Goal: Task Accomplishment & Management: Use online tool/utility

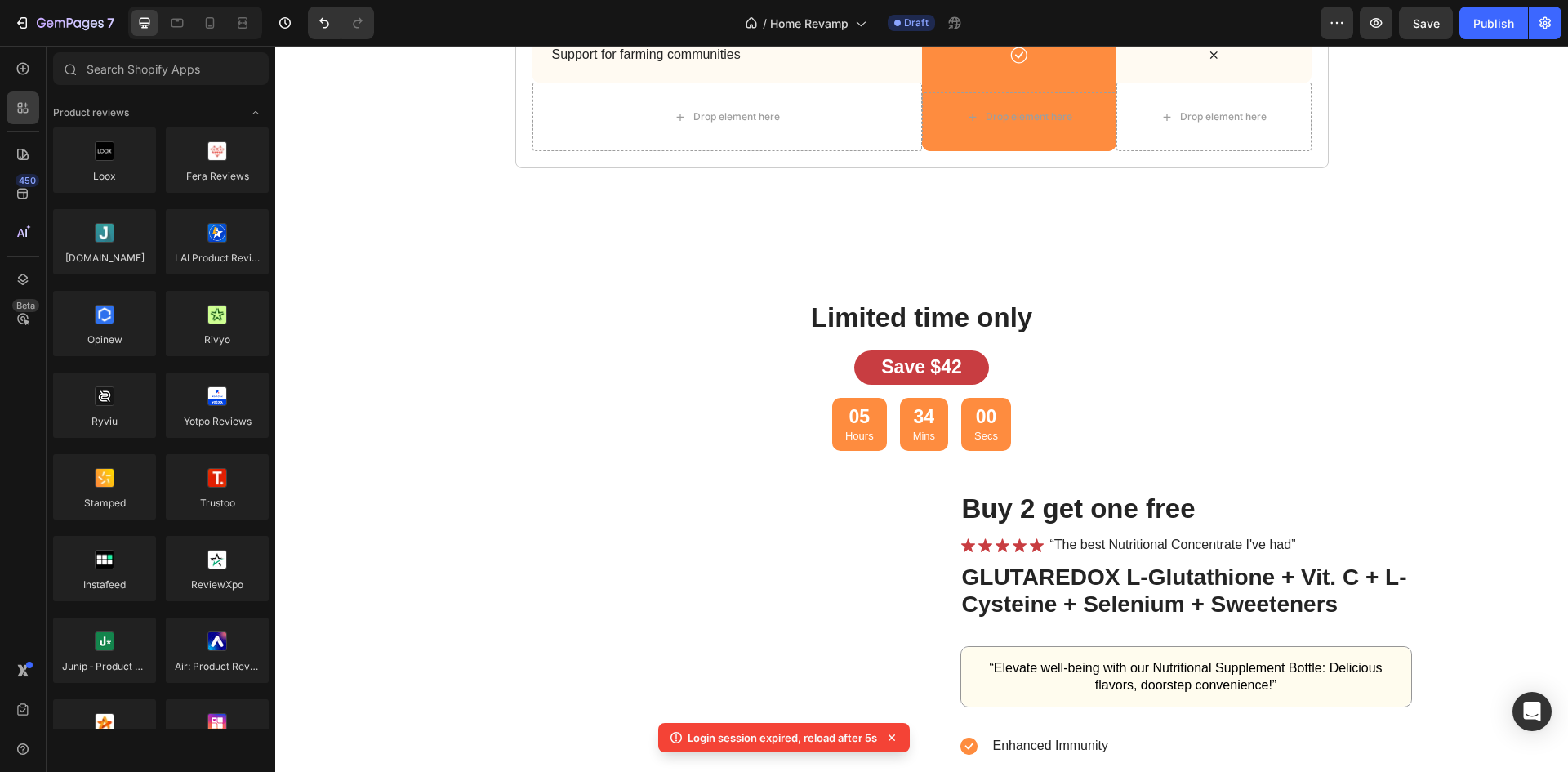
scroll to position [4195, 0]
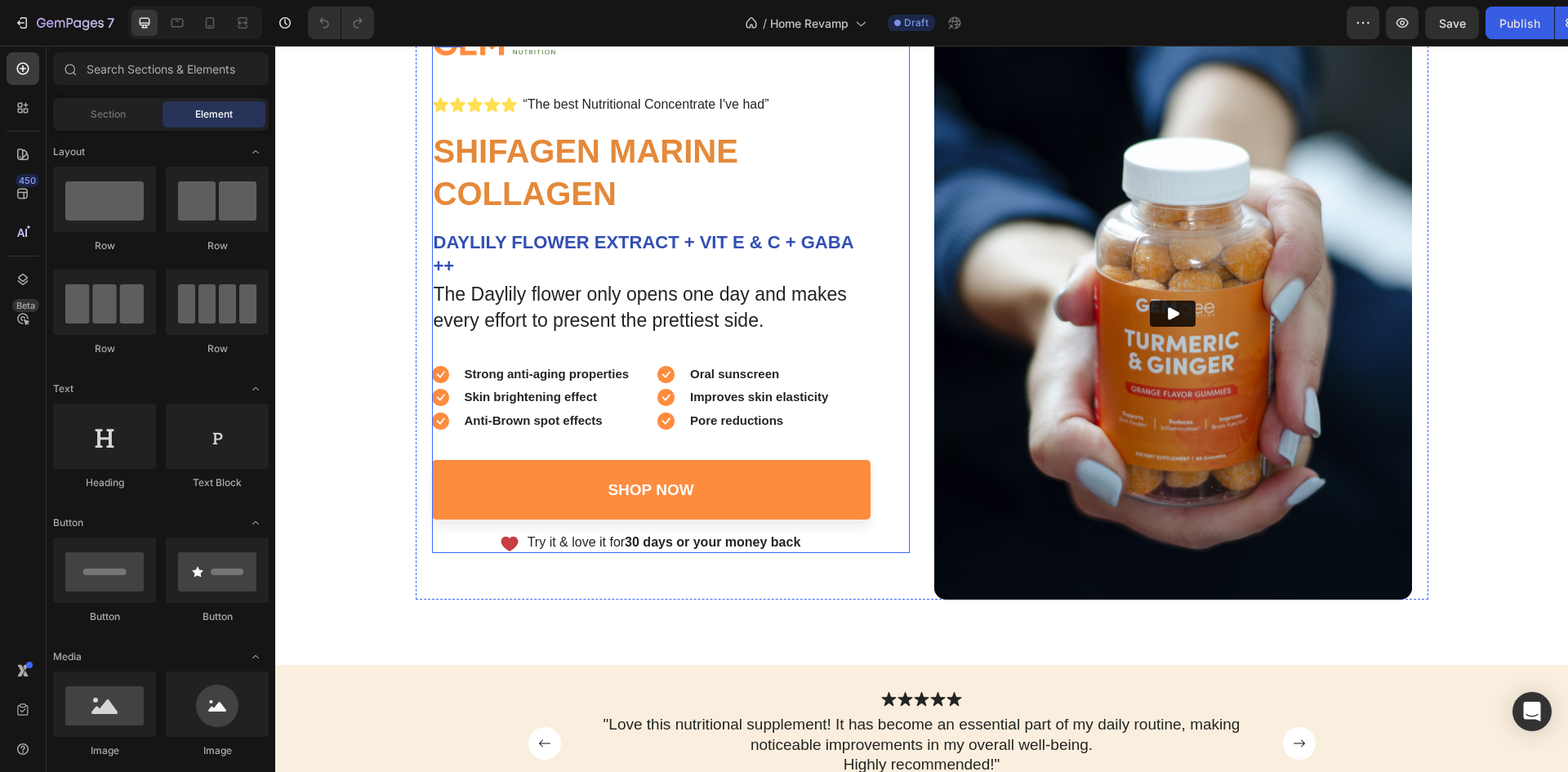
scroll to position [490, 0]
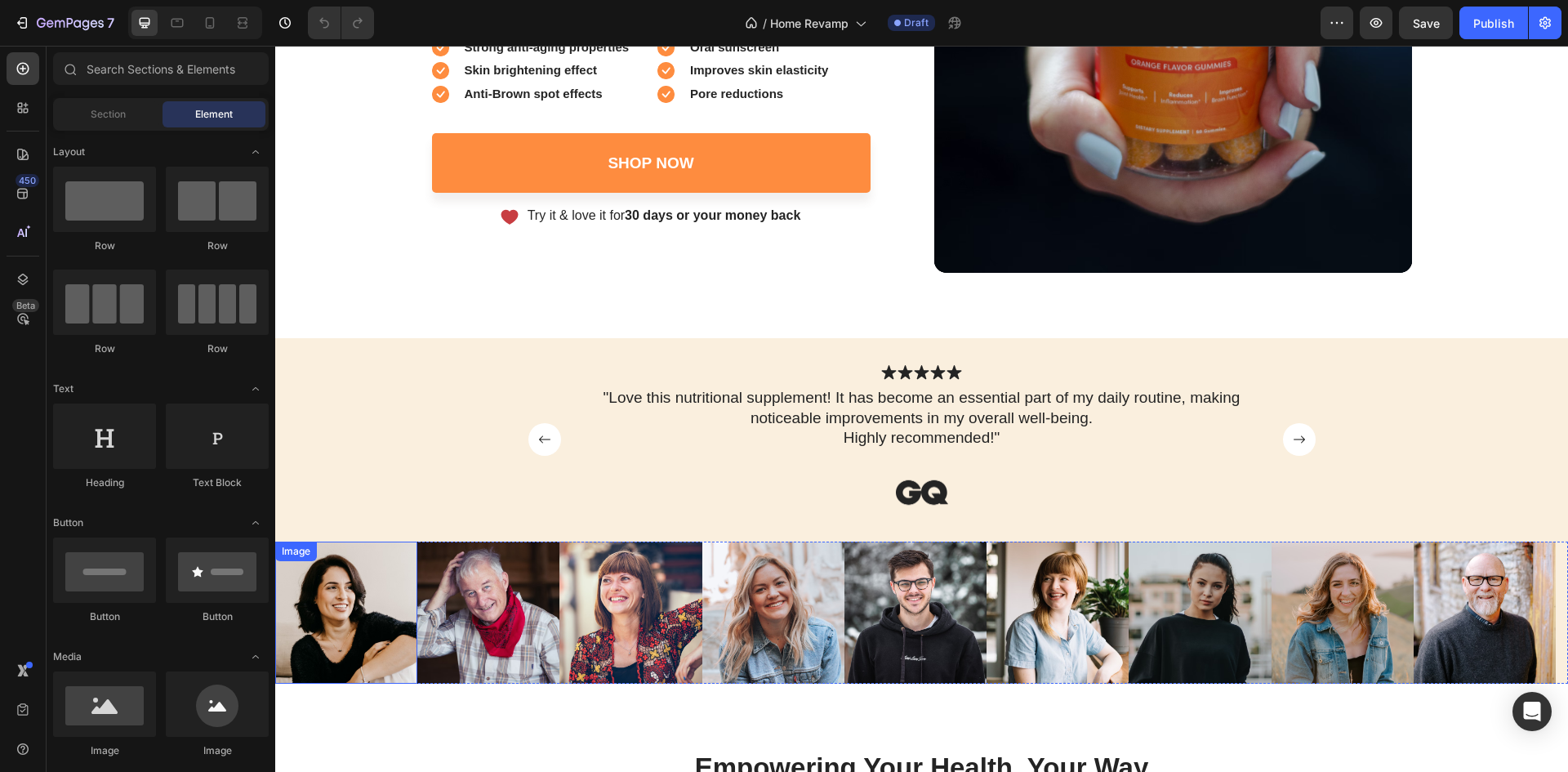
click at [376, 574] on img at bounding box center [346, 613] width 142 height 142
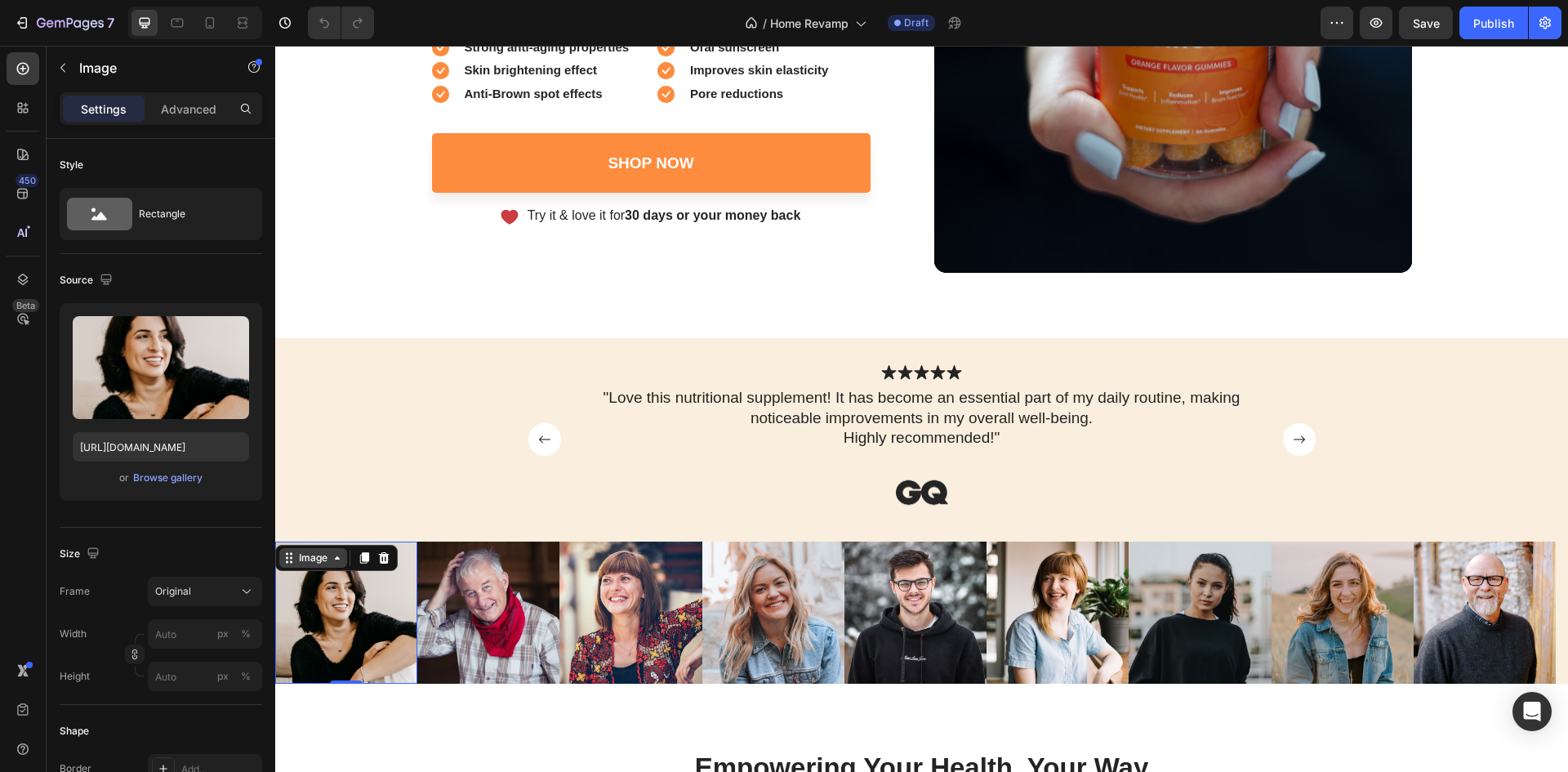
click at [311, 564] on div "Image" at bounding box center [313, 557] width 35 height 15
click at [159, 470] on div "Browse gallery" at bounding box center [168, 478] width 69 height 15
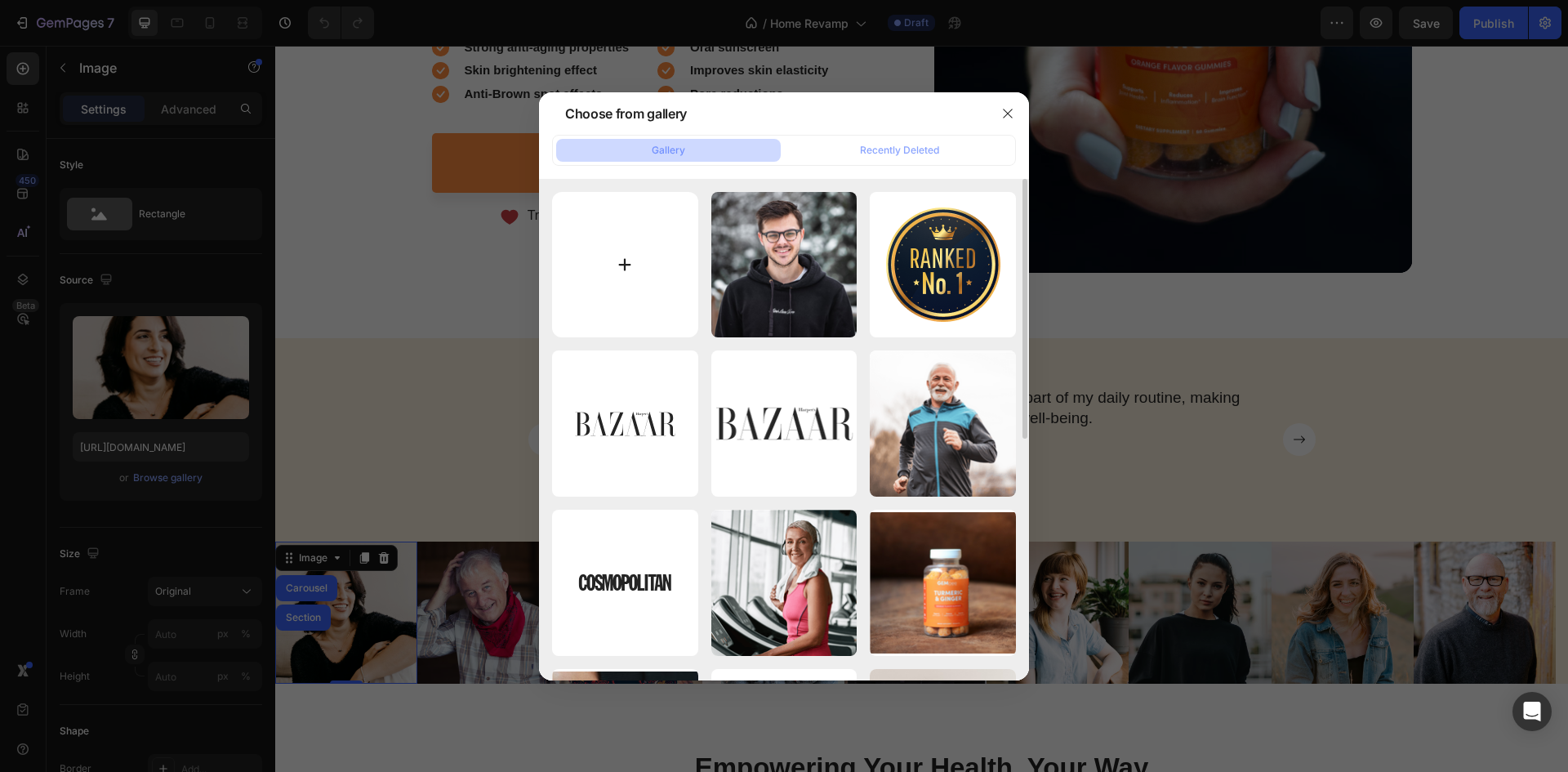
click at [629, 260] on input "file" at bounding box center [625, 265] width 146 height 146
type input "C:\fakepath\CAROUSELL 4.png"
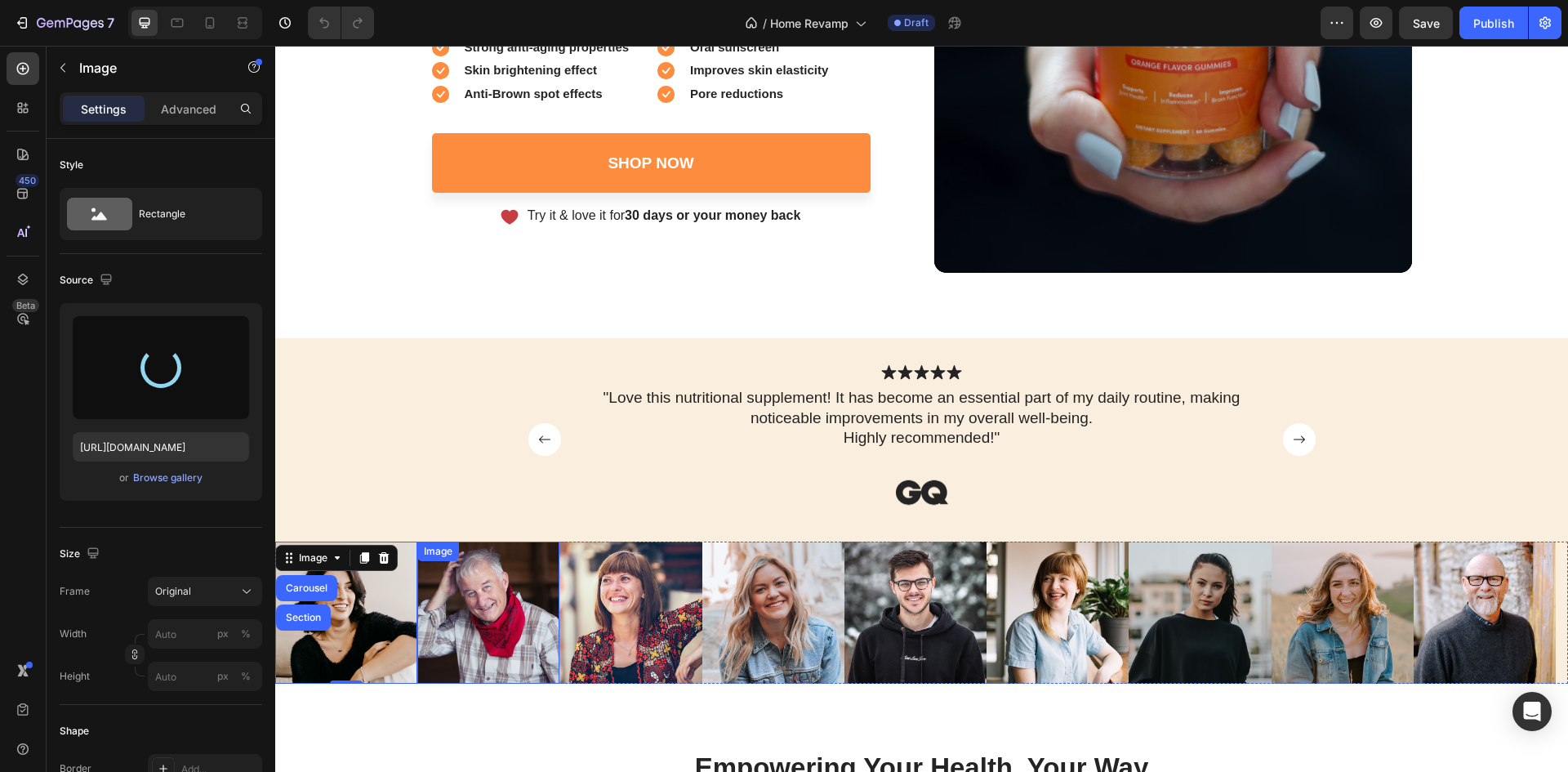
type input "https://cdn.shopify.com/s/files/1/0887/6199/1458/files/gempages_581715388971090…"
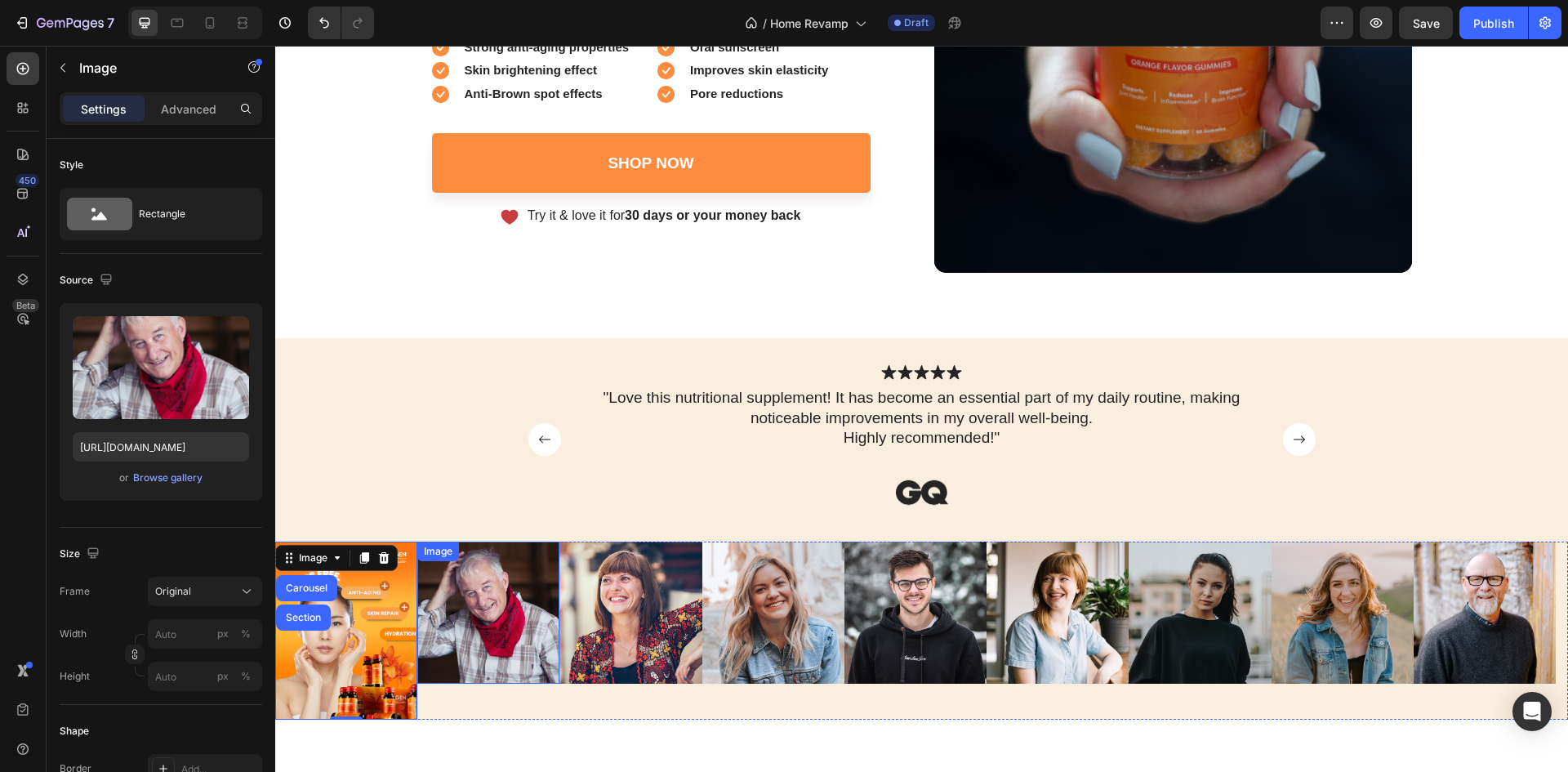
click at [525, 632] on img at bounding box center [488, 613] width 142 height 142
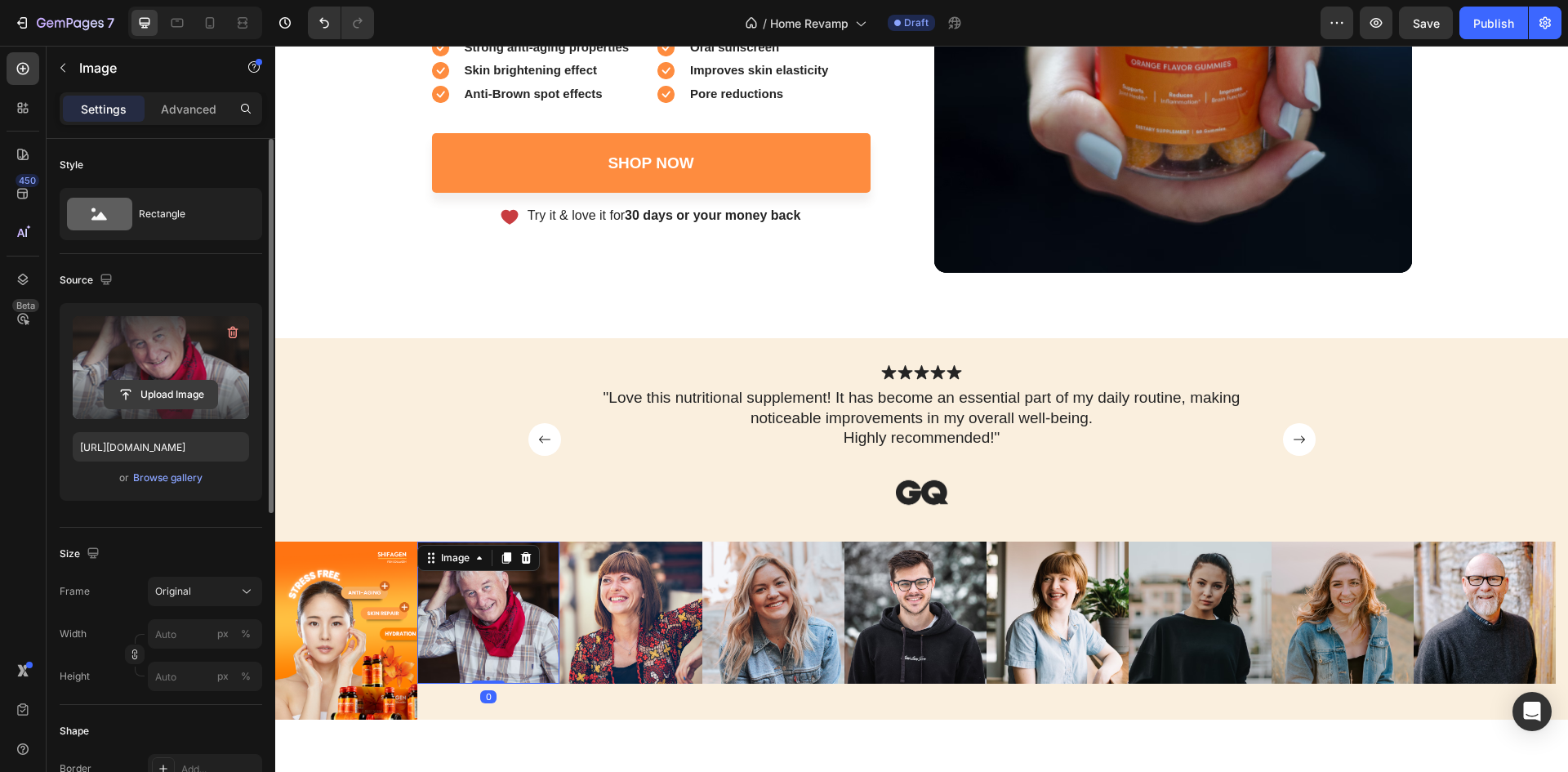
click at [148, 392] on input "file" at bounding box center [160, 395] width 113 height 28
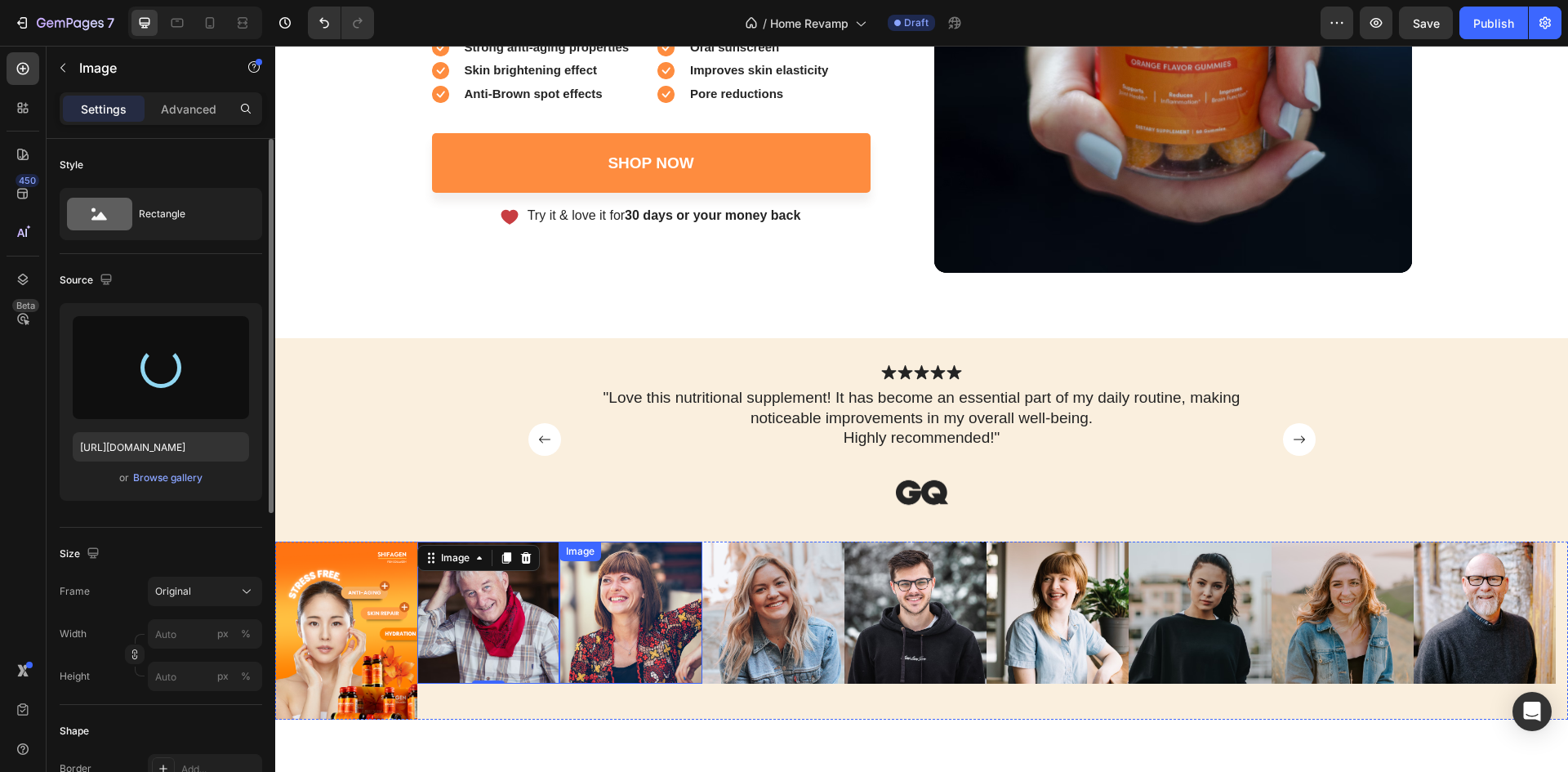
type input "https://cdn.shopify.com/s/files/1/0887/6199/1458/files/gempages_581715388971090…"
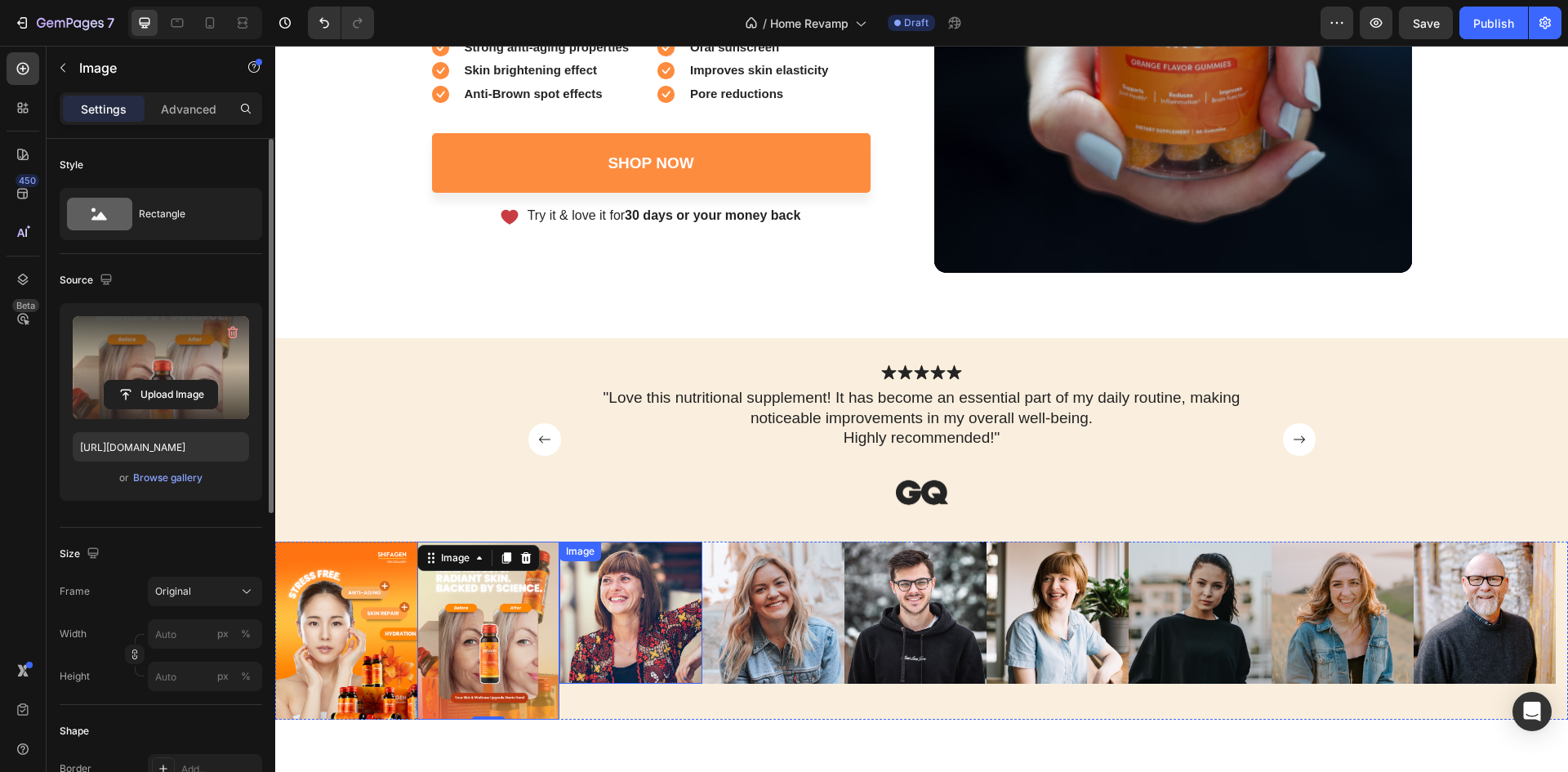
click at [668, 629] on img at bounding box center [630, 613] width 142 height 142
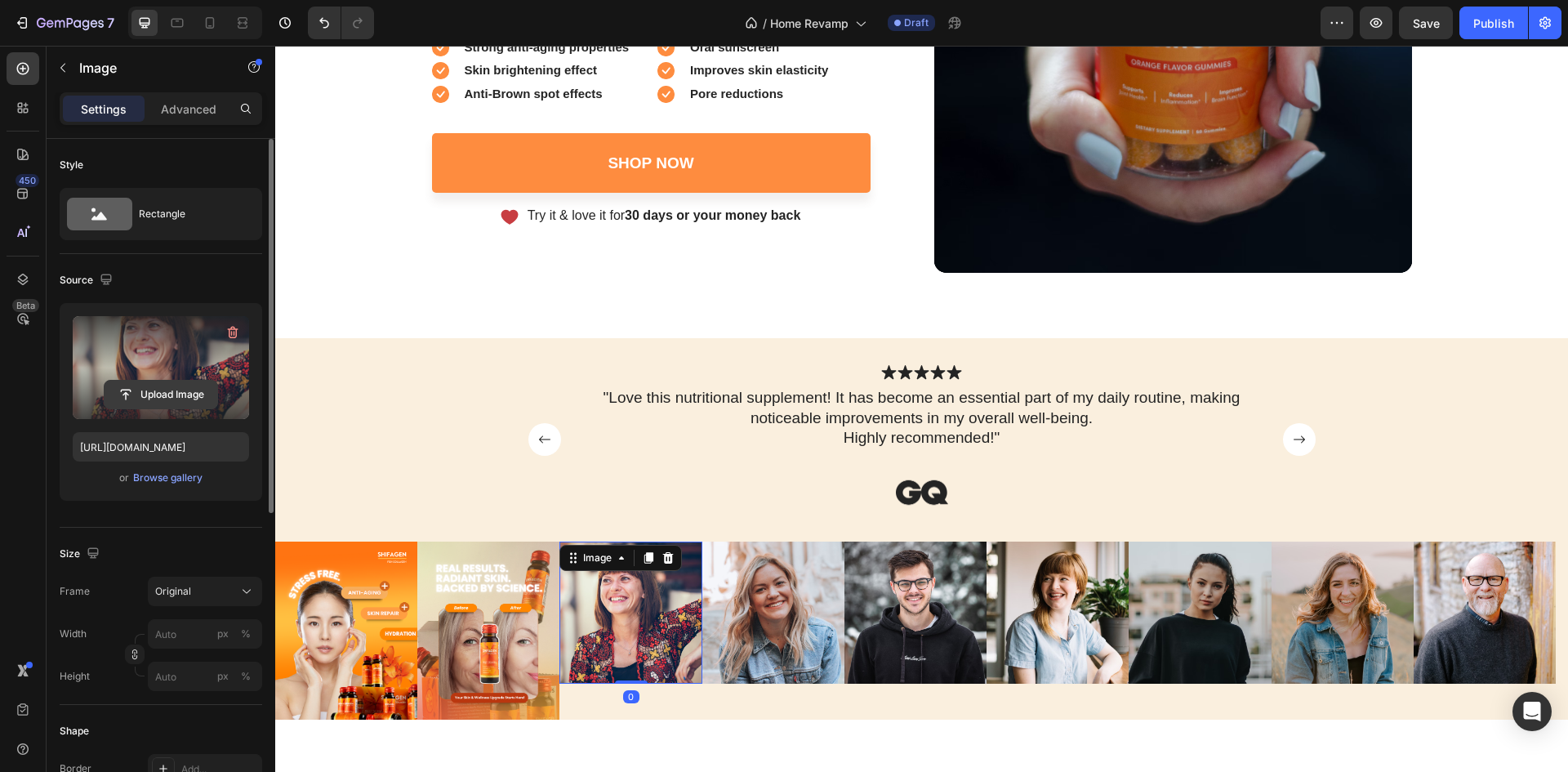
click at [158, 402] on input "file" at bounding box center [160, 395] width 113 height 28
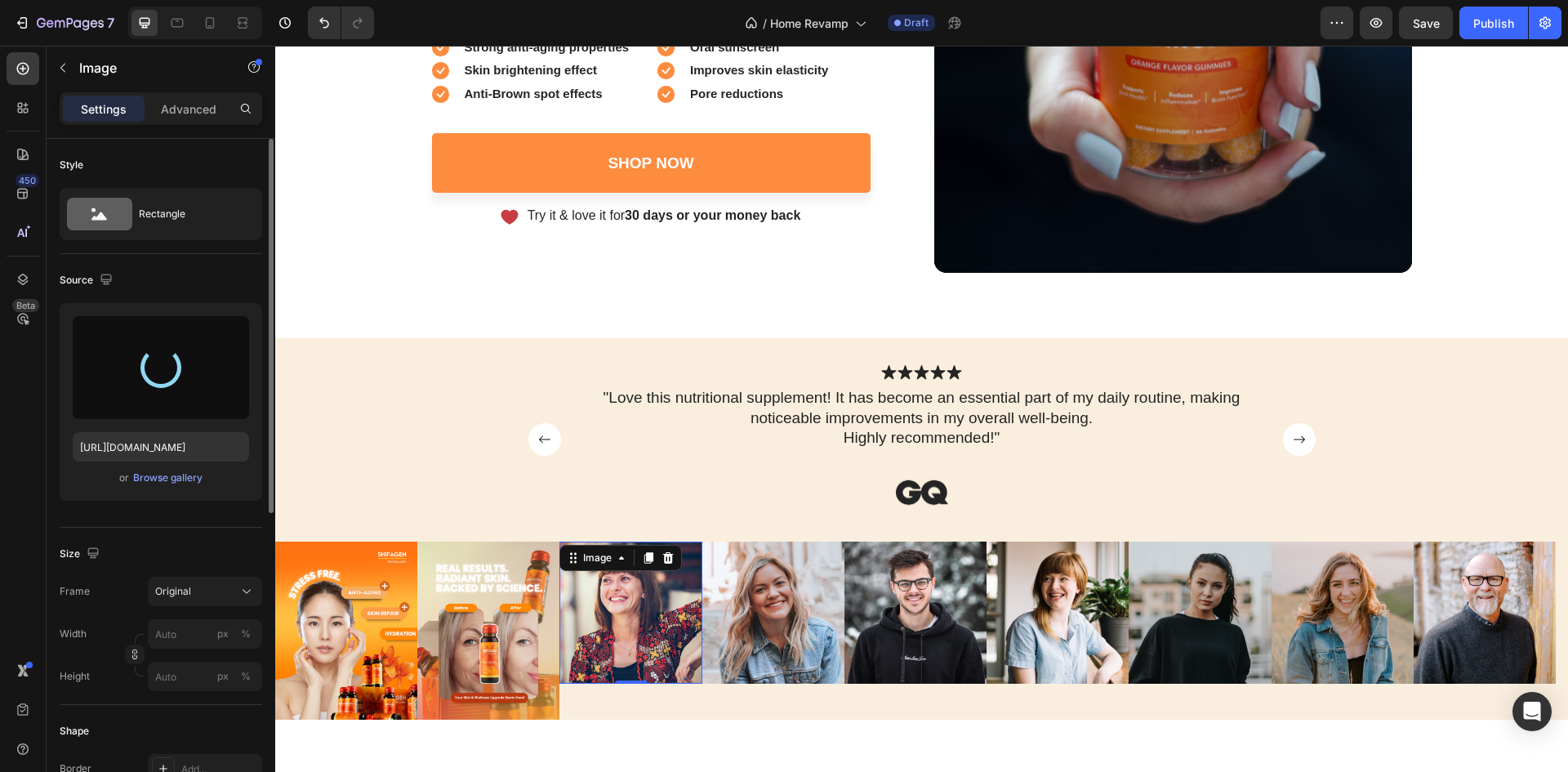
type input "https://cdn.shopify.com/s/files/1/0887/6199/1458/files/gempages_581715388971090…"
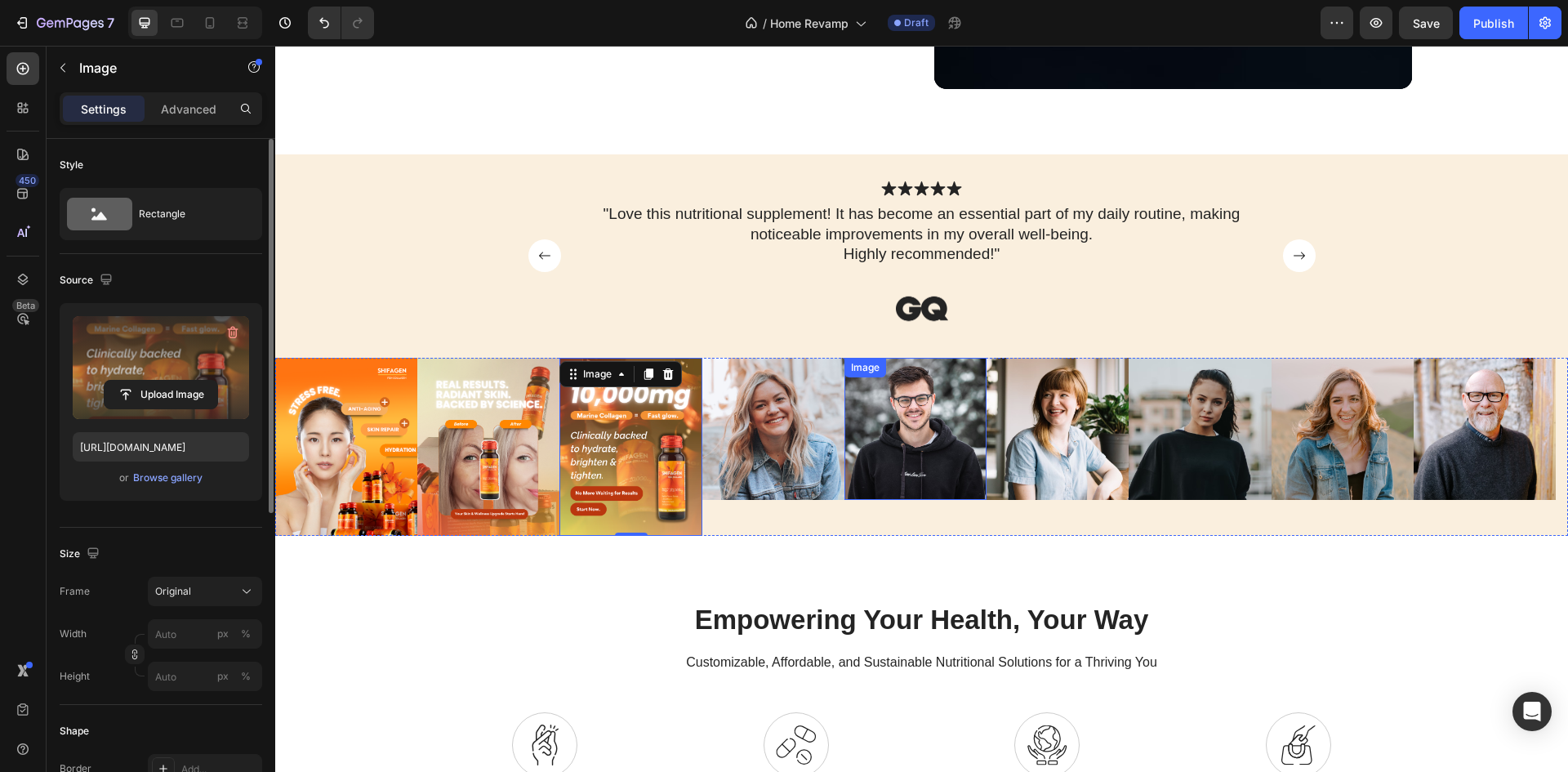
scroll to position [735, 0]
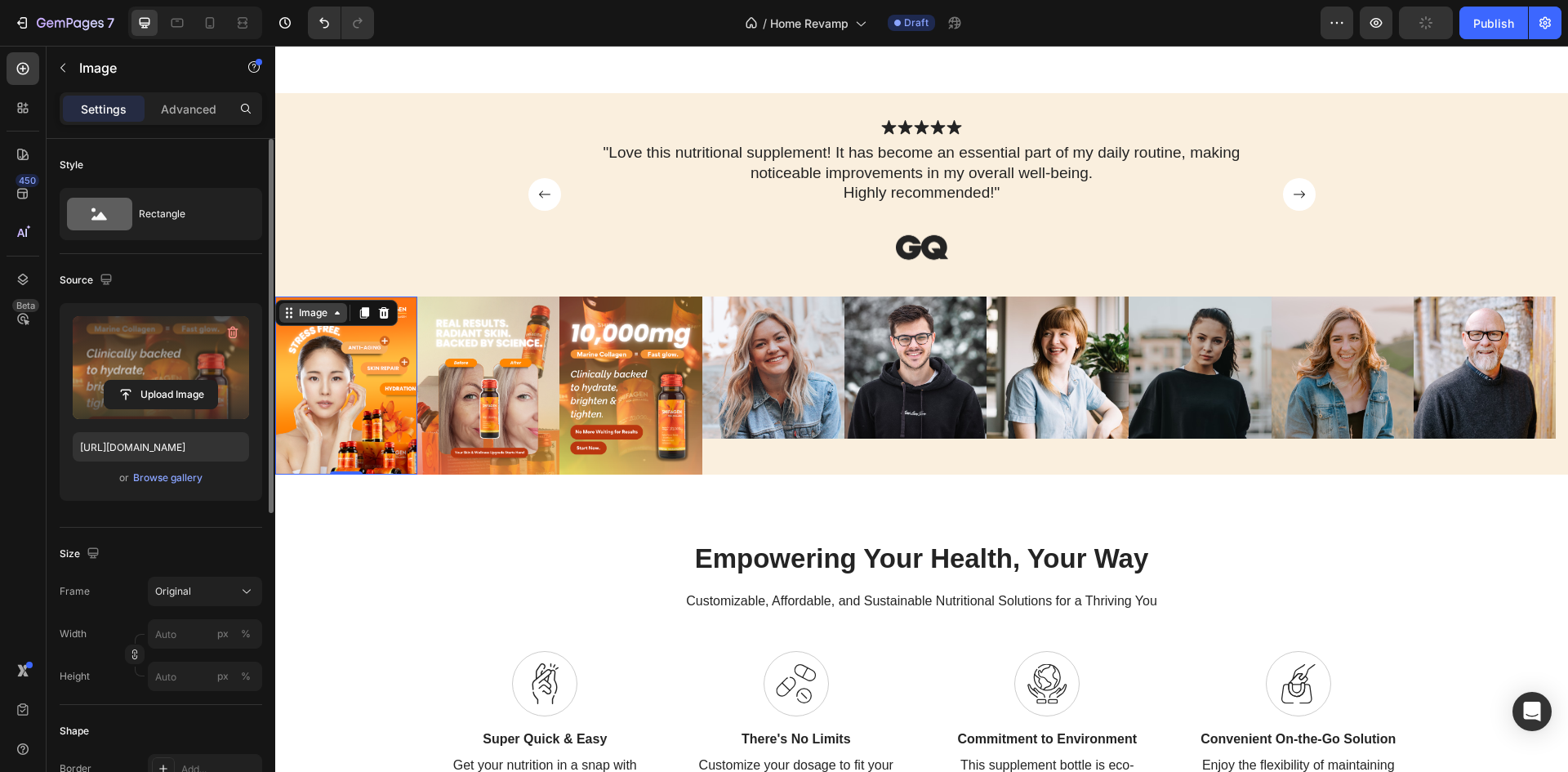
click at [294, 309] on div "Image" at bounding box center [313, 313] width 67 height 20
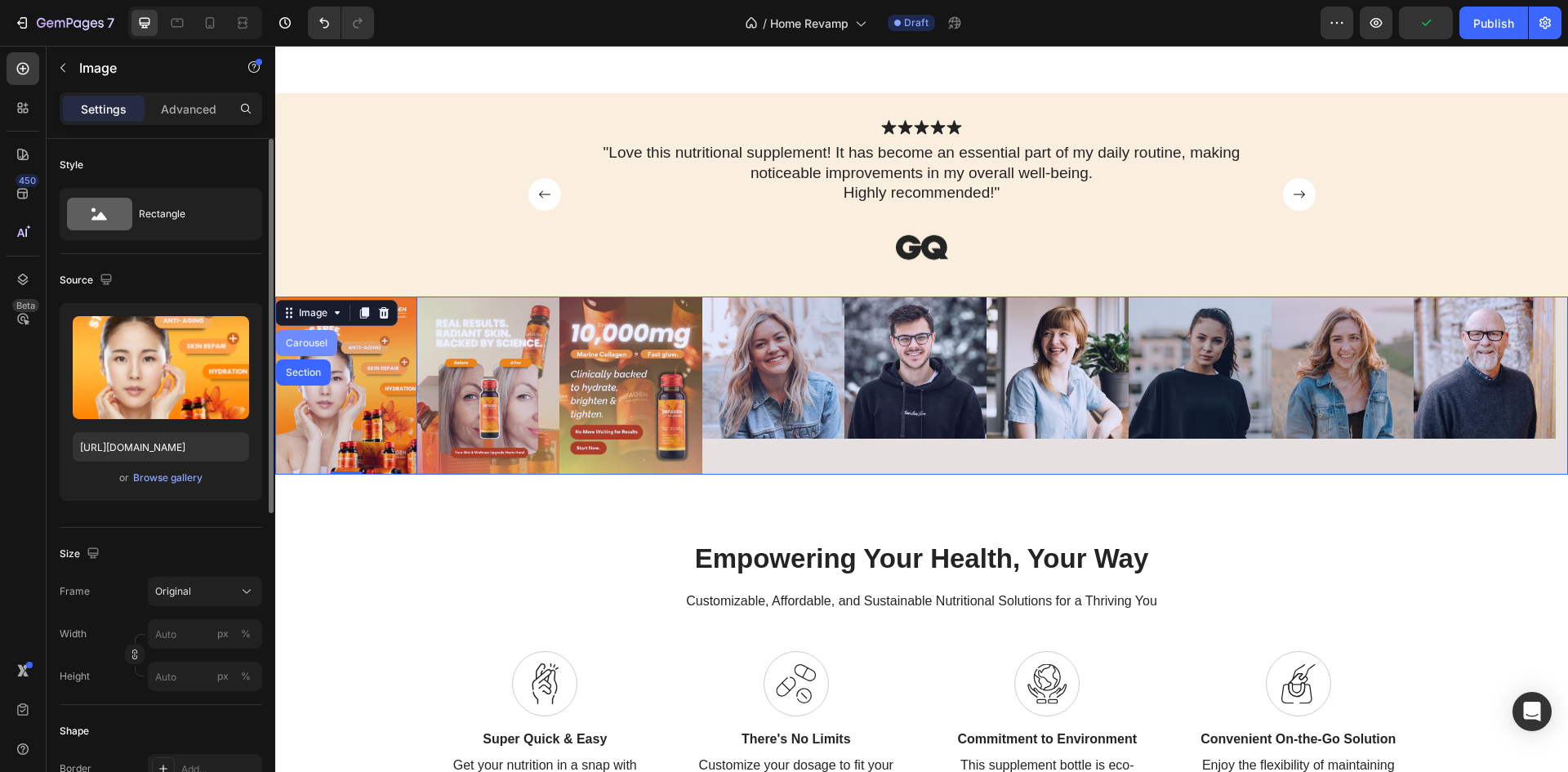
click at [301, 342] on div "Carousel" at bounding box center [307, 343] width 49 height 10
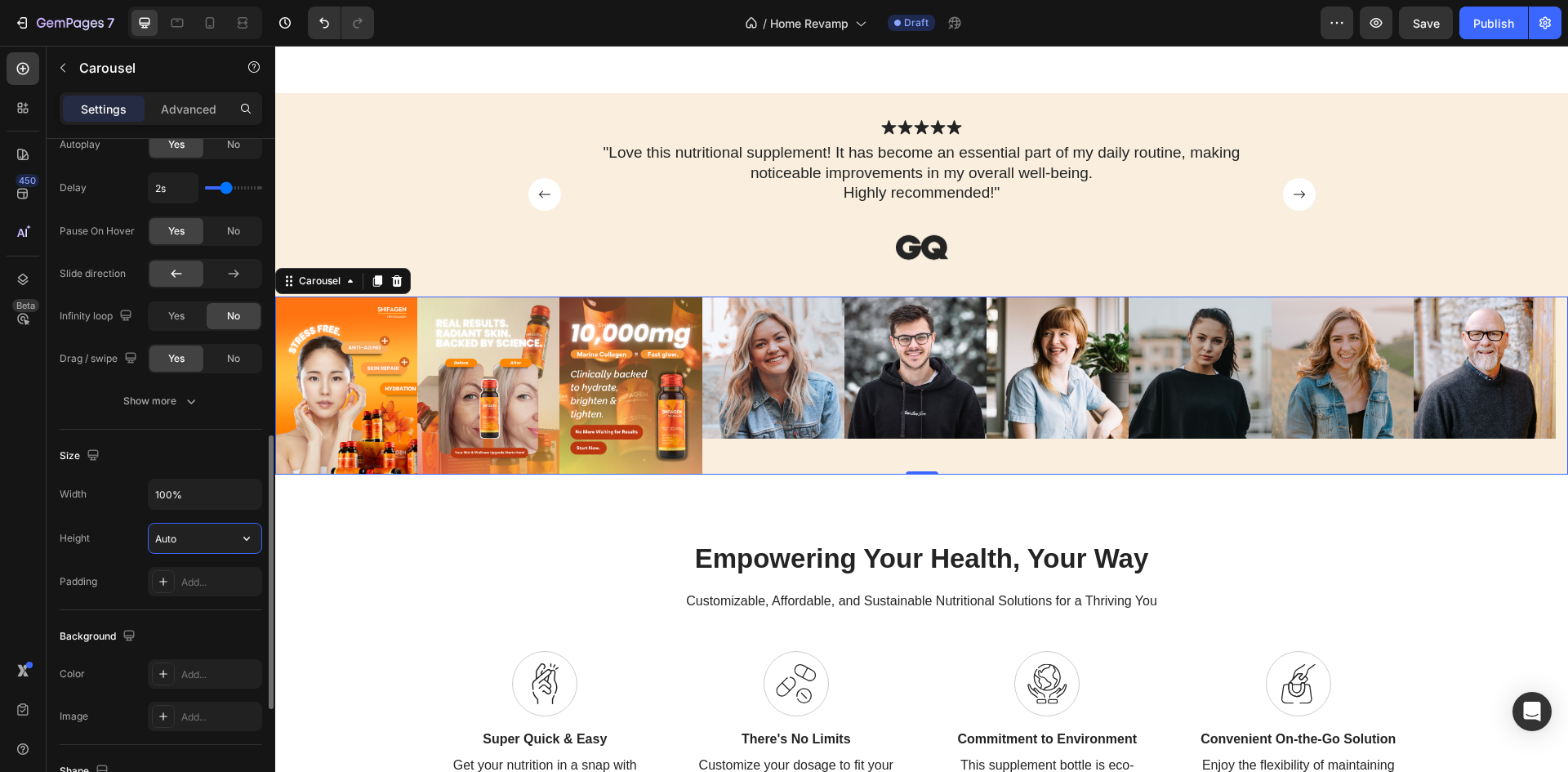
click at [189, 545] on input "Auto" at bounding box center [205, 539] width 113 height 30
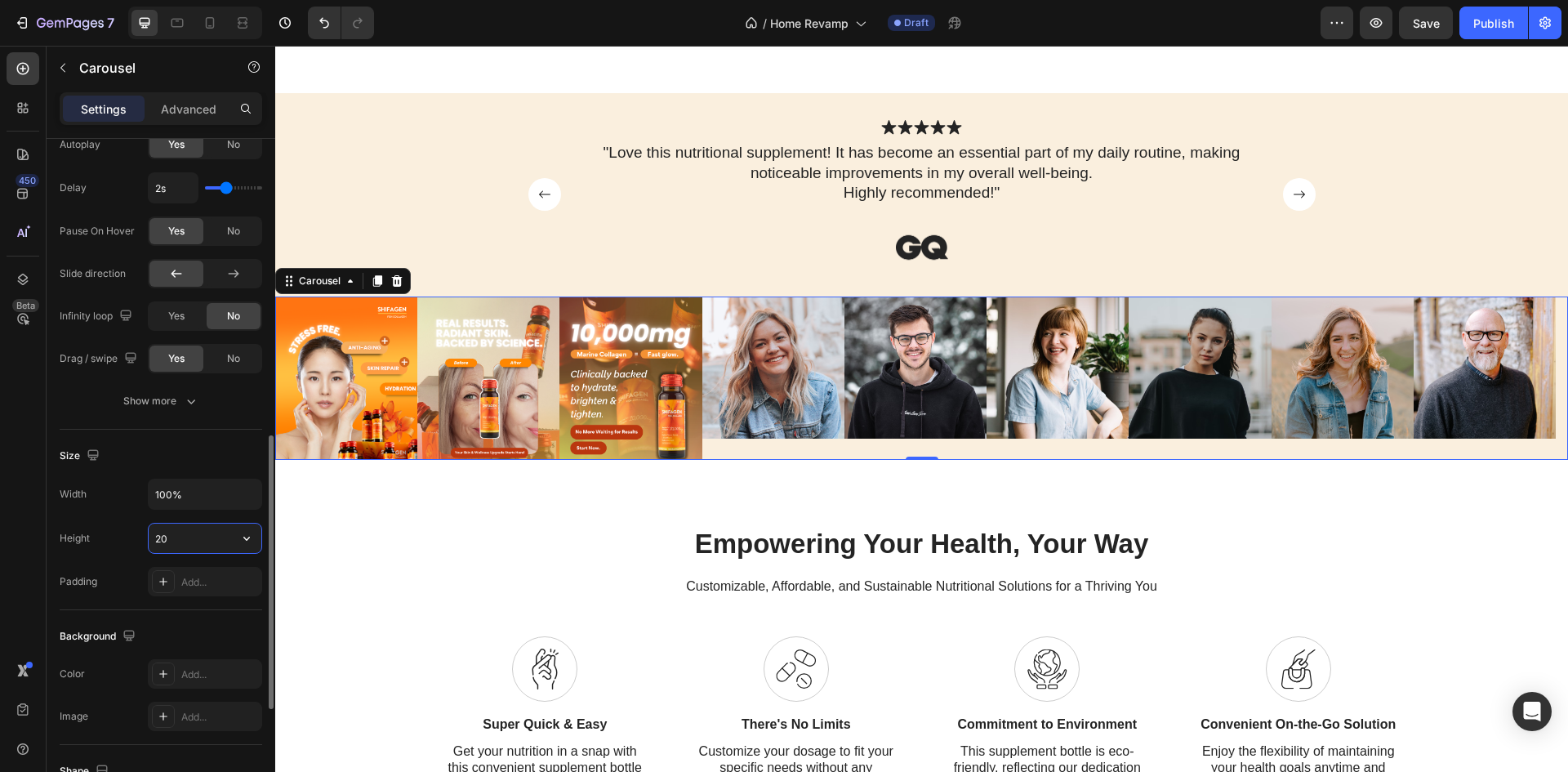
type input "2"
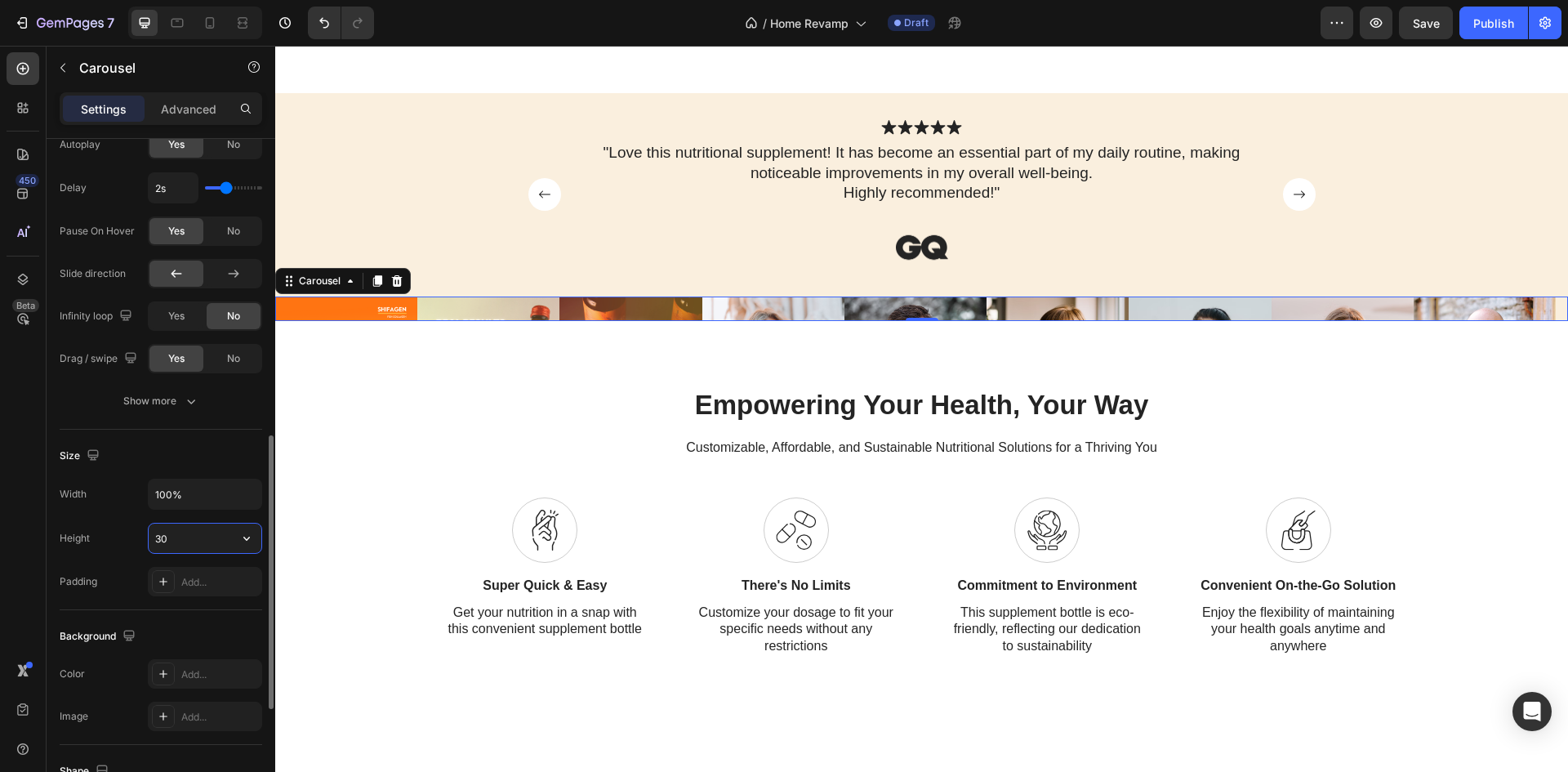
type input "300"
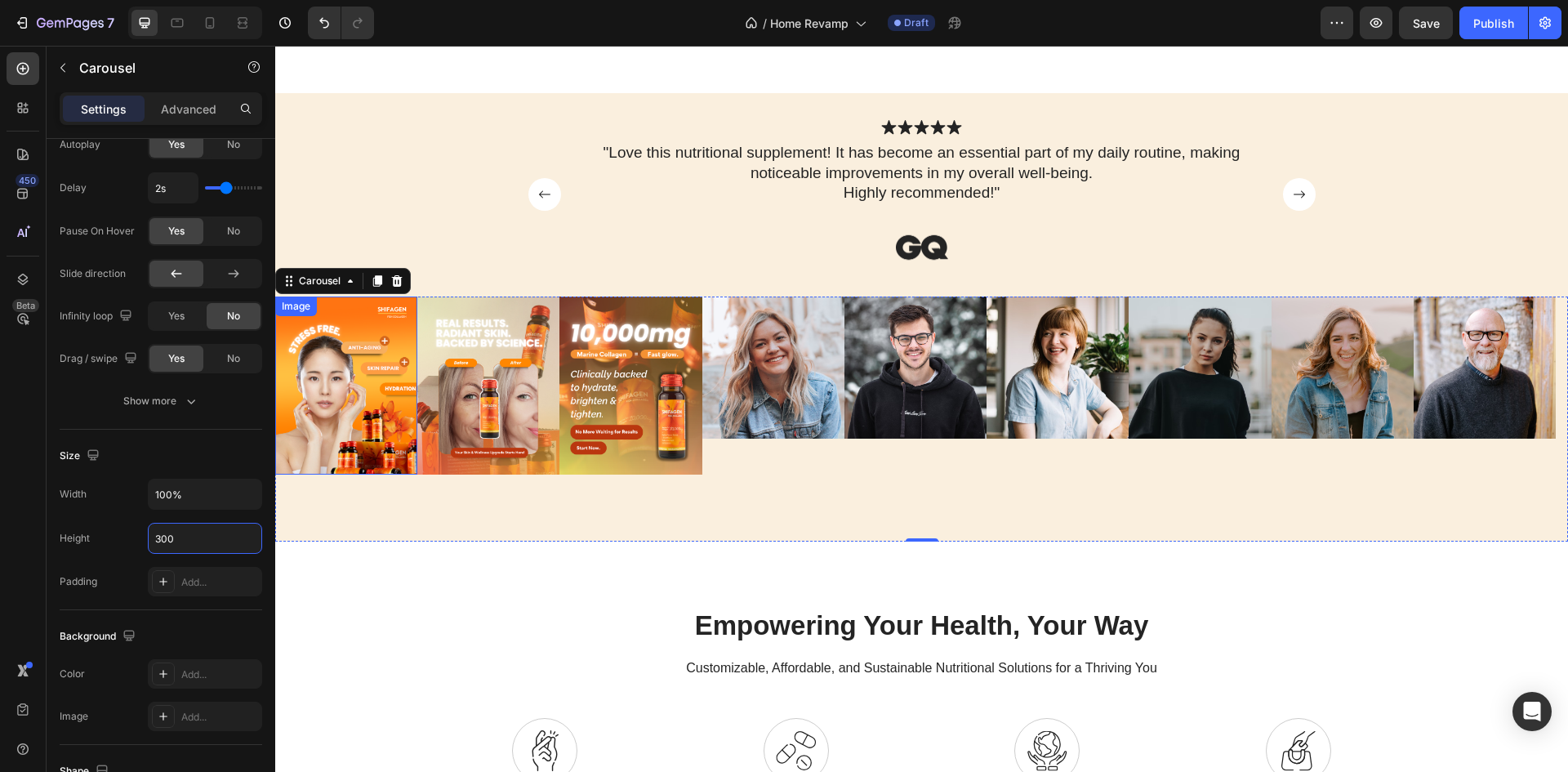
click at [389, 406] on img at bounding box center [346, 386] width 142 height 178
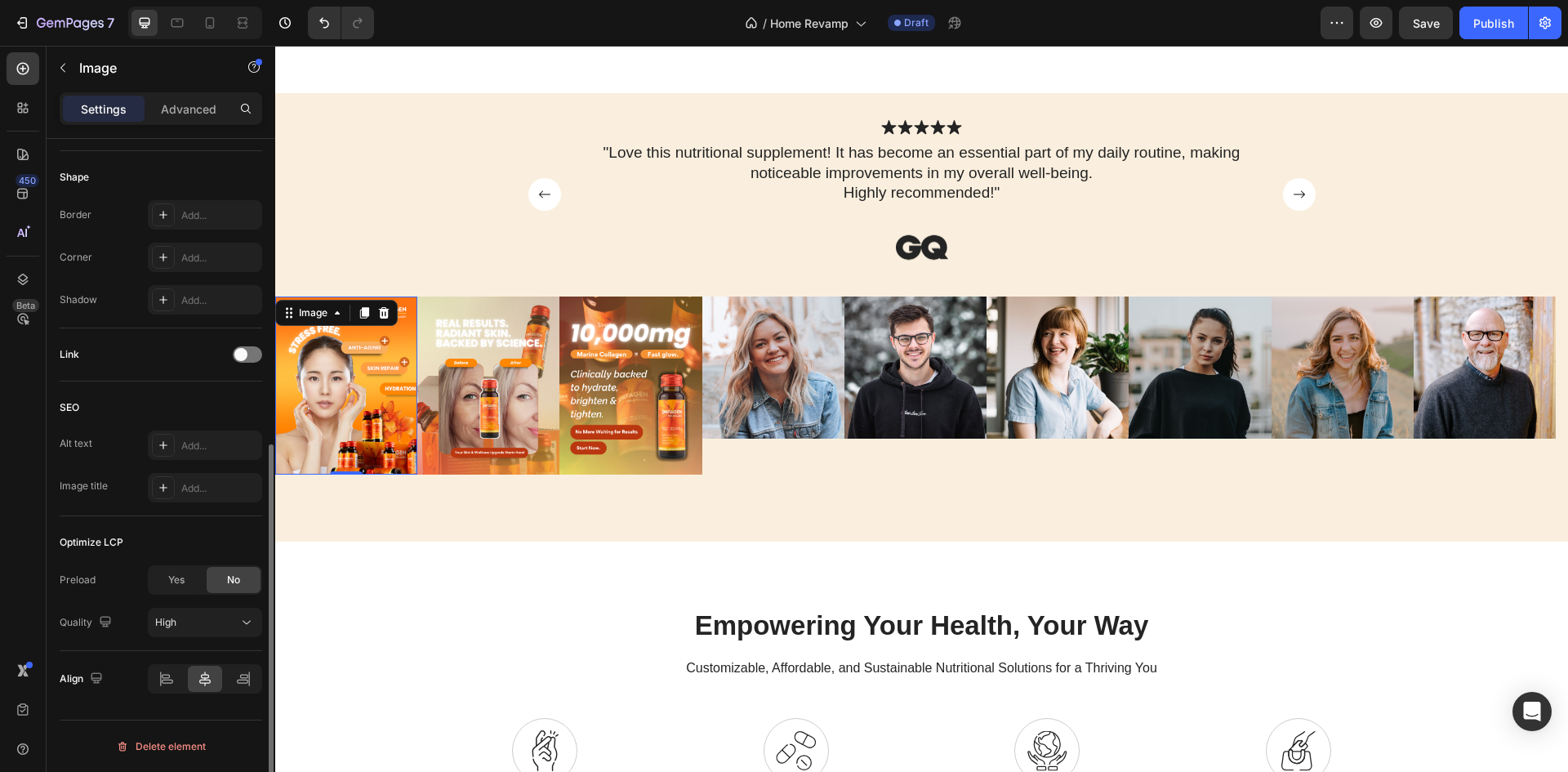
scroll to position [0, 0]
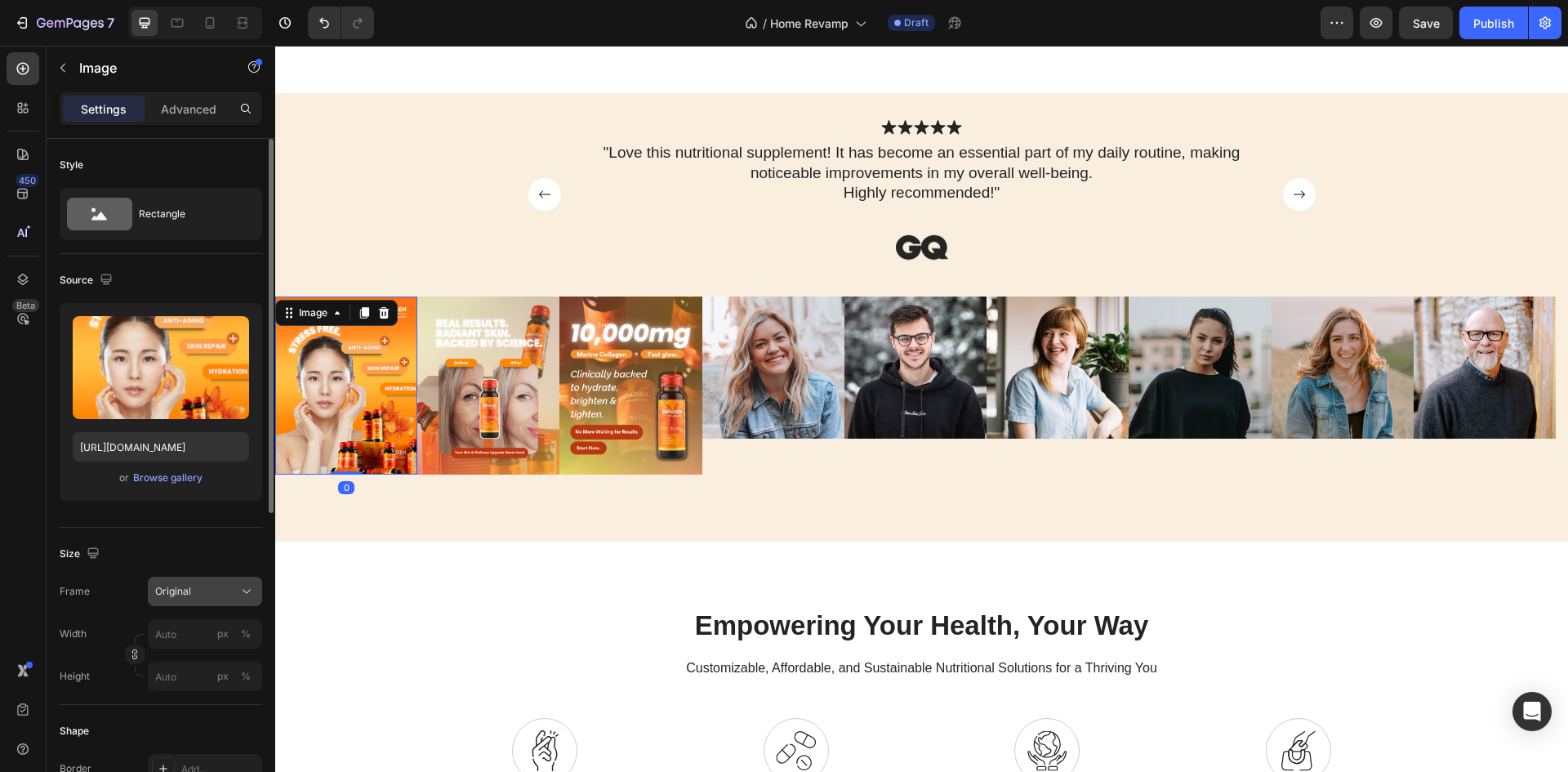
click at [201, 586] on div "Original" at bounding box center [195, 591] width 80 height 15
click at [306, 322] on div "Image" at bounding box center [313, 313] width 67 height 20
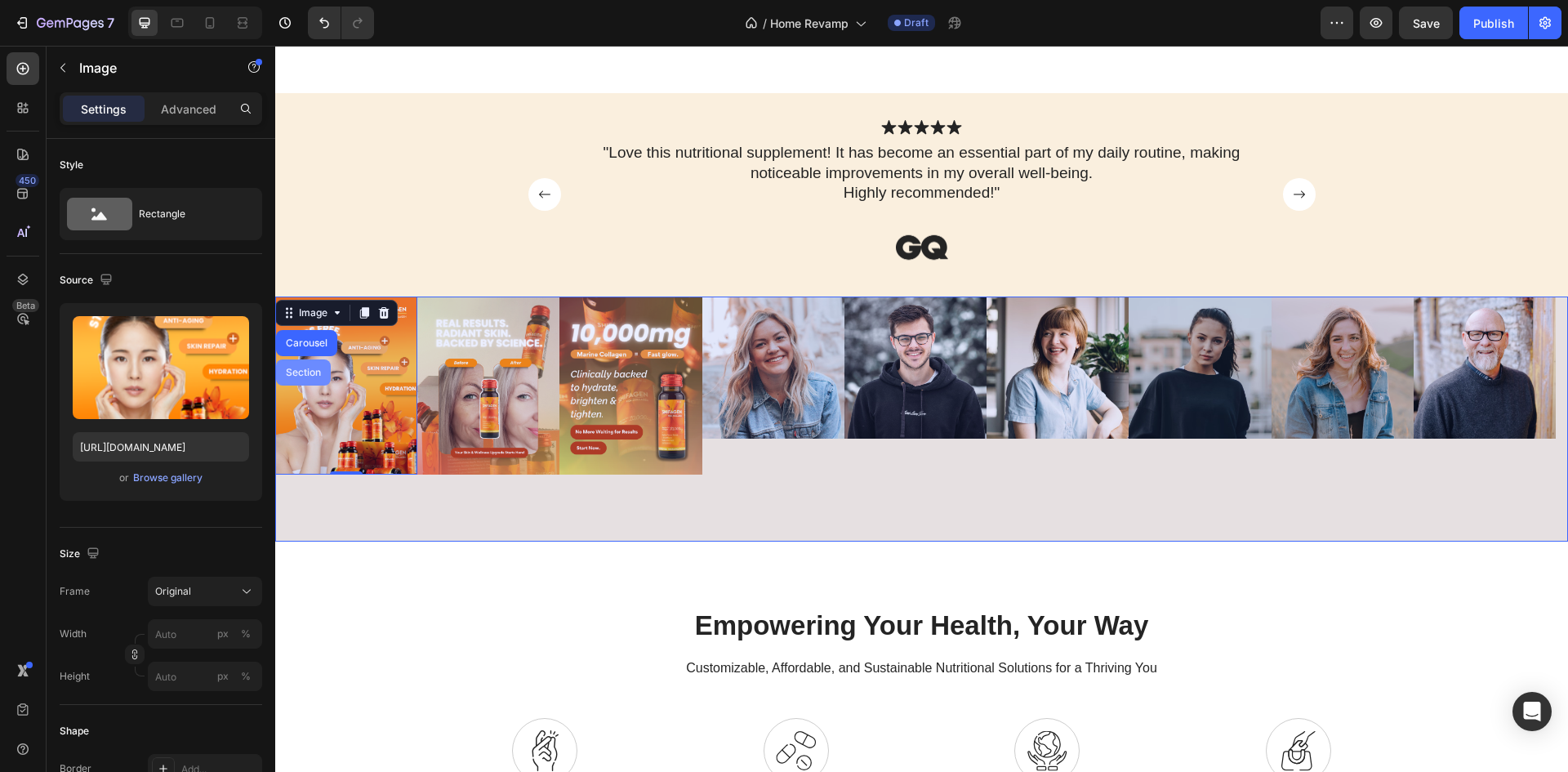
click at [299, 344] on div "Carousel" at bounding box center [307, 343] width 49 height 10
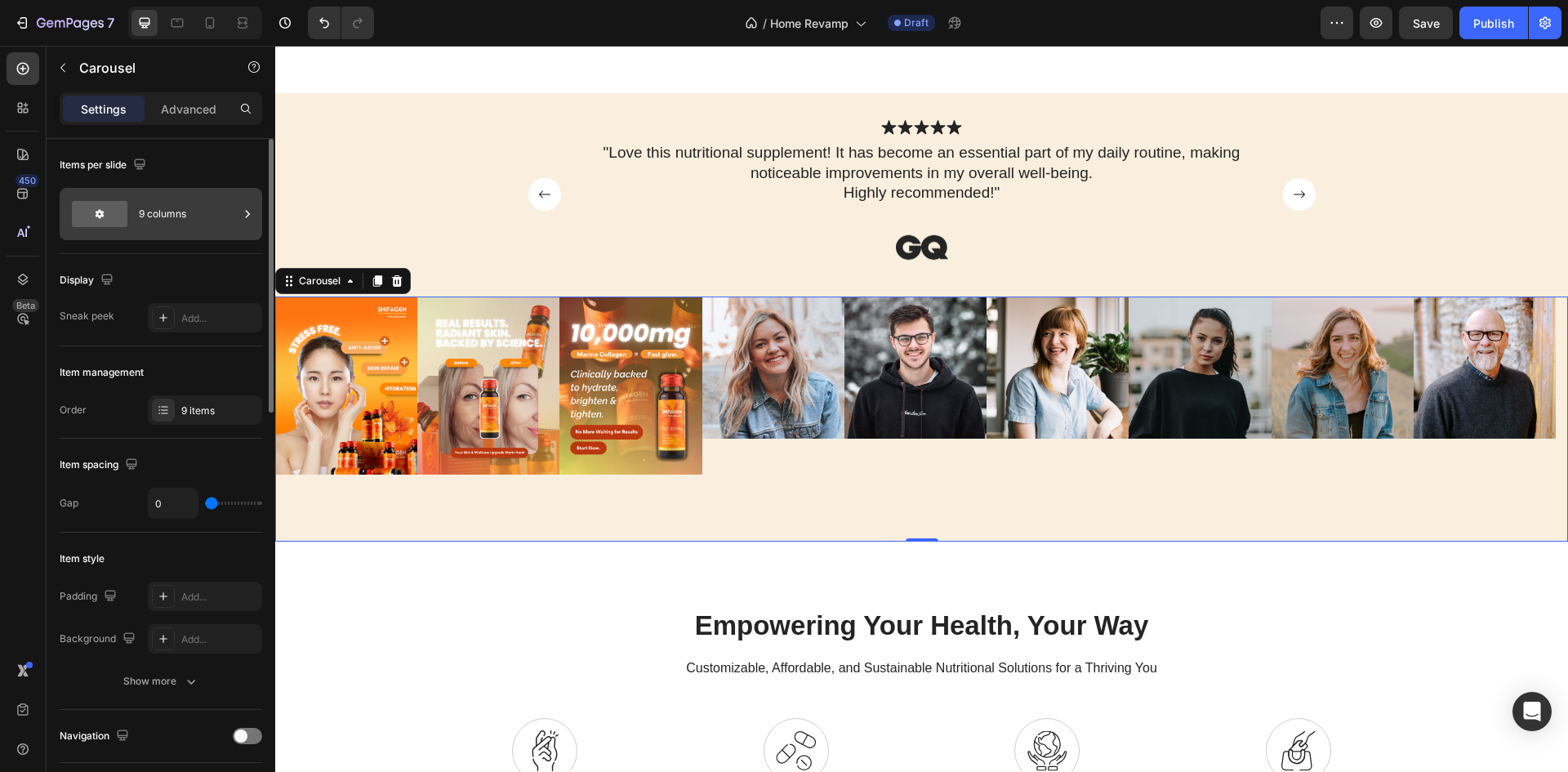
click at [151, 226] on div "9 columns" at bounding box center [188, 214] width 99 height 38
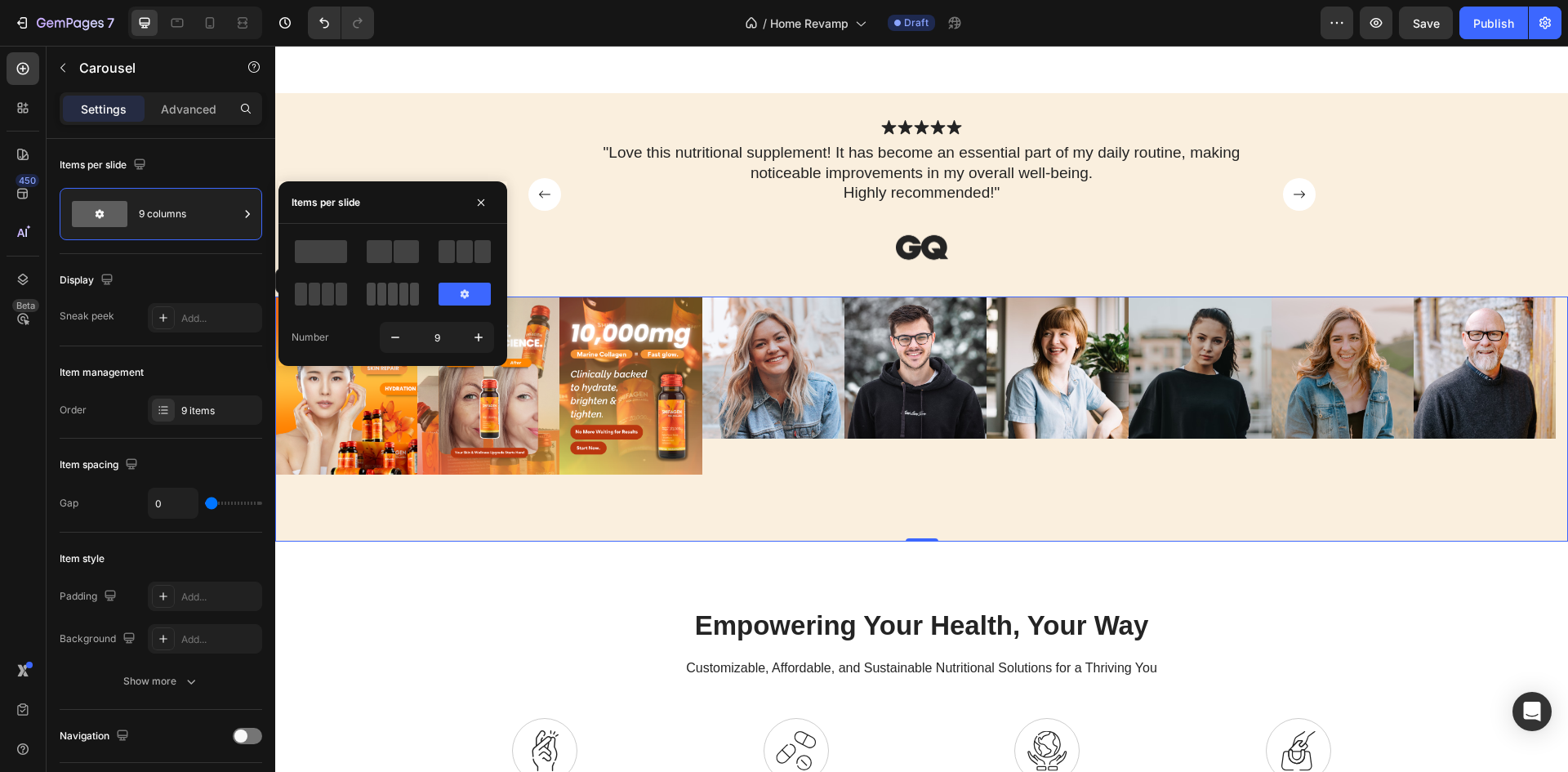
click at [410, 298] on span at bounding box center [414, 294] width 9 height 23
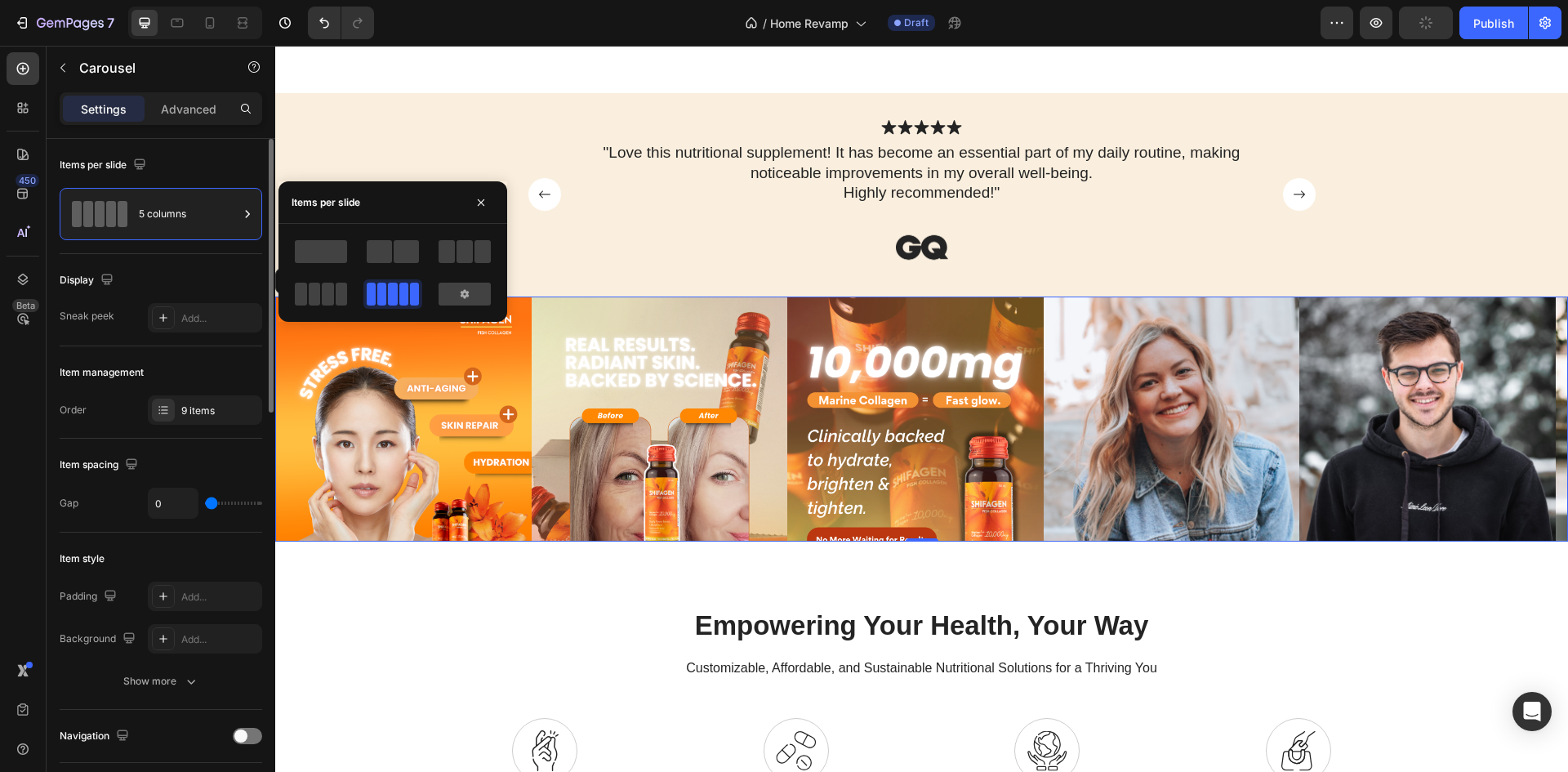
scroll to position [899, 0]
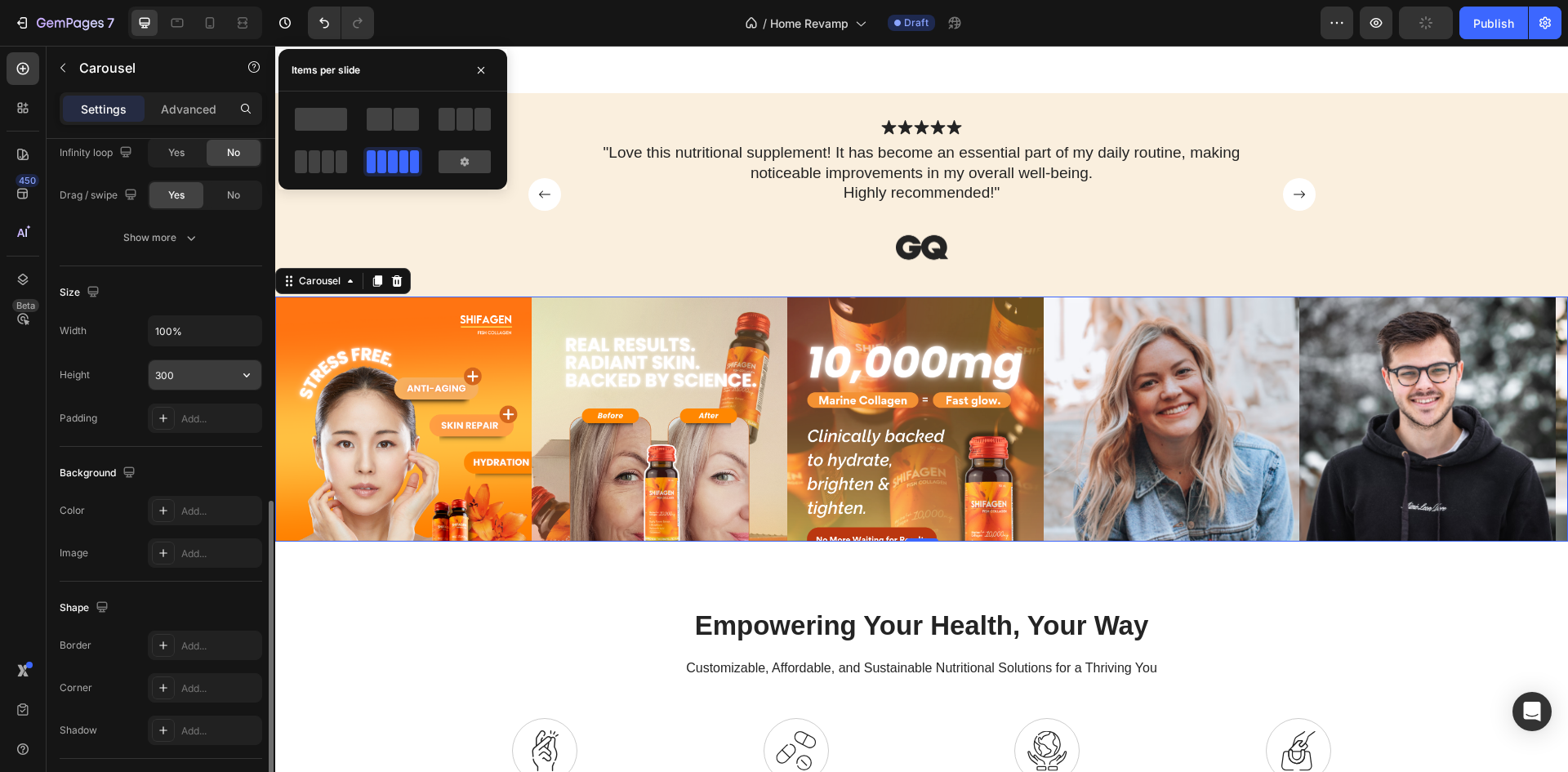
click at [196, 372] on input "300" at bounding box center [205, 375] width 113 height 30
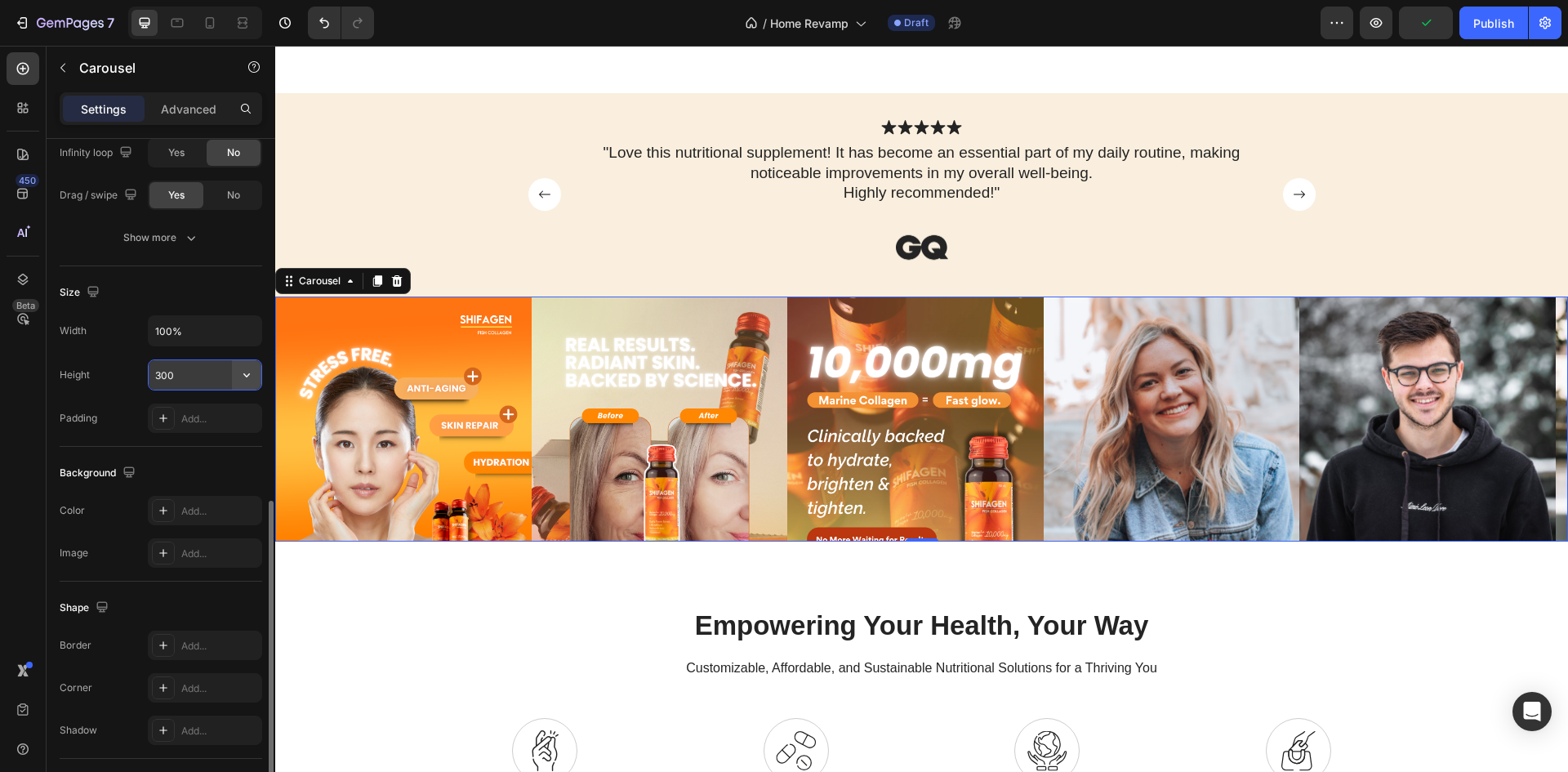
click at [241, 381] on icon "button" at bounding box center [247, 375] width 16 height 16
click at [199, 412] on span "Fit content" at bounding box center [179, 417] width 49 height 15
type input "Auto"
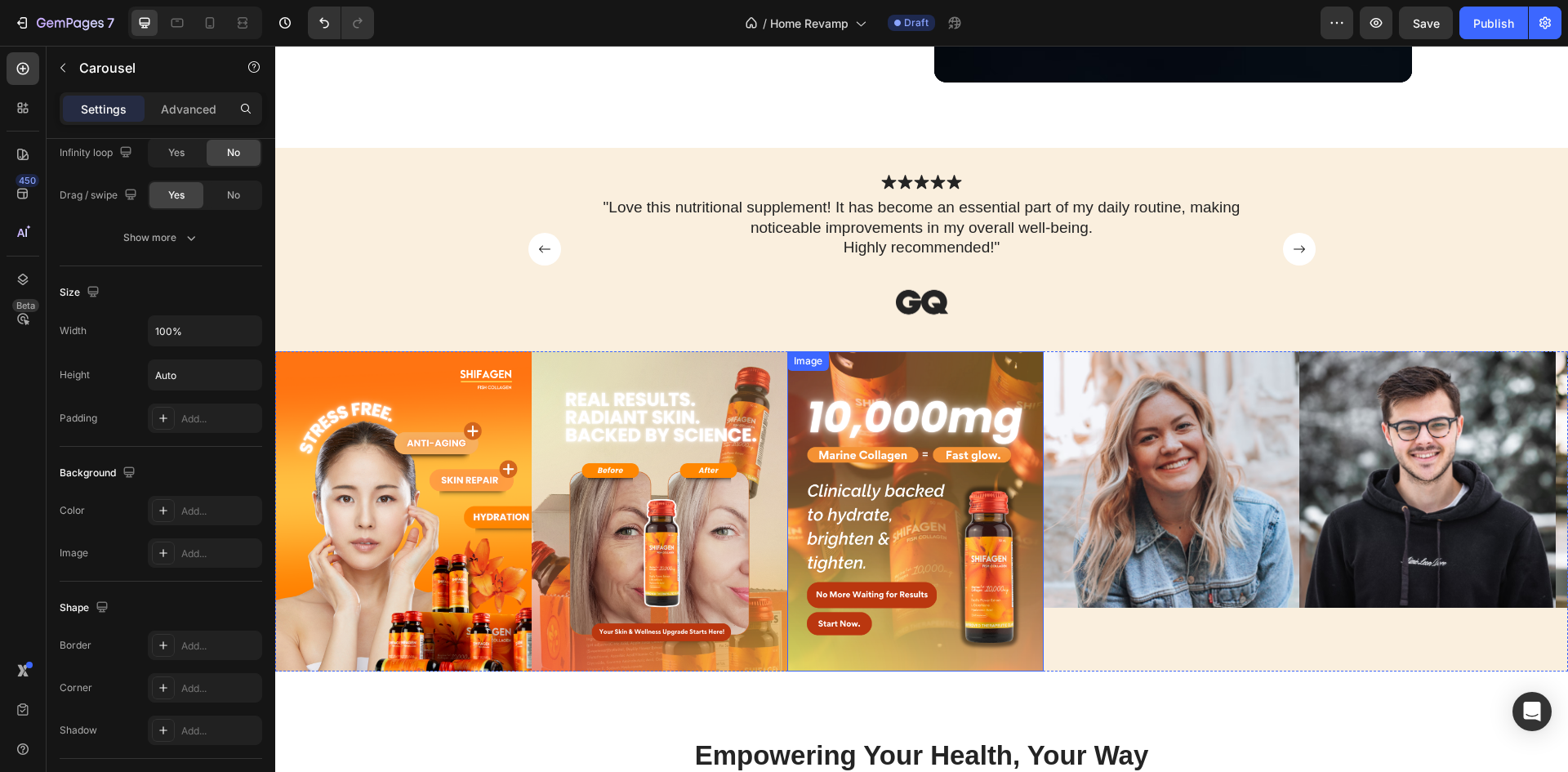
scroll to position [682, 0]
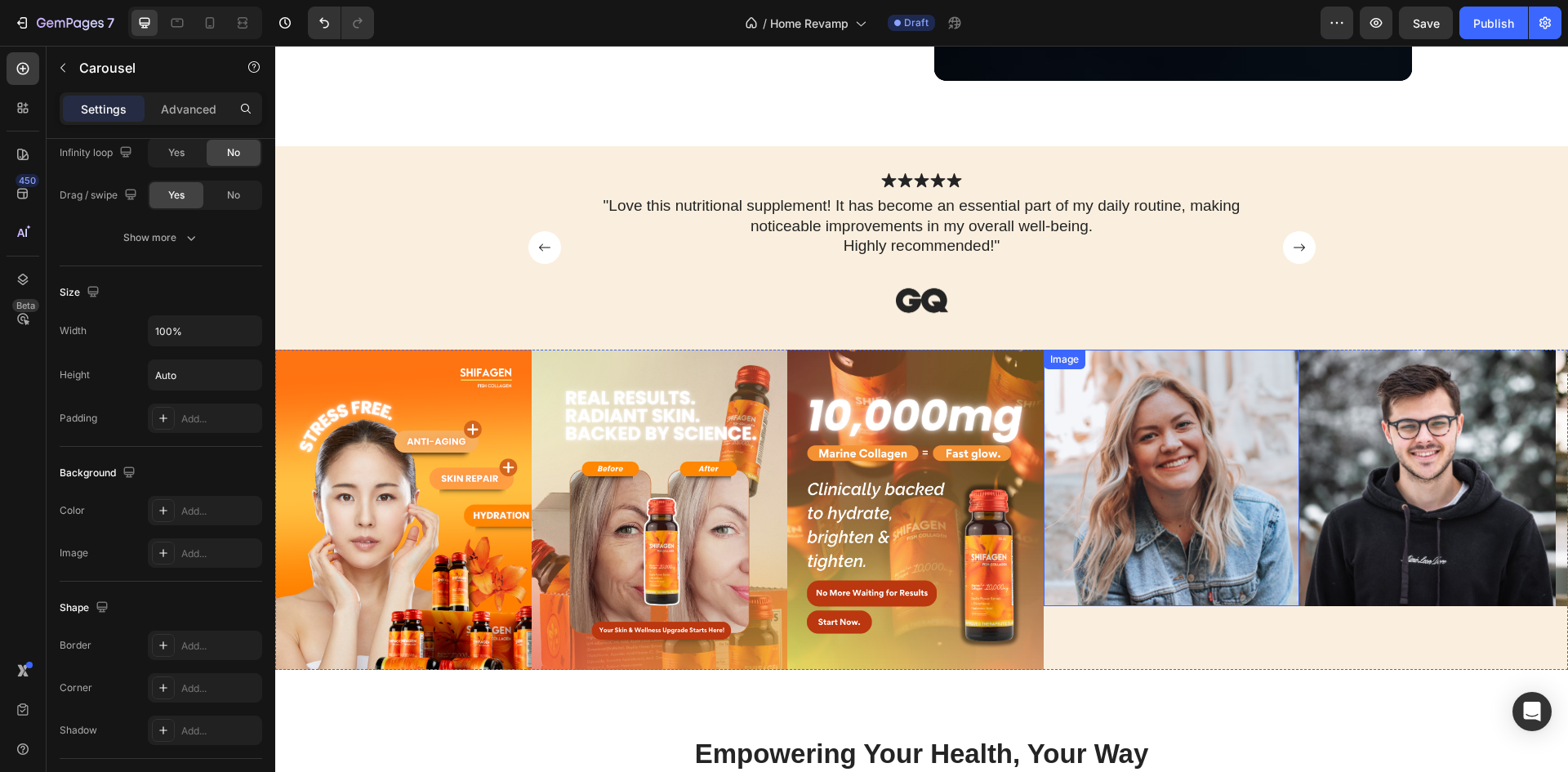
click at [1163, 456] on img at bounding box center [1172, 478] width 257 height 257
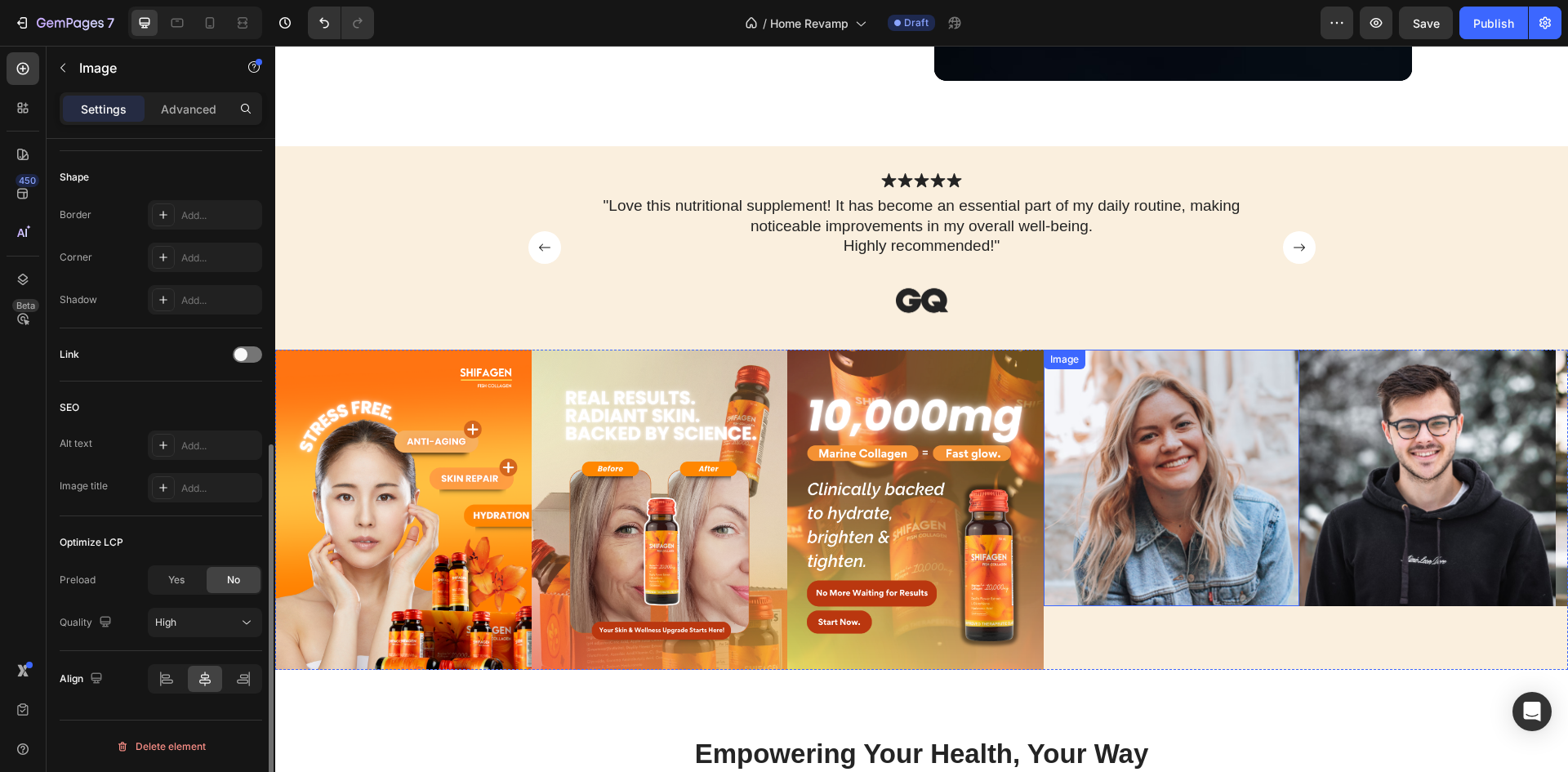
scroll to position [0, 0]
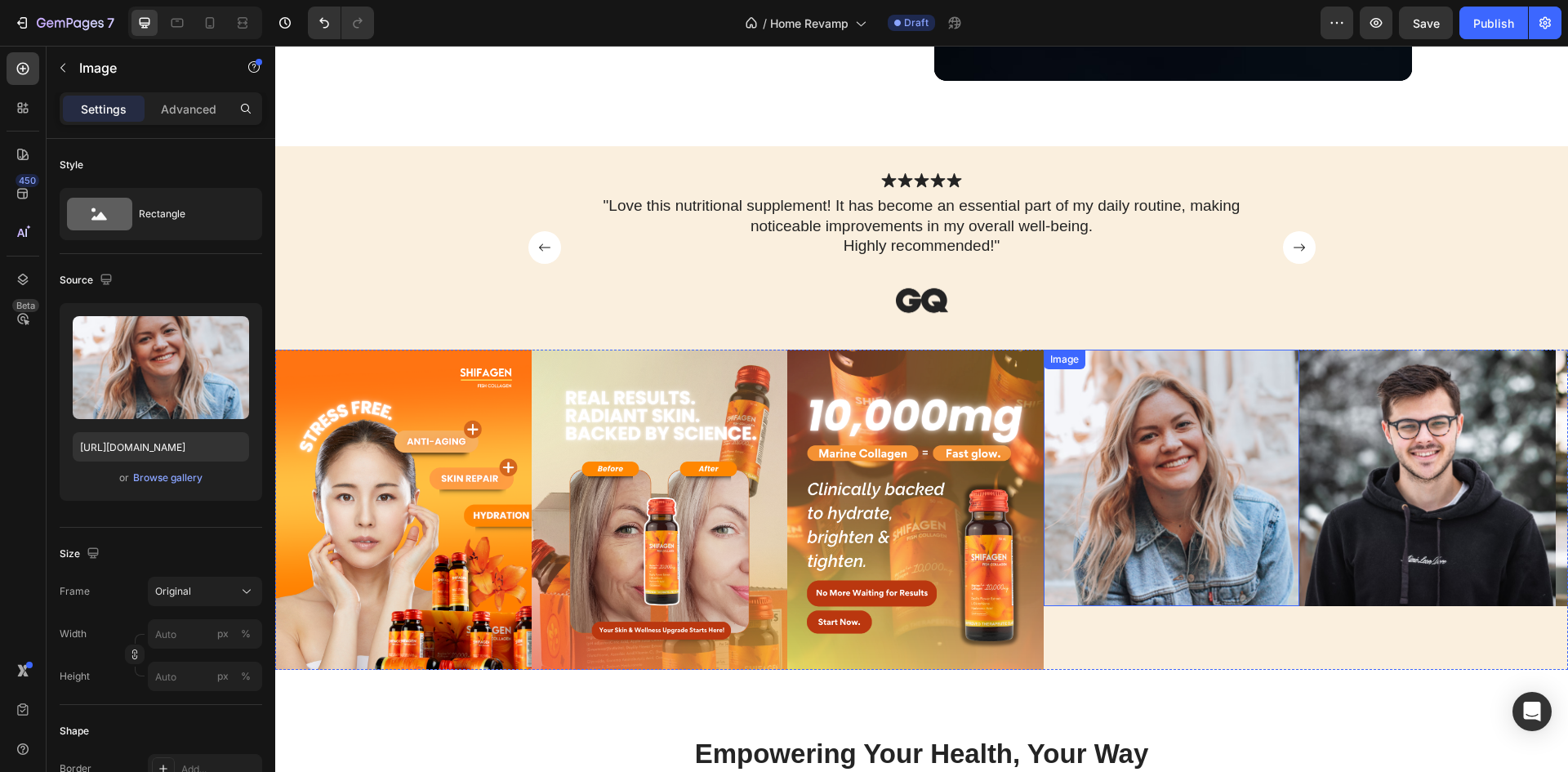
click at [1163, 456] on img at bounding box center [1172, 478] width 257 height 257
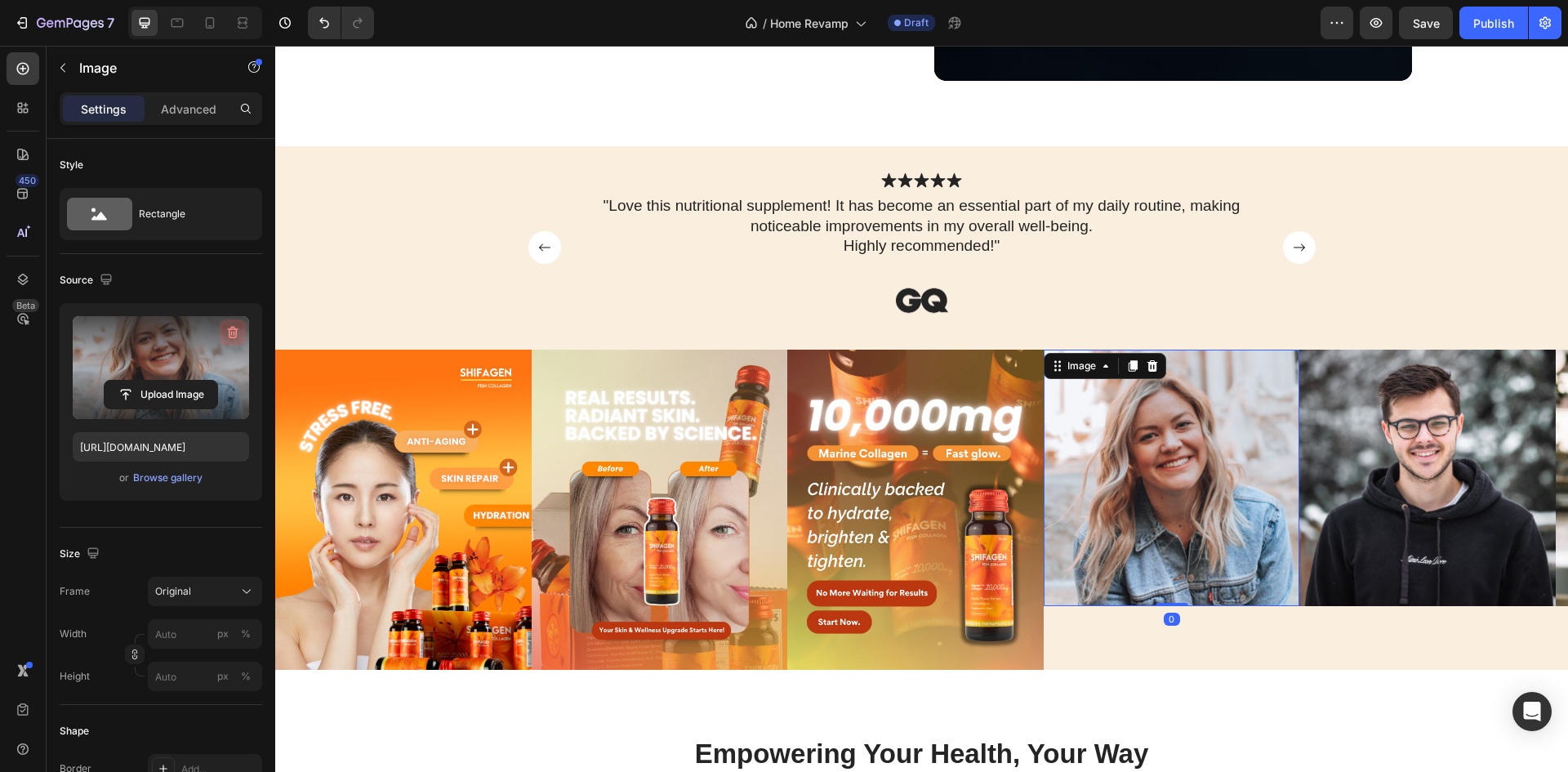
click at [234, 329] on icon "button" at bounding box center [233, 332] width 16 height 16
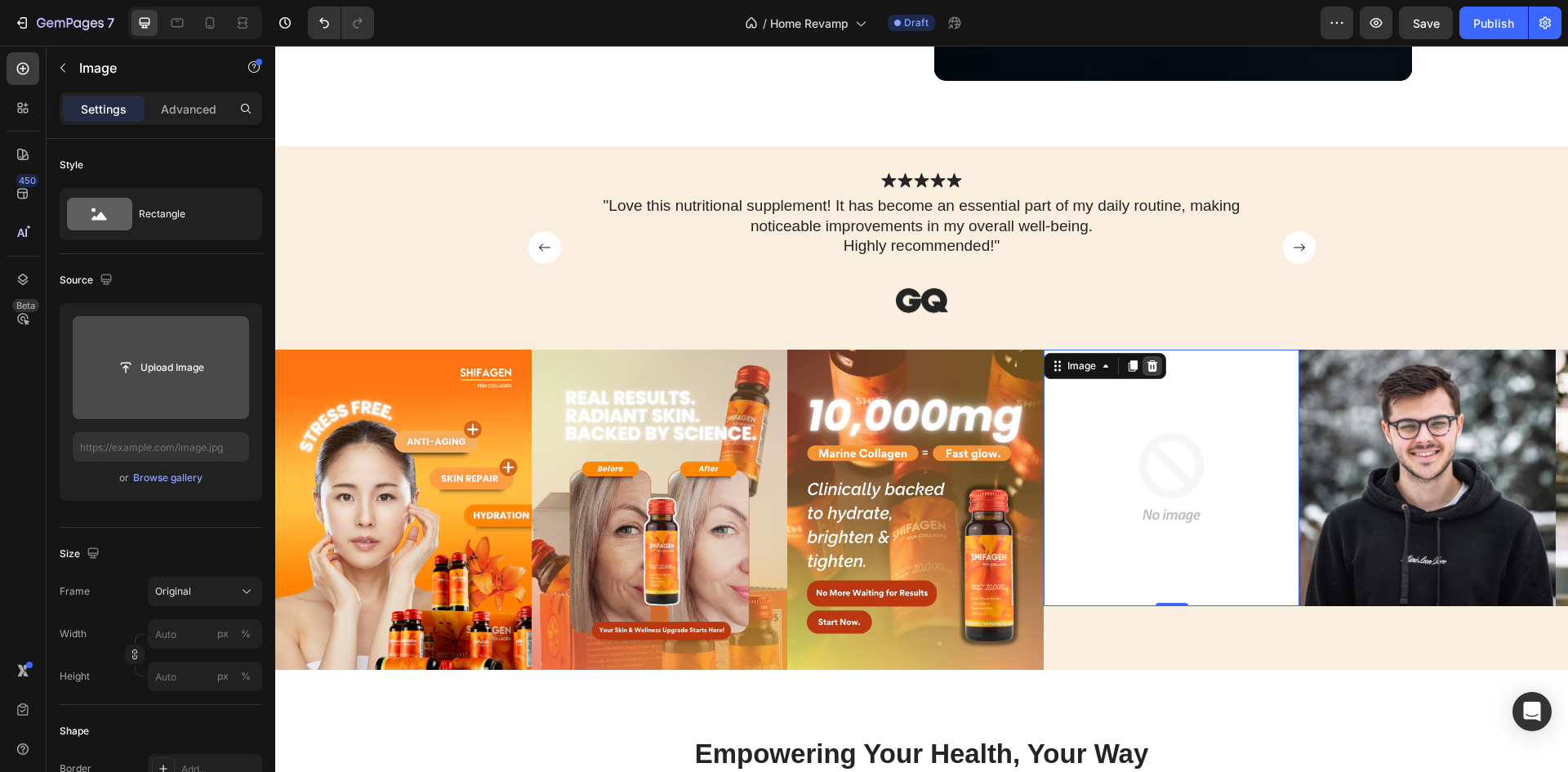
click at [1160, 364] on div at bounding box center [1153, 366] width 20 height 20
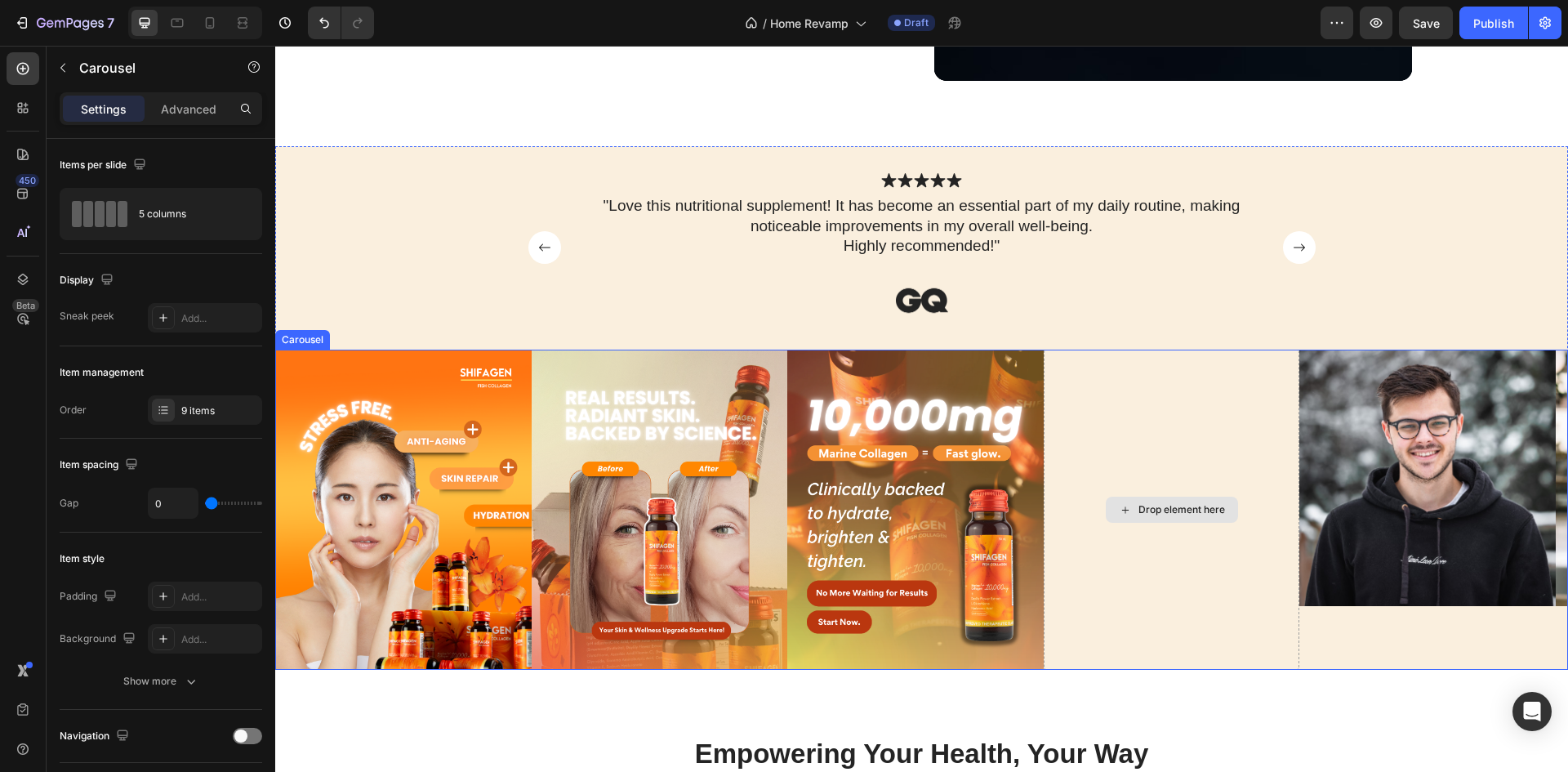
click at [1194, 377] on div "Drop element here" at bounding box center [1172, 509] width 257 height 320
click at [1256, 458] on div "Drop element here" at bounding box center [1172, 509] width 257 height 320
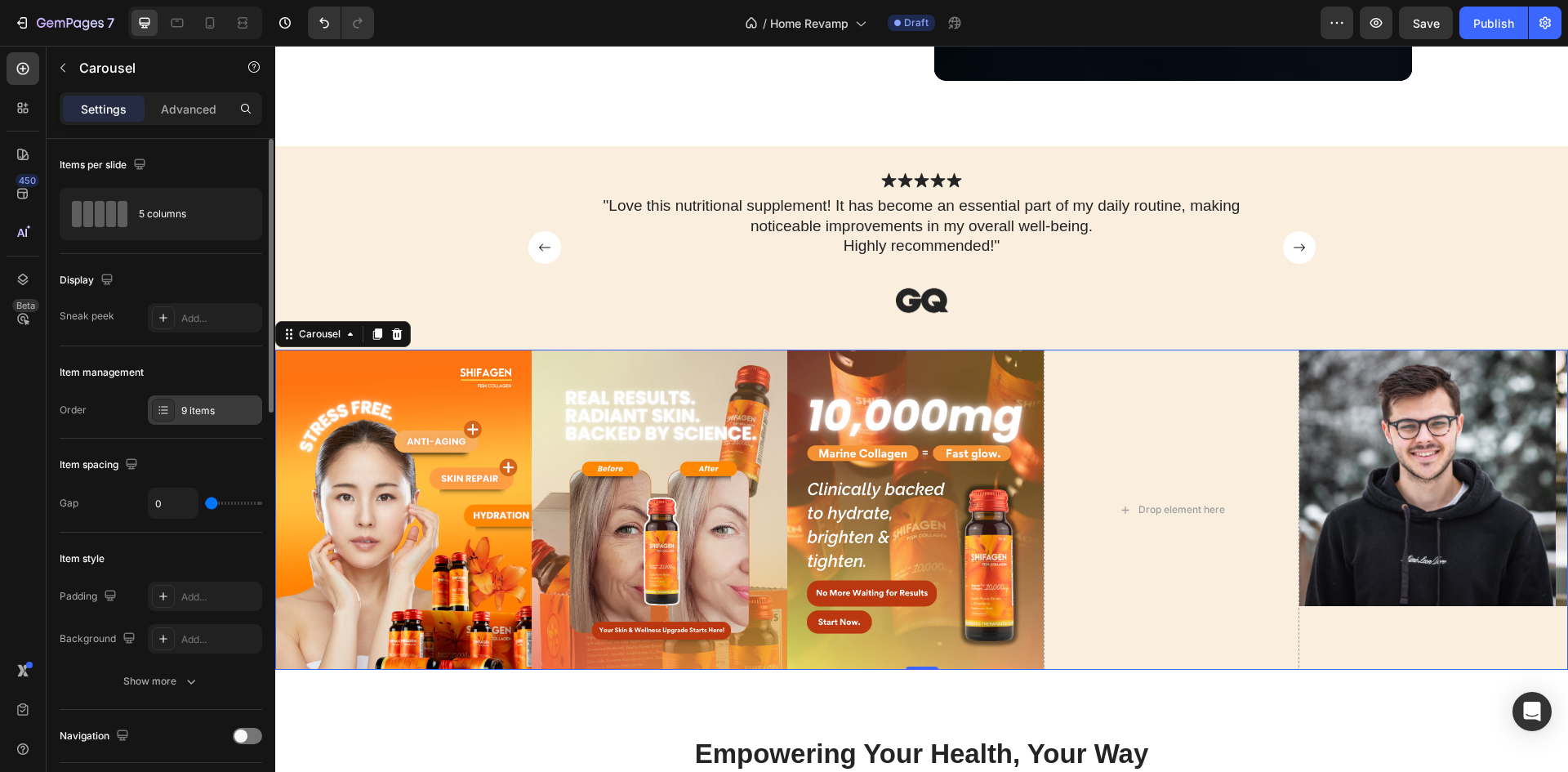
click at [189, 410] on div "9 items" at bounding box center [220, 411] width 76 height 15
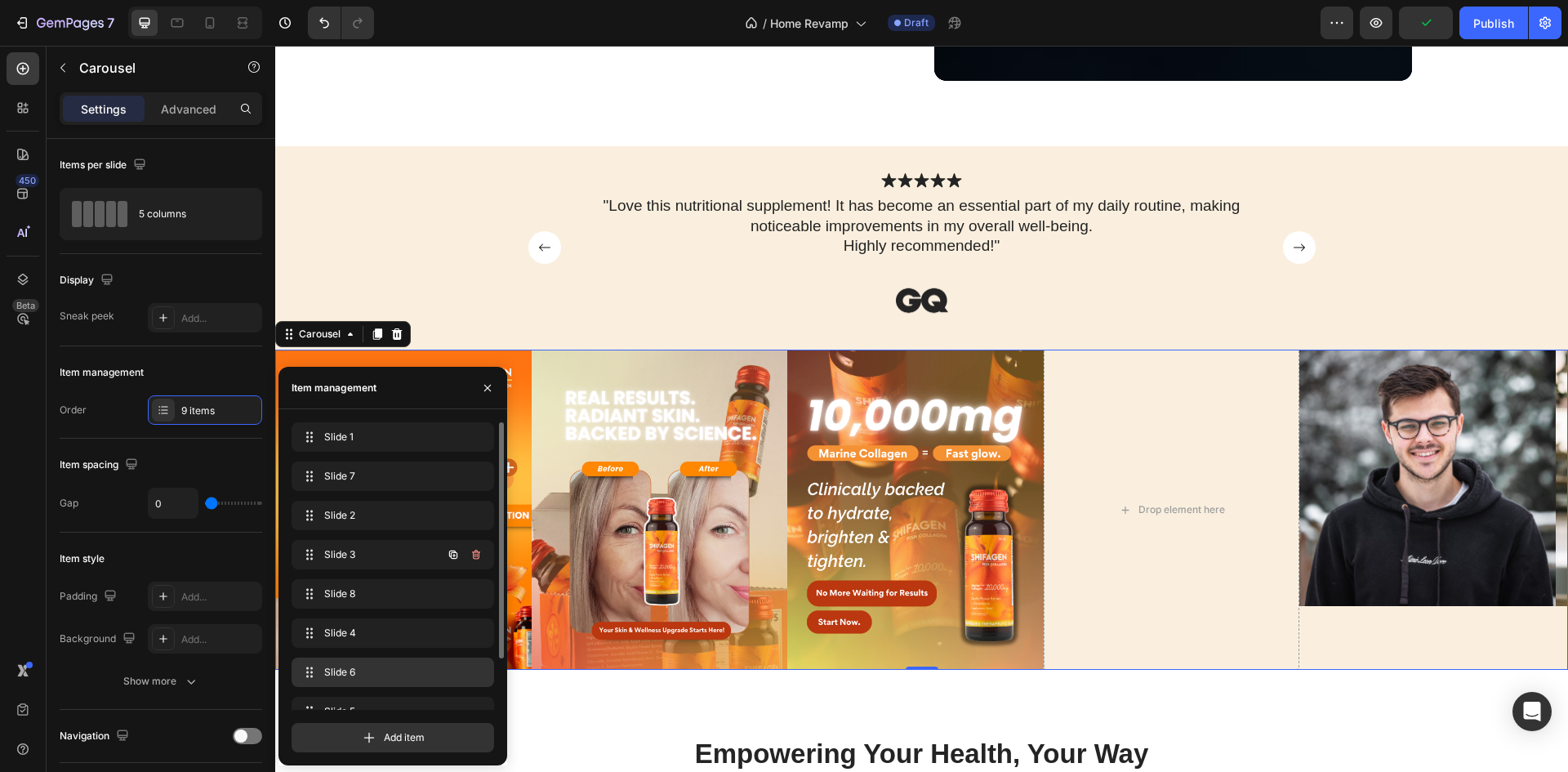
scroll to position [62, 0]
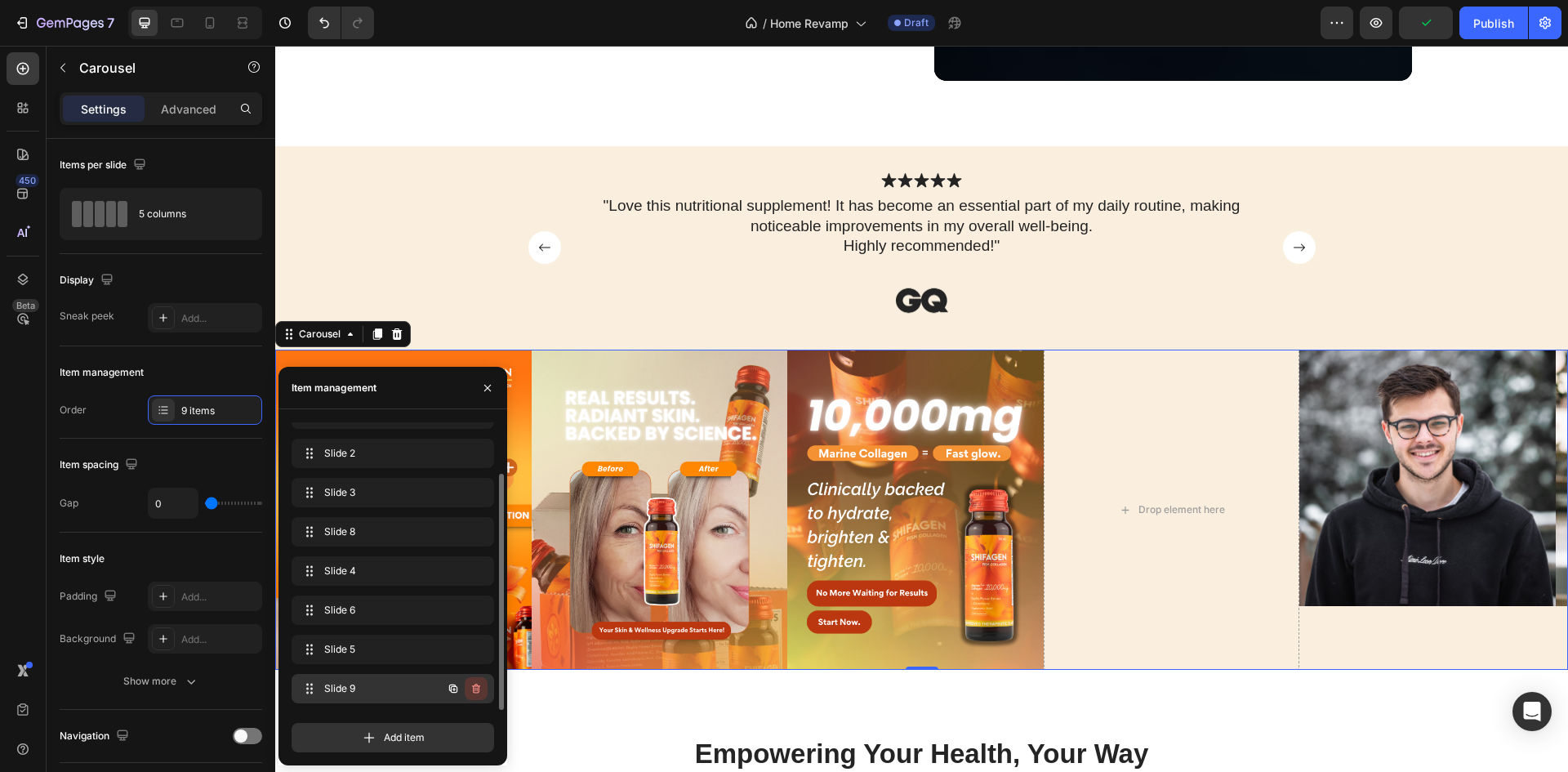
click at [477, 691] on icon "button" at bounding box center [477, 689] width 1 height 4
click at [474, 686] on div "Delete" at bounding box center [465, 688] width 30 height 15
click at [474, 569] on icon "button" at bounding box center [476, 571] width 13 height 13
click at [474, 569] on div "Delete" at bounding box center [465, 571] width 30 height 15
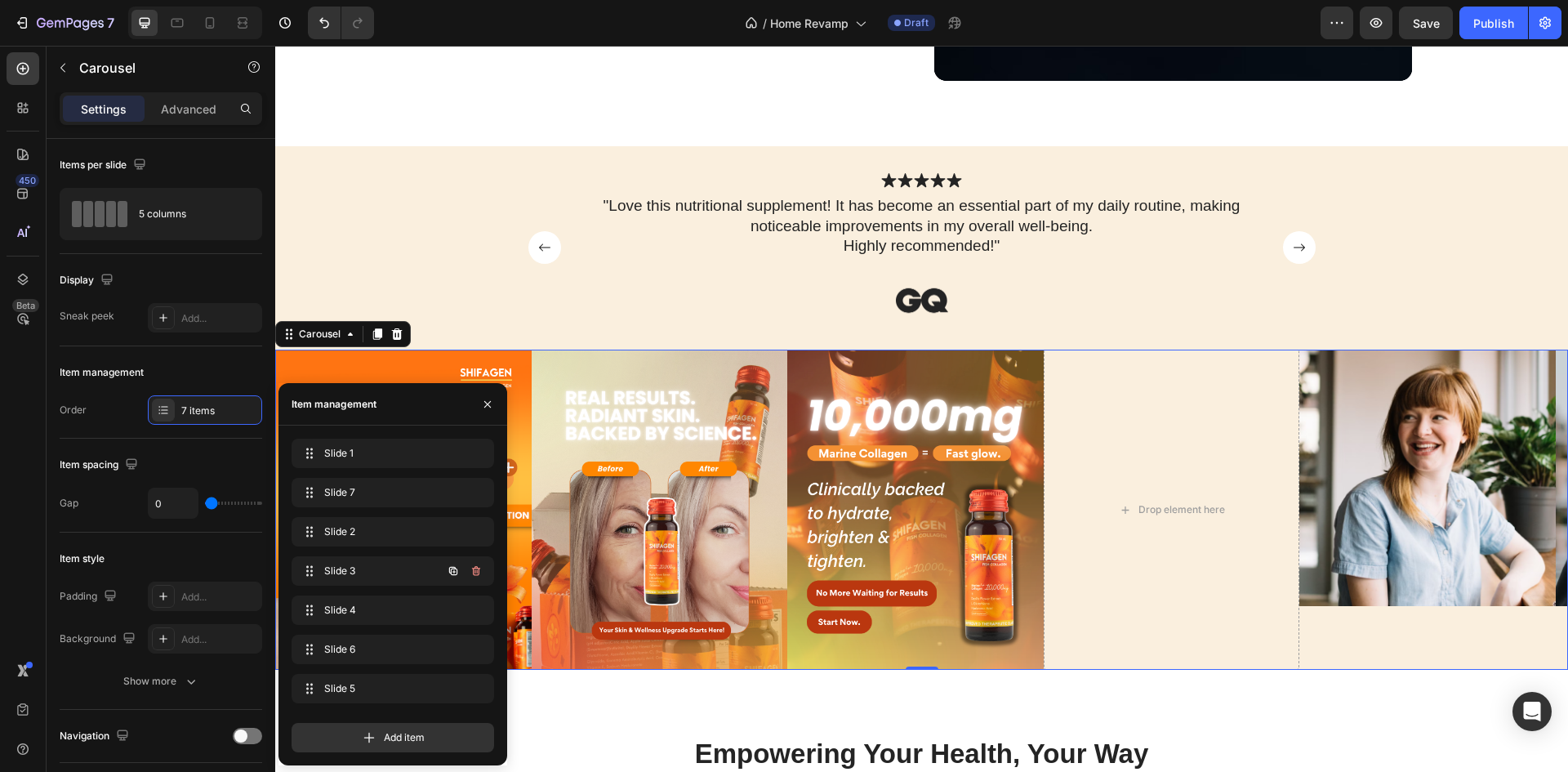
scroll to position [0, 0]
click at [476, 569] on icon "button" at bounding box center [476, 571] width 13 height 13
click at [476, 569] on div "Delete" at bounding box center [465, 571] width 30 height 15
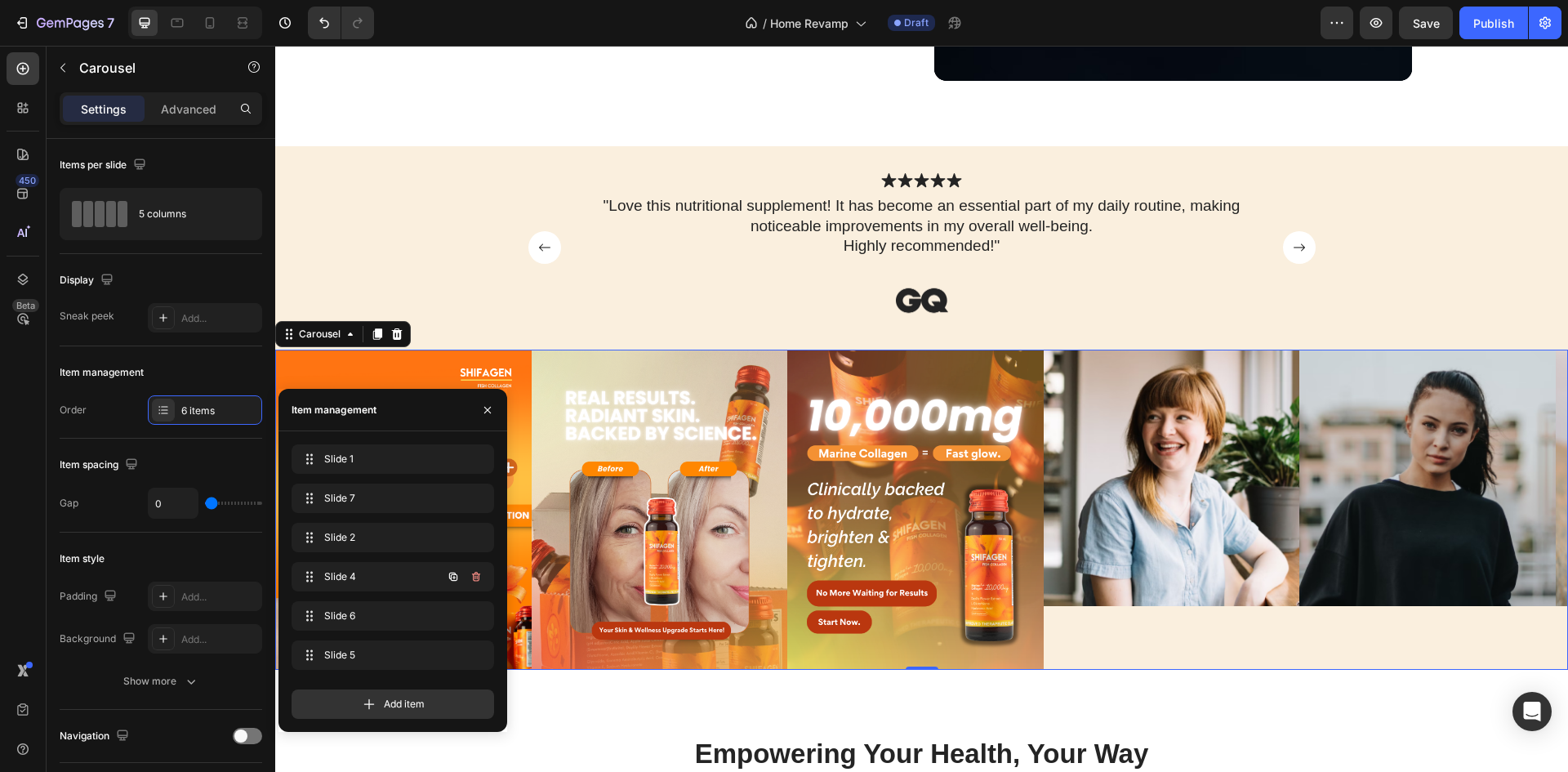
click at [476, 569] on button "button" at bounding box center [476, 576] width 23 height 23
click at [476, 569] on div "Delete" at bounding box center [465, 576] width 30 height 15
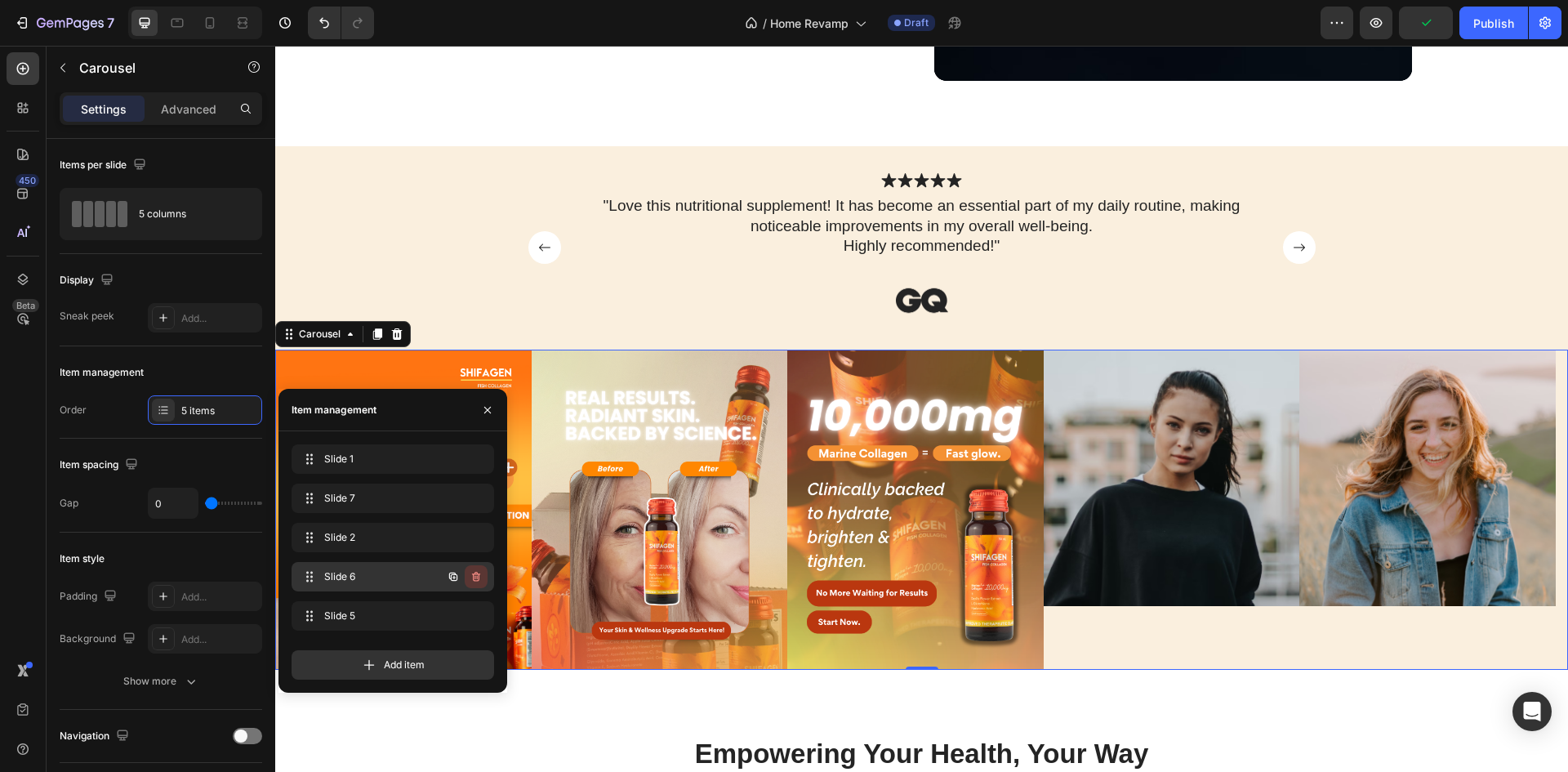
click at [477, 575] on icon "button" at bounding box center [476, 576] width 13 height 13
click at [477, 575] on div "Delete" at bounding box center [465, 576] width 30 height 15
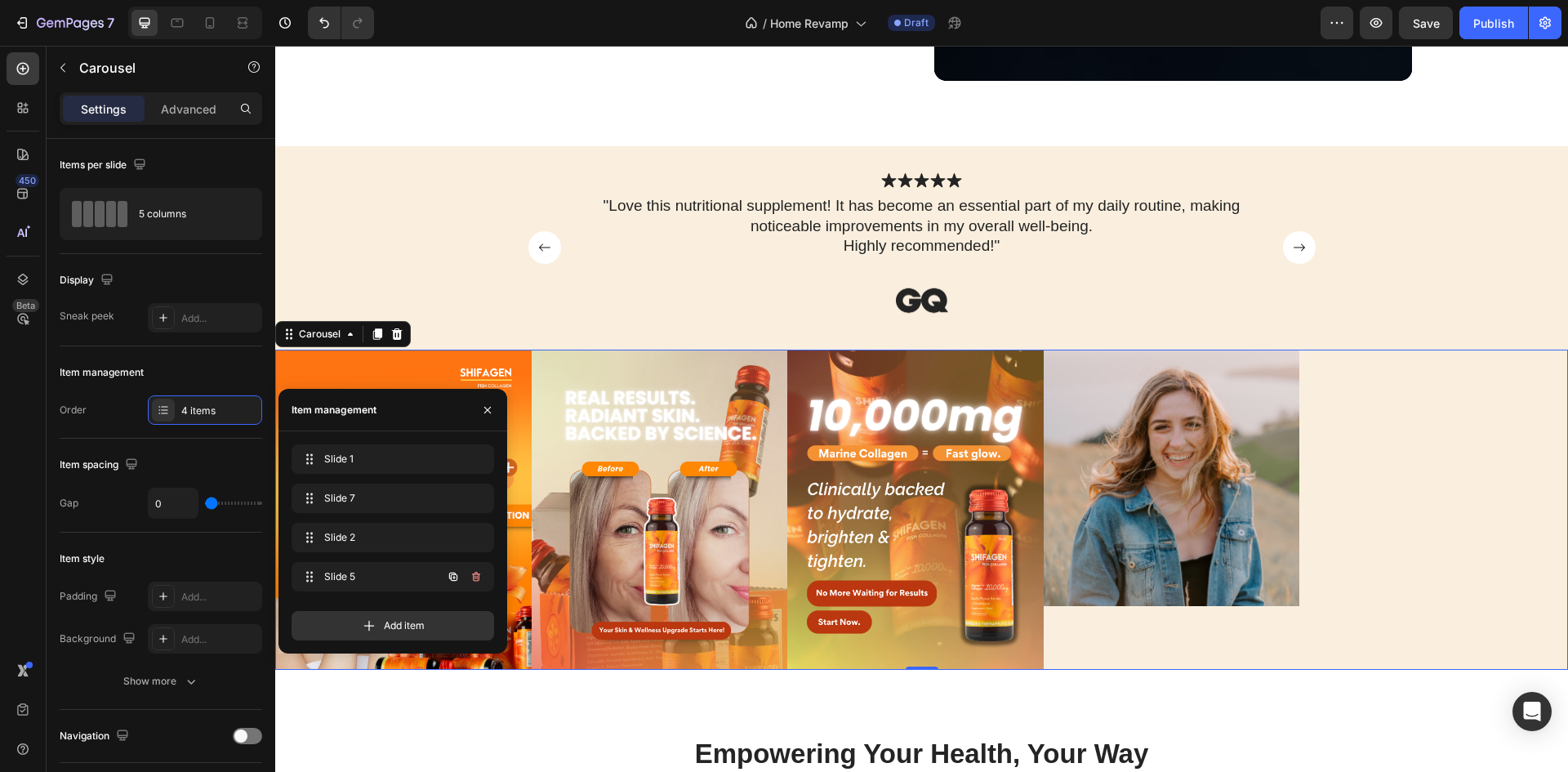
click at [477, 575] on icon "button" at bounding box center [476, 576] width 13 height 13
click at [477, 575] on div "Delete" at bounding box center [465, 576] width 30 height 15
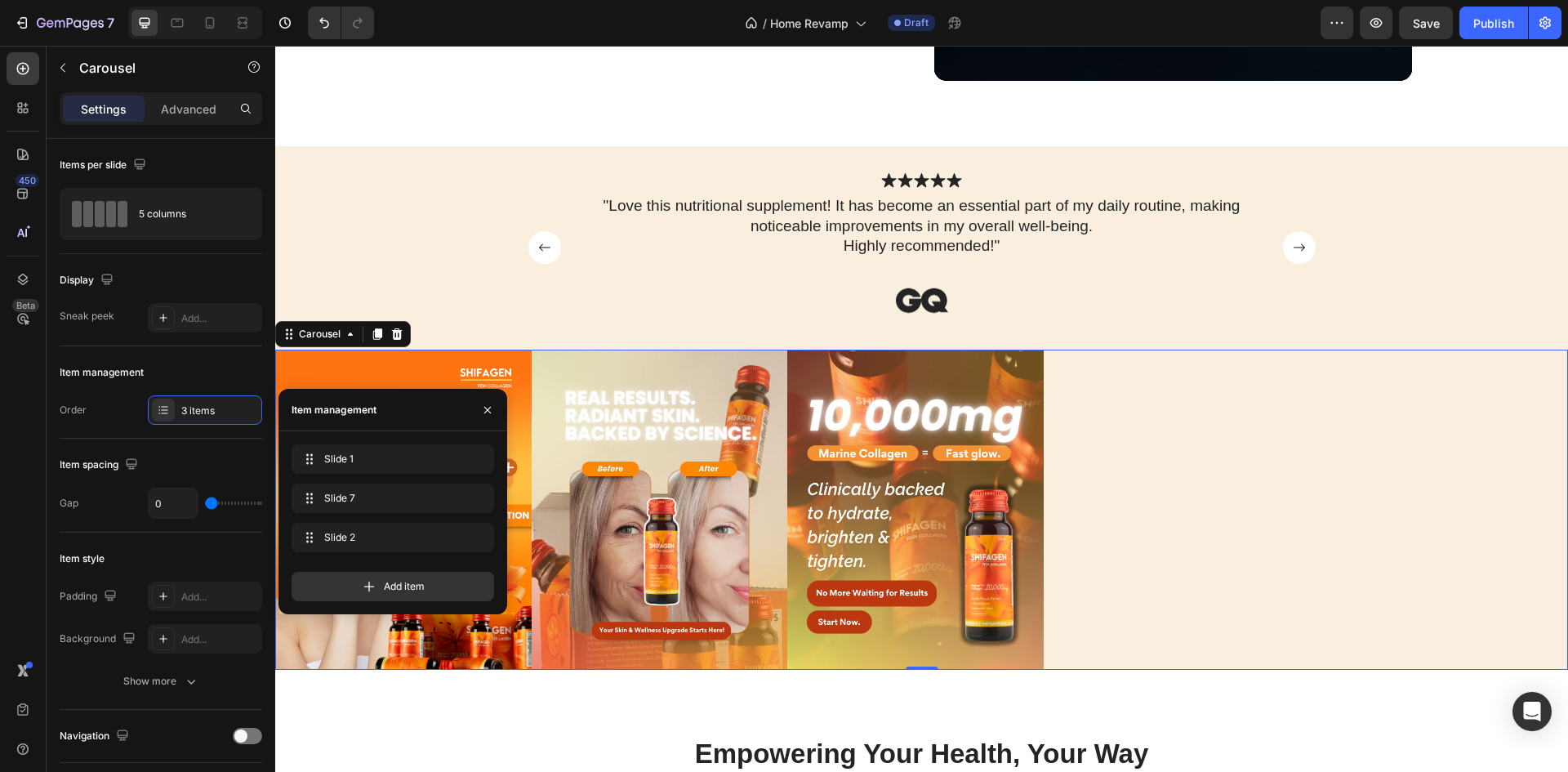
click at [1148, 525] on div "Image Image Image" at bounding box center [922, 509] width 1293 height 320
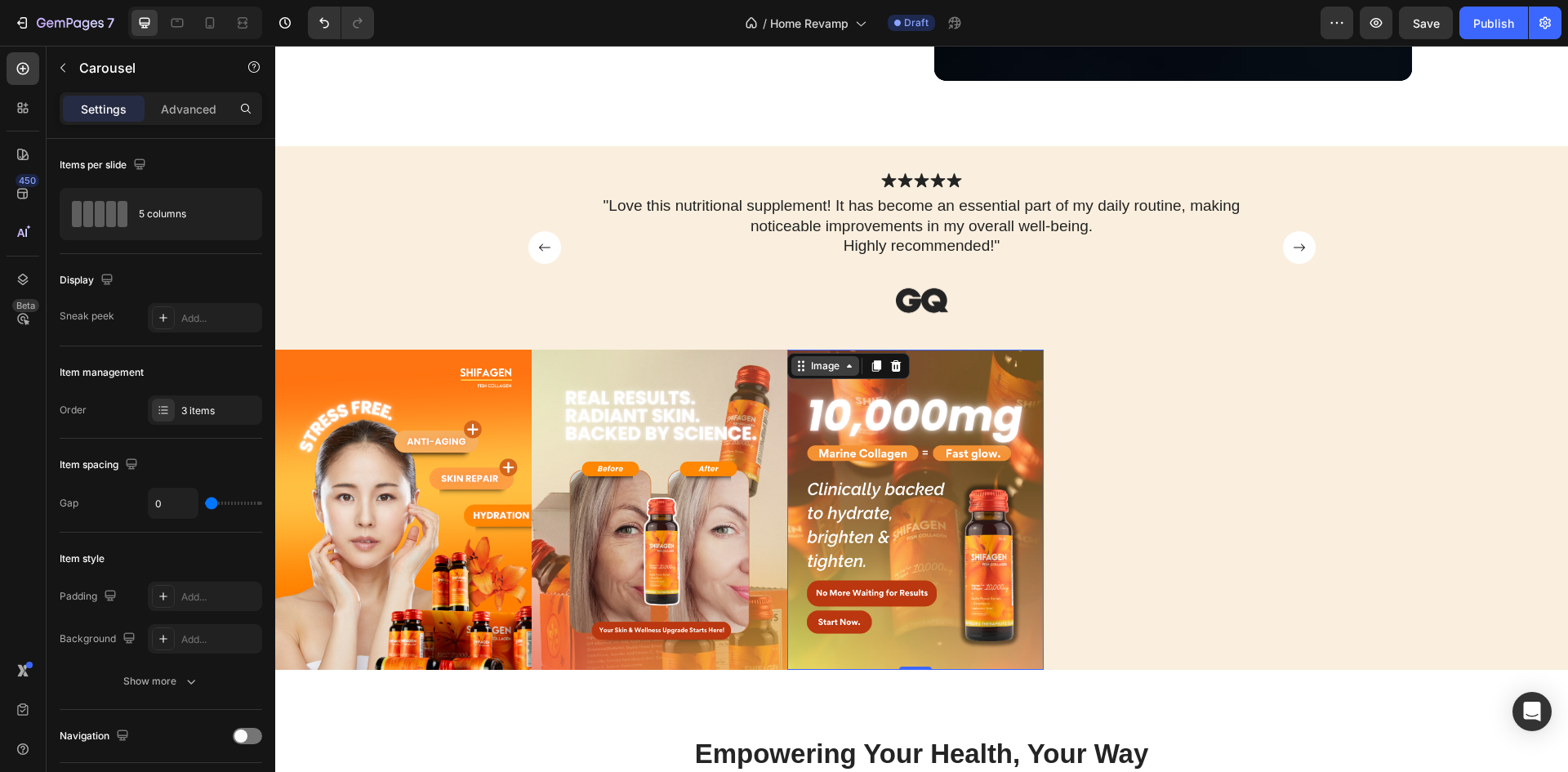
click at [812, 365] on div "Image" at bounding box center [825, 366] width 35 height 15
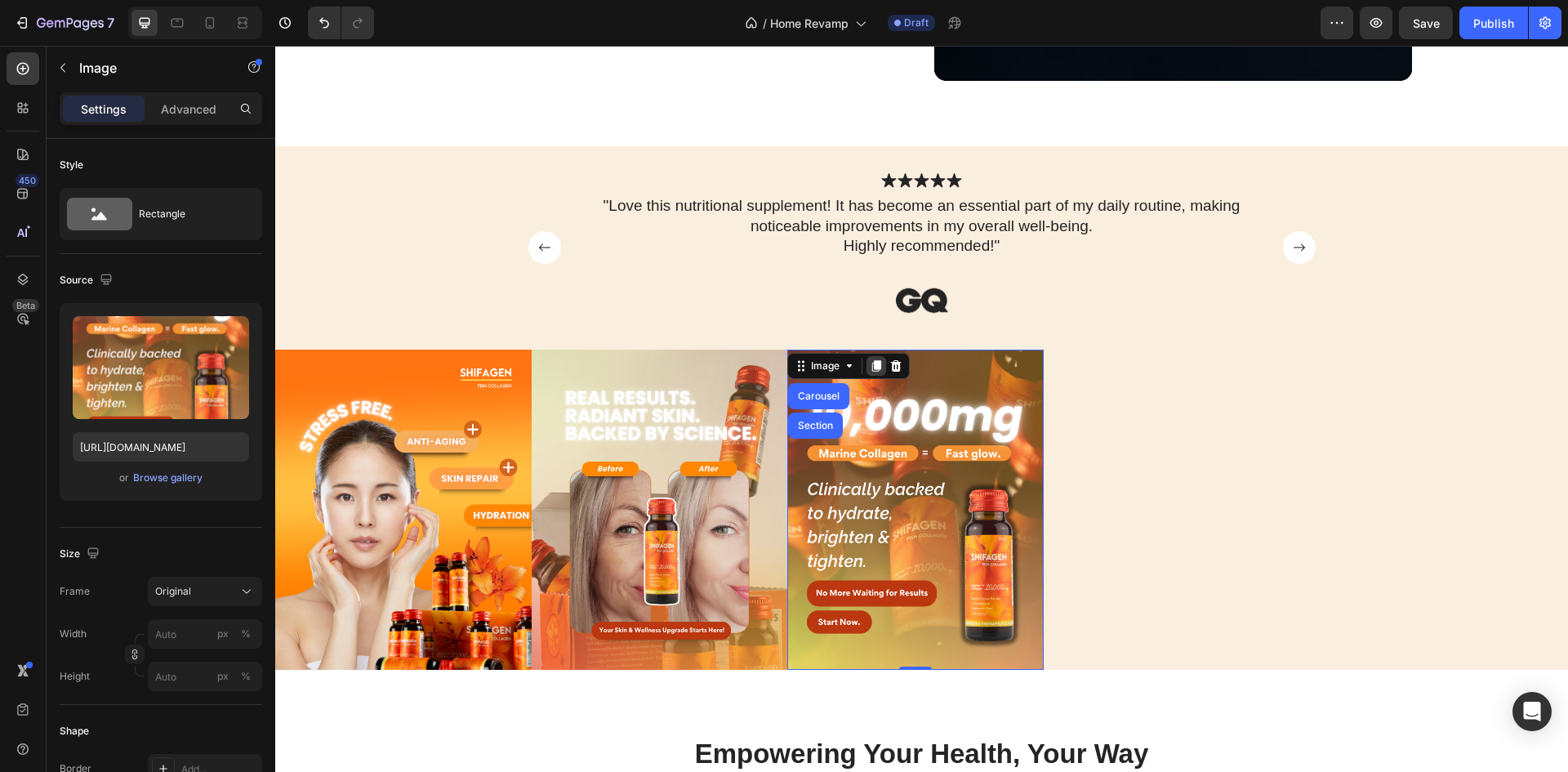
click at [881, 361] on icon at bounding box center [877, 366] width 9 height 12
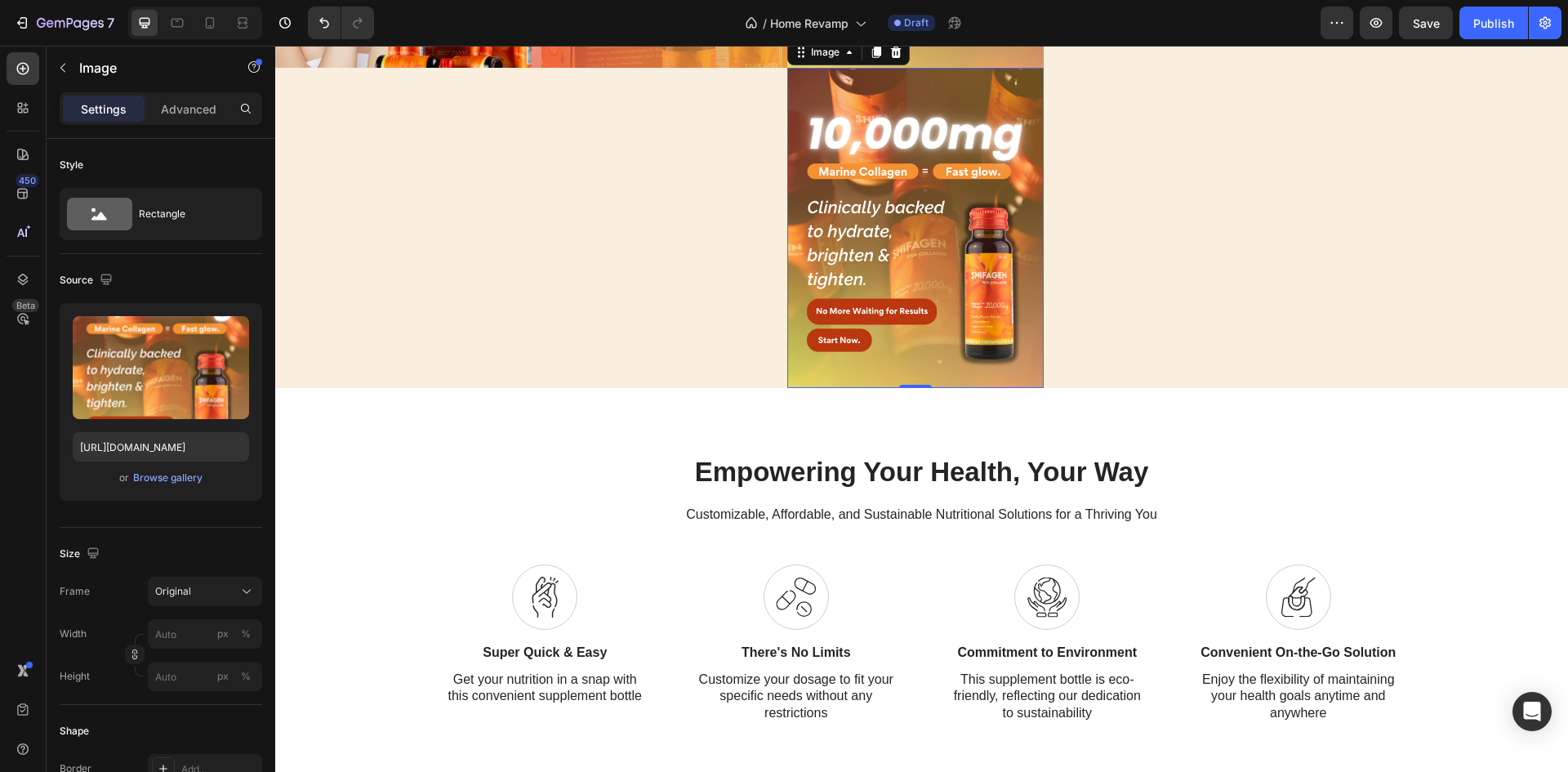
scroll to position [1167, 0]
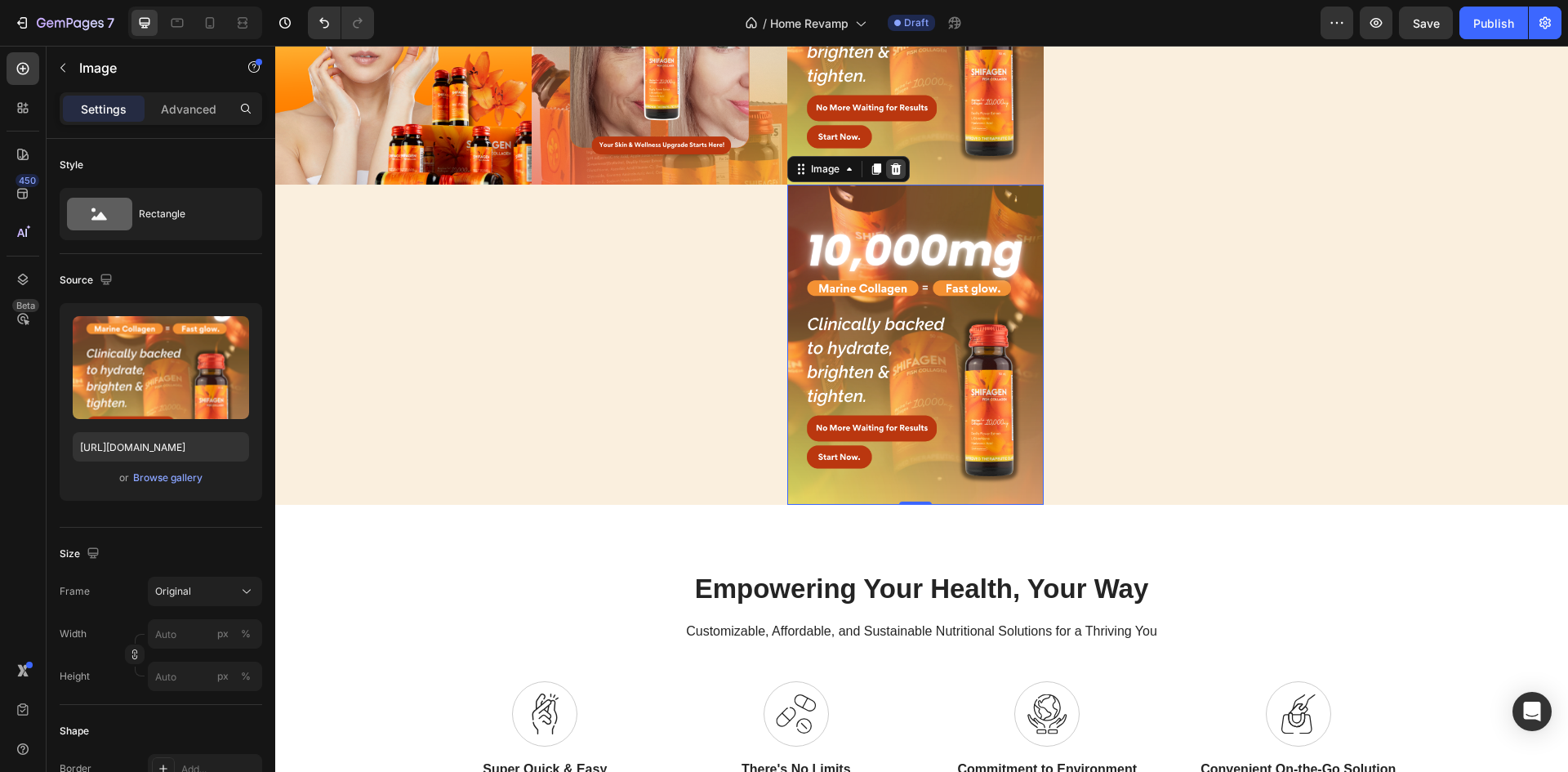
click at [902, 173] on icon at bounding box center [896, 169] width 13 height 13
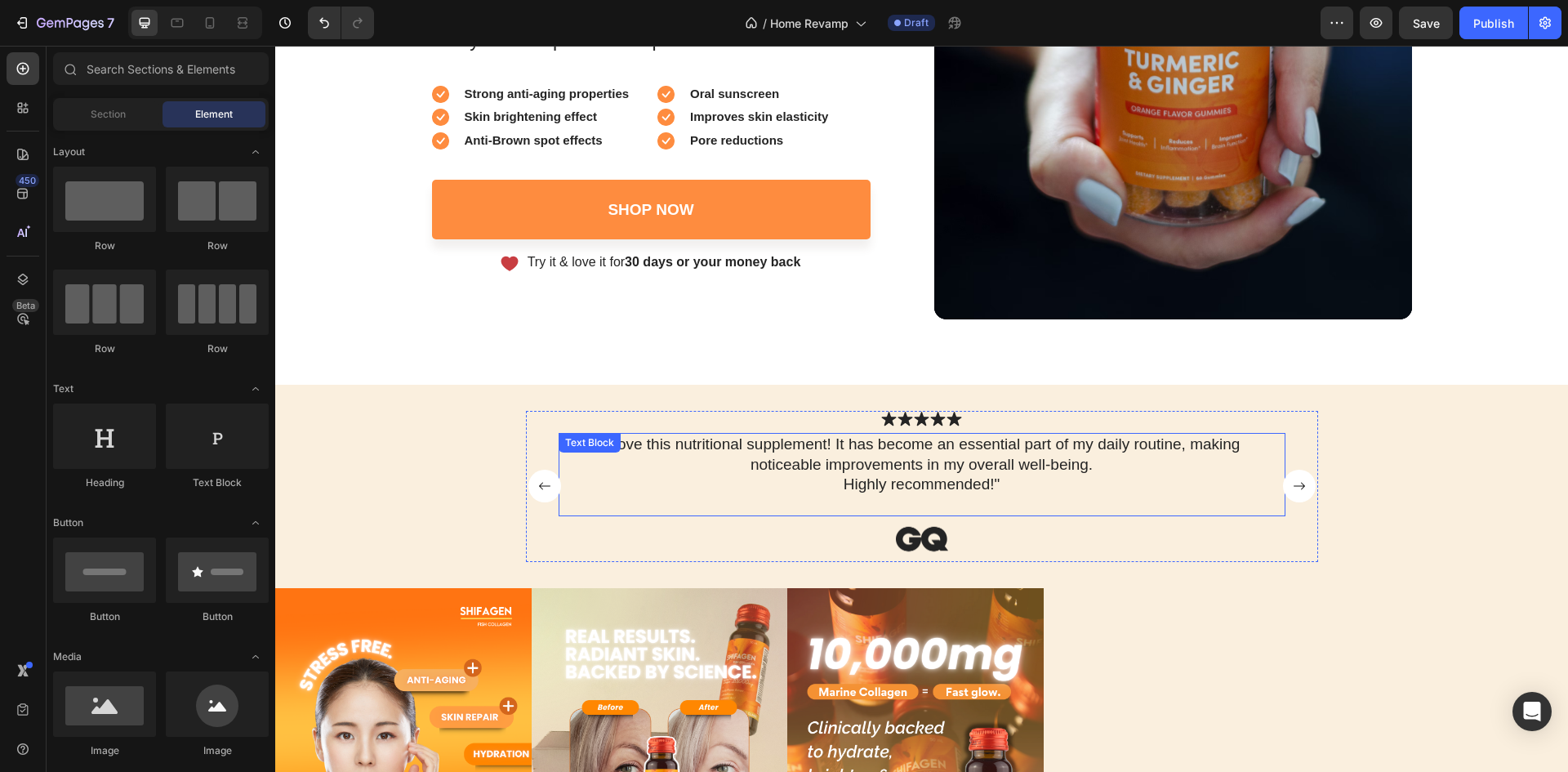
scroll to position [490, 0]
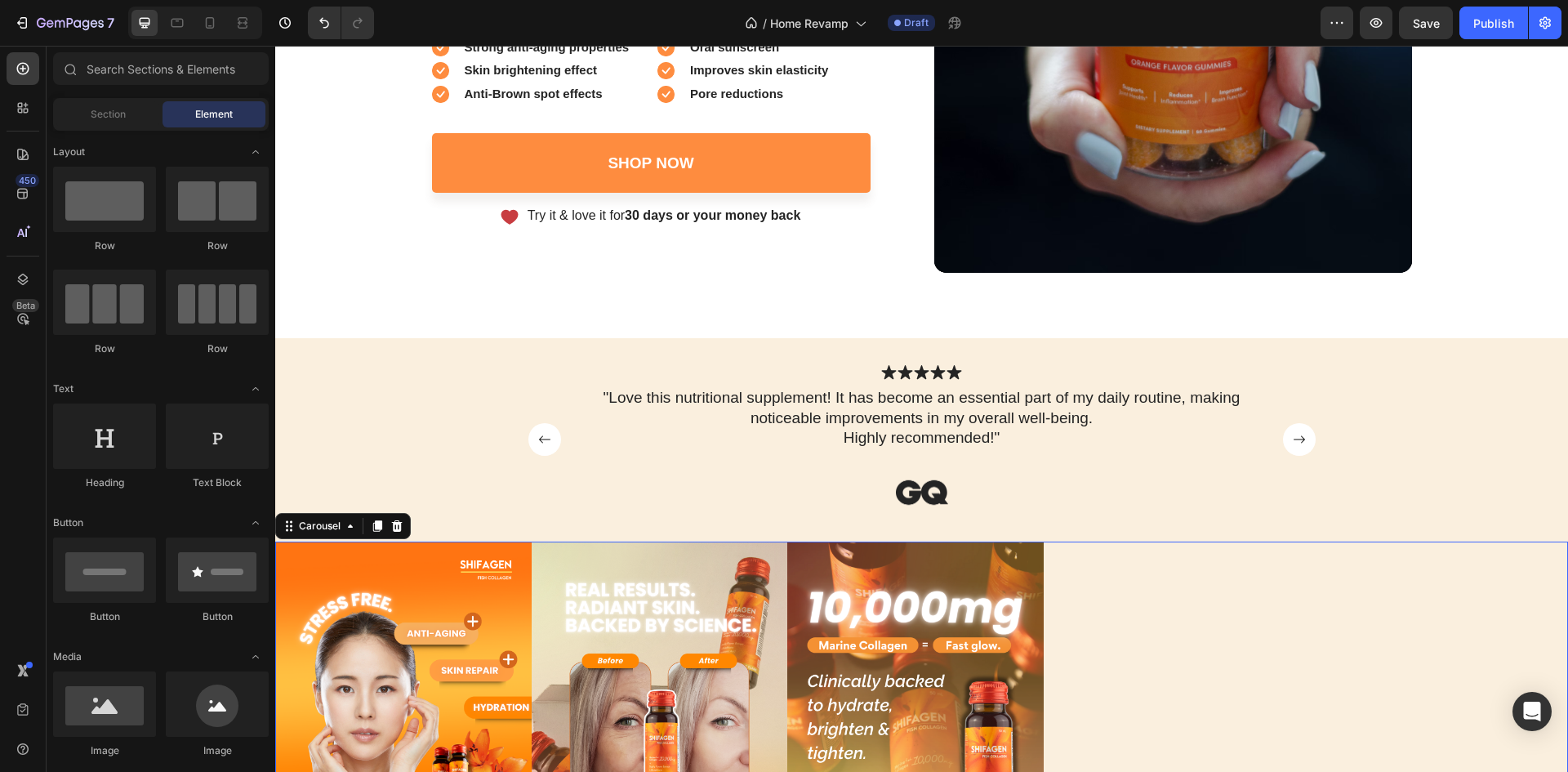
click at [1132, 614] on div "Image Image Image" at bounding box center [922, 701] width 1293 height 320
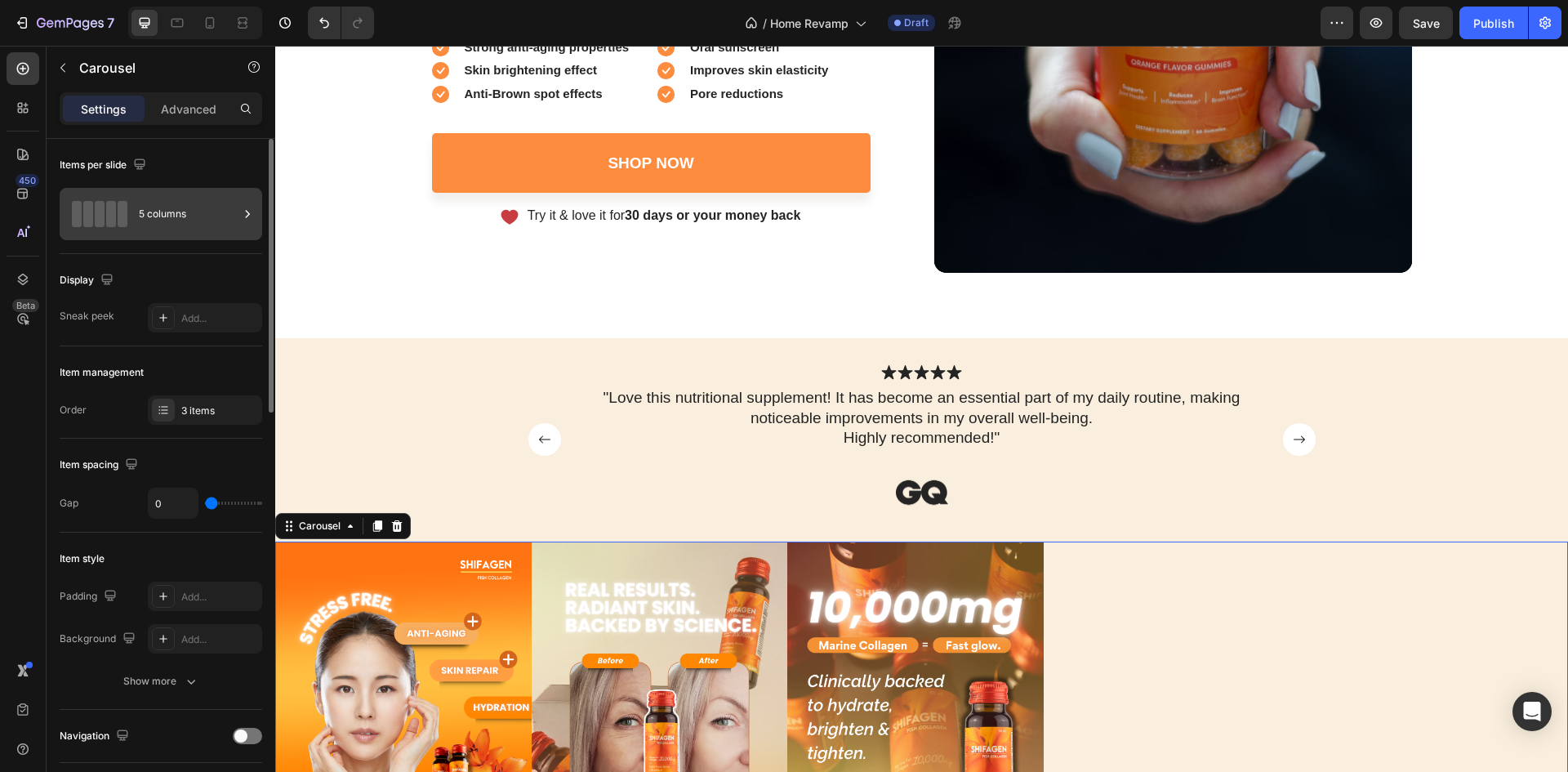
click at [193, 223] on div "5 columns" at bounding box center [188, 214] width 99 height 38
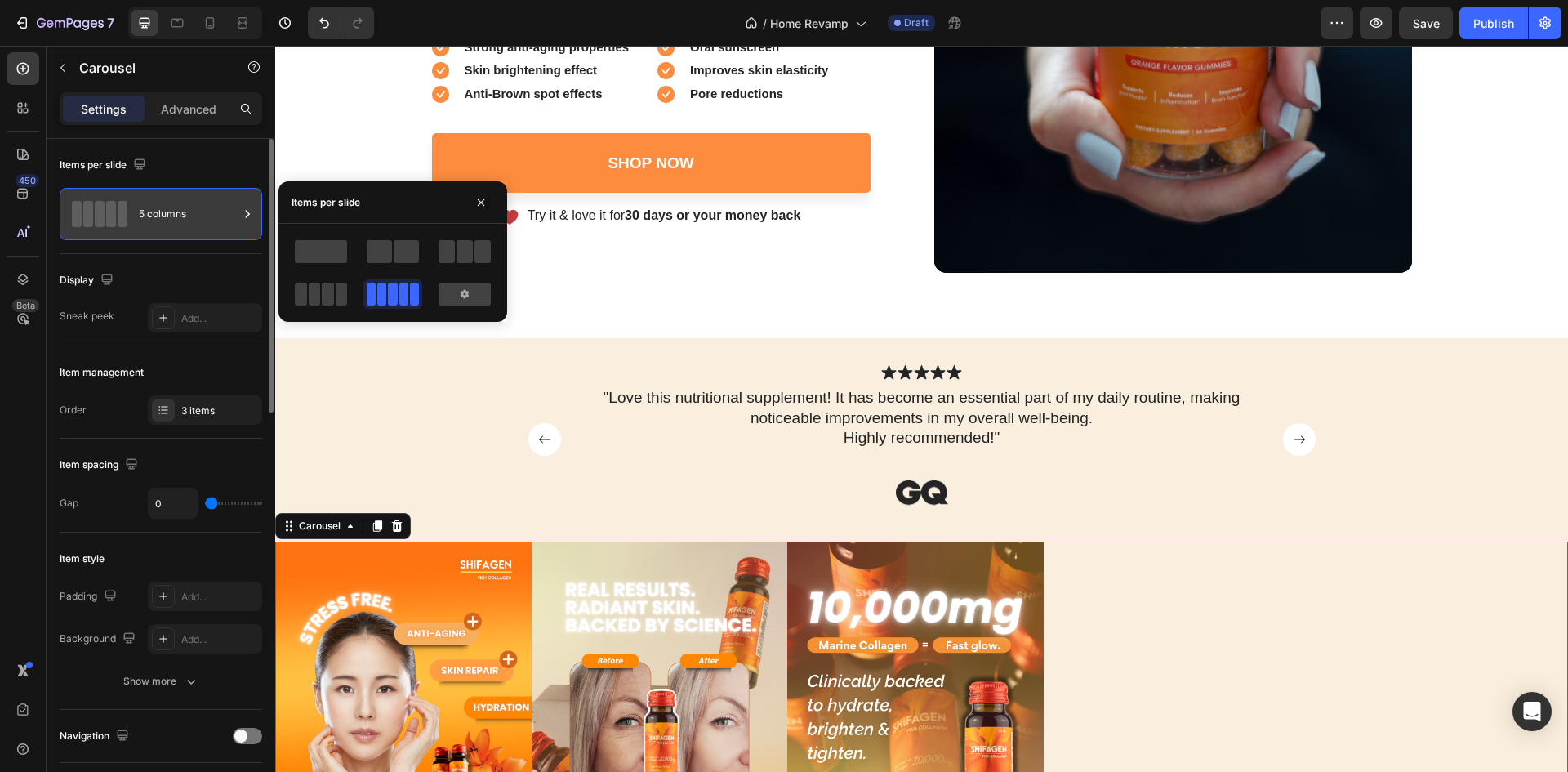
click at [193, 223] on div "5 columns" at bounding box center [188, 214] width 99 height 38
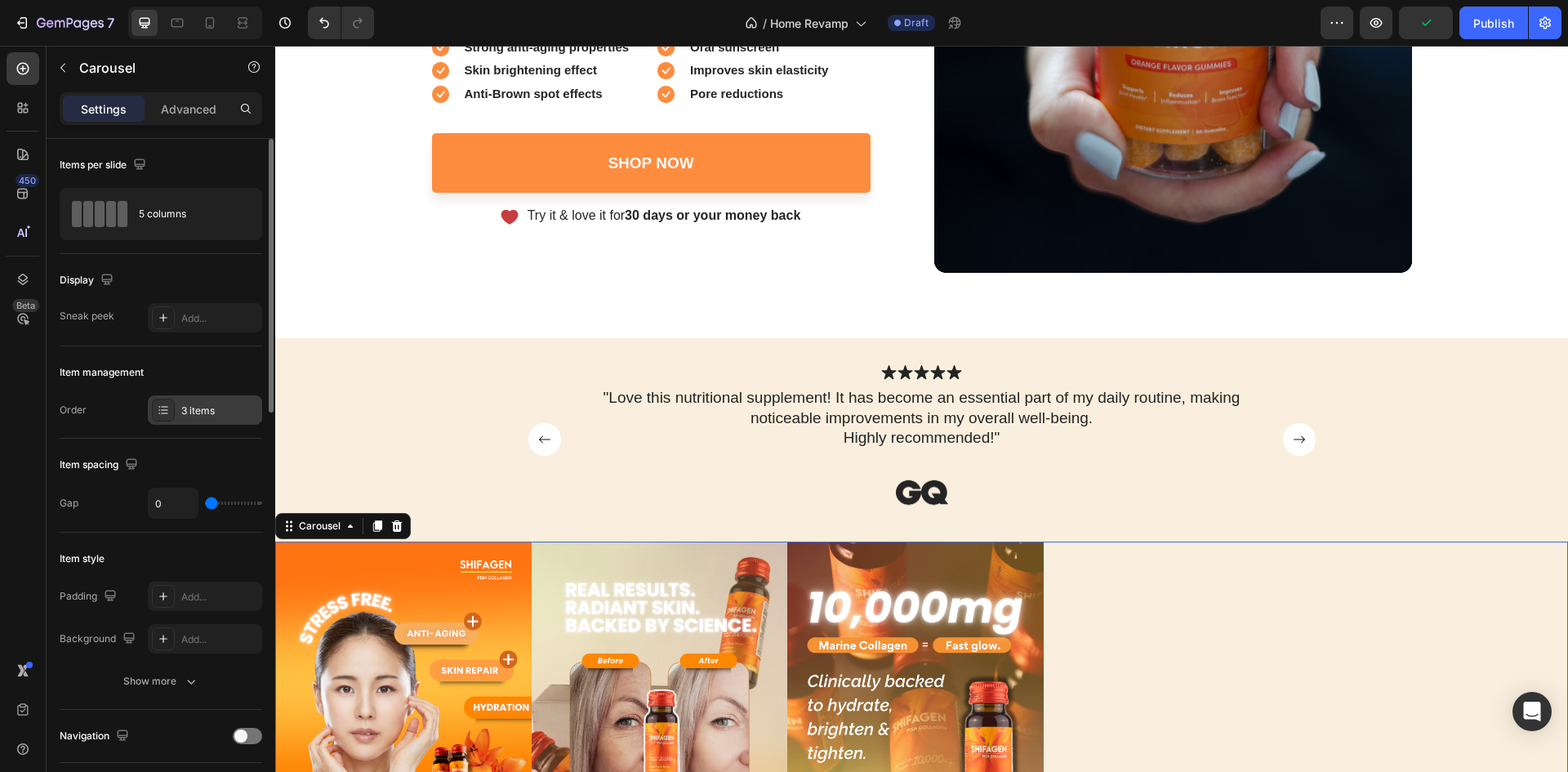
click at [209, 411] on div "3 items" at bounding box center [220, 411] width 76 height 15
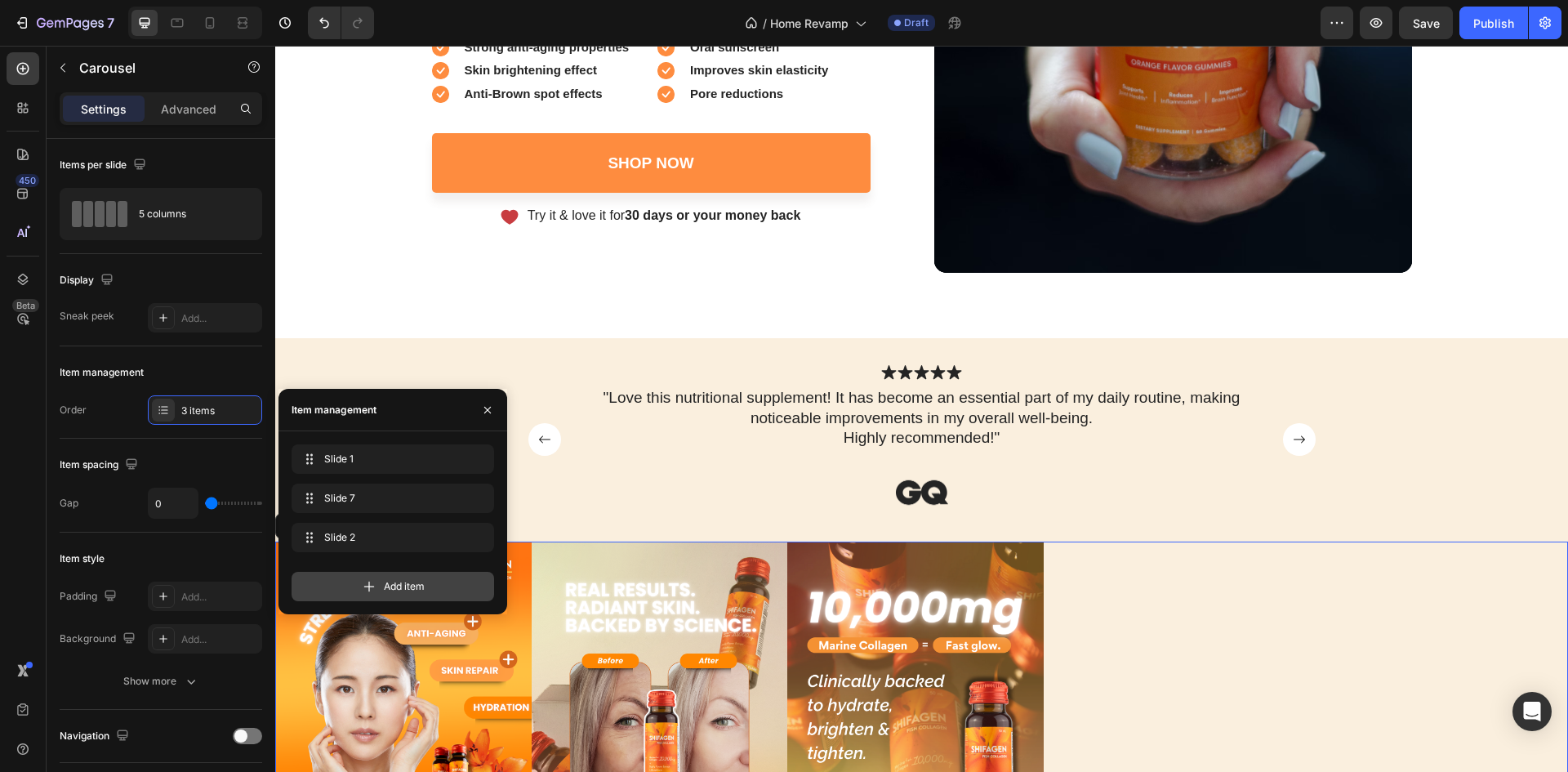
click at [368, 584] on icon at bounding box center [369, 586] width 16 height 16
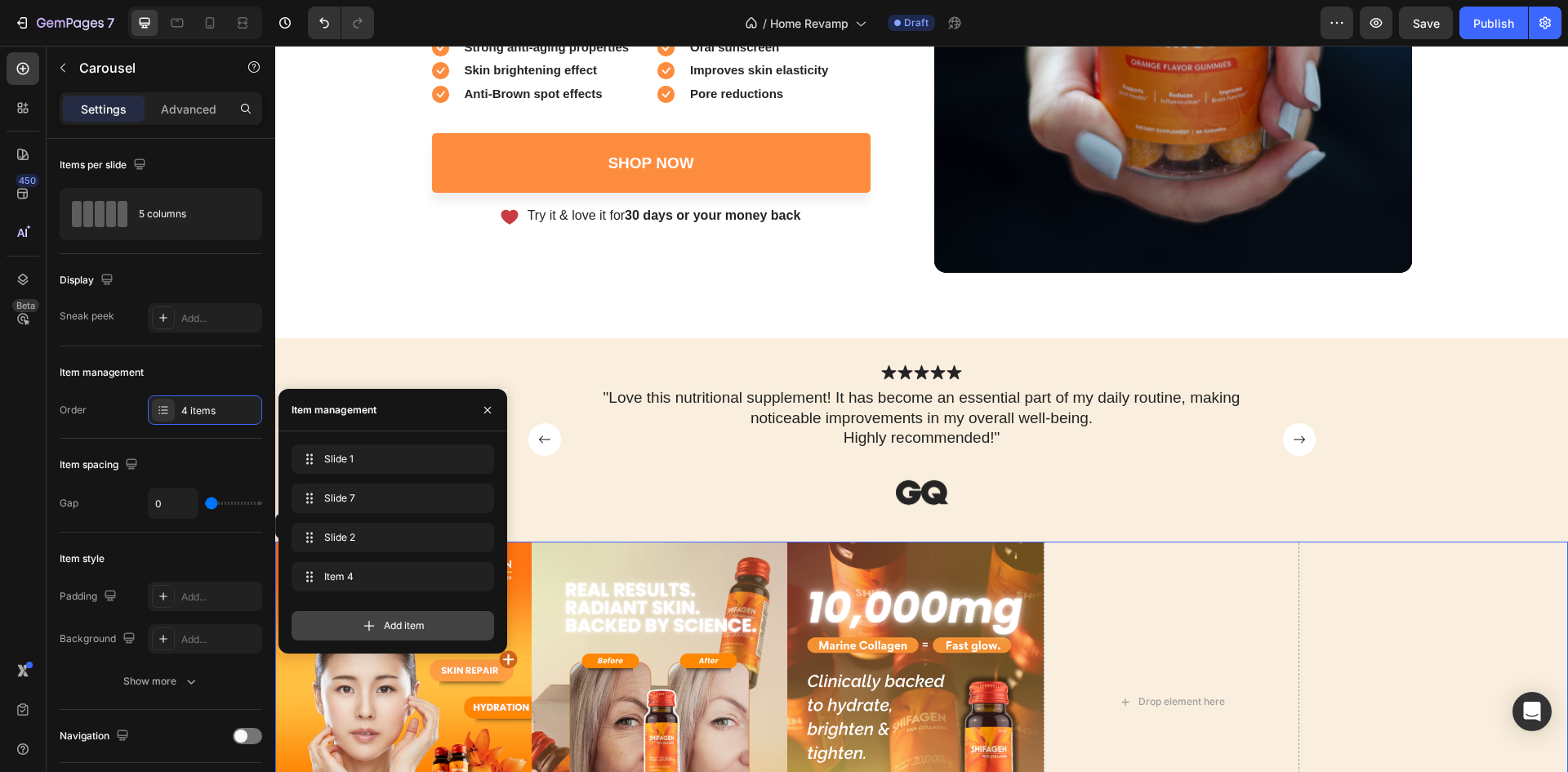
click at [366, 622] on icon at bounding box center [369, 626] width 16 height 16
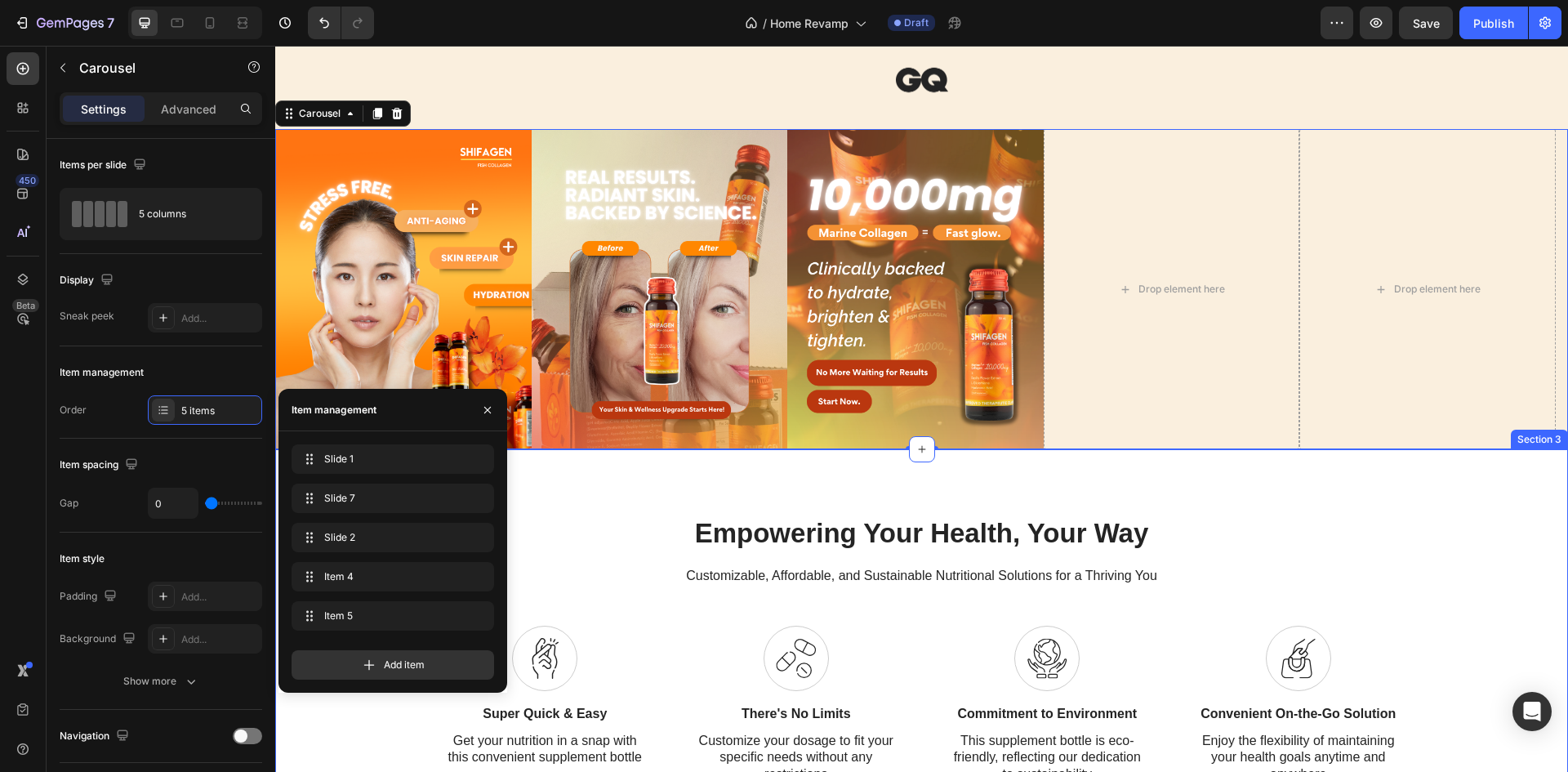
scroll to position [899, 0]
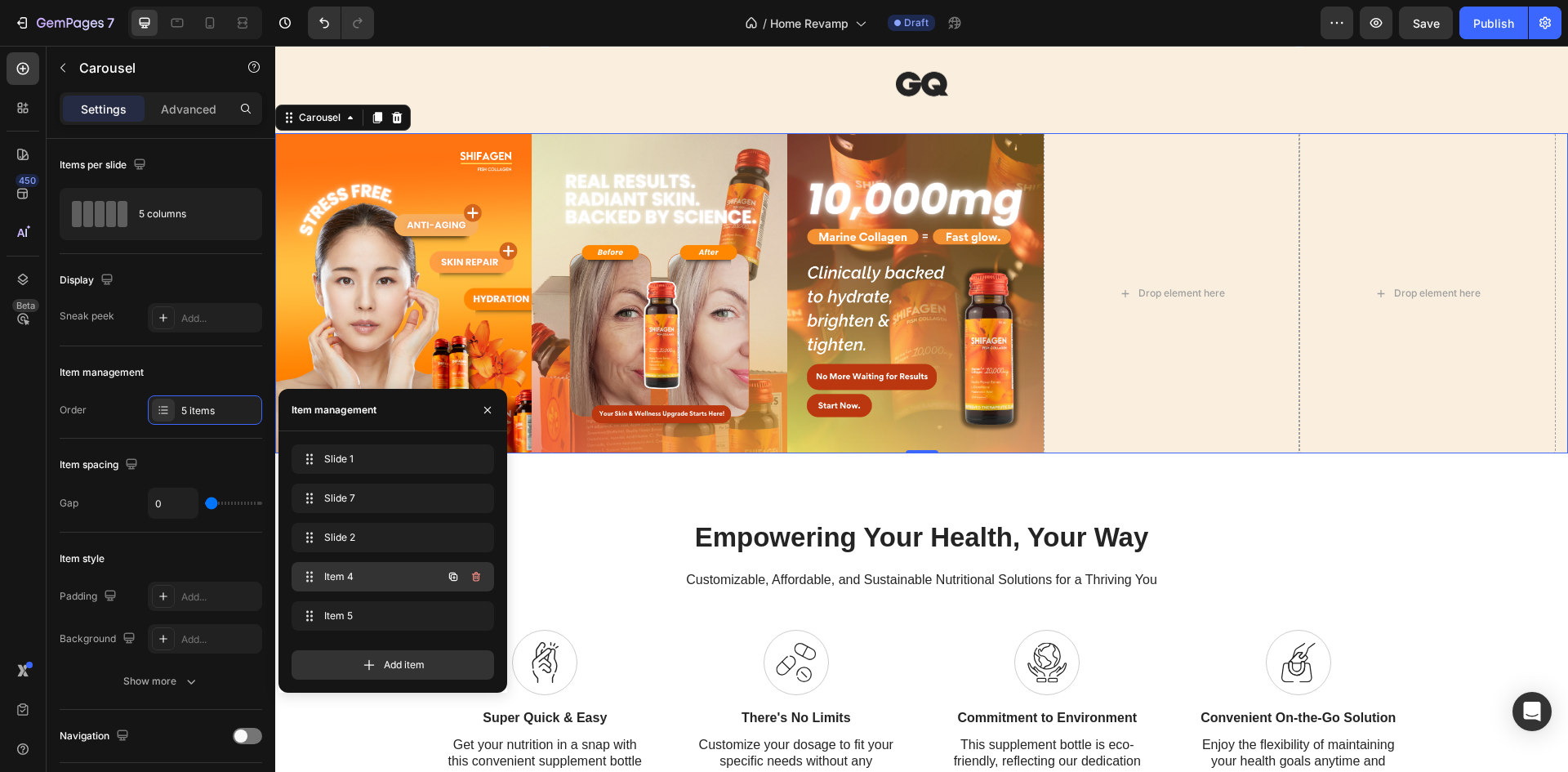
click at [384, 568] on div "Item 4 Item 4" at bounding box center [370, 576] width 144 height 23
click at [382, 575] on span "Item 4" at bounding box center [381, 576] width 121 height 15
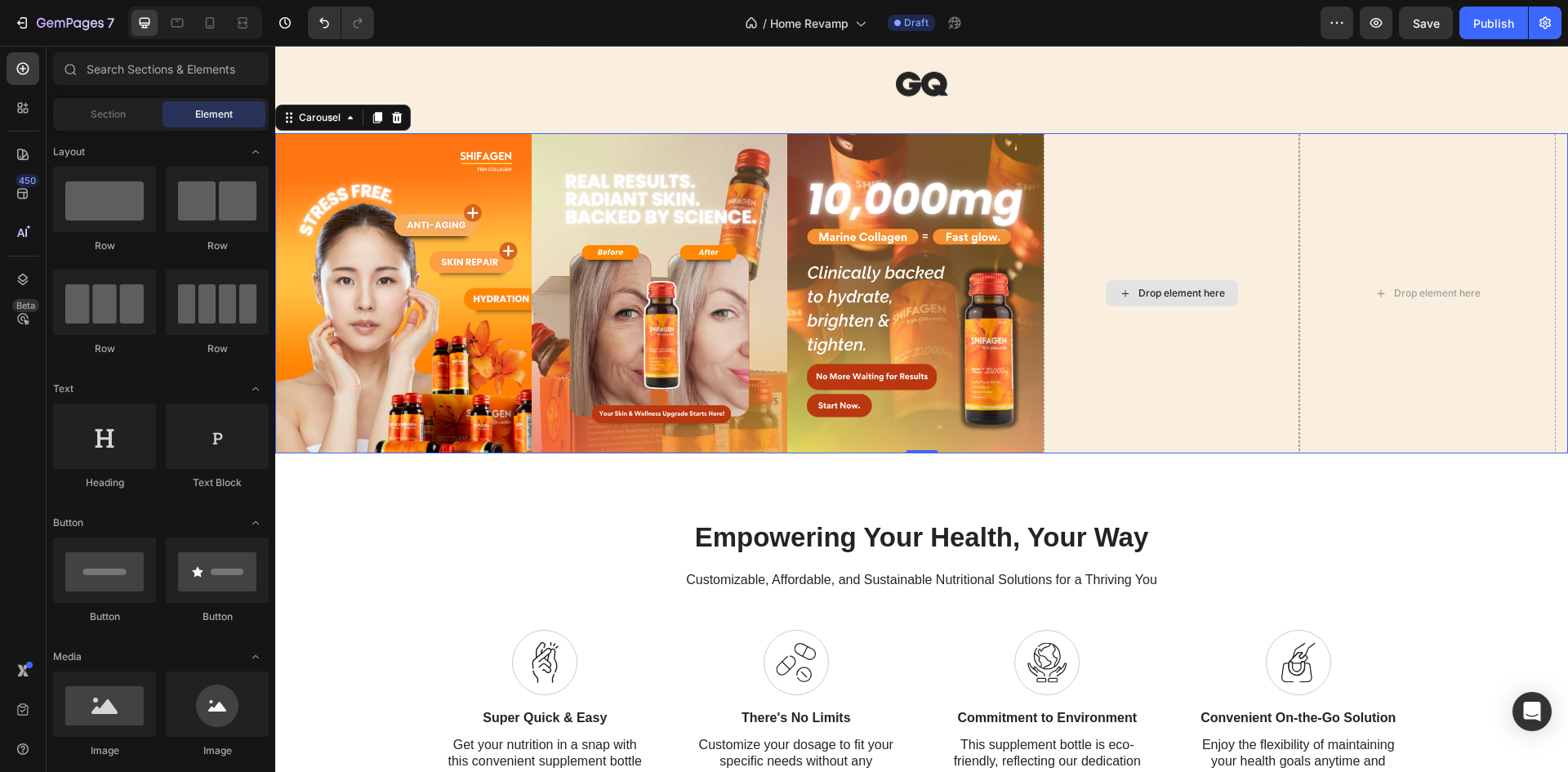
click at [1139, 284] on div "Drop element here" at bounding box center [1172, 294] width 132 height 26
click at [813, 136] on div "Image" at bounding box center [808, 143] width 42 height 20
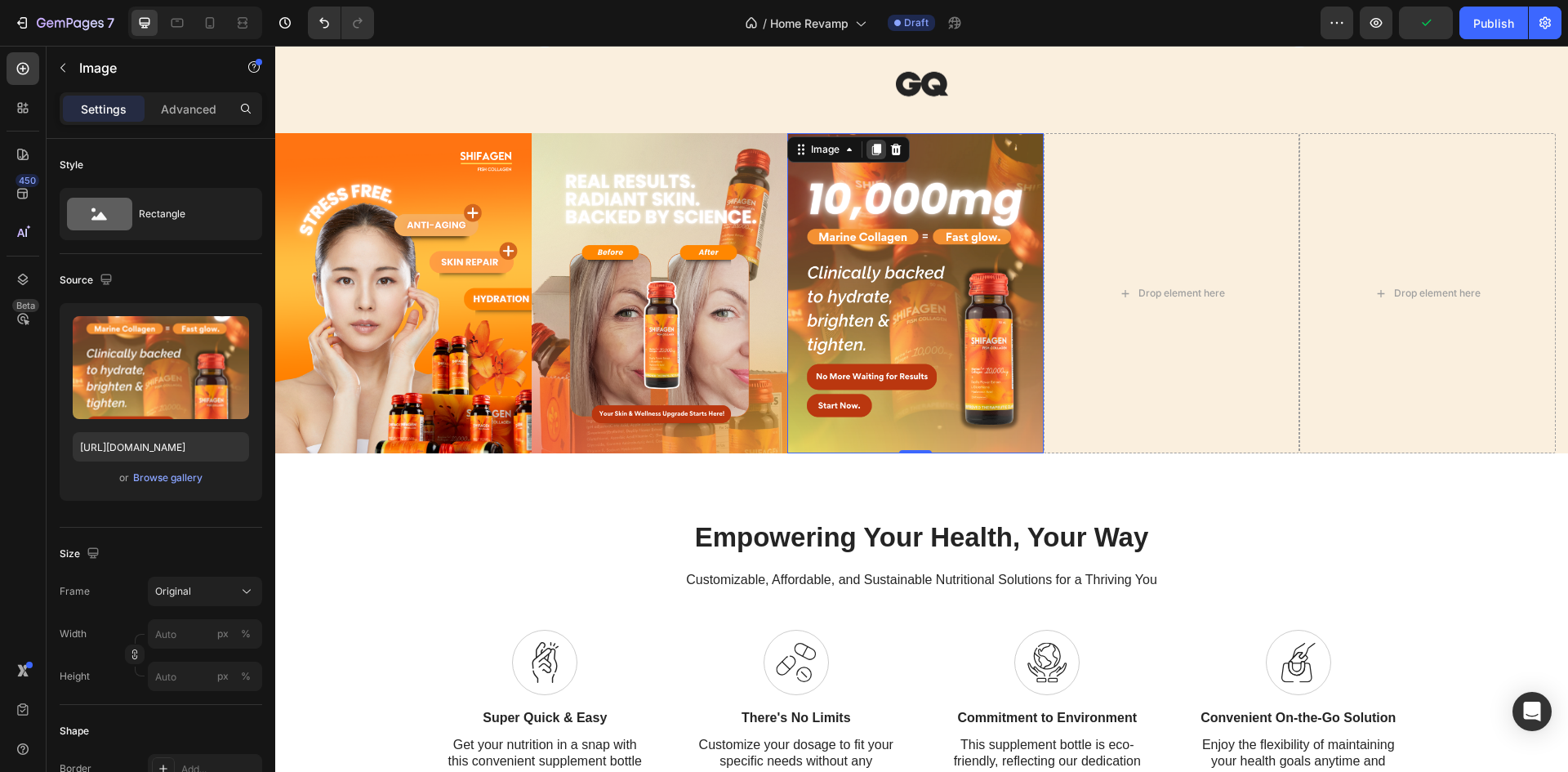
drag, startPoint x: 875, startPoint y: 152, endPoint x: 864, endPoint y: 254, distance: 102.6
click at [876, 152] on icon at bounding box center [877, 150] width 9 height 12
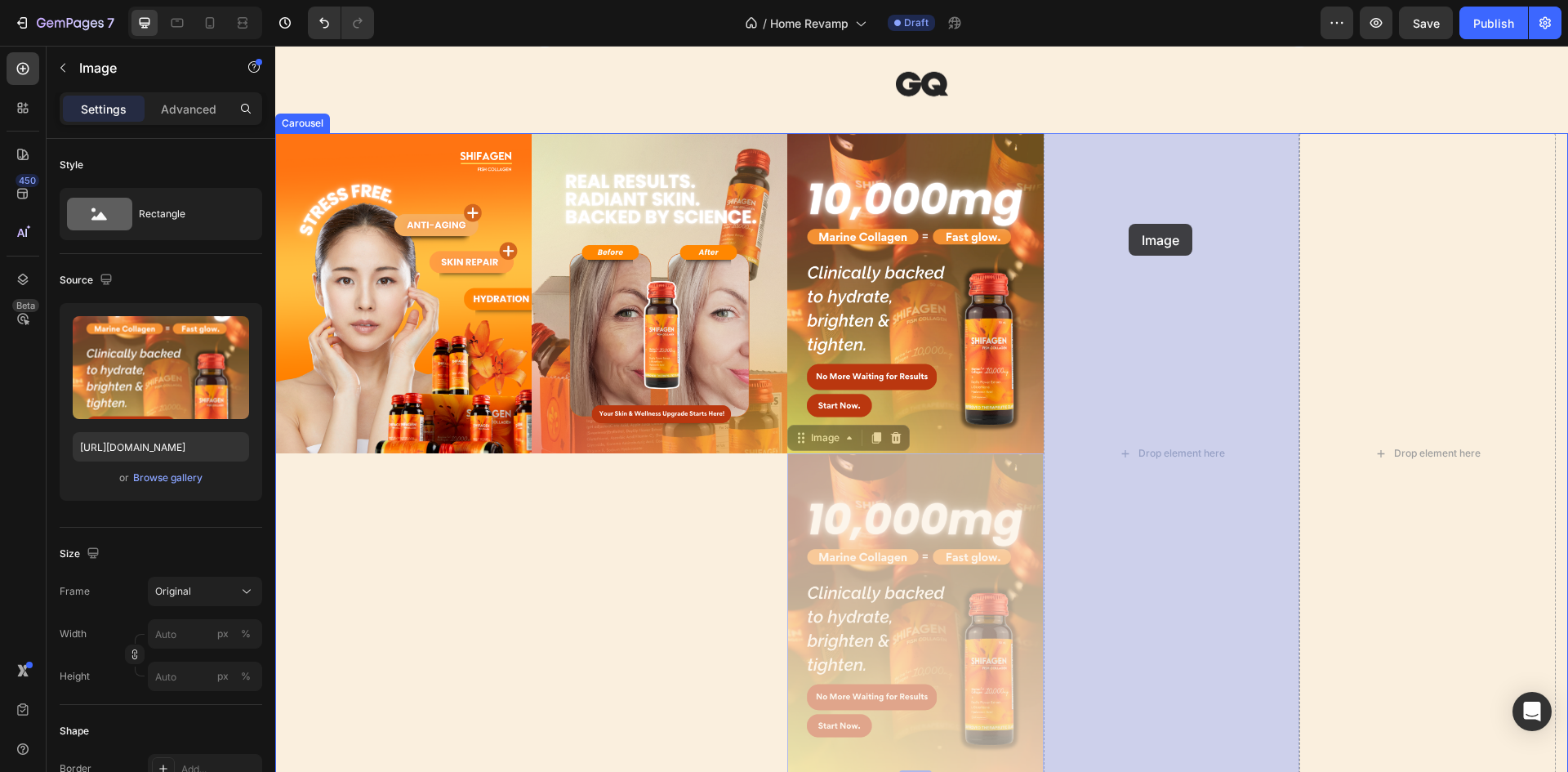
drag, startPoint x: 803, startPoint y: 432, endPoint x: 1129, endPoint y: 224, distance: 386.7
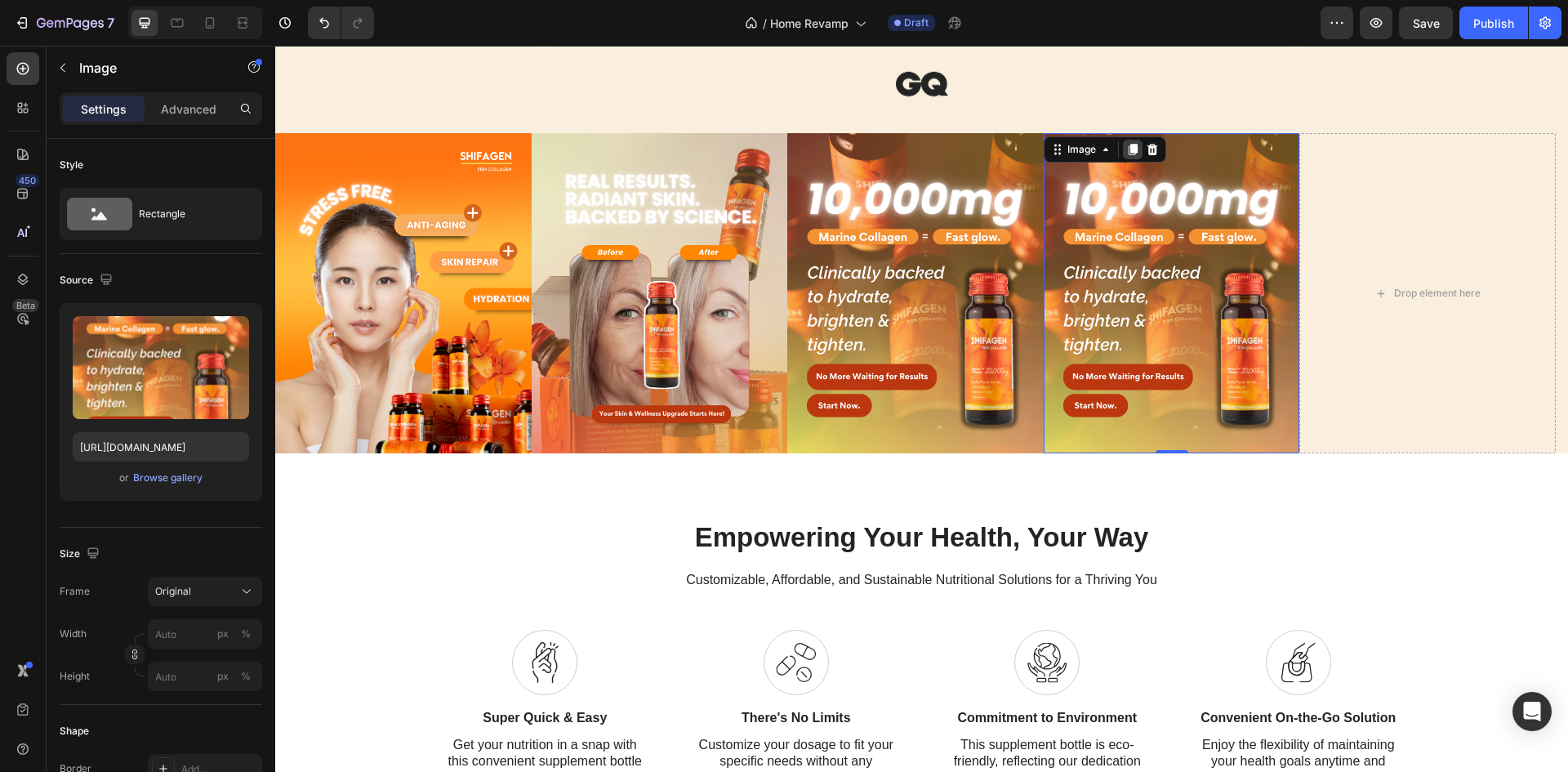
click at [1131, 154] on icon at bounding box center [1133, 150] width 13 height 13
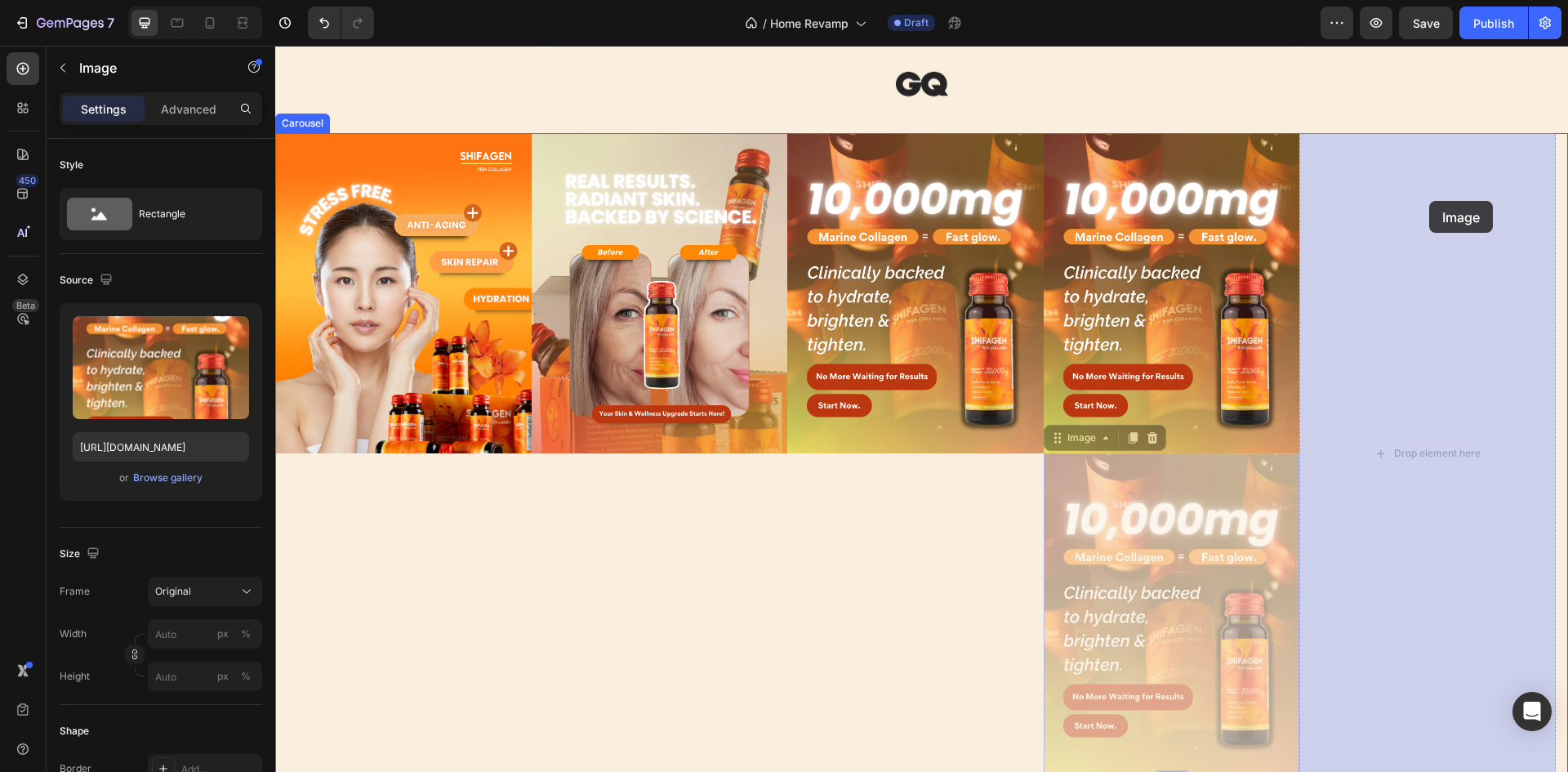
drag, startPoint x: 1064, startPoint y: 434, endPoint x: 1429, endPoint y: 201, distance: 433.0
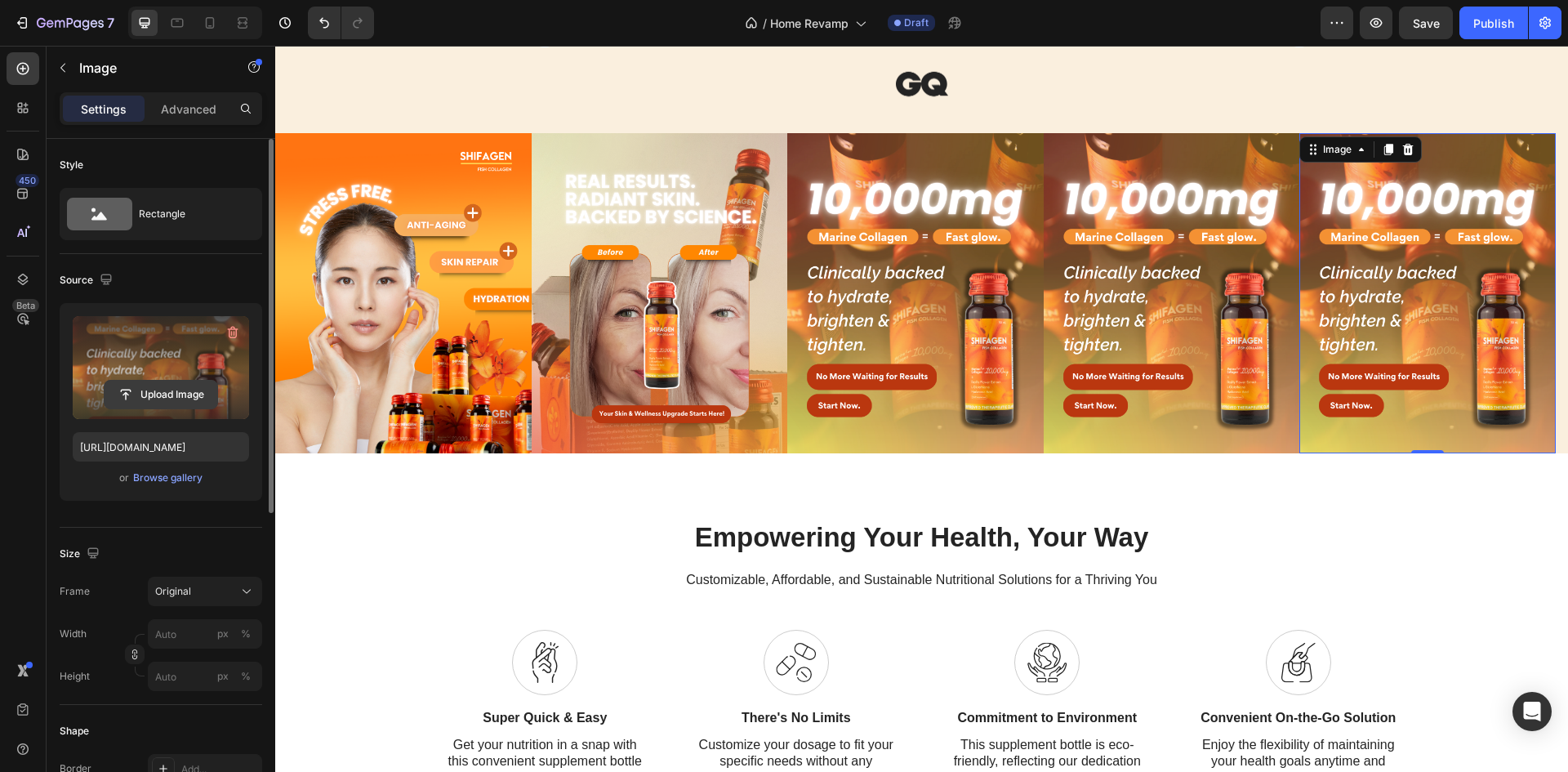
click at [142, 397] on input "file" at bounding box center [160, 395] width 113 height 28
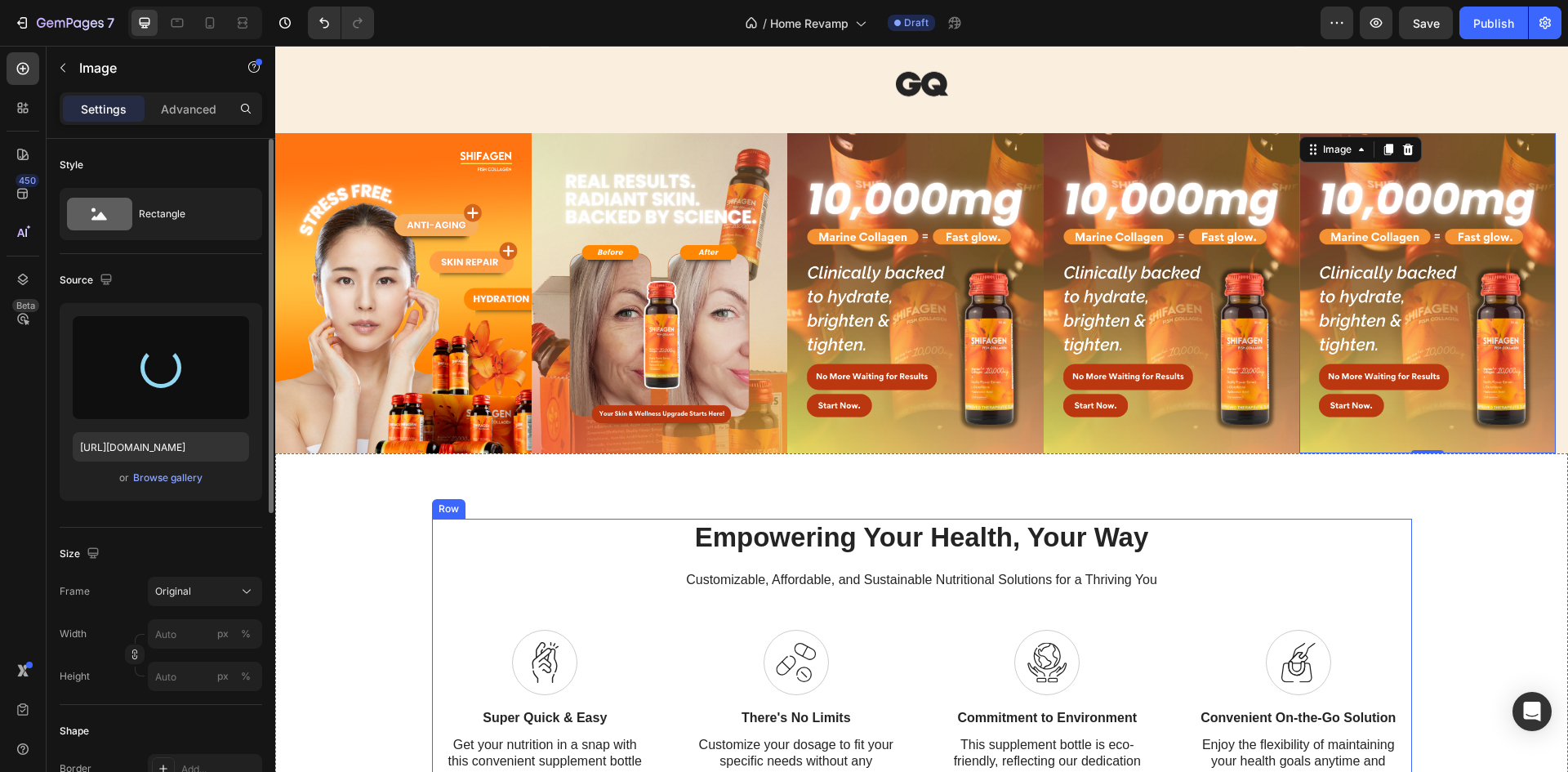
type input "https://cdn.shopify.com/s/files/1/0887/6199/1458/files/gempages_581715388971090…"
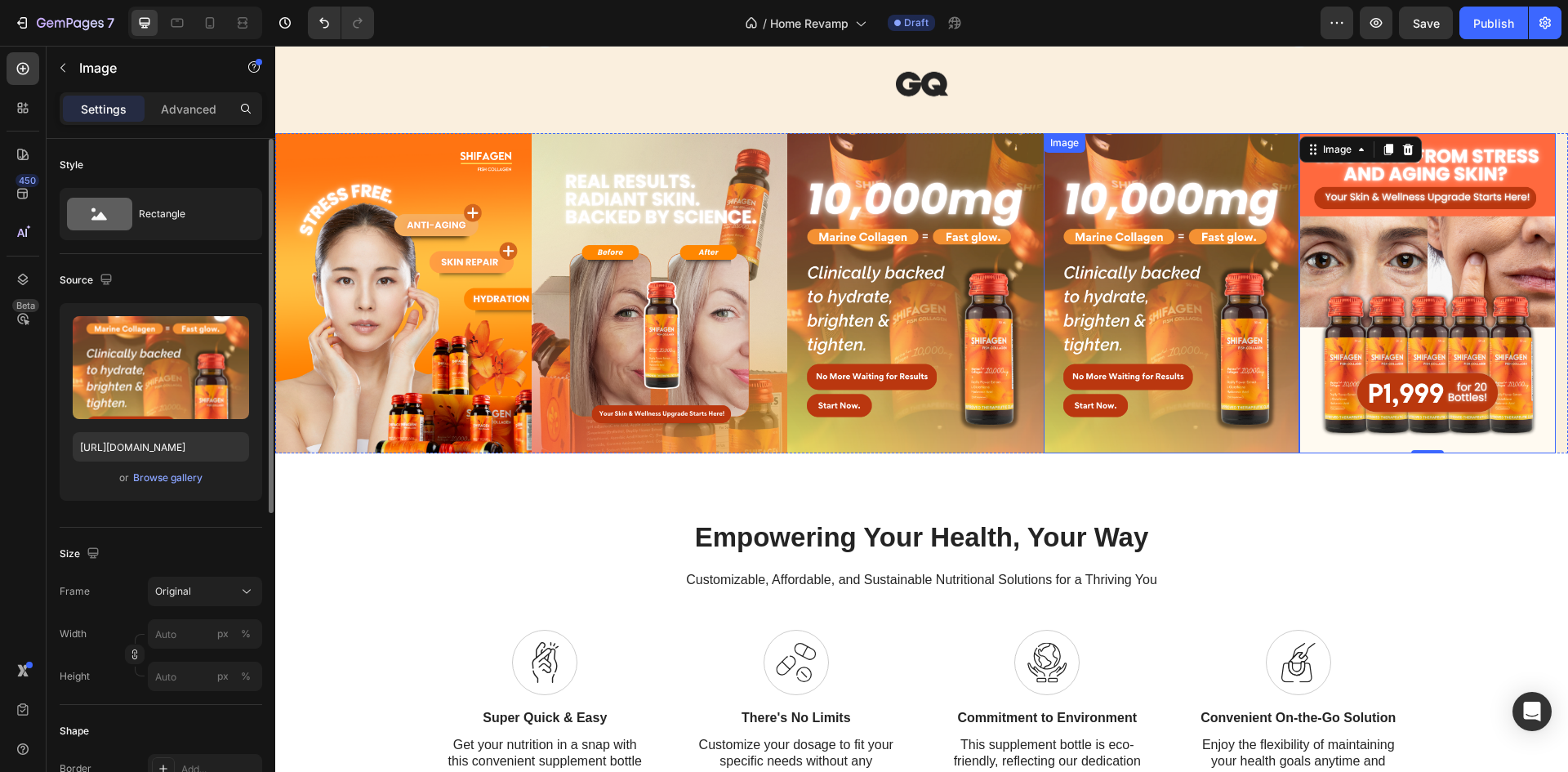
click at [1128, 294] on img at bounding box center [1172, 293] width 257 height 320
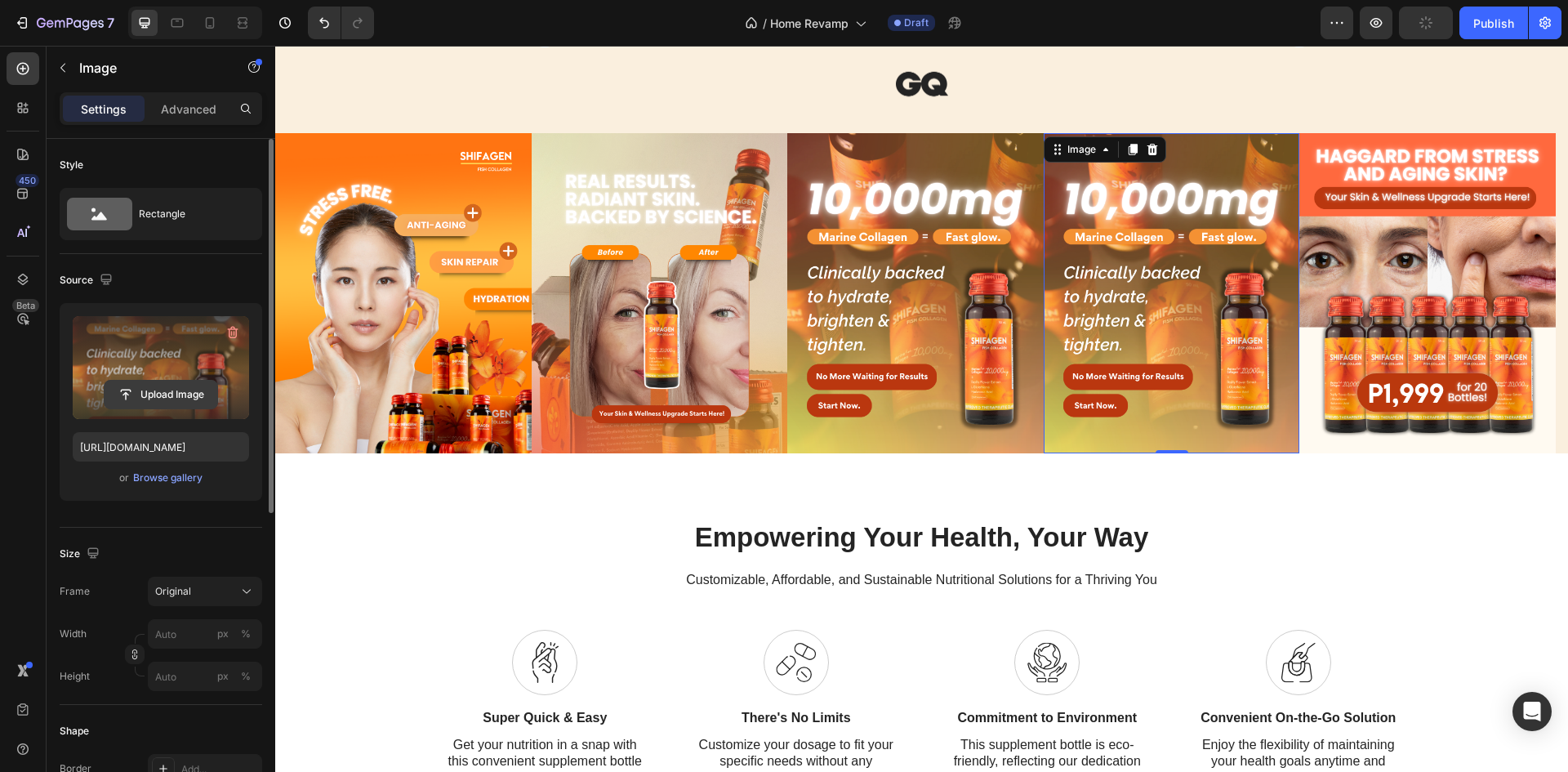
click at [155, 395] on input "file" at bounding box center [160, 395] width 113 height 28
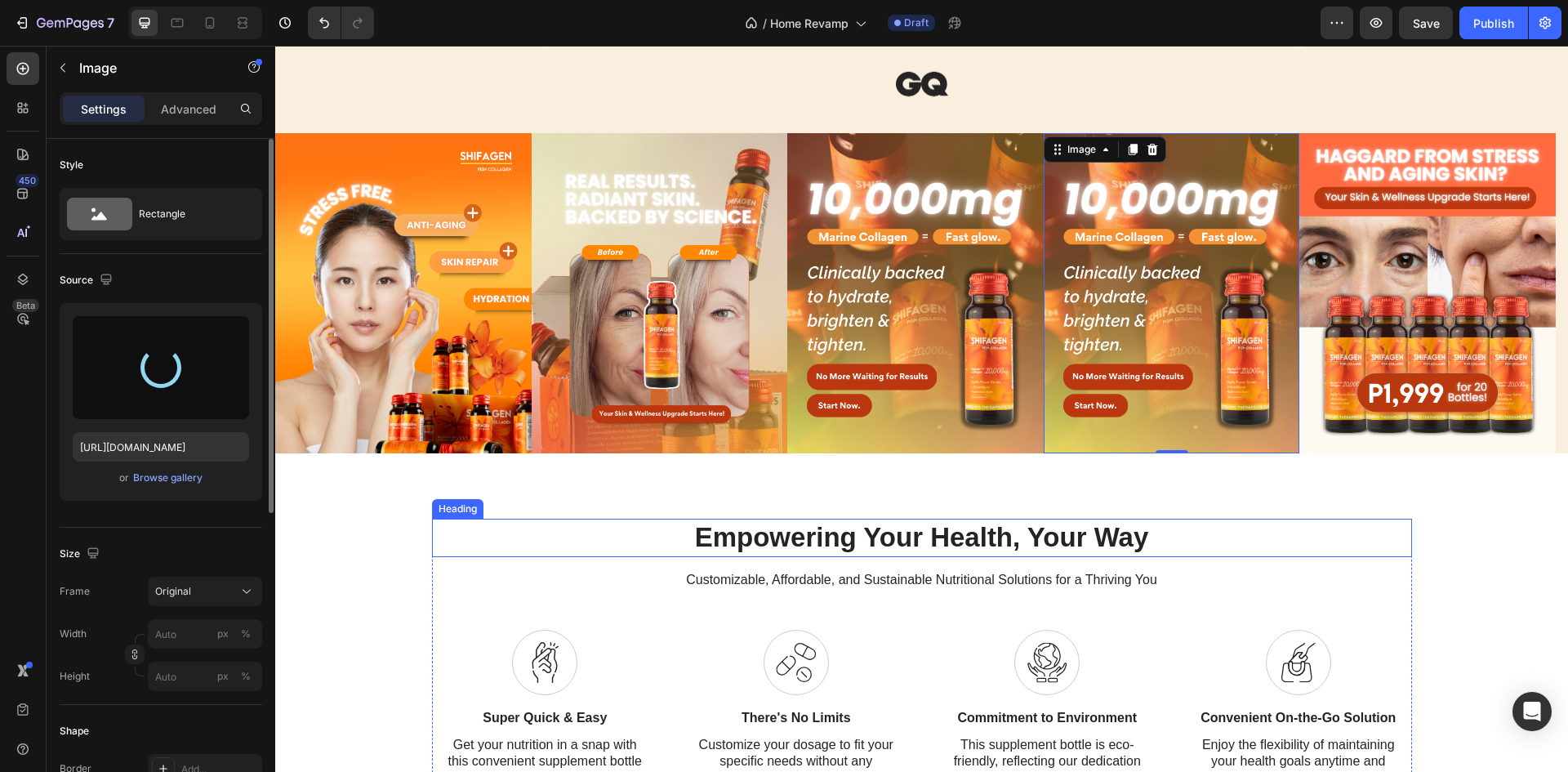
type input "https://cdn.shopify.com/s/files/1/0887/6199/1458/files/gempages_581715388971090…"
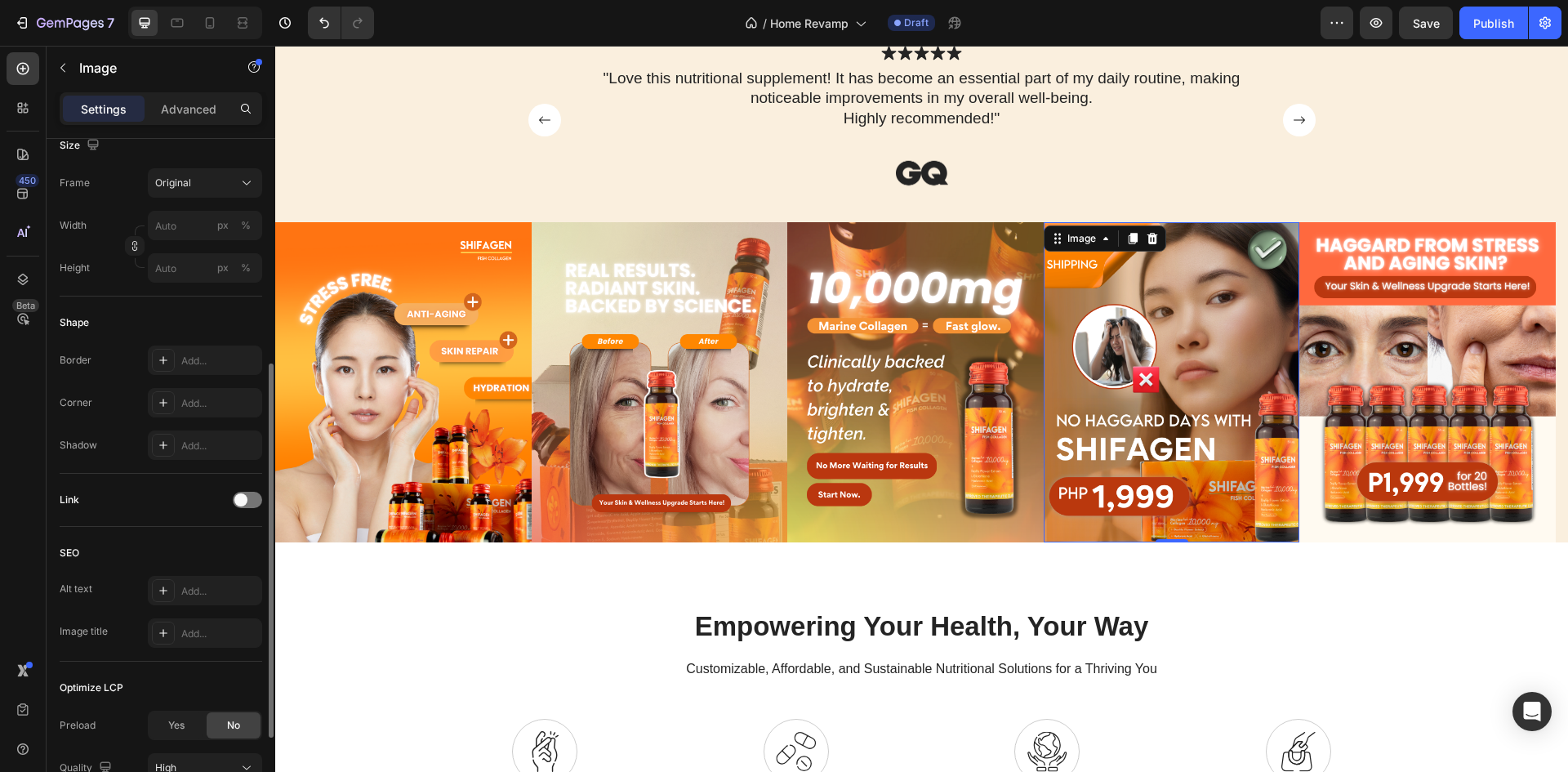
scroll to position [553, 0]
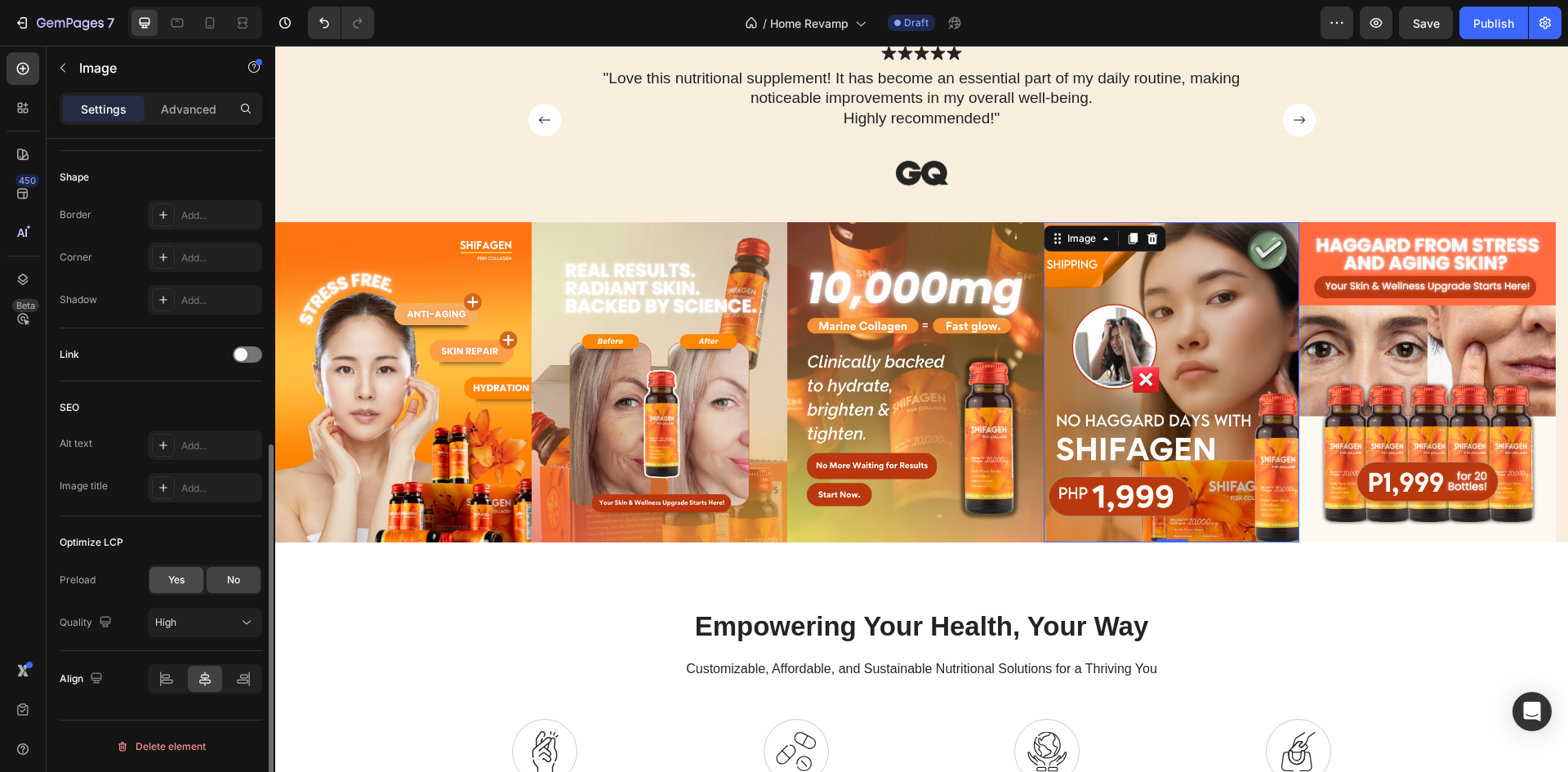
click at [180, 581] on span "Yes" at bounding box center [177, 580] width 16 height 15
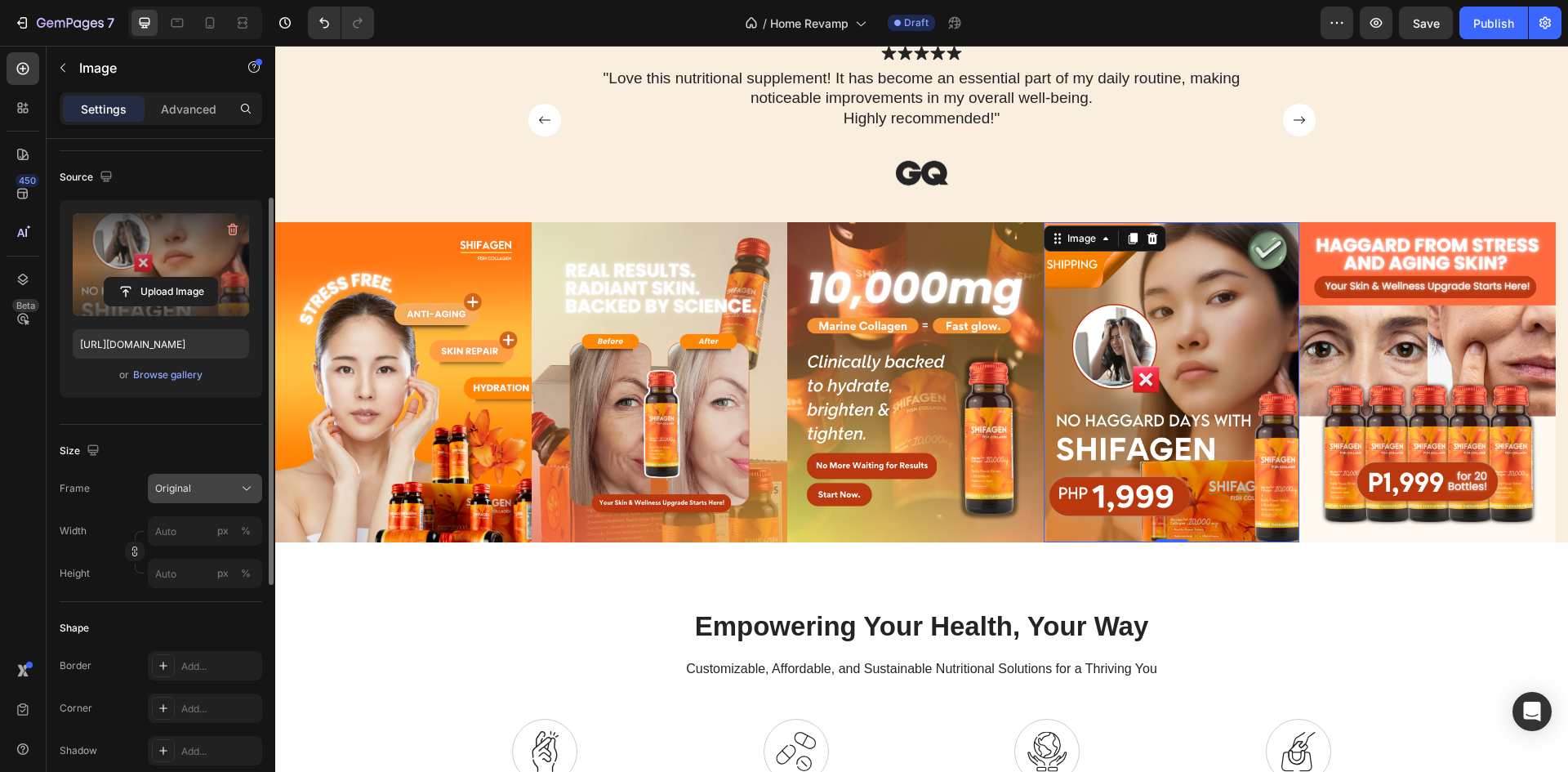
scroll to position [0, 0]
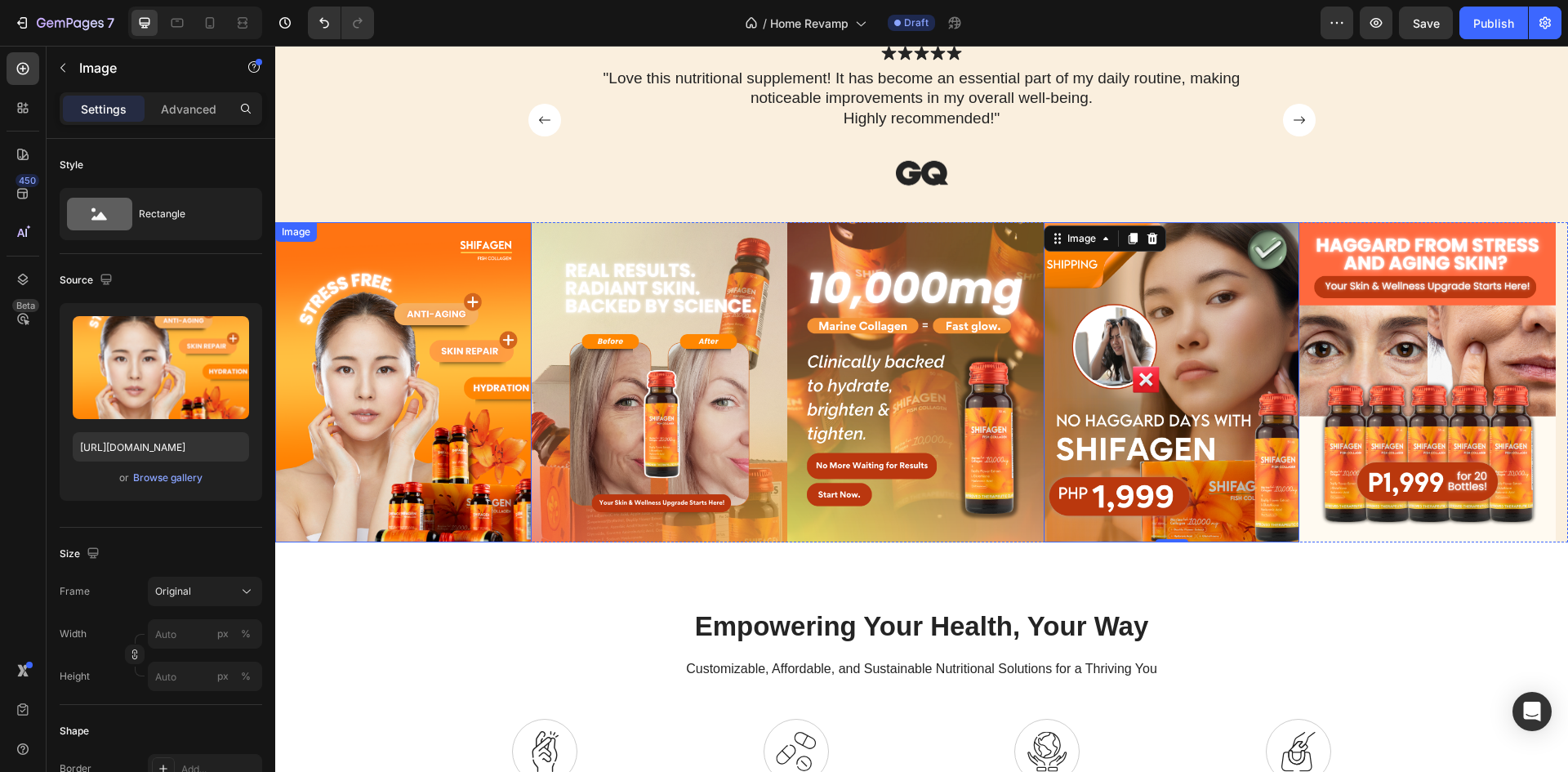
click at [298, 234] on div "Image" at bounding box center [296, 232] width 35 height 15
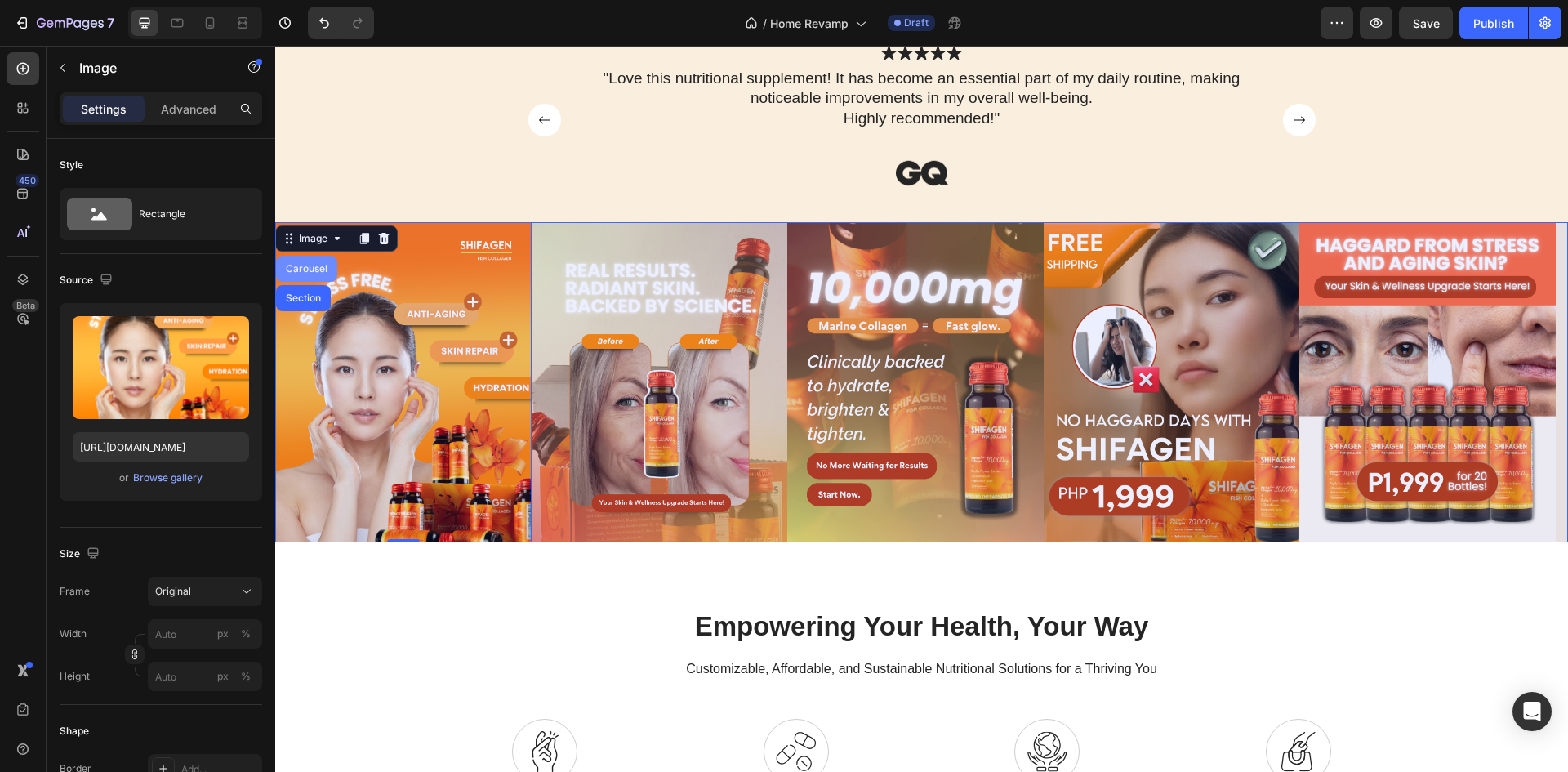
click at [299, 262] on div "Carousel" at bounding box center [307, 269] width 61 height 26
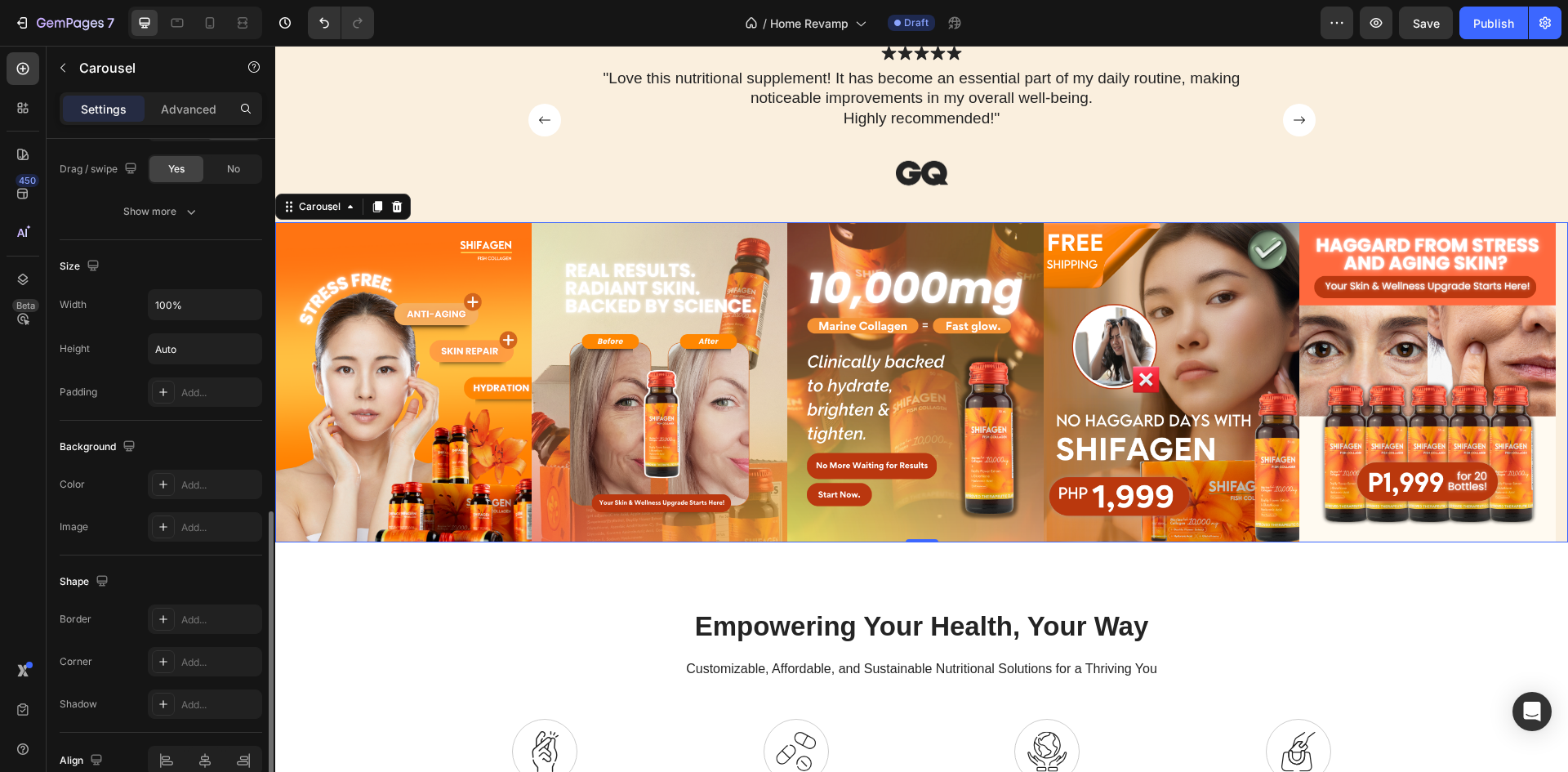
scroll to position [353, 0]
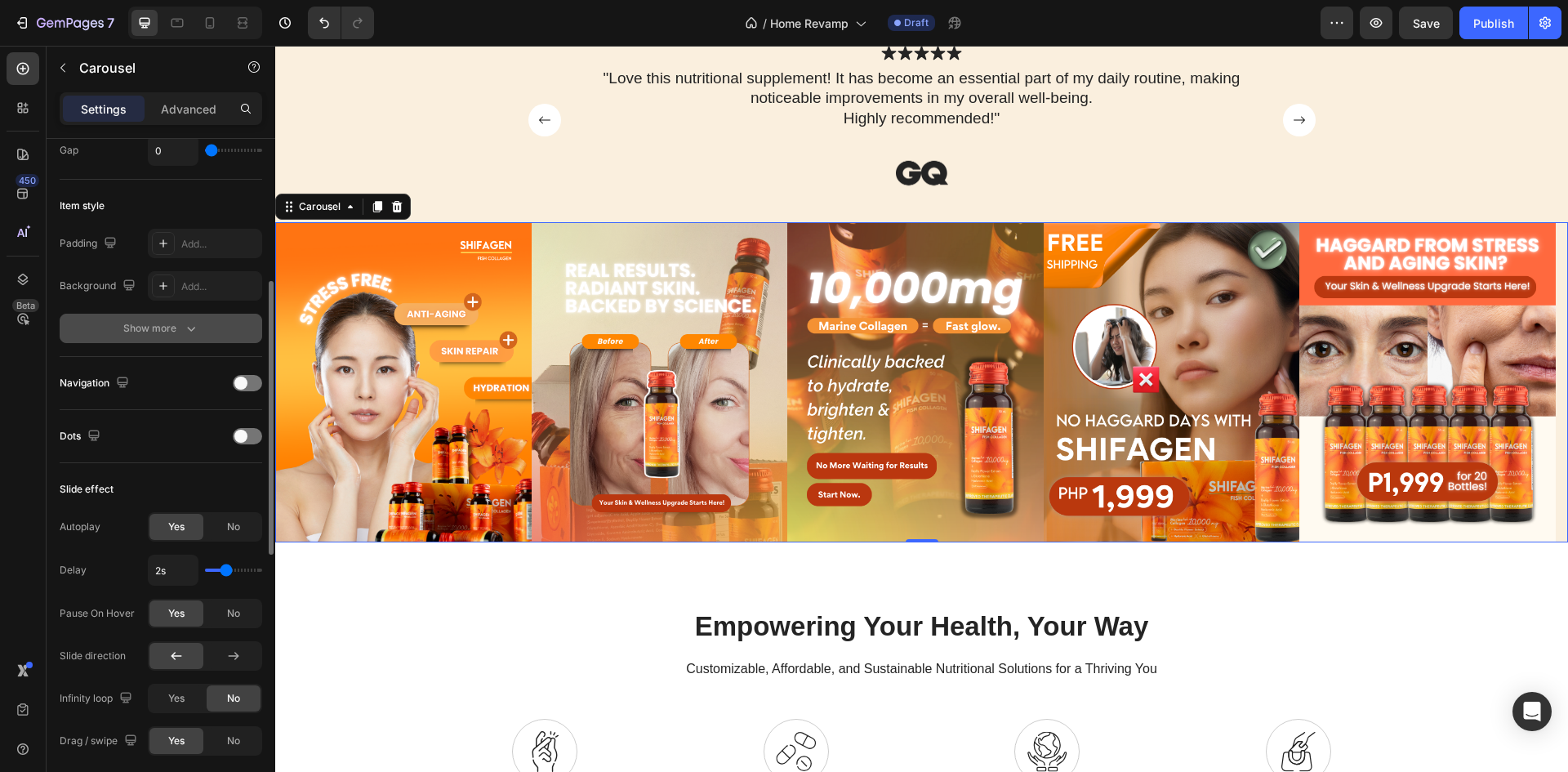
click at [143, 334] on div "Show more" at bounding box center [161, 328] width 76 height 16
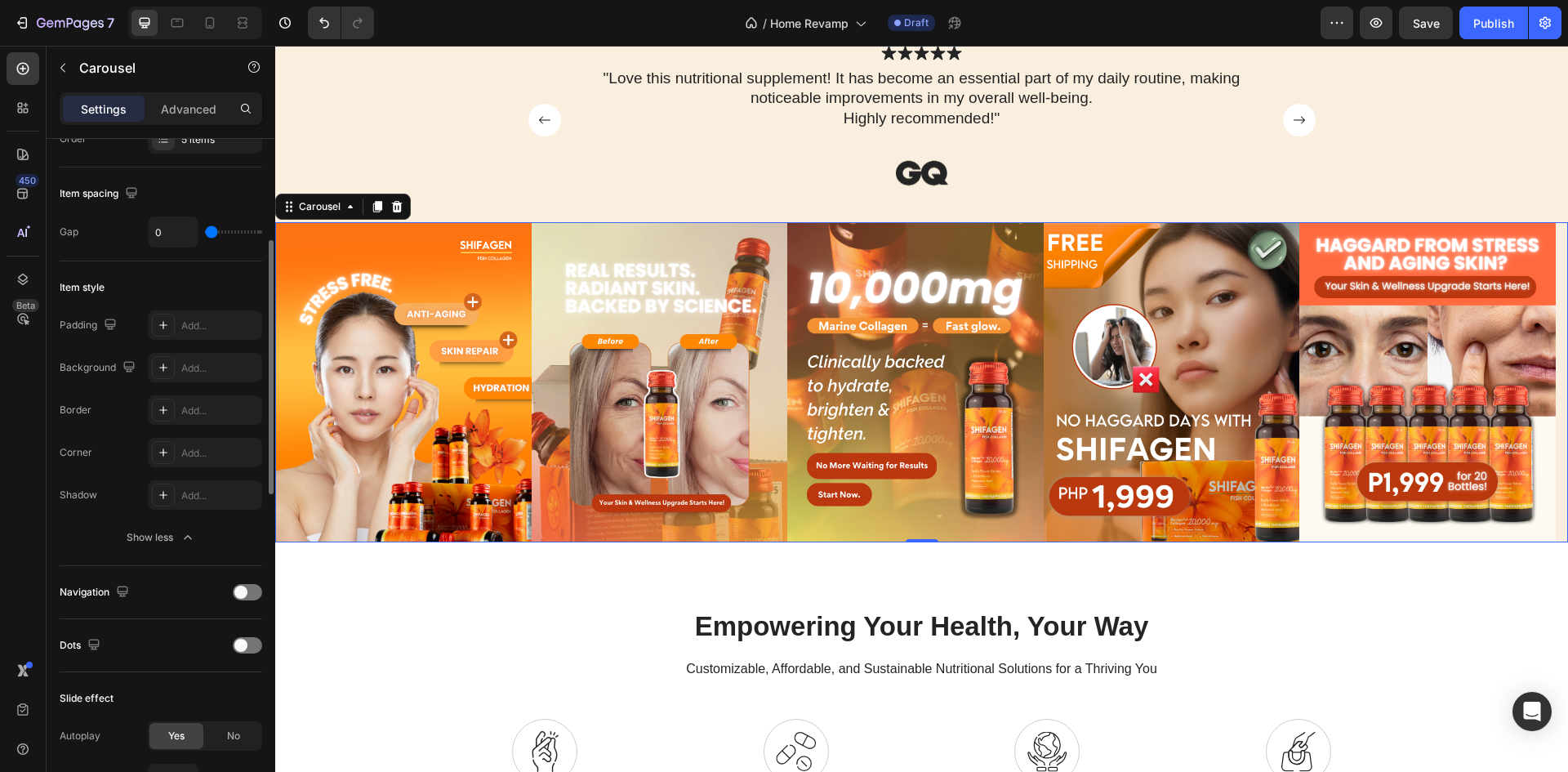
scroll to position [26, 0]
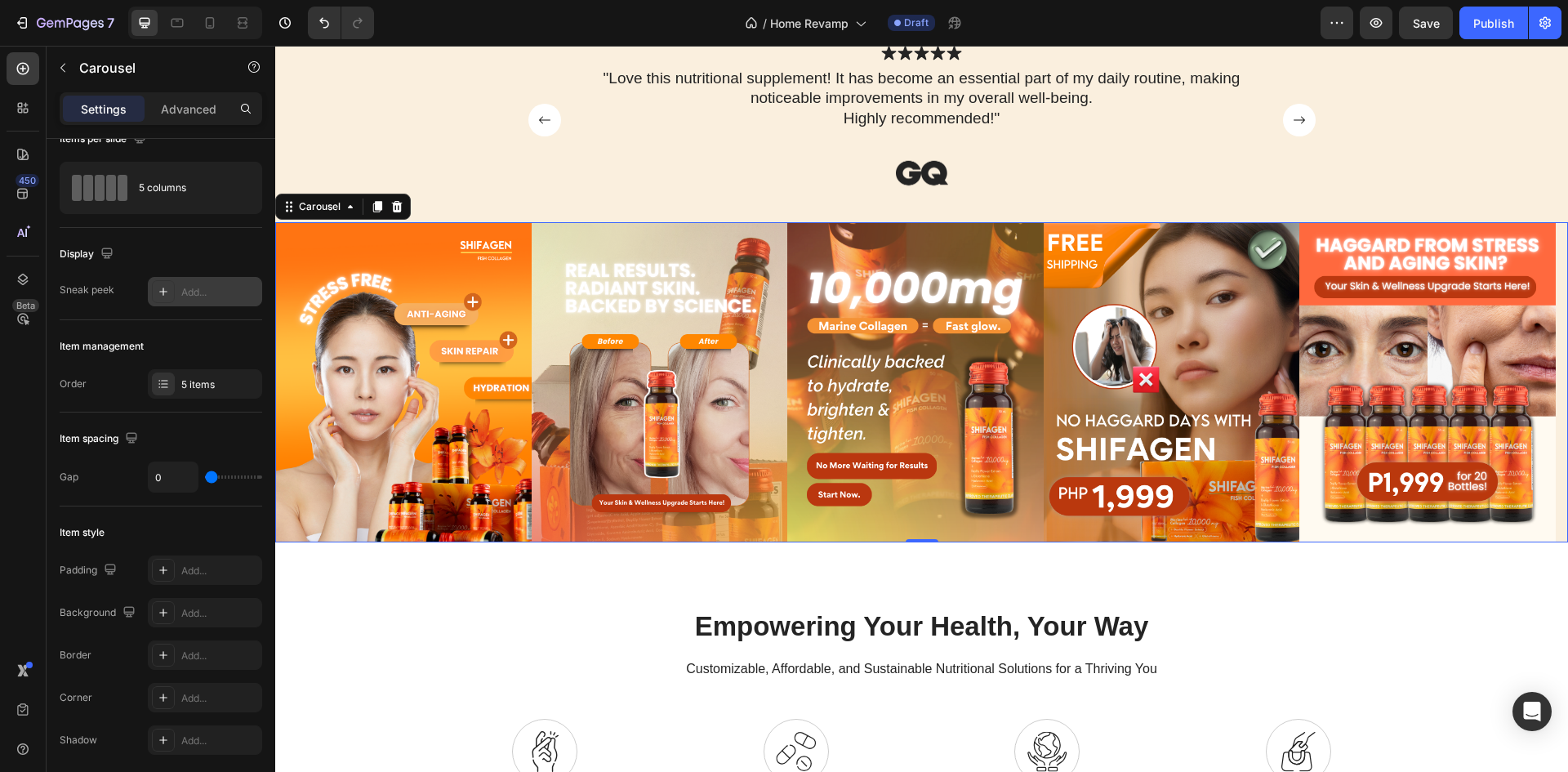
click at [186, 298] on div "Add..." at bounding box center [220, 293] width 76 height 15
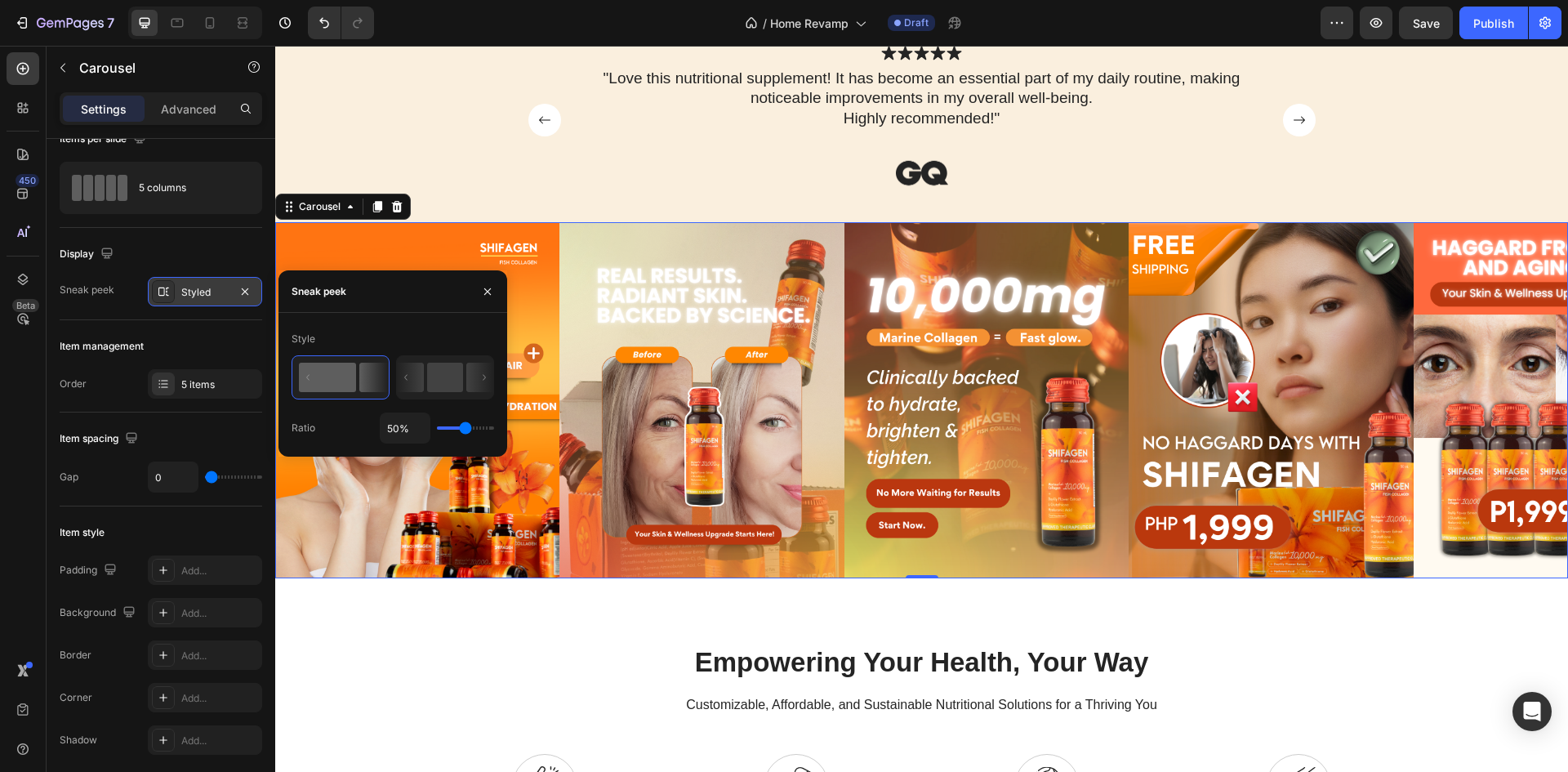
click at [160, 261] on div "Display" at bounding box center [161, 254] width 202 height 26
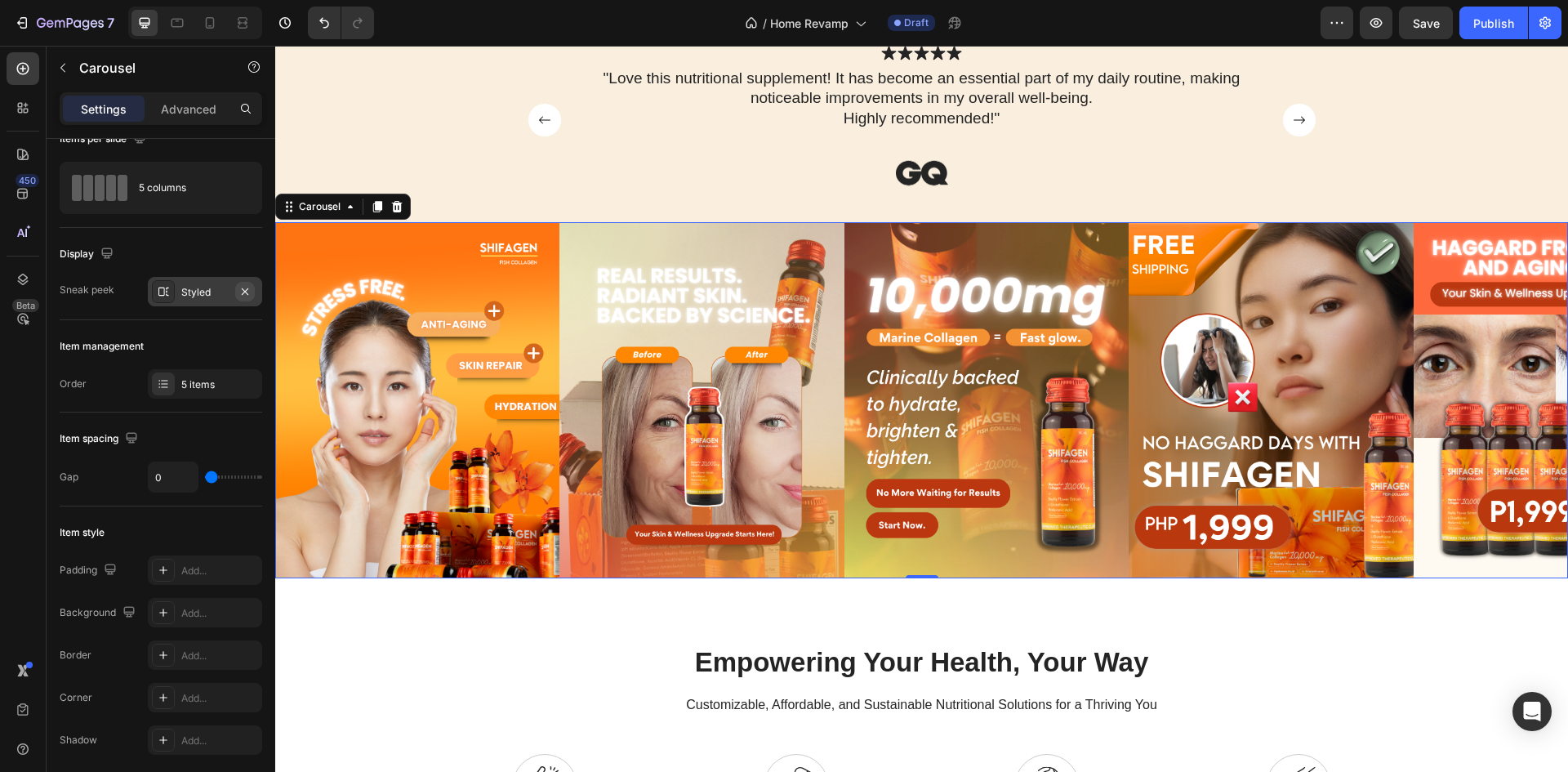
click at [246, 294] on icon "button" at bounding box center [245, 292] width 13 height 13
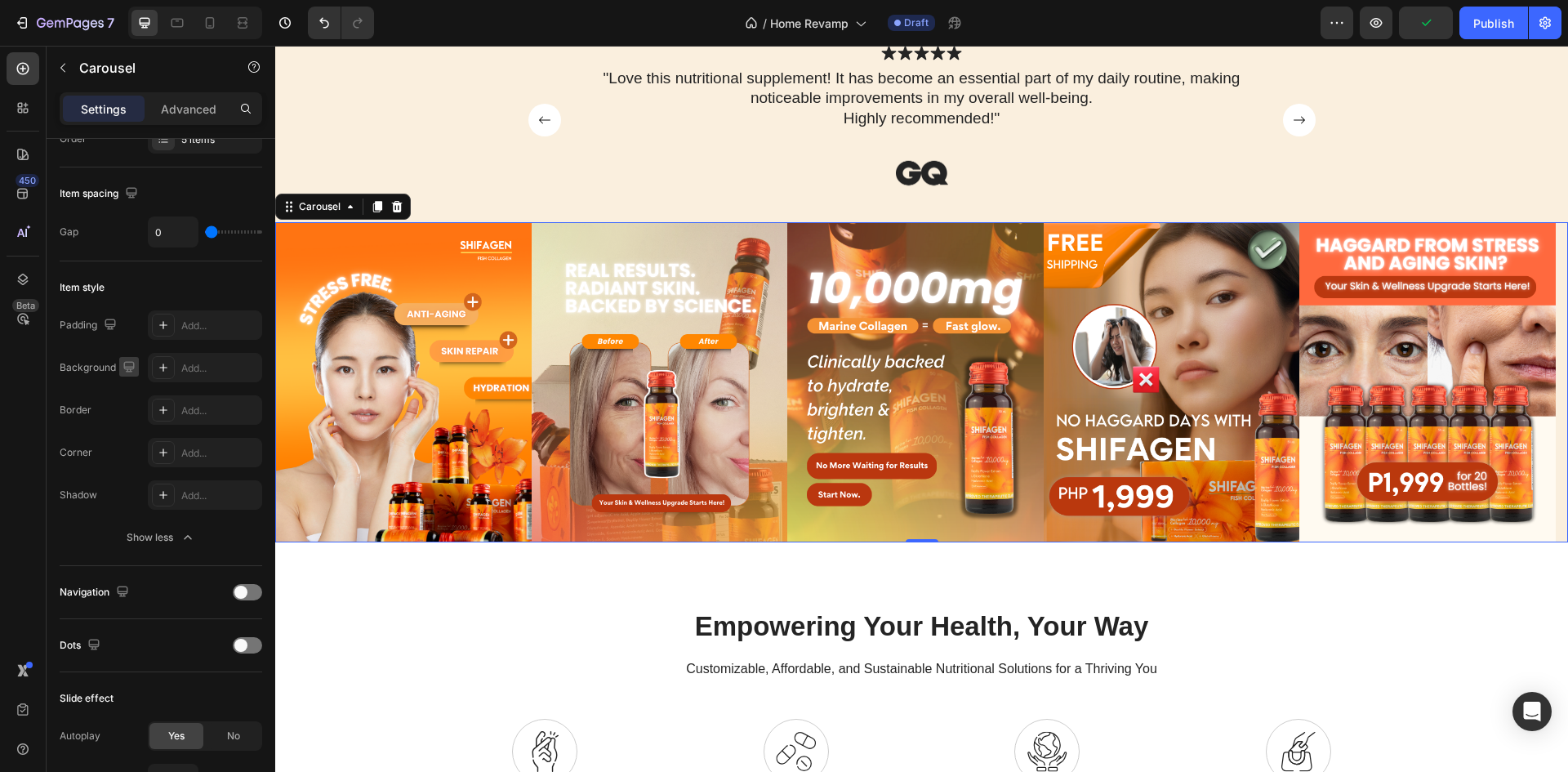
scroll to position [1134, 0]
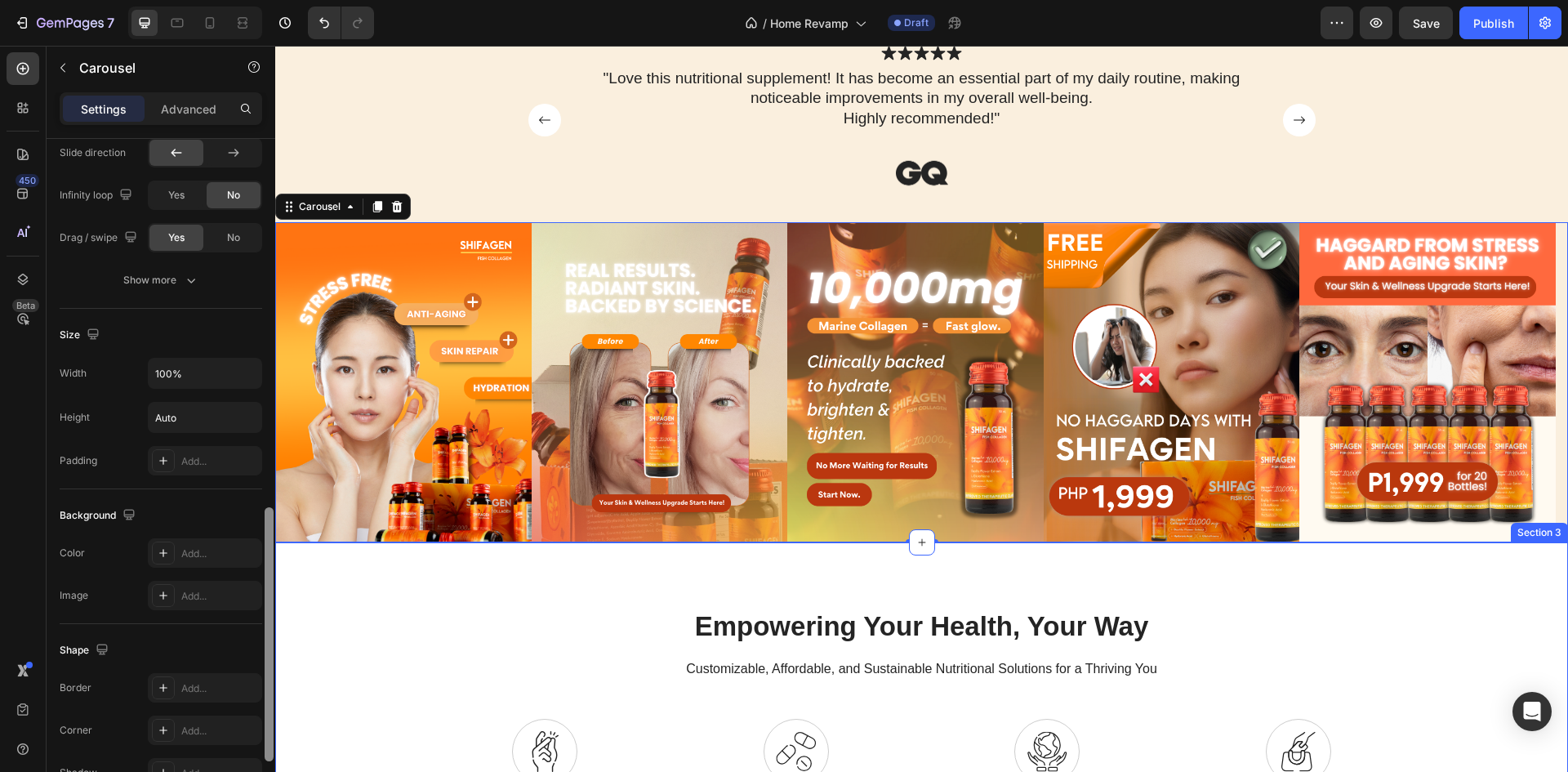
drag, startPoint x: 544, startPoint y: 767, endPoint x: 546, endPoint y: 659, distance: 108.0
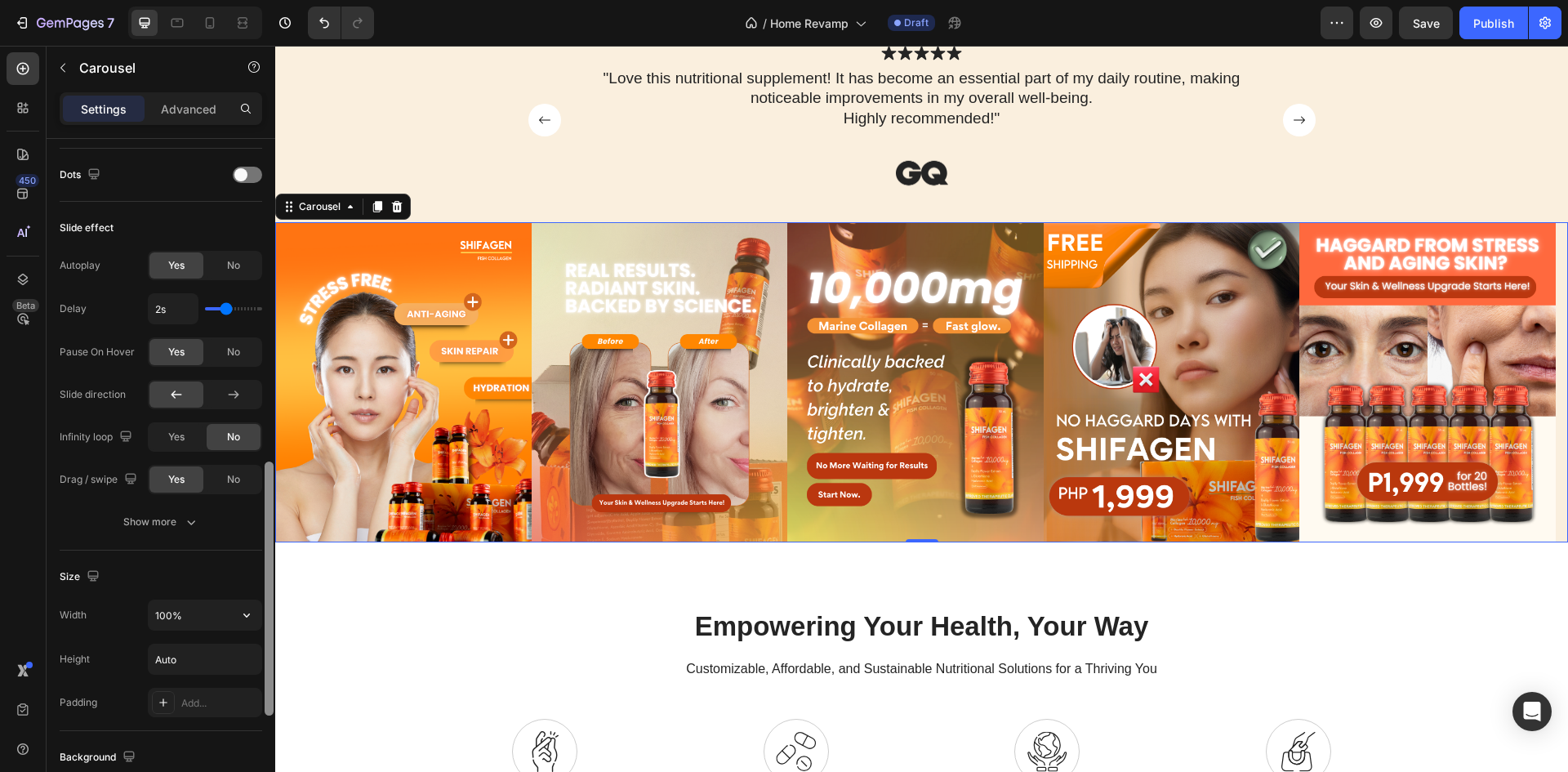
scroll to position [737, 0]
click at [220, 572] on div "Size" at bounding box center [161, 580] width 202 height 26
click at [178, 447] on span "Yes" at bounding box center [177, 441] width 16 height 15
click at [192, 266] on div "Yes" at bounding box center [177, 270] width 54 height 26
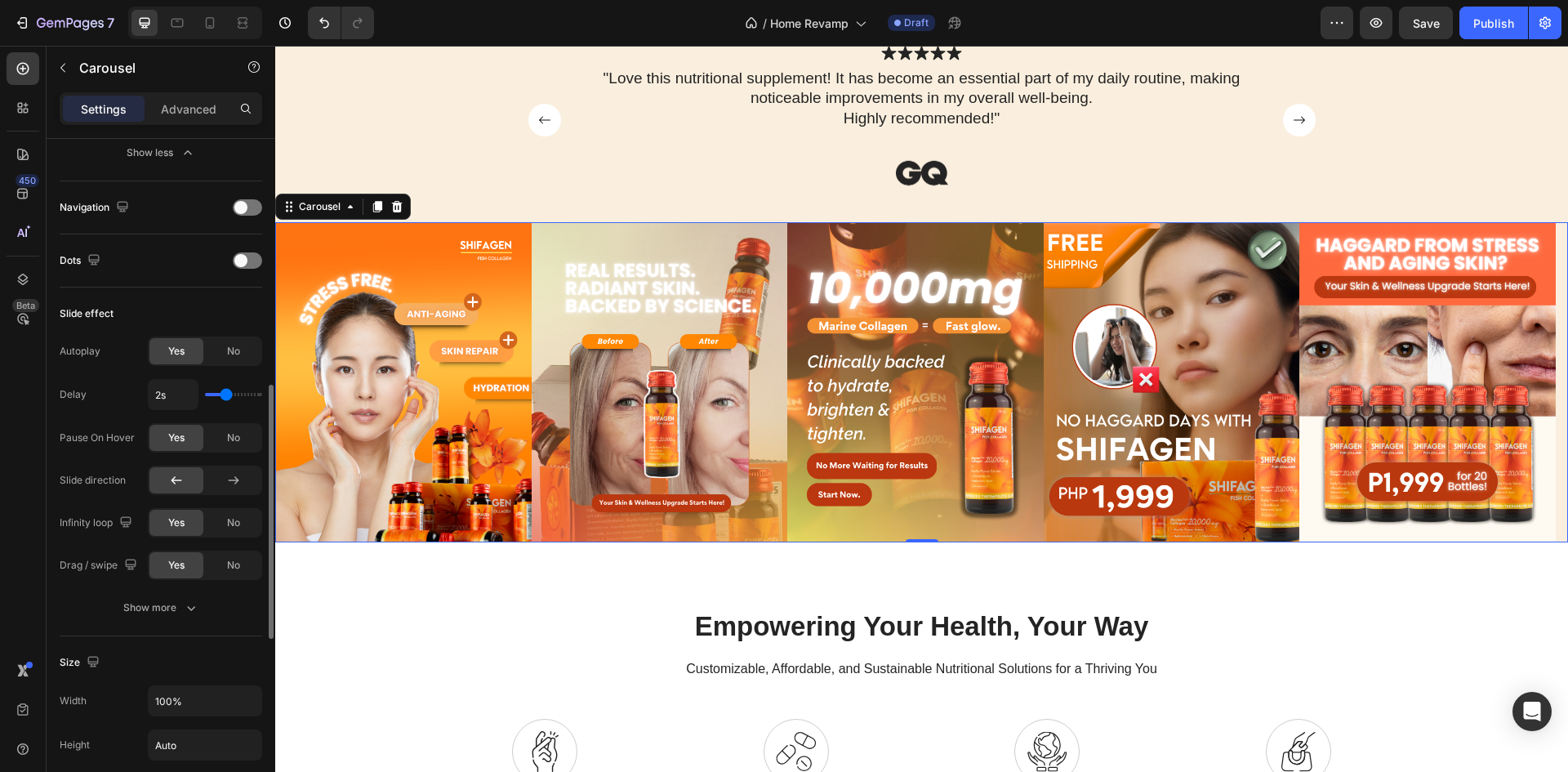
scroll to position [0, 0]
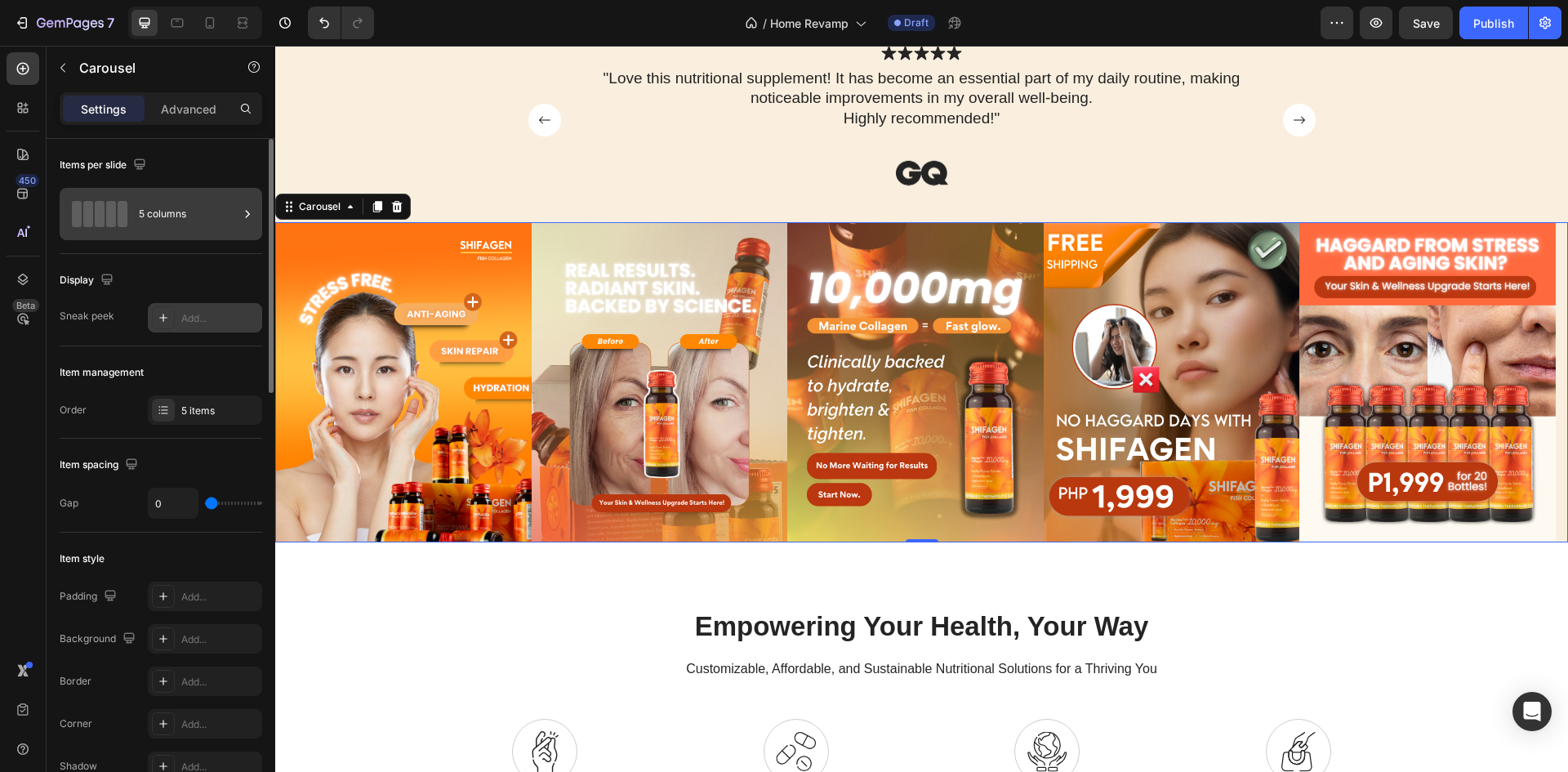
click at [183, 226] on div "5 columns" at bounding box center [188, 214] width 99 height 38
click at [234, 280] on div "Display" at bounding box center [161, 280] width 202 height 26
click at [185, 406] on div "5 items" at bounding box center [220, 411] width 76 height 15
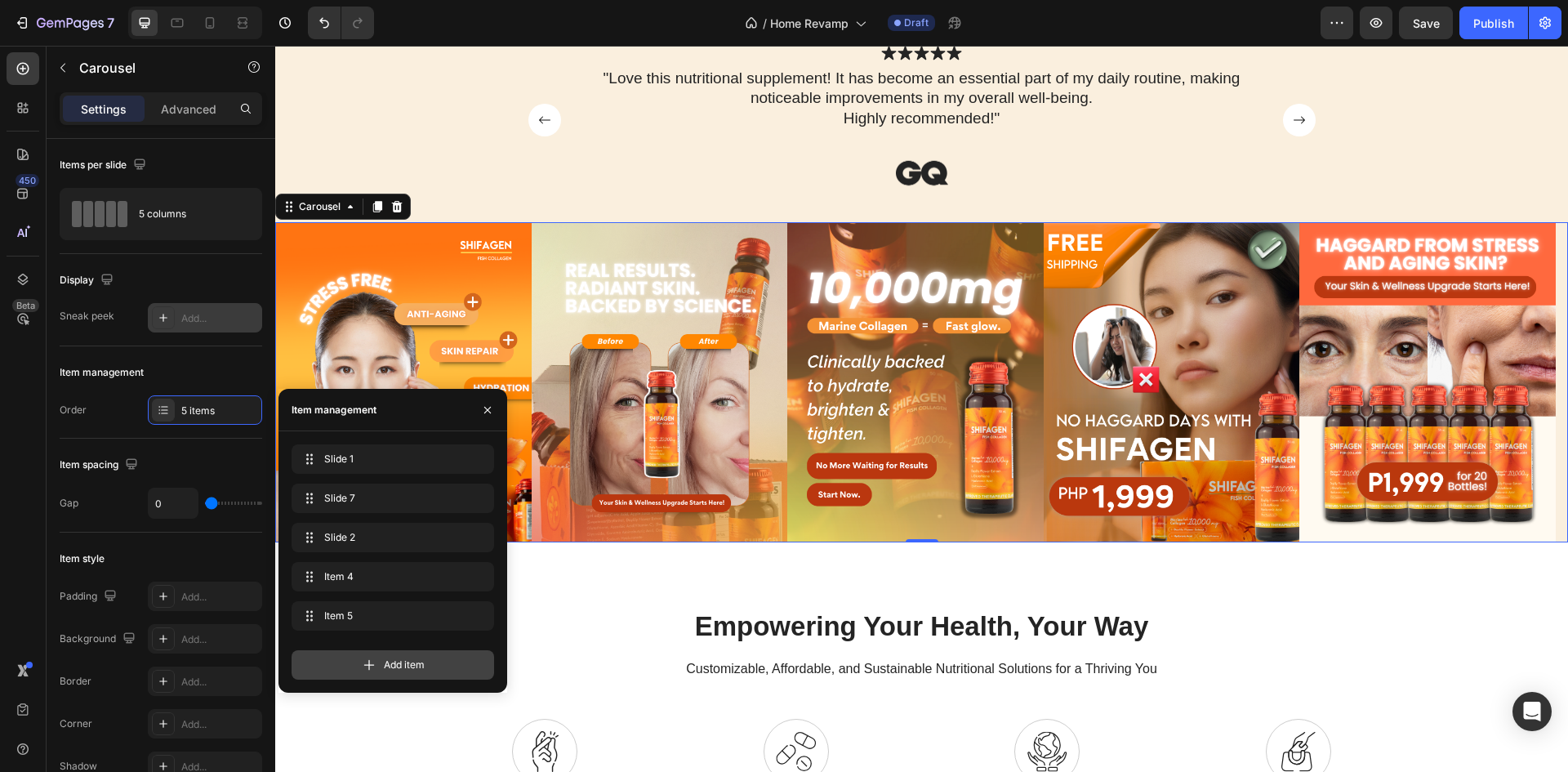
click at [362, 660] on icon at bounding box center [369, 665] width 16 height 16
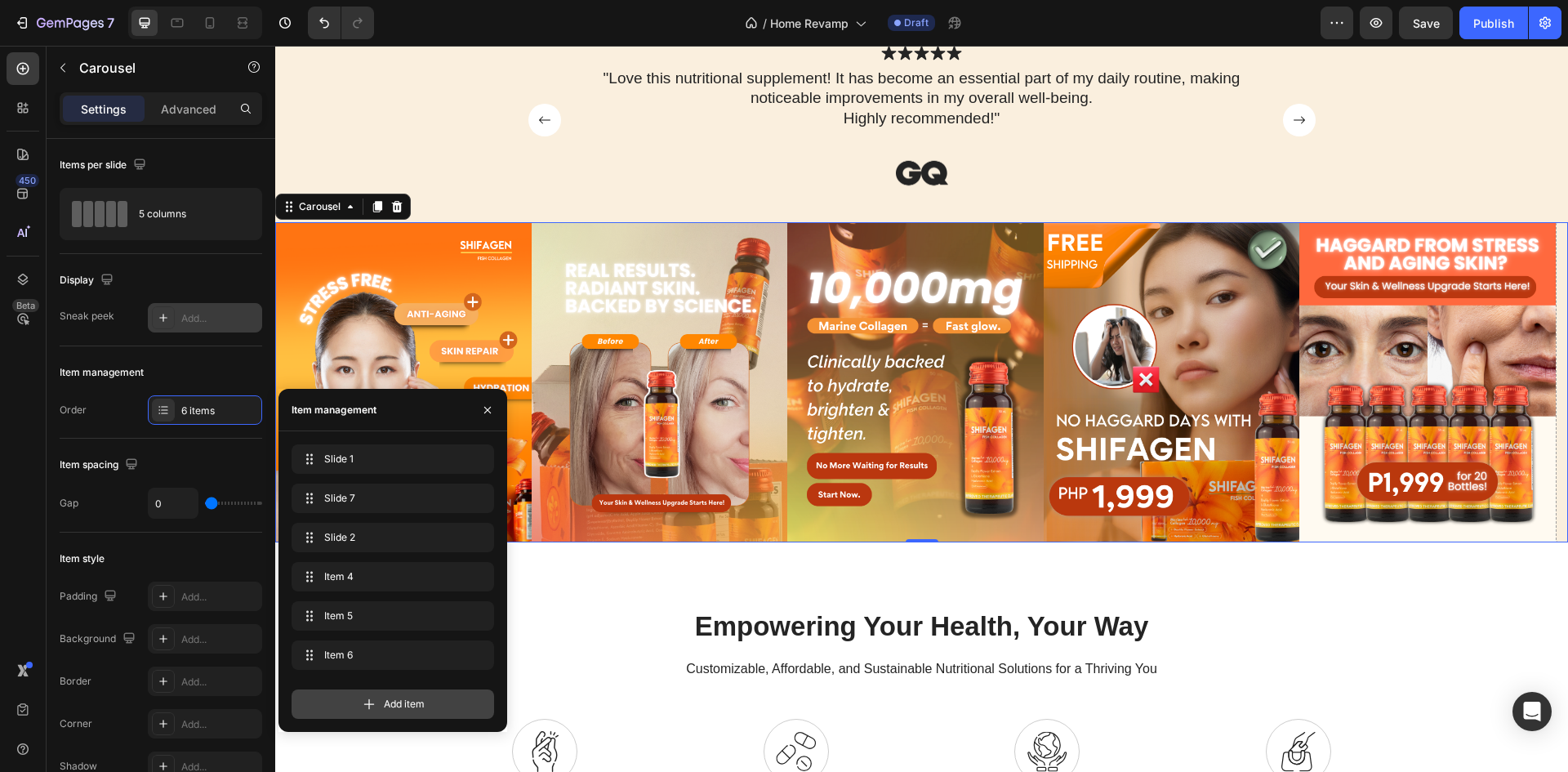
click at [375, 709] on icon at bounding box center [369, 704] width 16 height 16
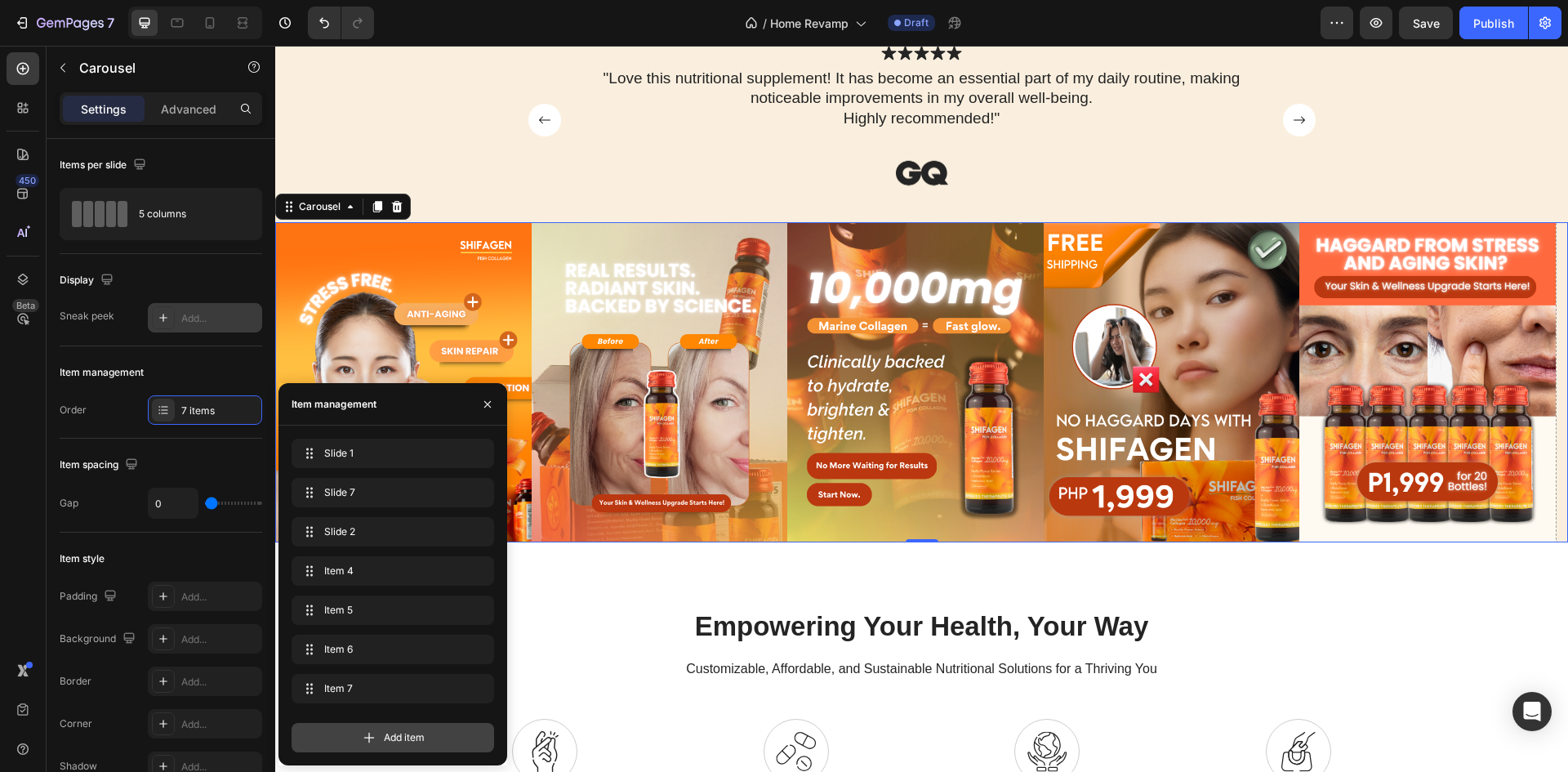
click at [372, 736] on icon at bounding box center [369, 737] width 16 height 16
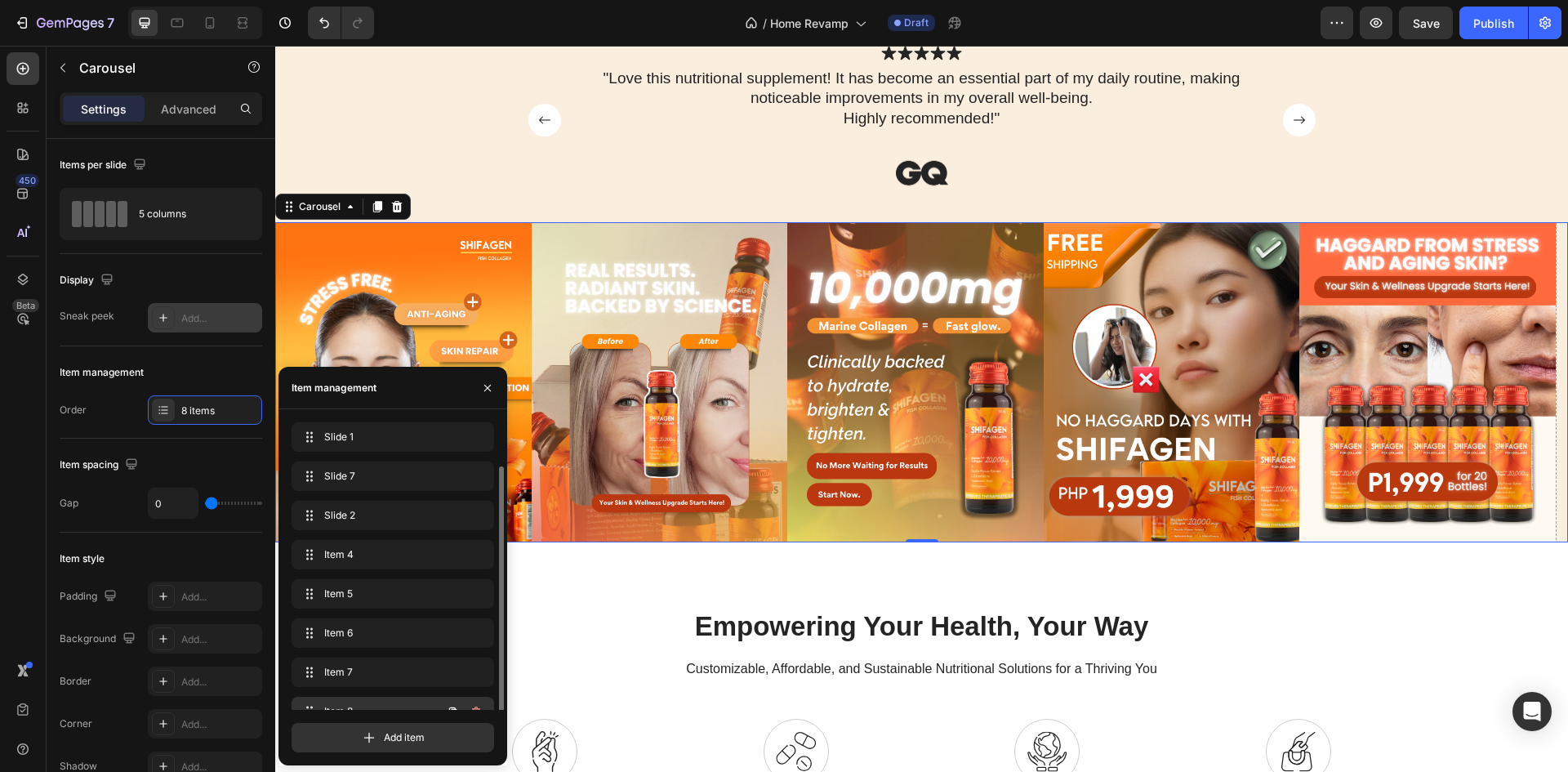
scroll to position [23, 0]
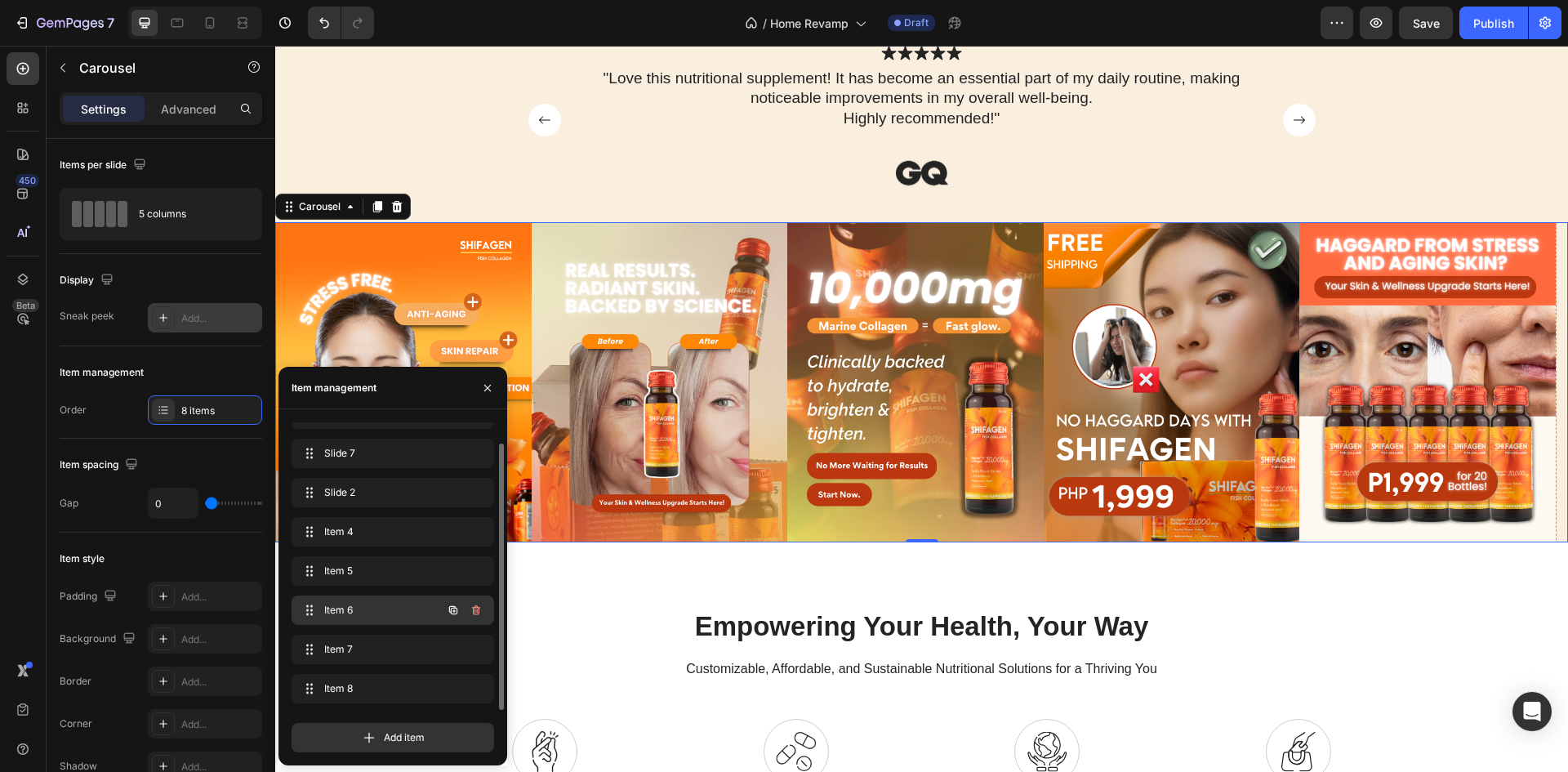
click at [374, 613] on span "Item 6" at bounding box center [370, 610] width 92 height 15
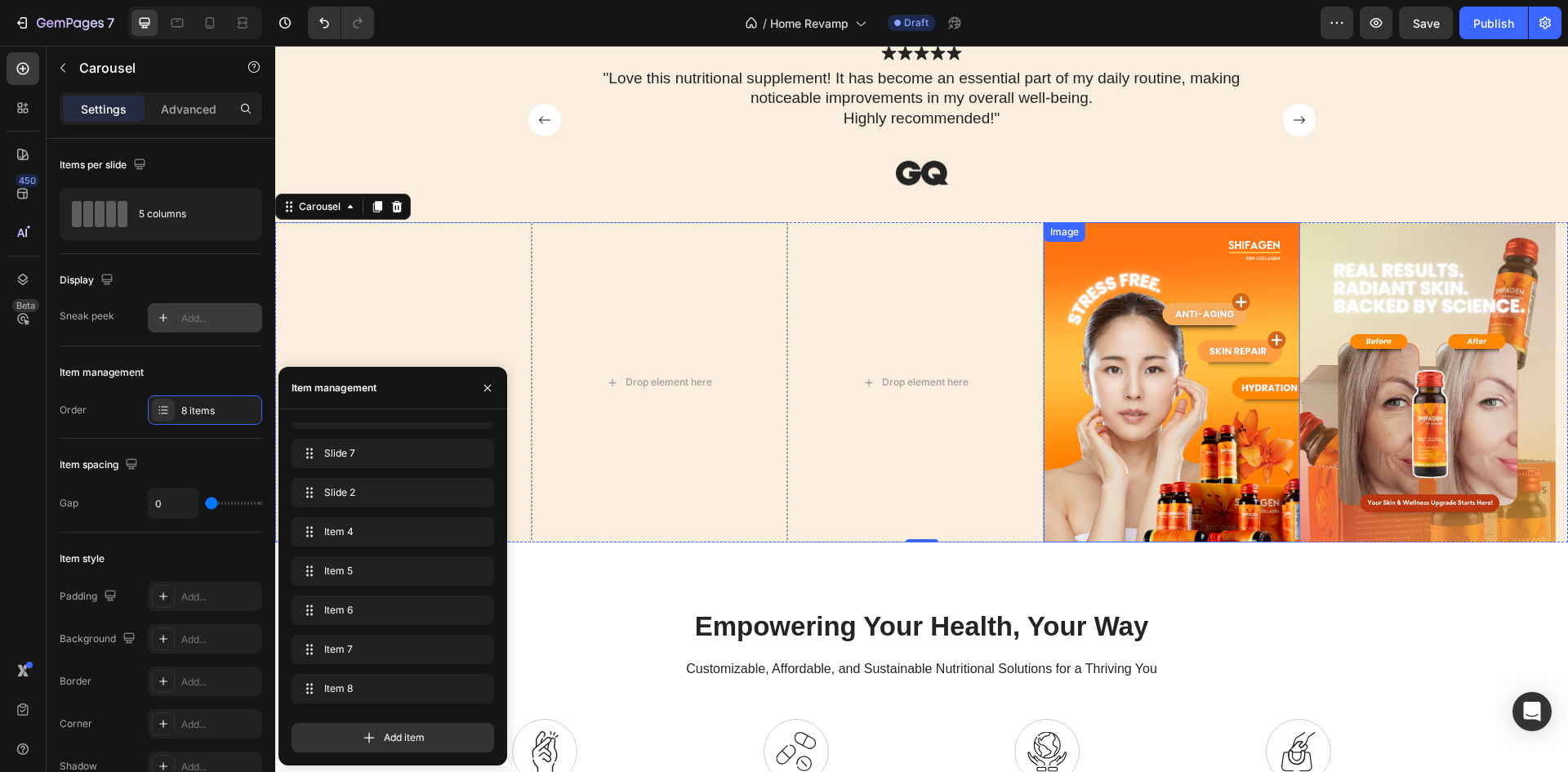
click at [1141, 292] on img at bounding box center [1172, 381] width 257 height 320
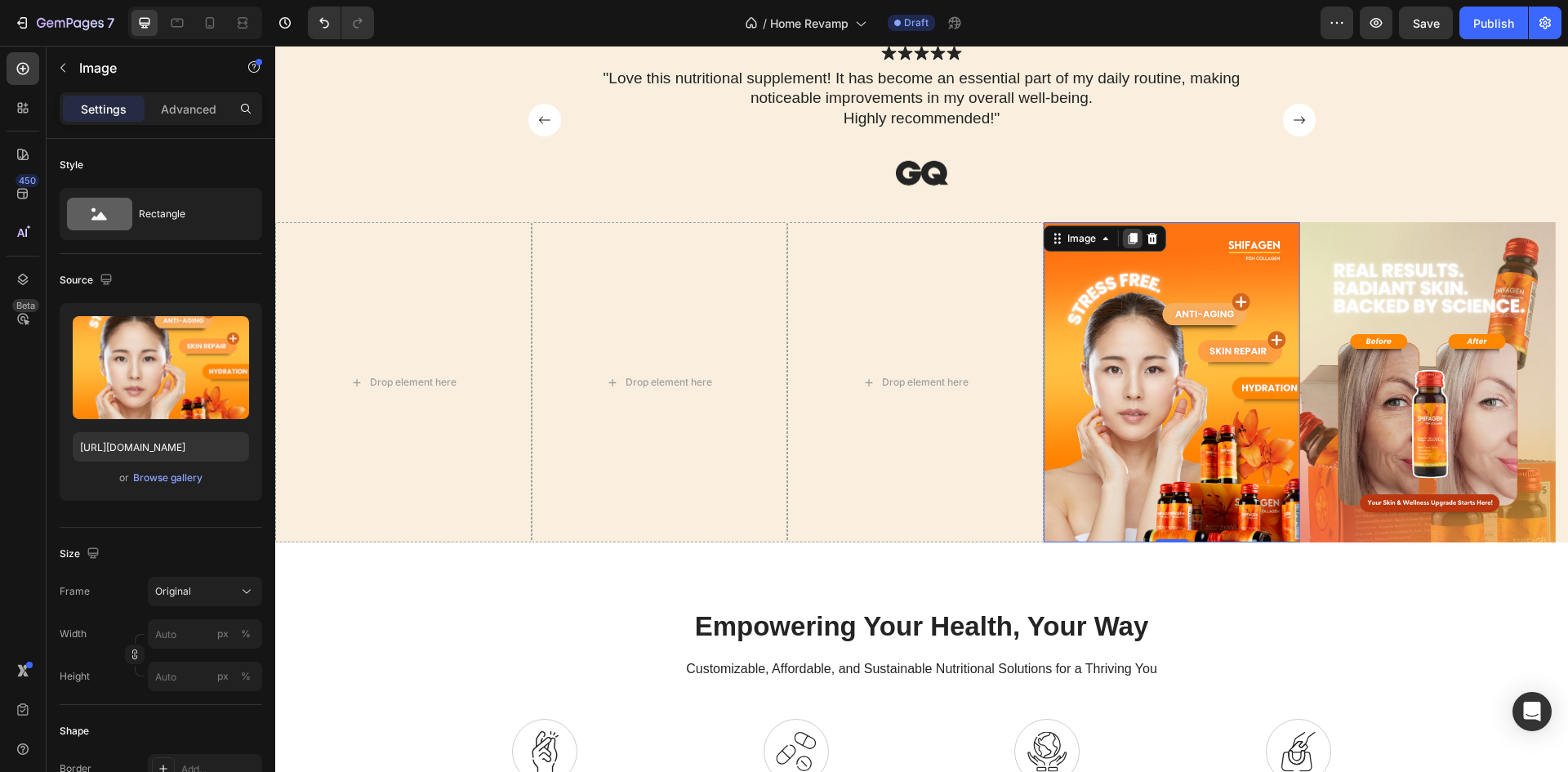
click at [1134, 238] on icon at bounding box center [1133, 238] width 9 height 12
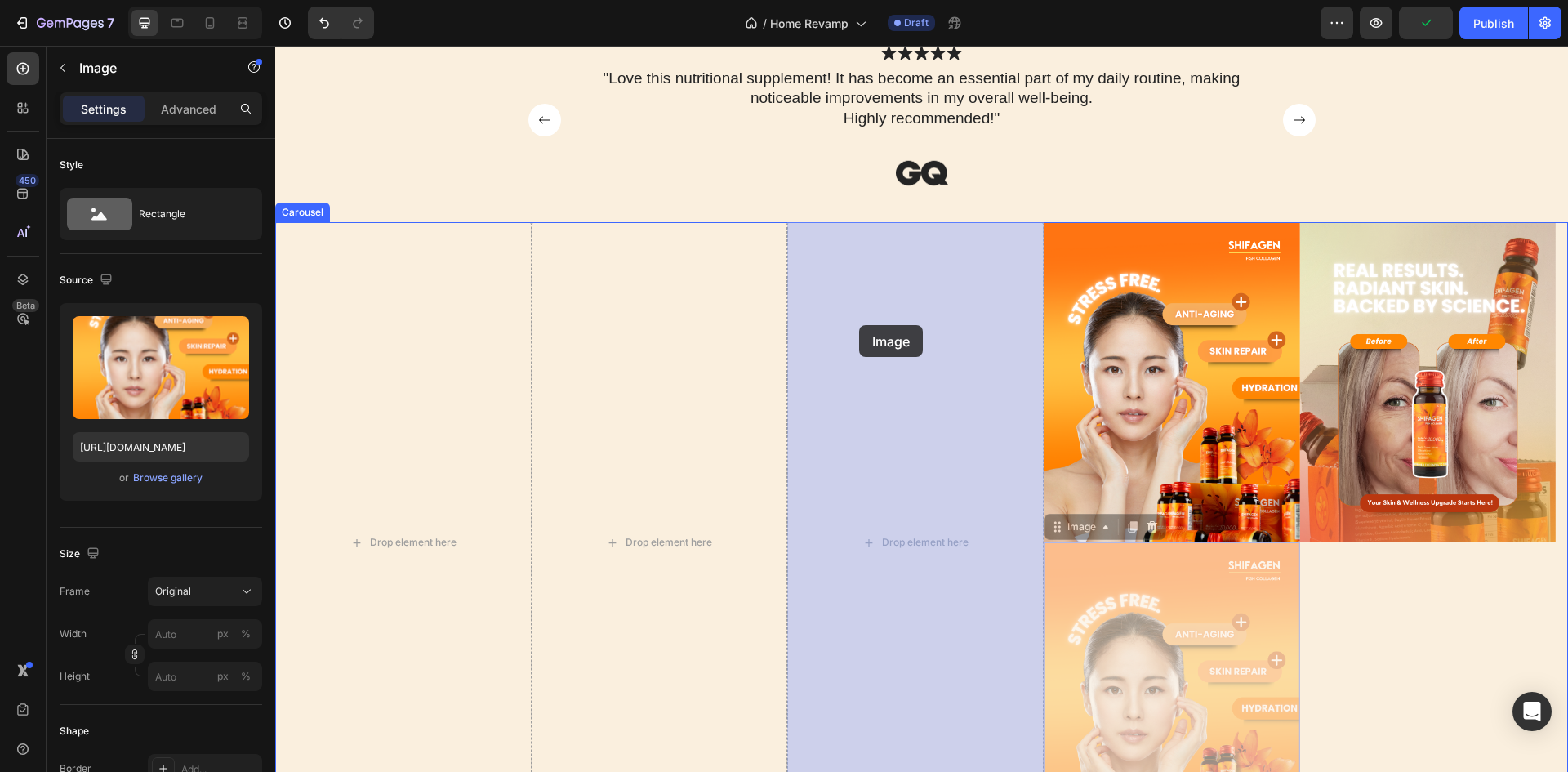
drag, startPoint x: 1055, startPoint y: 529, endPoint x: 900, endPoint y: 372, distance: 220.6
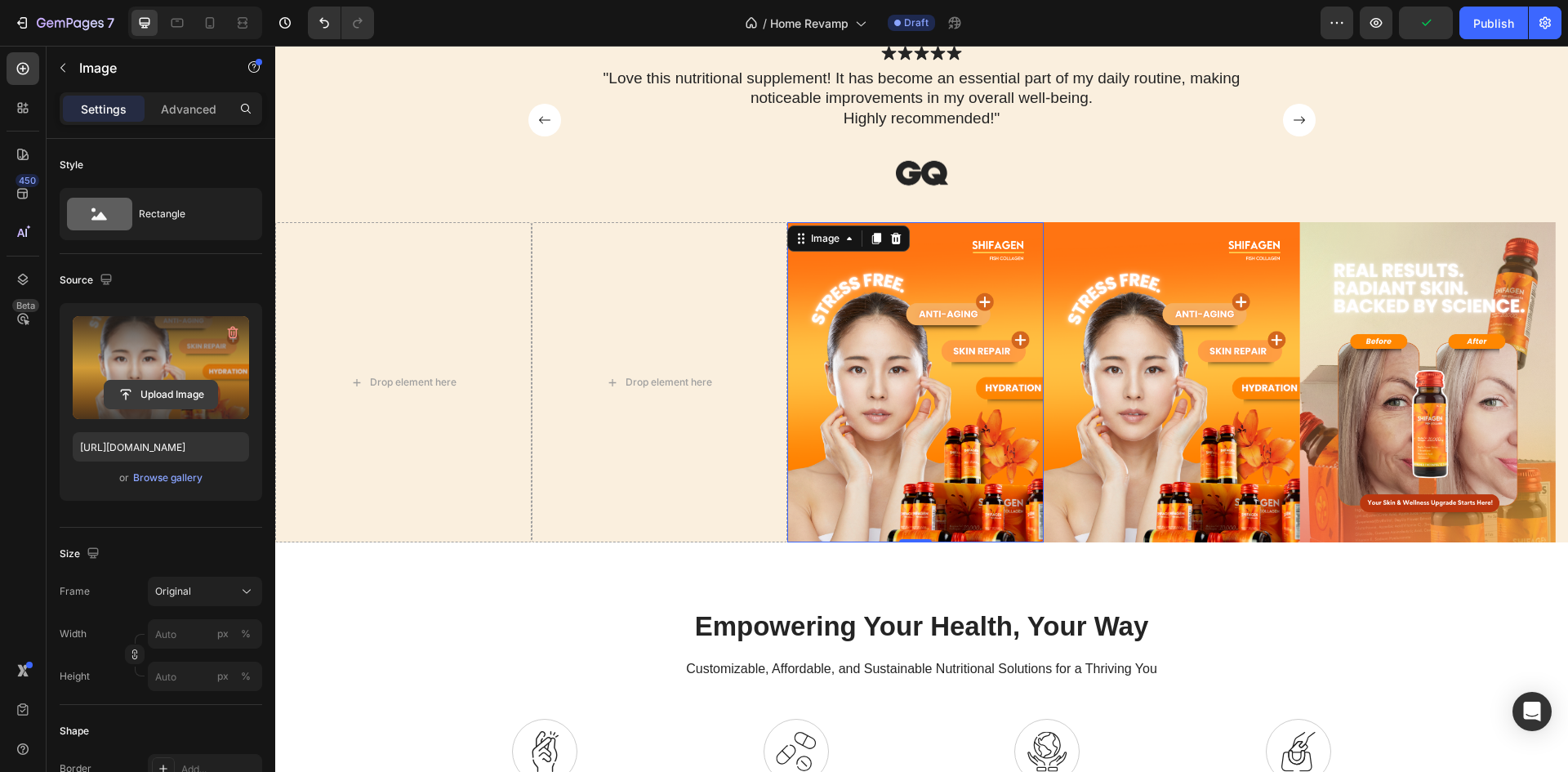
click at [142, 383] on input "file" at bounding box center [160, 395] width 113 height 28
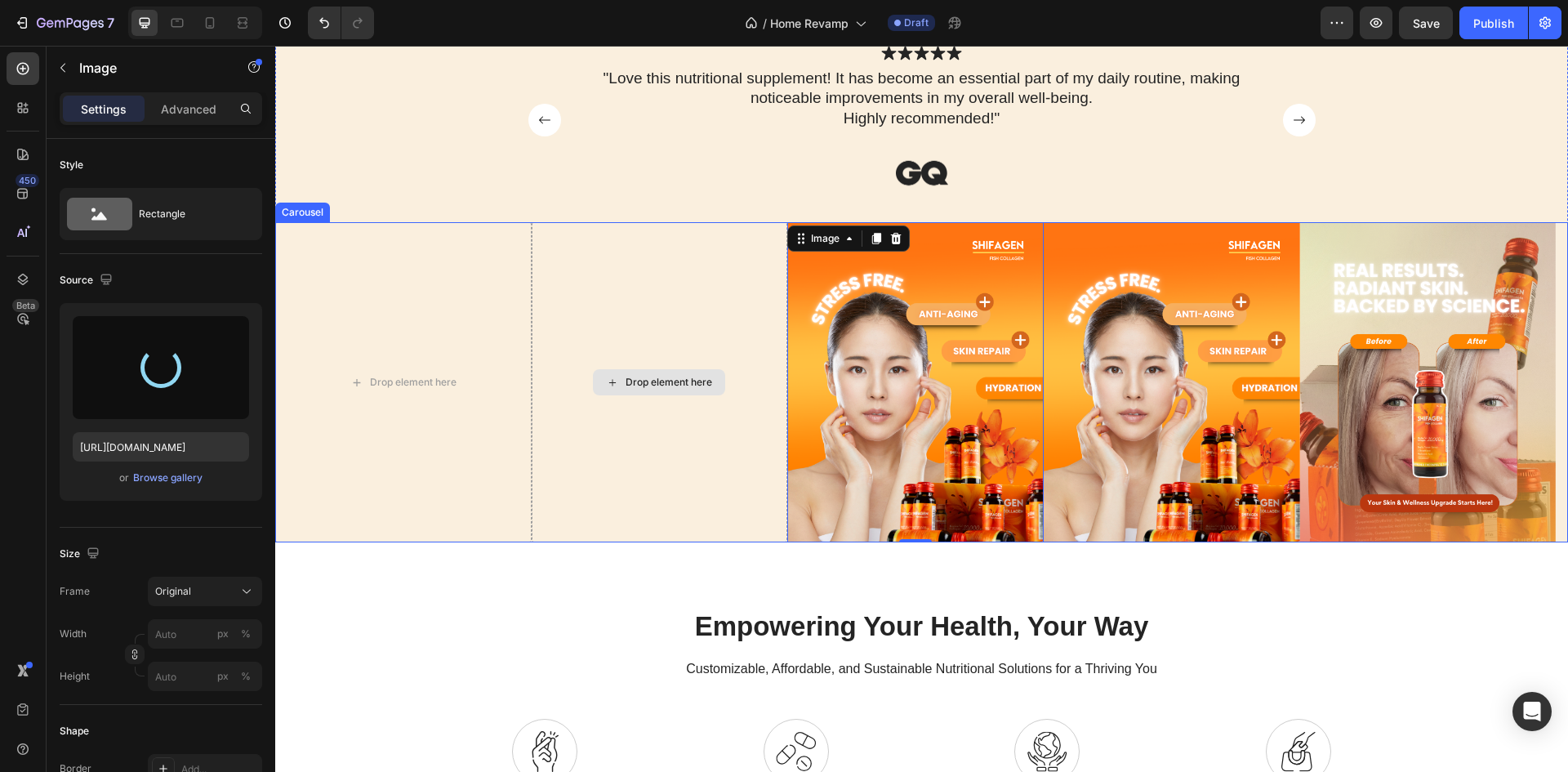
type input "https://cdn.shopify.com/s/files/1/0887/6199/1458/files/gempages_581715388971090…"
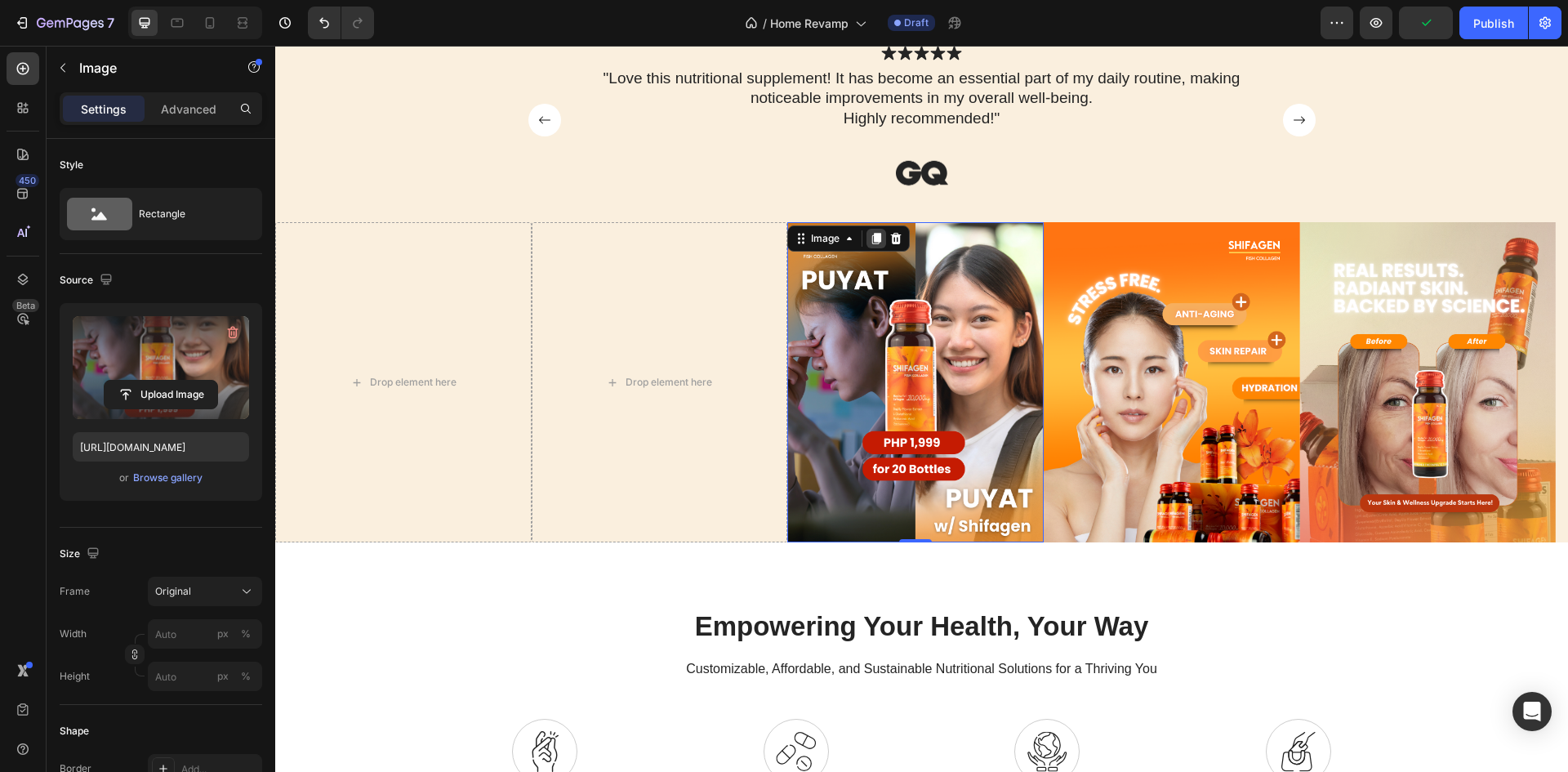
click at [874, 242] on icon at bounding box center [877, 238] width 13 height 13
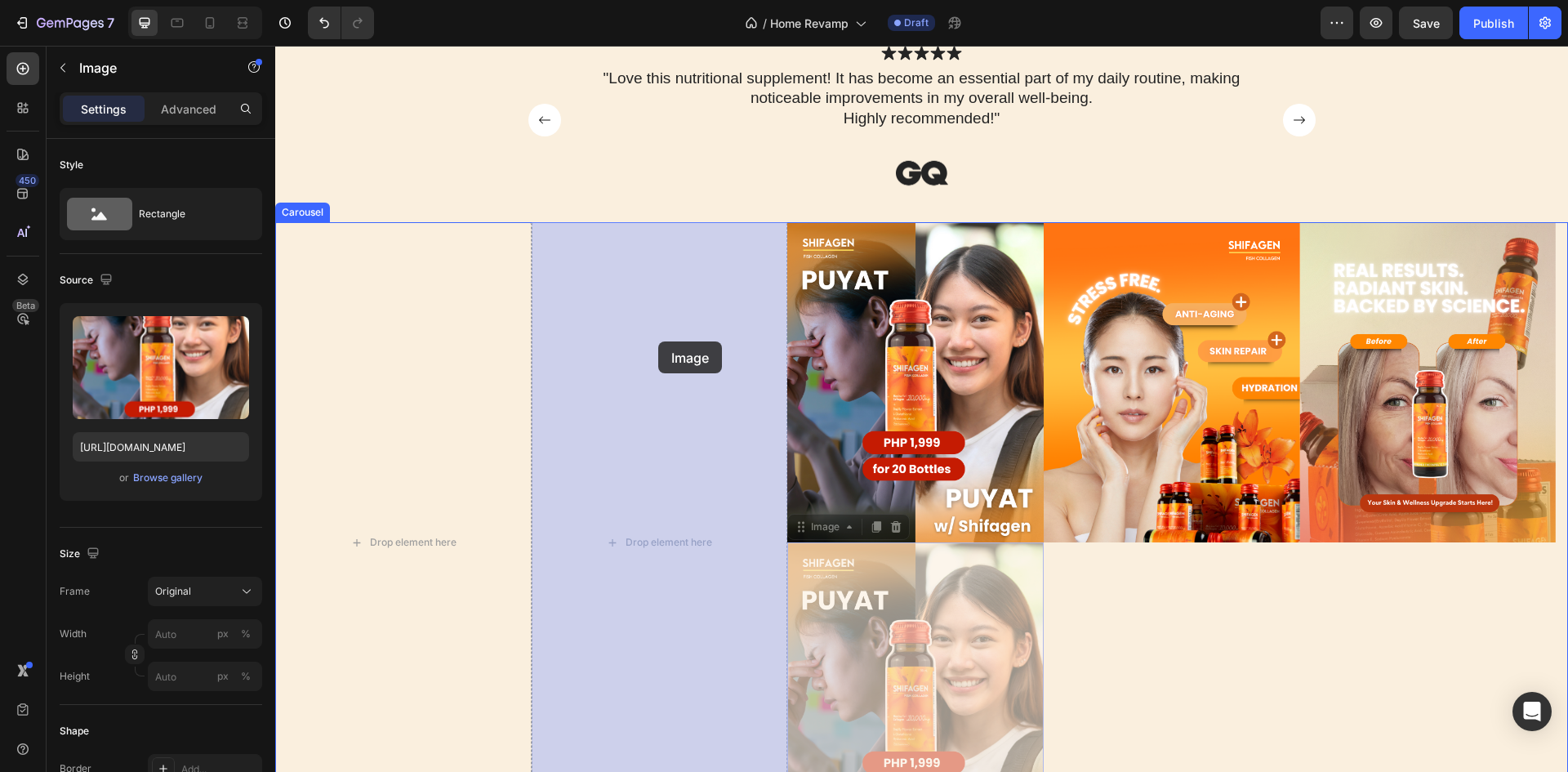
drag, startPoint x: 800, startPoint y: 525, endPoint x: 659, endPoint y: 341, distance: 231.8
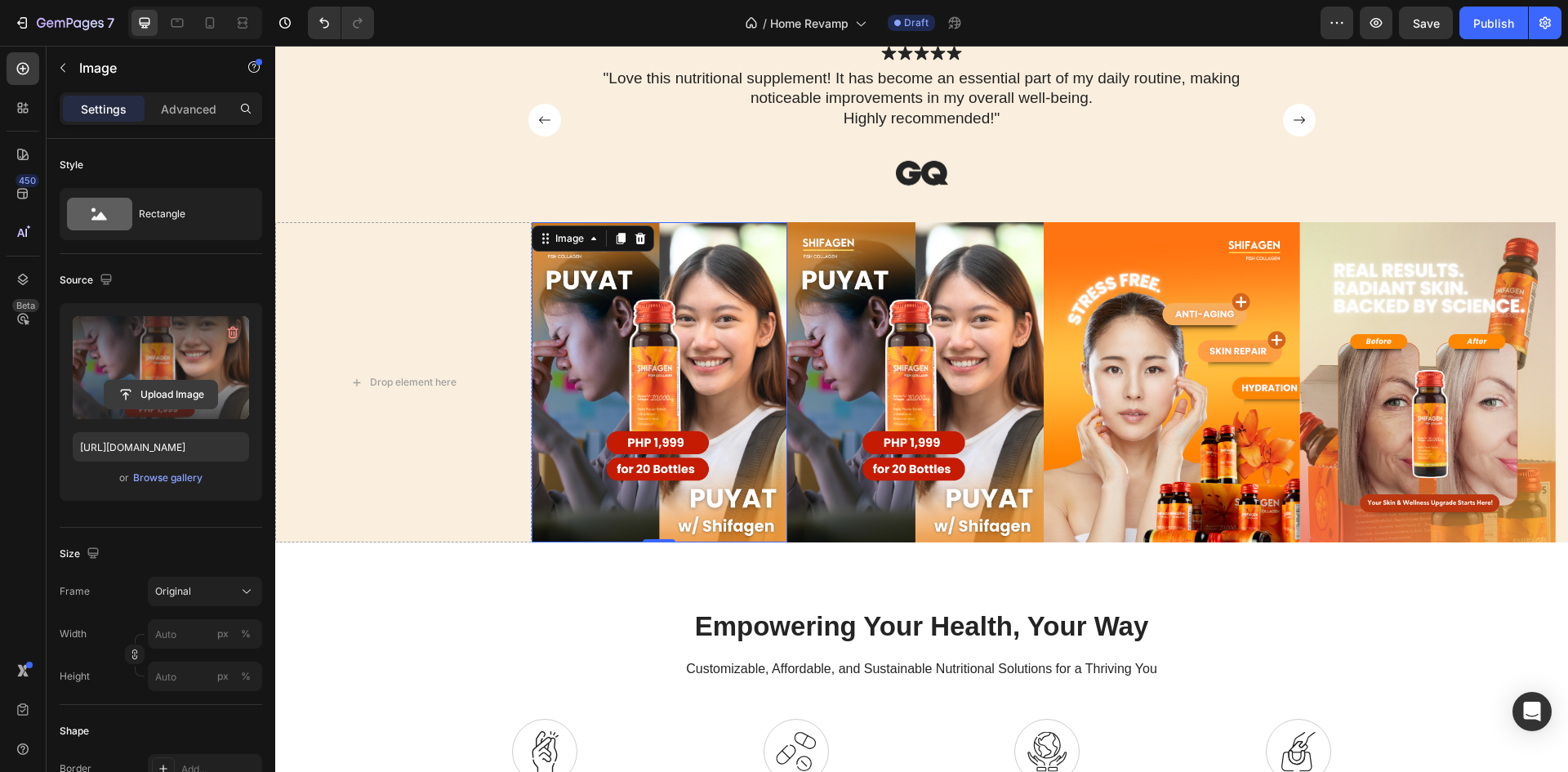
click at [146, 381] on input "file" at bounding box center [160, 395] width 113 height 28
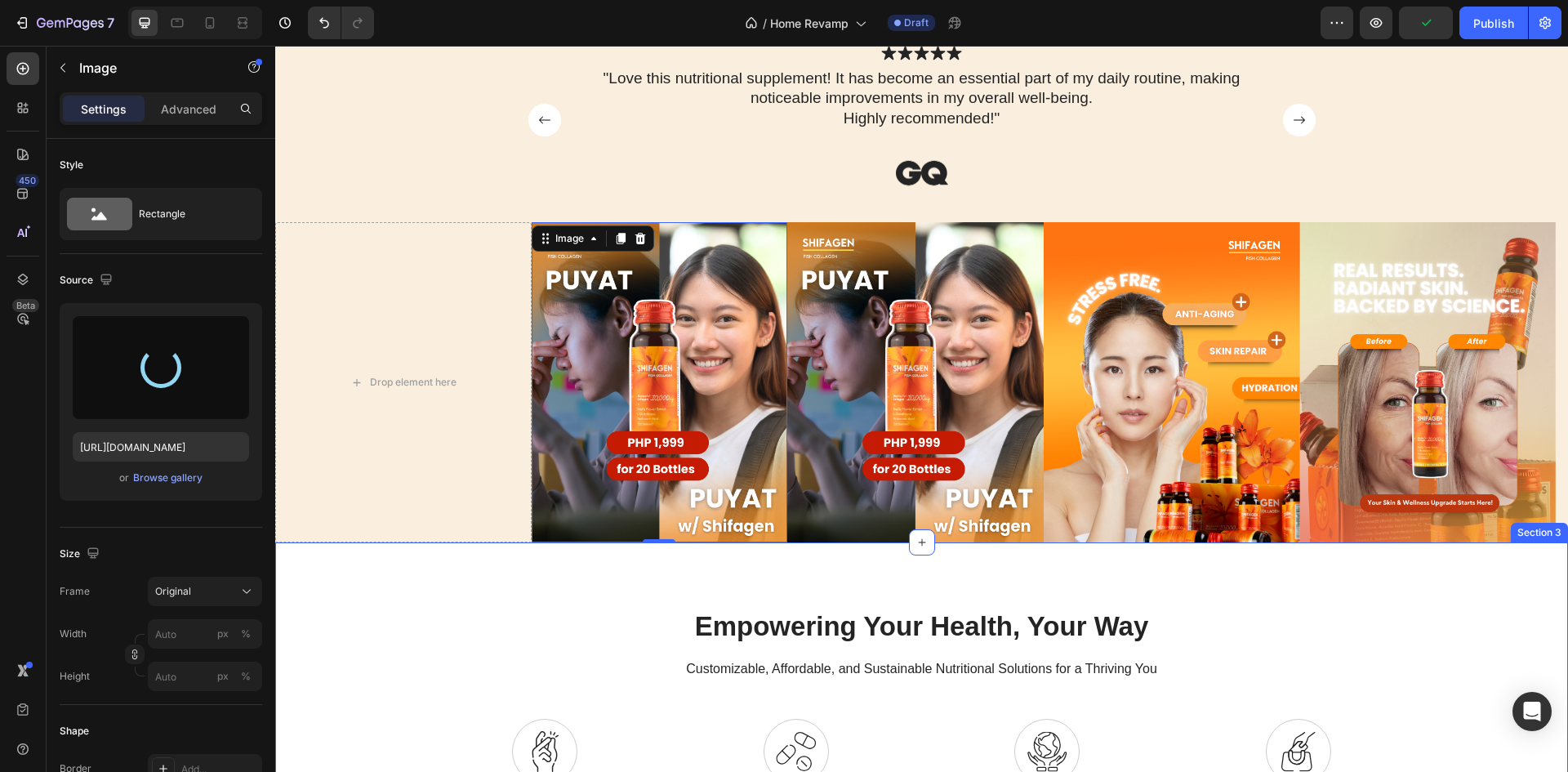
type input "https://cdn.shopify.com/s/files/1/0887/6199/1458/files/gempages_581715388971090…"
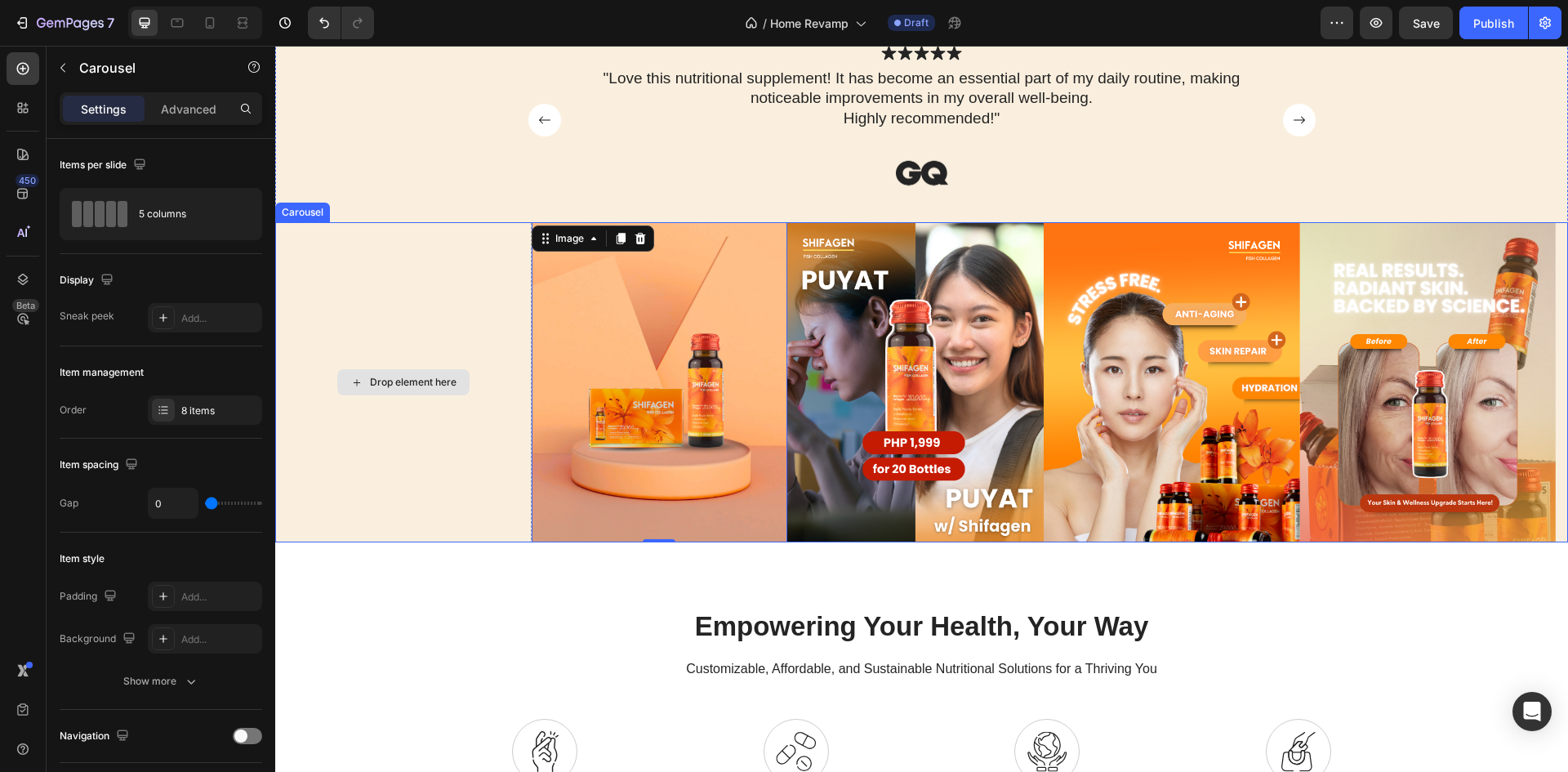
click at [439, 298] on div "Drop element here" at bounding box center [404, 381] width 257 height 320
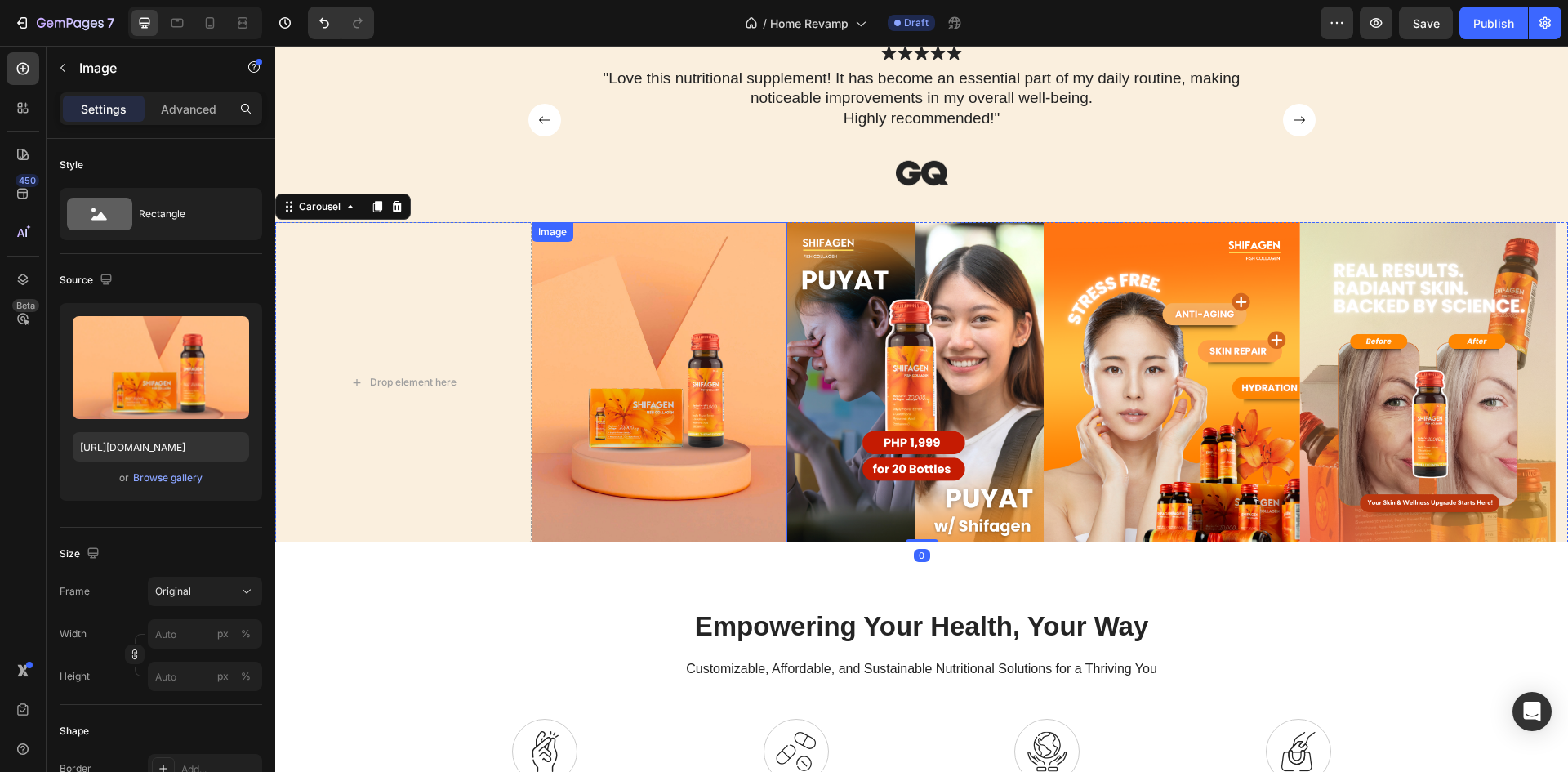
click at [557, 283] on img at bounding box center [660, 381] width 257 height 320
click at [617, 243] on icon at bounding box center [620, 238] width 9 height 12
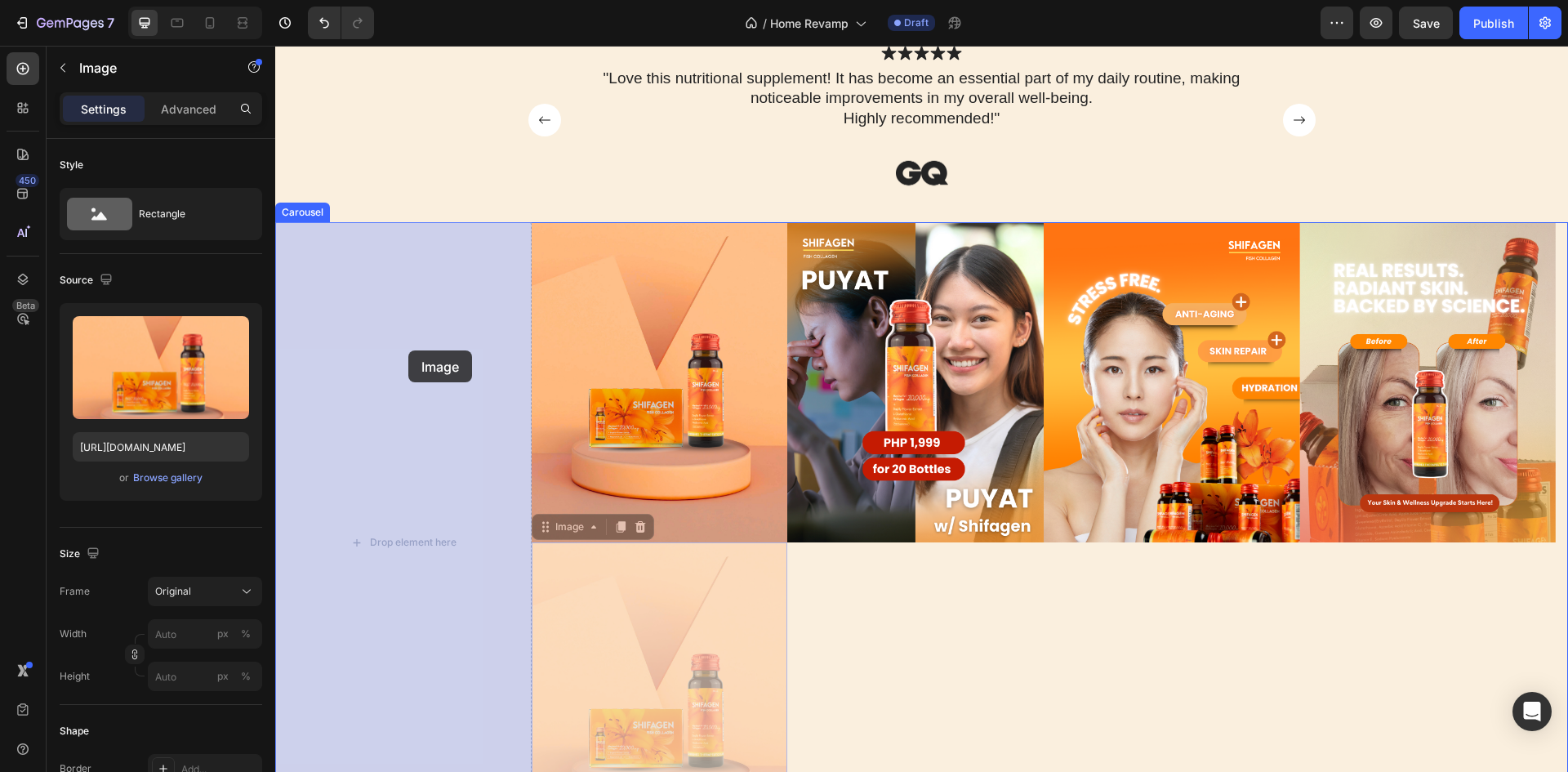
drag, startPoint x: 545, startPoint y: 528, endPoint x: 409, endPoint y: 350, distance: 224.0
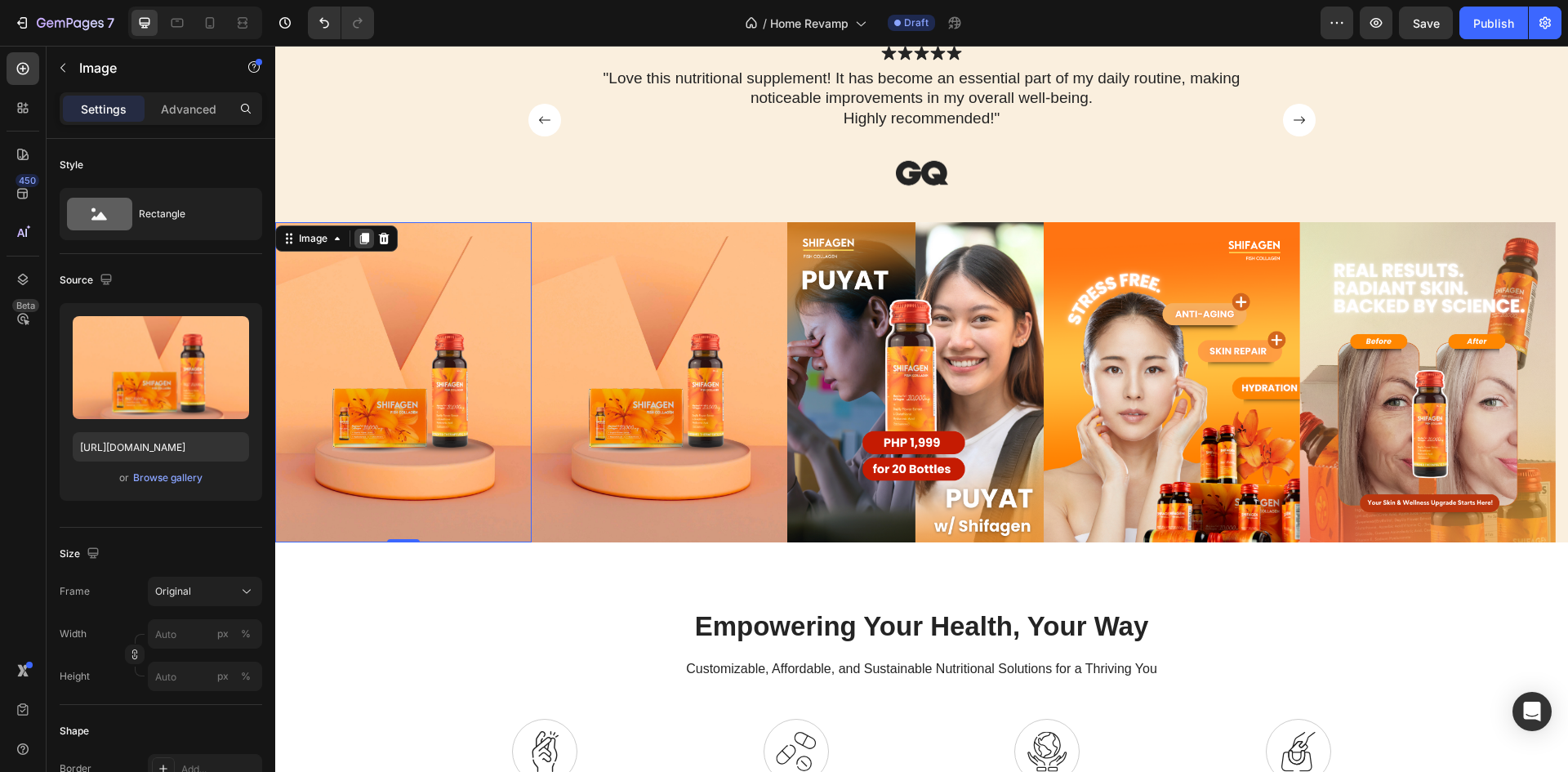
click at [368, 236] on icon at bounding box center [364, 238] width 9 height 12
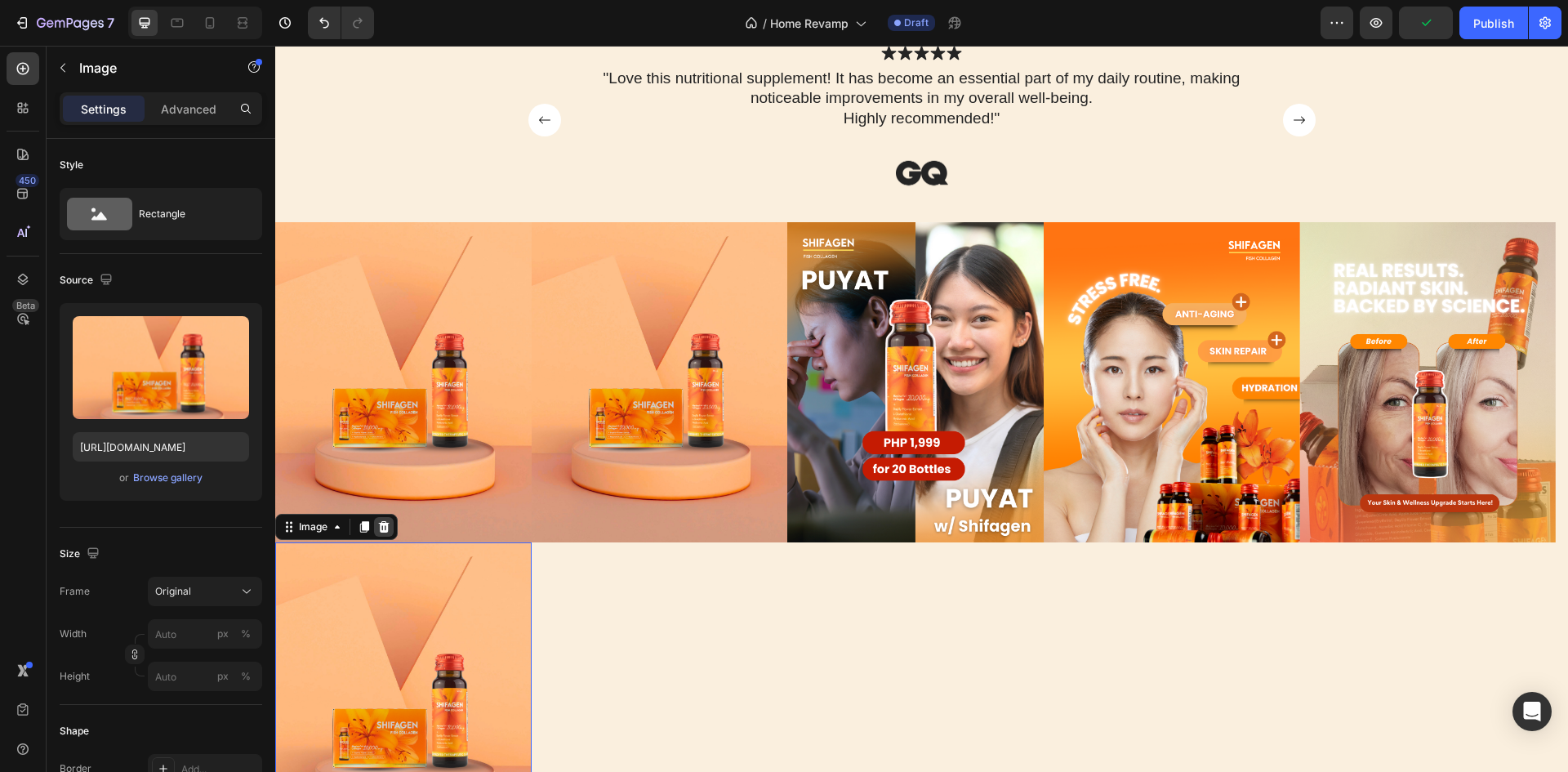
click at [391, 522] on icon at bounding box center [384, 527] width 13 height 13
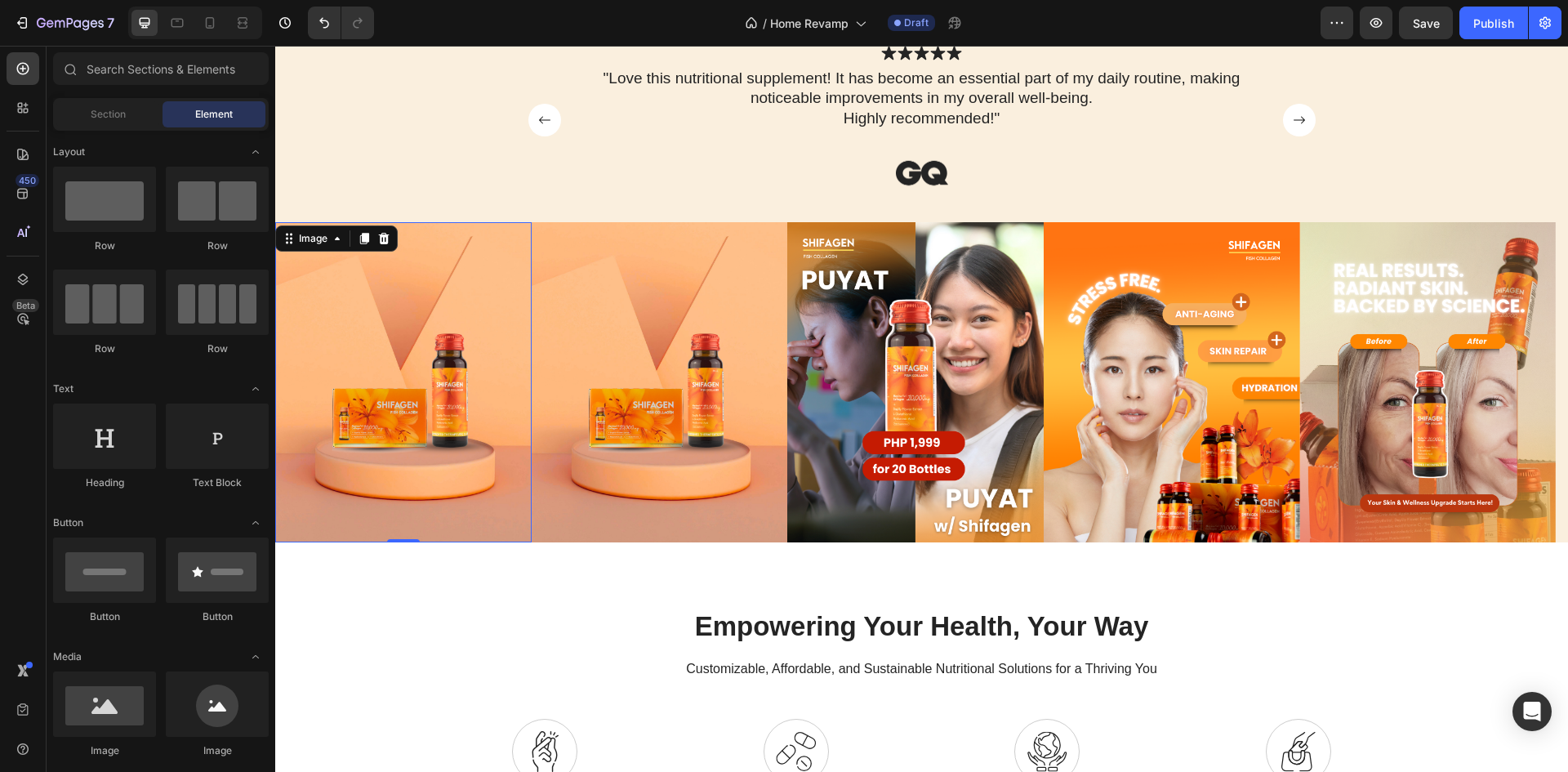
click at [368, 307] on img at bounding box center [404, 381] width 257 height 320
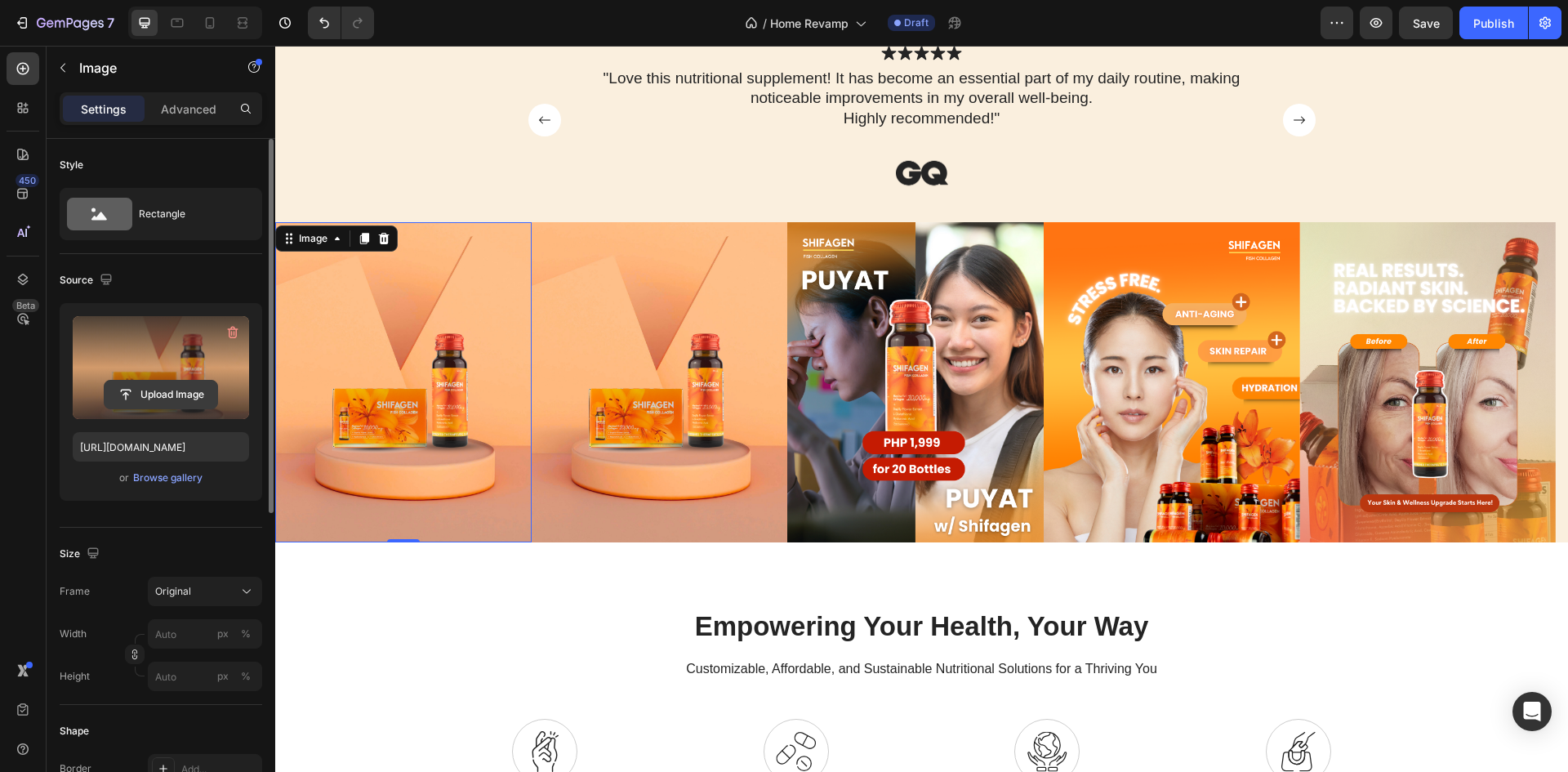
click at [141, 387] on input "file" at bounding box center [160, 395] width 113 height 28
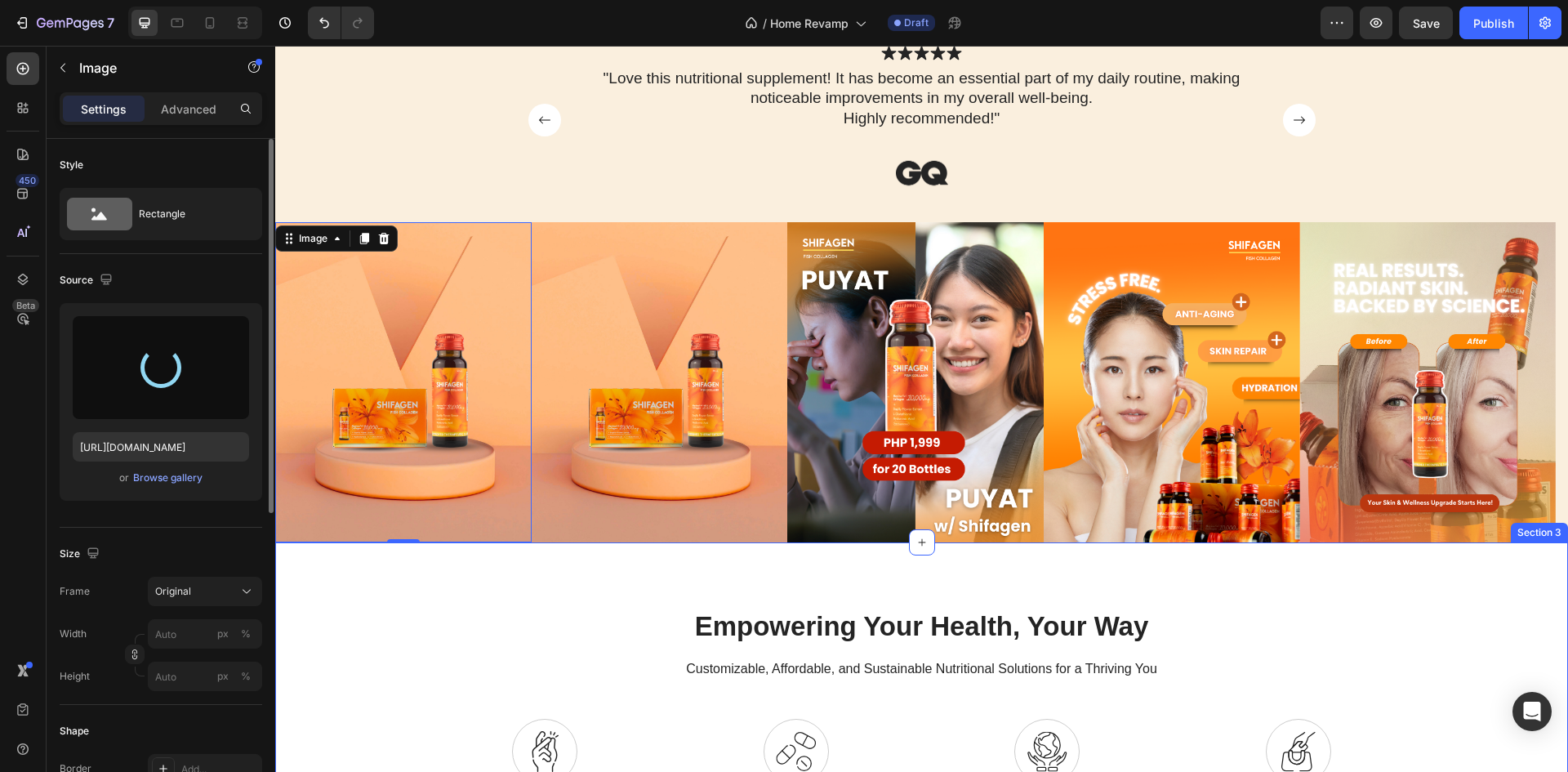
type input "https://cdn.shopify.com/s/files/1/0887/6199/1458/files/gempages_581715388971090…"
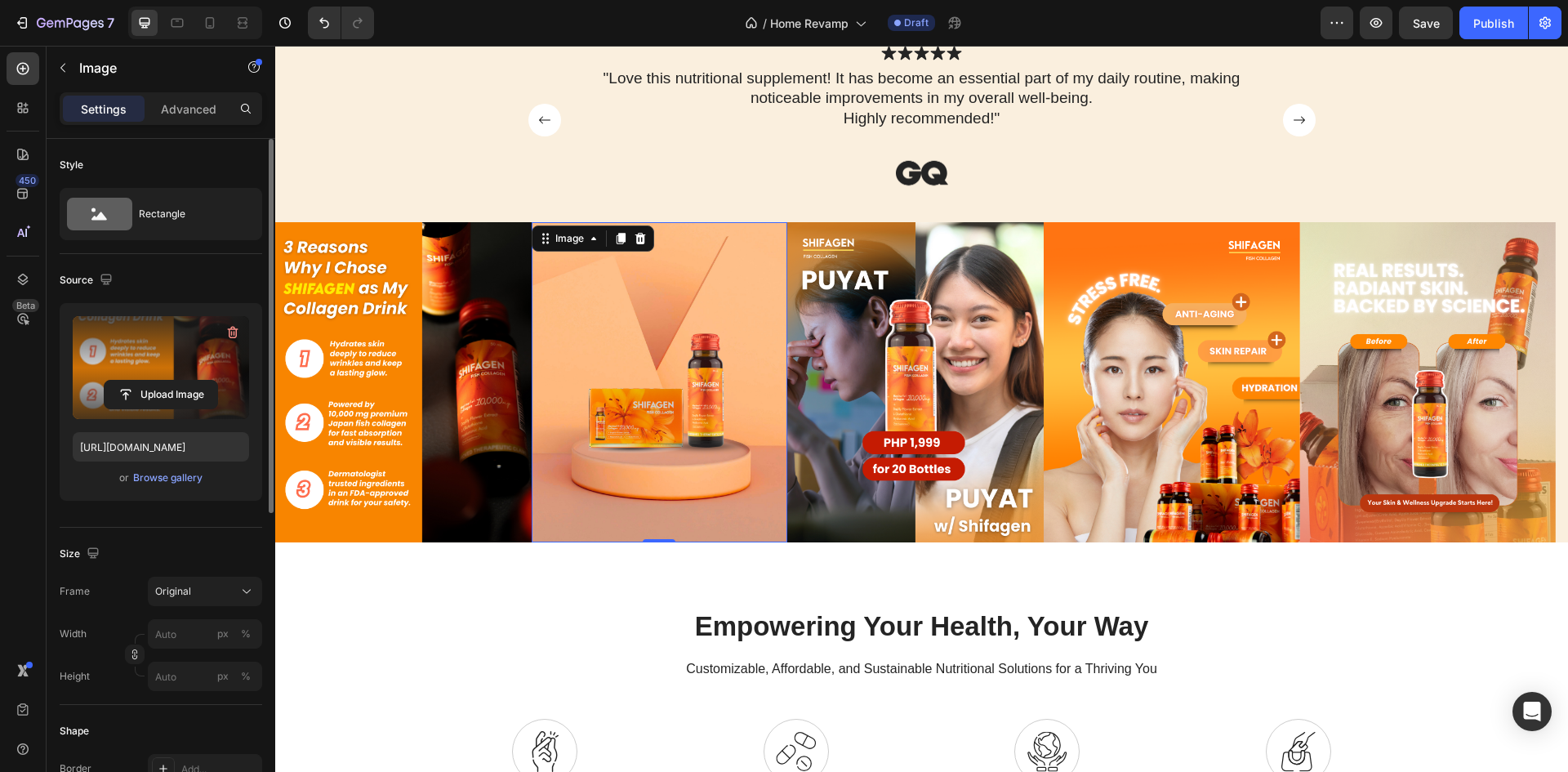
click at [697, 345] on img at bounding box center [660, 381] width 257 height 320
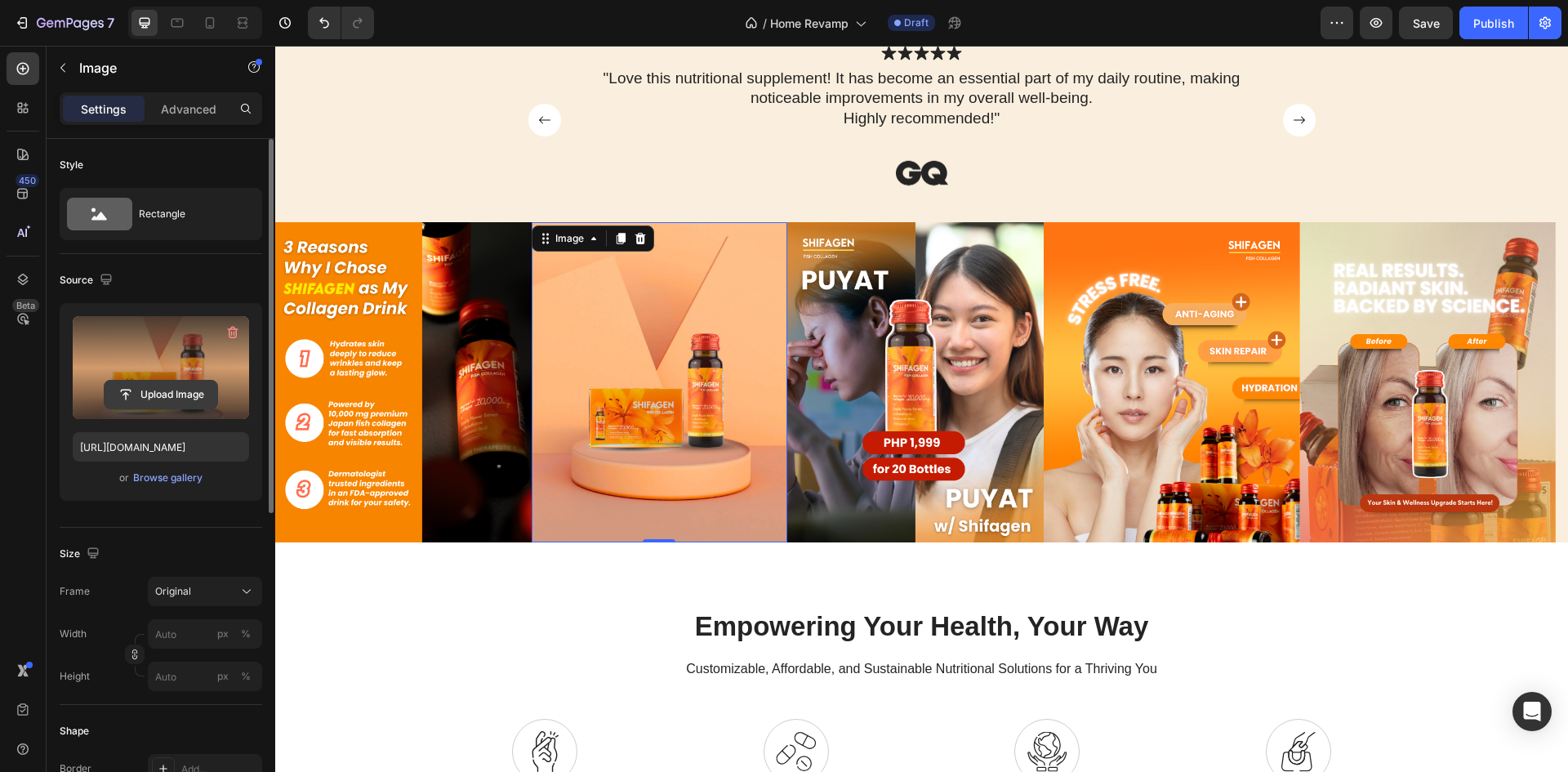
click at [166, 391] on input "file" at bounding box center [160, 395] width 113 height 28
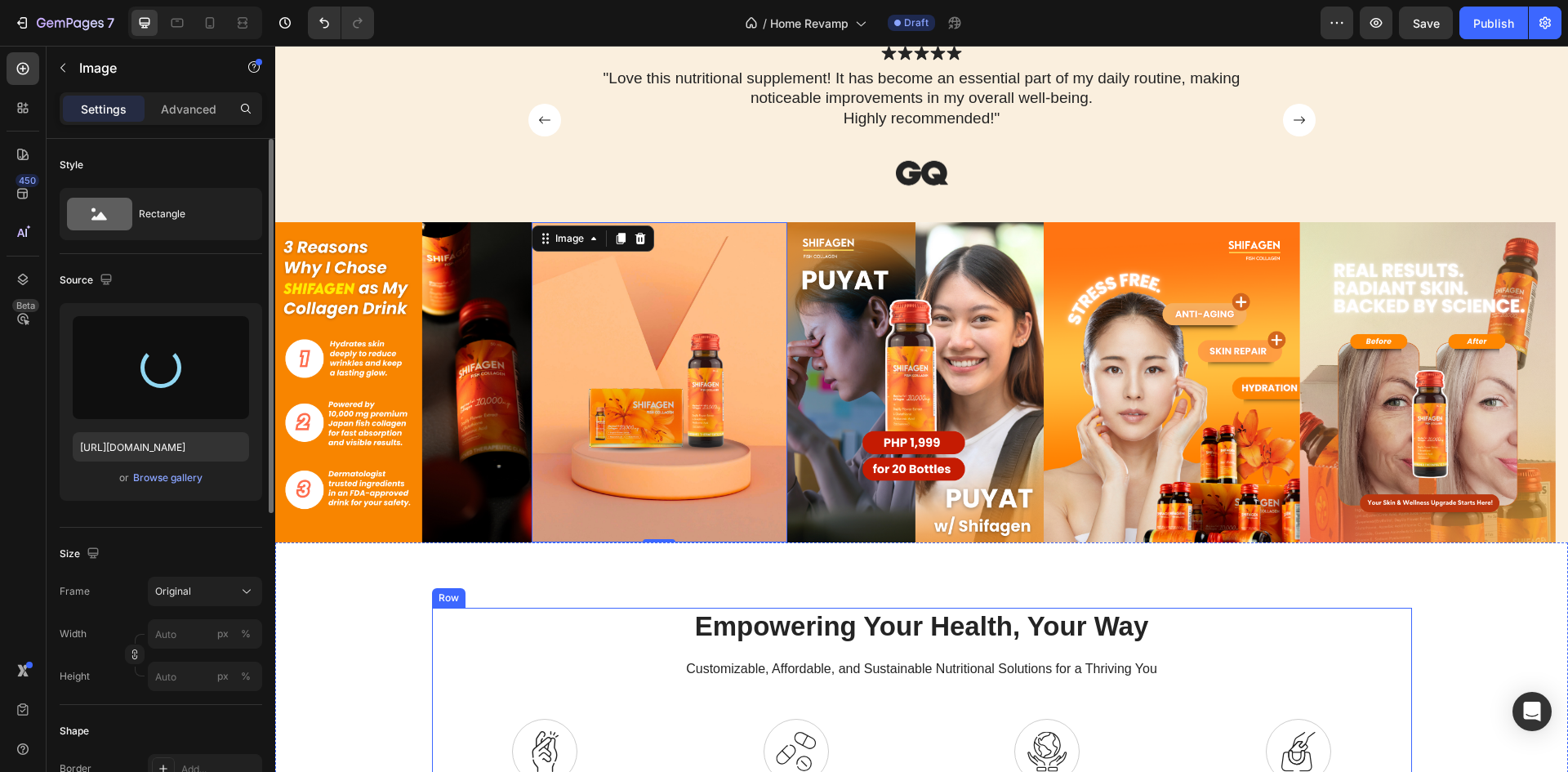
type input "https://cdn.shopify.com/s/files/1/0887/6199/1458/files/gempages_581715388971090…"
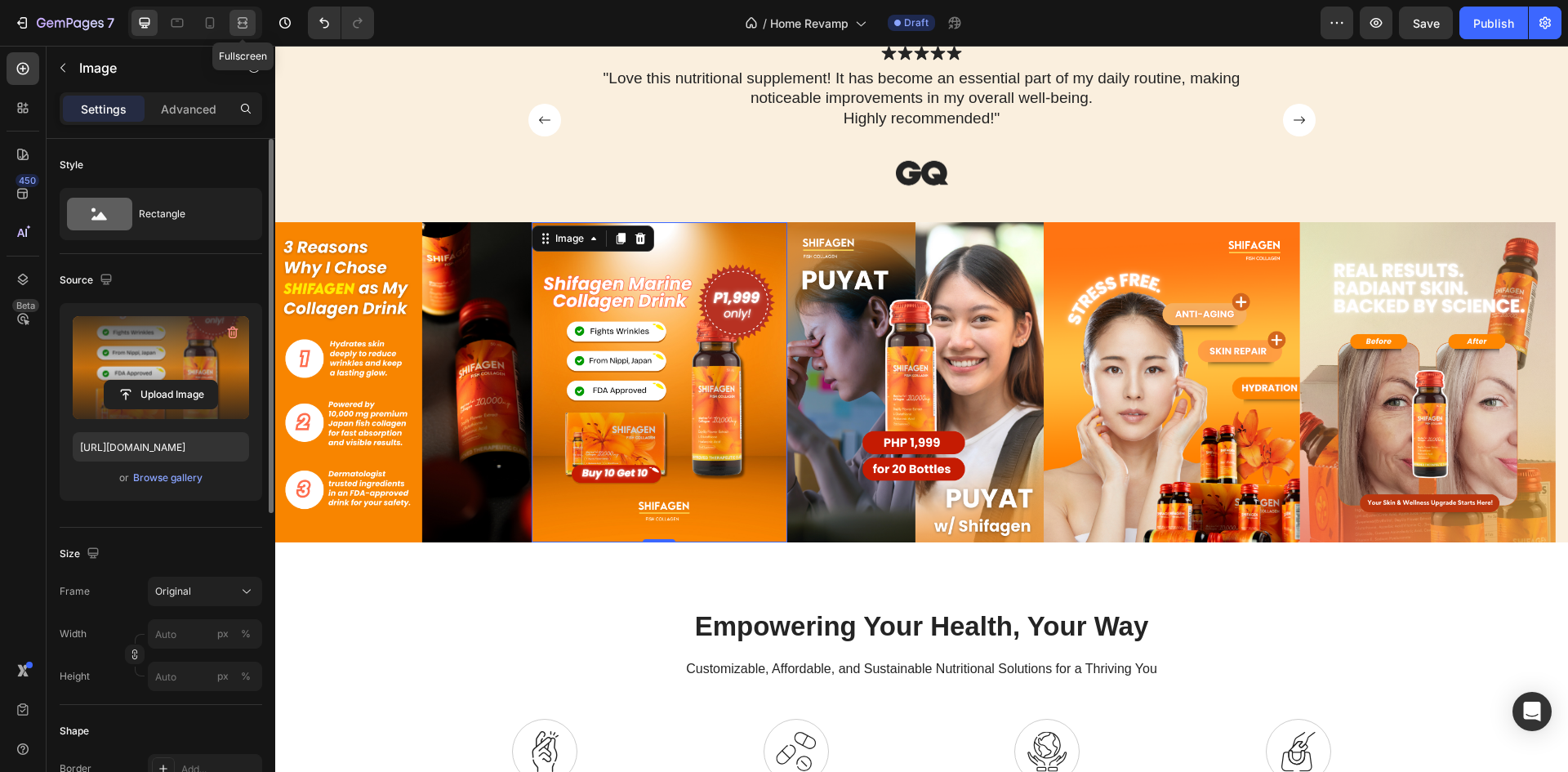
click at [233, 30] on div at bounding box center [243, 23] width 26 height 26
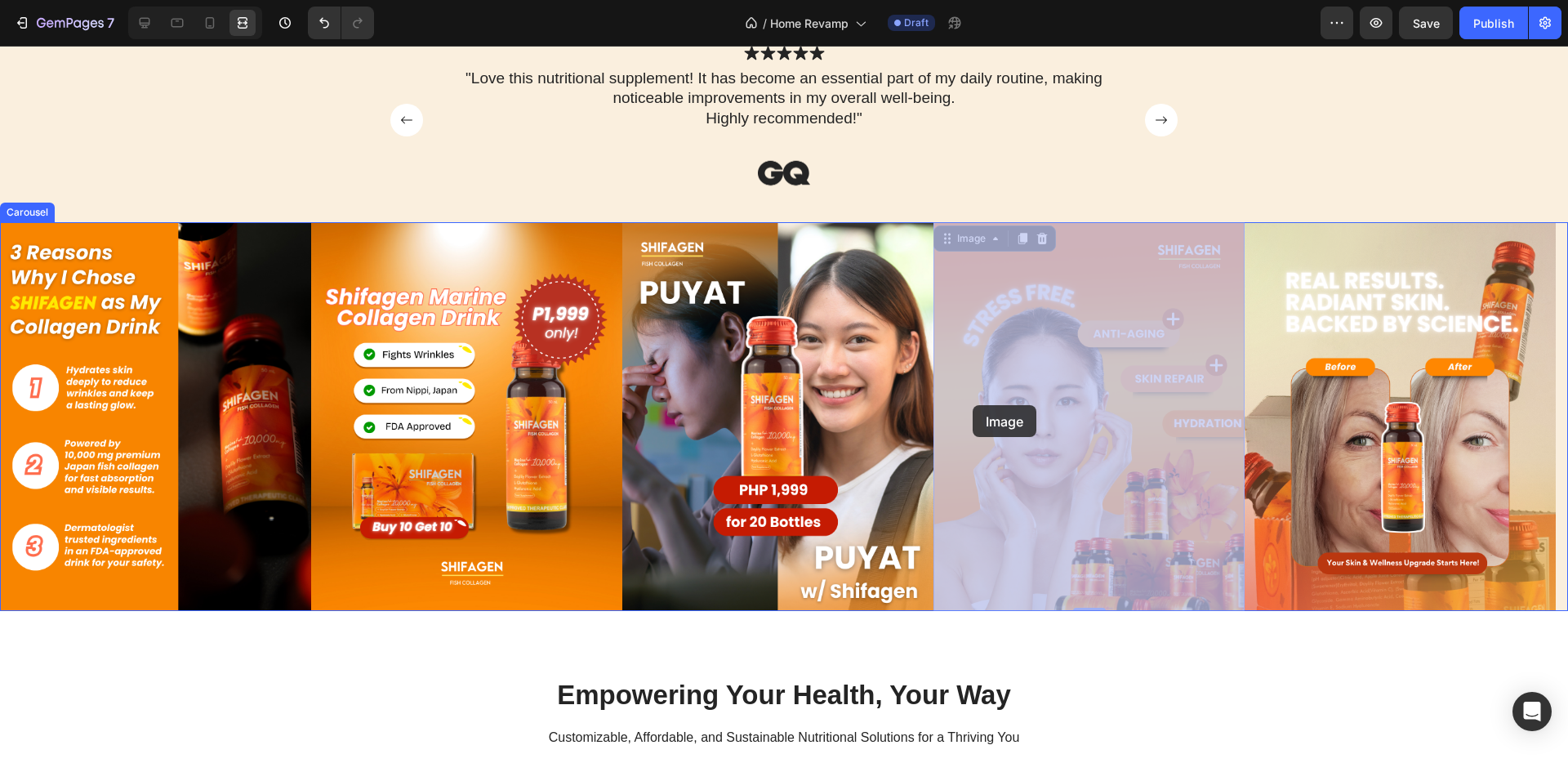
drag, startPoint x: 1122, startPoint y: 461, endPoint x: 973, endPoint y: 405, distance: 159.2
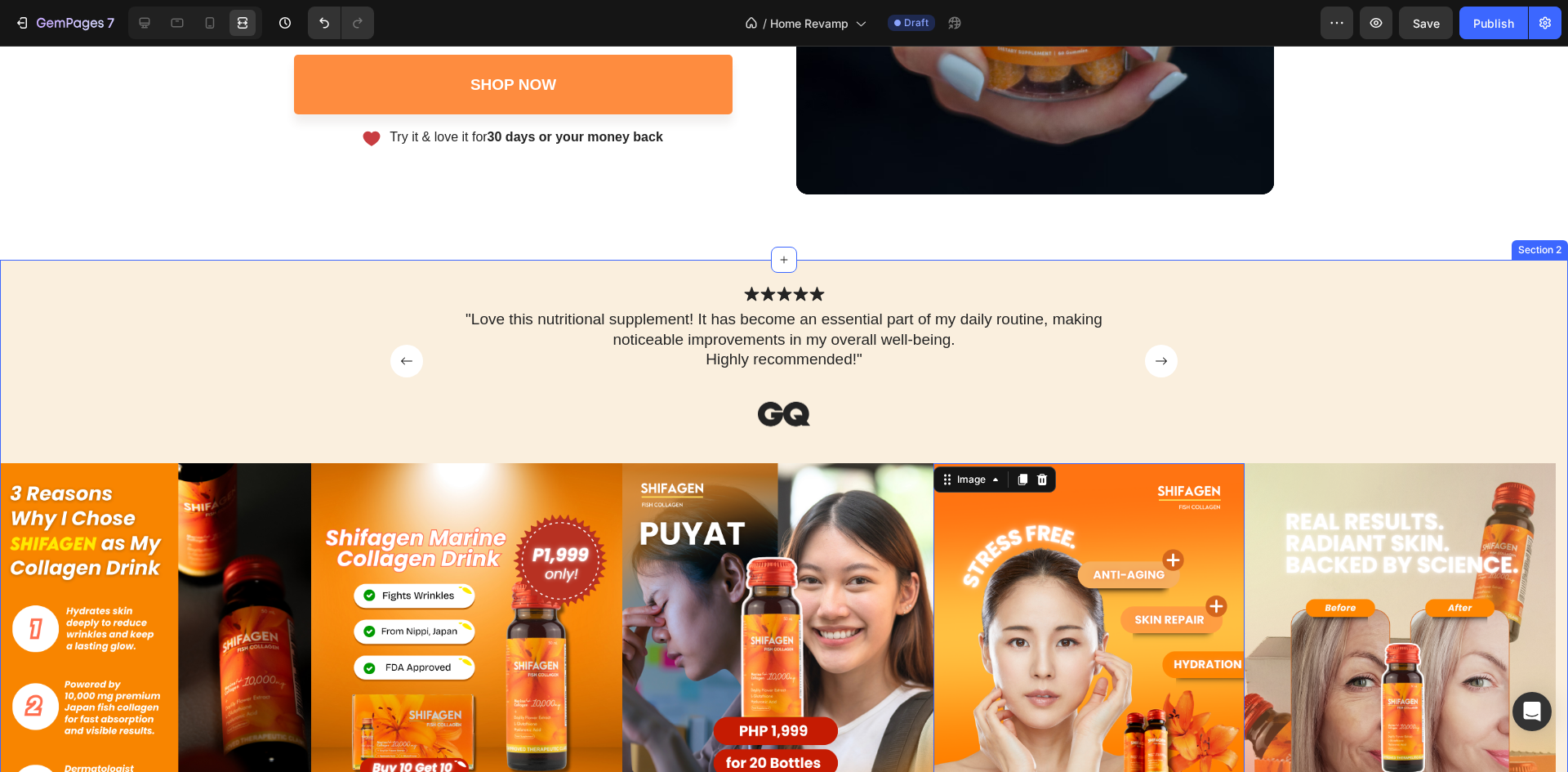
scroll to position [518, 0]
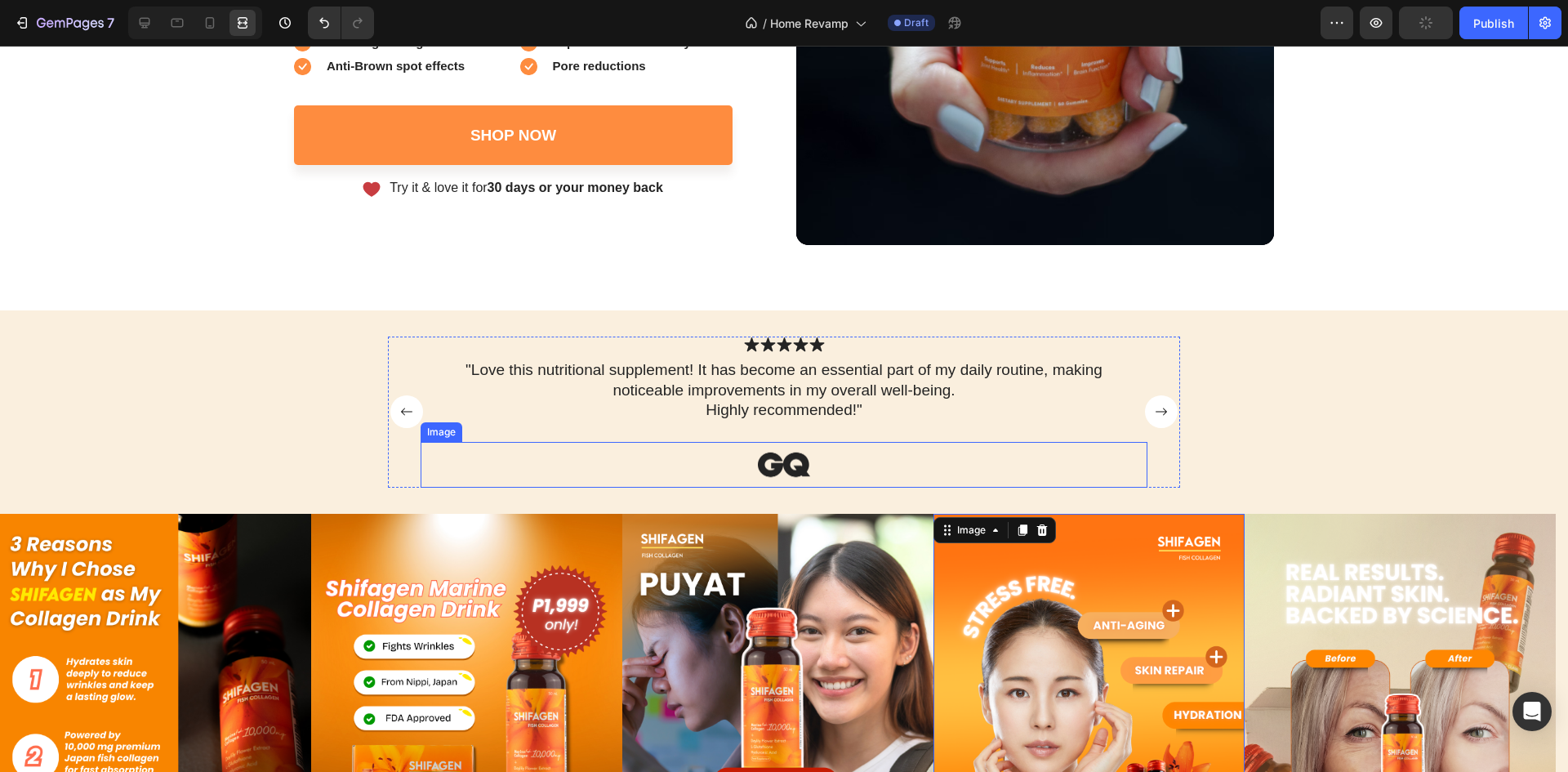
click at [778, 460] on img at bounding box center [784, 465] width 139 height 46
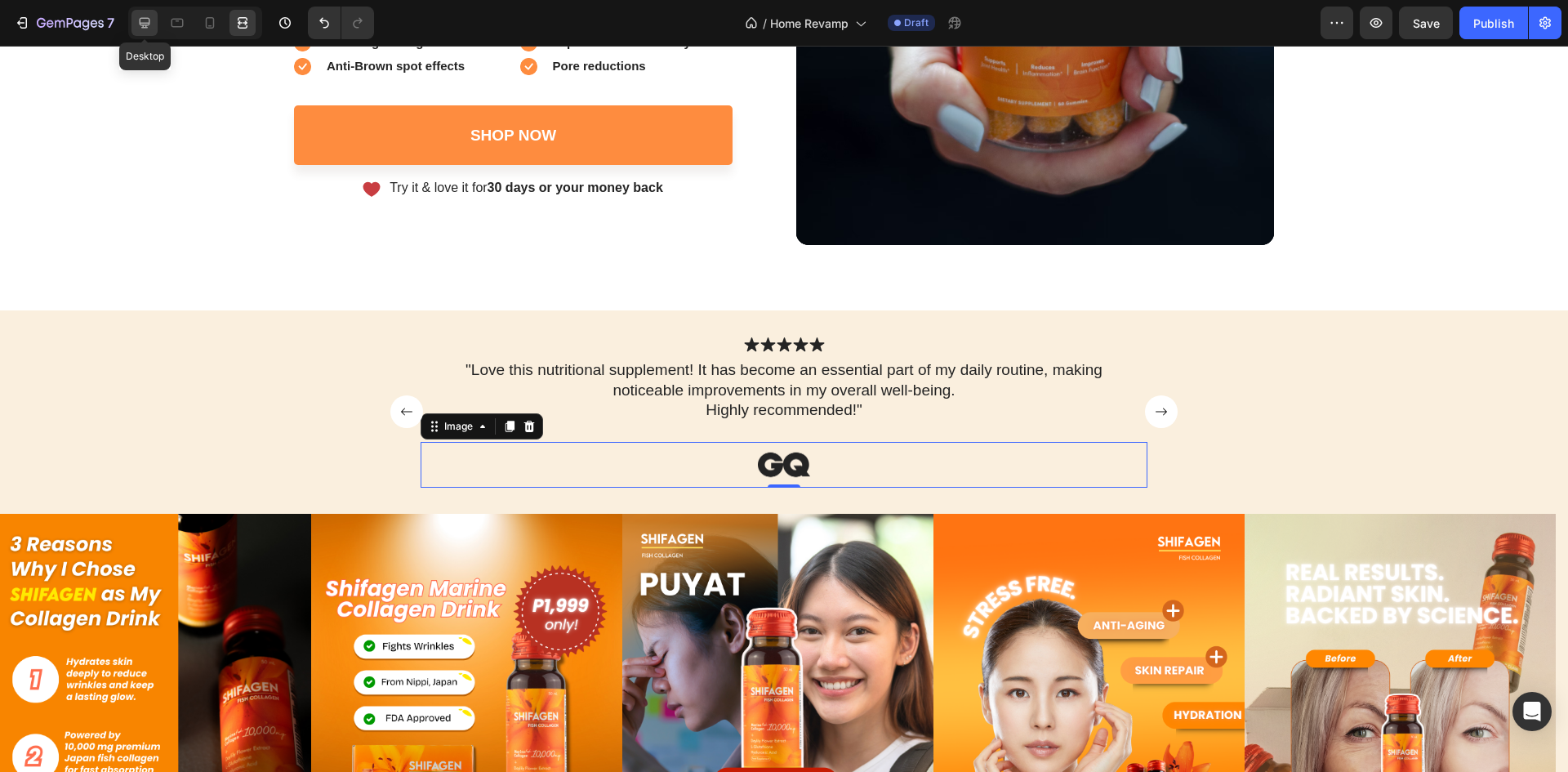
click at [146, 19] on icon at bounding box center [145, 23] width 11 height 11
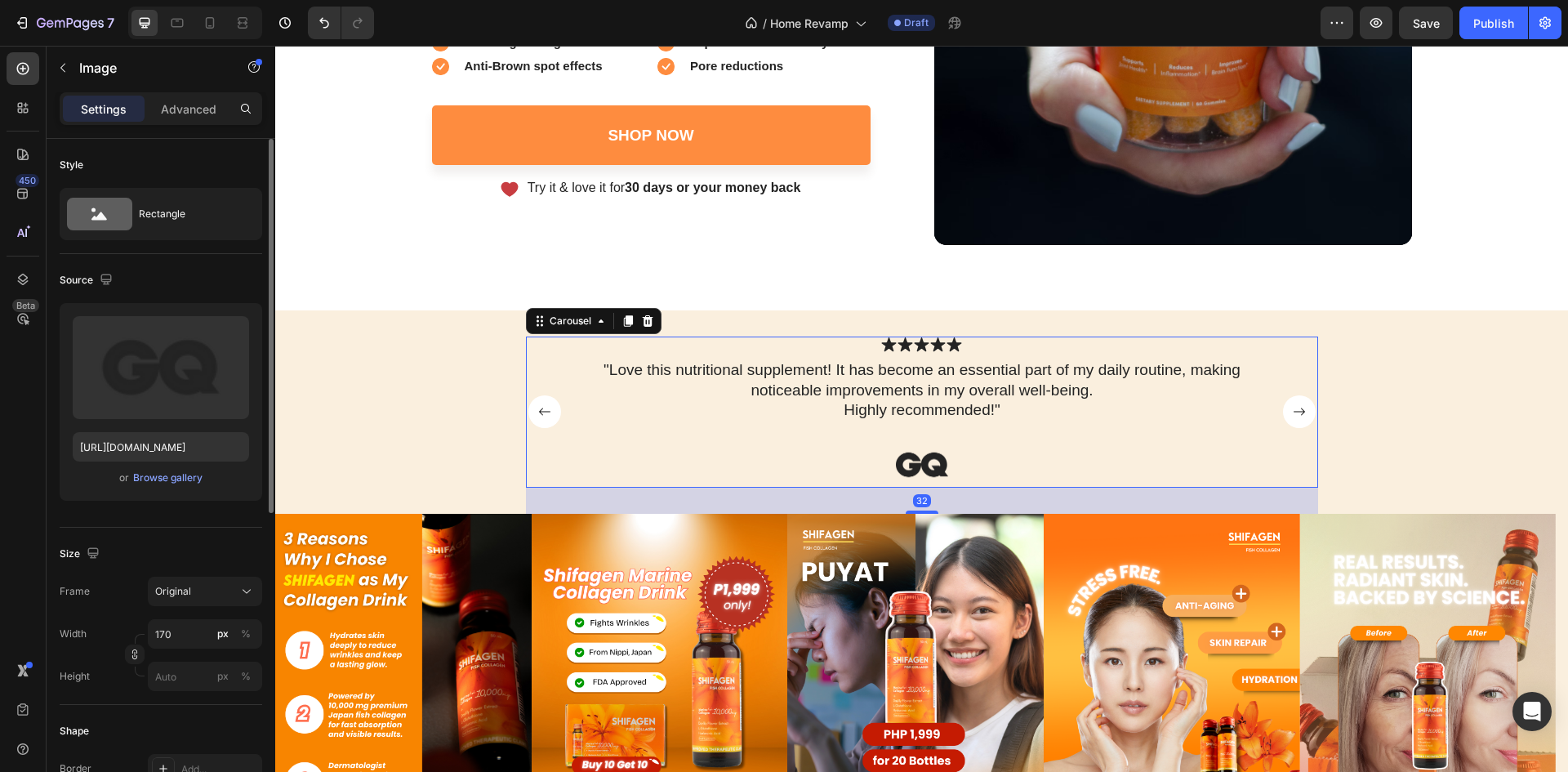
click at [1292, 411] on rect "Carousel Next Arrow" at bounding box center [1300, 412] width 33 height 33
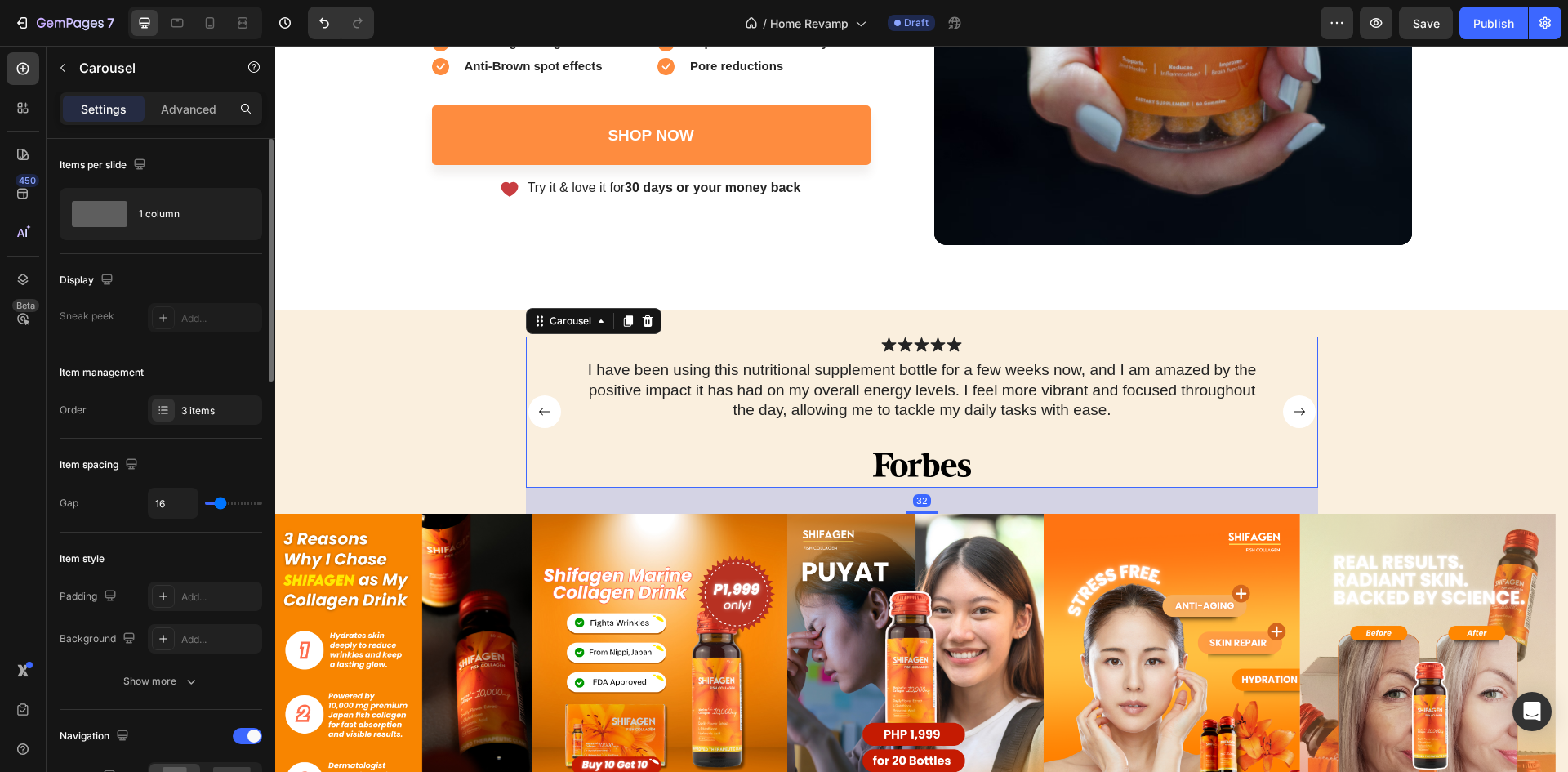
click at [1292, 411] on rect "Carousel Next Arrow" at bounding box center [1300, 412] width 33 height 33
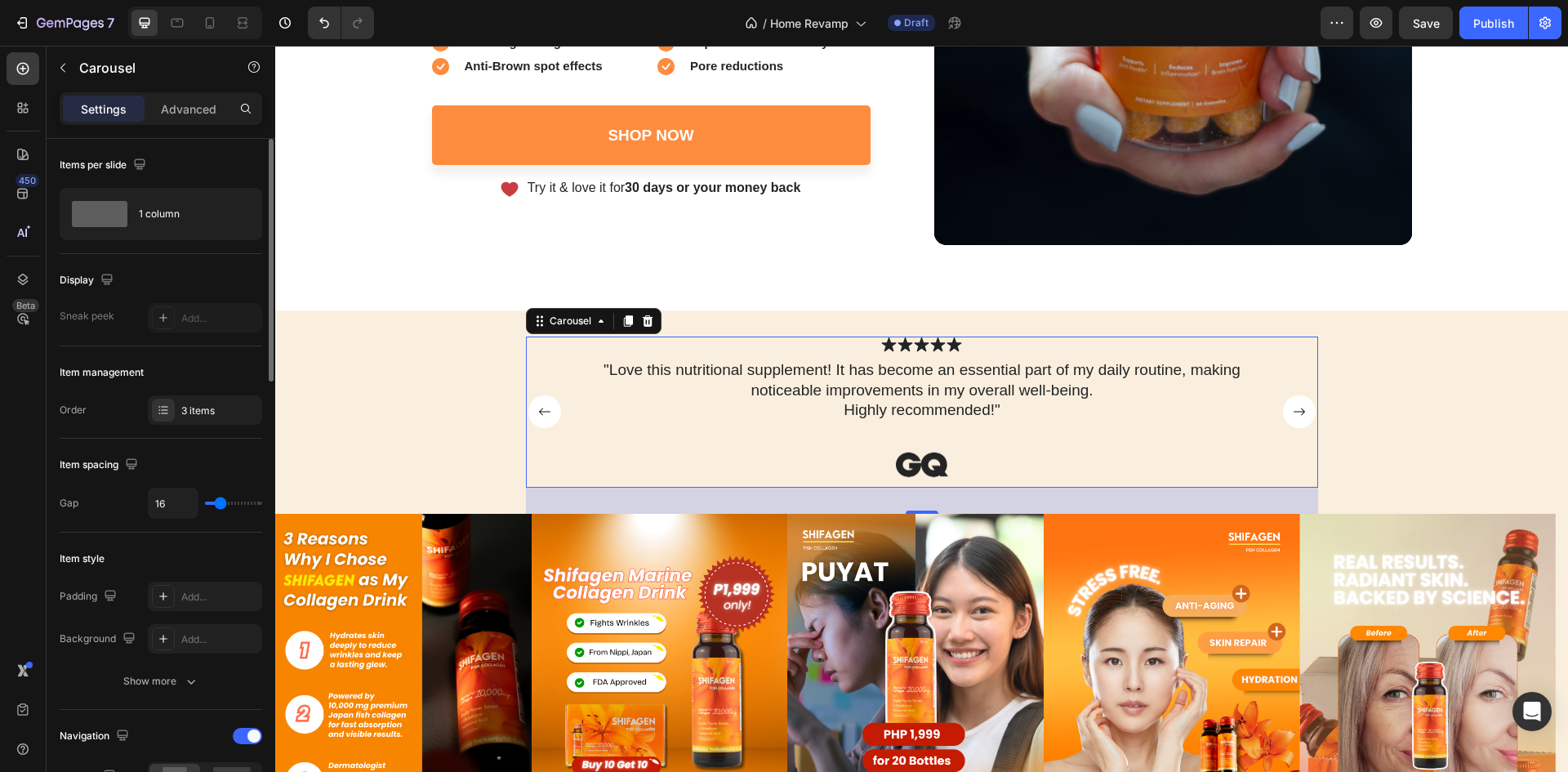
click at [1292, 411] on rect "Carousel Next Arrow" at bounding box center [1300, 412] width 33 height 33
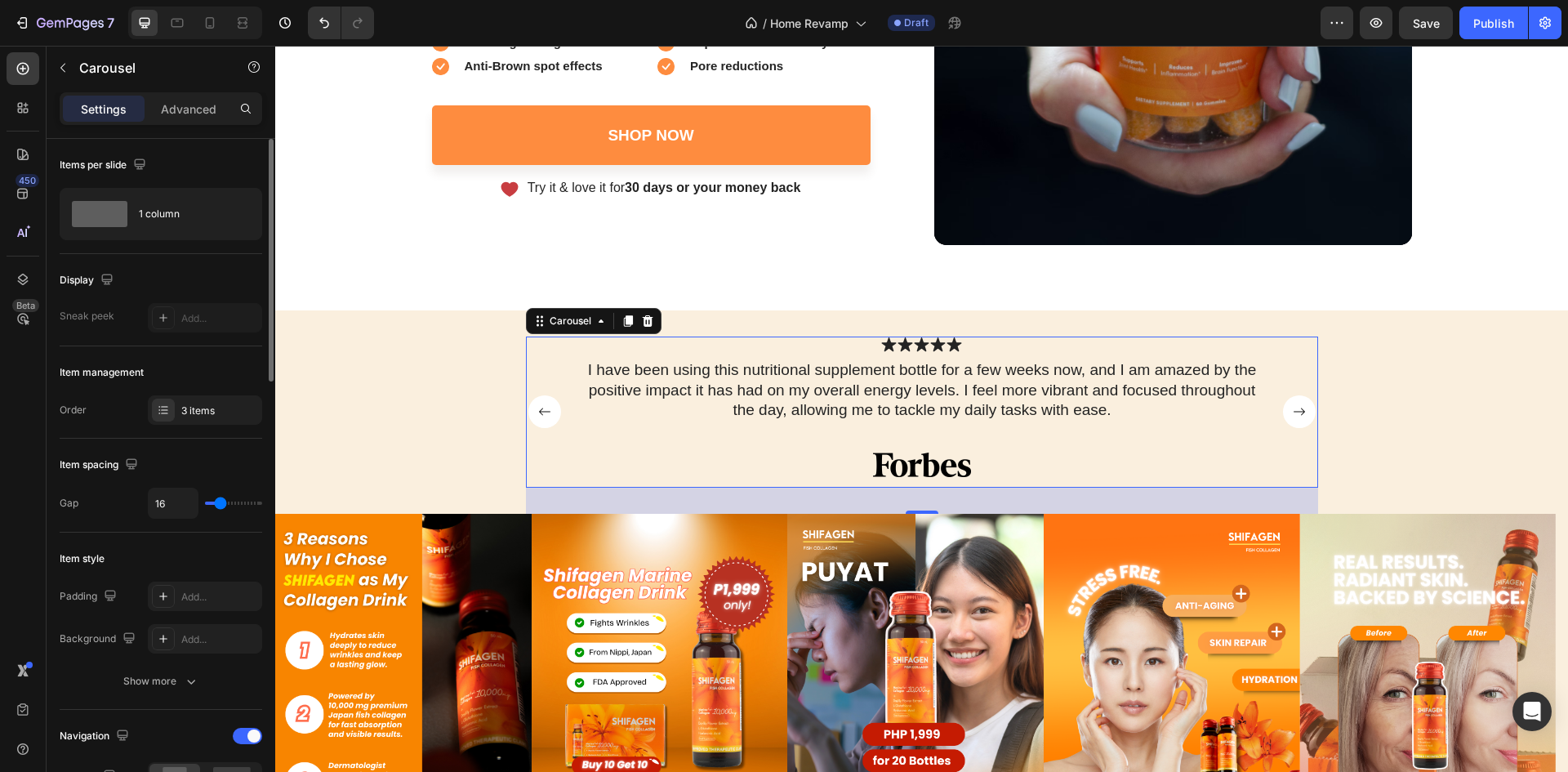
click at [1292, 411] on rect "Carousel Next Arrow" at bounding box center [1300, 412] width 33 height 33
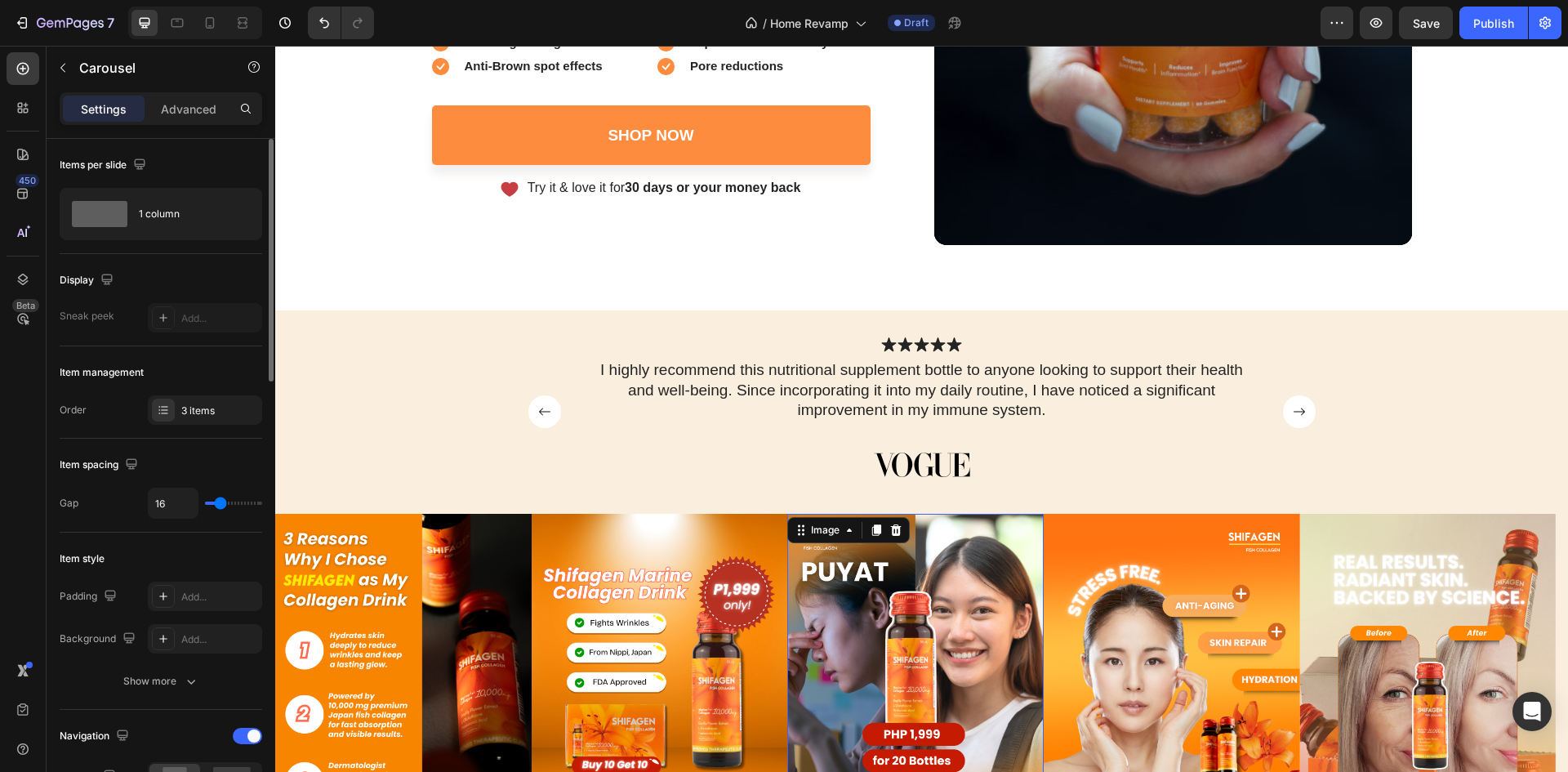
click at [877, 635] on img at bounding box center [916, 673] width 257 height 320
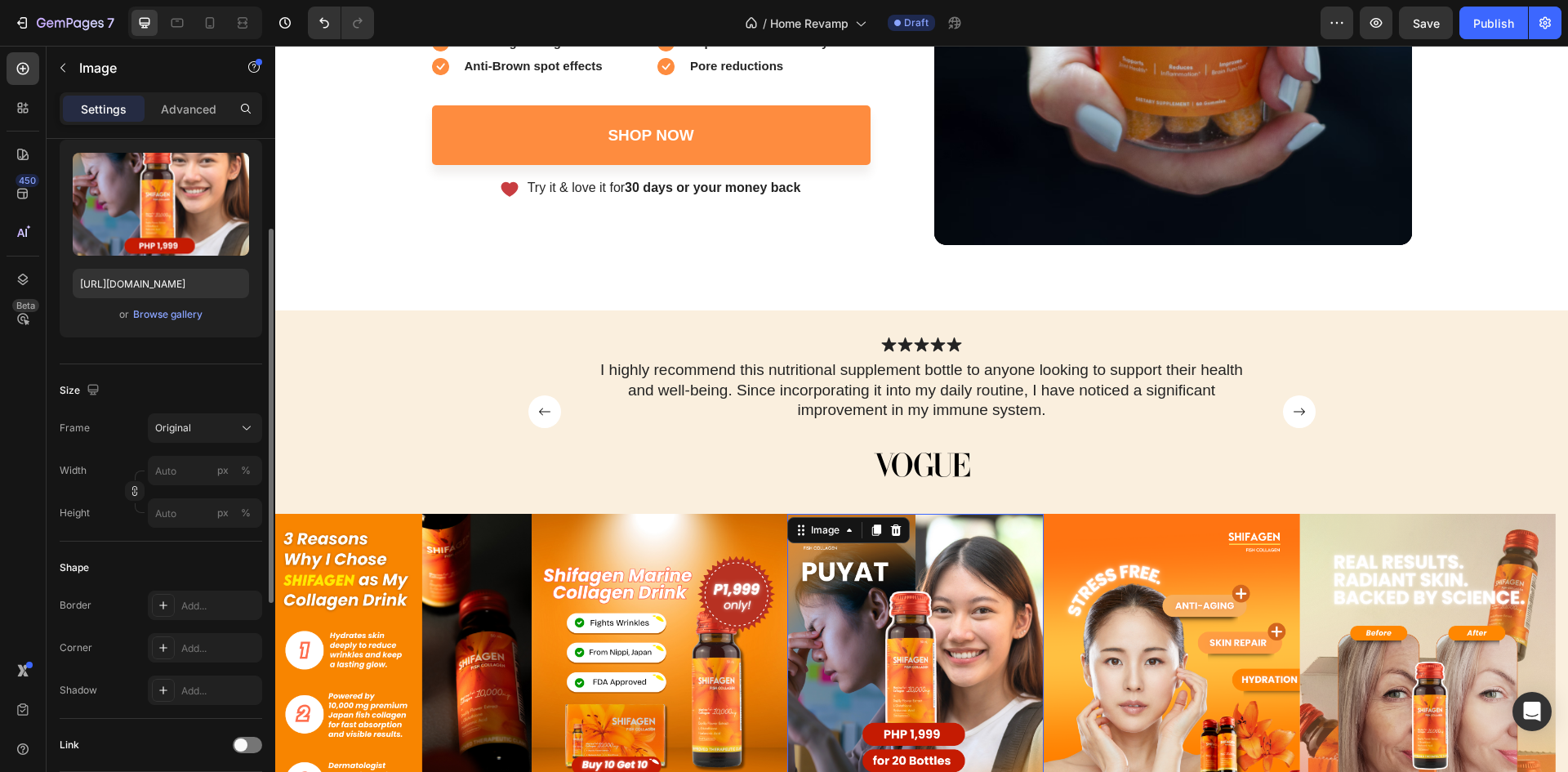
scroll to position [245, 0]
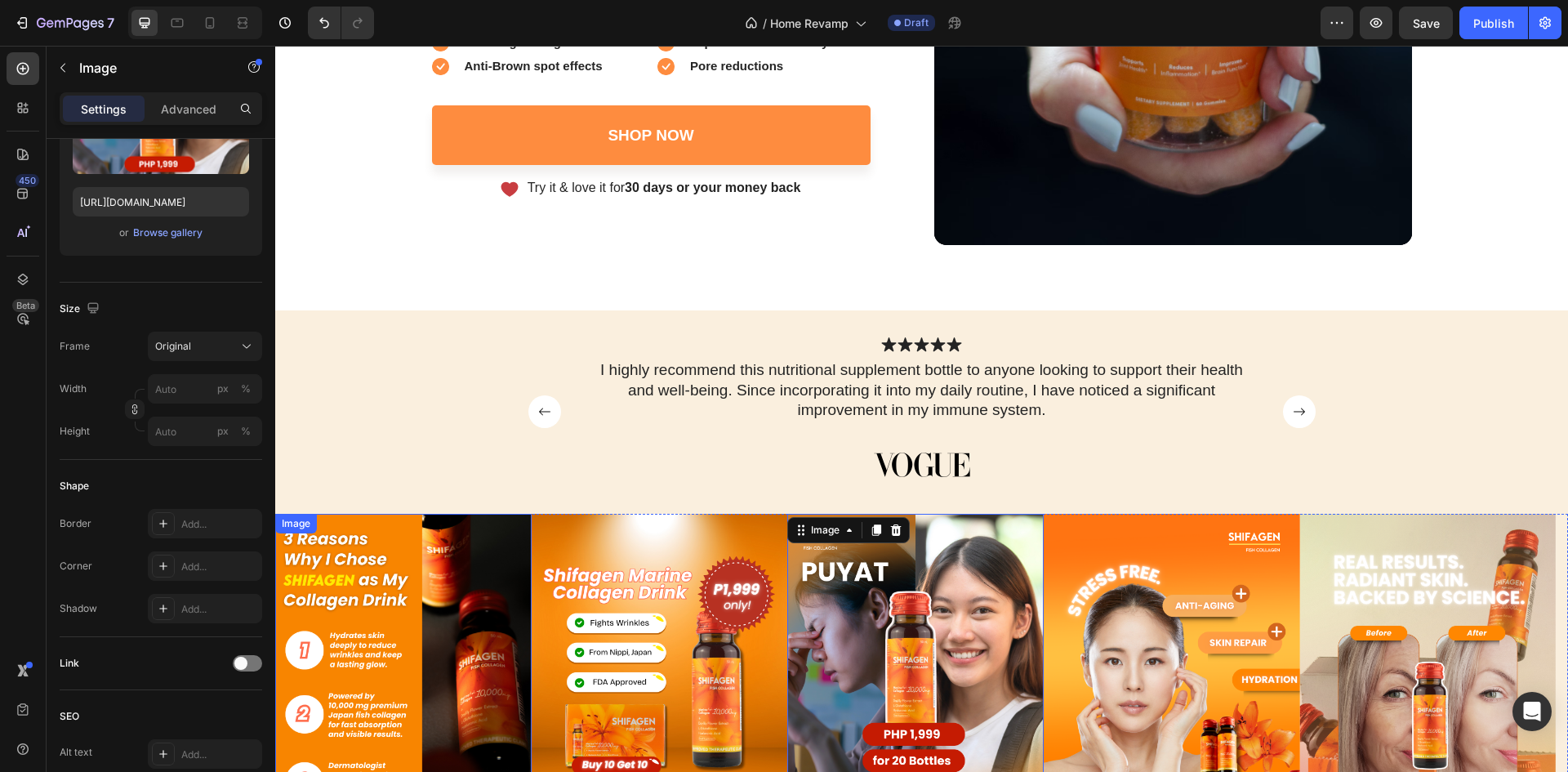
click at [294, 526] on div "Image" at bounding box center [296, 524] width 35 height 15
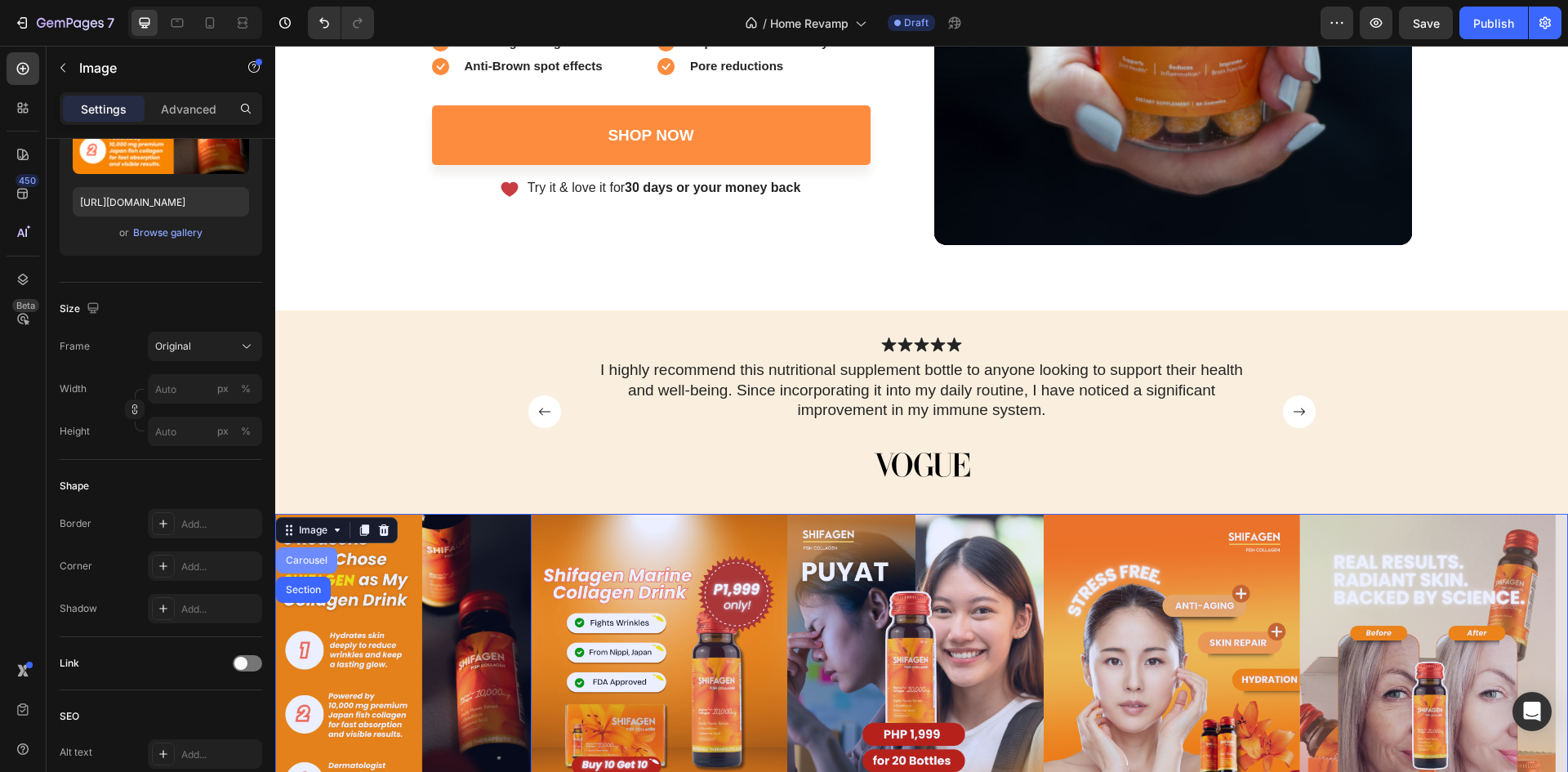
click at [303, 561] on div "Carousel" at bounding box center [307, 560] width 49 height 10
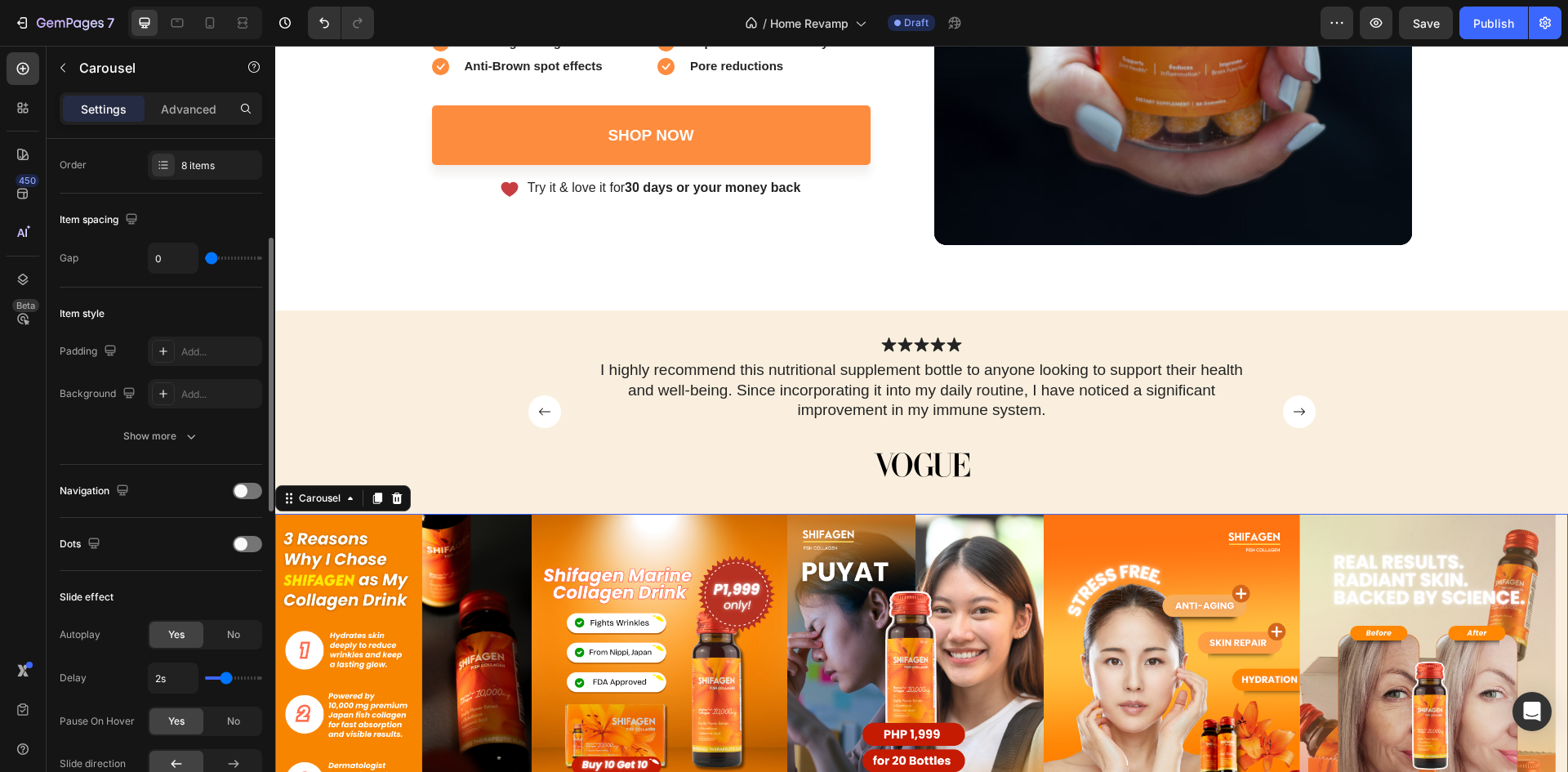
scroll to position [326, 0]
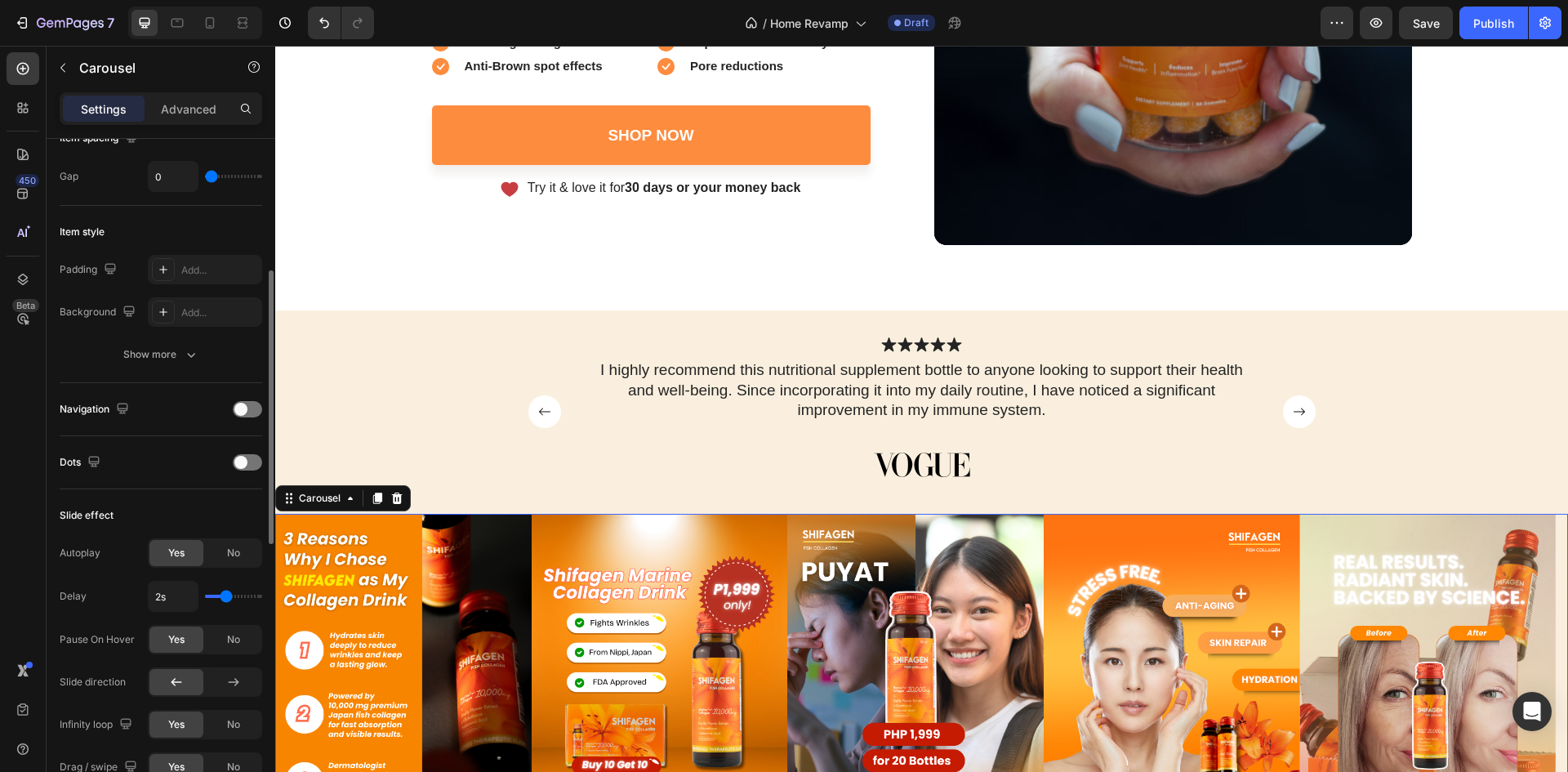
type input "1.9s"
type input "1.9"
type input "1.8s"
type input "1.8"
click at [223, 598] on input "range" at bounding box center [234, 596] width 58 height 3
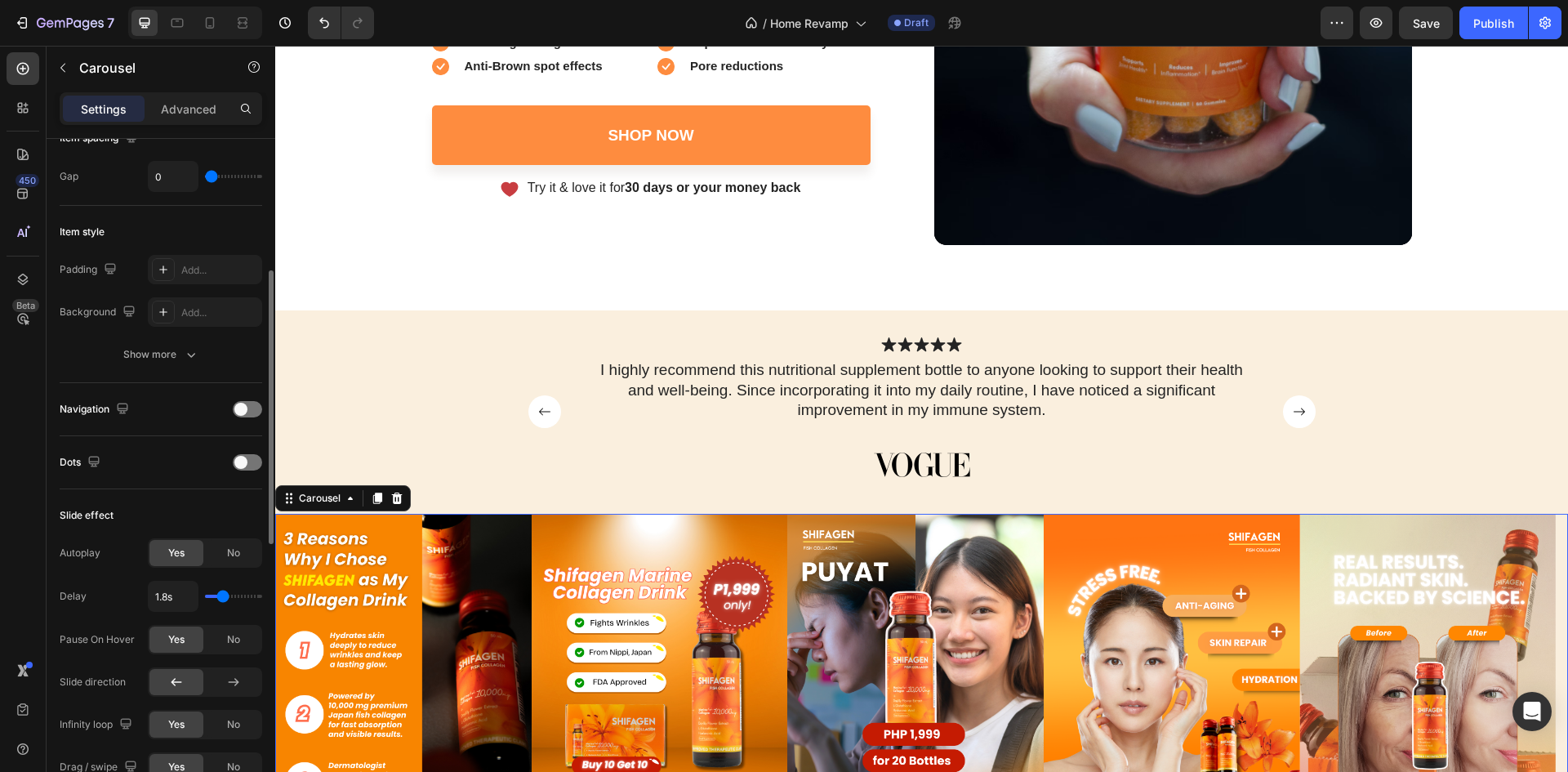
type input "1.7s"
type input "1.7"
type input "1.5s"
type input "1.5"
type input "1.4s"
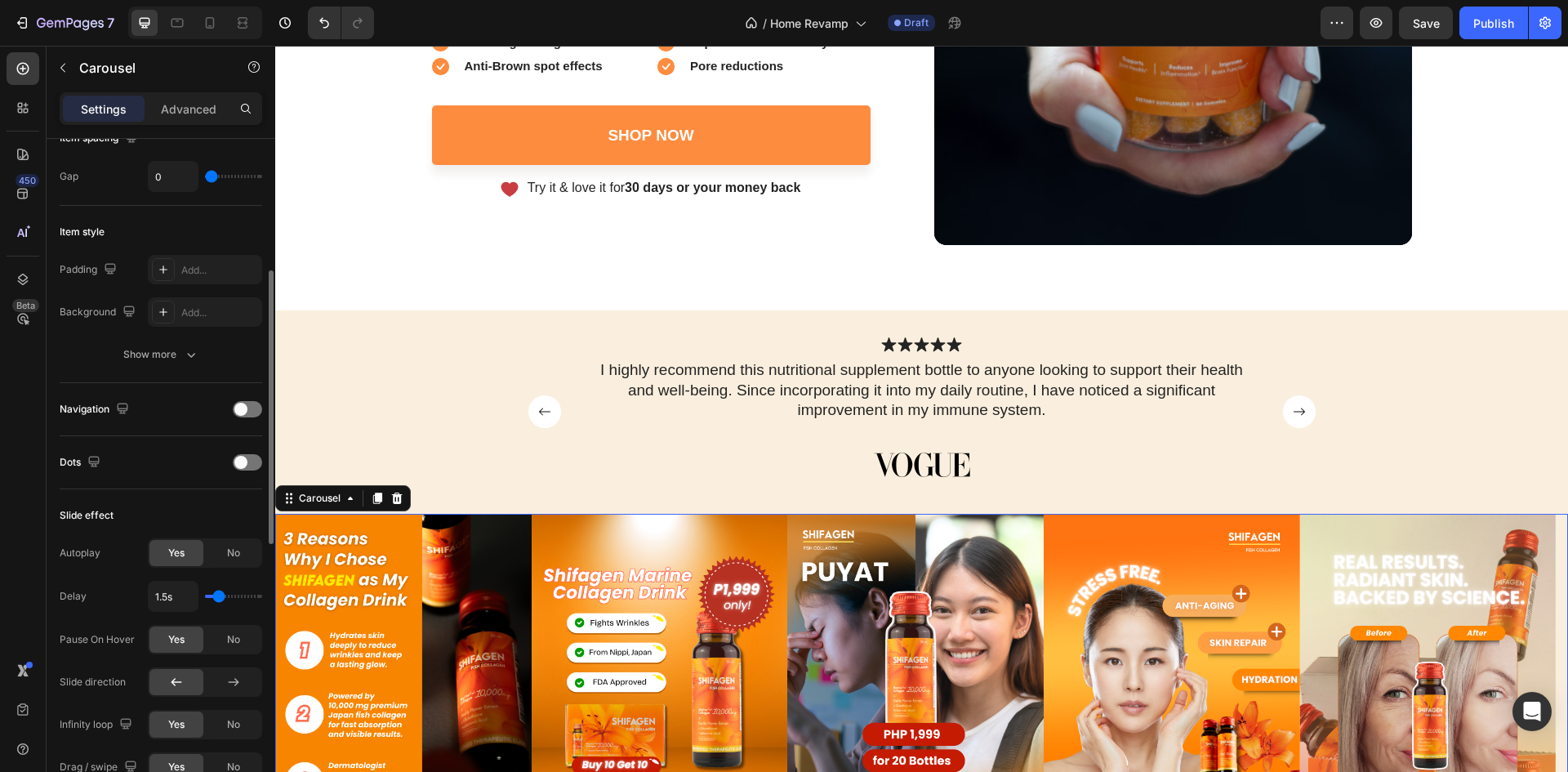
type input "1.4"
type input "1.3s"
type input "1.3"
type input "1.2s"
type input "1.2"
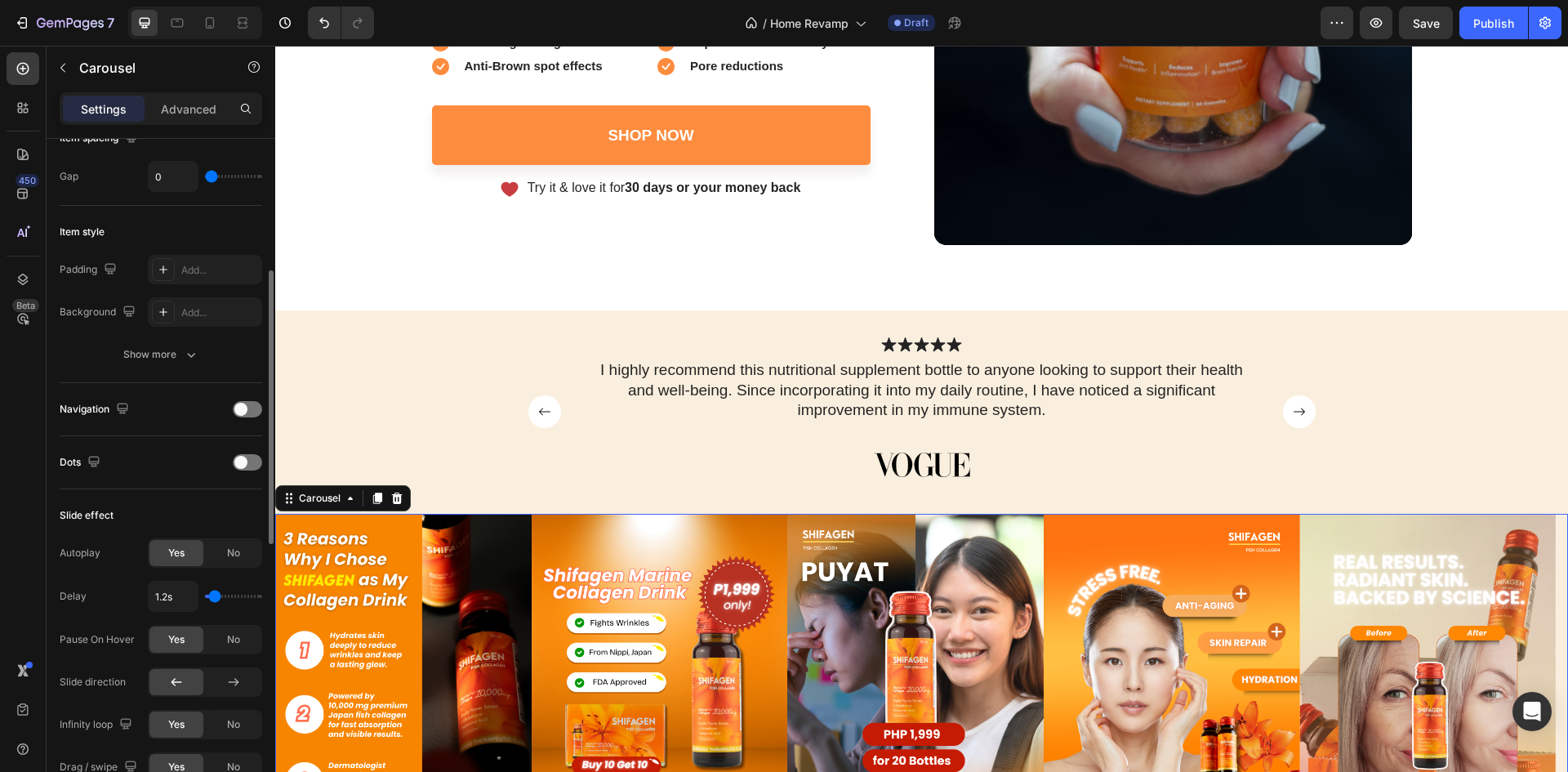
type input "1.1s"
type input "1.1"
type input "1s"
drag, startPoint x: 224, startPoint y: 599, endPoint x: 207, endPoint y: 595, distance: 17.5
type input "1"
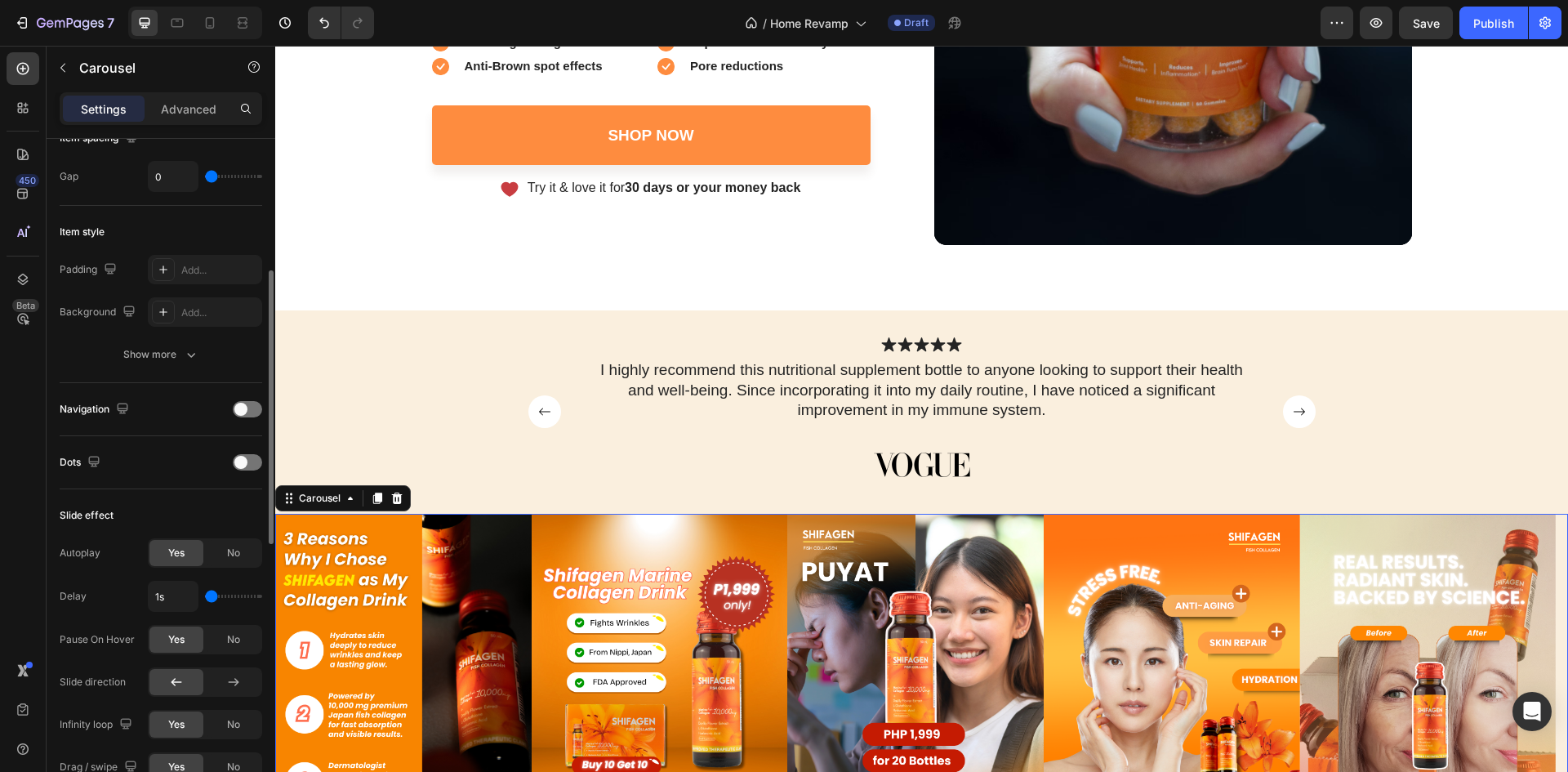
click at [207, 595] on input "range" at bounding box center [234, 596] width 58 height 3
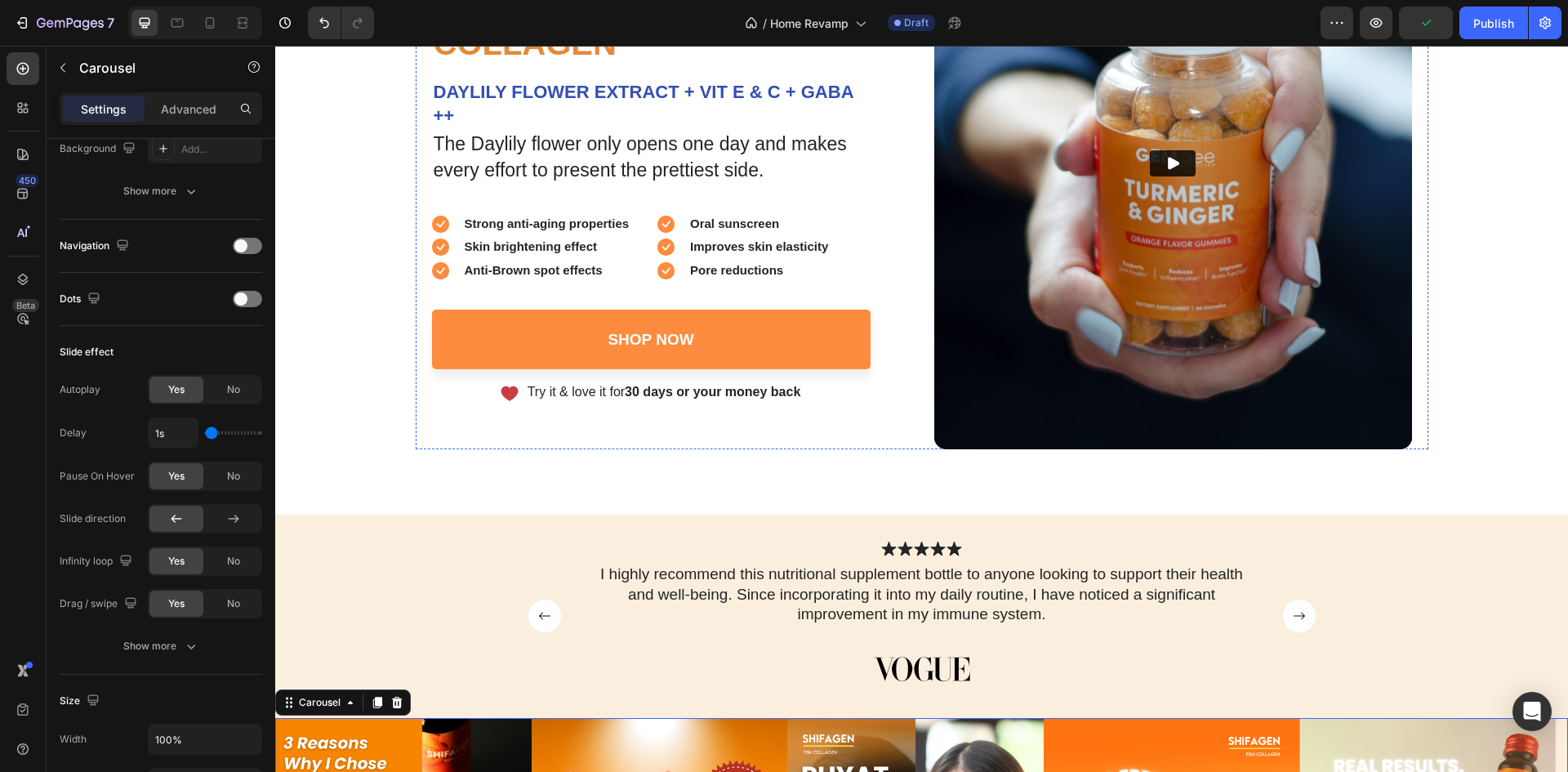
scroll to position [273, 0]
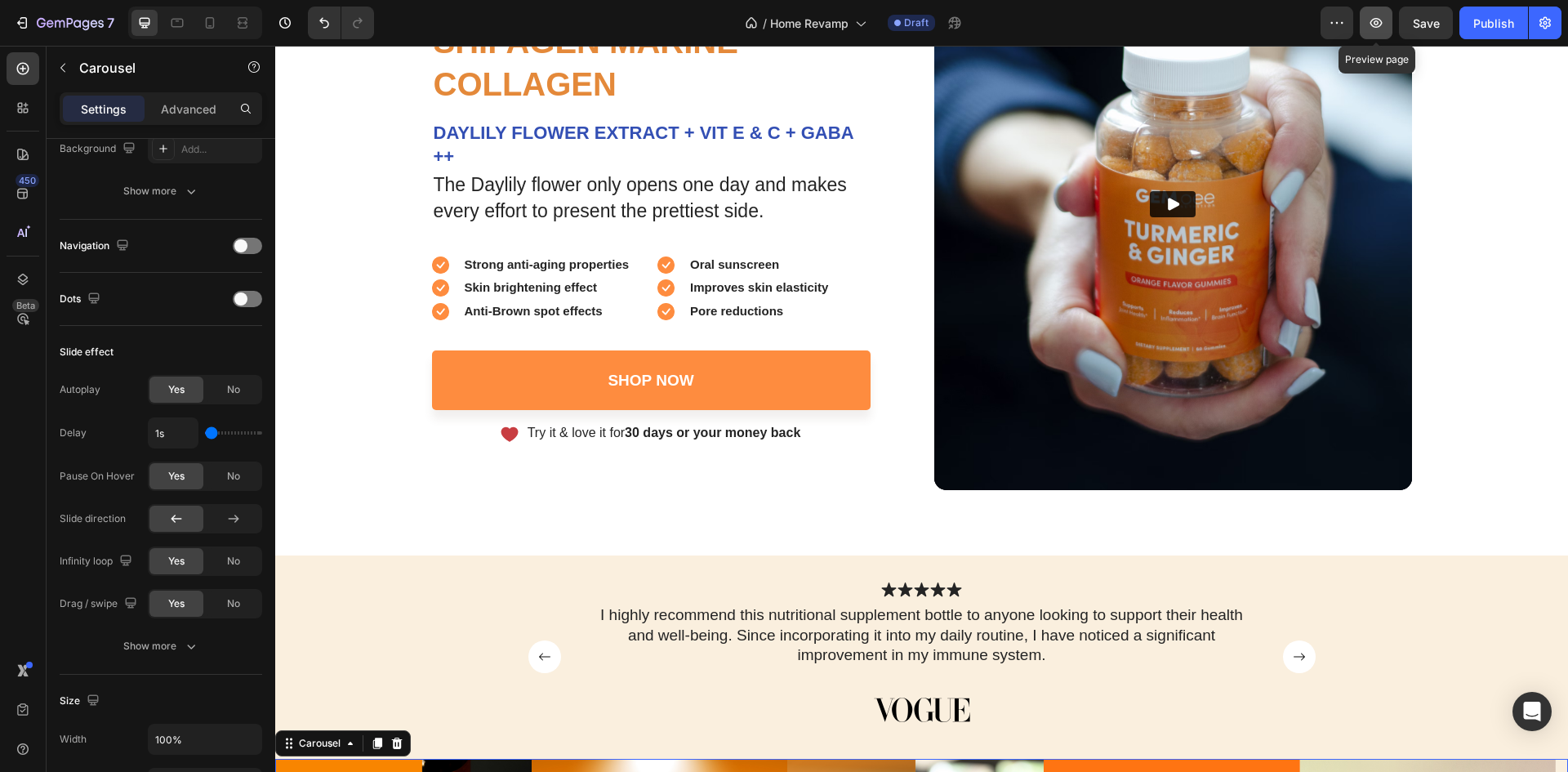
click at [1370, 14] on button "button" at bounding box center [1376, 23] width 33 height 33
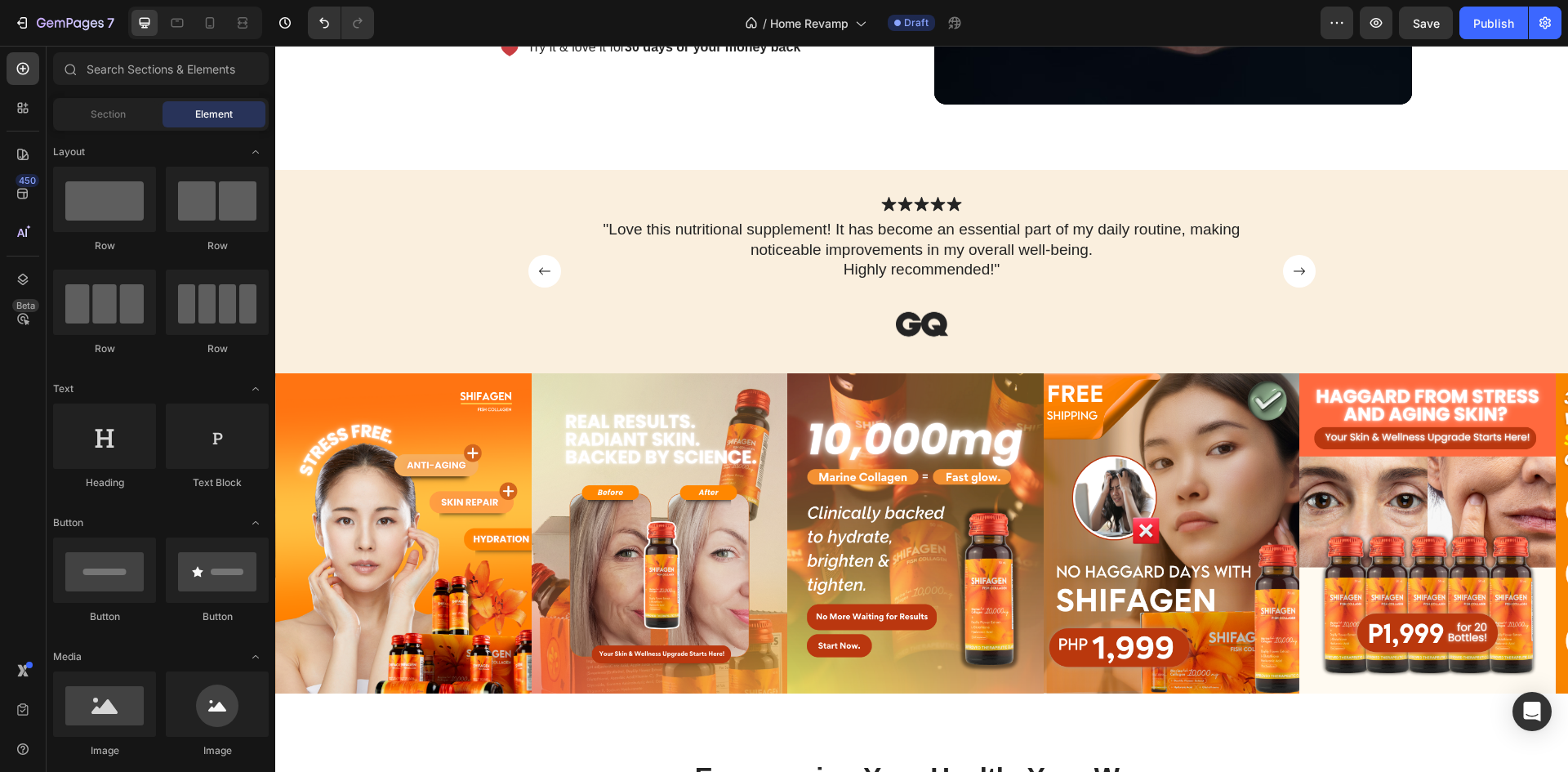
scroll to position [494, 0]
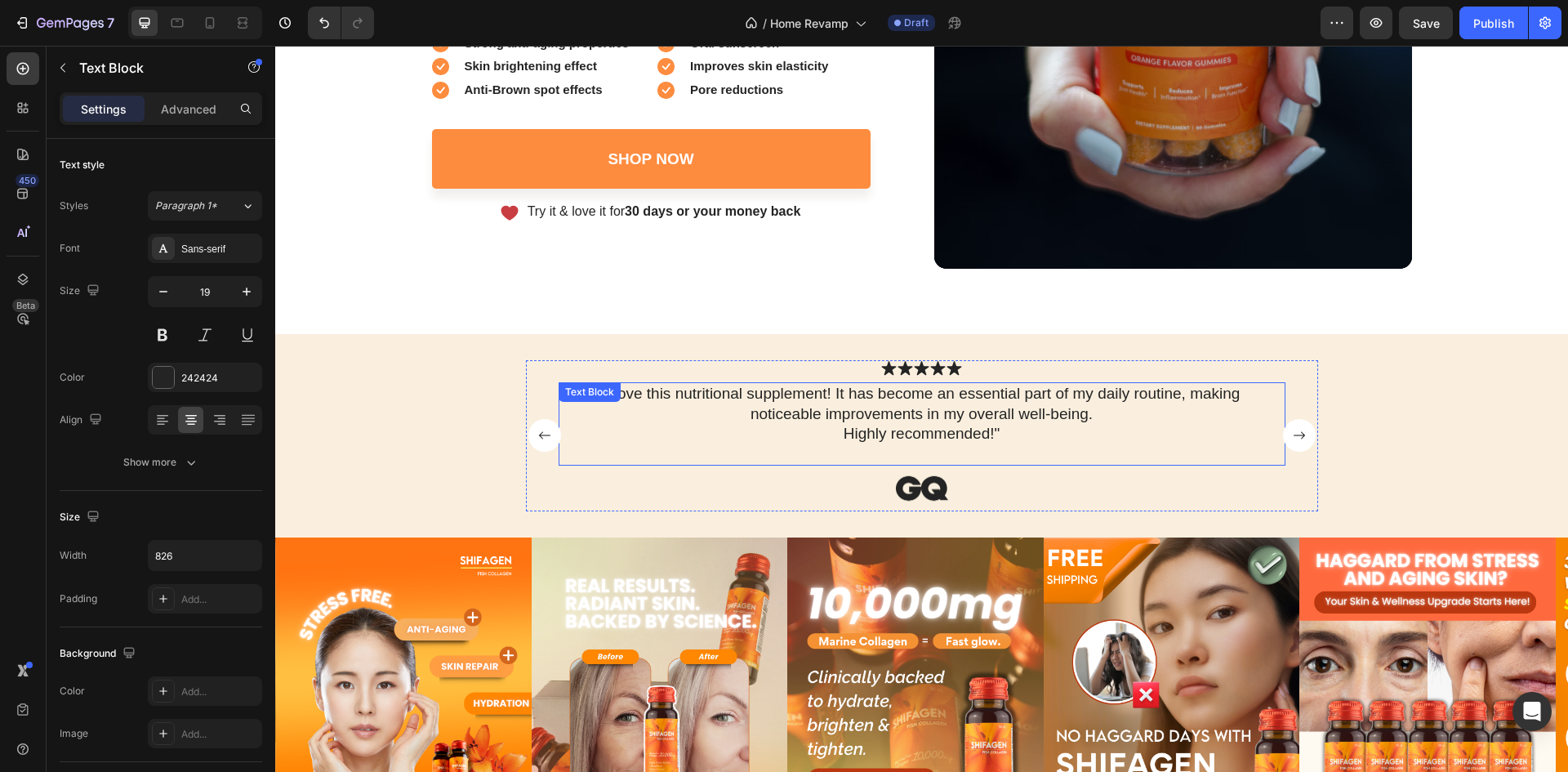
click at [1029, 454] on div ""Love this nutritional supplement! It has become an essential part of my daily …" at bounding box center [922, 423] width 727 height 83
click at [823, 420] on p ""Love this nutritional supplement! It has become an essential part of my daily …" at bounding box center [922, 414] width 672 height 61
click at [823, 419] on p ""Love this nutritional supplement! It has become an essential part of my daily …" at bounding box center [922, 414] width 672 height 61
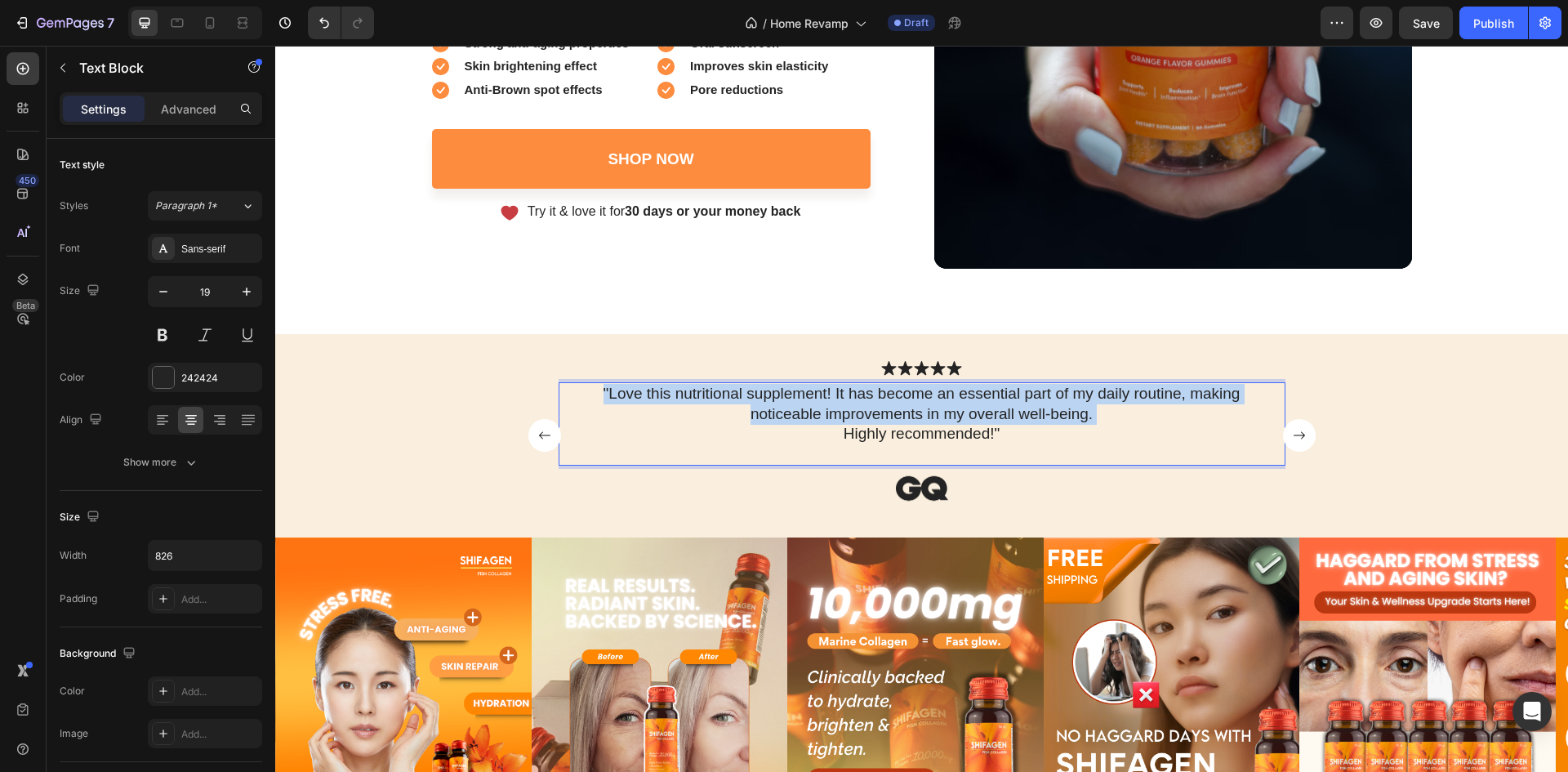
click at [823, 419] on p ""Love this nutritional supplement! It has become an essential part of my daily …" at bounding box center [922, 414] width 672 height 61
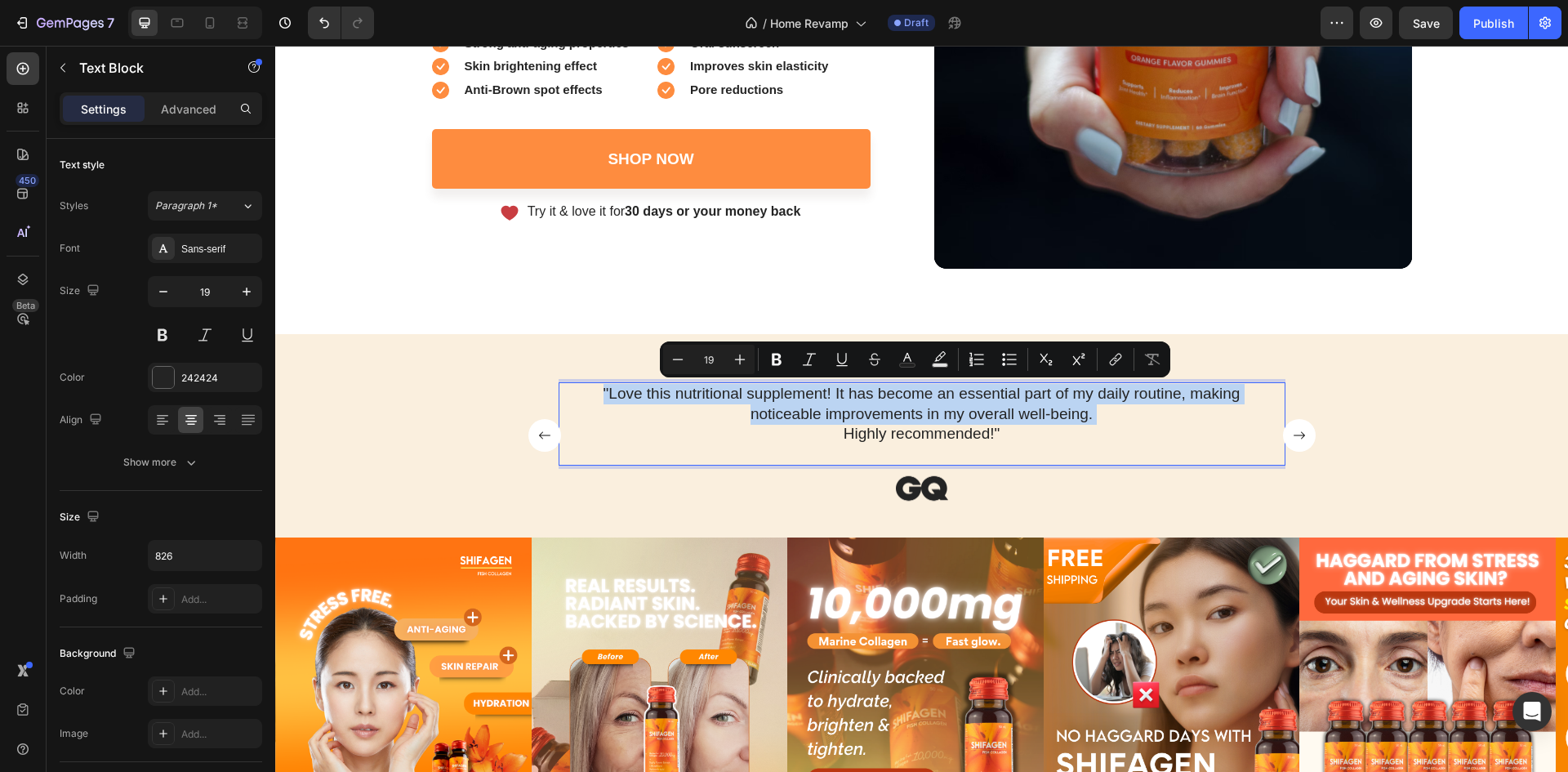
click at [823, 412] on p ""Love this nutritional supplement! It has become an essential part of my daily …" at bounding box center [922, 414] width 672 height 61
type input "17"
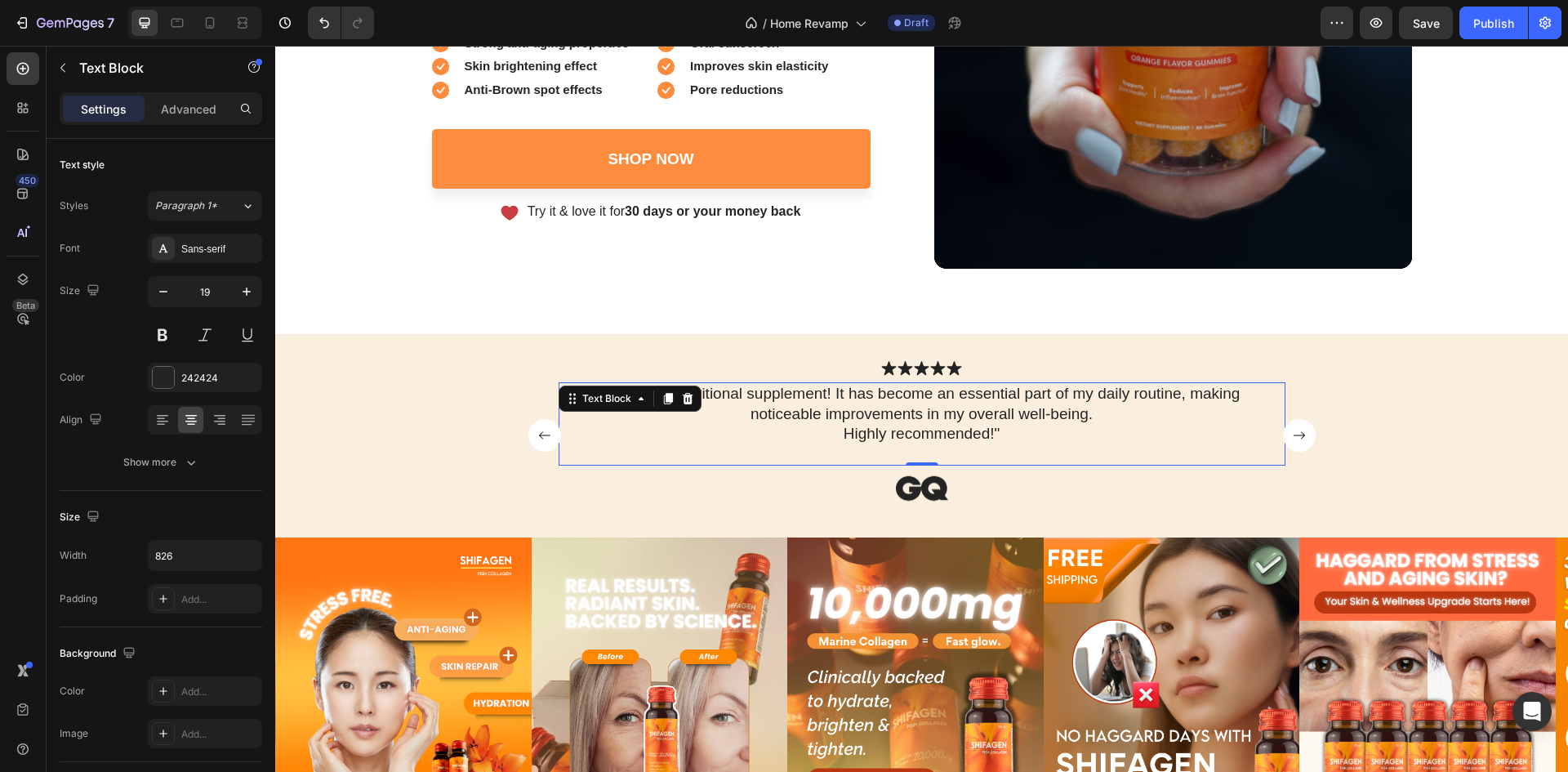
click at [792, 414] on p ""Love this nutritional supplement! It has become an essential part of my daily …" at bounding box center [922, 414] width 672 height 61
click at [796, 410] on p ""Love this nutritional supplement! It has become an essential part of my daily …" at bounding box center [922, 414] width 672 height 61
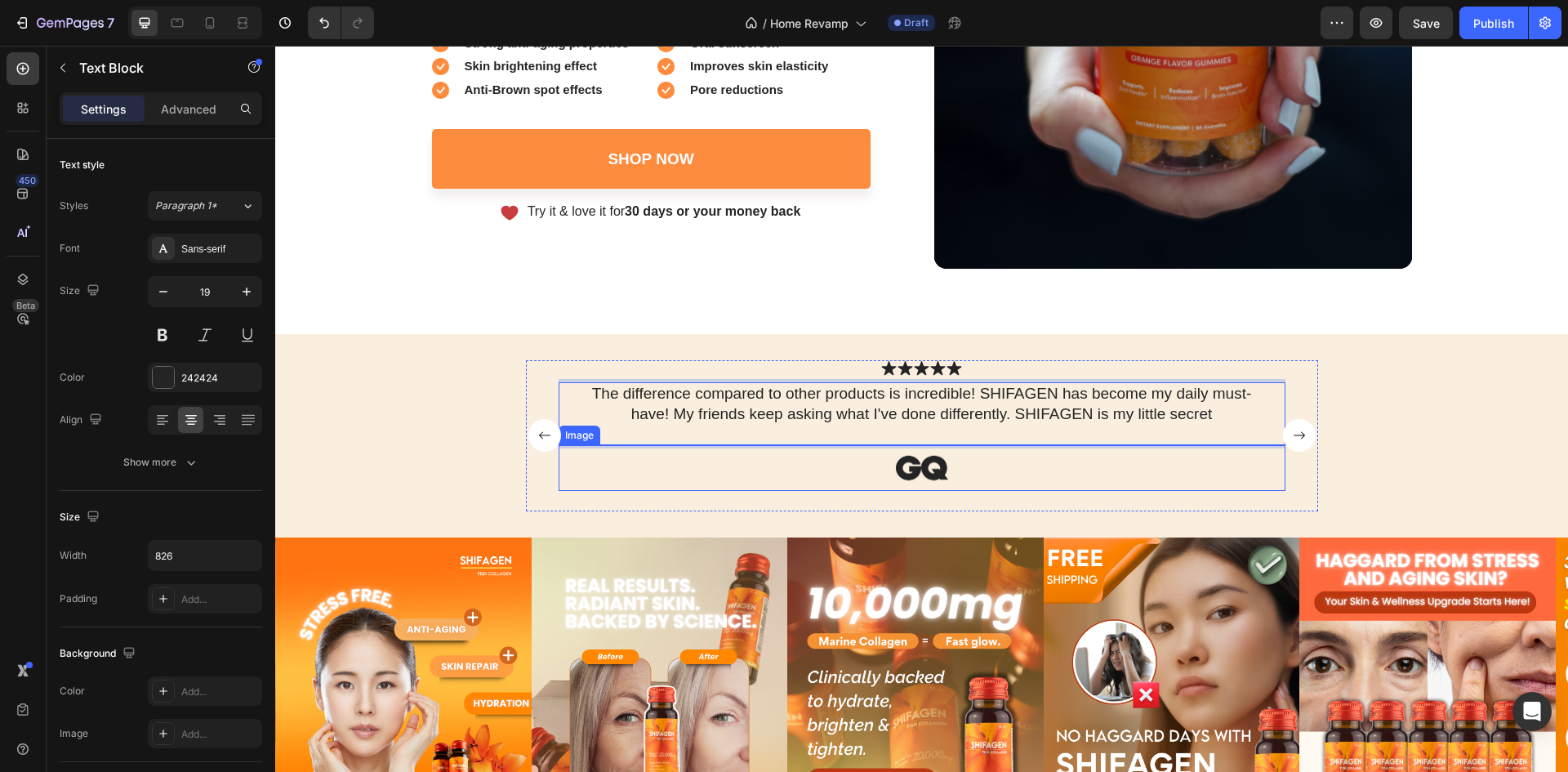
click at [932, 469] on img at bounding box center [922, 468] width 139 height 46
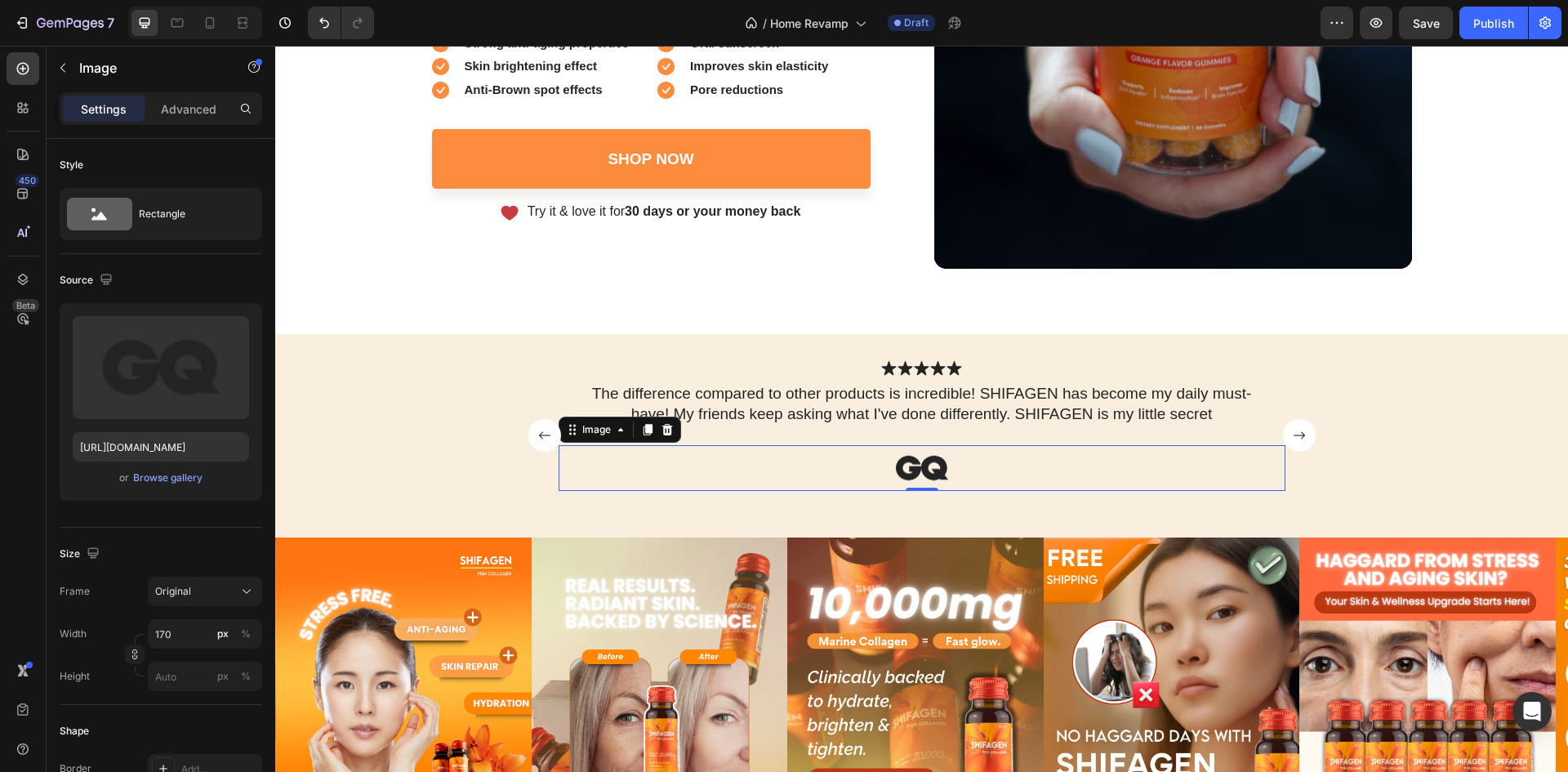
click at [665, 425] on icon at bounding box center [668, 430] width 13 height 13
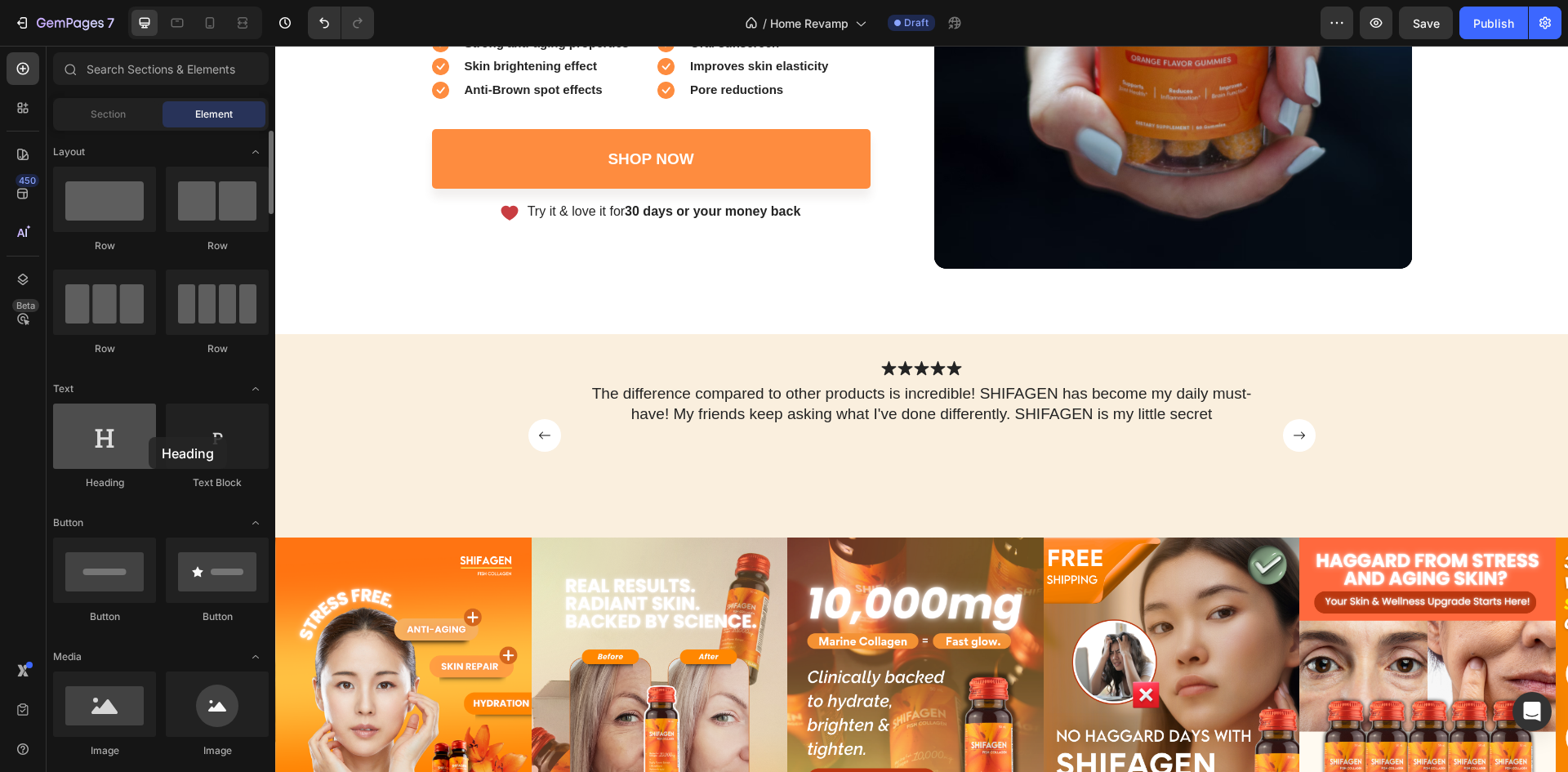
drag, startPoint x: 120, startPoint y: 450, endPoint x: 152, endPoint y: 429, distance: 38.3
click at [150, 435] on div at bounding box center [104, 436] width 103 height 65
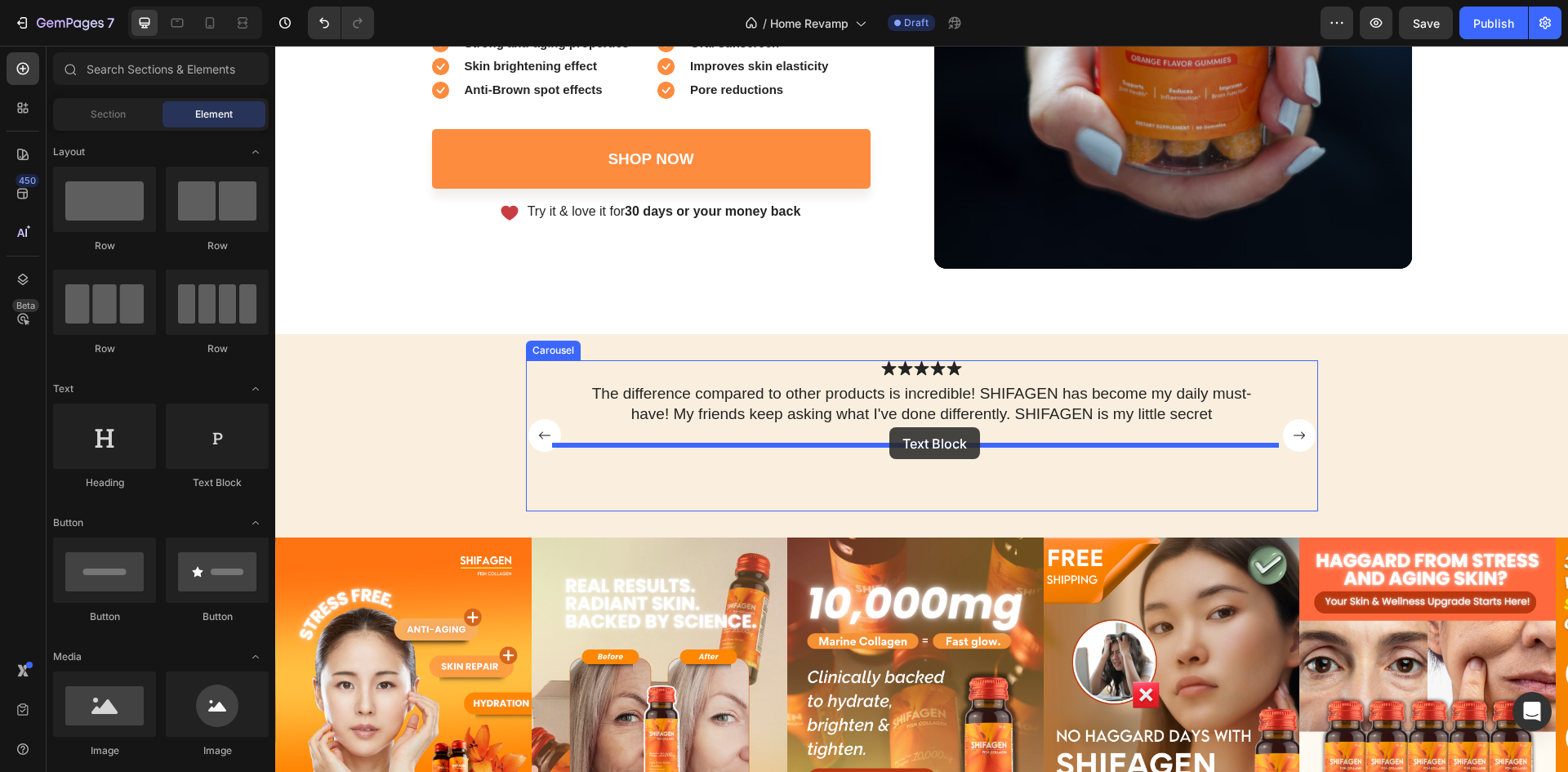
drag, startPoint x: 539, startPoint y: 485, endPoint x: 890, endPoint y: 428, distance: 355.6
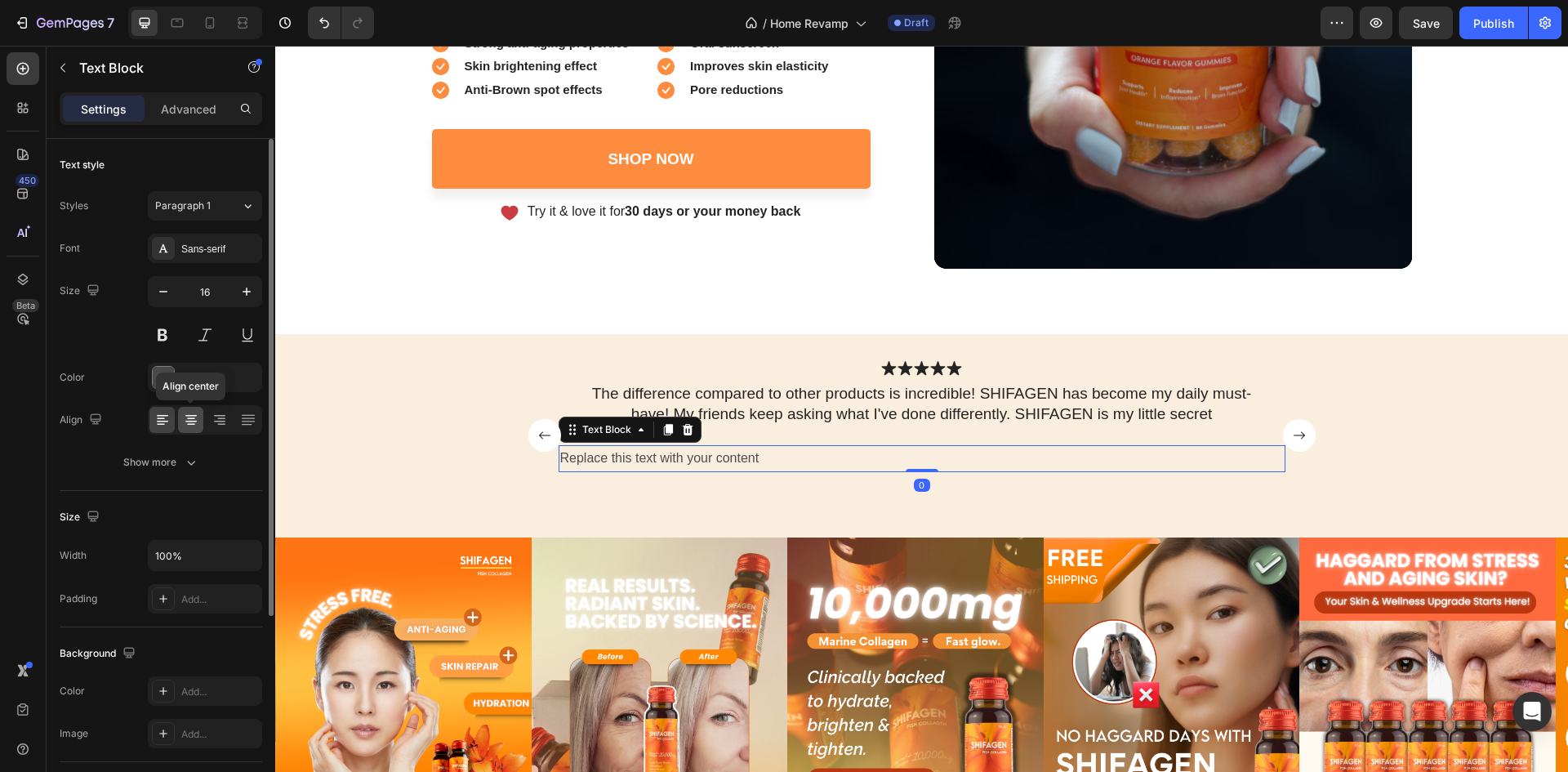
click at [196, 424] on icon at bounding box center [192, 420] width 16 height 16
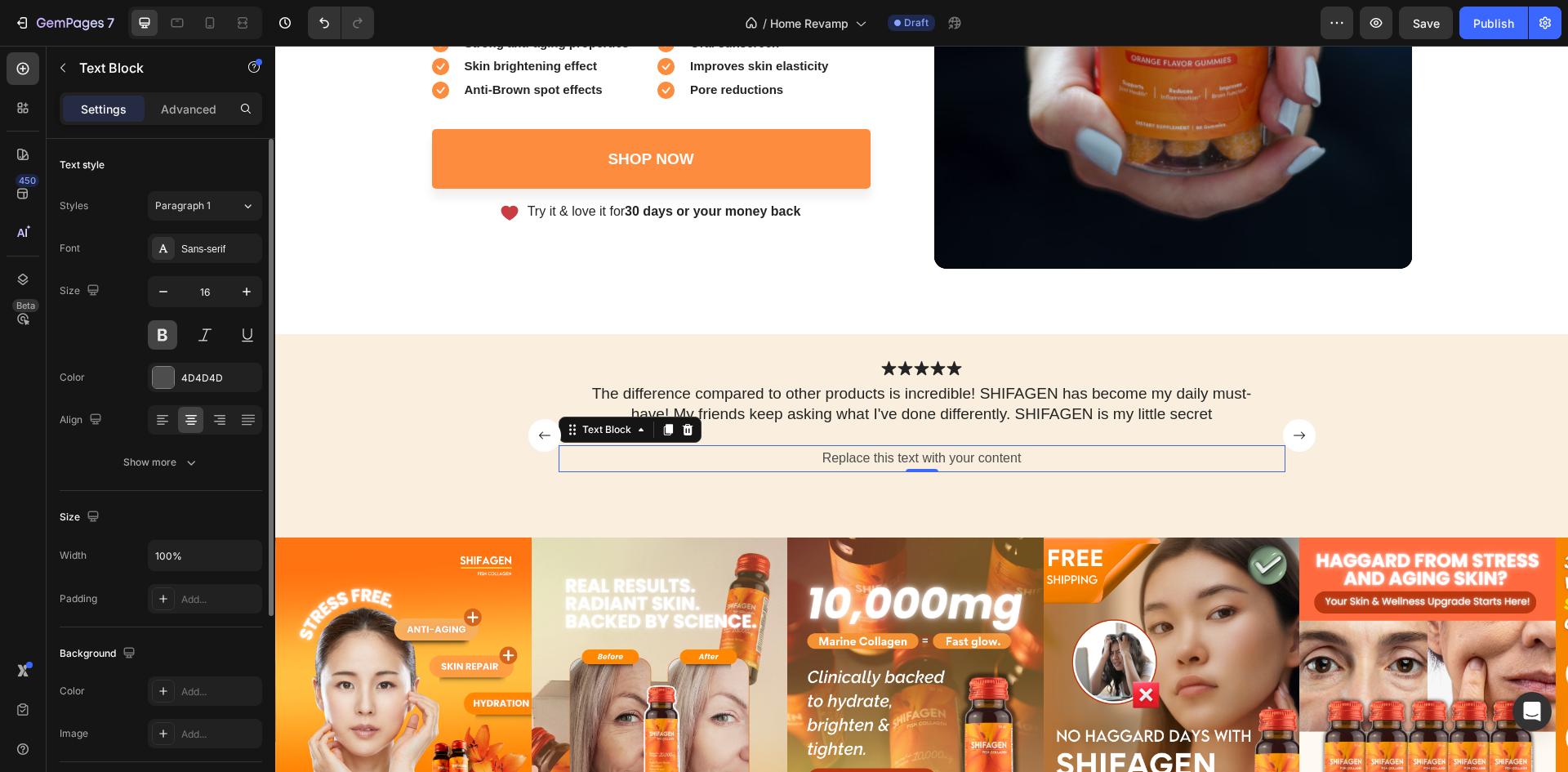
click at [169, 326] on button at bounding box center [163, 335] width 30 height 30
click at [163, 374] on div at bounding box center [164, 377] width 21 height 21
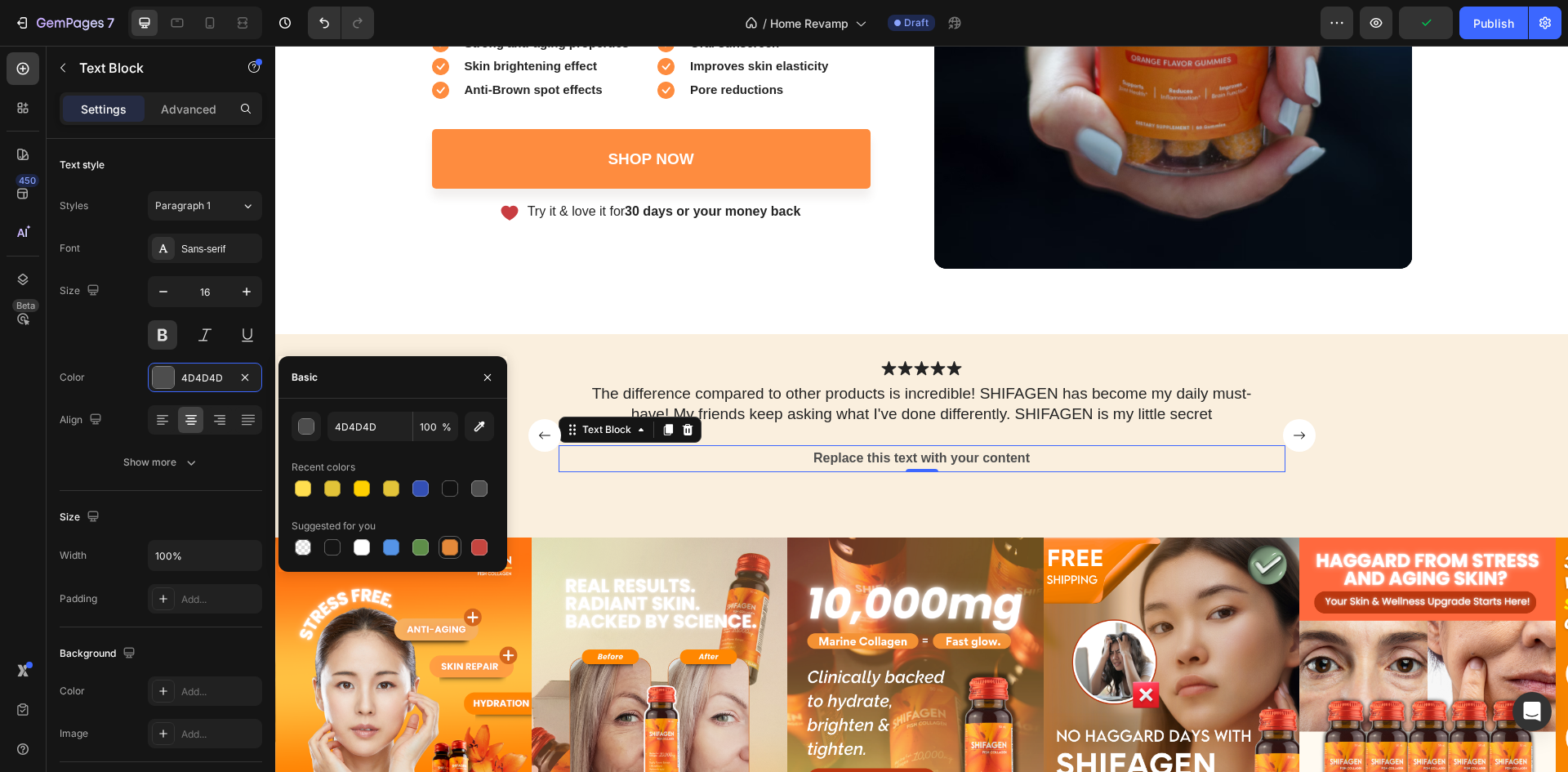
click at [443, 541] on div at bounding box center [450, 548] width 16 height 16
type input "E4893A"
click at [927, 459] on div "Replace this text with your content" at bounding box center [922, 458] width 727 height 27
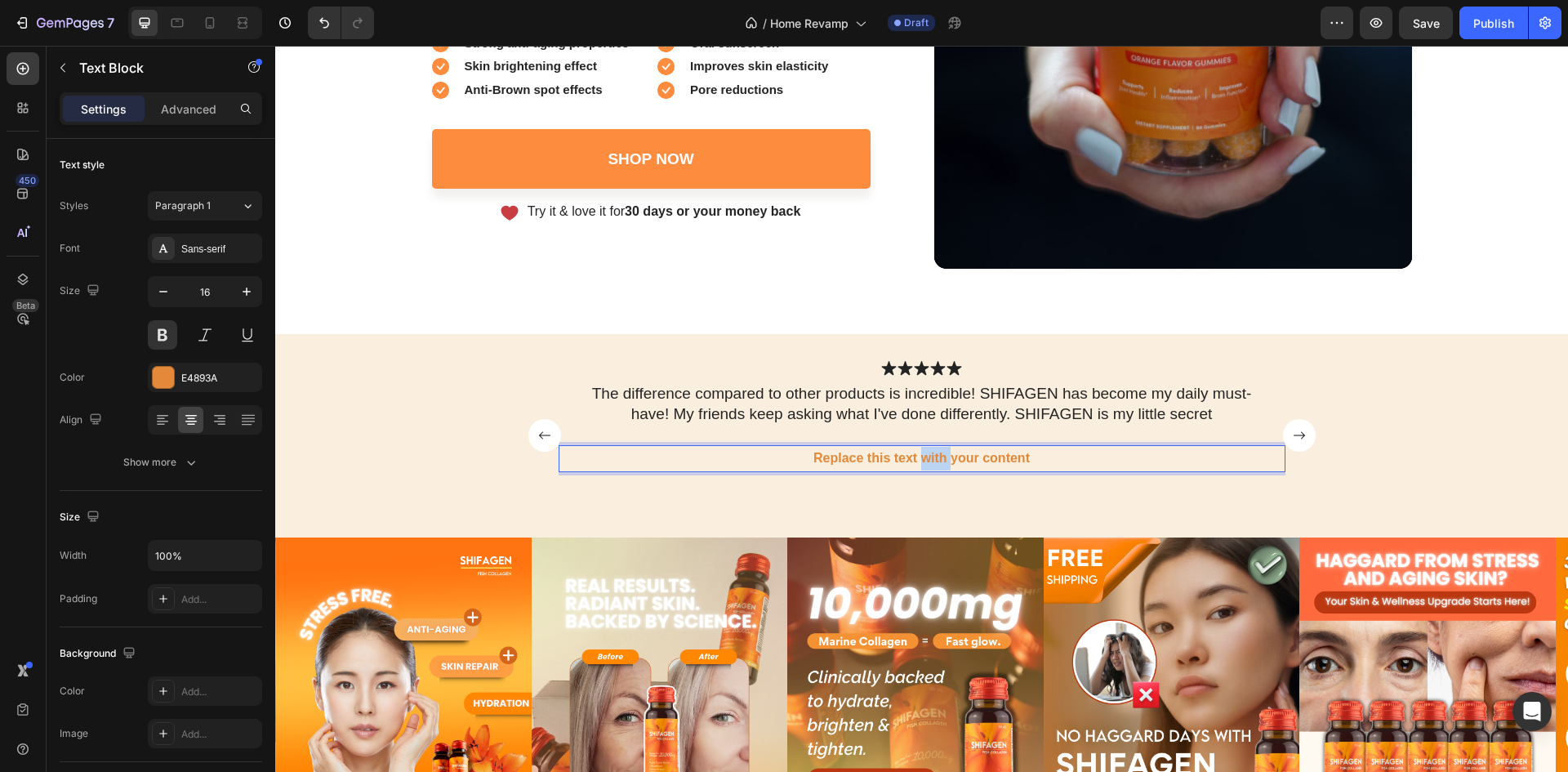
click at [927, 459] on p "Replace this text with your content" at bounding box center [922, 458] width 724 height 24
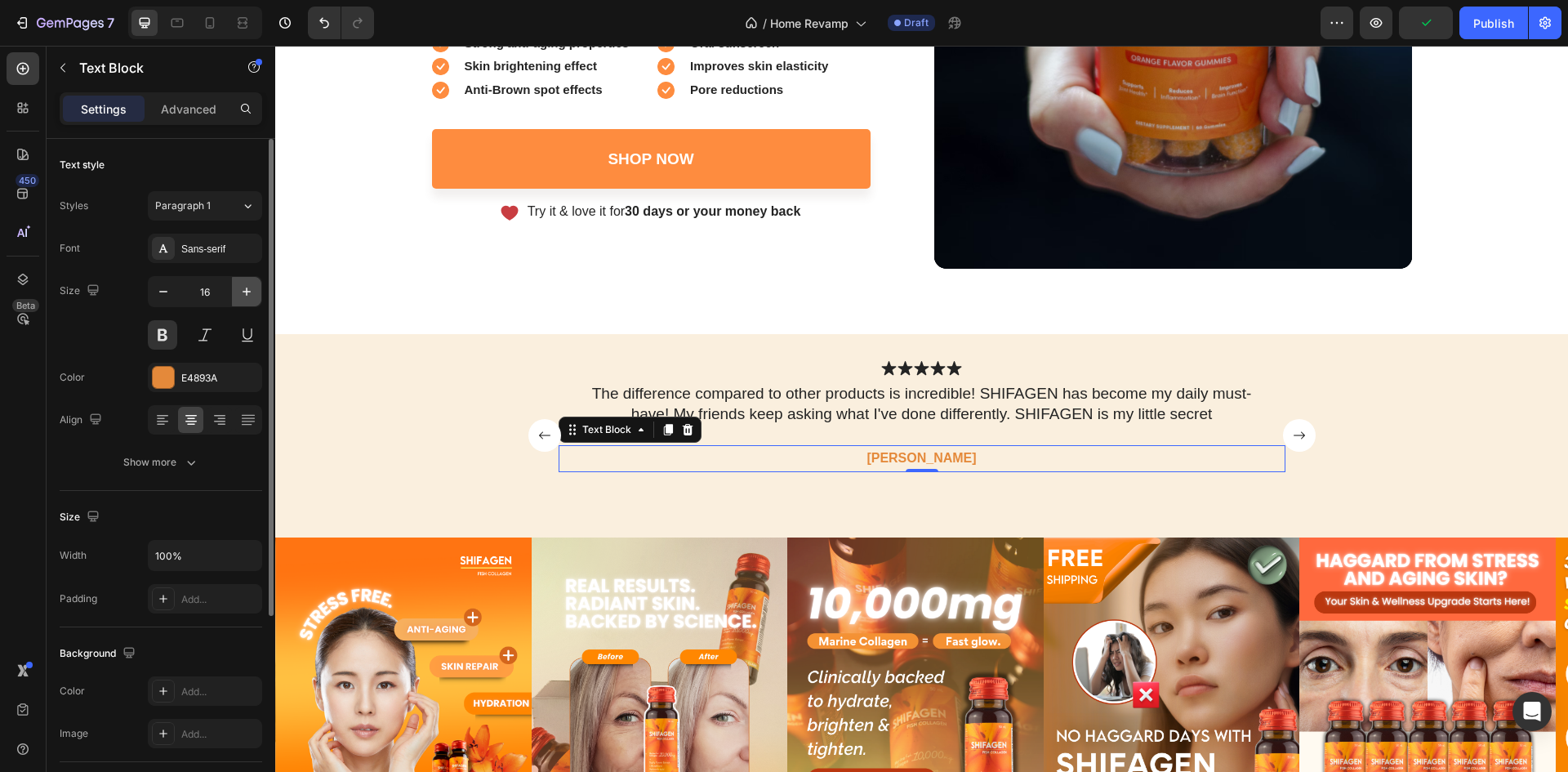
click at [244, 284] on icon "button" at bounding box center [247, 292] width 16 height 16
click at [245, 284] on icon "button" at bounding box center [247, 292] width 16 height 16
type input "20"
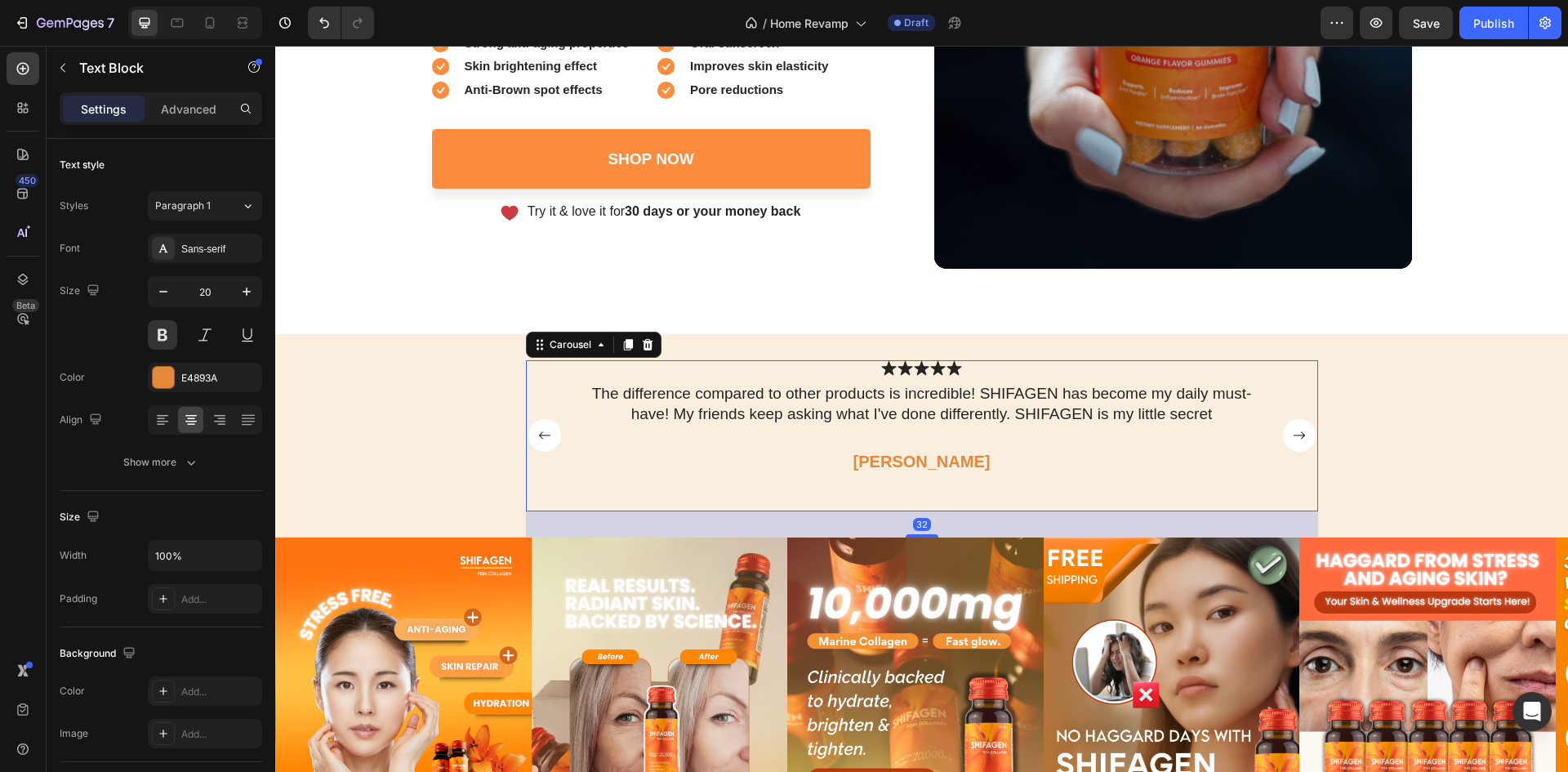
click at [1287, 420] on rect "Carousel Next Arrow" at bounding box center [1300, 436] width 33 height 33
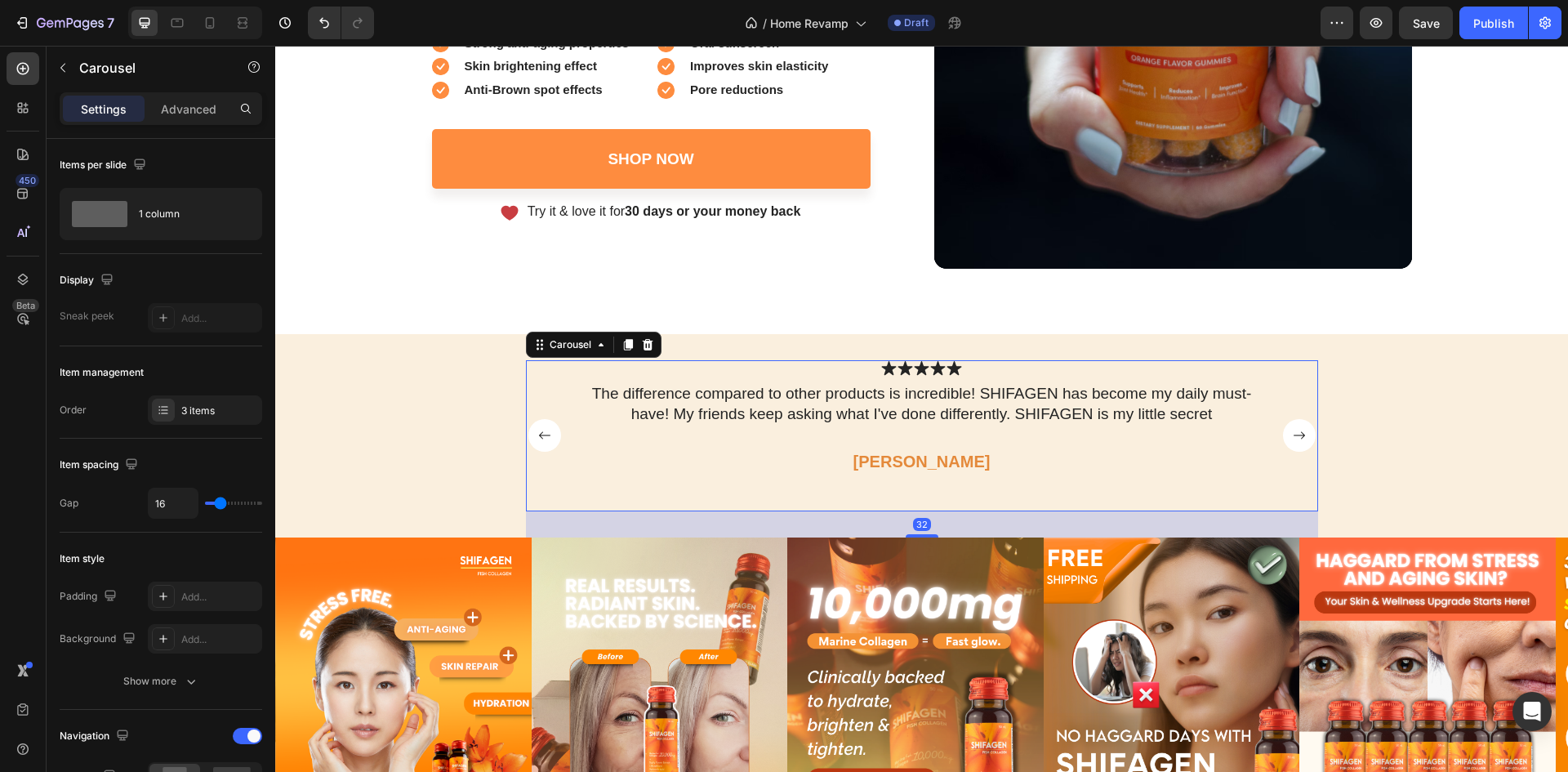
click at [1290, 428] on rect "Carousel Next Arrow" at bounding box center [1300, 436] width 33 height 33
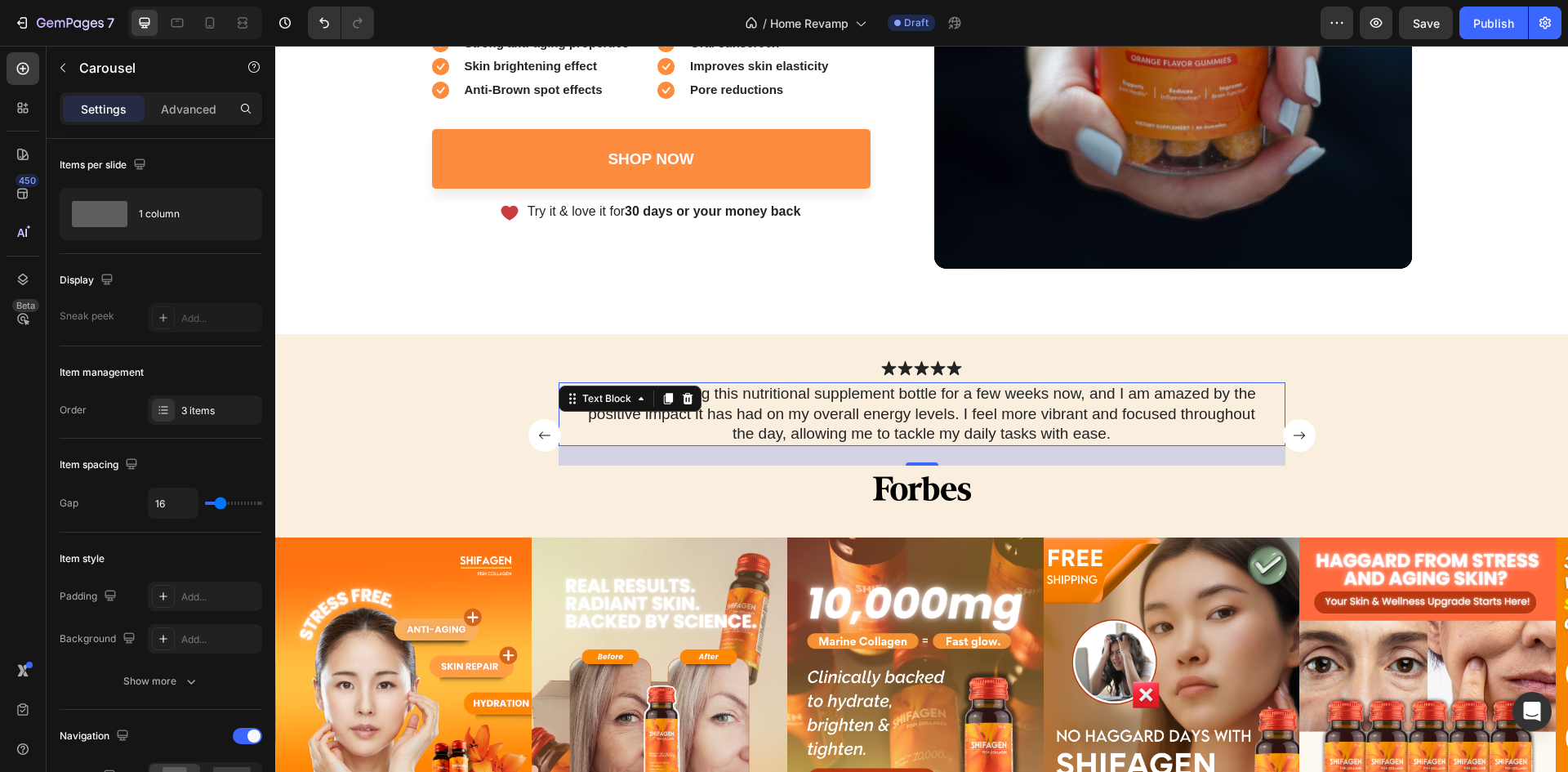
click at [853, 429] on p "I have been using this nutritional supplement bottle for a few weeks now, and I…" at bounding box center [922, 414] width 672 height 61
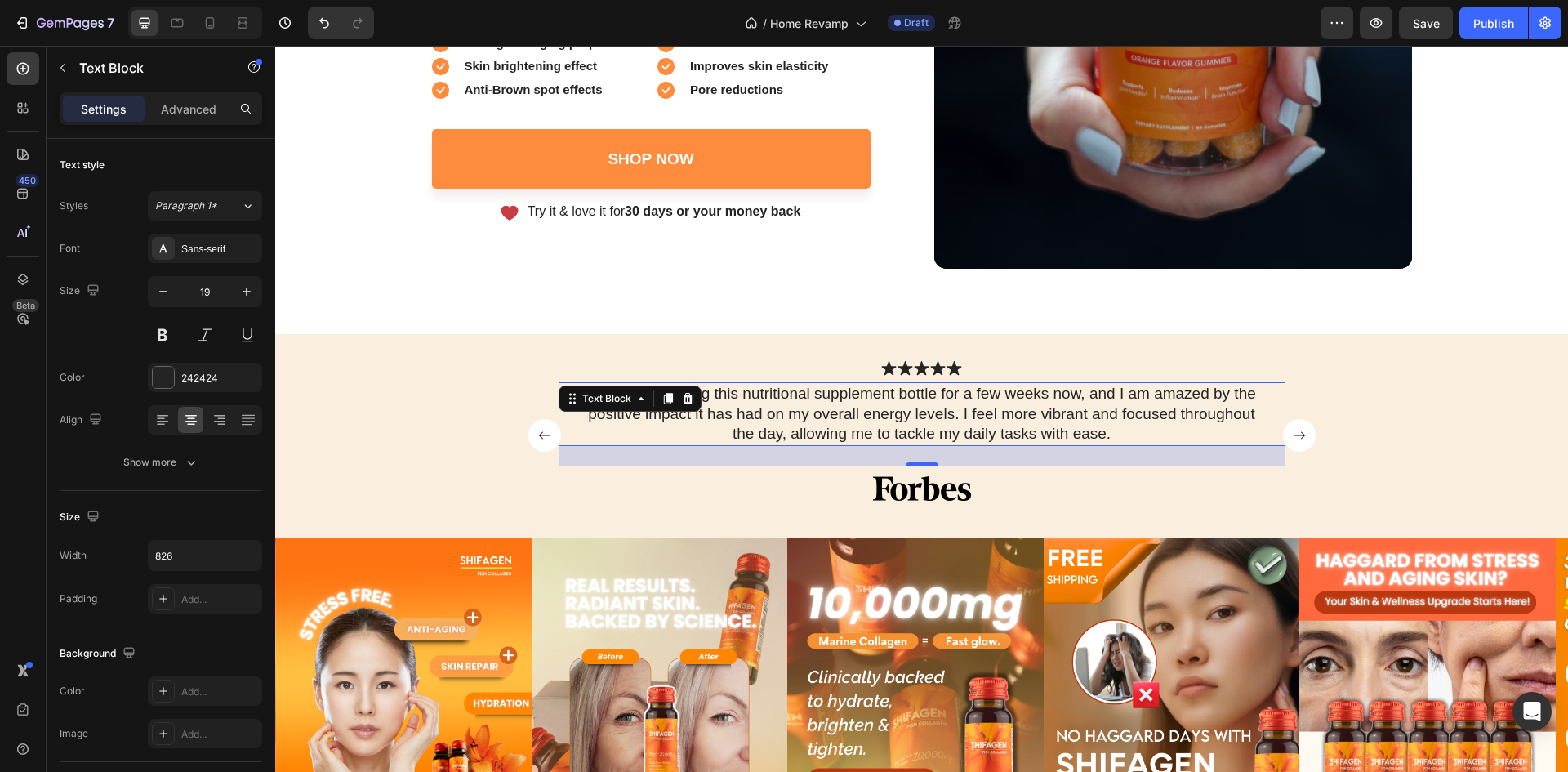
click at [853, 429] on p "I have been using this nutritional supplement bottle for a few weeks now, and I…" at bounding box center [922, 414] width 672 height 61
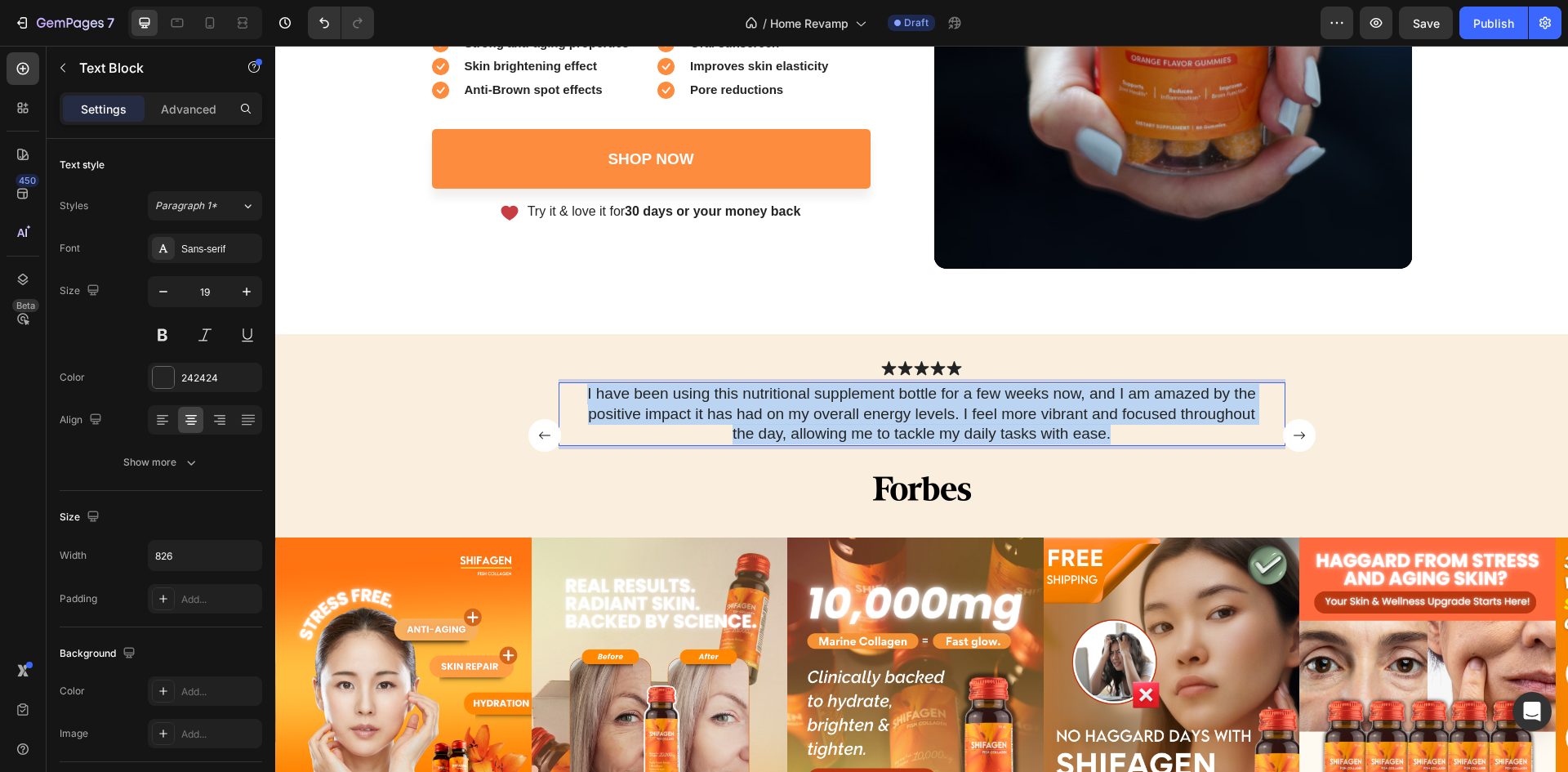
click at [853, 429] on p "I have been using this nutritional supplement bottle for a few weeks now, and I…" at bounding box center [922, 414] width 672 height 61
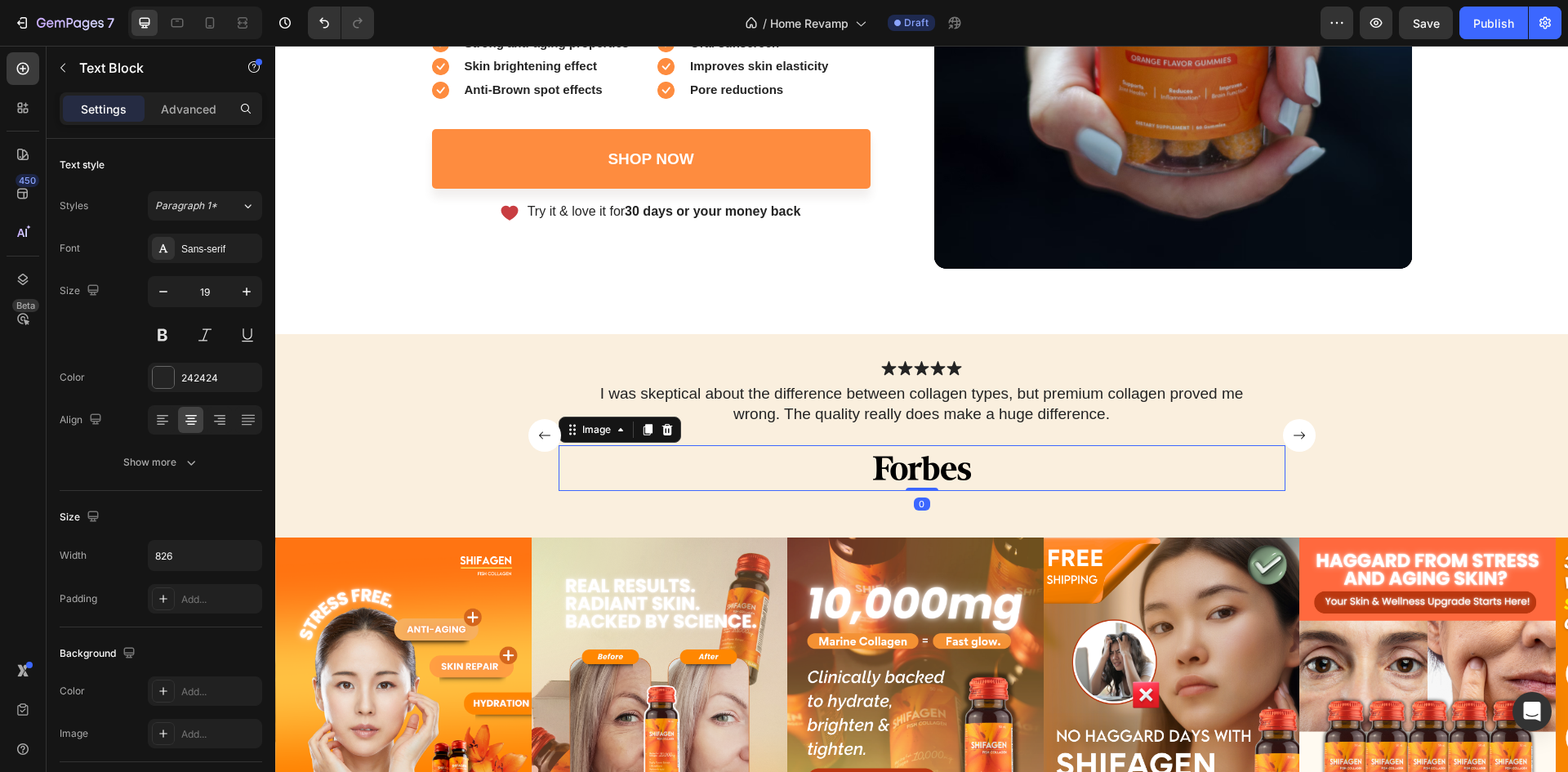
click at [1009, 461] on div at bounding box center [922, 468] width 727 height 46
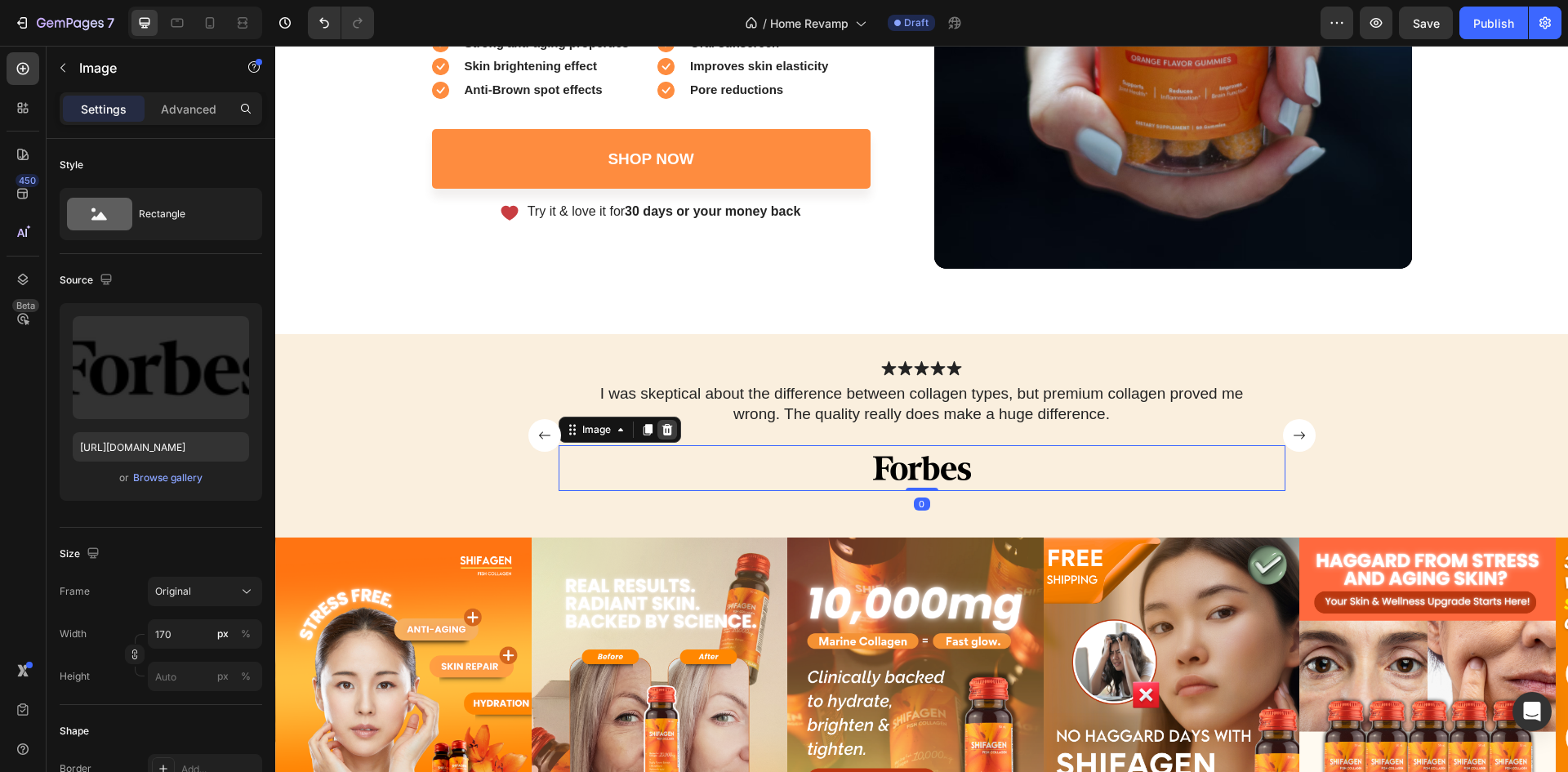
click at [670, 434] on div at bounding box center [668, 430] width 20 height 20
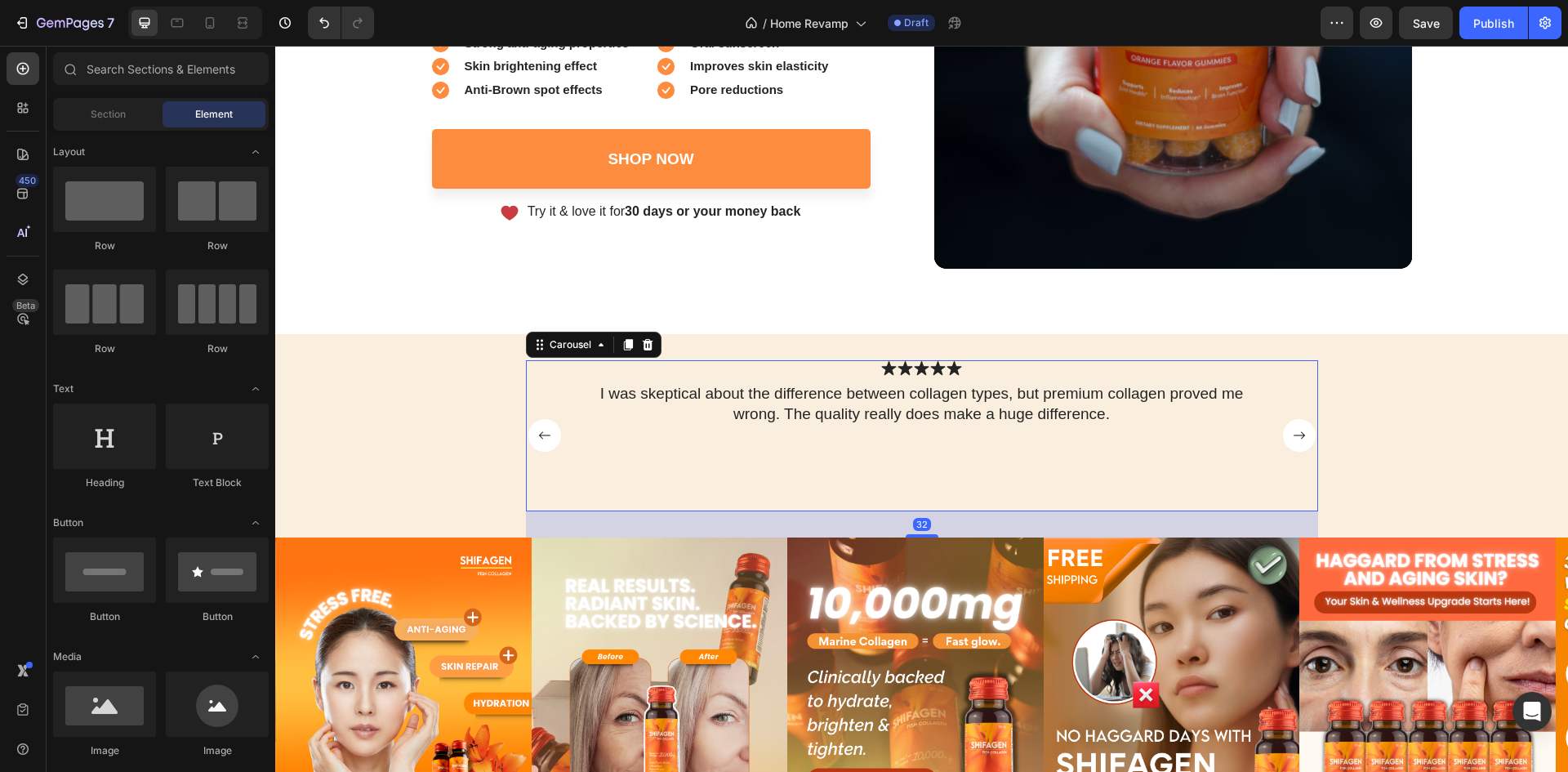
click at [539, 432] on icon "Carousel Back Arrow" at bounding box center [544, 435] width 12 height 7
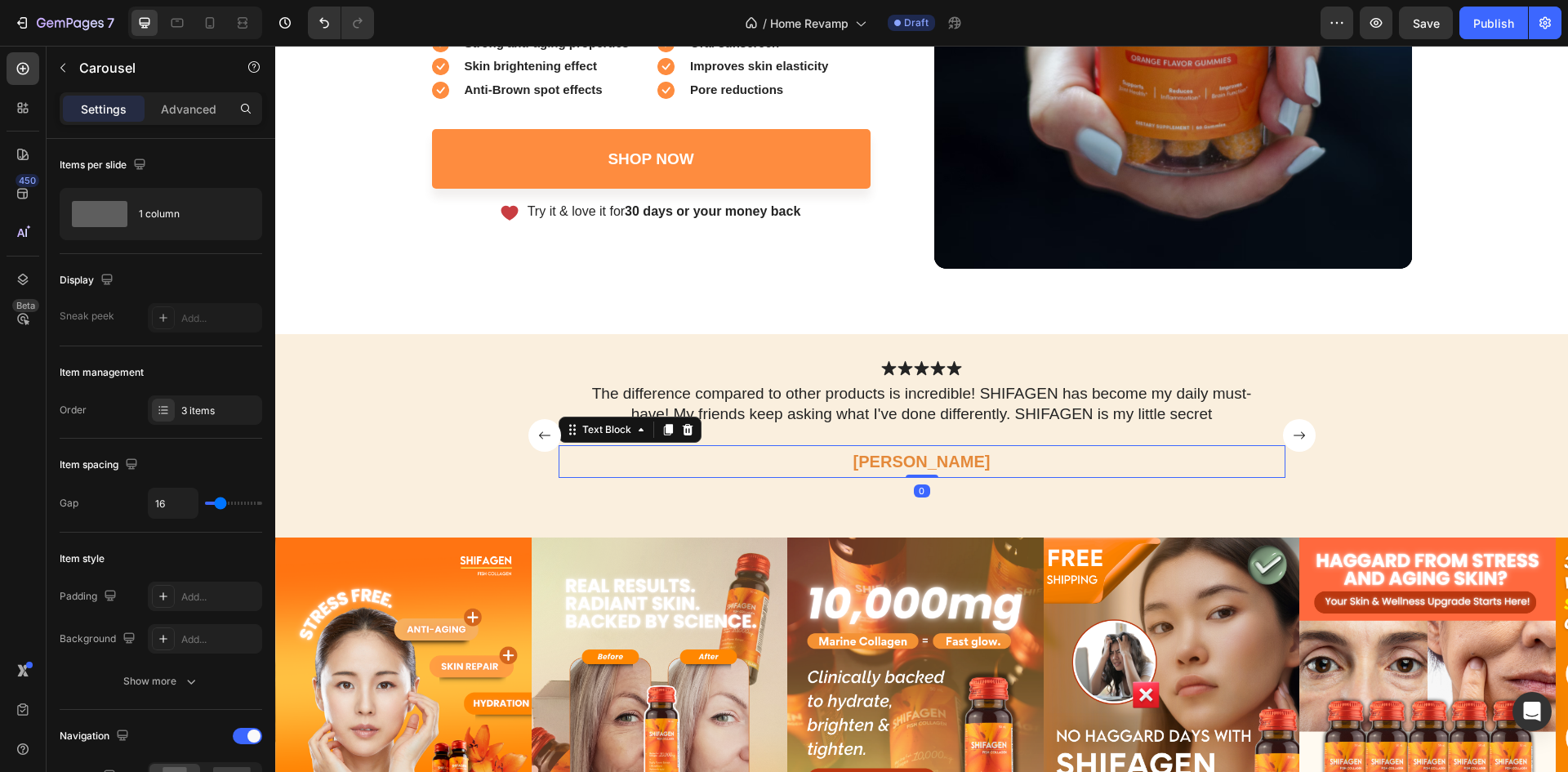
click at [979, 461] on p "Joyce" at bounding box center [922, 461] width 724 height 30
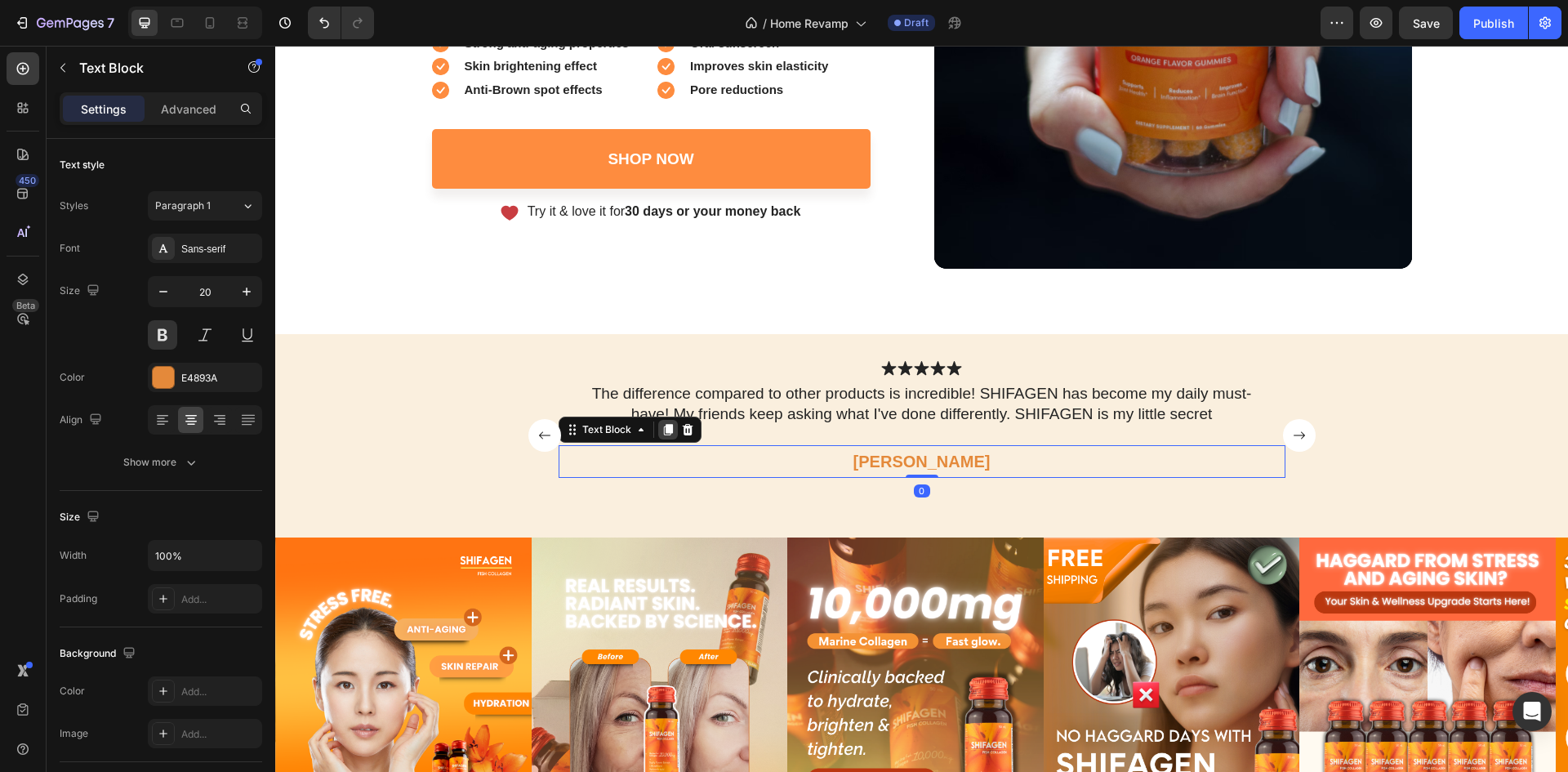
click at [662, 425] on icon at bounding box center [668, 430] width 13 height 13
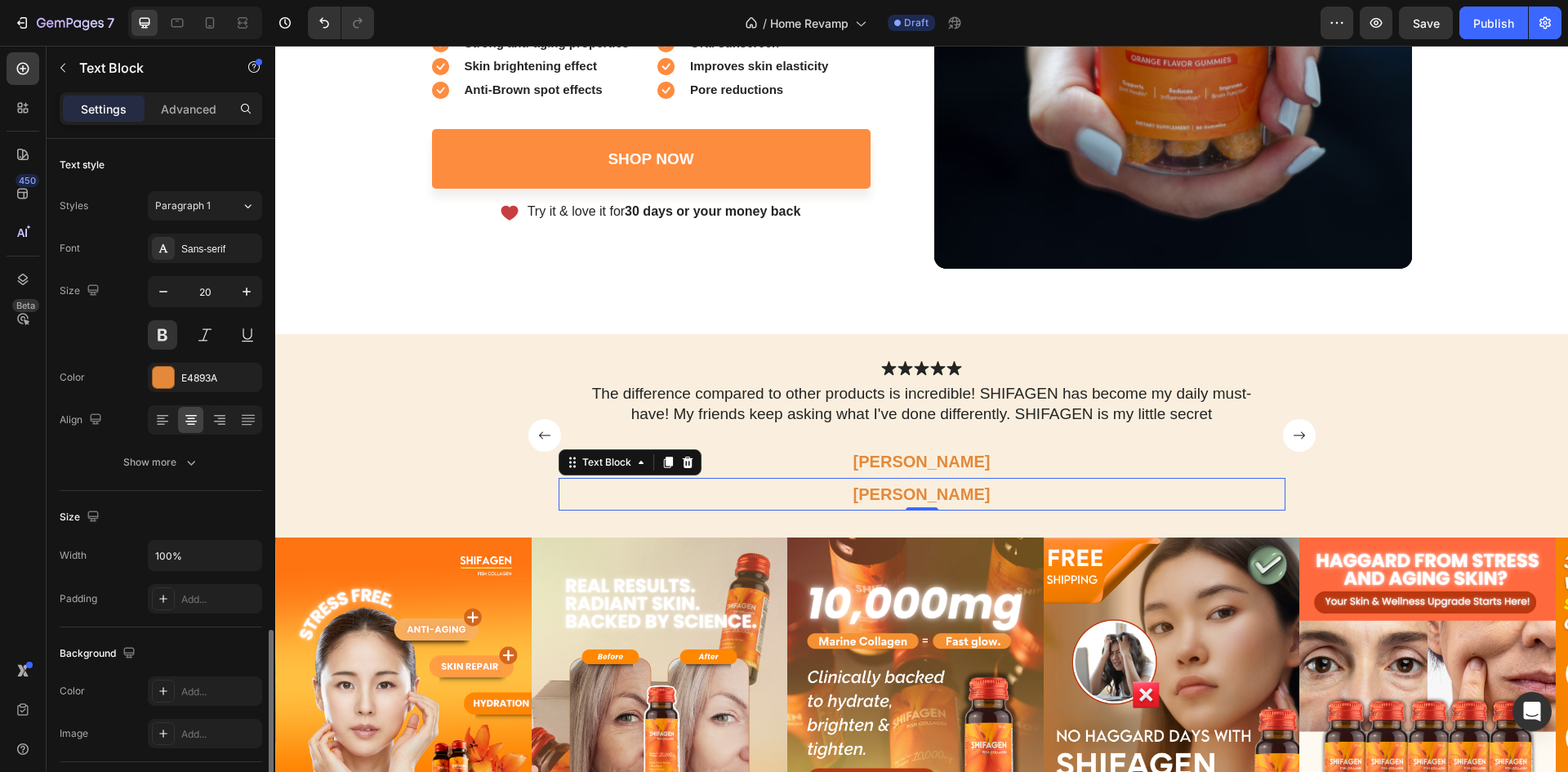
scroll to position [289, 0]
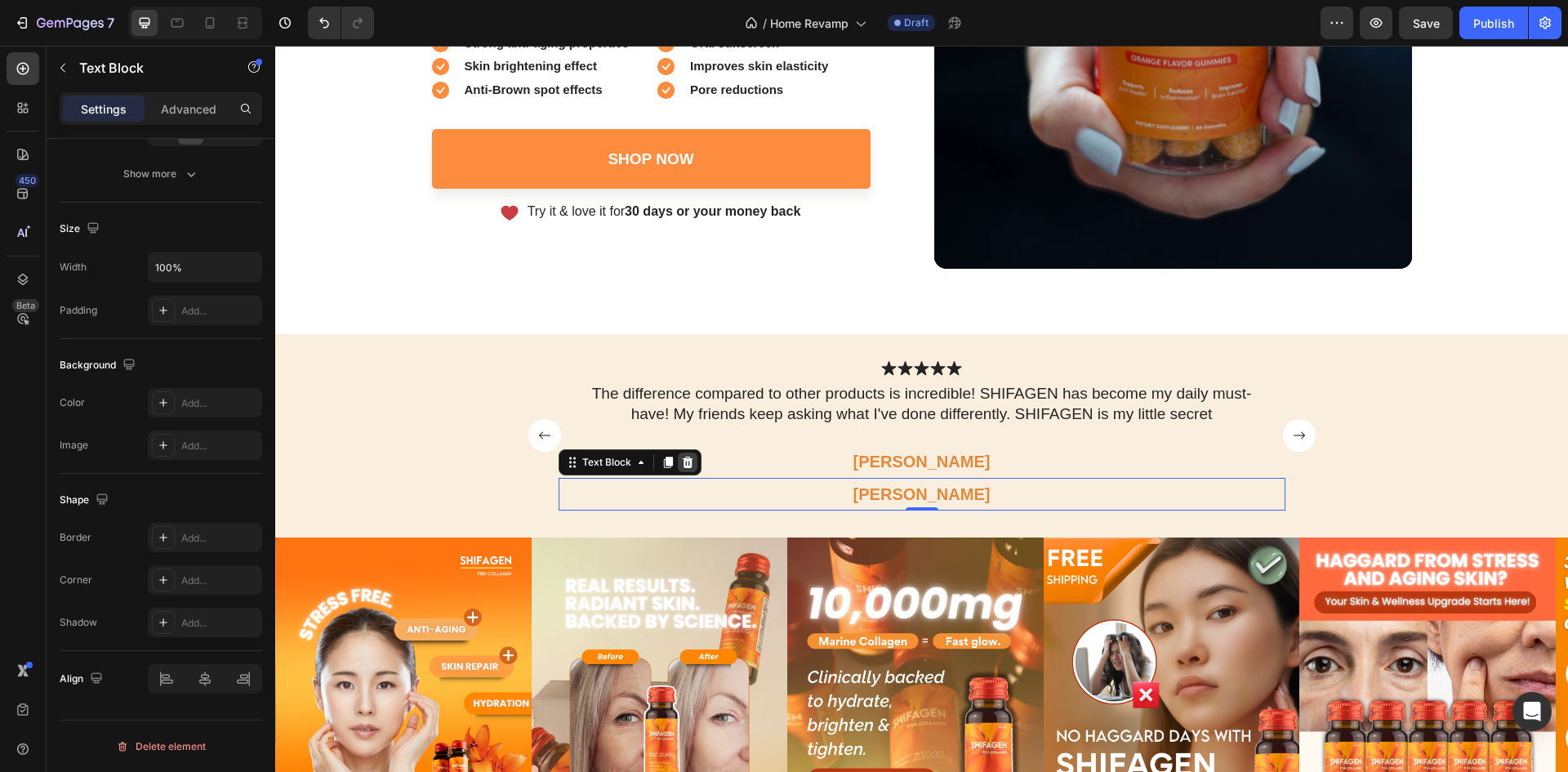
click at [681, 458] on icon at bounding box center [687, 462] width 13 height 13
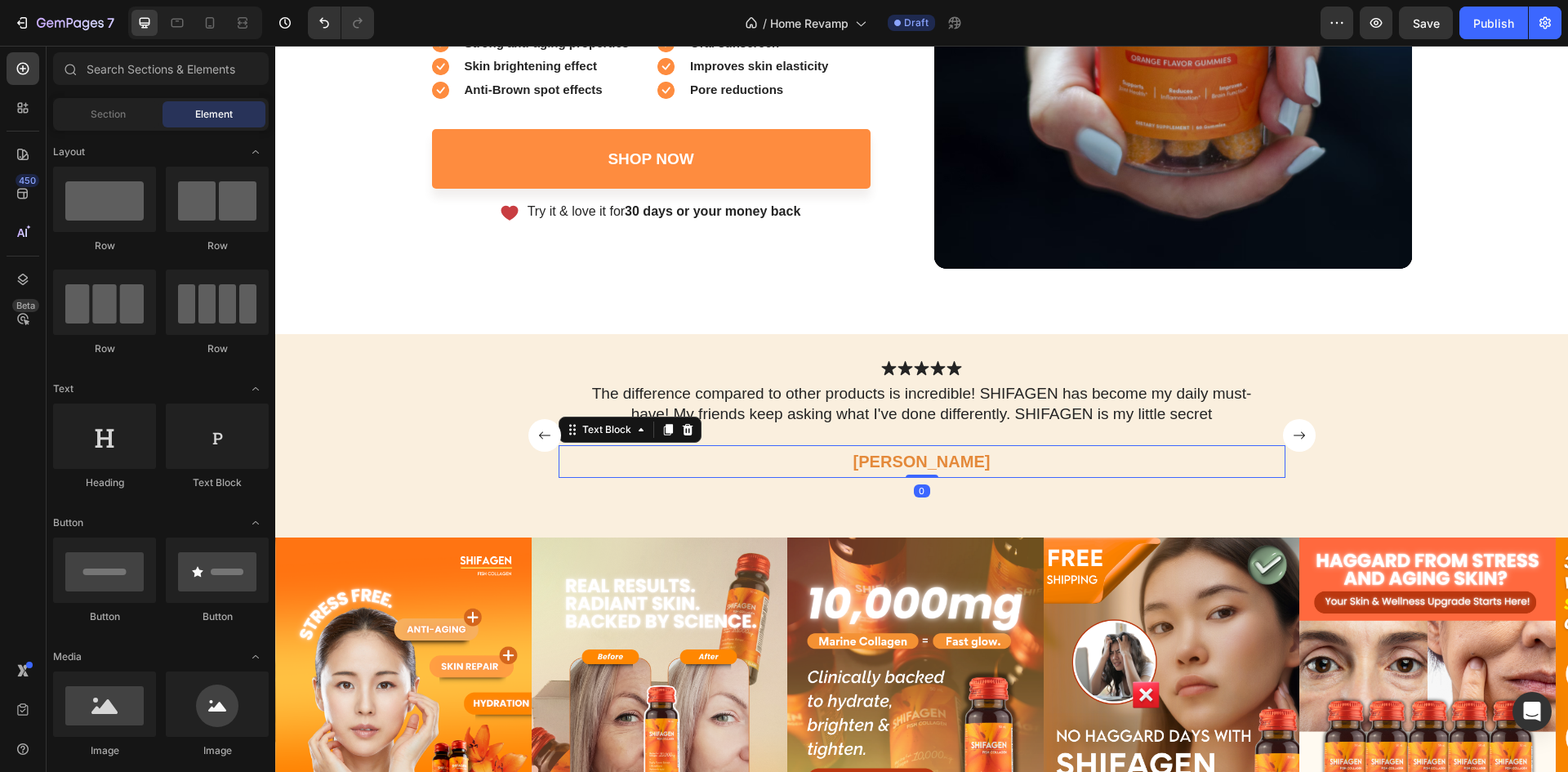
click at [780, 456] on p "Joyce" at bounding box center [922, 461] width 724 height 30
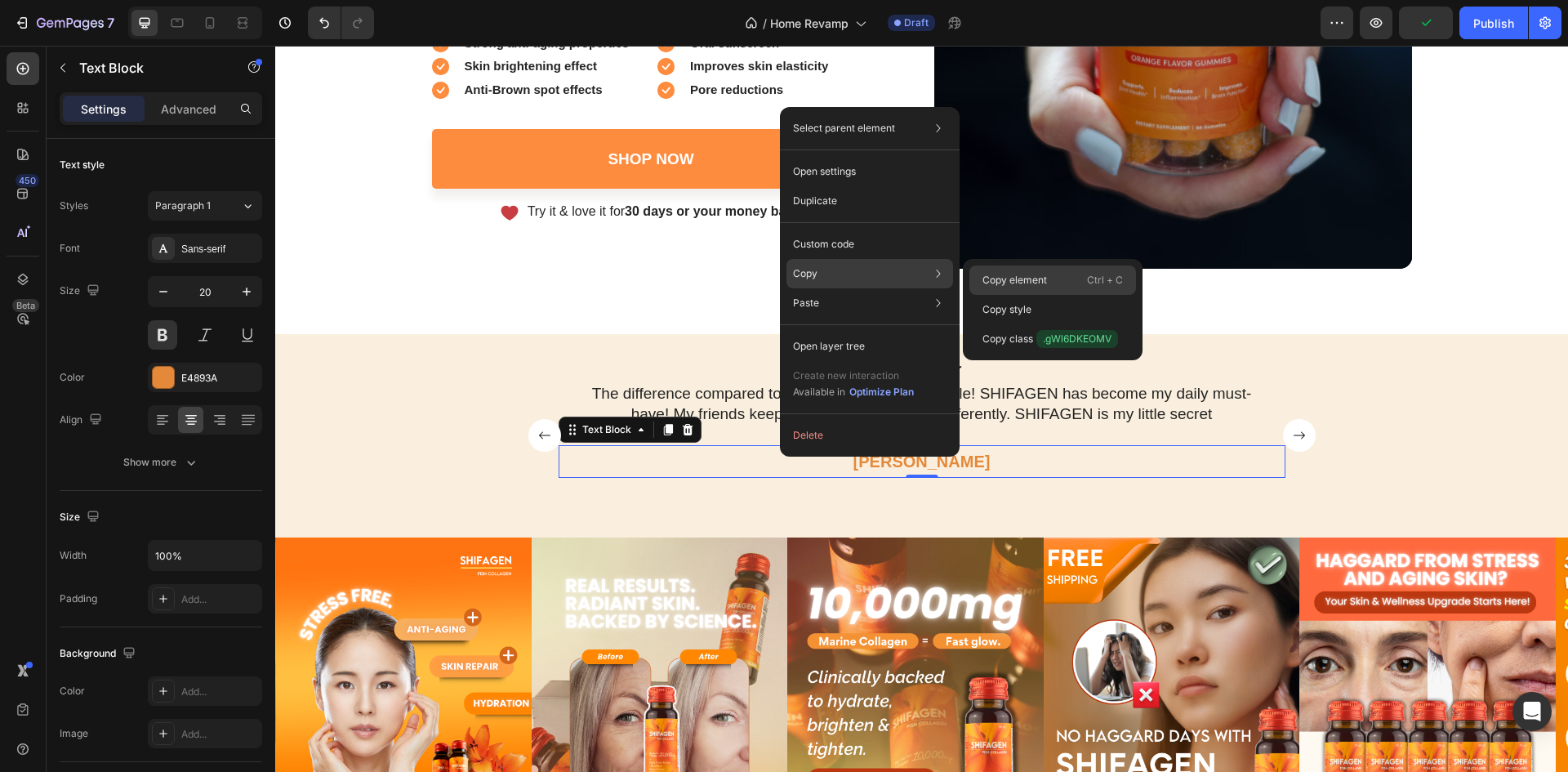
click at [1026, 285] on p "Copy element" at bounding box center [1015, 280] width 64 height 15
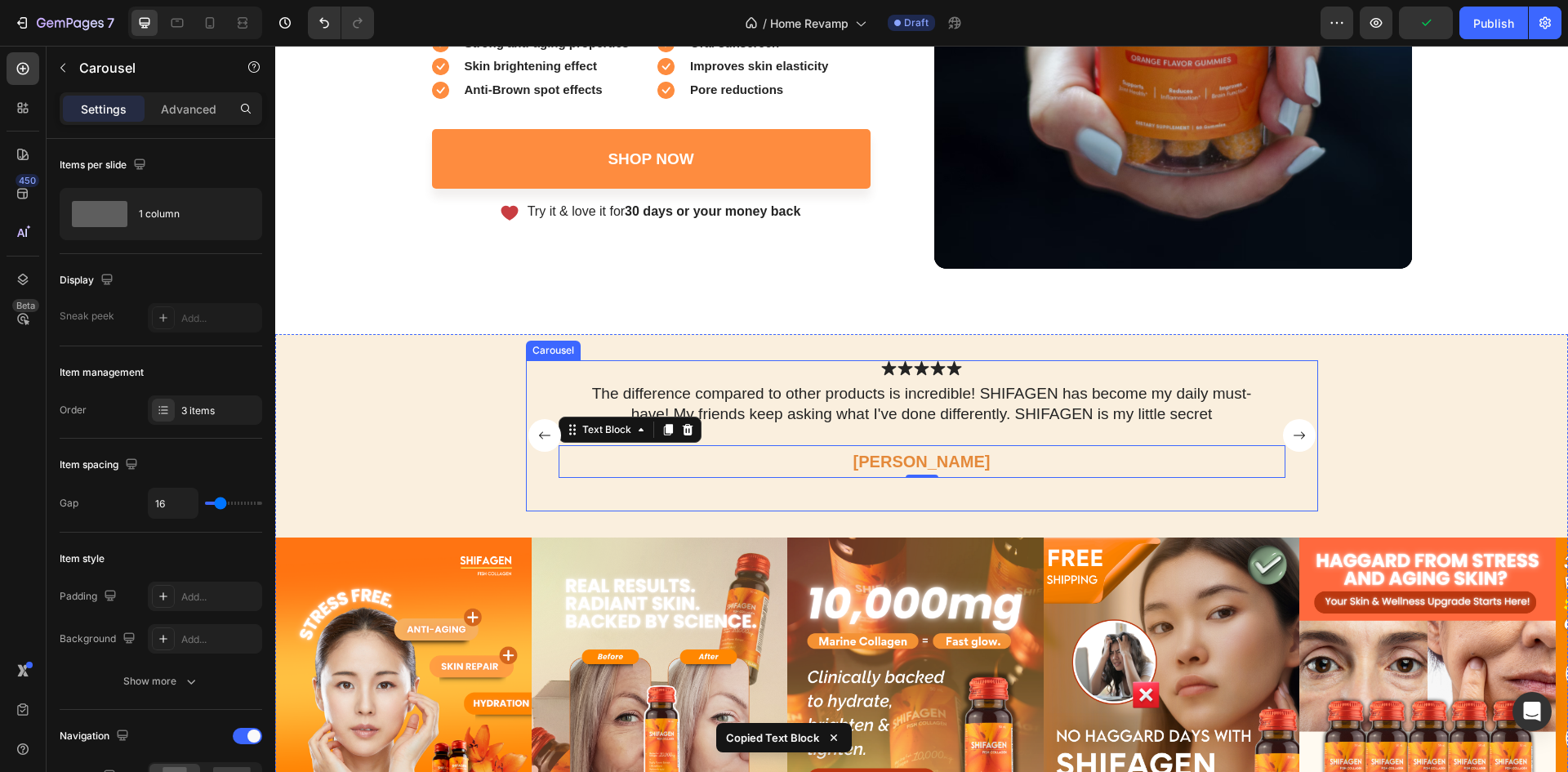
click at [1302, 419] on rect "Carousel Next Arrow" at bounding box center [1300, 436] width 33 height 33
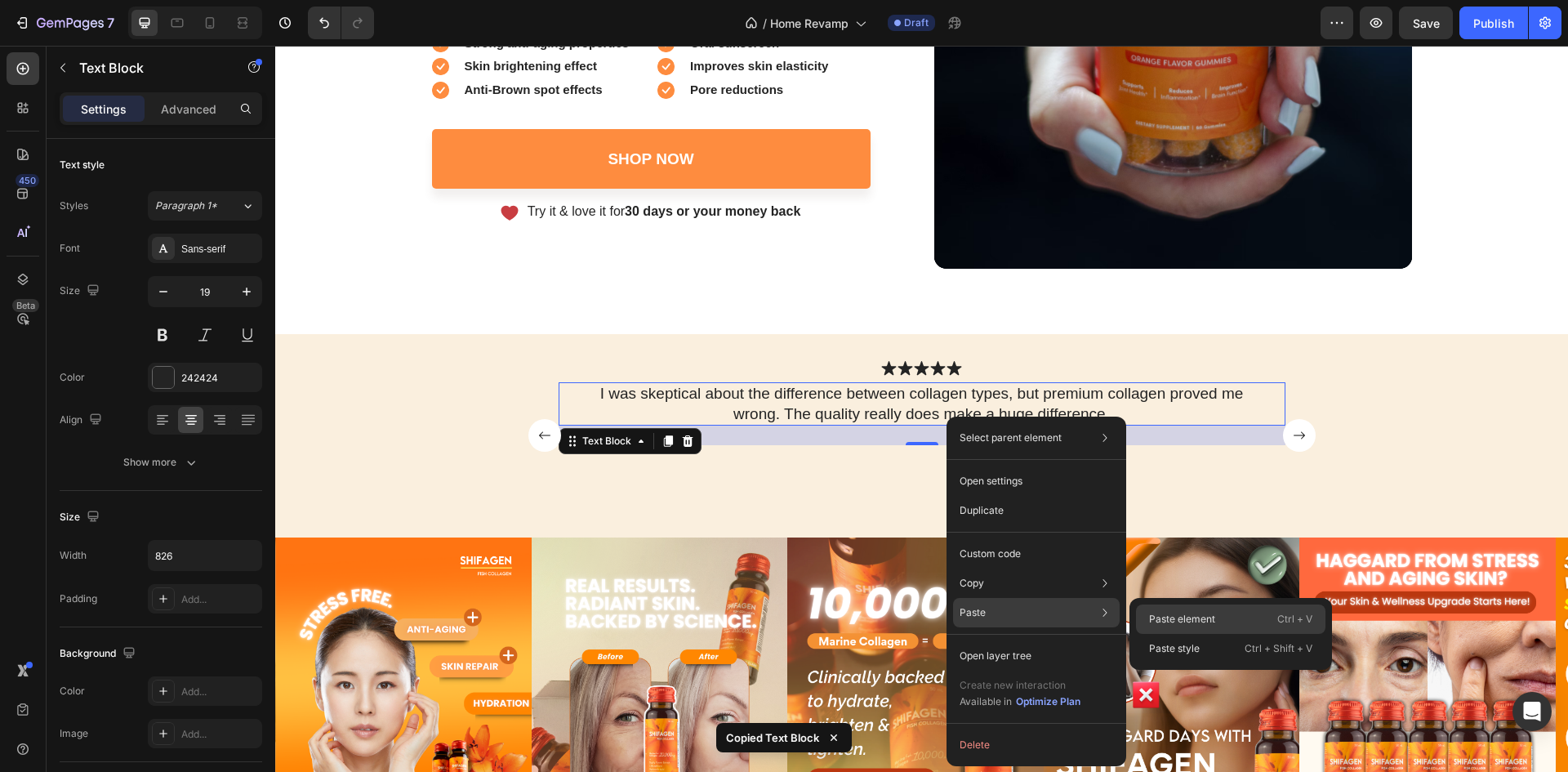
click at [1158, 615] on p "Paste element" at bounding box center [1182, 619] width 66 height 15
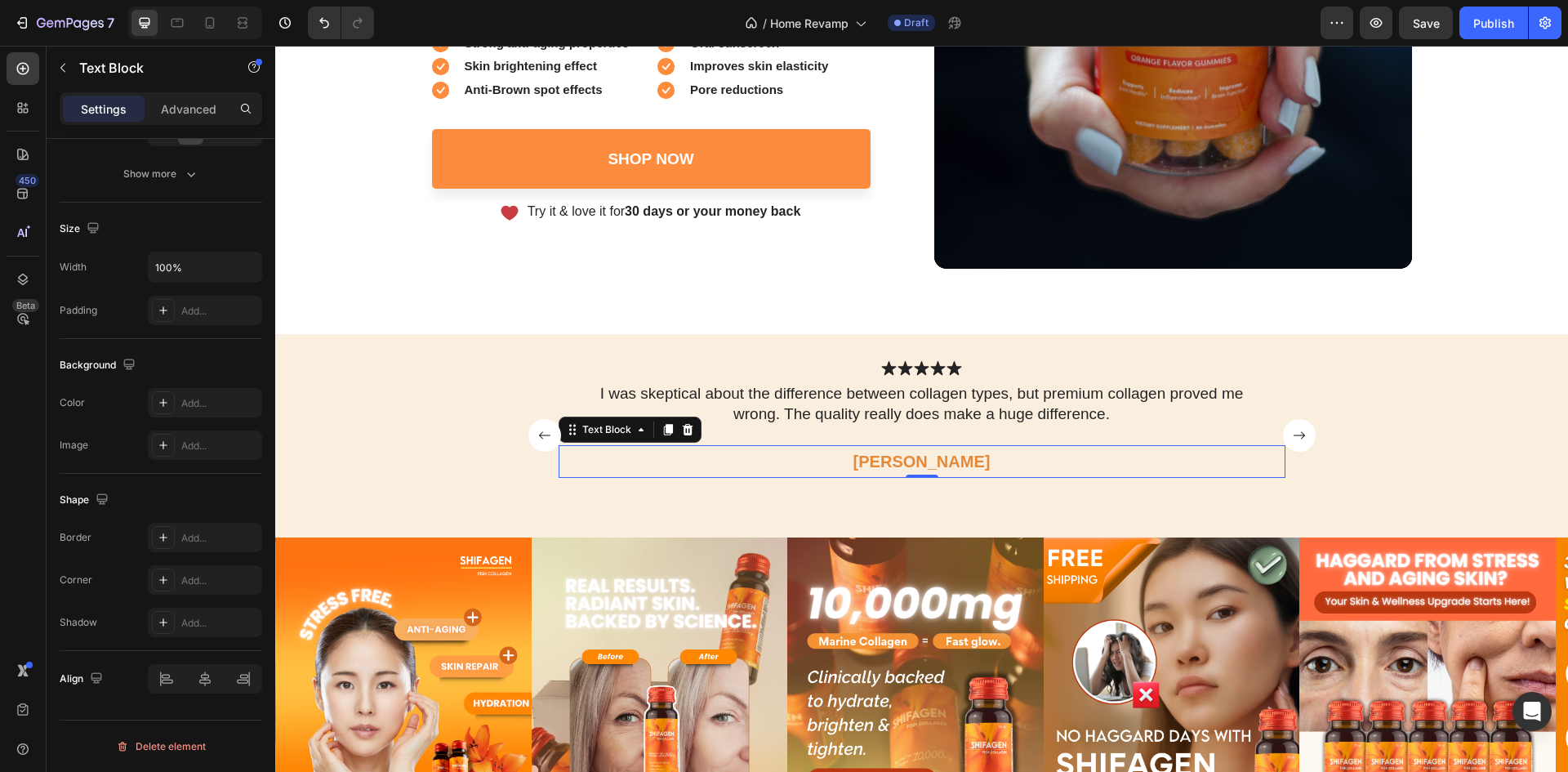
click at [932, 452] on p "Joyce" at bounding box center [922, 461] width 724 height 30
click at [932, 451] on p "Joyce" at bounding box center [922, 461] width 724 height 30
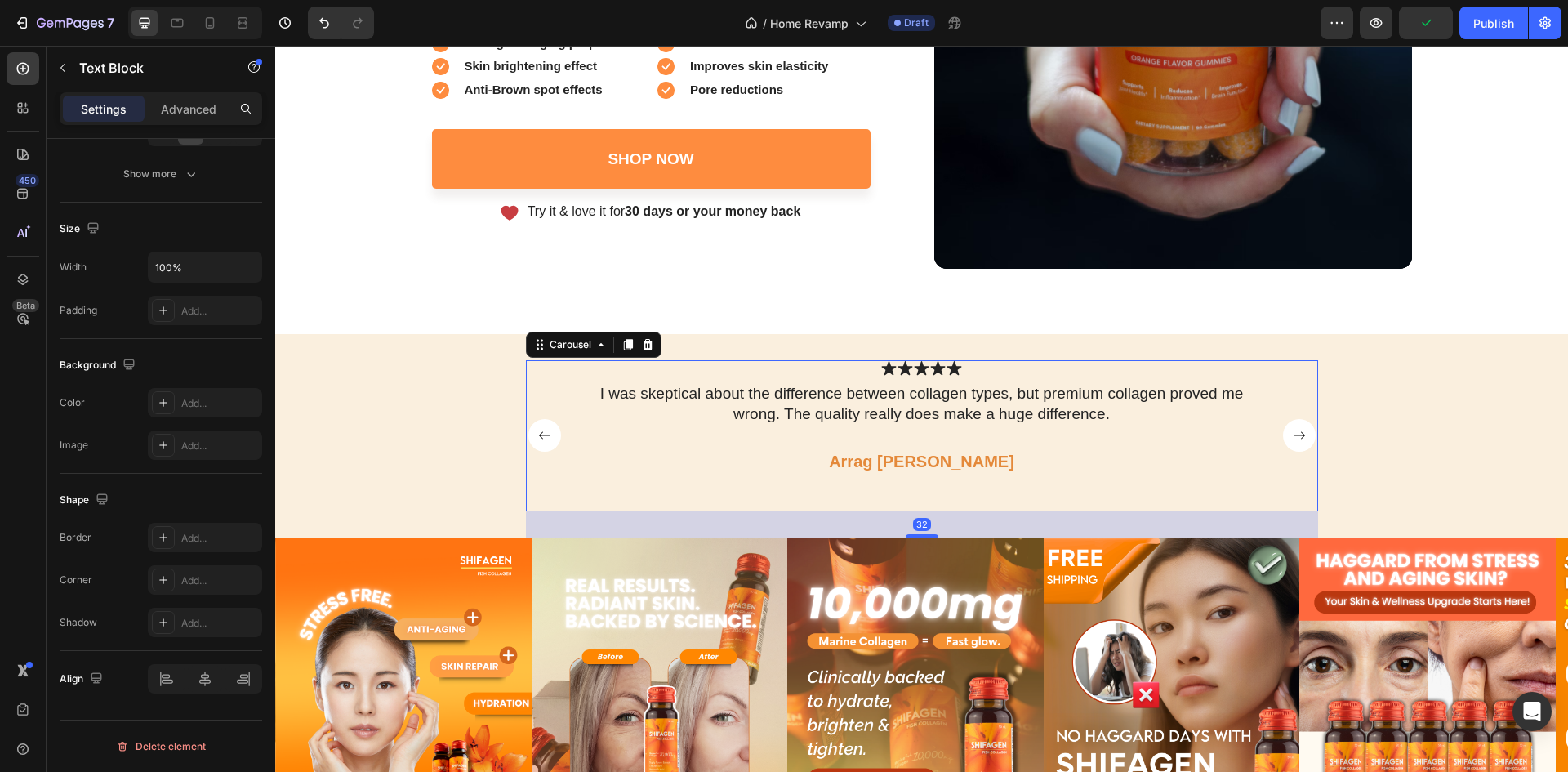
click at [1296, 420] on rect "Carousel Next Arrow" at bounding box center [1300, 436] width 33 height 33
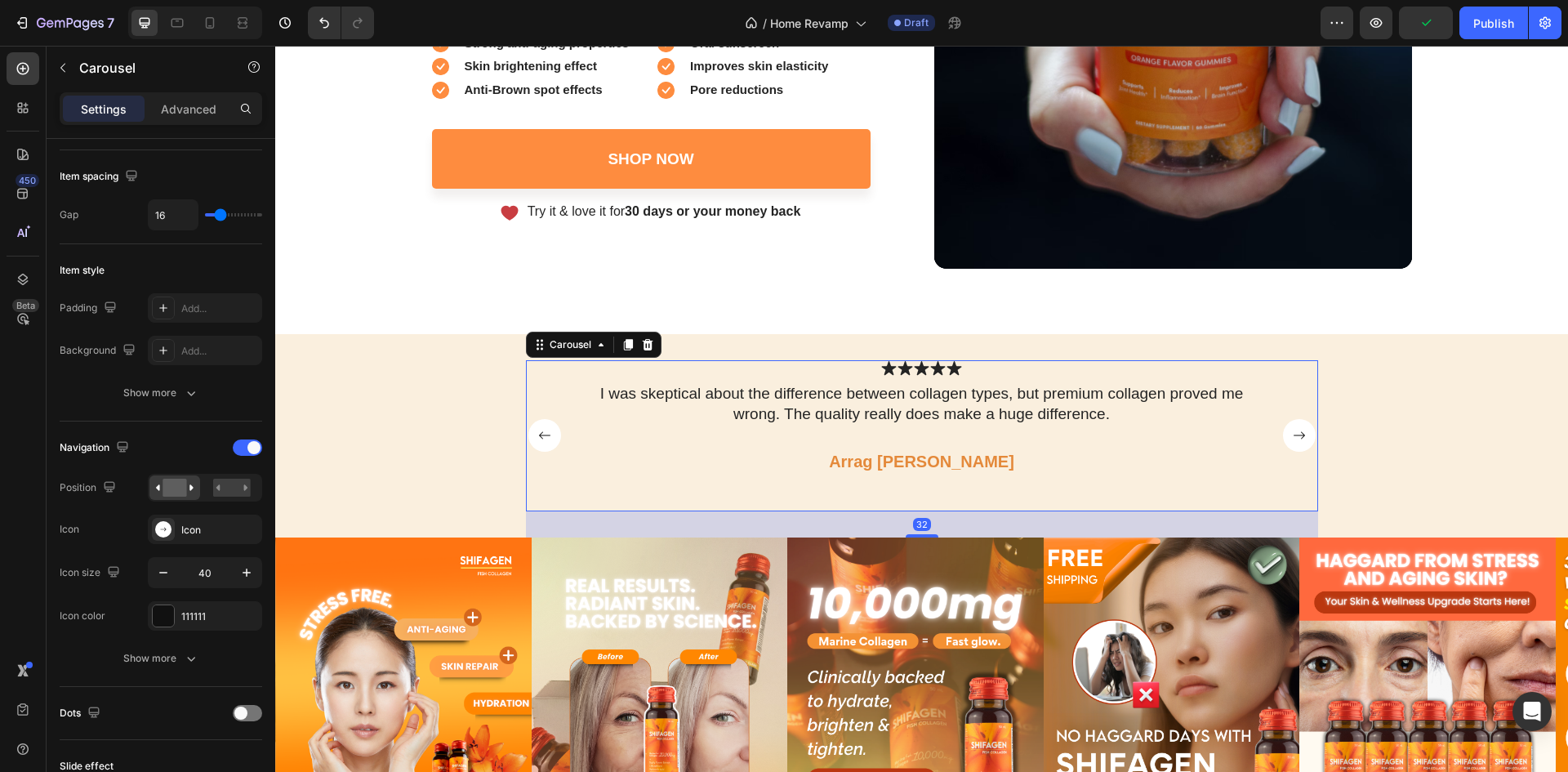
scroll to position [0, 0]
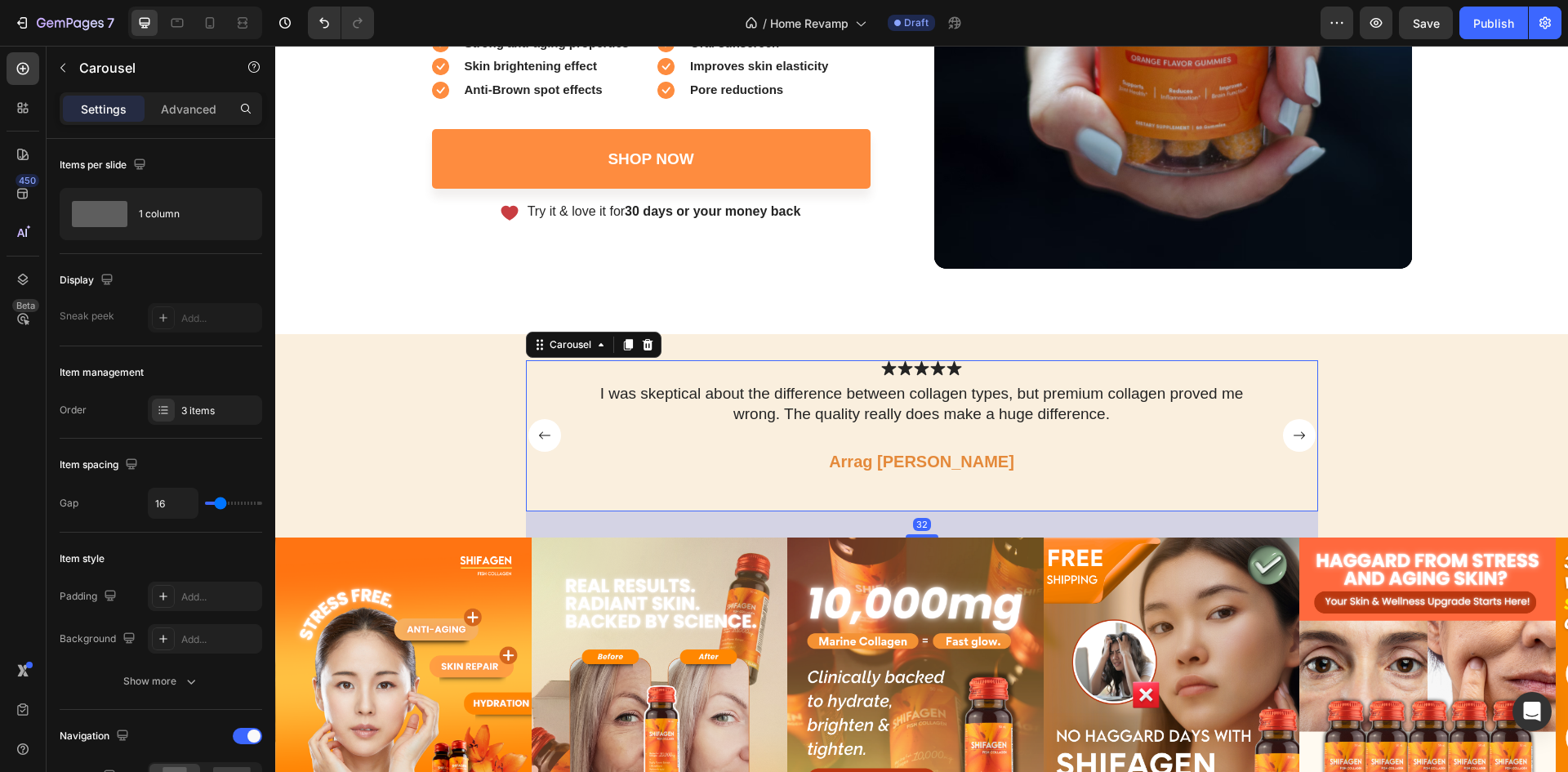
click at [1297, 428] on rect "Carousel Next Arrow" at bounding box center [1300, 436] width 33 height 33
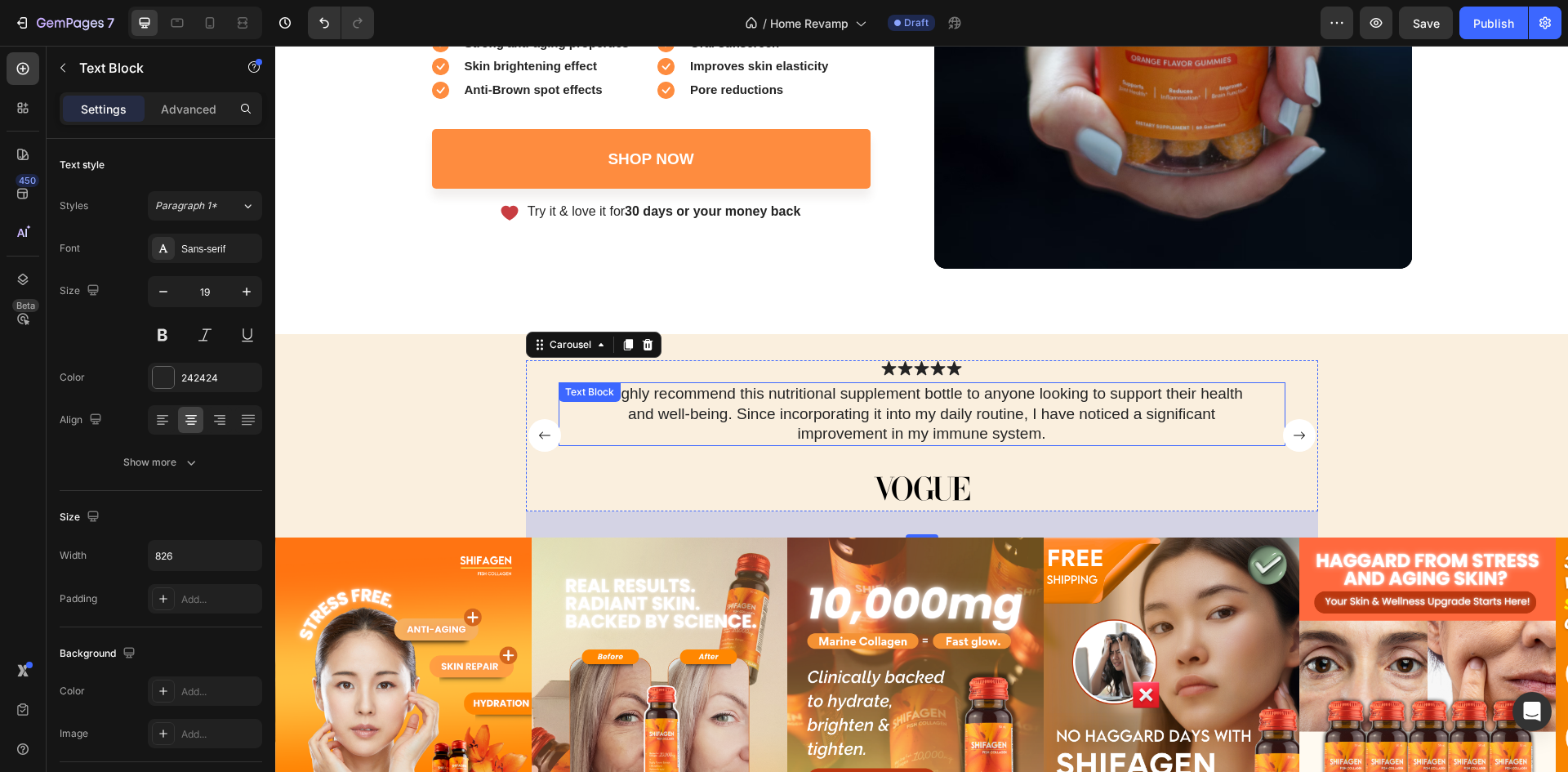
click at [822, 403] on p "I highly recommend this nutritional supplement bottle to anyone looking to supp…" at bounding box center [922, 414] width 672 height 61
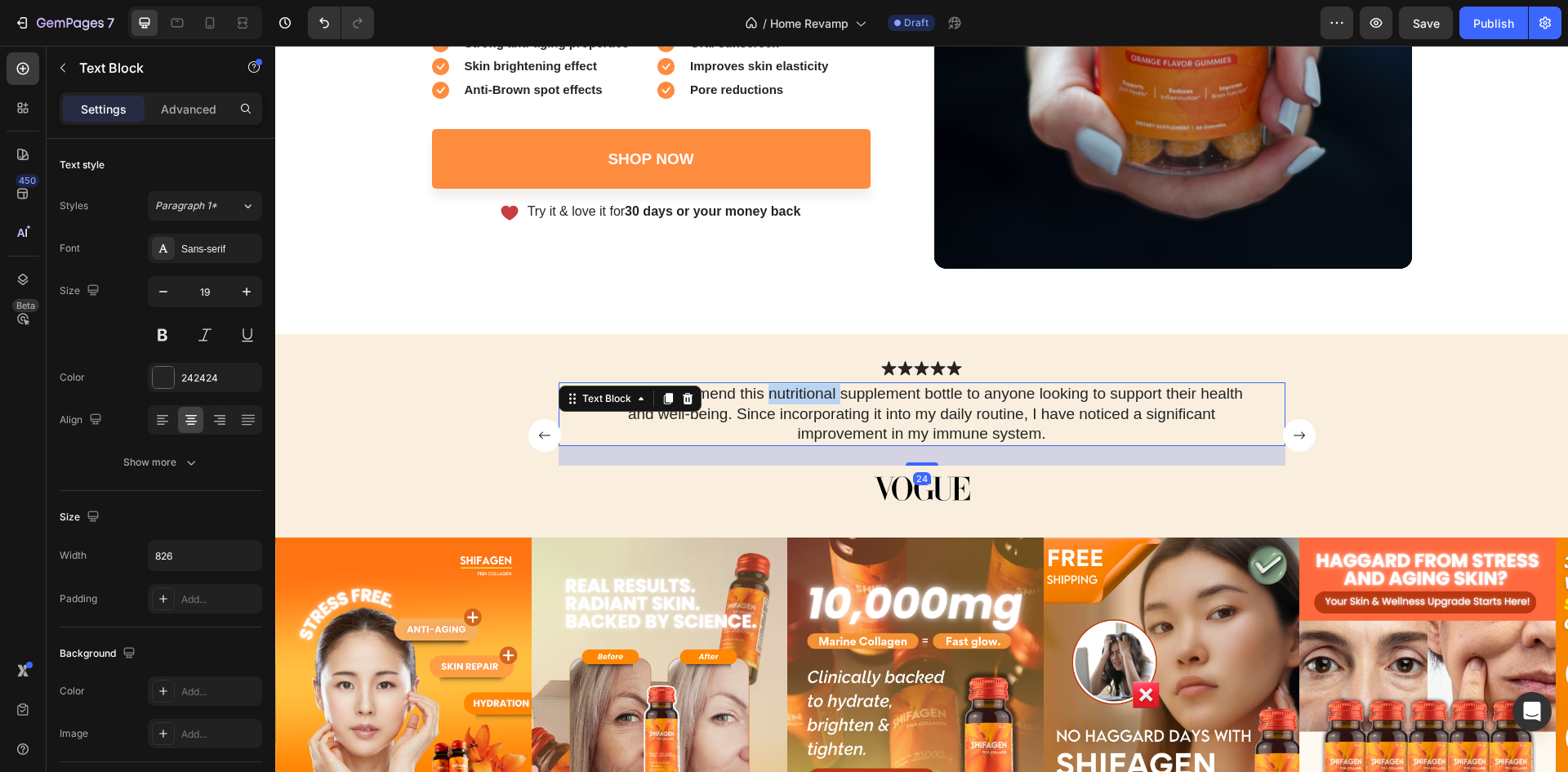
click at [821, 403] on p "I highly recommend this nutritional supplement bottle to anyone looking to supp…" at bounding box center [922, 414] width 672 height 61
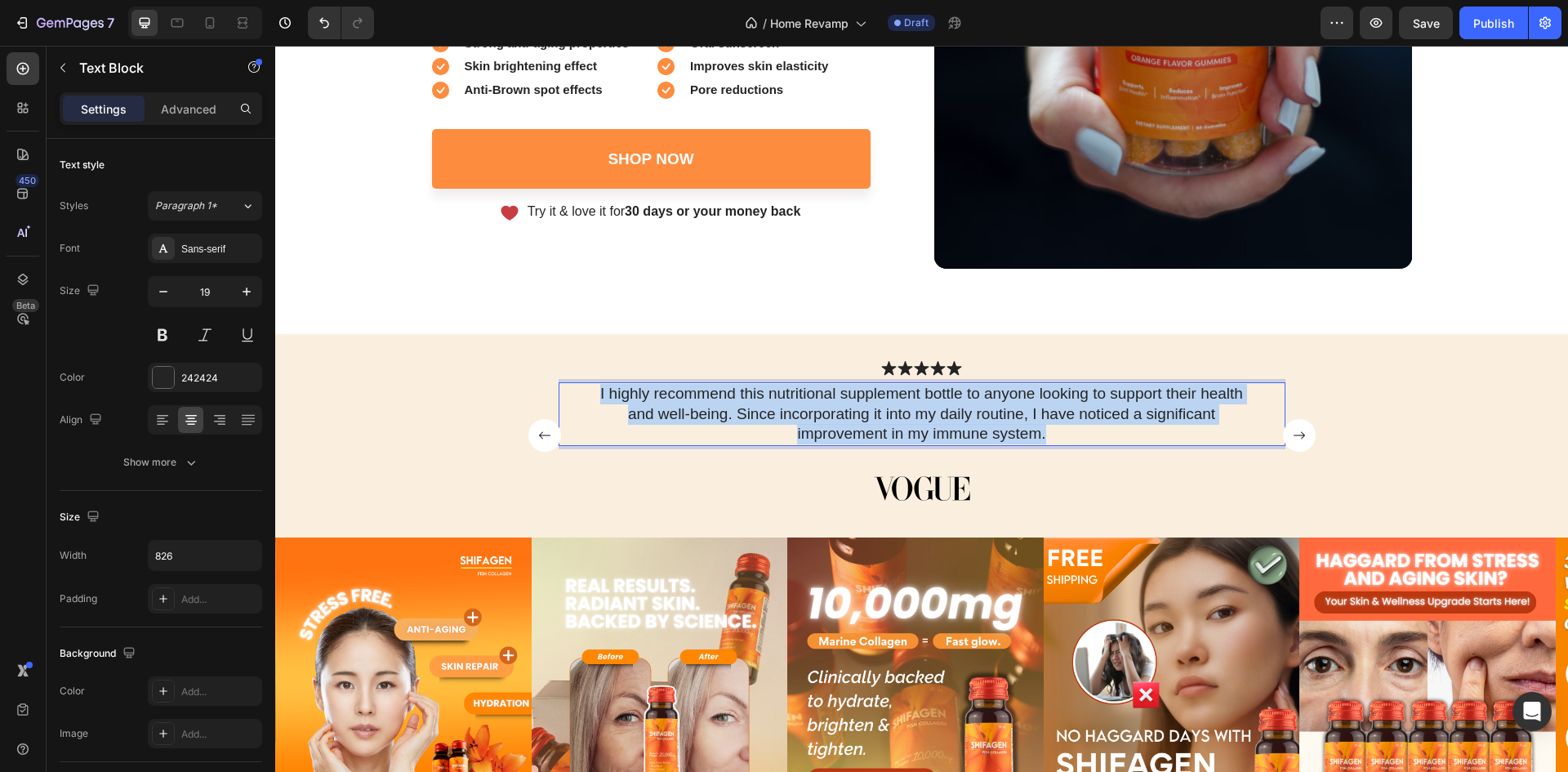
click at [821, 403] on p "I highly recommend this nutritional supplement bottle to anyone looking to supp…" at bounding box center [922, 414] width 672 height 61
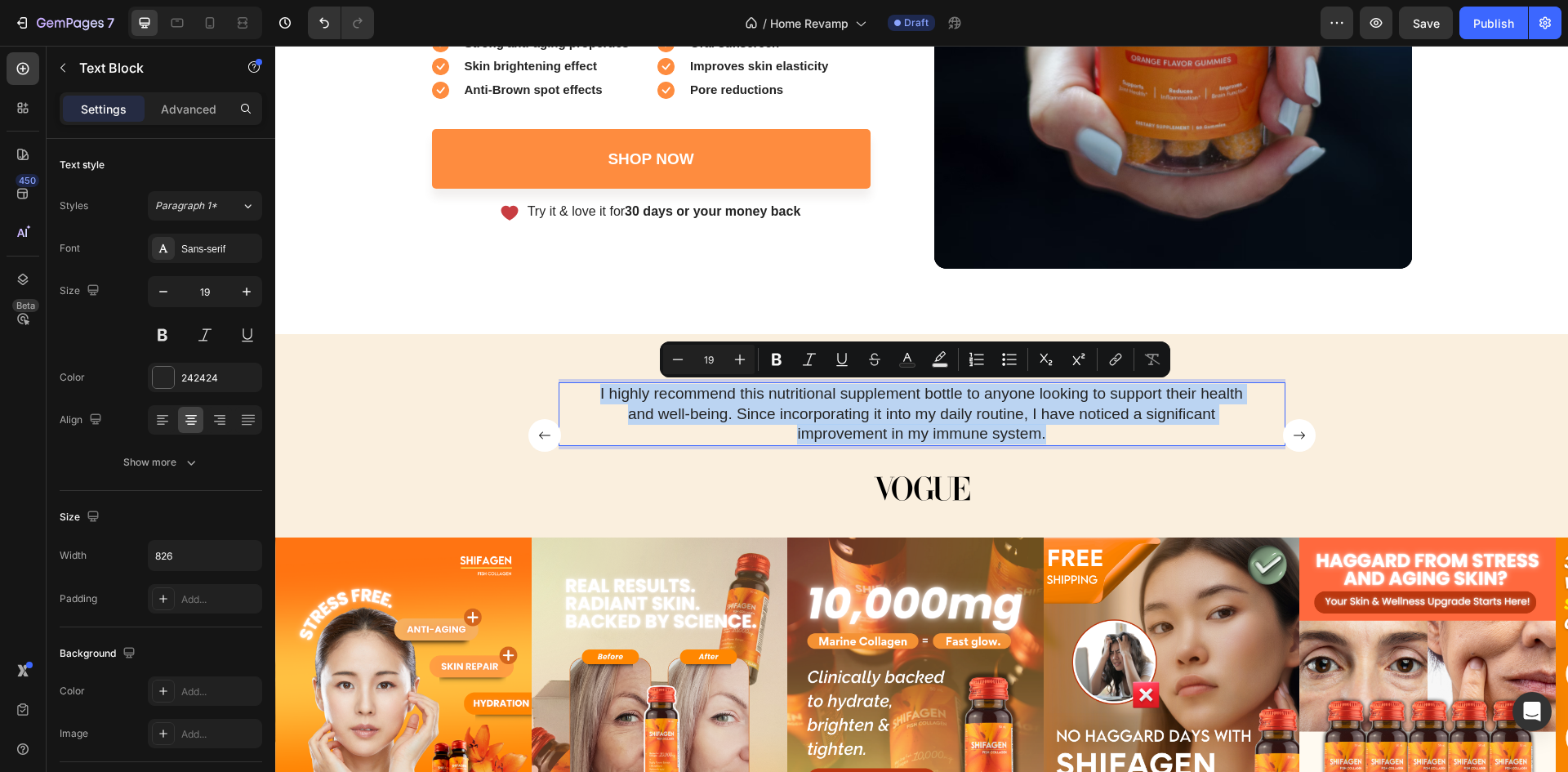
click at [821, 403] on p "I highly recommend this nutritional supplement bottle to anyone looking to supp…" at bounding box center [922, 414] width 672 height 61
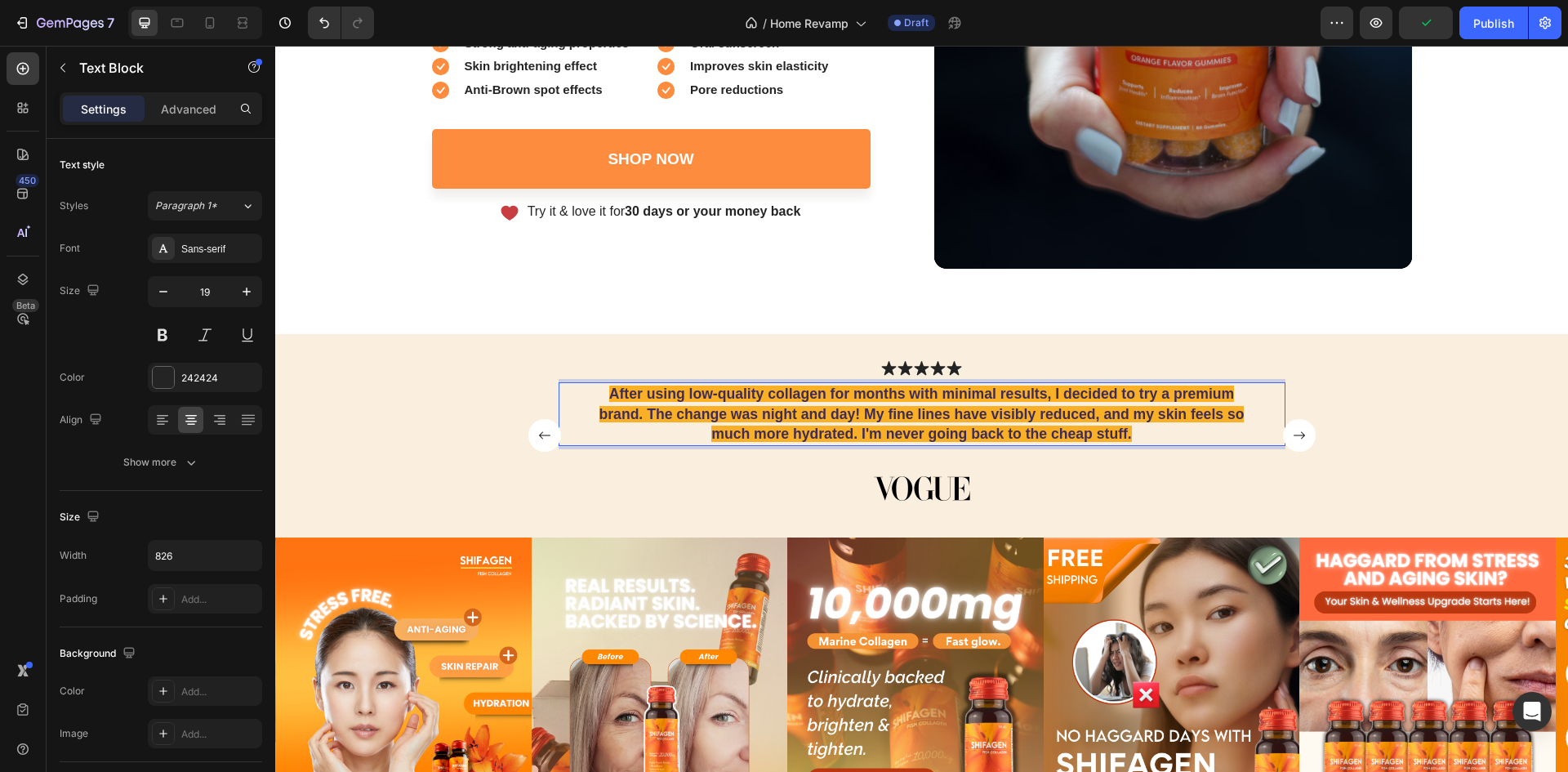
click at [891, 421] on strong "After using low-quality collagen for months with minimal results, I decided to …" at bounding box center [922, 414] width 645 height 57
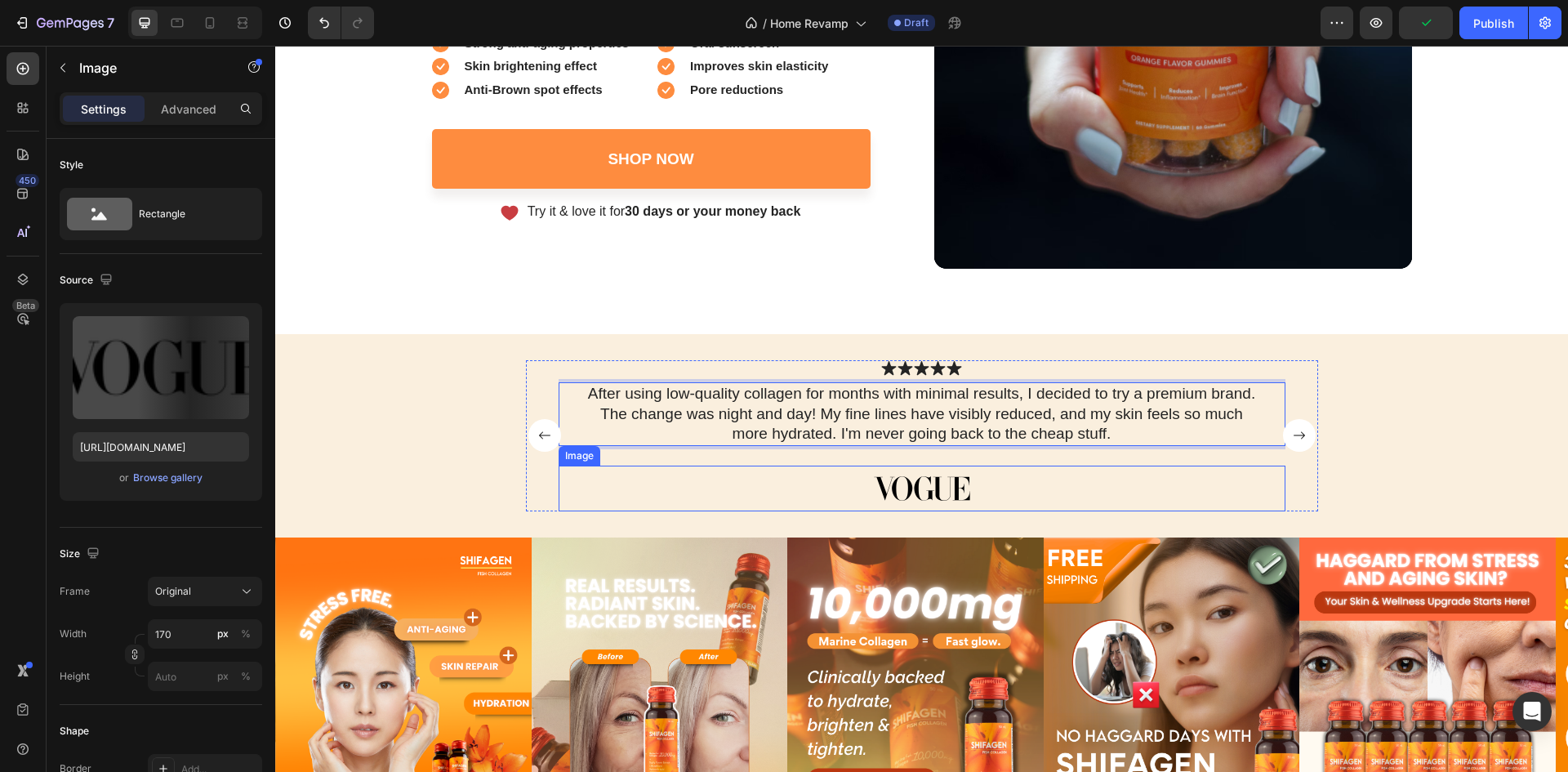
click at [973, 481] on img at bounding box center [922, 488] width 139 height 46
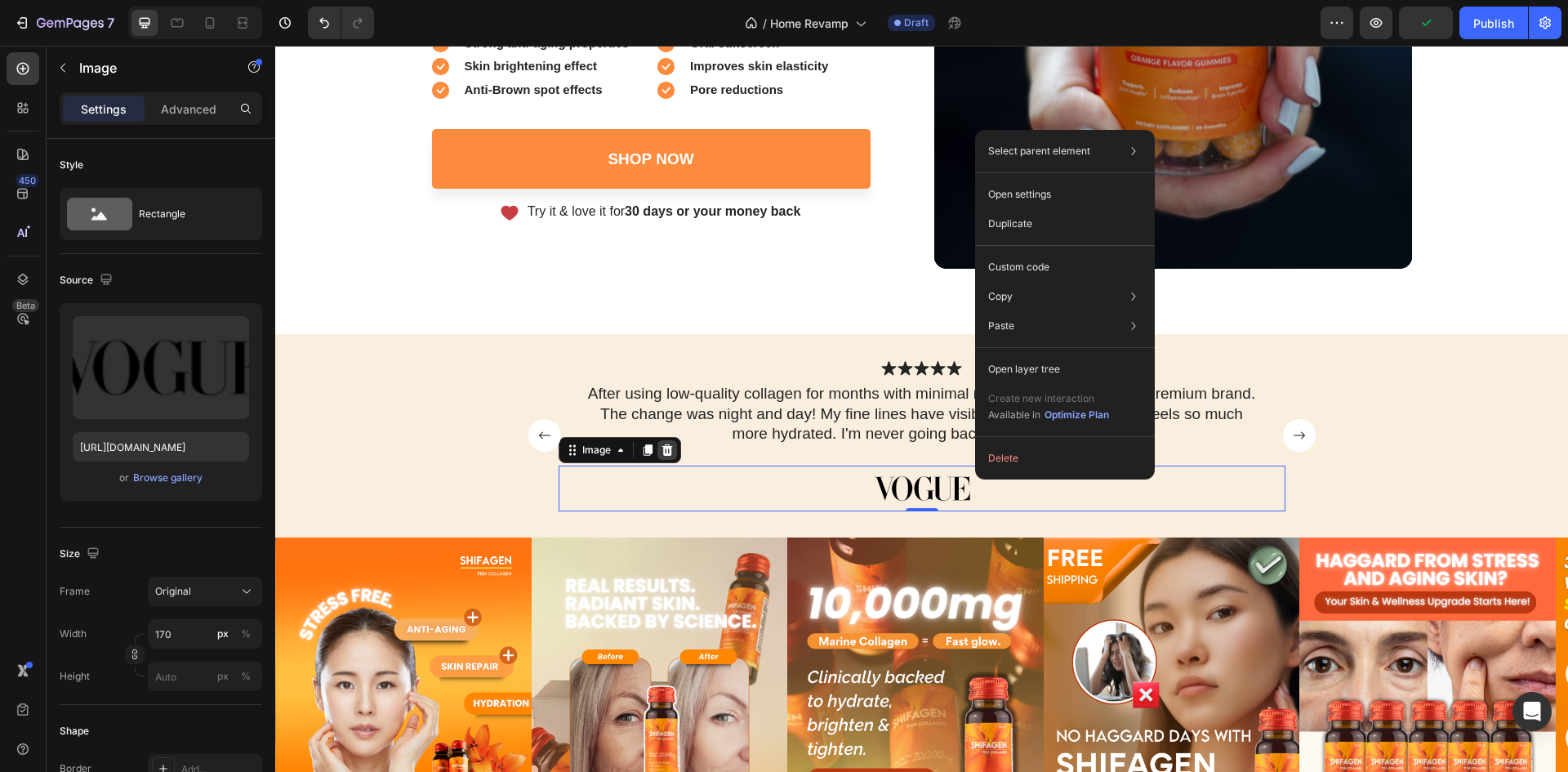
click at [661, 445] on icon at bounding box center [668, 450] width 13 height 13
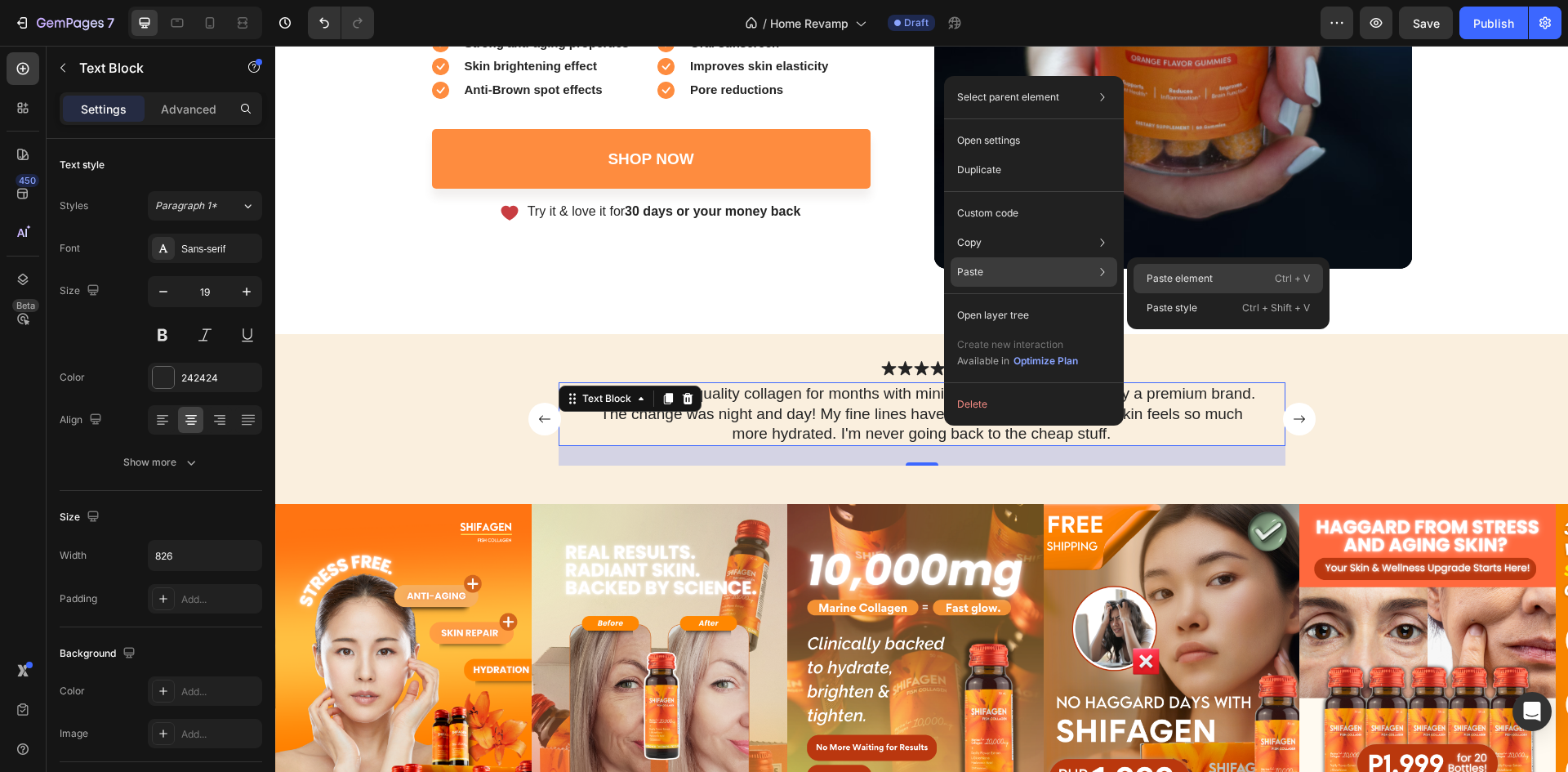
click at [1179, 294] on div "Paste element Ctrl + V" at bounding box center [1228, 308] width 189 height 30
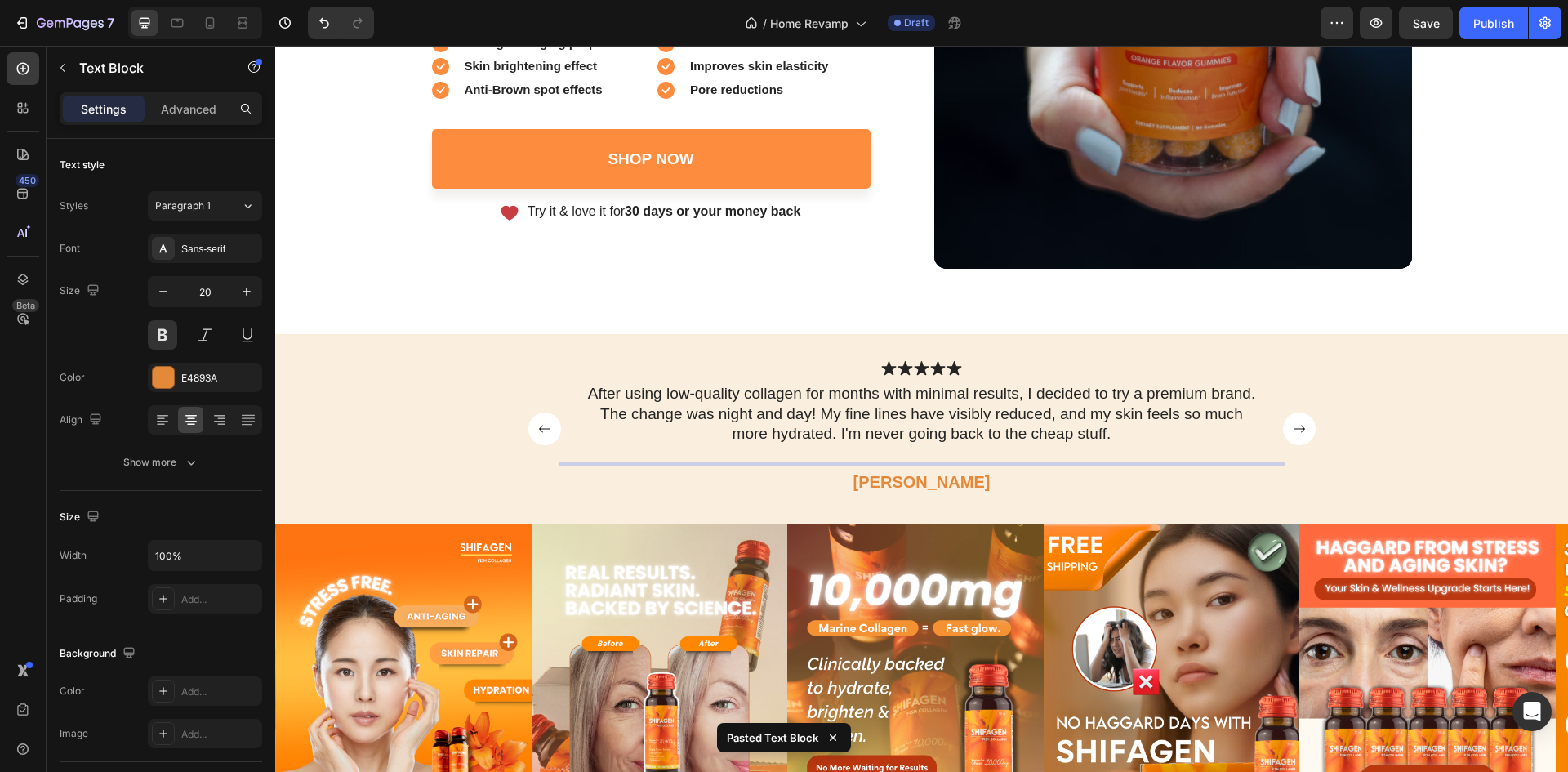
click at [939, 489] on p "Joyce" at bounding box center [922, 482] width 724 height 30
click at [939, 487] on p "Joyce" at bounding box center [922, 482] width 724 height 30
click at [920, 479] on p "Joyce" at bounding box center [922, 482] width 724 height 30
click at [920, 478] on p "Joyce" at bounding box center [922, 482] width 724 height 30
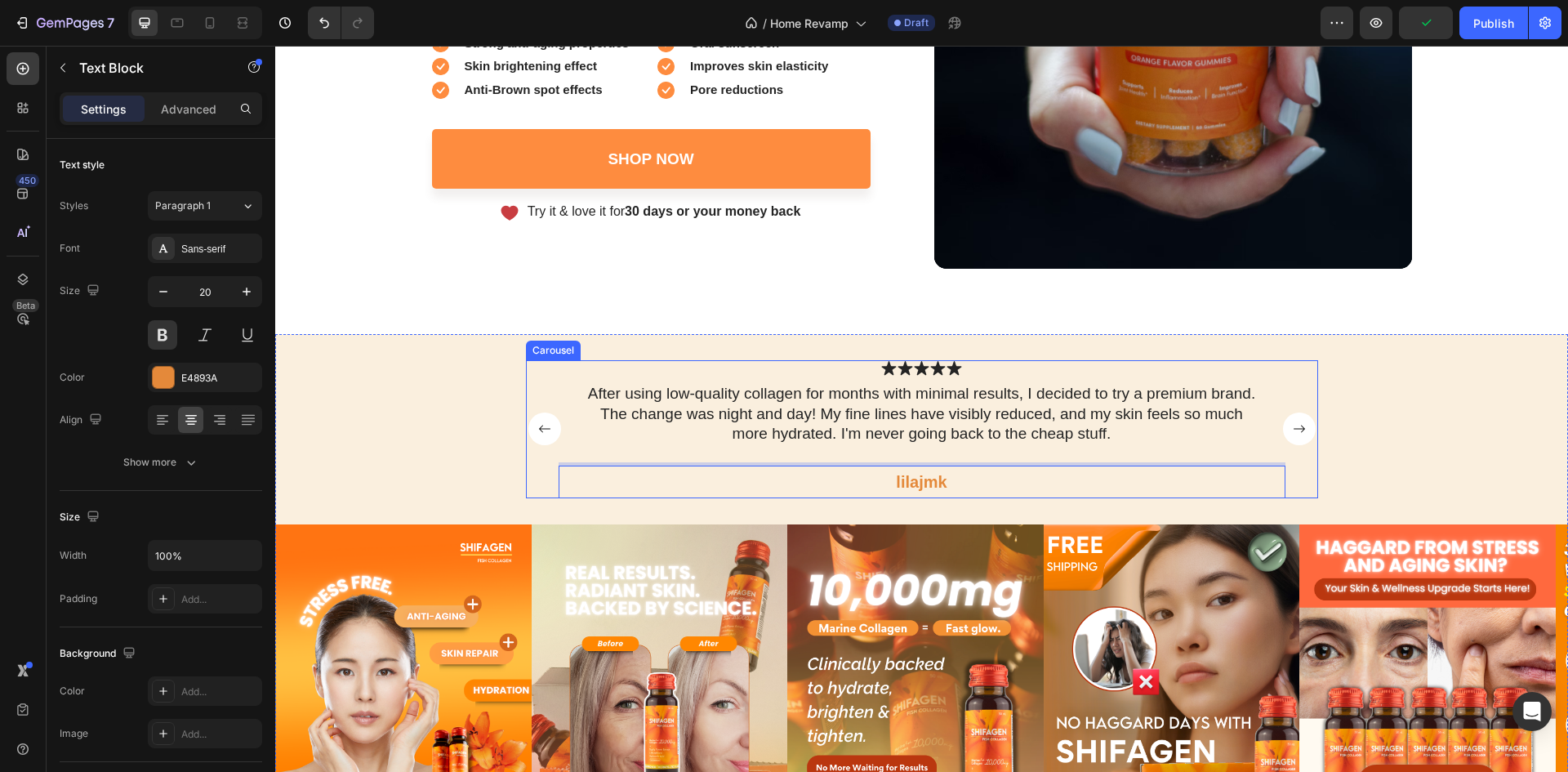
click at [1292, 424] on rect "Carousel Next Arrow" at bounding box center [1300, 429] width 33 height 33
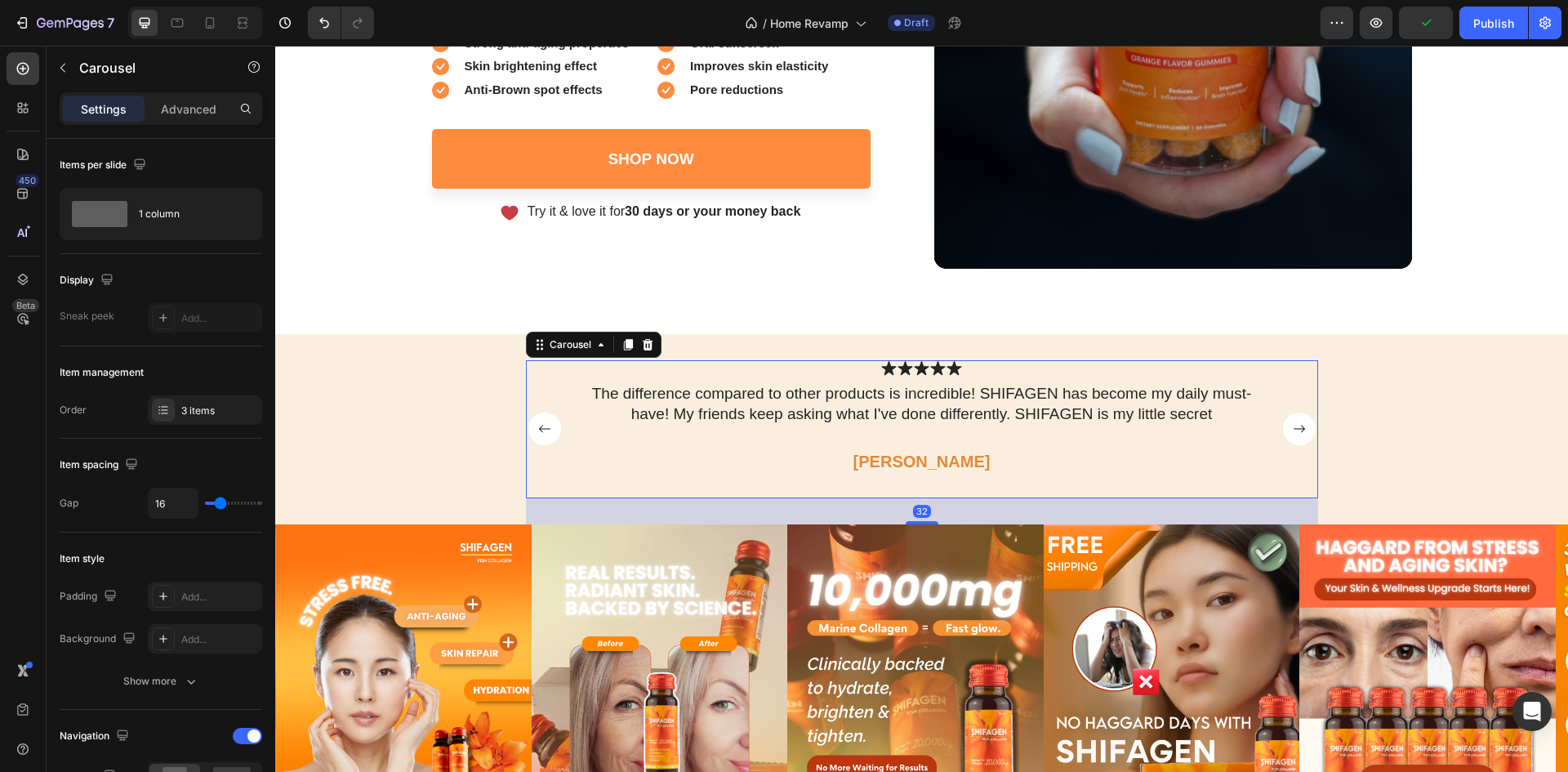
click at [1292, 424] on rect "Carousel Next Arrow" at bounding box center [1300, 429] width 33 height 33
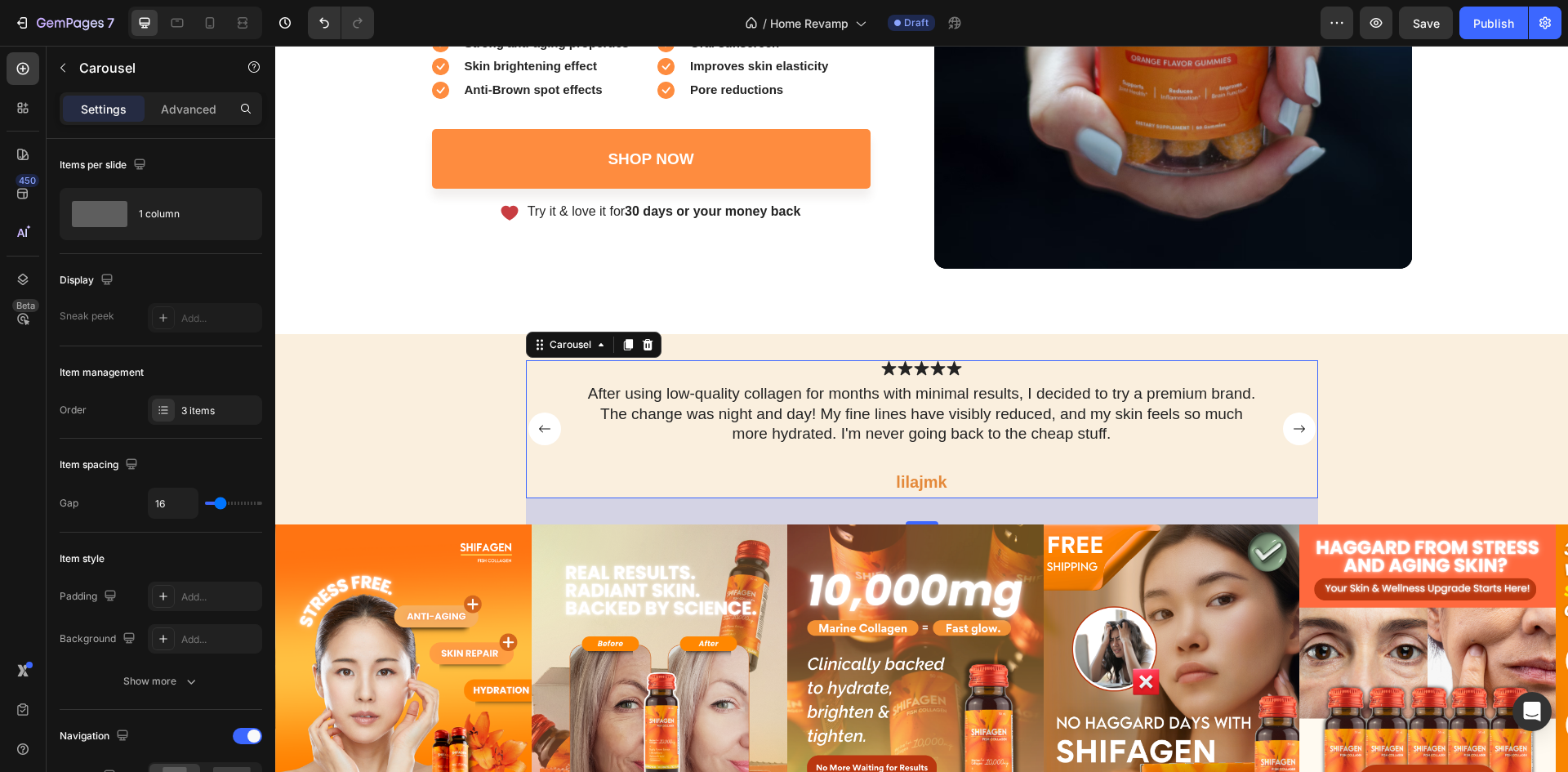
click at [1292, 424] on rect "Carousel Next Arrow" at bounding box center [1300, 429] width 33 height 33
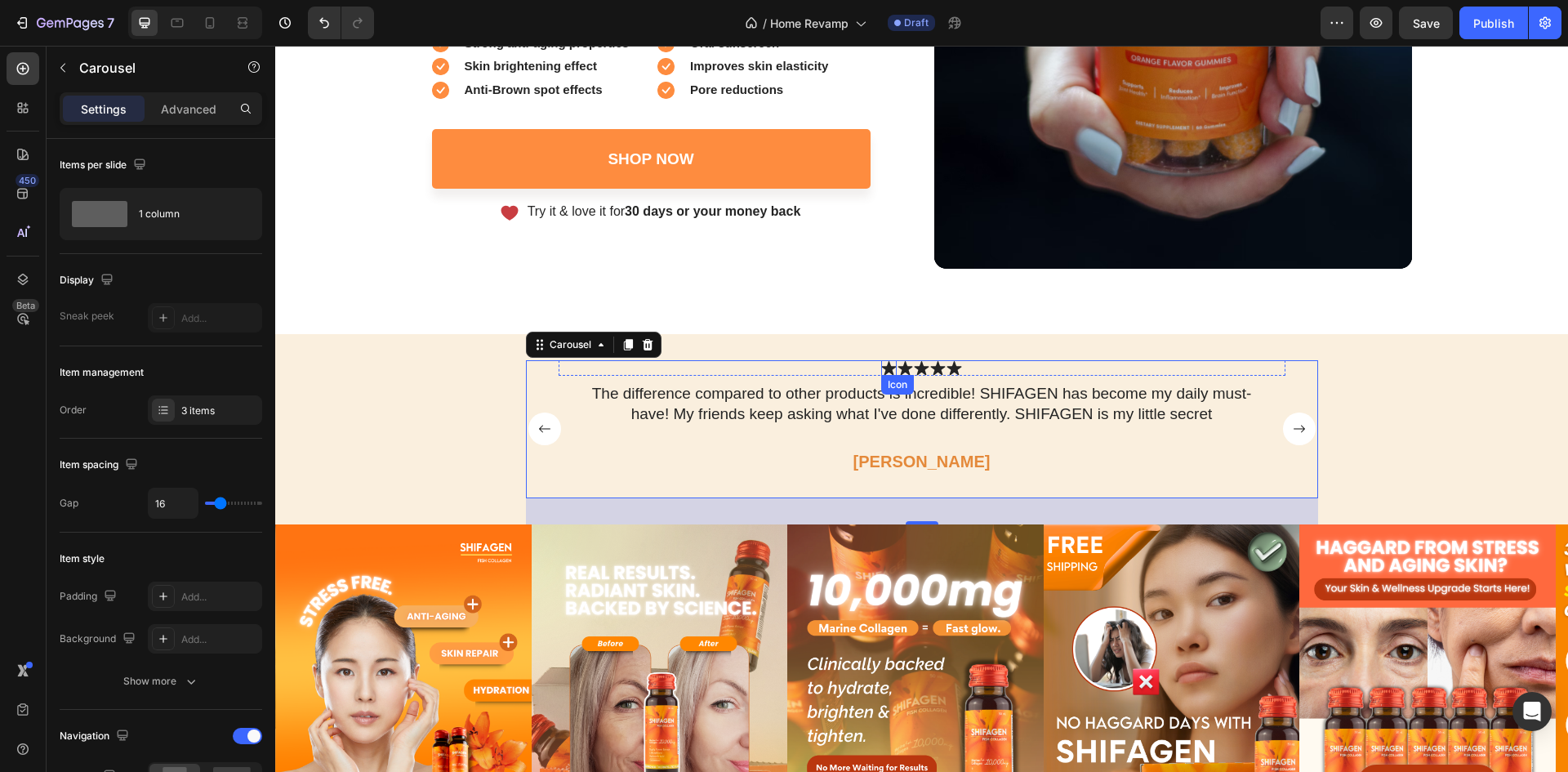
click at [883, 363] on icon at bounding box center [889, 368] width 15 height 14
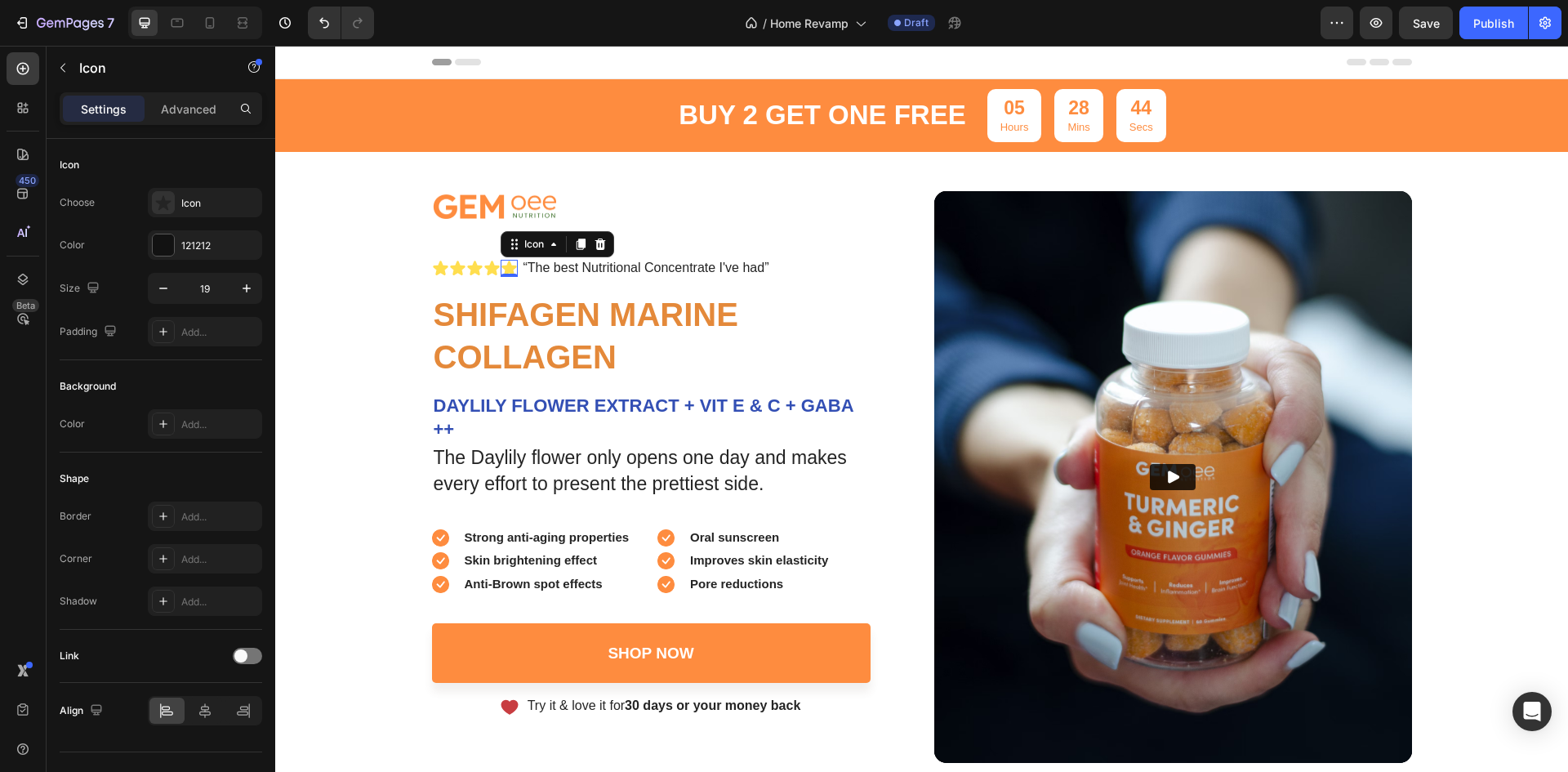
click at [505, 269] on icon at bounding box center [509, 269] width 15 height 15
click at [521, 244] on div "Icon" at bounding box center [534, 244] width 26 height 0
click at [529, 217] on div "Icon List" at bounding box center [530, 215] width 45 height 10
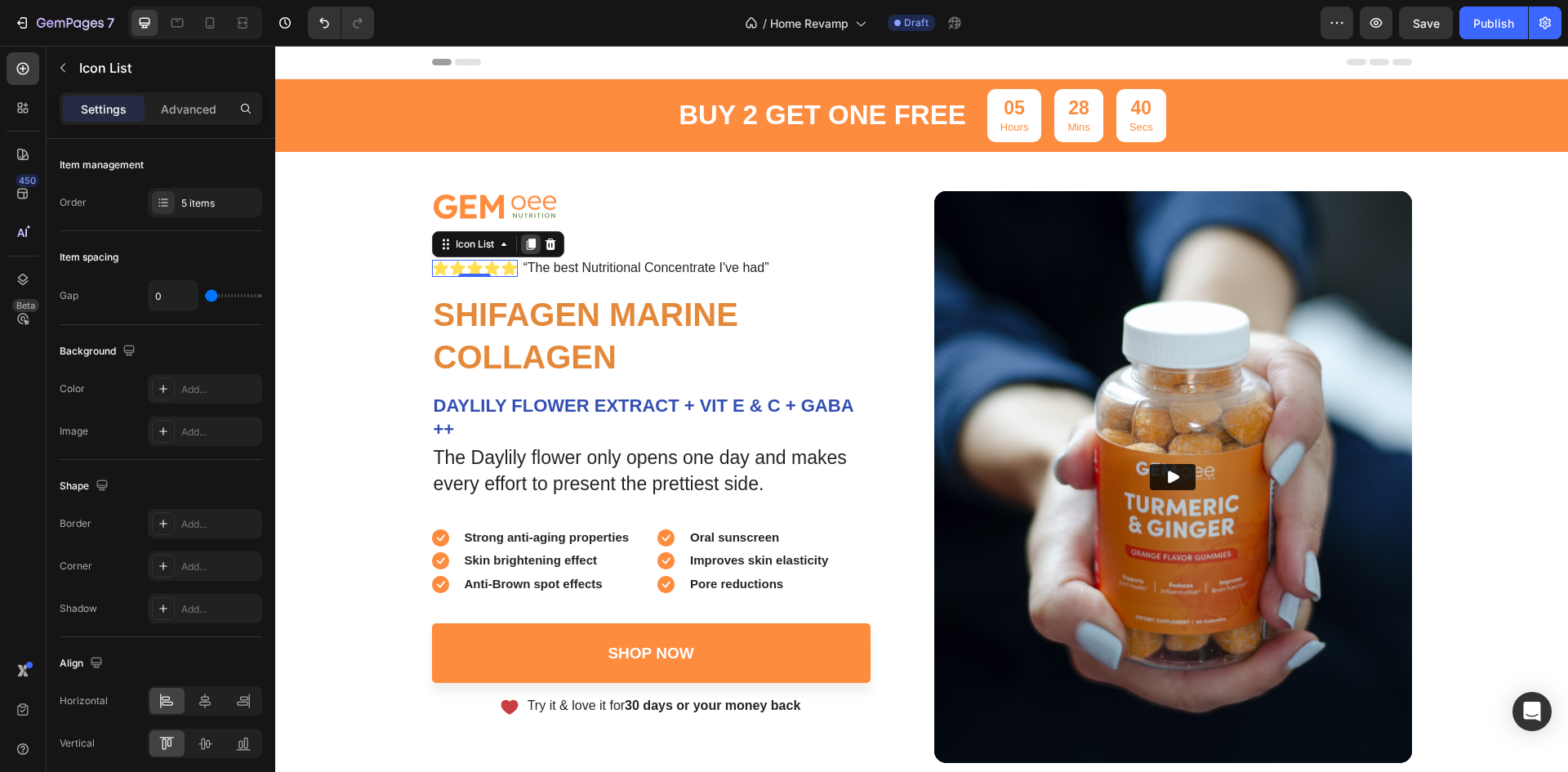
click at [529, 243] on icon at bounding box center [530, 244] width 9 height 12
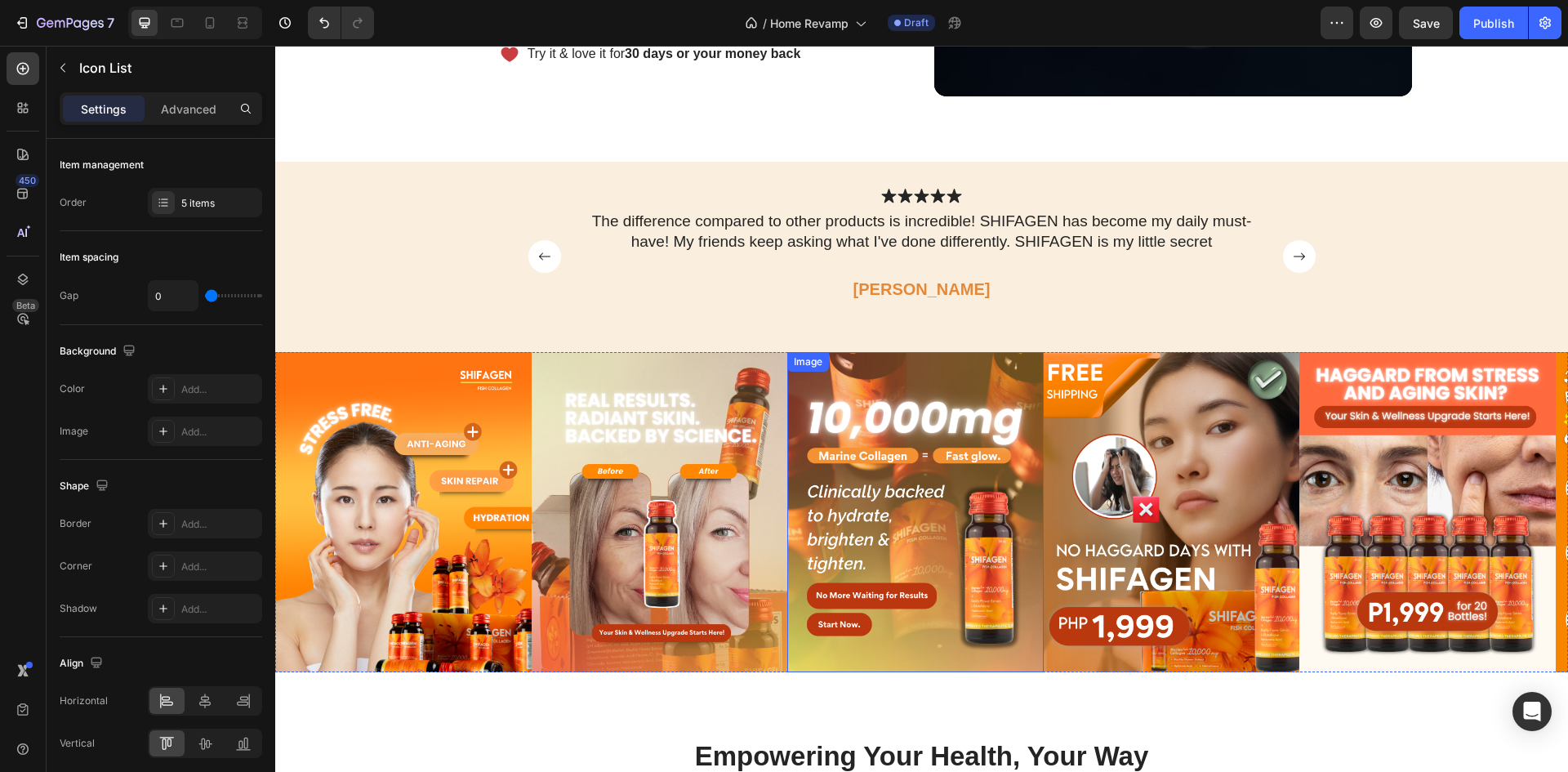
scroll to position [654, 0]
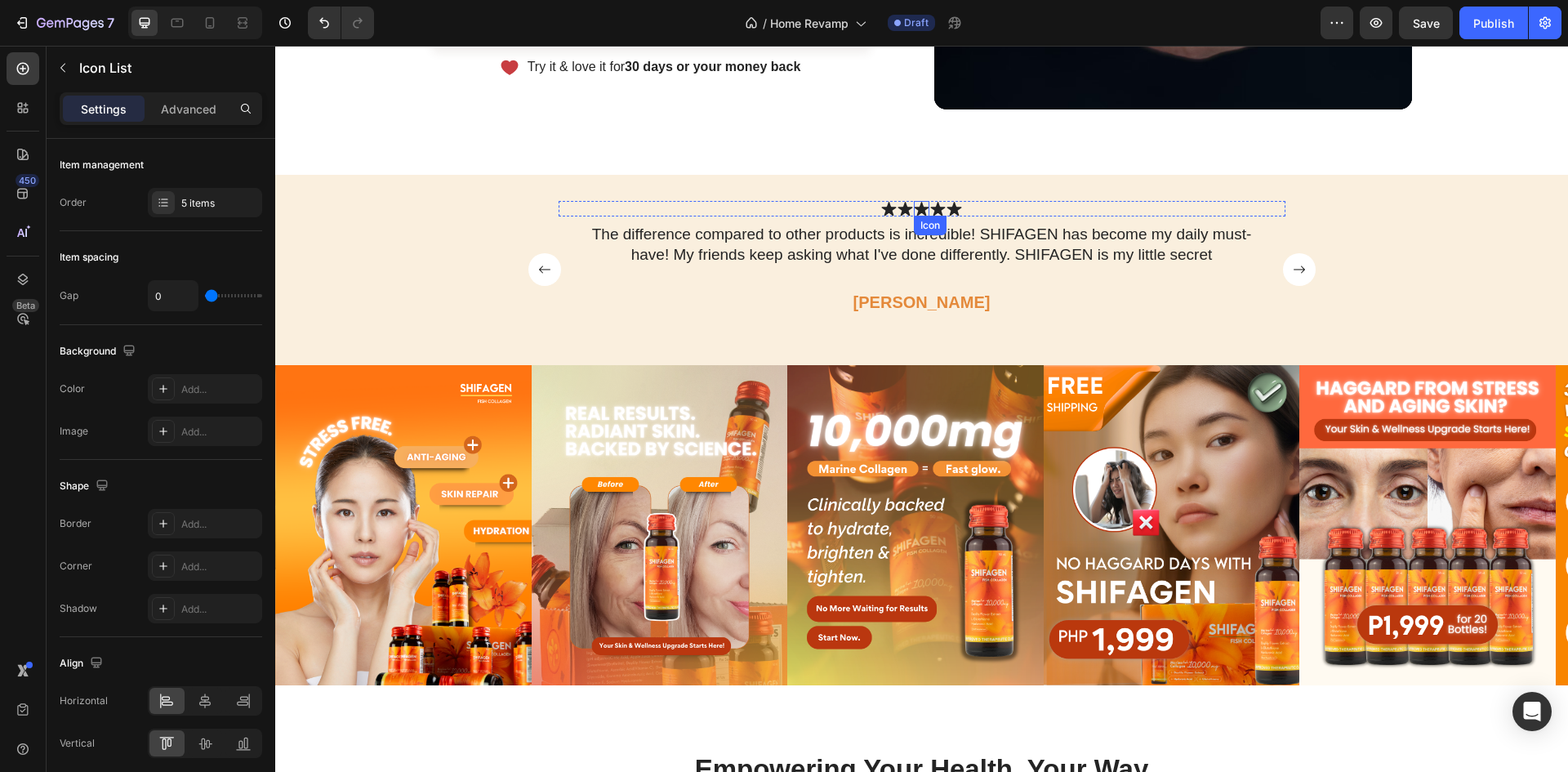
drag, startPoint x: 524, startPoint y: 261, endPoint x: 909, endPoint y: 203, distance: 389.3
click at [969, 205] on div "Icon Icon Icon Icon Icon" at bounding box center [922, 208] width 727 height 16
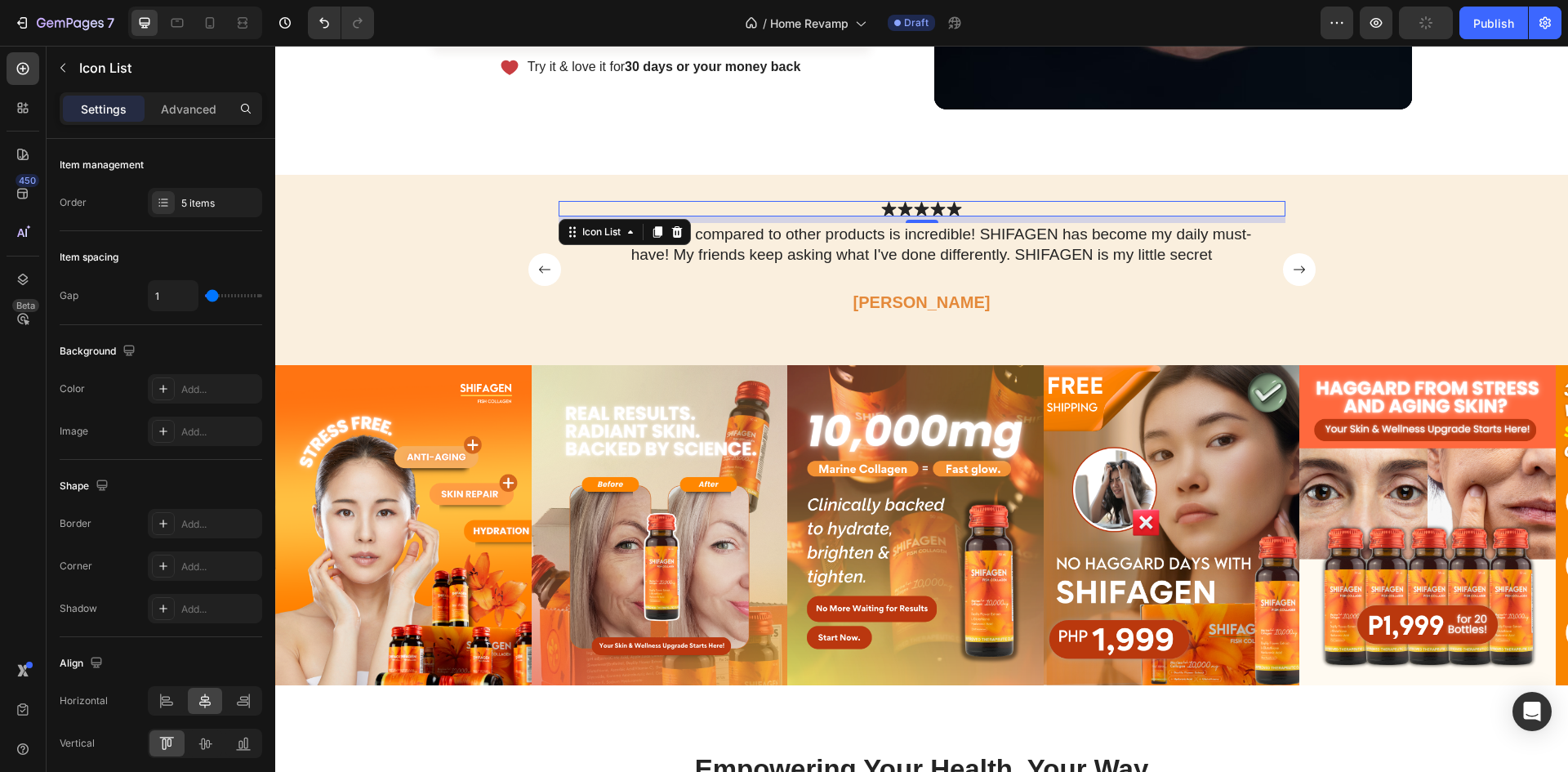
scroll to position [0, 0]
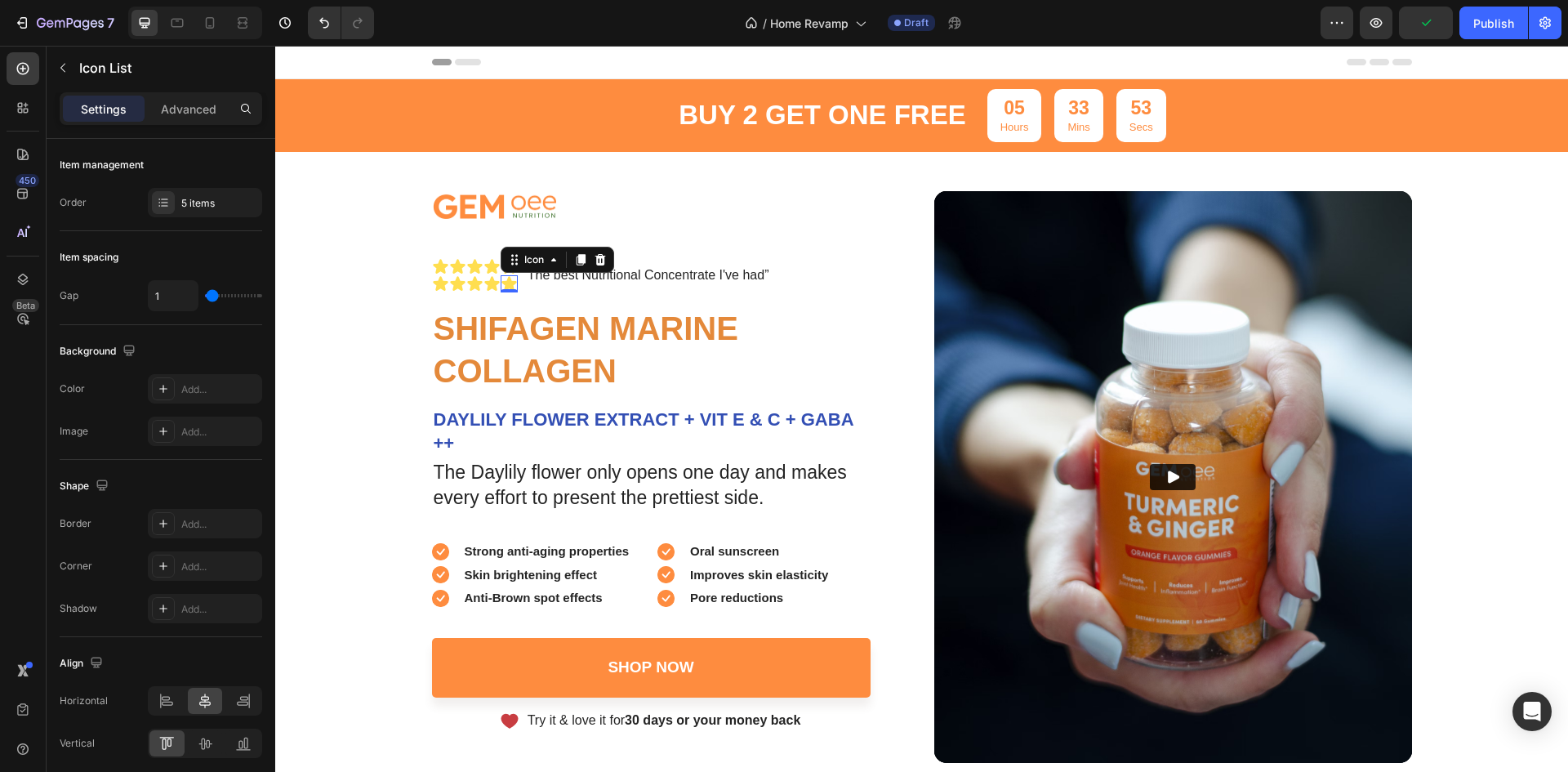
click at [503, 283] on icon at bounding box center [509, 284] width 15 height 15
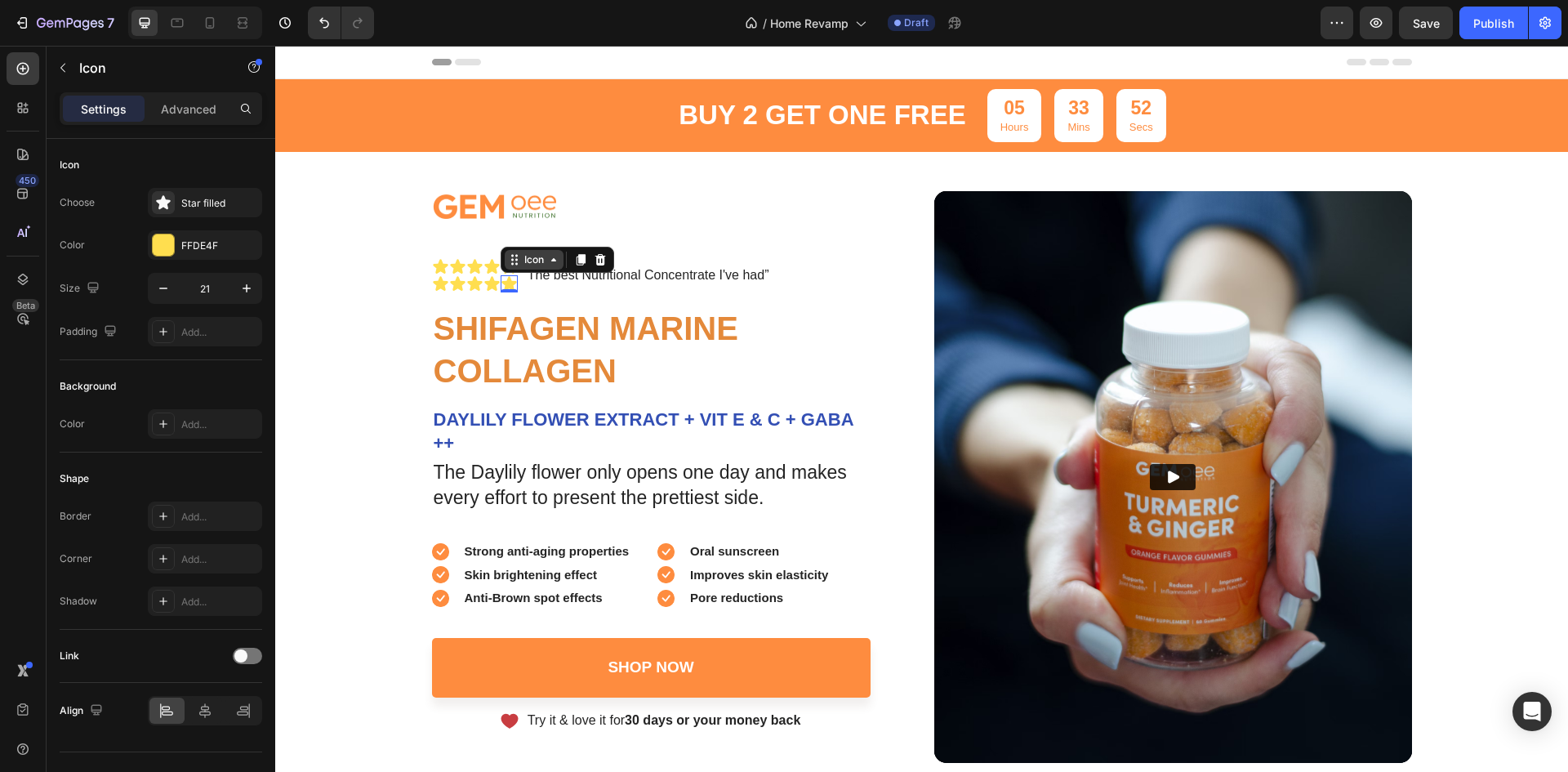
click at [521, 260] on div "Icon" at bounding box center [534, 260] width 26 height 0
click at [515, 238] on div "Icon List" at bounding box center [530, 231] width 58 height 26
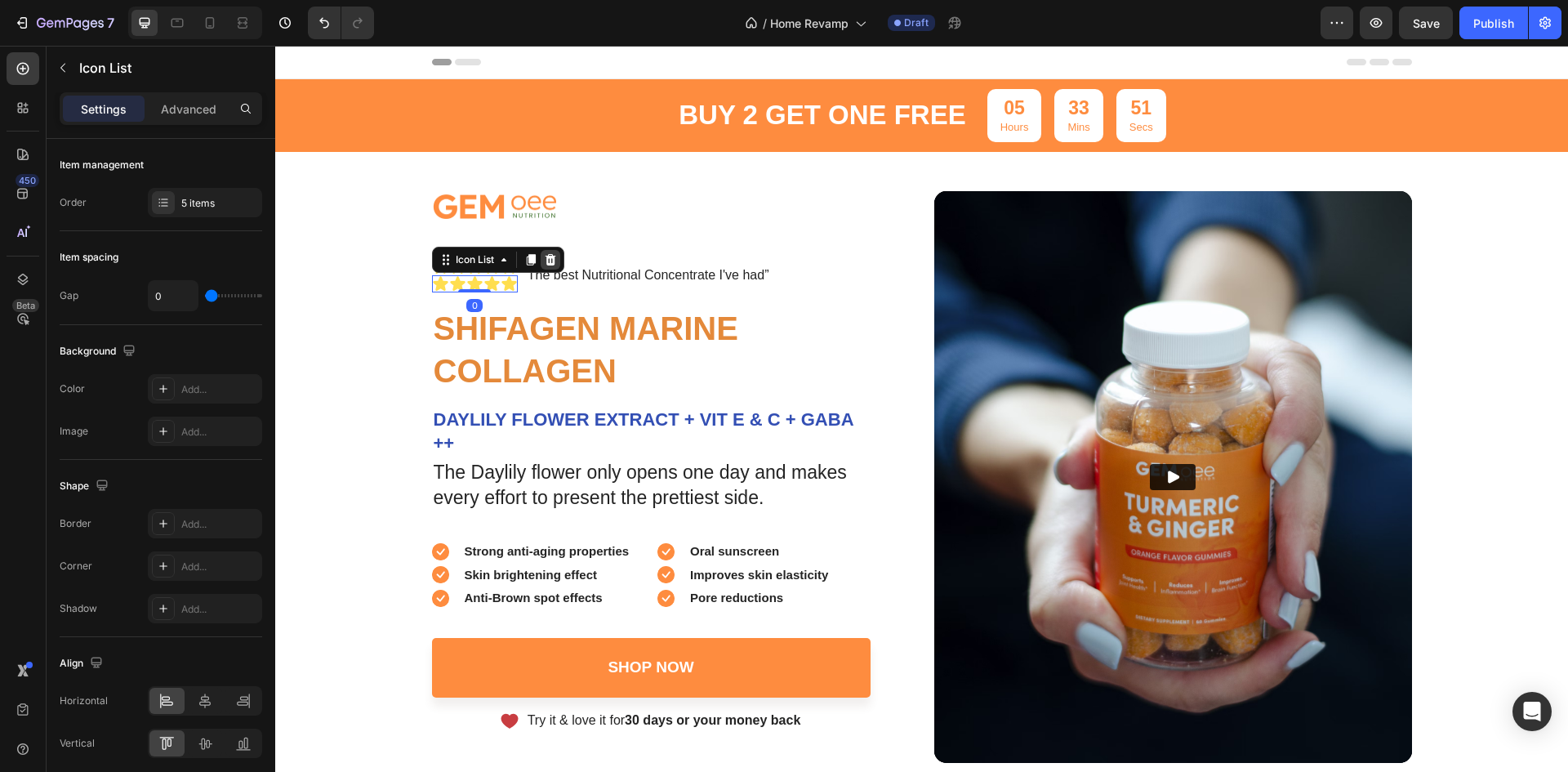
click at [545, 257] on icon at bounding box center [550, 260] width 11 height 12
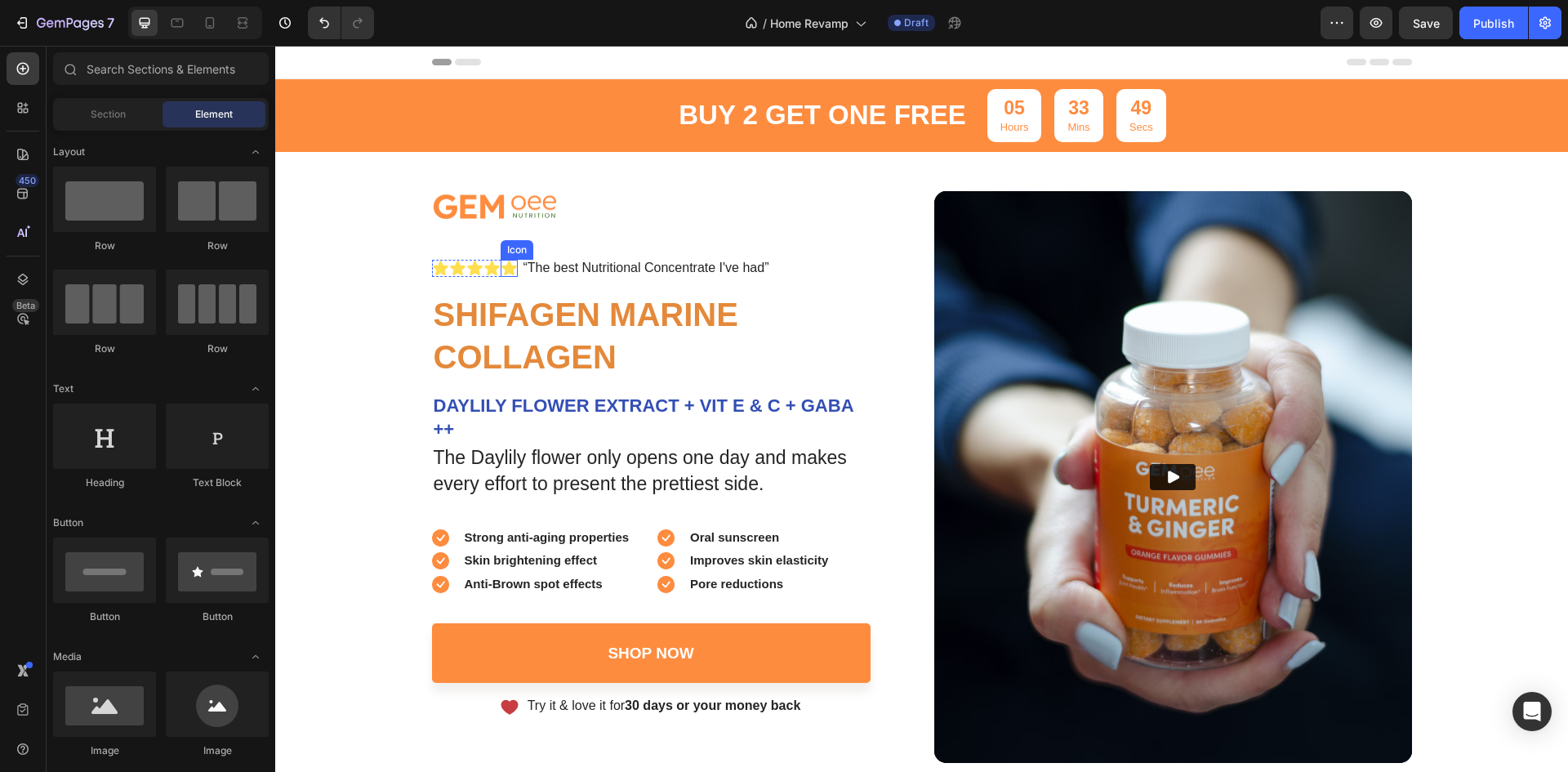
click at [509, 268] on icon at bounding box center [509, 269] width 15 height 15
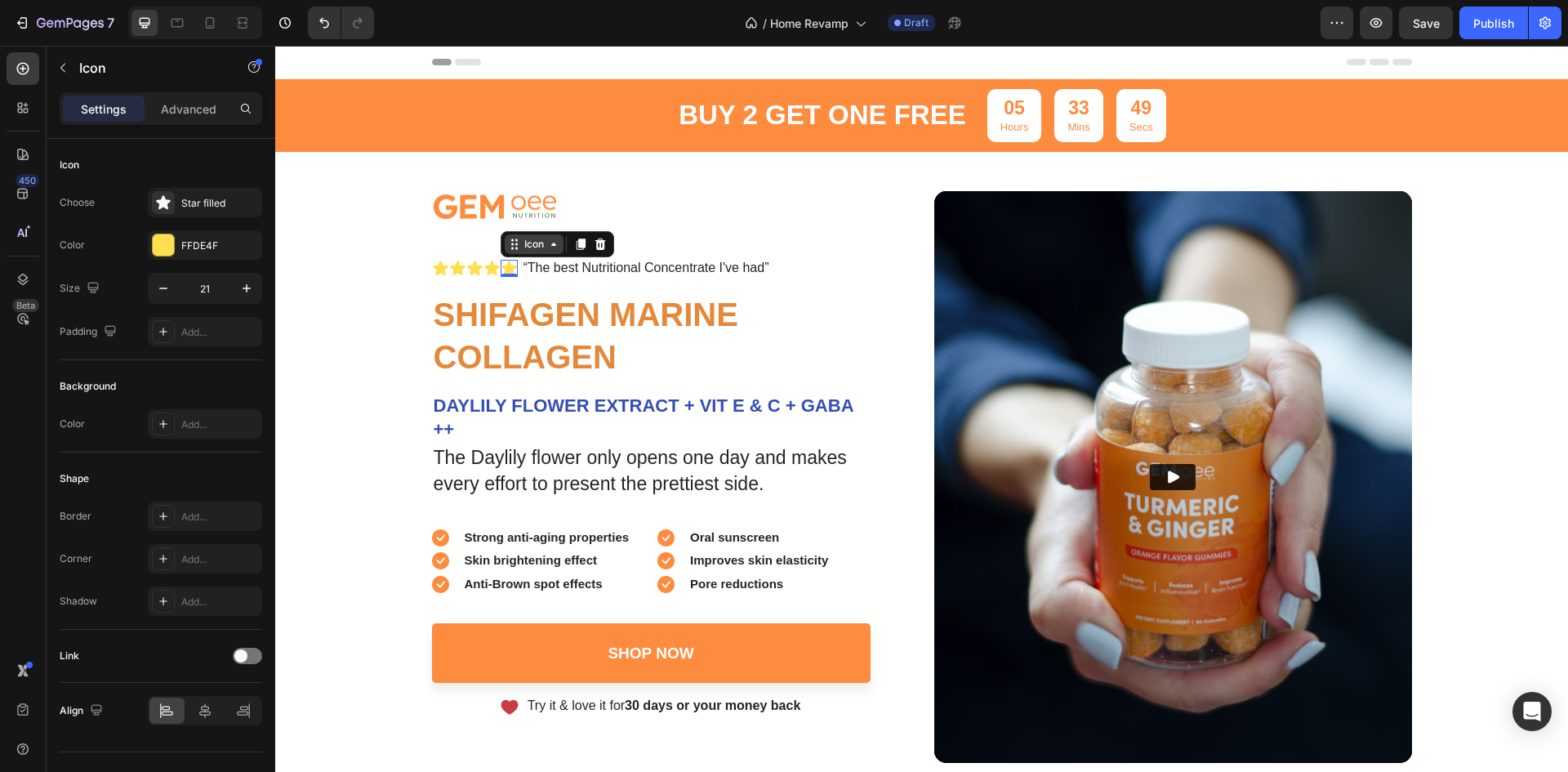
click at [512, 247] on icon at bounding box center [515, 244] width 13 height 13
click at [518, 223] on div "Icon List" at bounding box center [530, 215] width 58 height 26
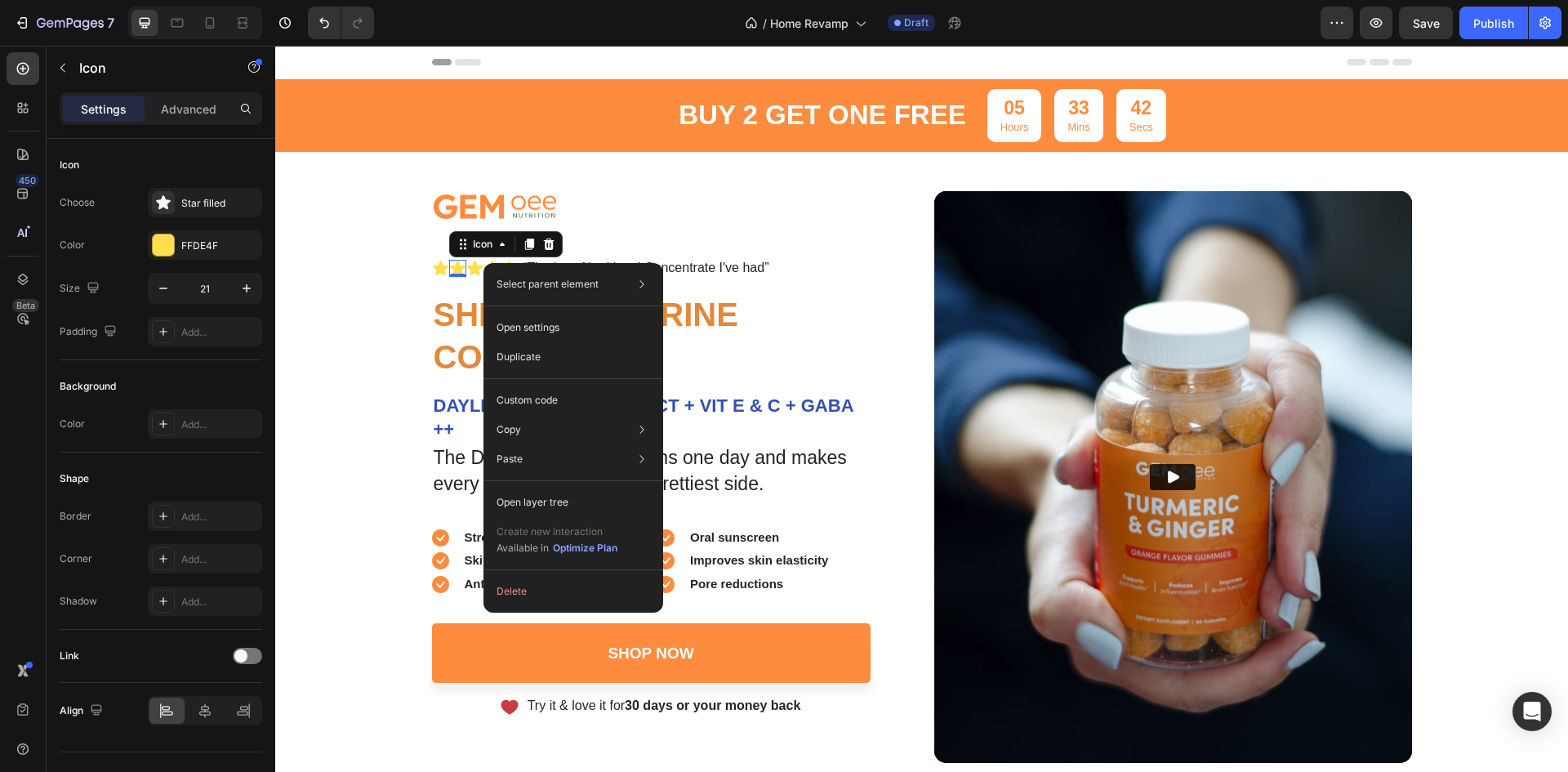
click at [450, 266] on icon at bounding box center [457, 269] width 15 height 15
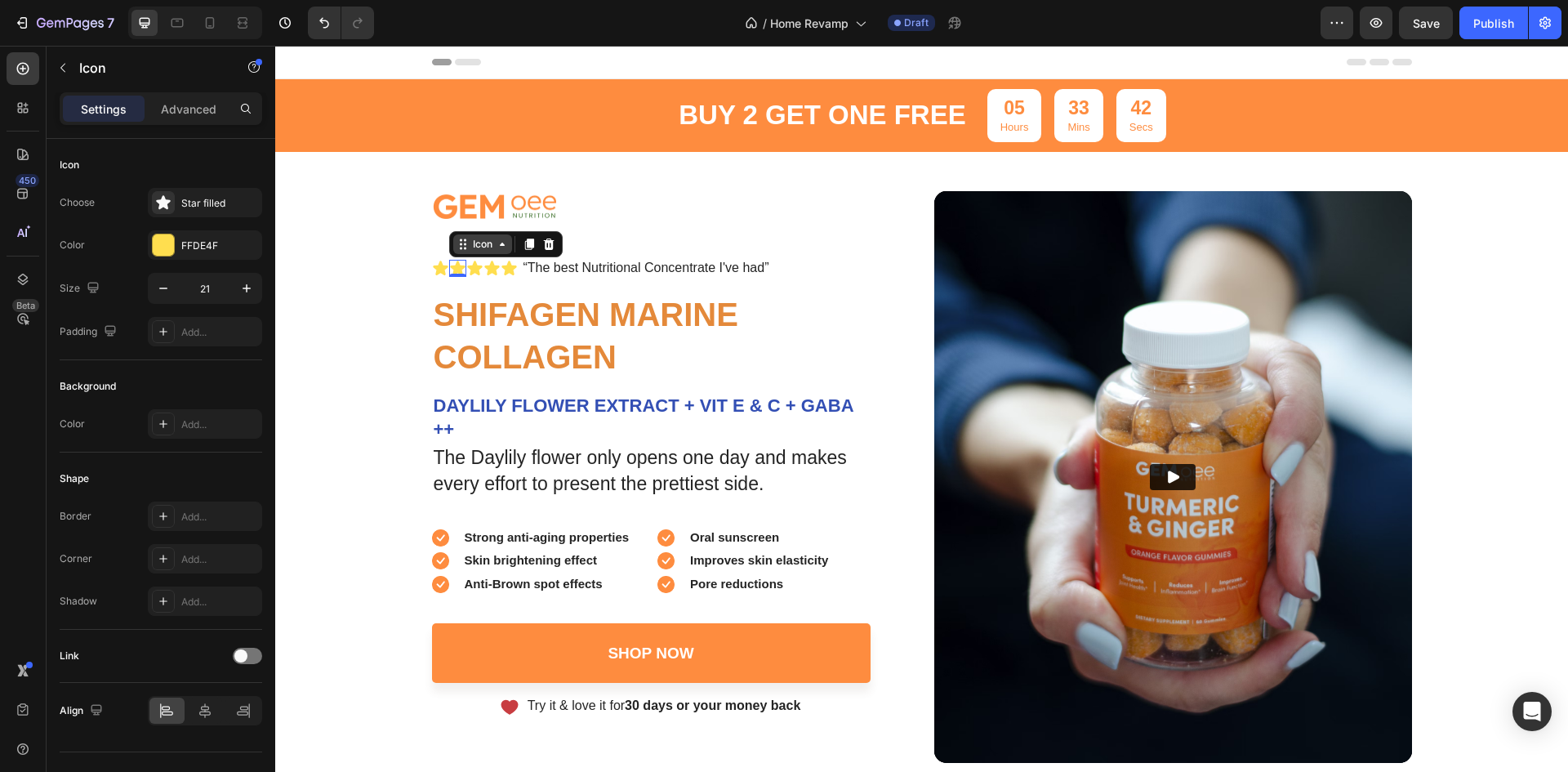
click at [456, 246] on icon at bounding box center [463, 244] width 13 height 13
click at [472, 211] on div "Icon List" at bounding box center [479, 215] width 45 height 10
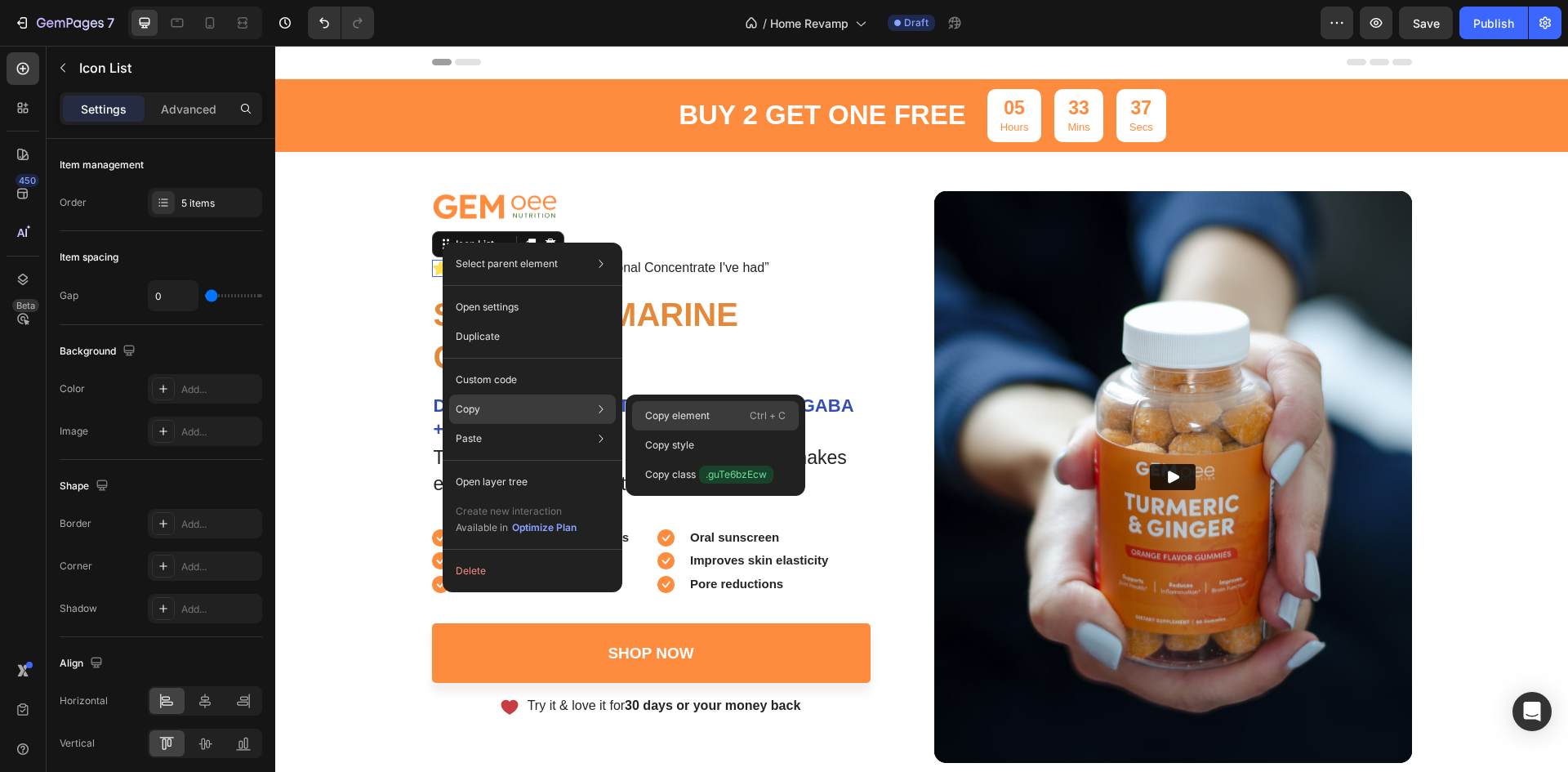
click at [679, 418] on p "Copy element" at bounding box center [678, 416] width 64 height 15
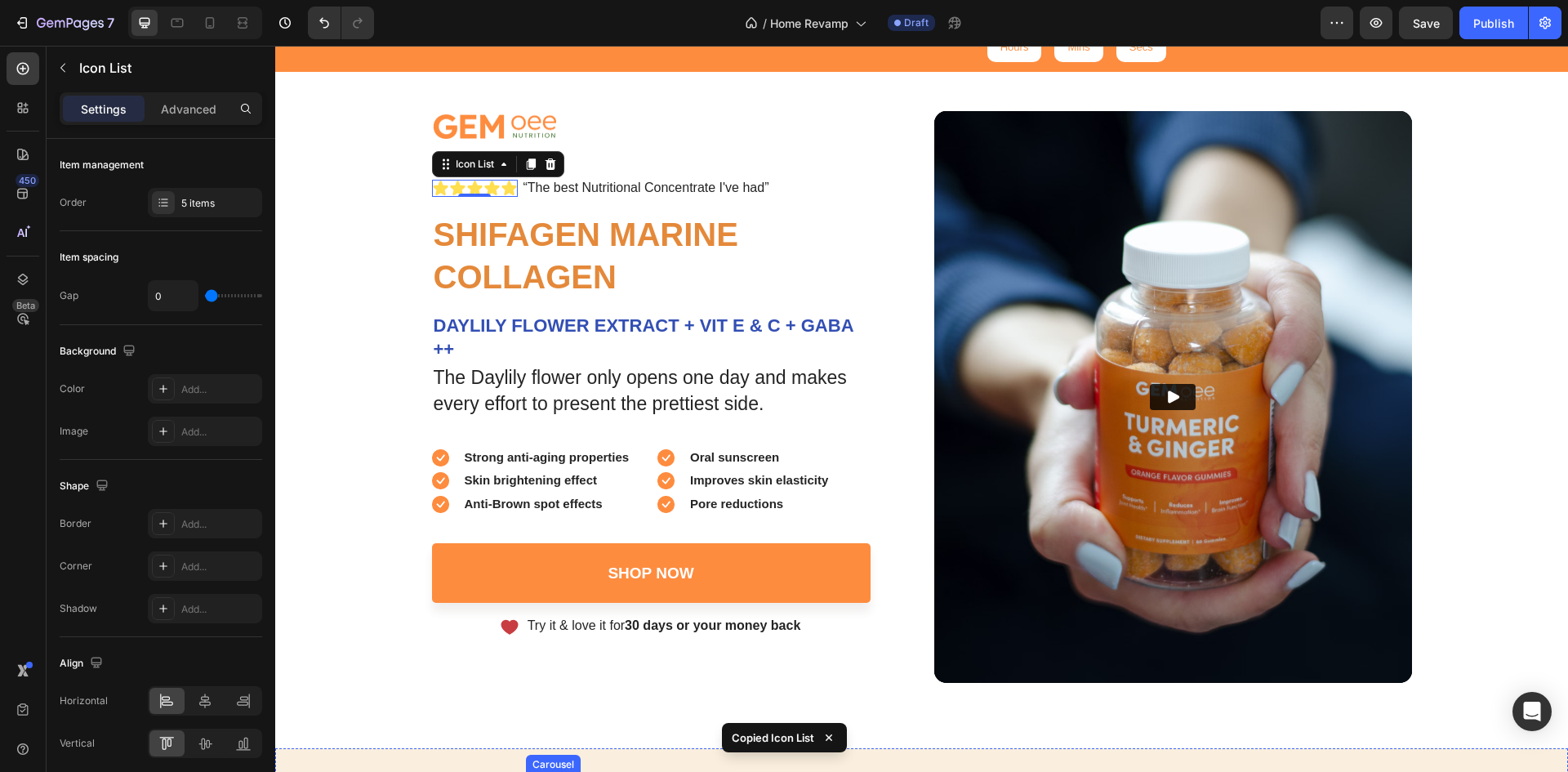
scroll to position [571, 0]
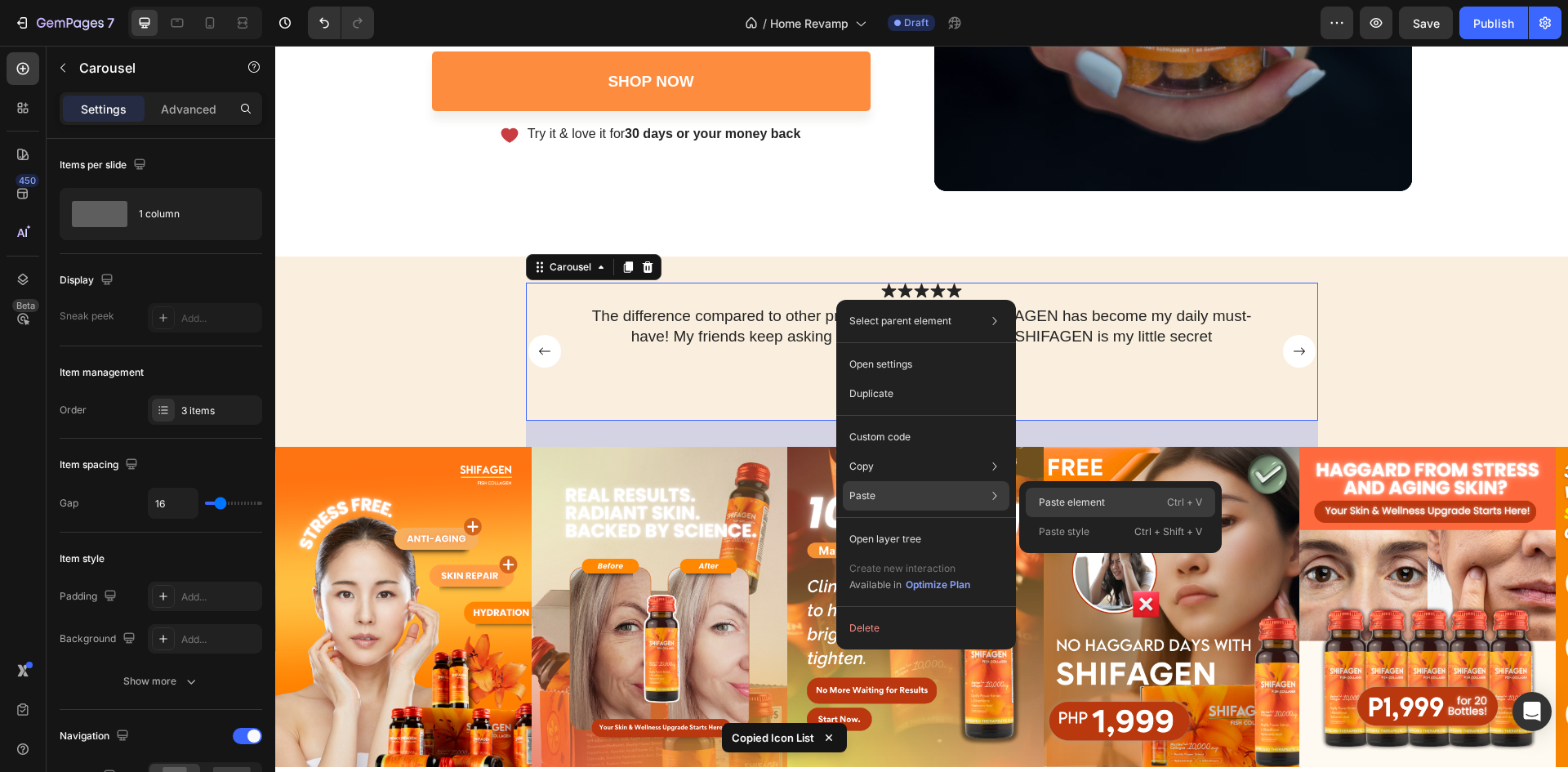
click at [1056, 502] on p "Paste element" at bounding box center [1072, 502] width 66 height 15
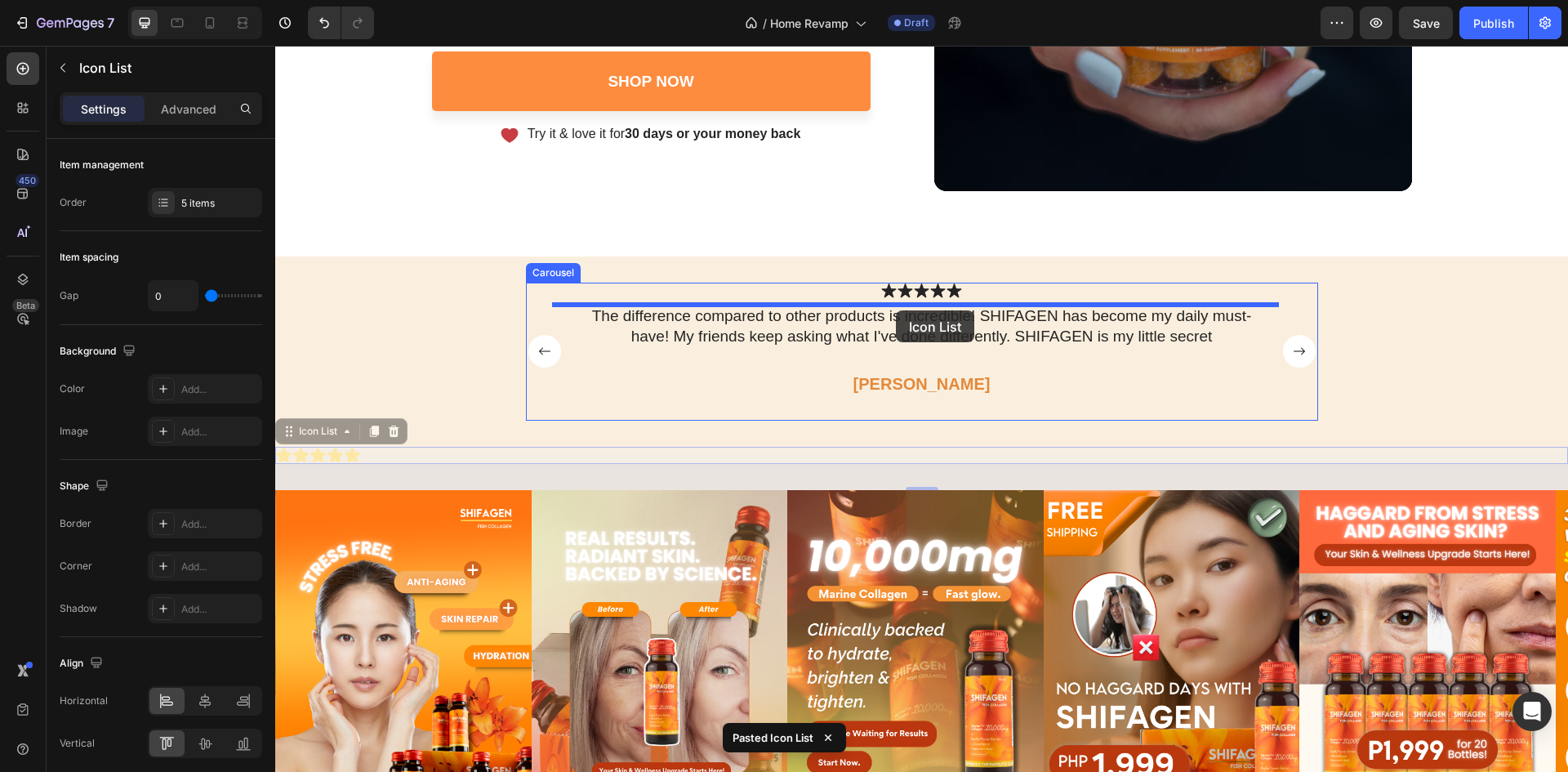
drag, startPoint x: 294, startPoint y: 432, endPoint x: 896, endPoint y: 310, distance: 614.2
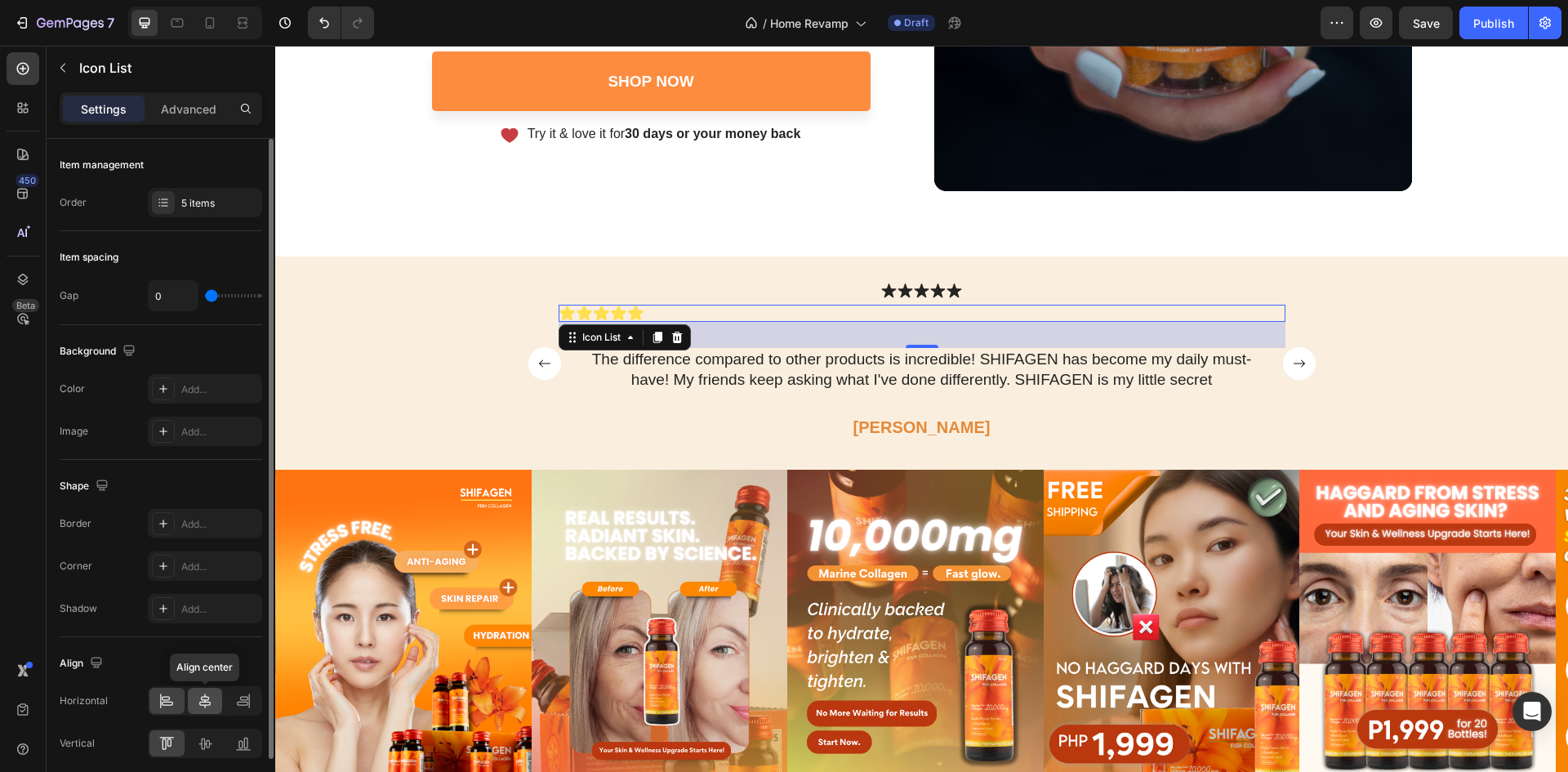
click at [202, 707] on icon at bounding box center [205, 700] width 16 height 16
click at [205, 736] on icon at bounding box center [205, 743] width 16 height 16
click at [242, 746] on icon at bounding box center [240, 745] width 4 height 8
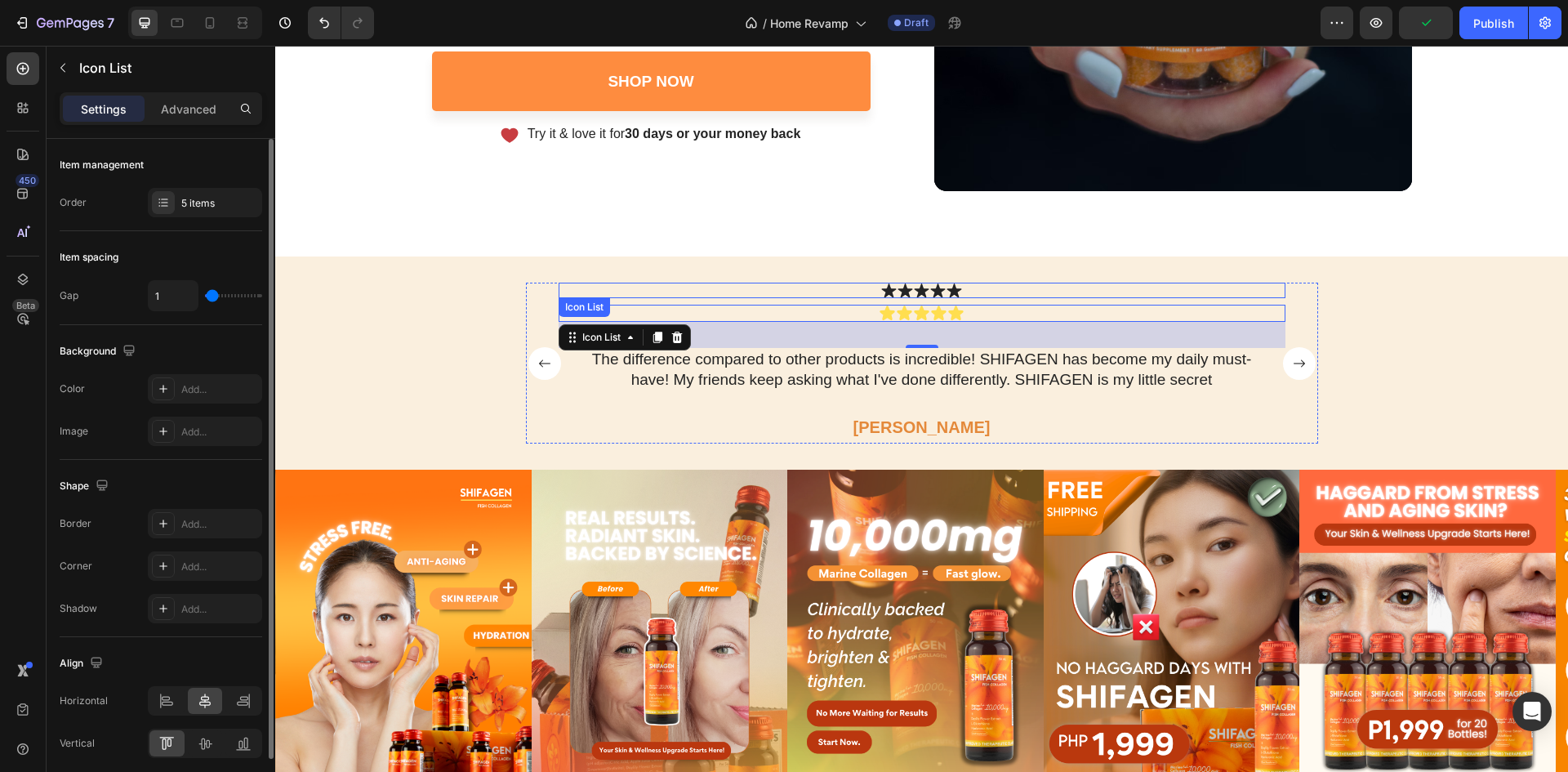
click at [849, 289] on div "Icon Icon Icon Icon Icon" at bounding box center [922, 290] width 727 height 16
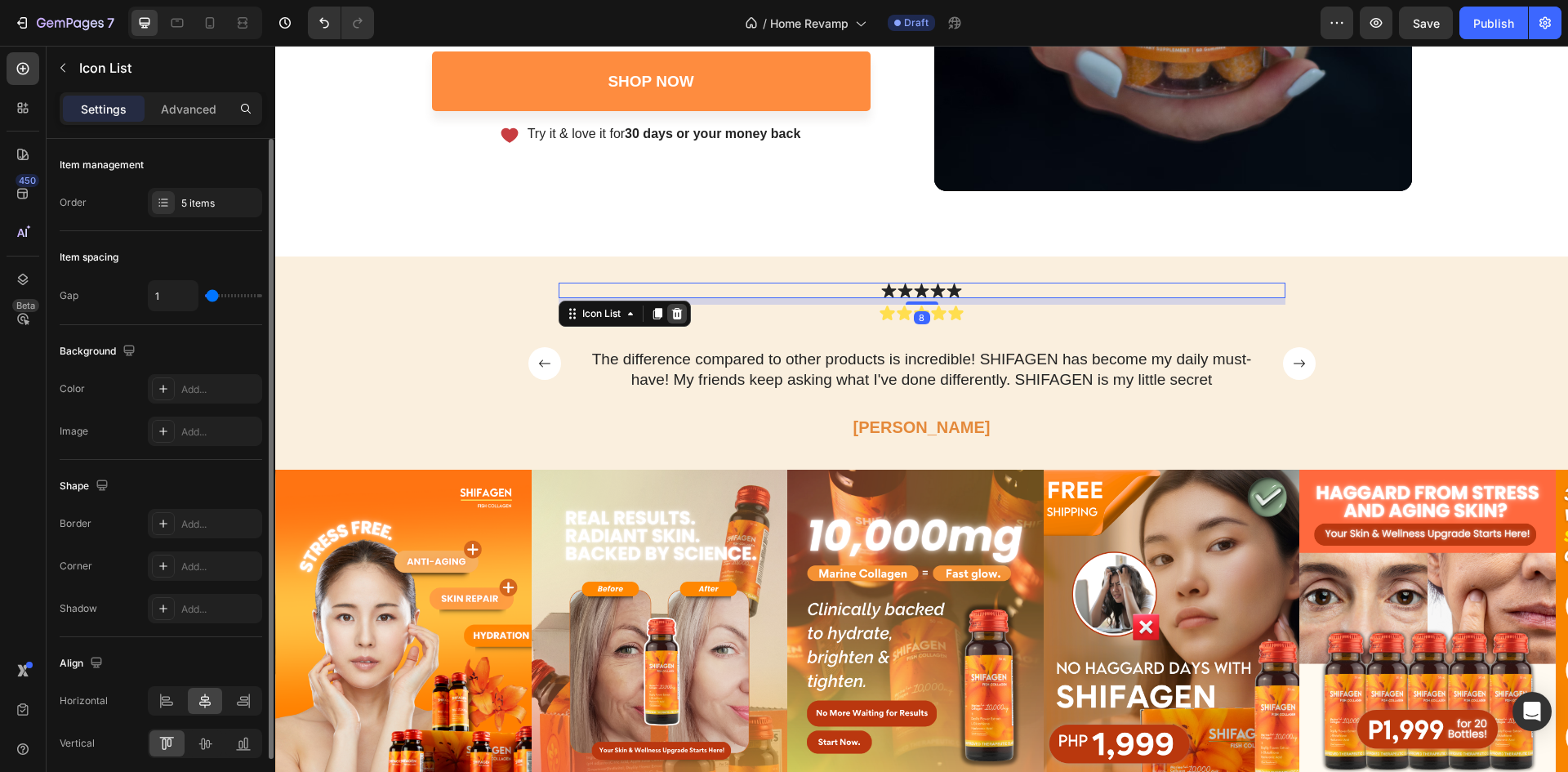
click at [675, 317] on icon at bounding box center [677, 313] width 11 height 12
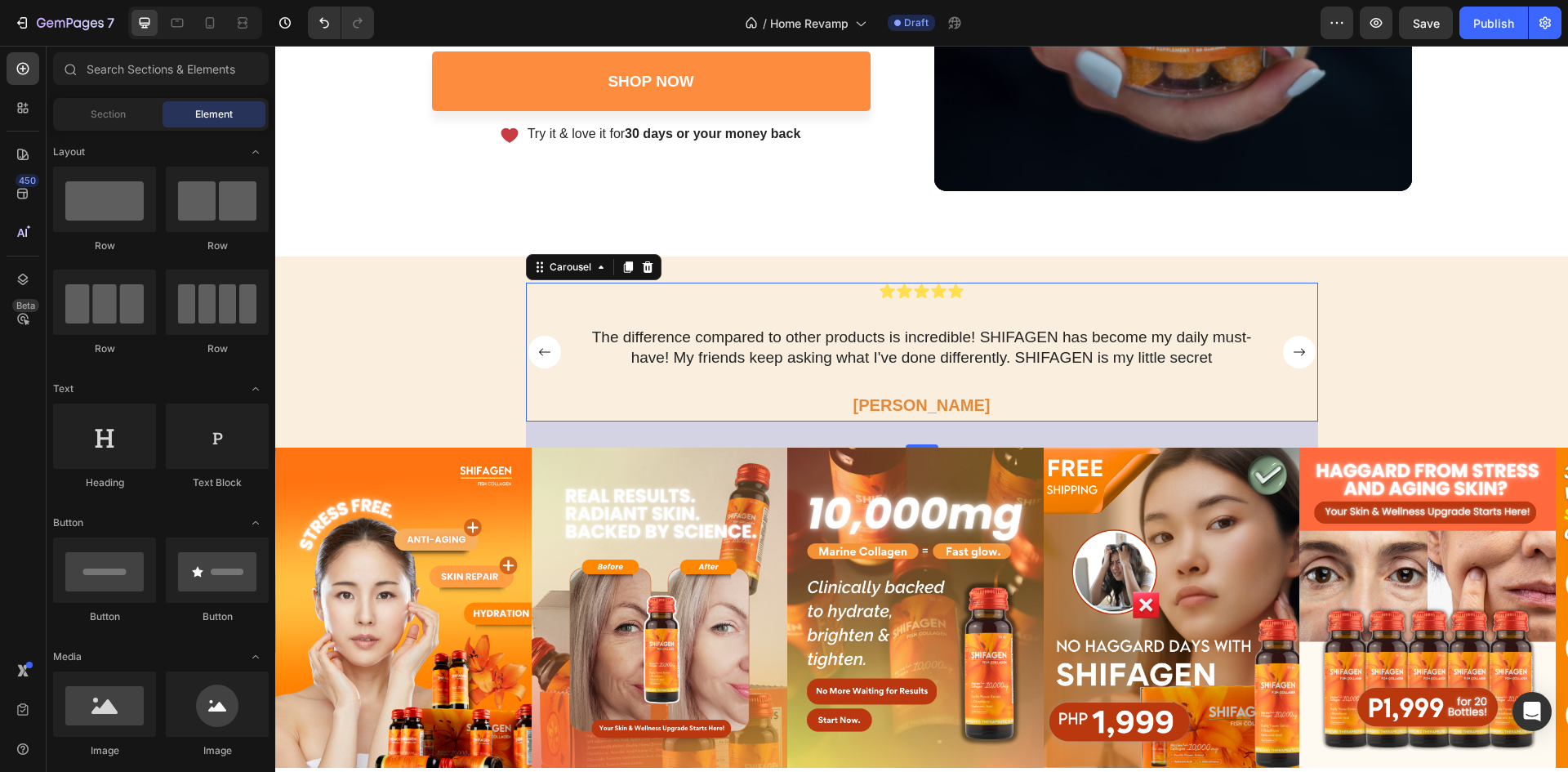
click at [710, 312] on div "Icon Icon Icon Icon Icon Icon List The difference compared to other products is…" at bounding box center [922, 352] width 727 height 139
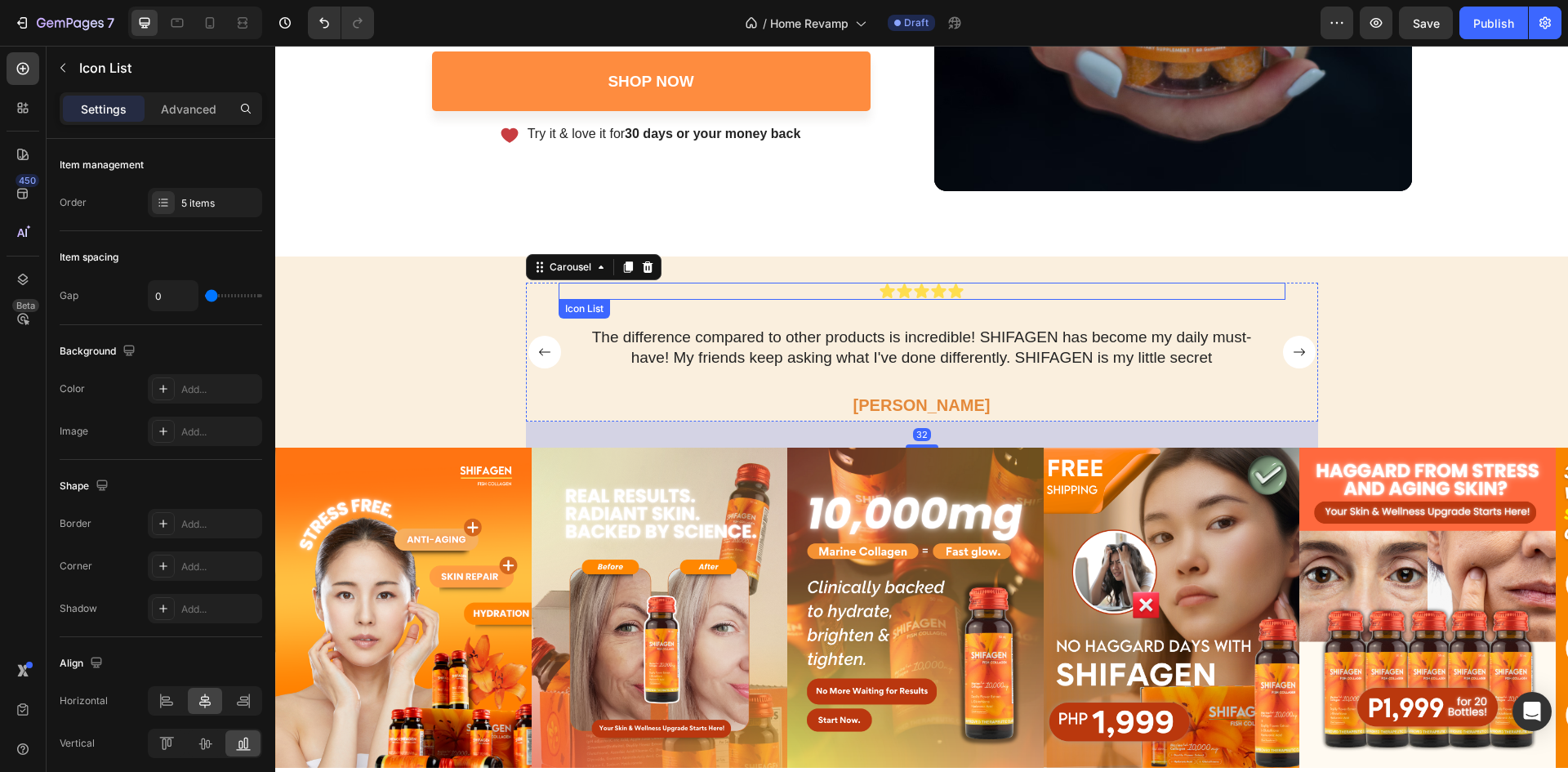
click at [799, 287] on div "Icon Icon Icon Icon Icon" at bounding box center [922, 291] width 727 height 17
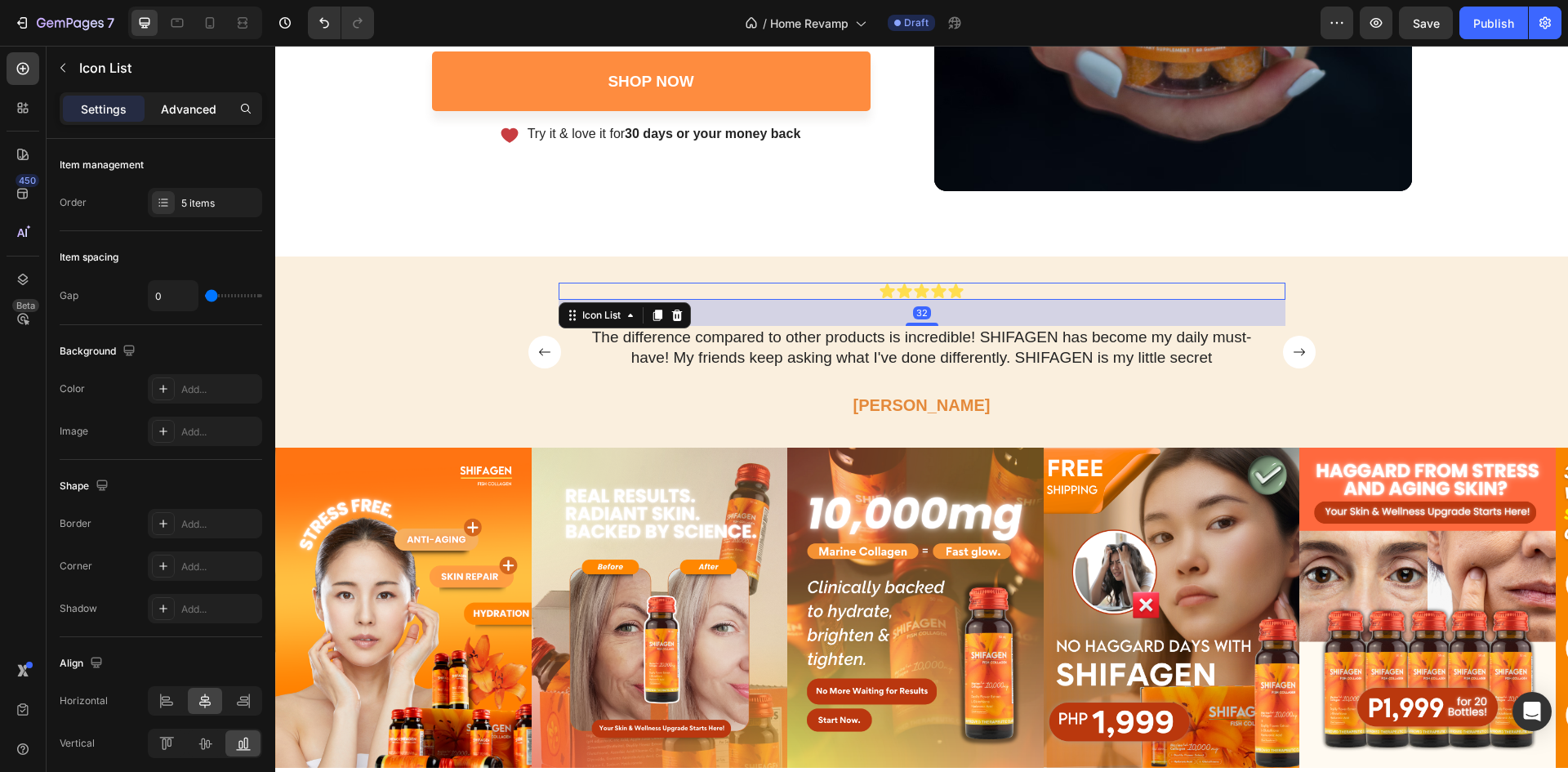
click at [188, 118] on div "Advanced" at bounding box center [188, 109] width 81 height 26
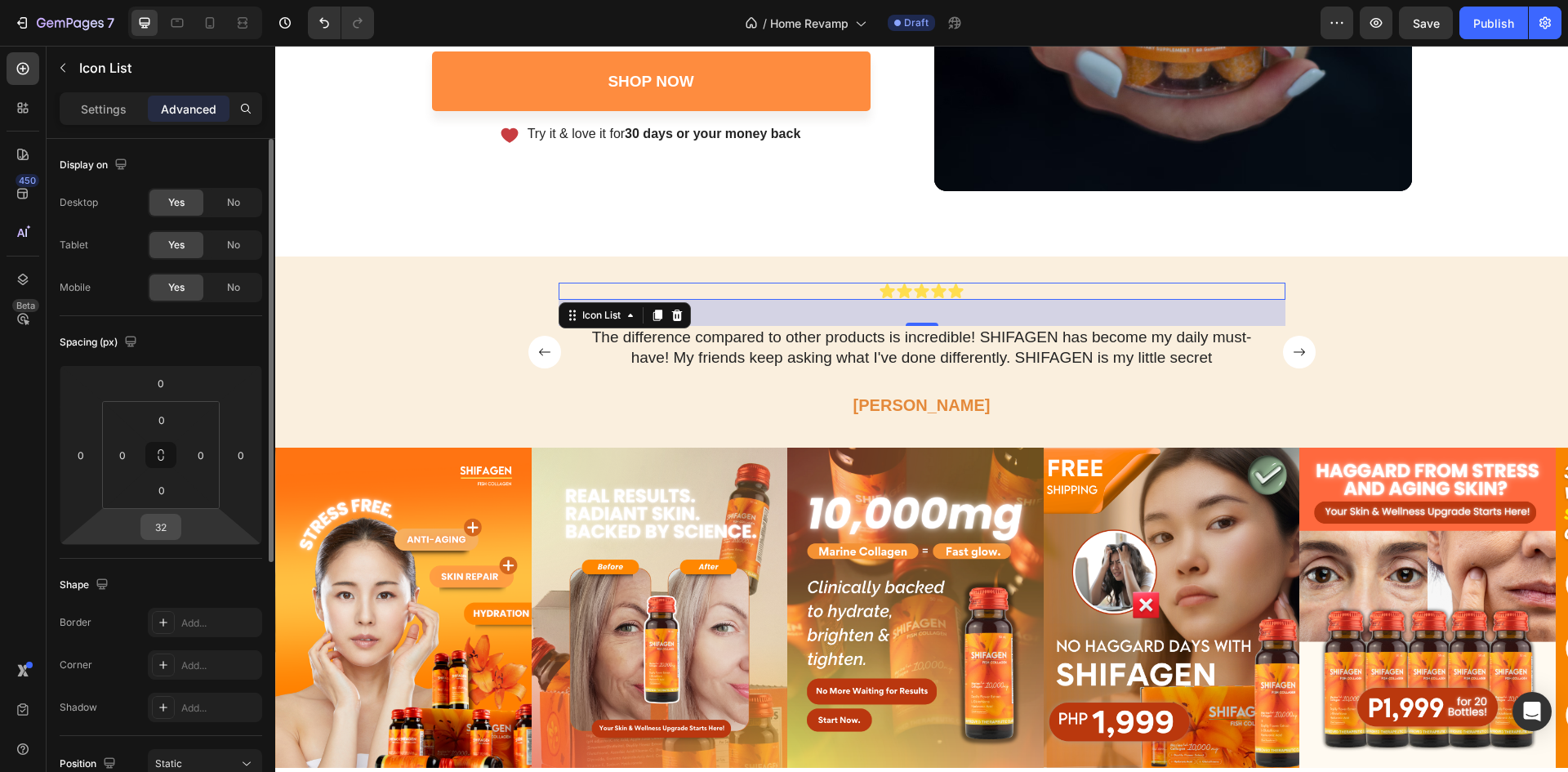
click at [164, 535] on input "32" at bounding box center [161, 527] width 33 height 25
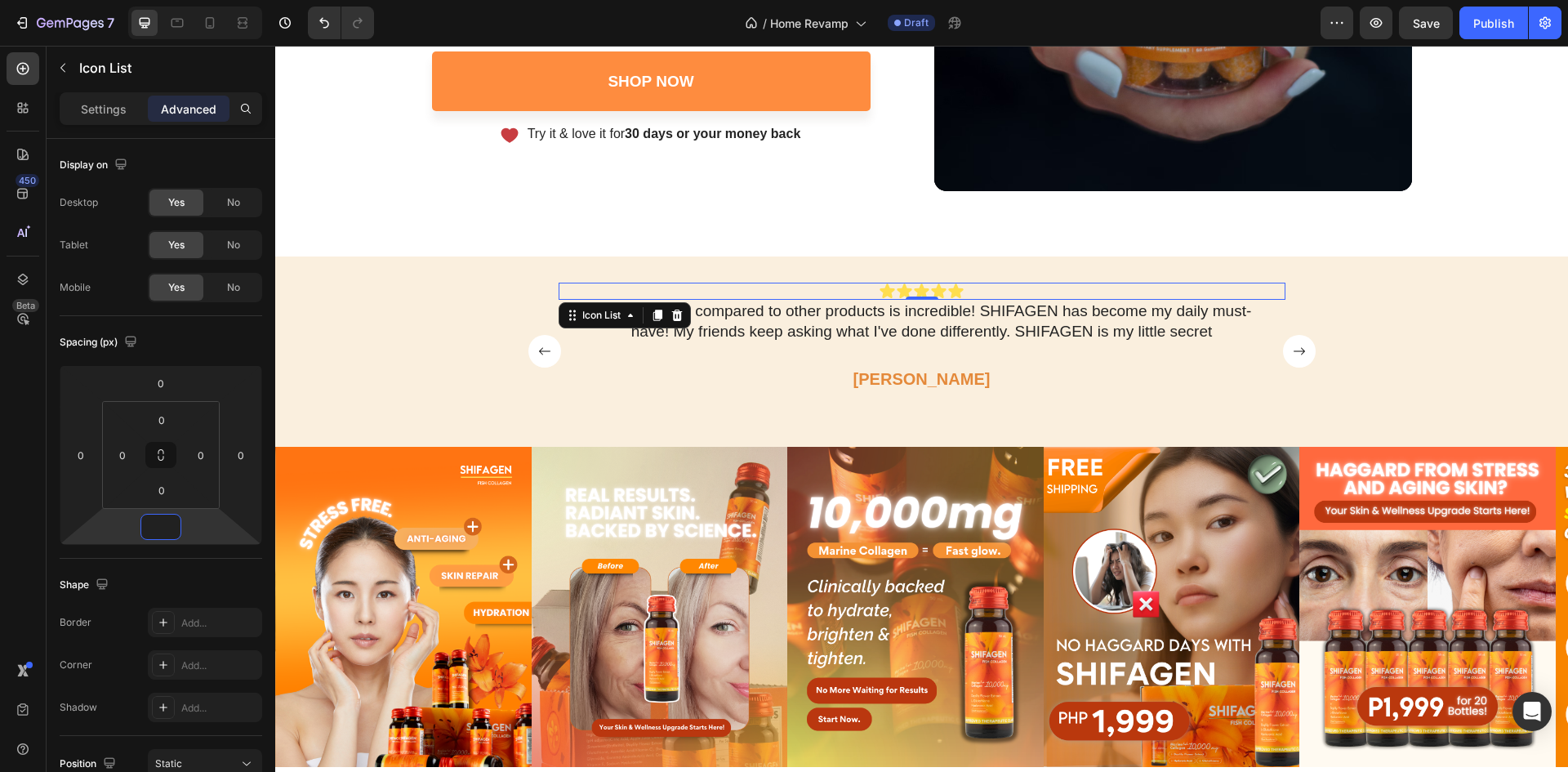
type input "0"
click at [983, 287] on div "Icon Icon Icon Icon Icon" at bounding box center [922, 291] width 727 height 17
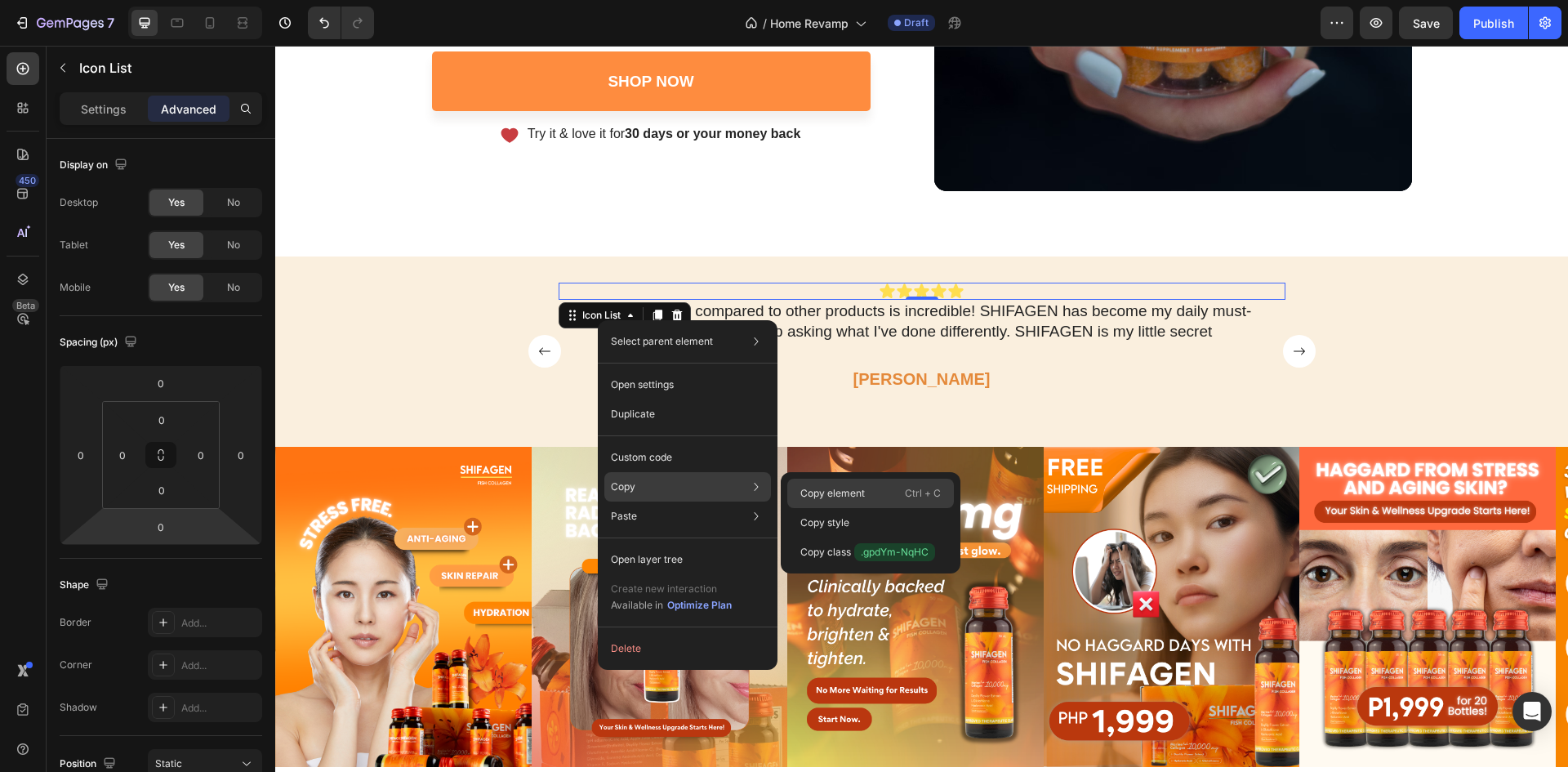
click at [839, 490] on p "Copy element" at bounding box center [832, 493] width 64 height 15
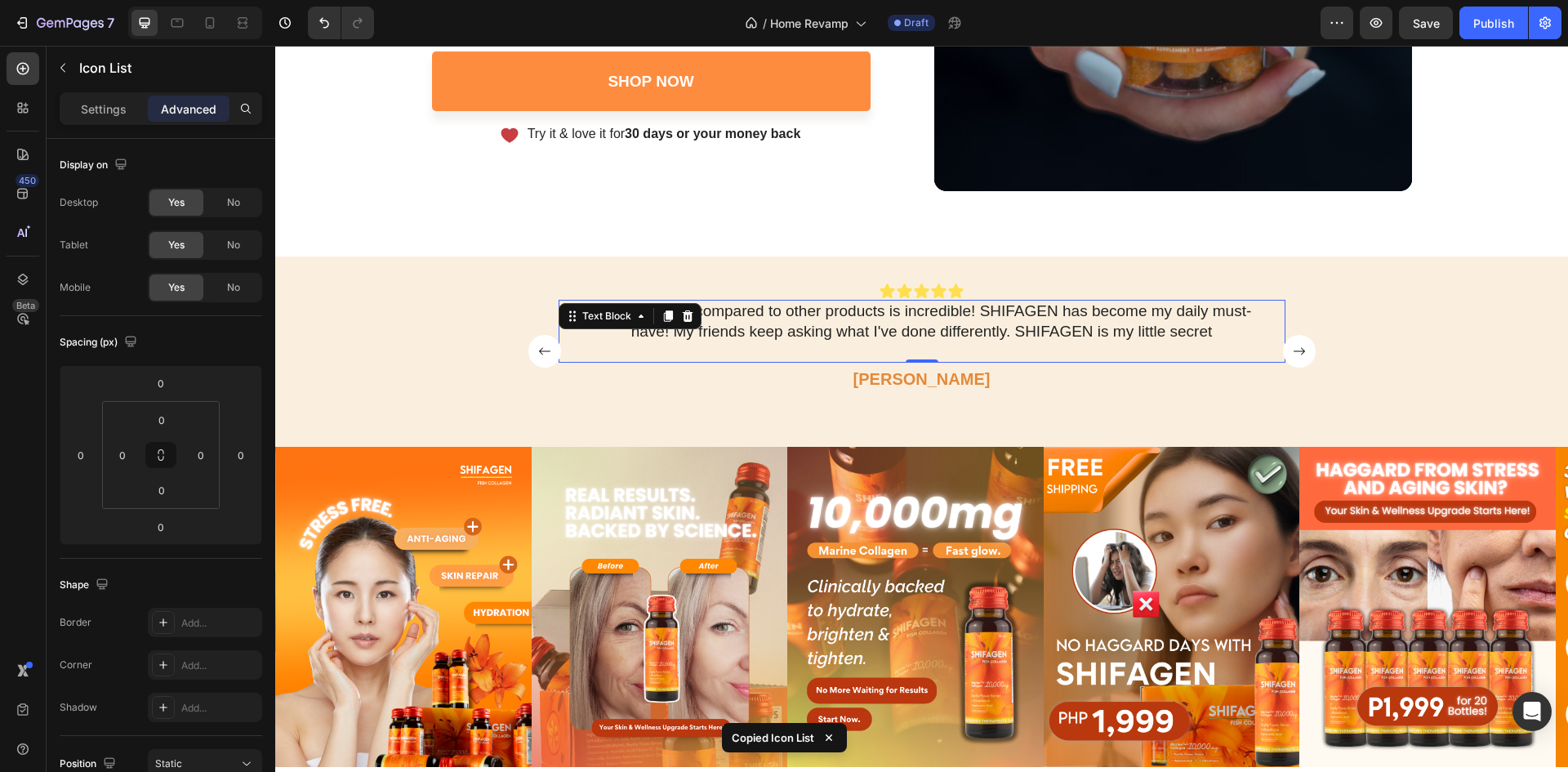
click at [948, 350] on div "The difference compared to other products is incredible! SHIFAGEN has become my…" at bounding box center [922, 331] width 727 height 62
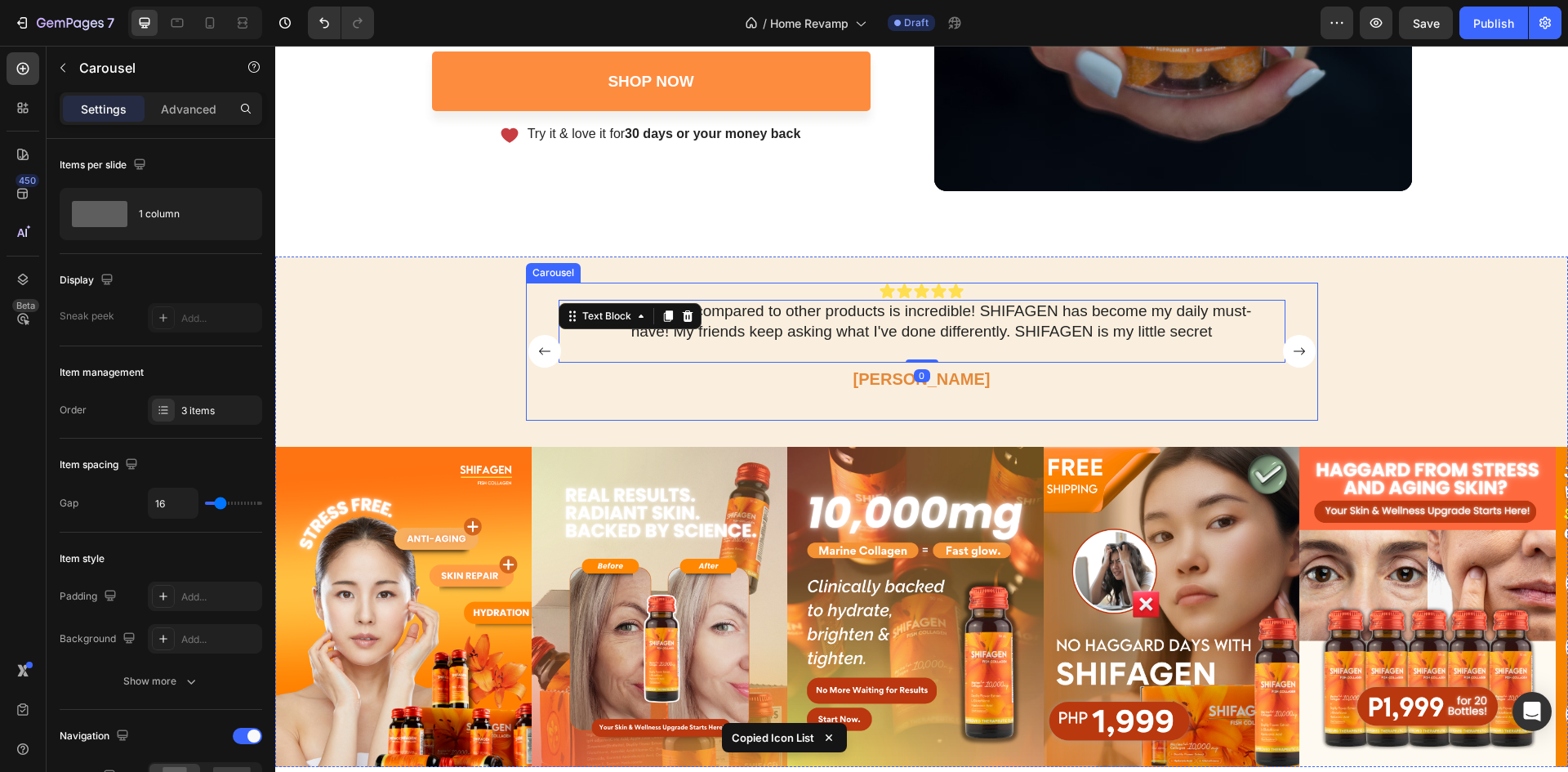
click at [1297, 356] on rect "Carousel Next Arrow" at bounding box center [1300, 351] width 33 height 33
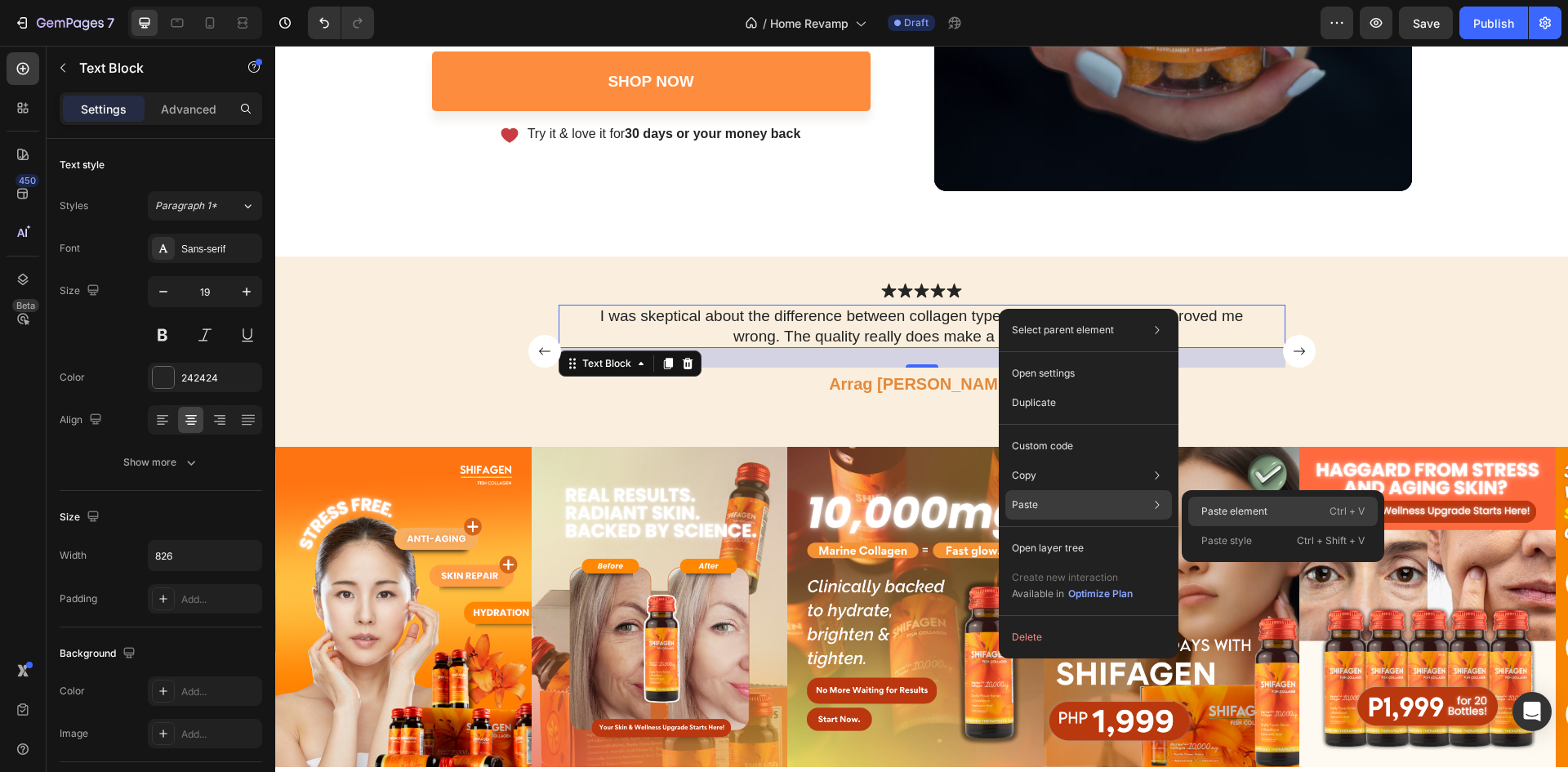
click at [1200, 526] on div "Paste element Ctrl + V" at bounding box center [1283, 541] width 189 height 30
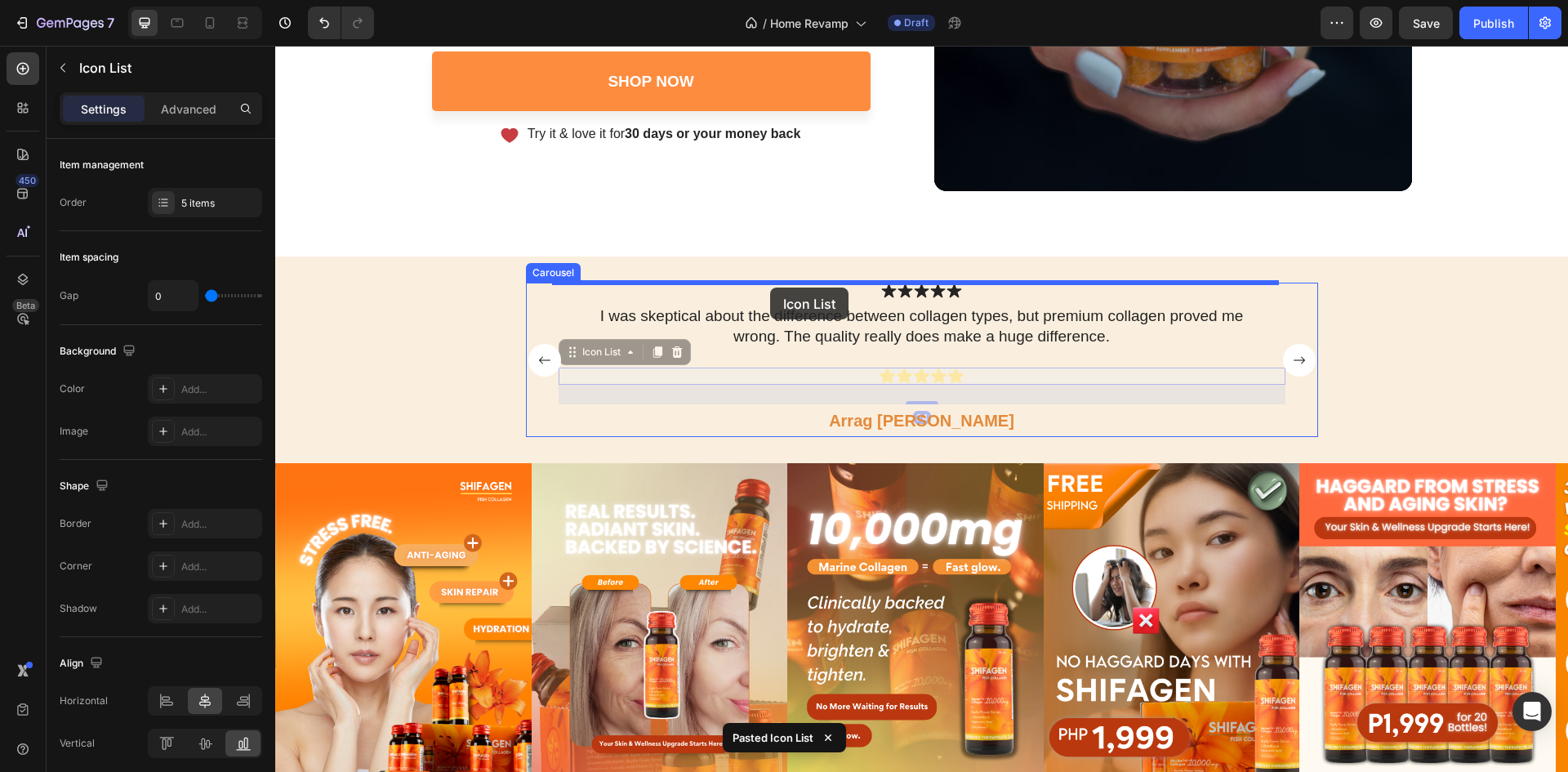
drag, startPoint x: 562, startPoint y: 354, endPoint x: 770, endPoint y: 288, distance: 218.2
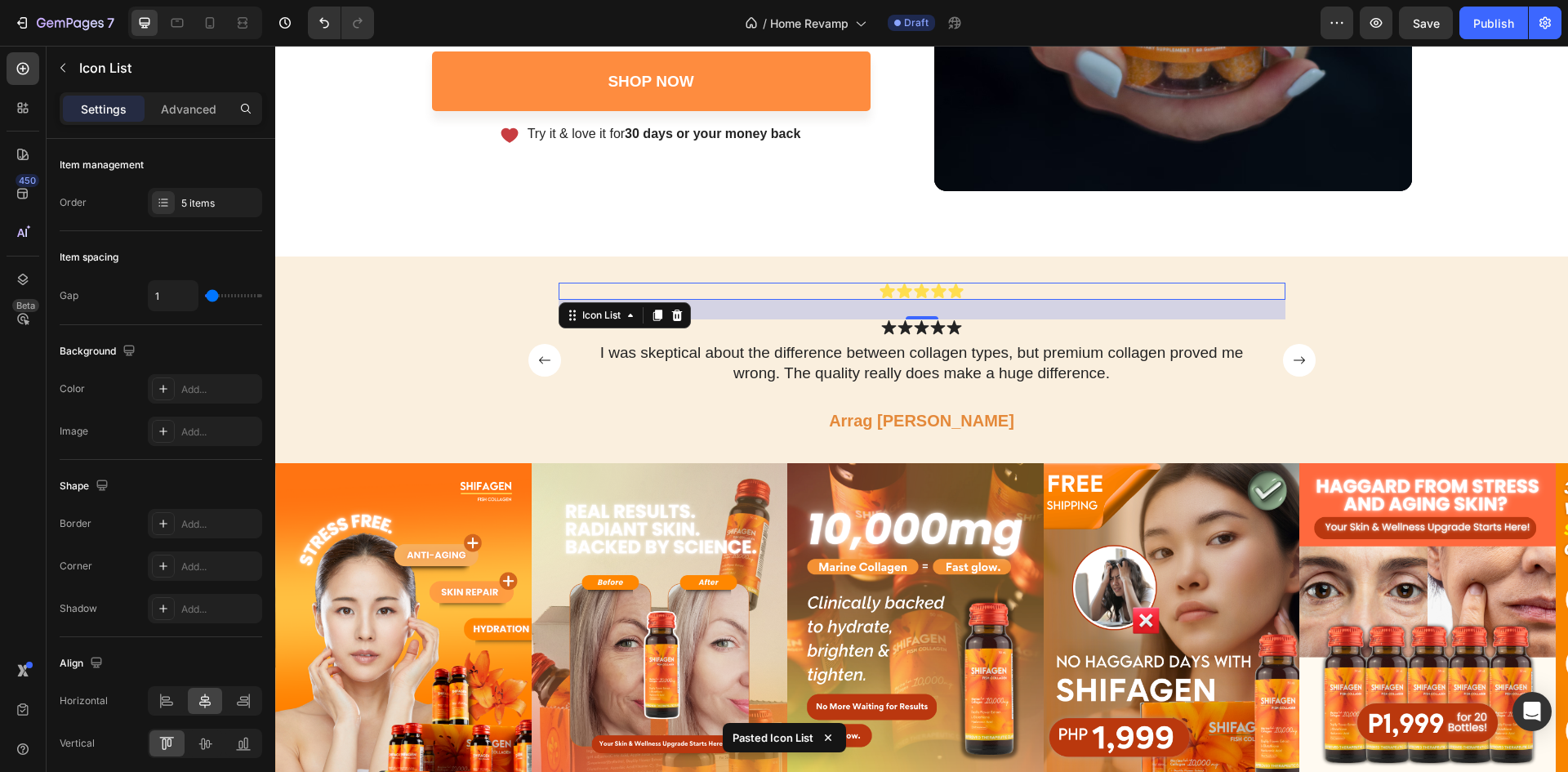
click at [983, 320] on div "Icon Icon Icon Icon Icon" at bounding box center [922, 326] width 727 height 16
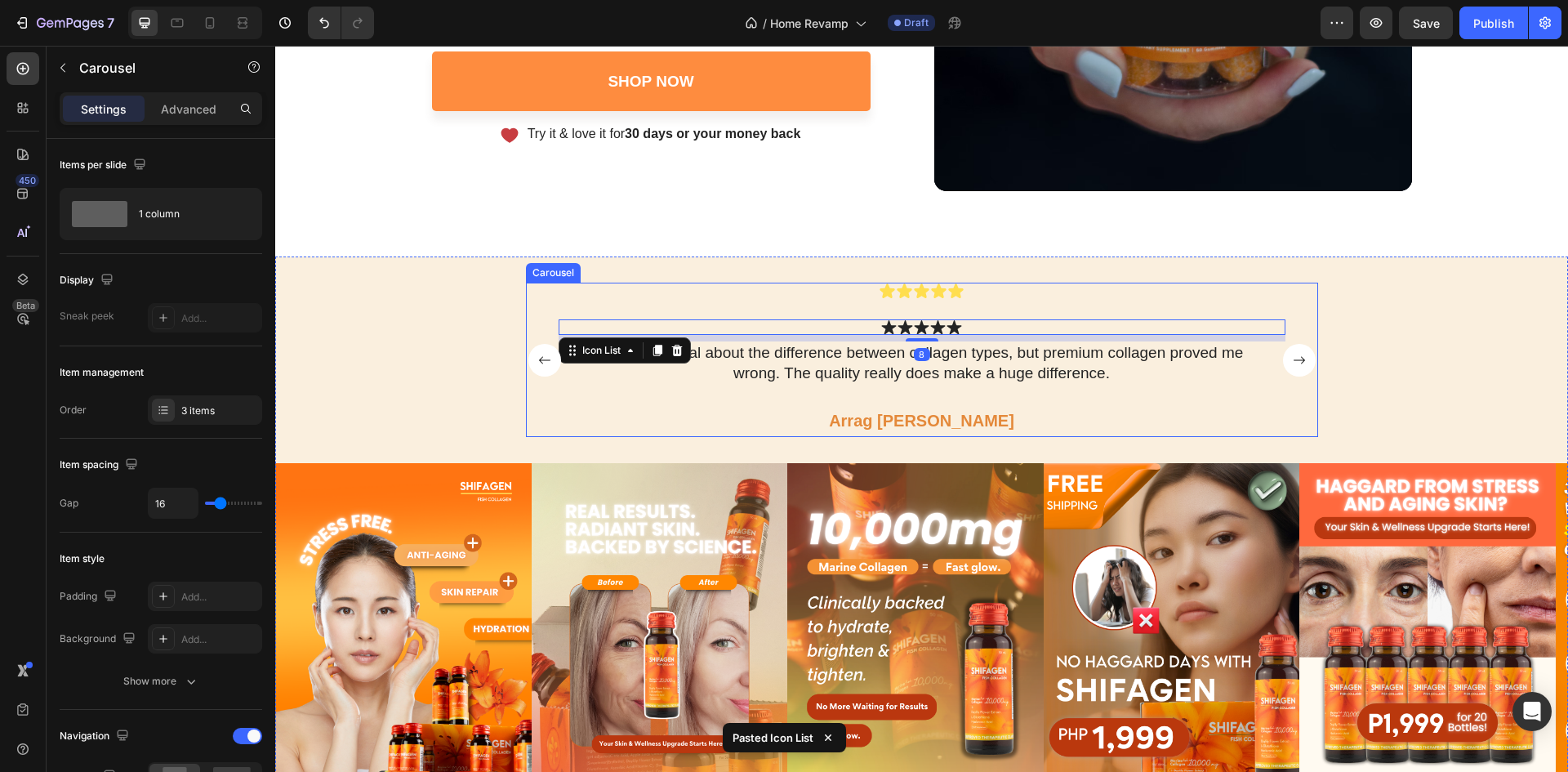
click at [982, 303] on div "Icon Icon Icon Icon Icon Icon List Icon Icon Icon Icon Icon Icon List 8 I was s…" at bounding box center [922, 360] width 727 height 155
click at [988, 326] on div "Icon Icon Icon Icon Icon" at bounding box center [922, 326] width 727 height 16
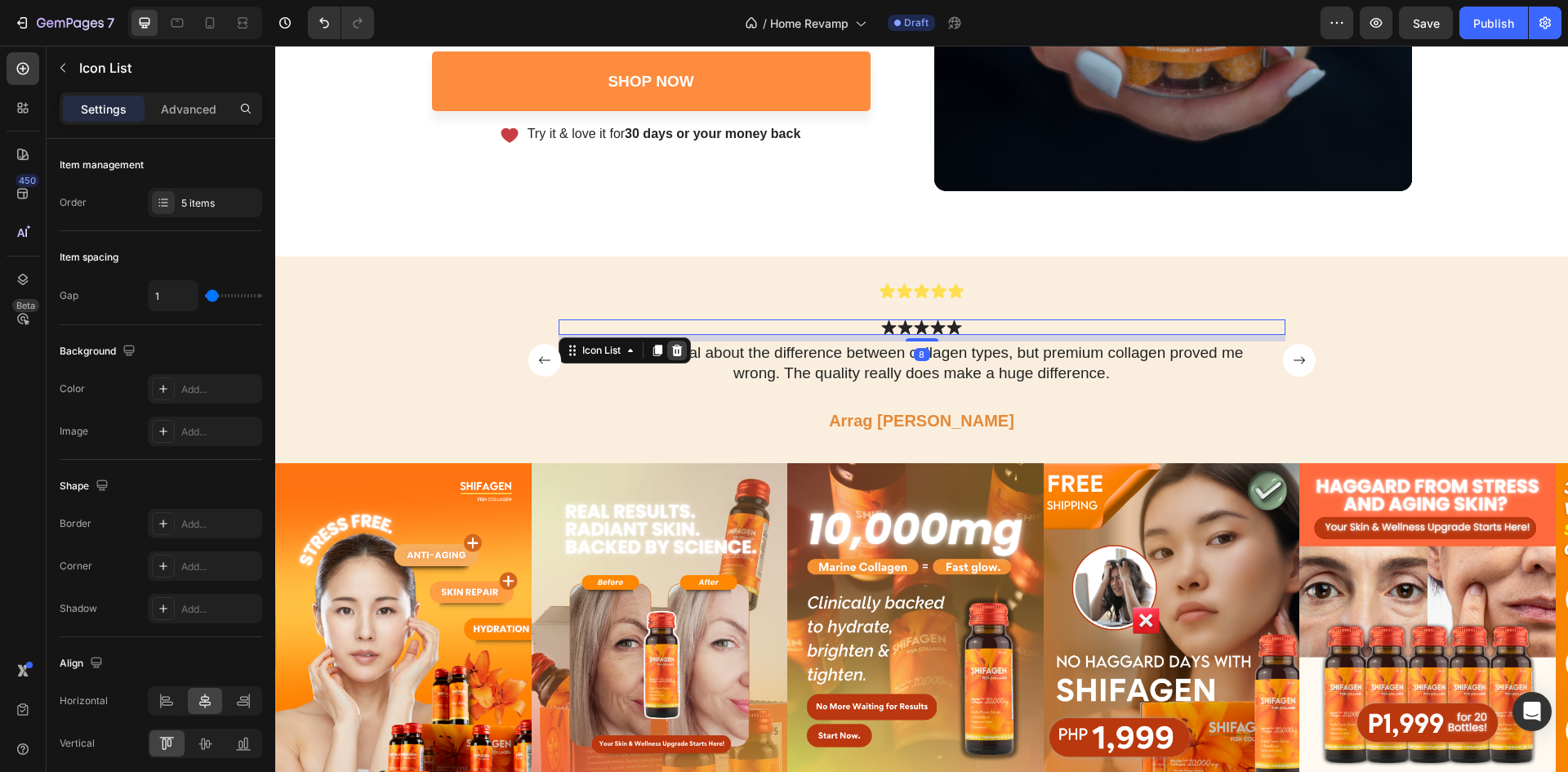
click at [681, 351] on div at bounding box center [678, 350] width 20 height 20
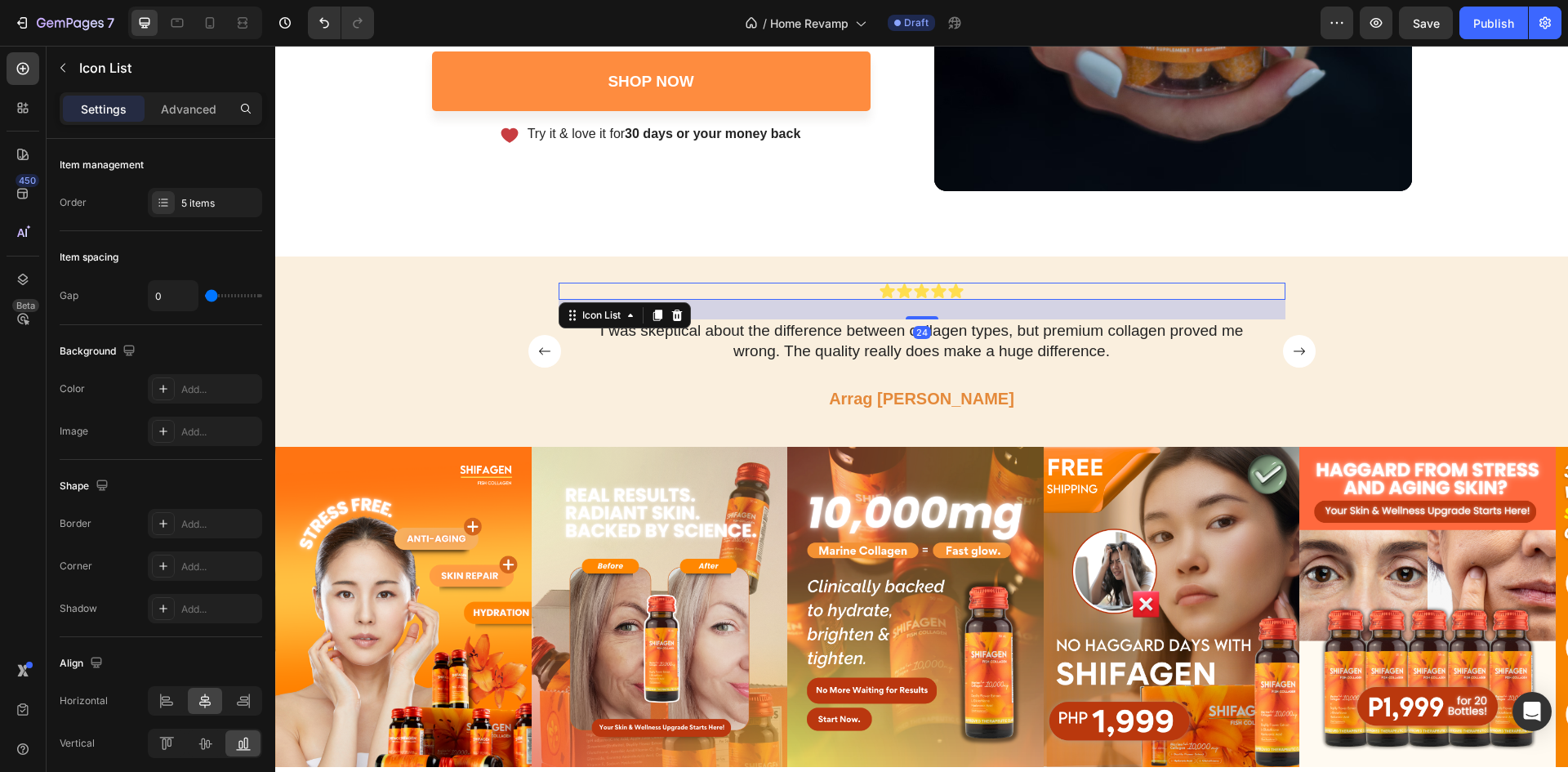
click at [701, 289] on div "Icon Icon Icon Icon Icon" at bounding box center [922, 291] width 727 height 17
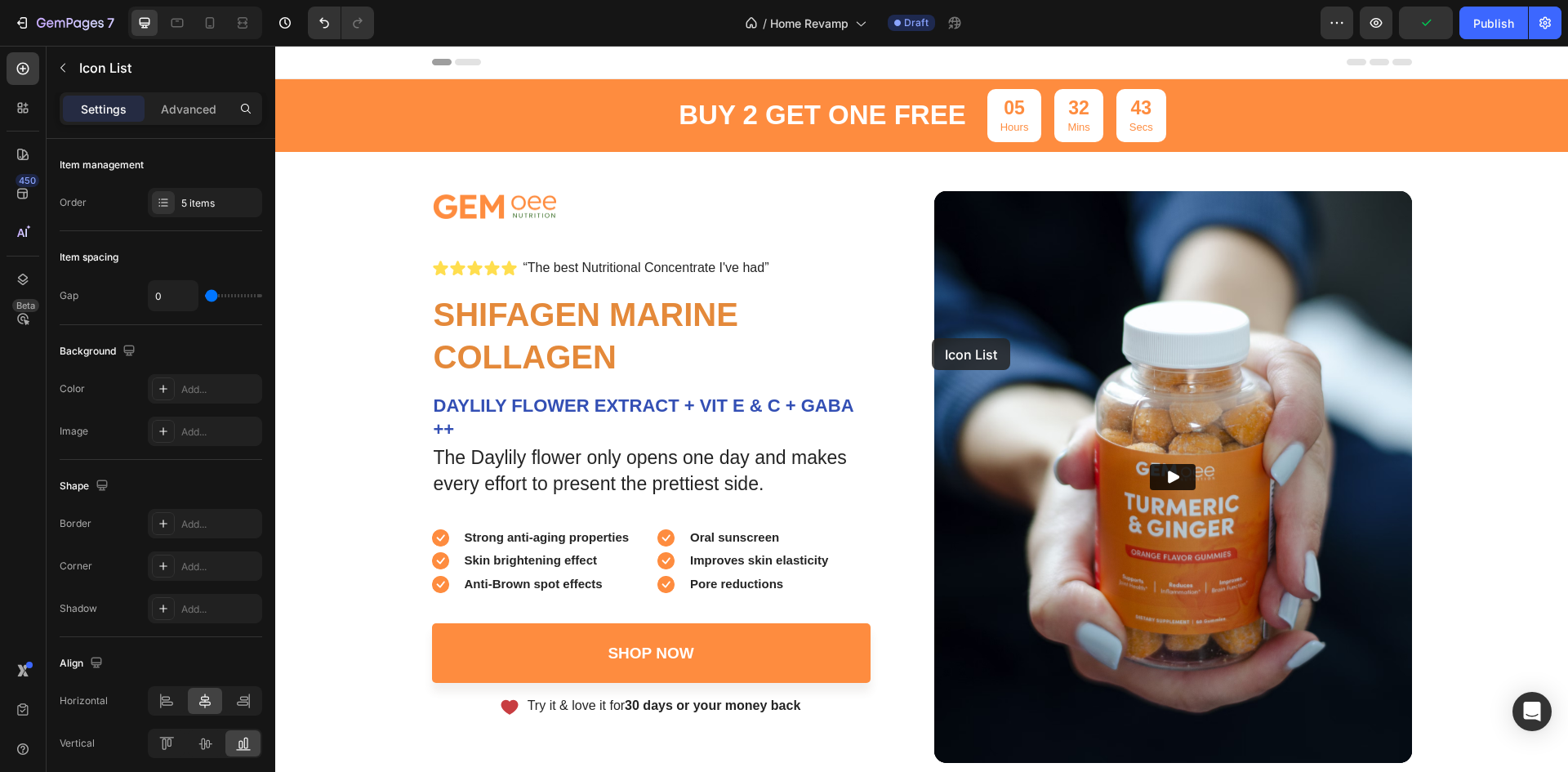
scroll to position [571, 0]
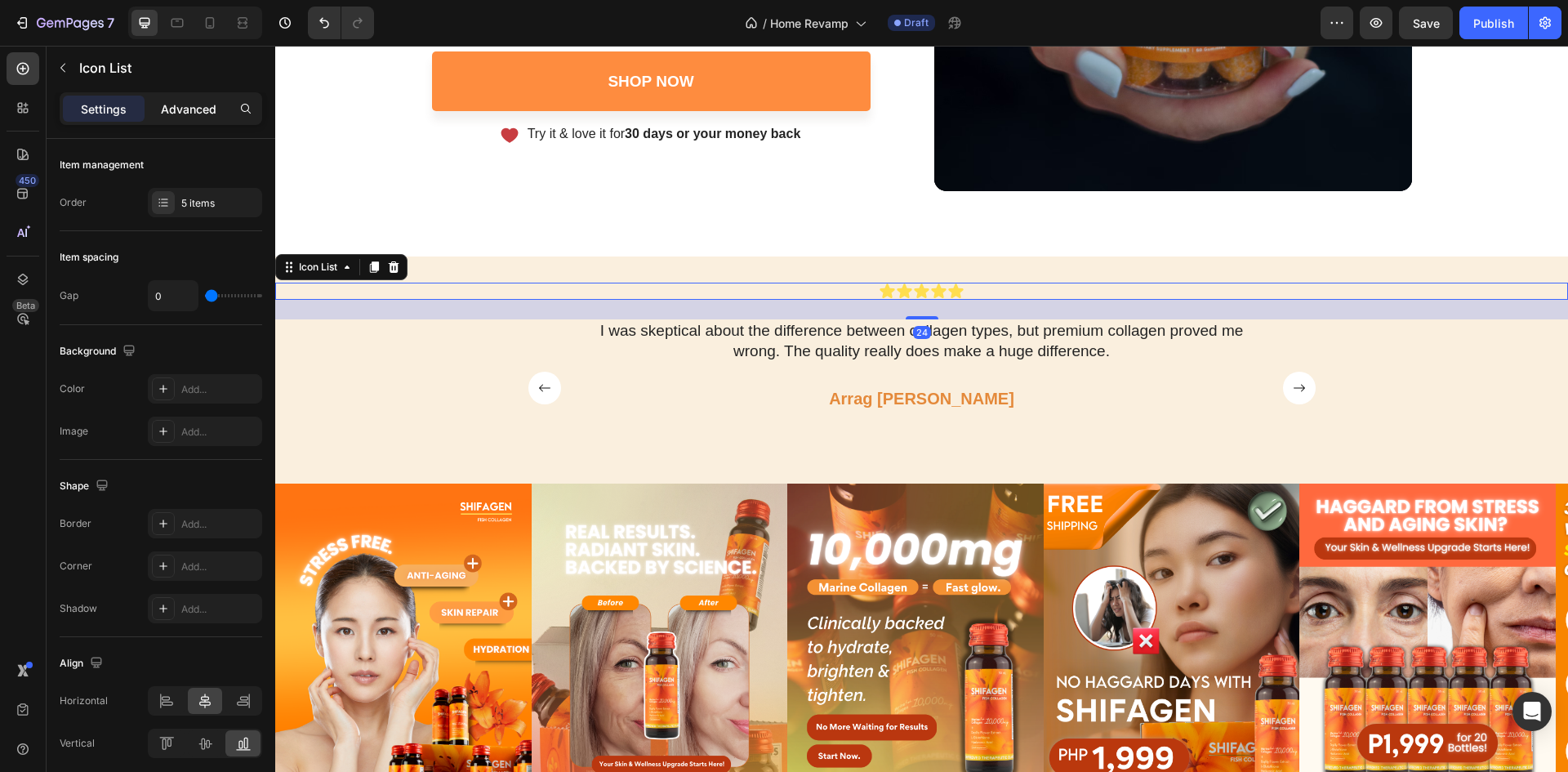
click at [197, 110] on p "Advanced" at bounding box center [189, 109] width 56 height 17
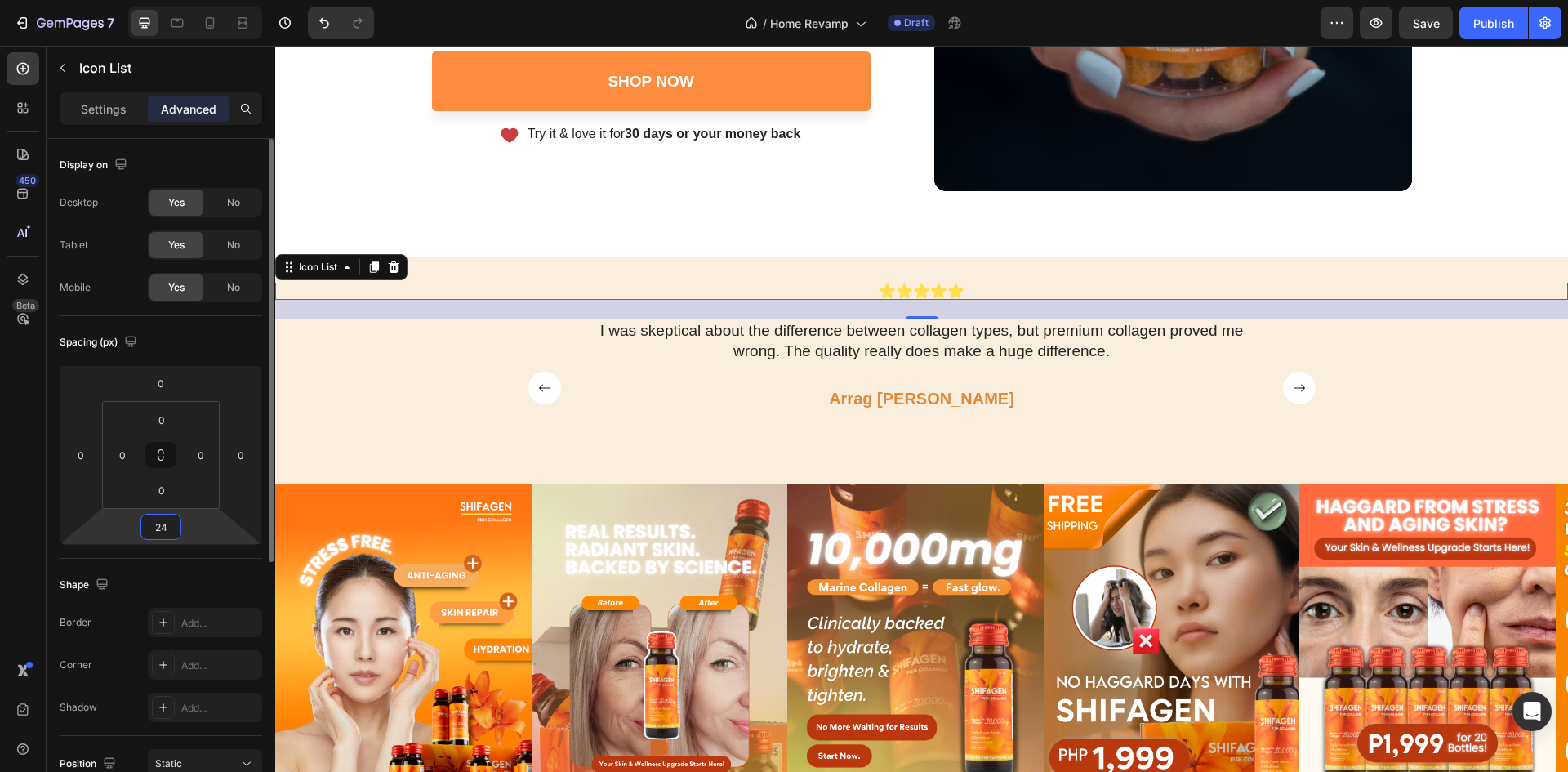
click at [162, 531] on input "24" at bounding box center [161, 527] width 33 height 25
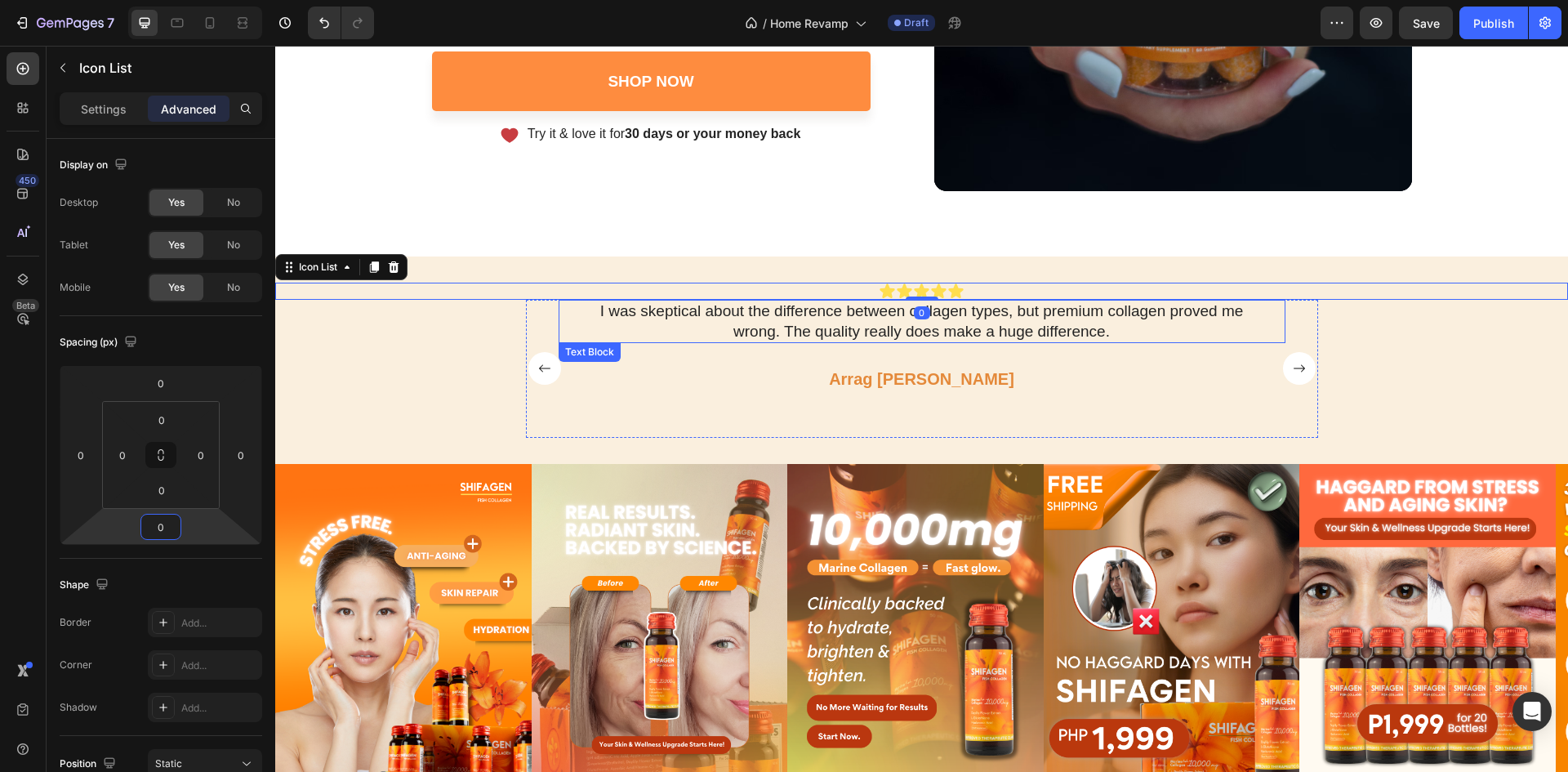
click at [785, 327] on p "I was skeptical about the difference between collagen types, but premium collag…" at bounding box center [922, 321] width 672 height 40
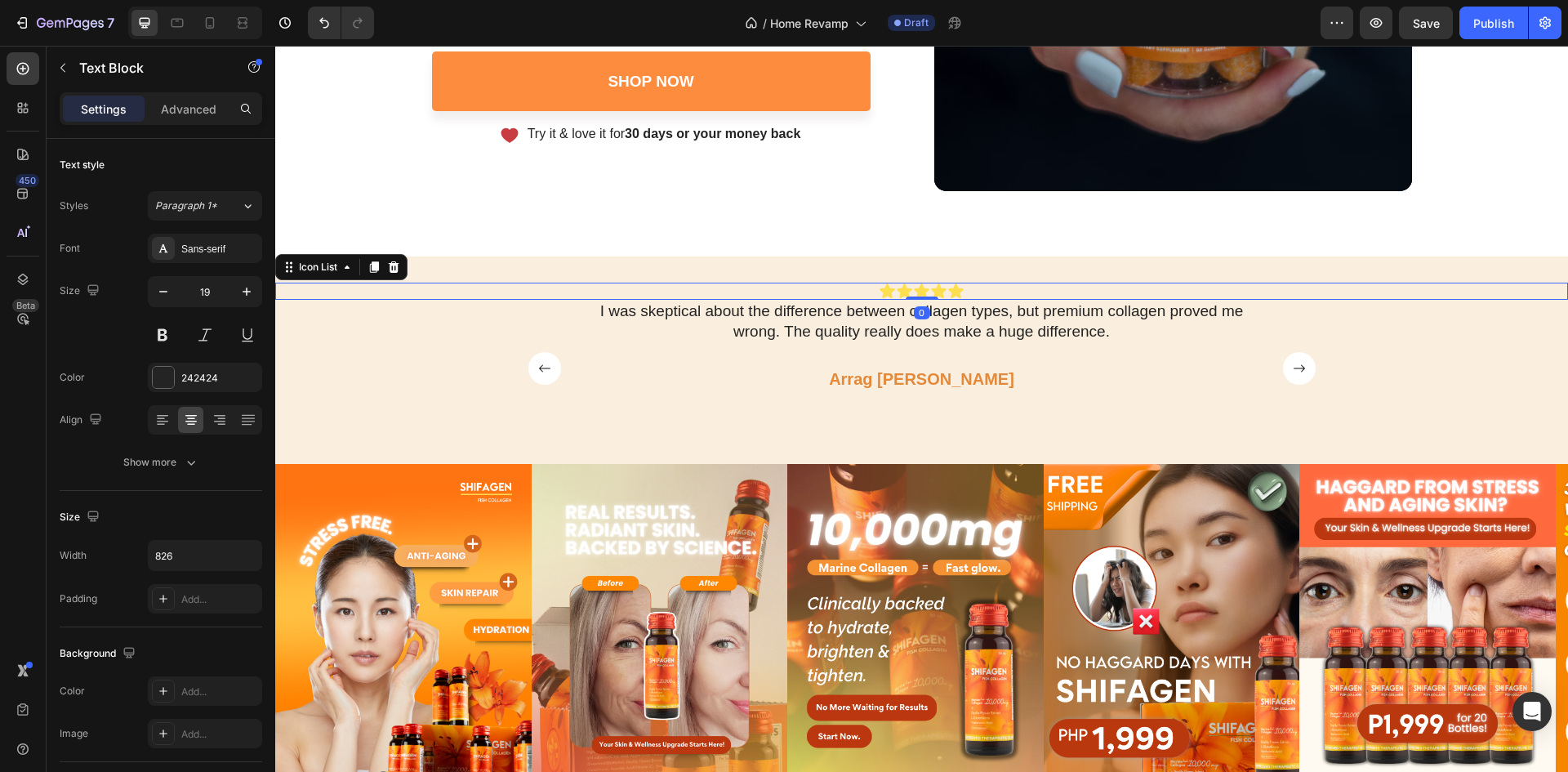
click at [815, 287] on div "Icon Icon Icon Icon Icon" at bounding box center [922, 291] width 1293 height 17
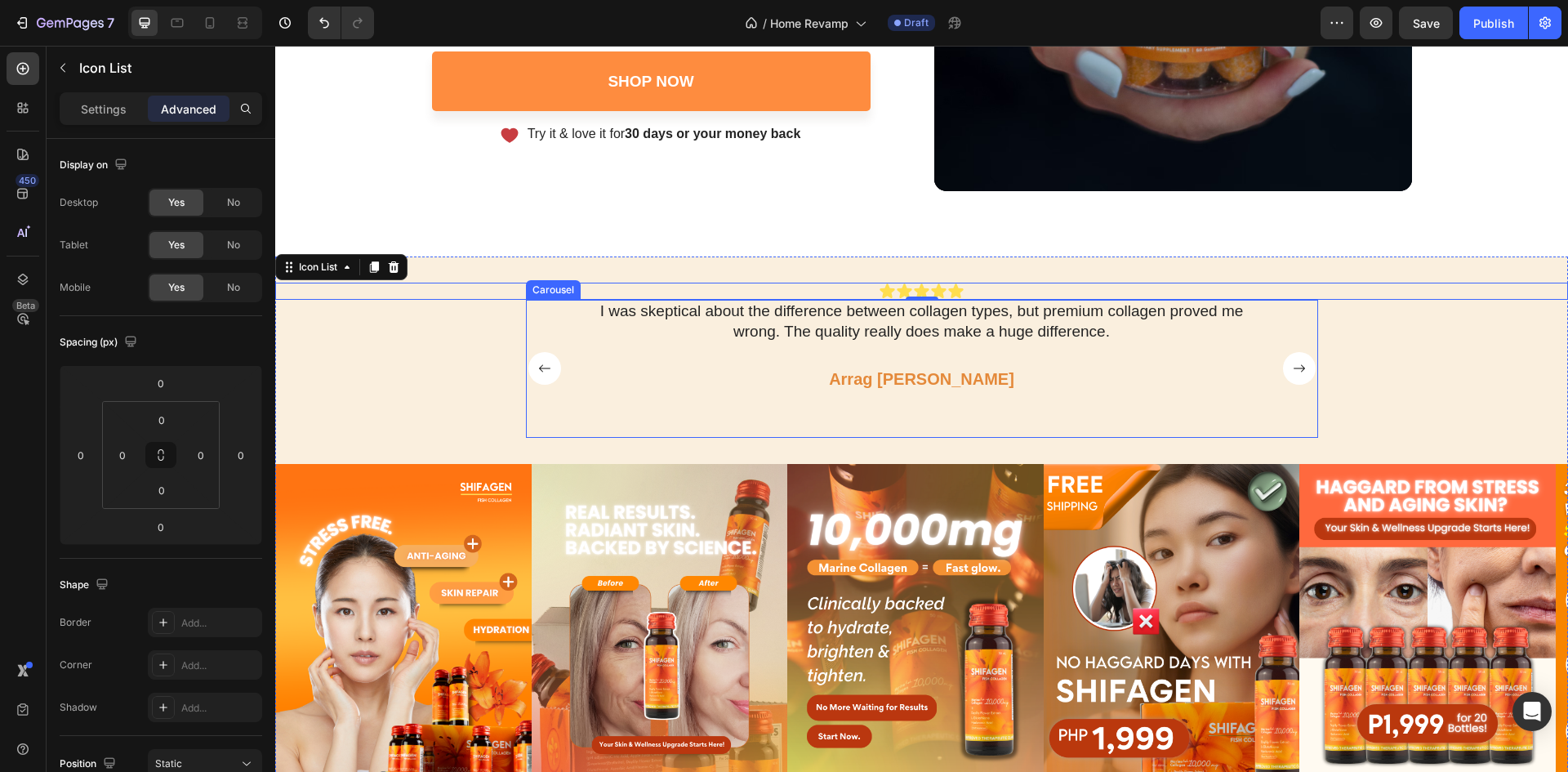
click at [1297, 363] on rect "Carousel Next Arrow" at bounding box center [1300, 368] width 33 height 33
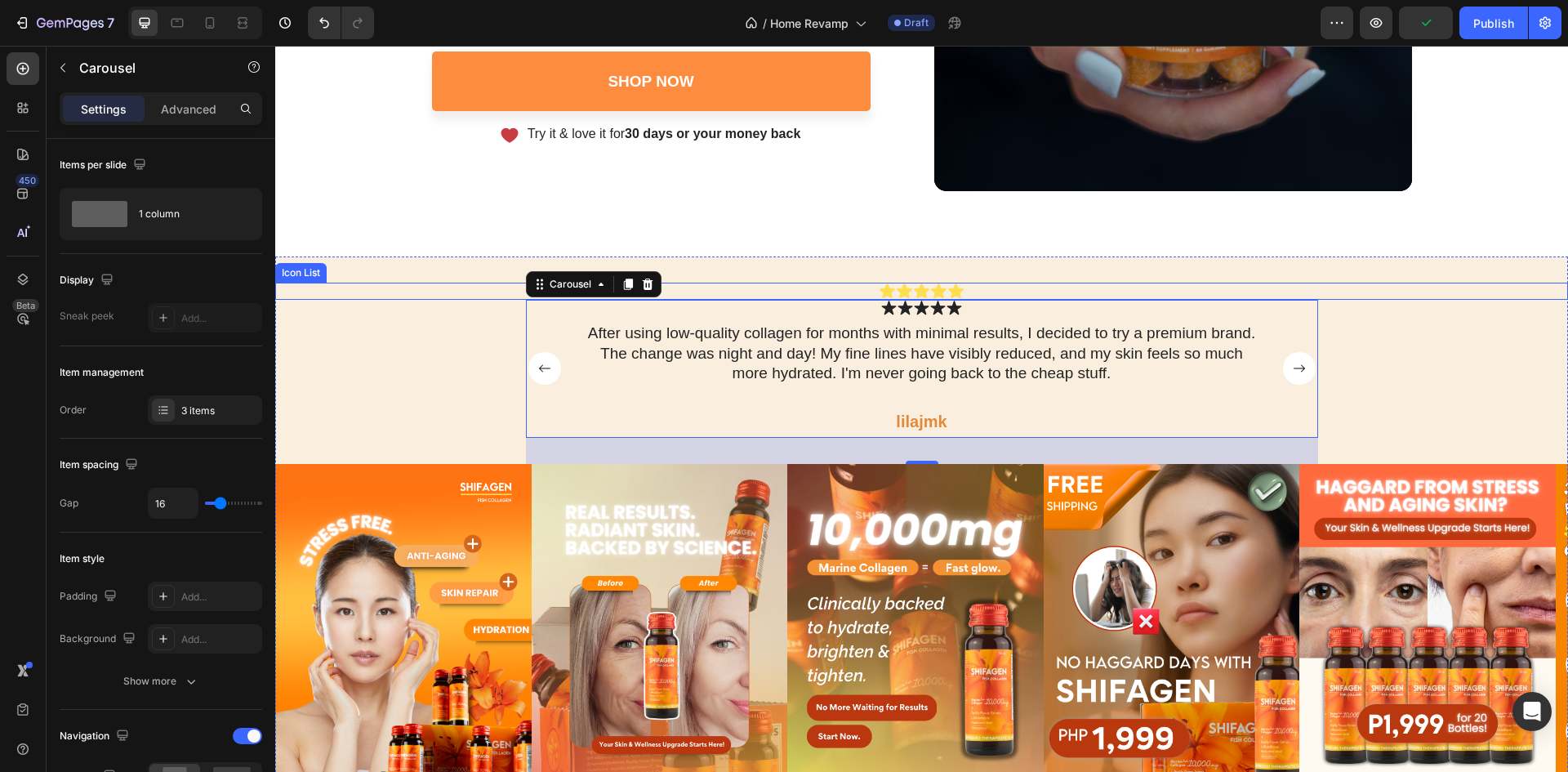
click at [830, 288] on div "Icon Icon Icon Icon Icon" at bounding box center [922, 291] width 1293 height 17
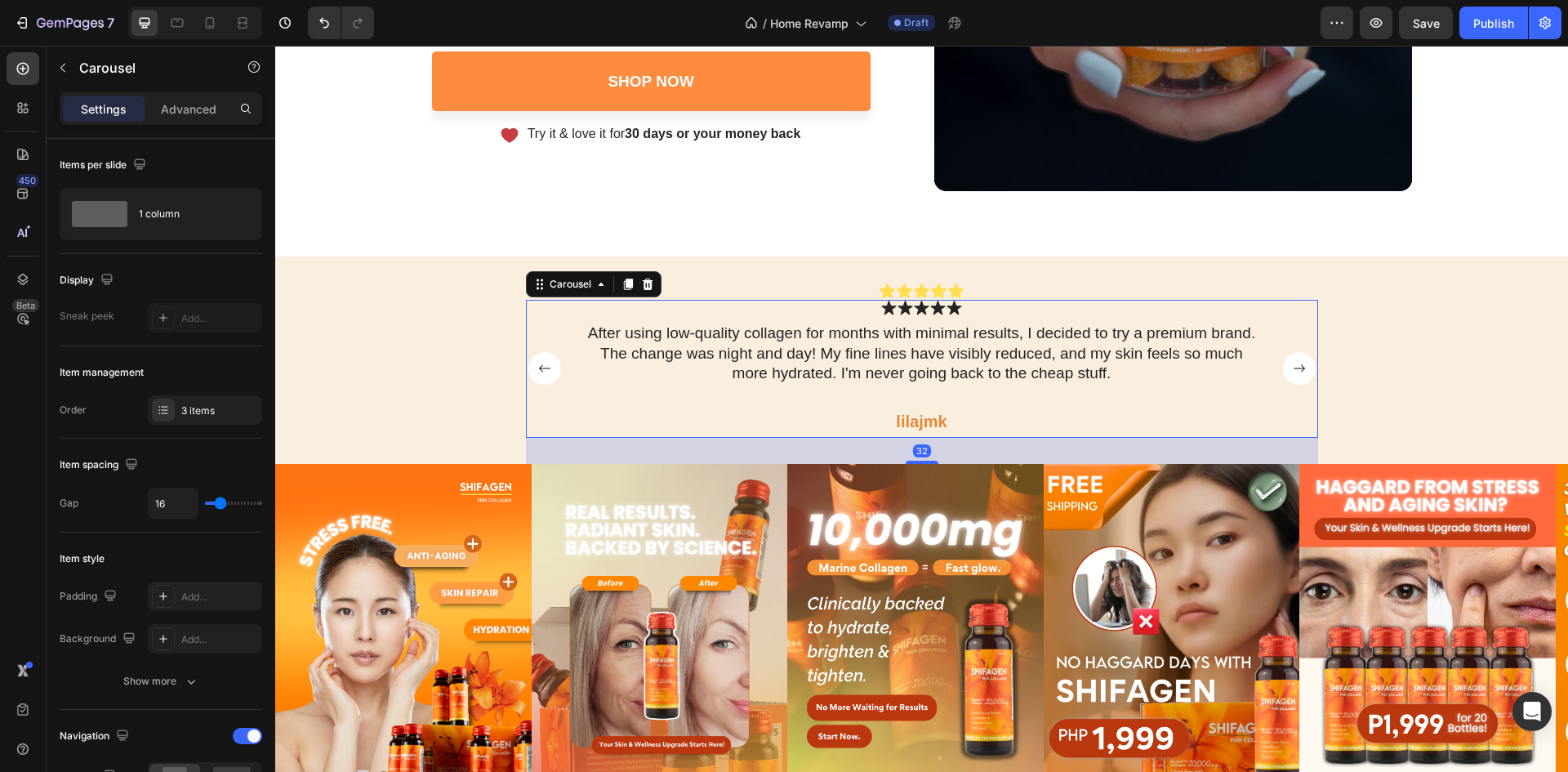
click at [529, 381] on rect "Carousel Back Arrow" at bounding box center [545, 368] width 33 height 33
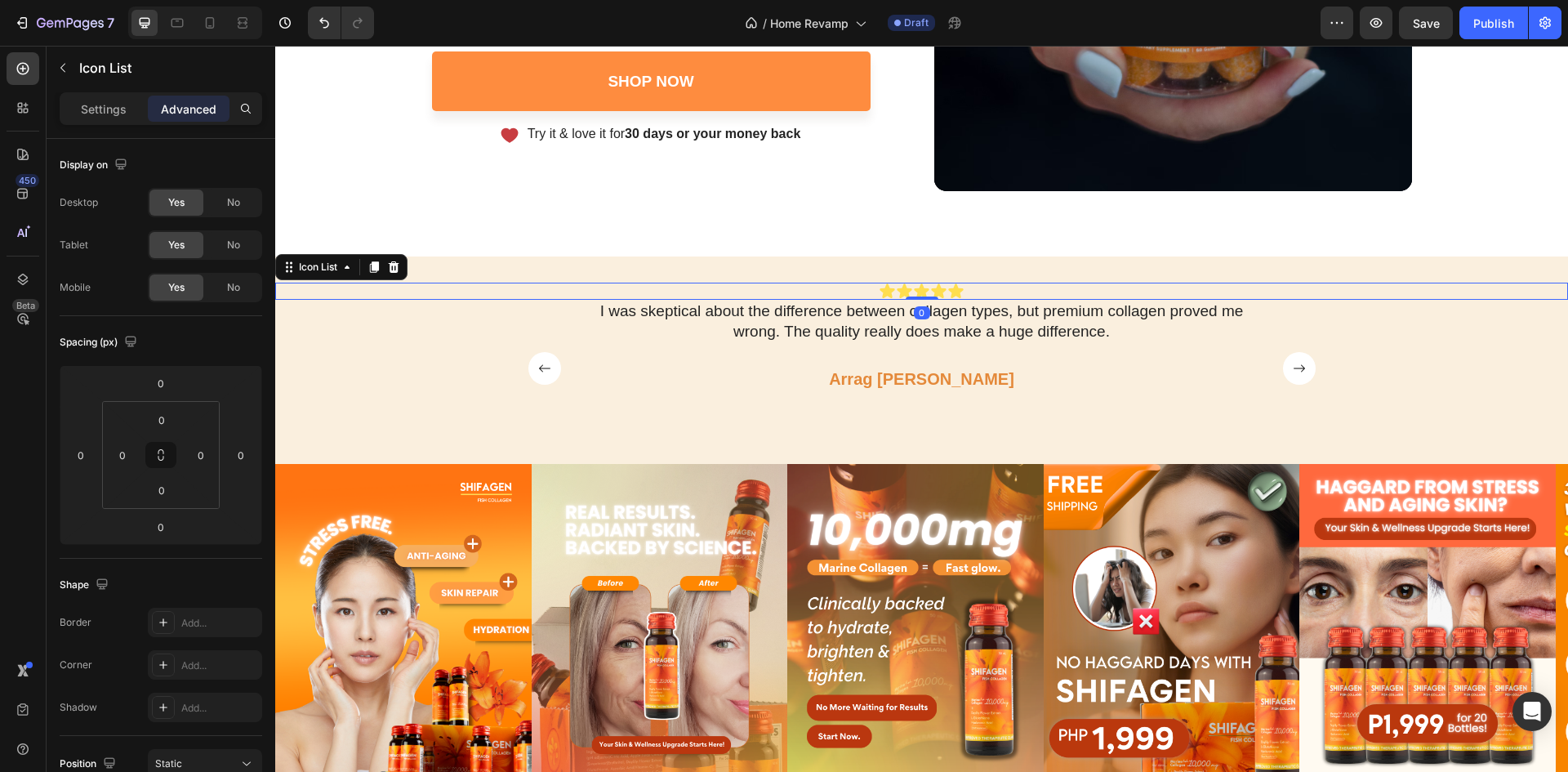
click at [832, 287] on div "Icon Icon Icon Icon Icon" at bounding box center [922, 291] width 1293 height 17
drag, startPoint x: 372, startPoint y: 267, endPoint x: 504, endPoint y: 300, distance: 136.1
click at [562, 312] on div "Icon Icon Icon Icon Icon Icon List 0 Icon Icon Icon Icon Icon Icon List The dif…" at bounding box center [922, 534] width 1293 height 502
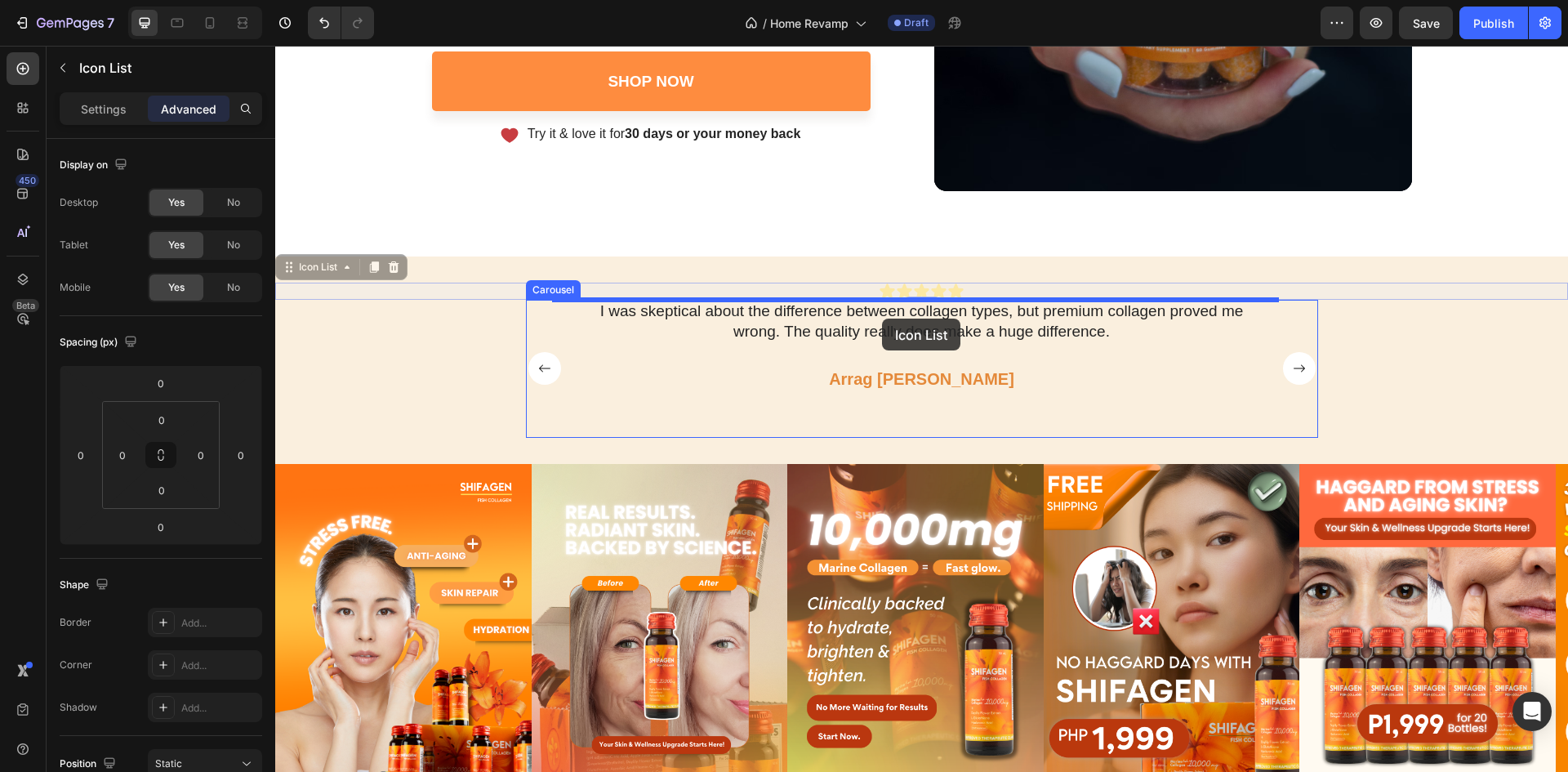
drag, startPoint x: 292, startPoint y: 270, endPoint x: 882, endPoint y: 318, distance: 591.9
type input "24"
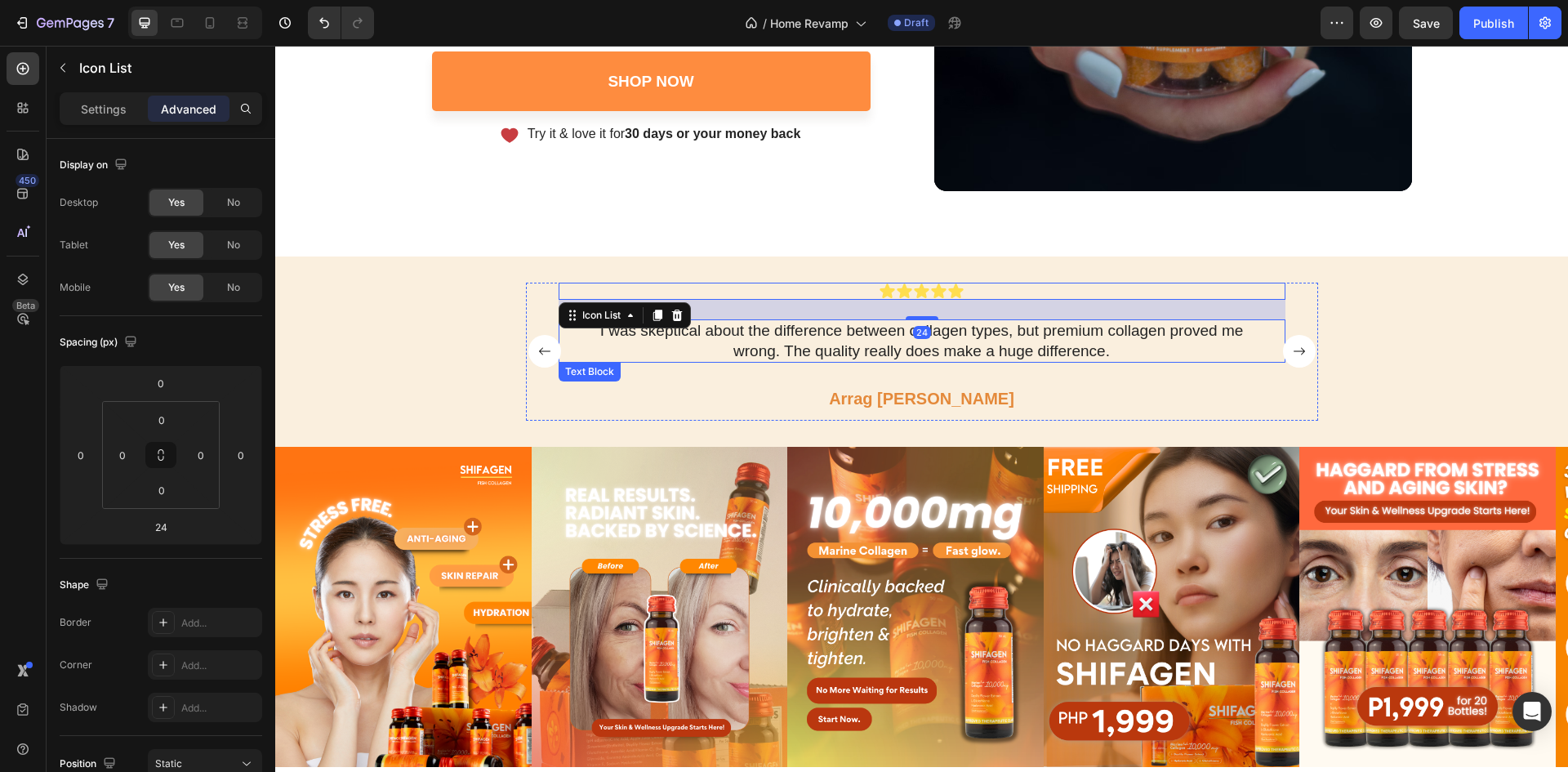
click at [988, 335] on p "I was skeptical about the difference between collagen types, but premium collag…" at bounding box center [922, 340] width 672 height 40
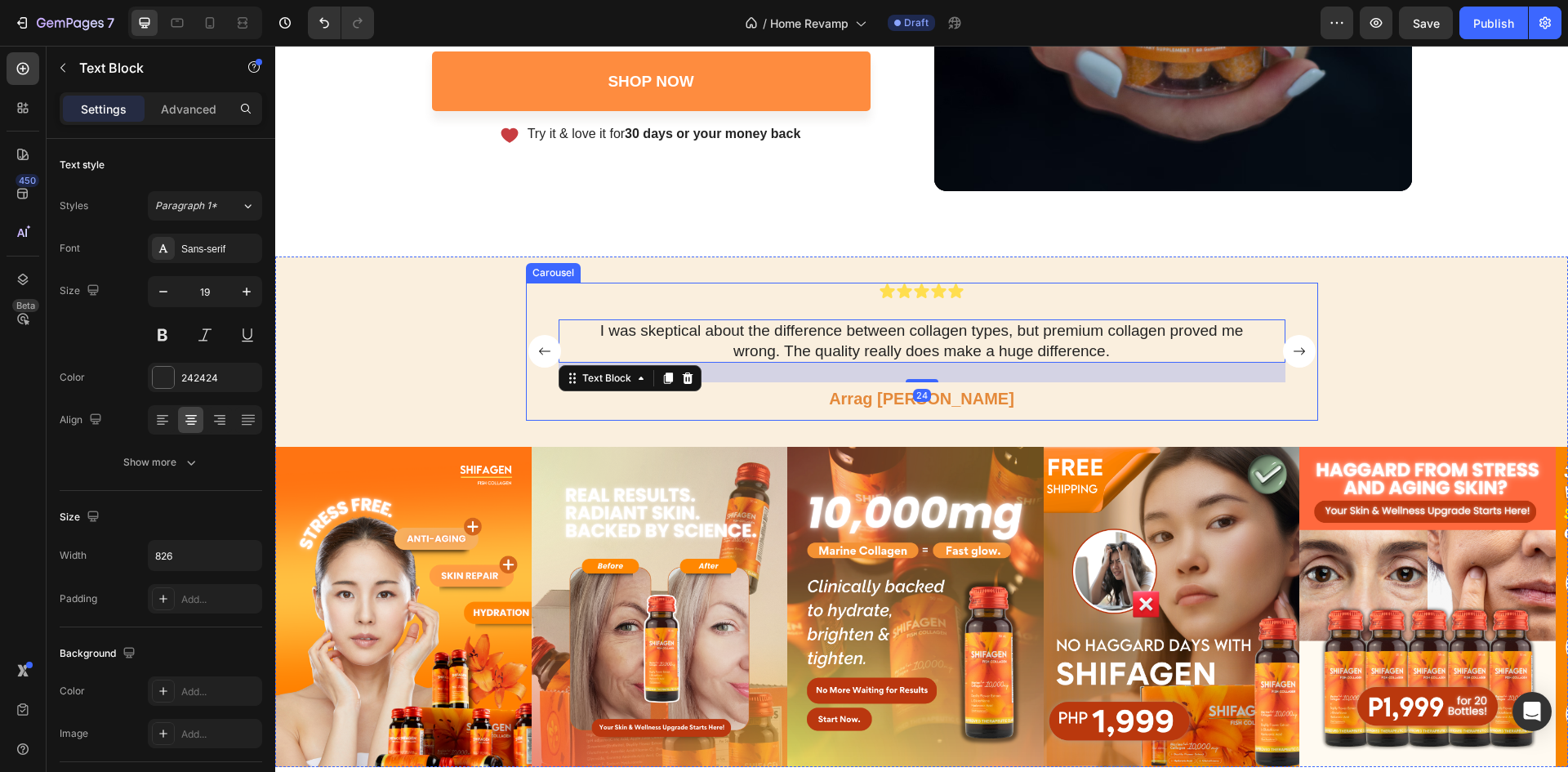
click at [1034, 306] on div "Icon Icon Icon Icon Icon Icon List I was skeptical about the difference between…" at bounding box center [922, 352] width 727 height 138
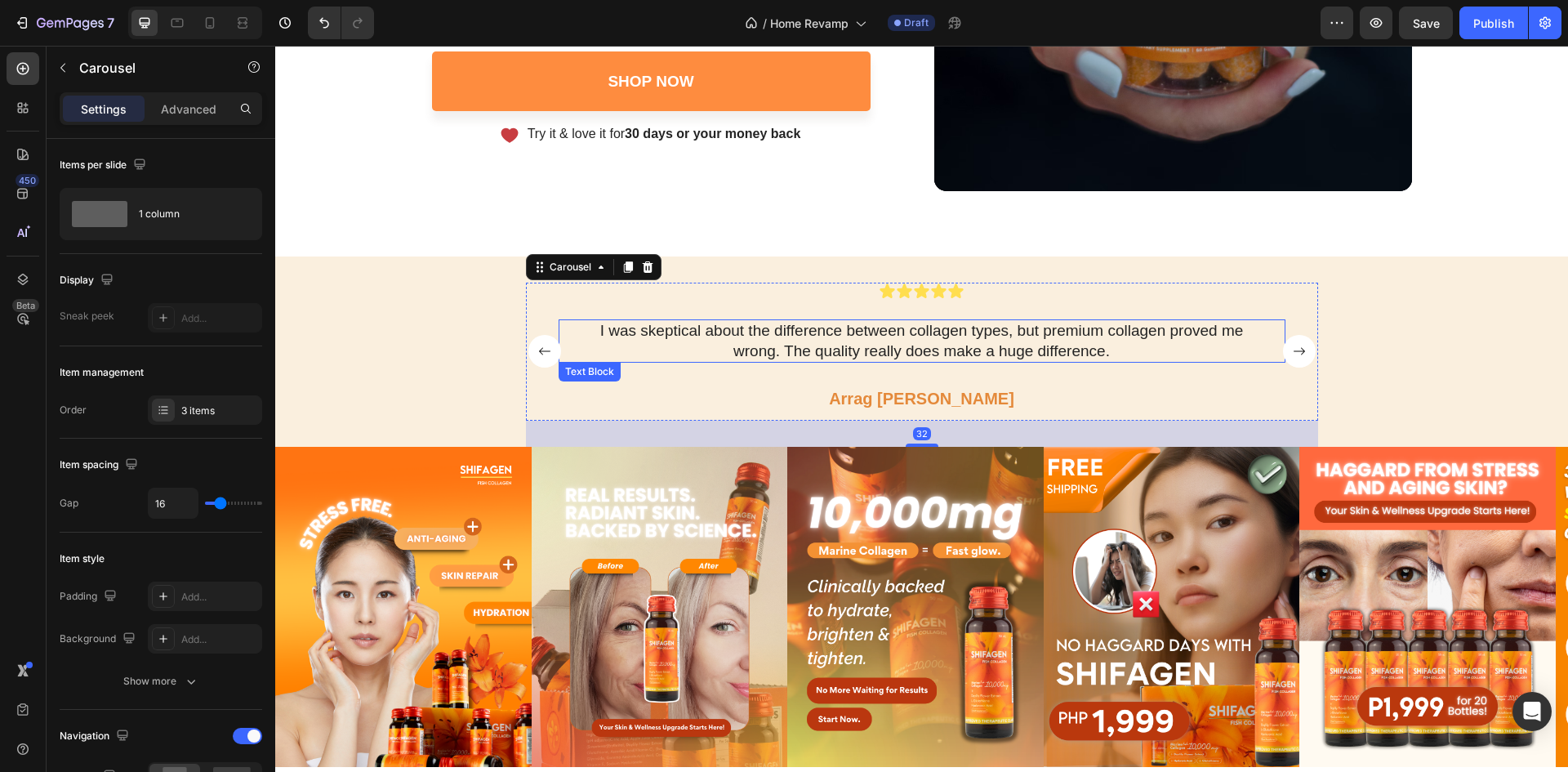
click at [995, 335] on p "I was skeptical about the difference between collagen types, but premium collag…" at bounding box center [922, 340] width 672 height 40
click at [966, 307] on div "Icon Icon Icon Icon Icon Icon List I was skeptical about the difference between…" at bounding box center [922, 352] width 727 height 138
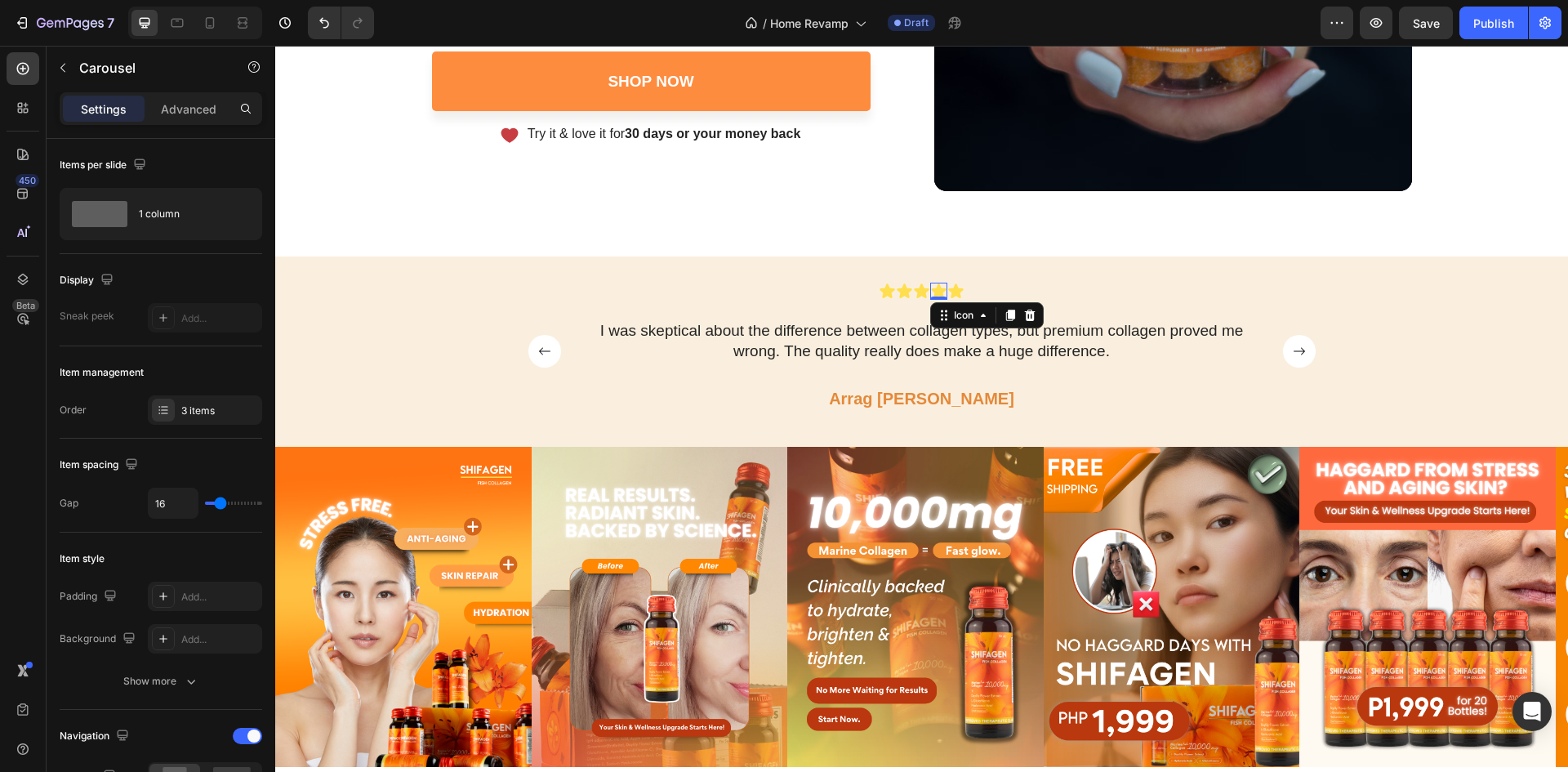
click at [934, 297] on div "Icon 0" at bounding box center [938, 291] width 17 height 17
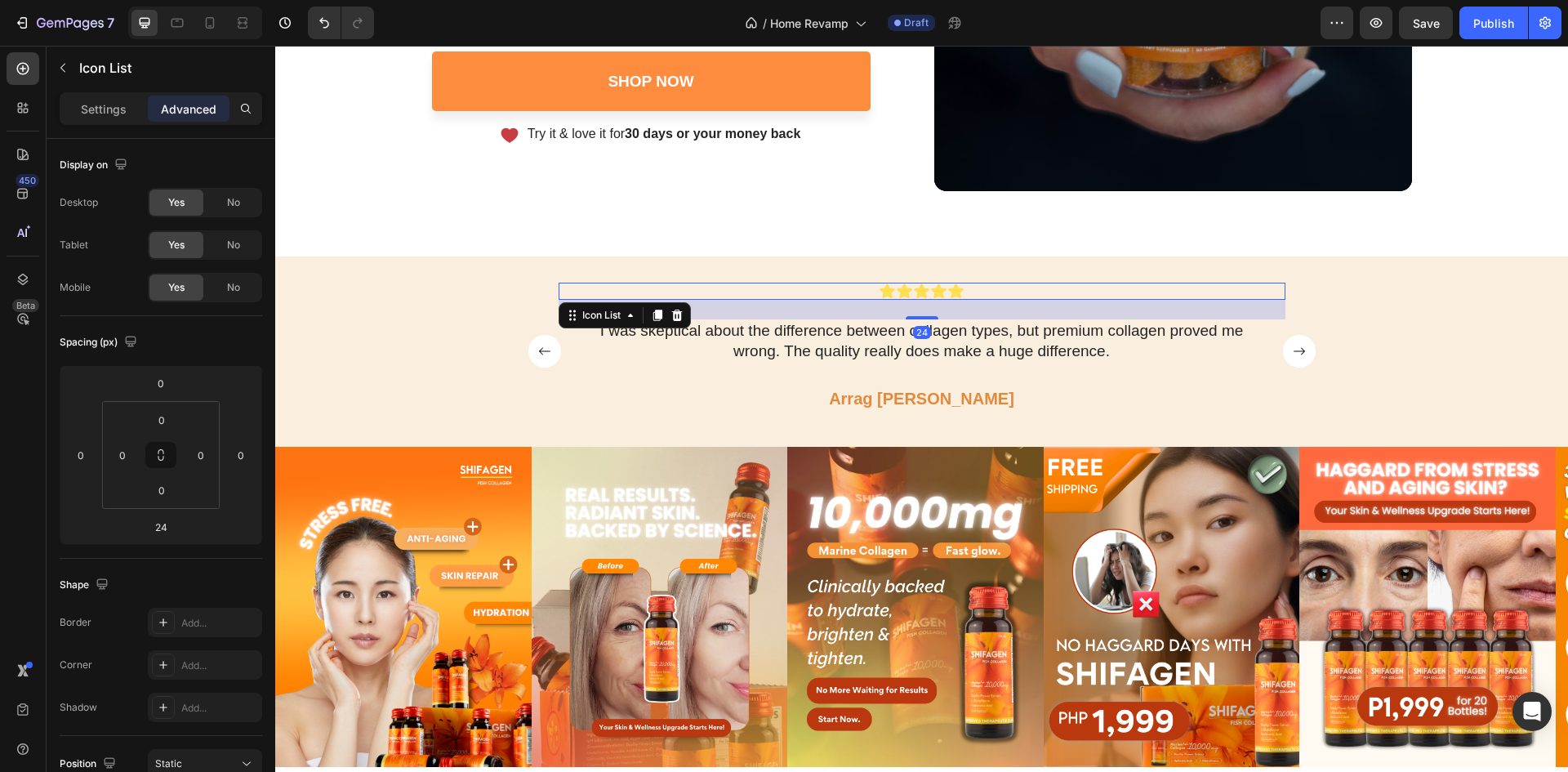
click at [996, 289] on div "Icon Icon Icon Icon Icon" at bounding box center [922, 291] width 727 height 17
click at [160, 534] on input "24" at bounding box center [161, 527] width 33 height 25
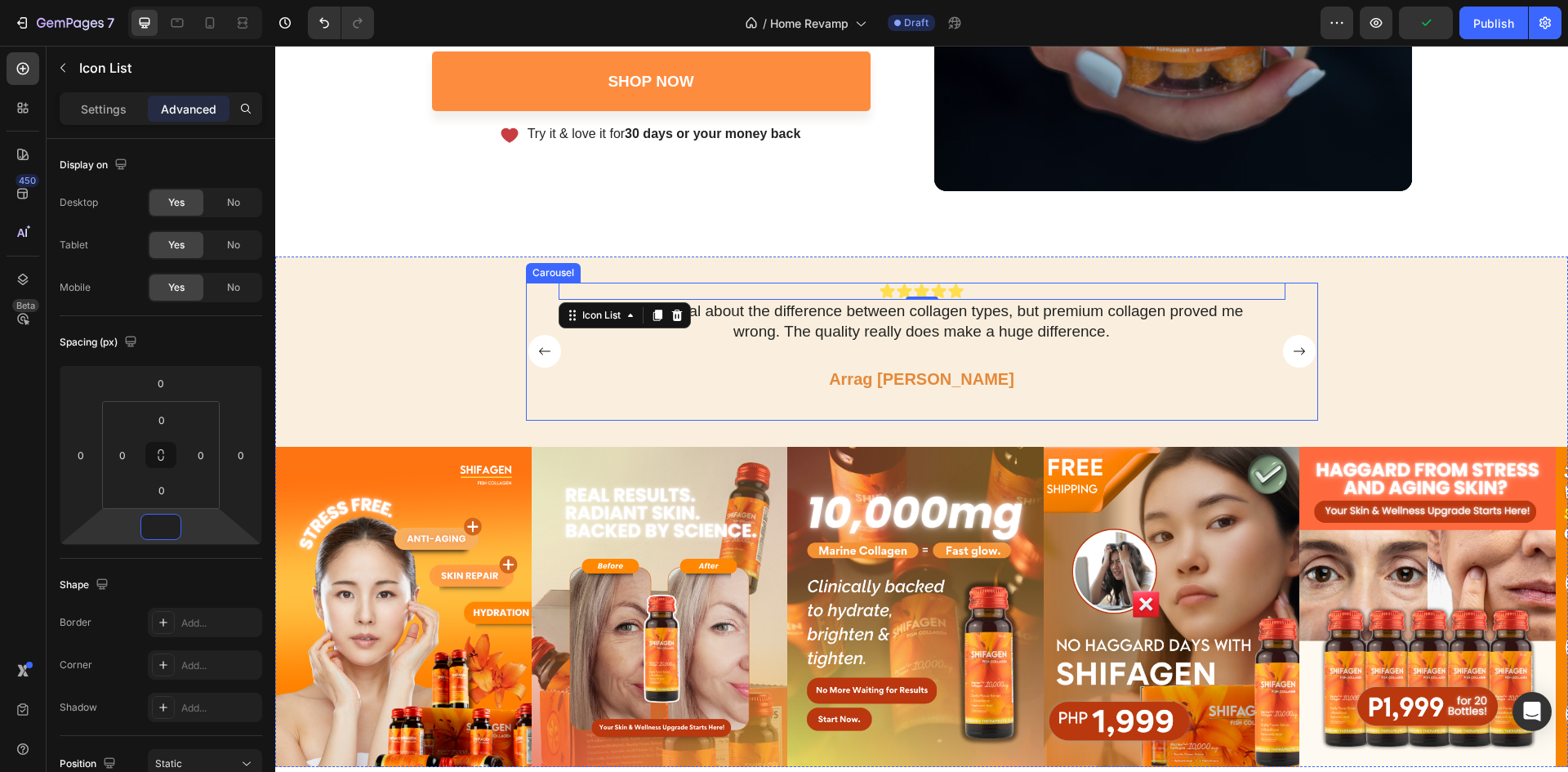
click at [544, 352] on rect "Carousel Back Arrow" at bounding box center [545, 351] width 33 height 33
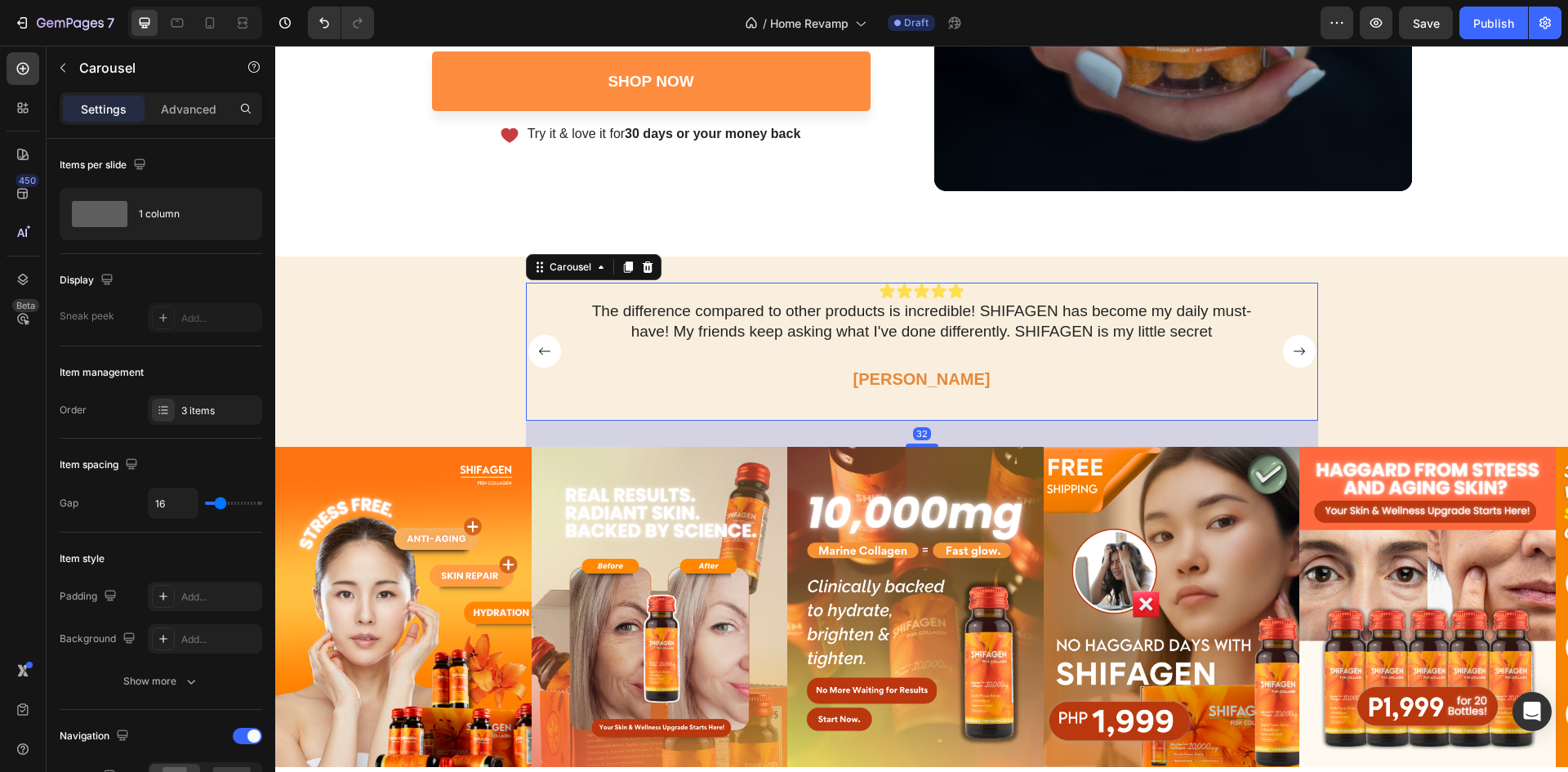
click at [1293, 347] on rect "Carousel Next Arrow" at bounding box center [1300, 351] width 33 height 33
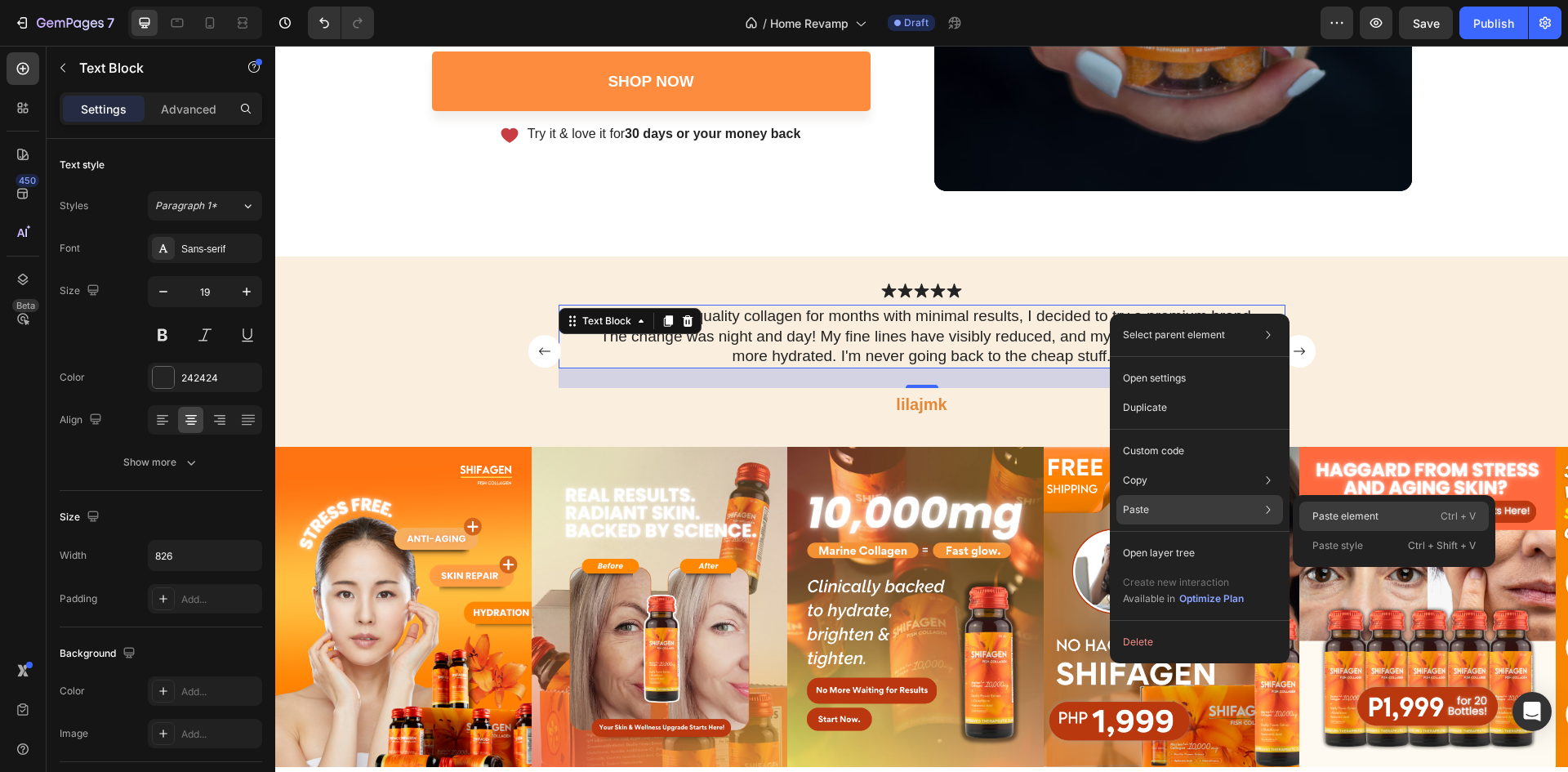
drag, startPoint x: 1327, startPoint y: 513, endPoint x: 1006, endPoint y: 429, distance: 331.8
click at [1327, 513] on p "Paste element" at bounding box center [1345, 516] width 66 height 15
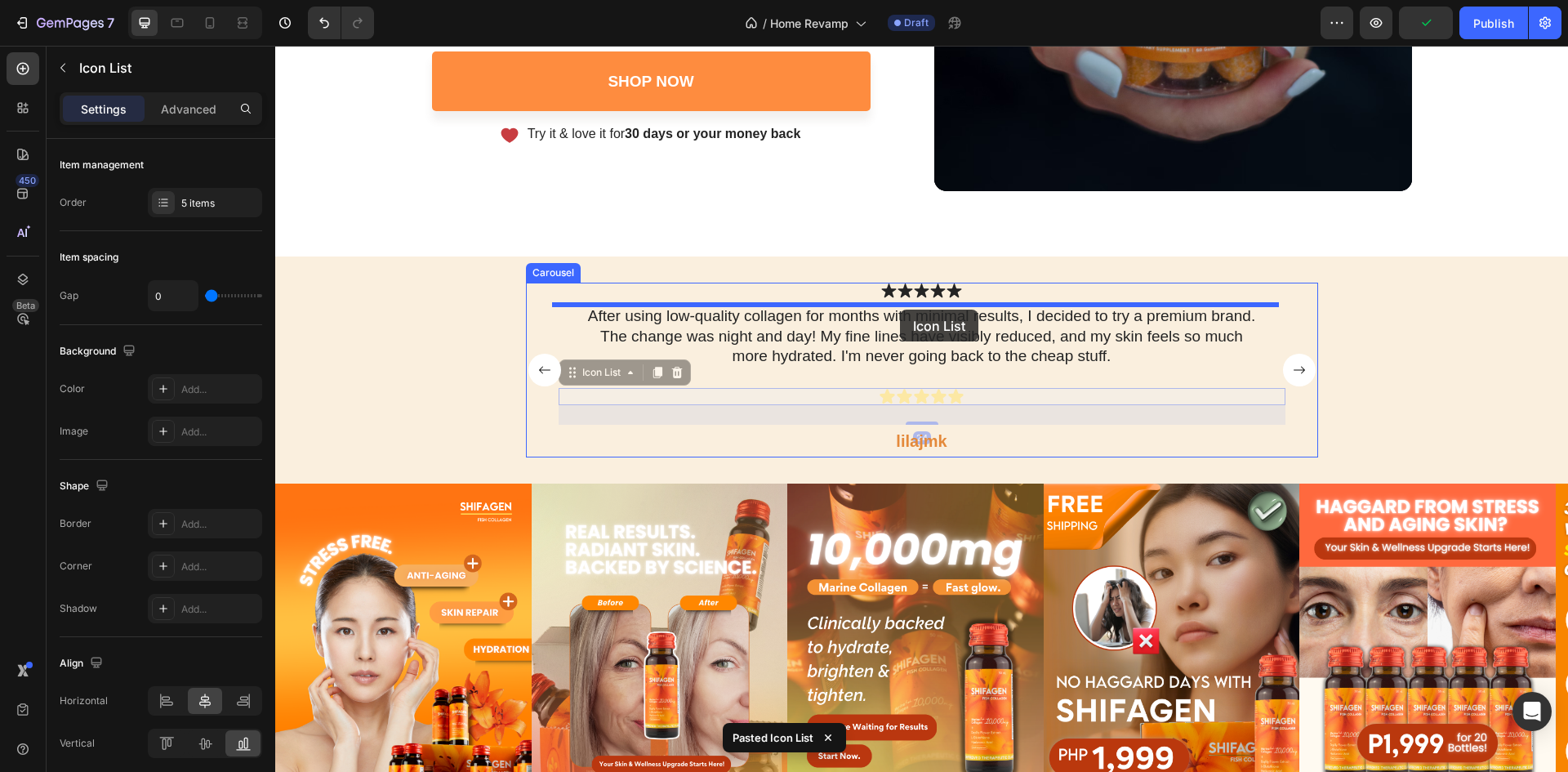
drag, startPoint x: 575, startPoint y: 377, endPoint x: 900, endPoint y: 309, distance: 332.0
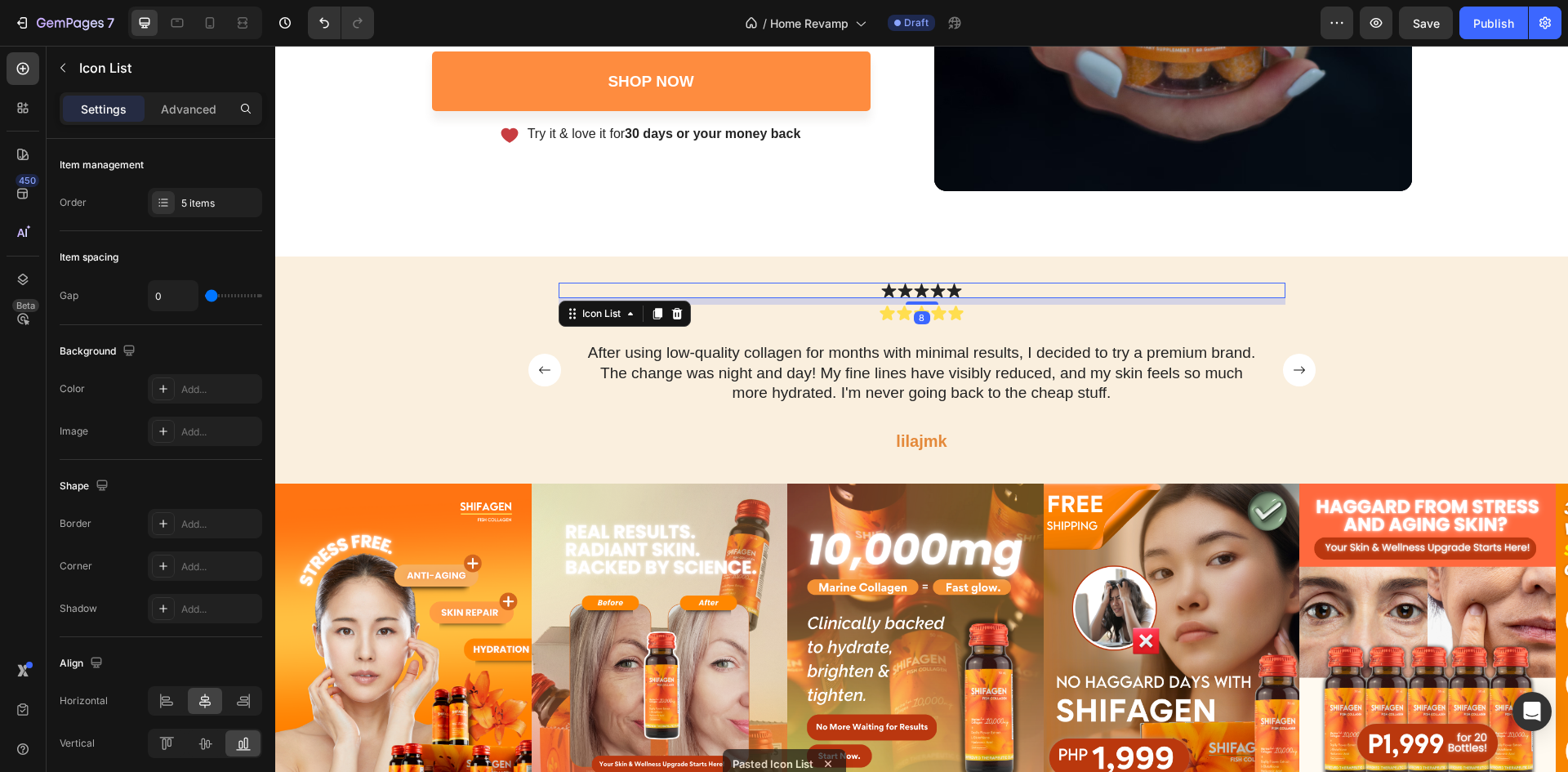
click at [964, 285] on div "Icon Icon Icon Icon Icon" at bounding box center [922, 290] width 727 height 16
click at [672, 308] on icon at bounding box center [678, 313] width 13 height 13
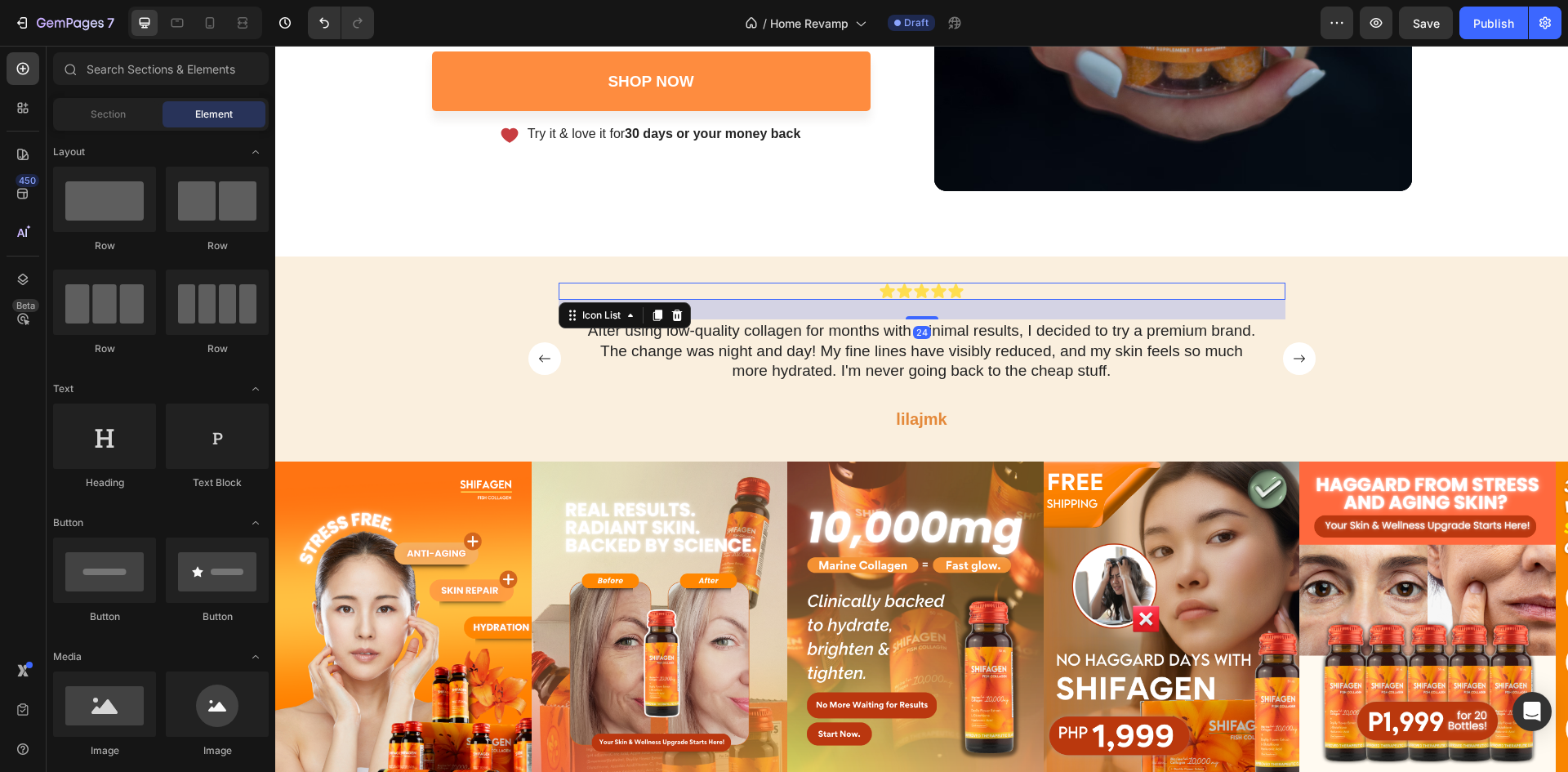
click at [787, 296] on div "Icon Icon Icon Icon Icon" at bounding box center [922, 291] width 727 height 17
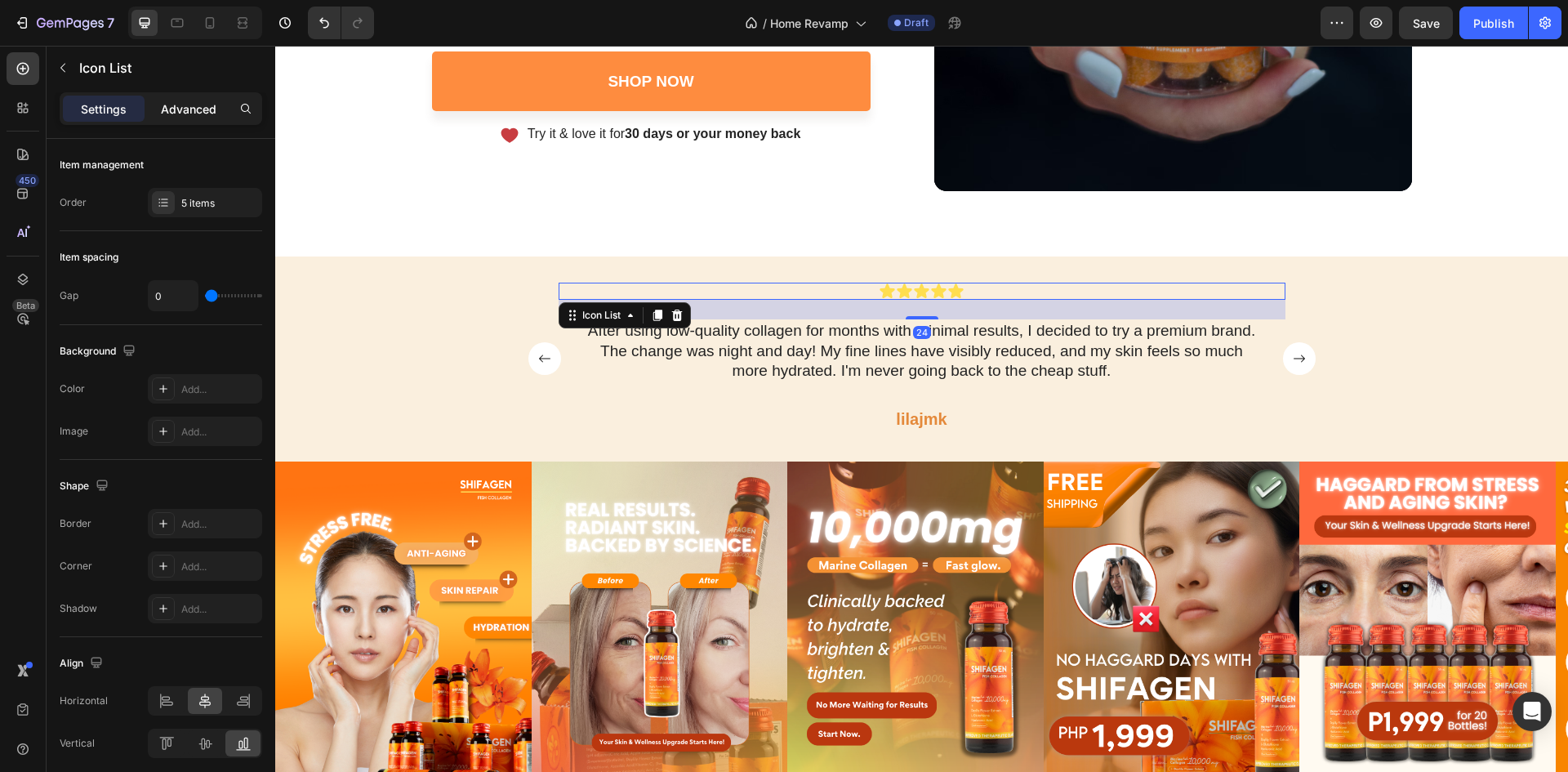
click at [177, 105] on p "Advanced" at bounding box center [189, 109] width 56 height 17
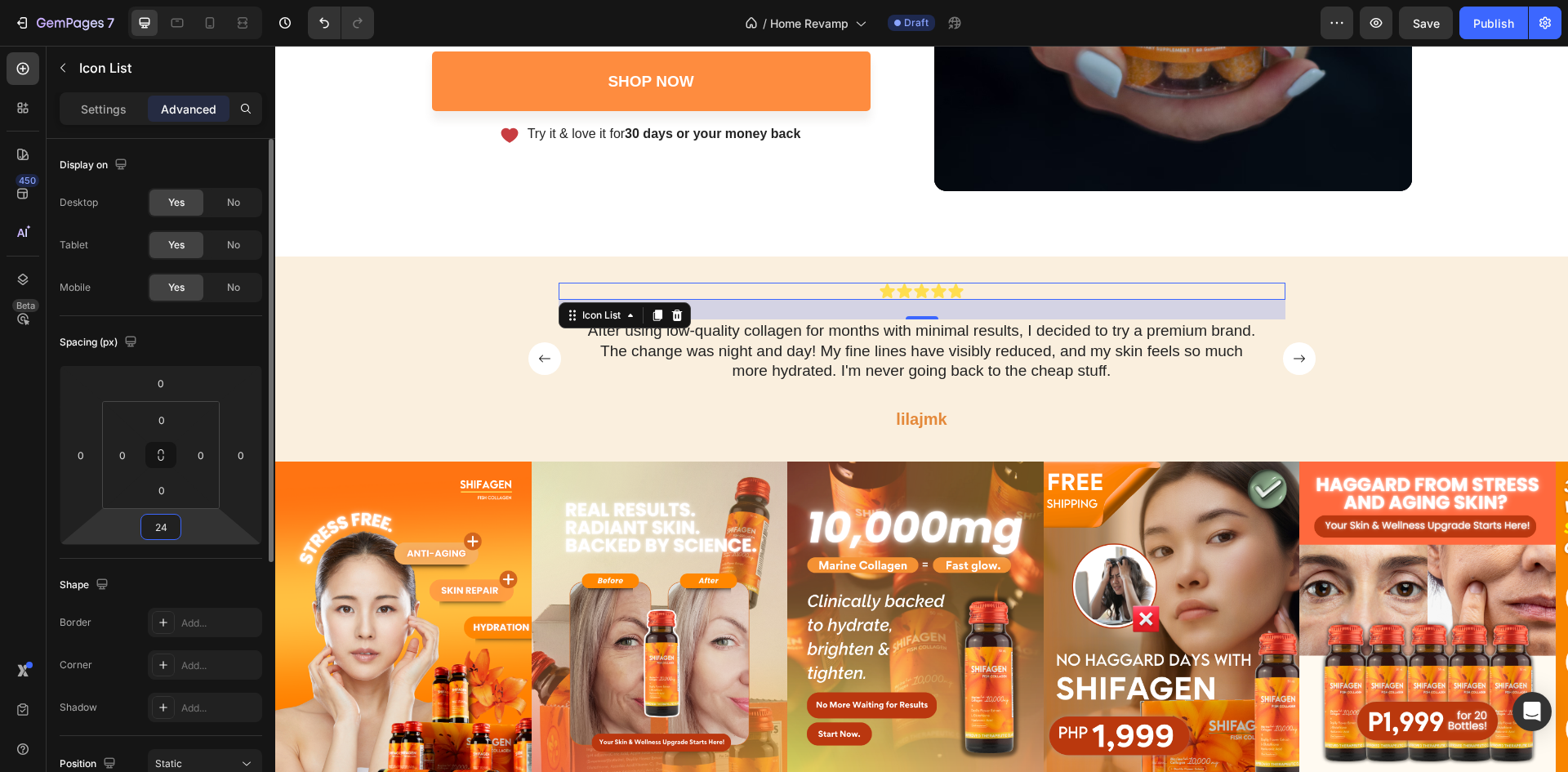
click at [156, 522] on input "24" at bounding box center [161, 527] width 33 height 25
type input "0"
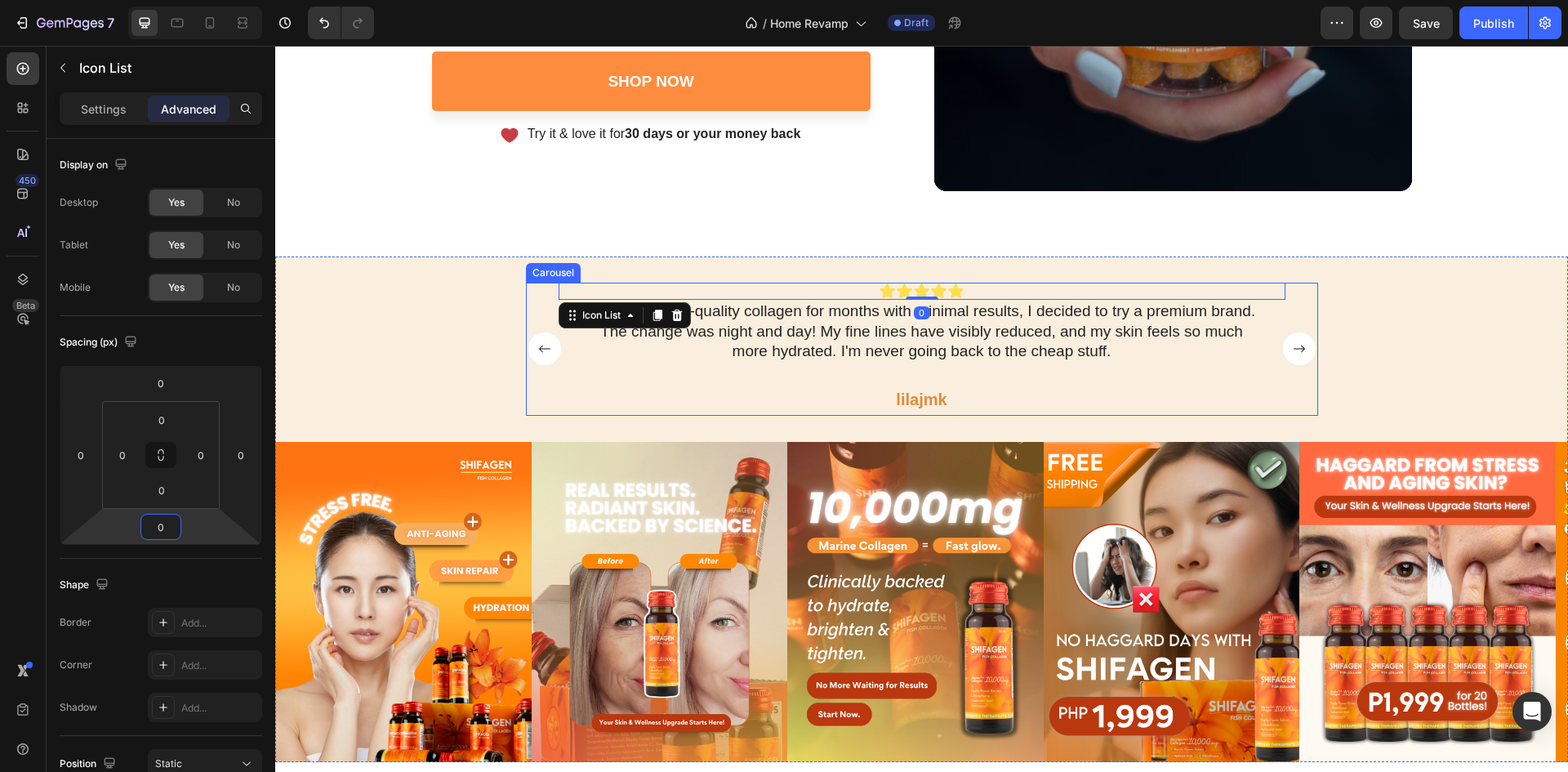
click at [1294, 345] on rect "Carousel Next Arrow" at bounding box center [1300, 349] width 33 height 33
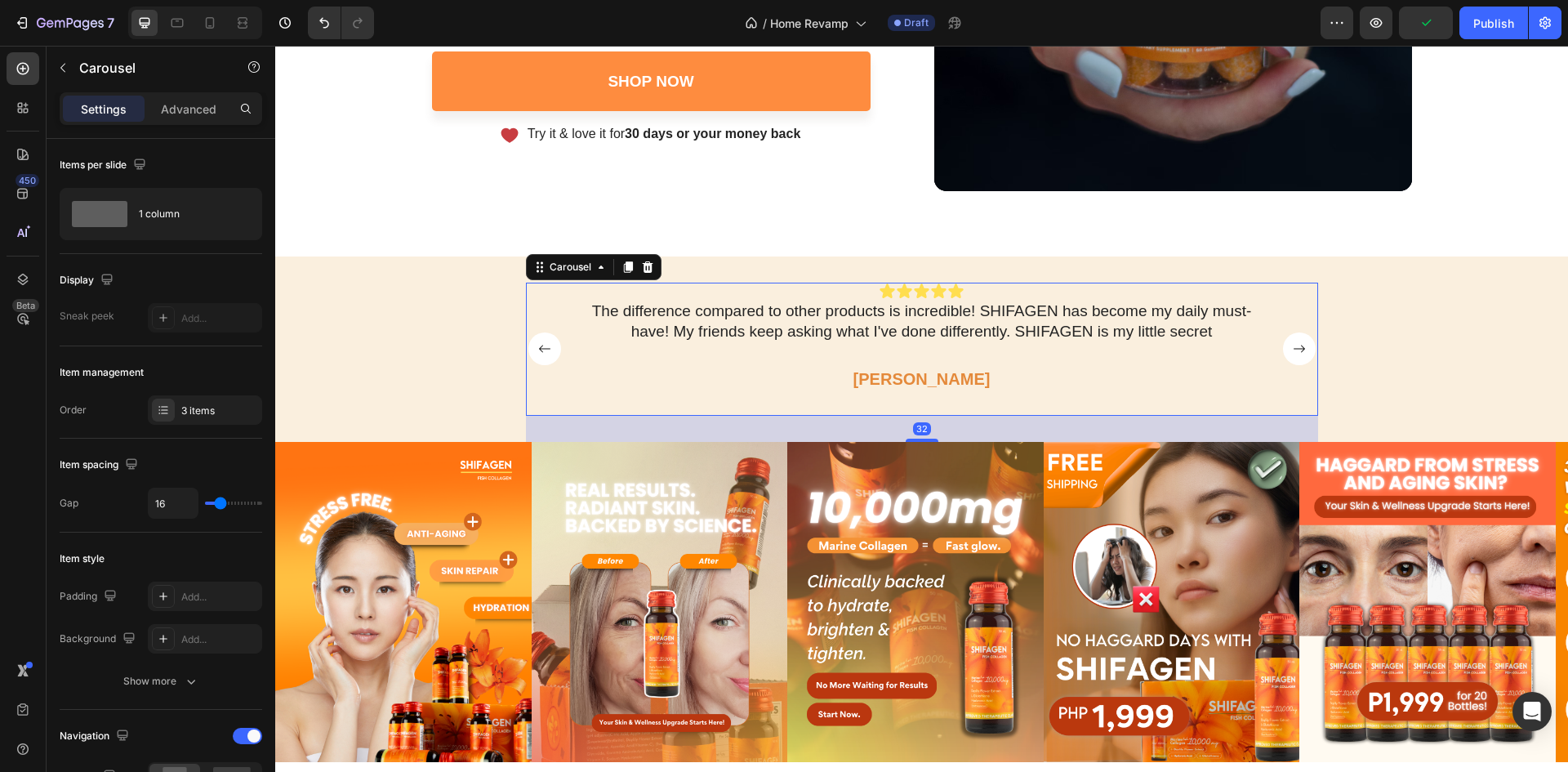
click at [1295, 345] on rect "Carousel Next Arrow" at bounding box center [1300, 349] width 33 height 33
click at [1296, 344] on rect "Carousel Next Arrow" at bounding box center [1300, 349] width 33 height 33
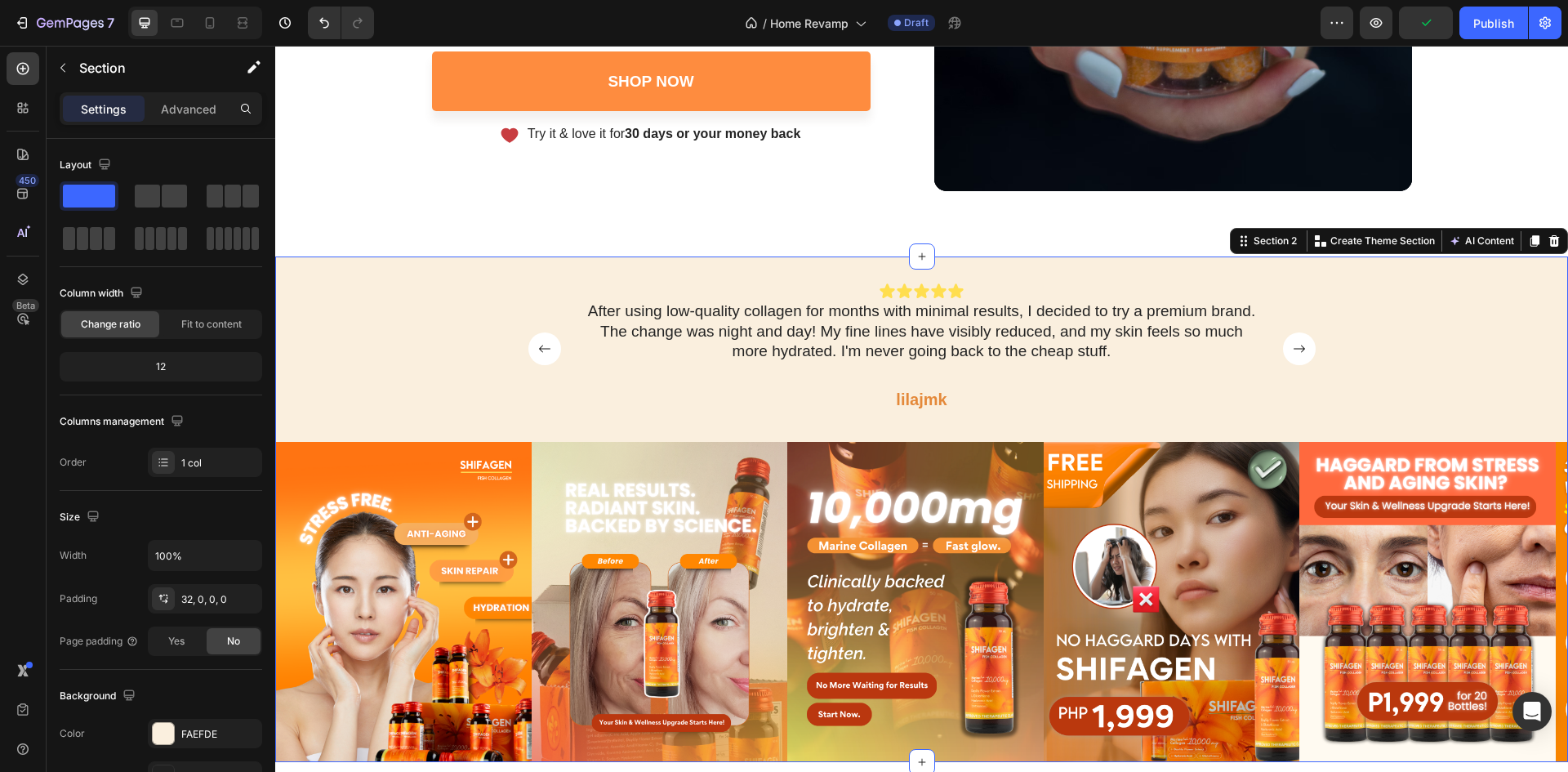
click at [1429, 344] on div "Icon Icon Icon Icon Icon Icon List The difference compared to other products is…" at bounding box center [922, 363] width 1293 height 159
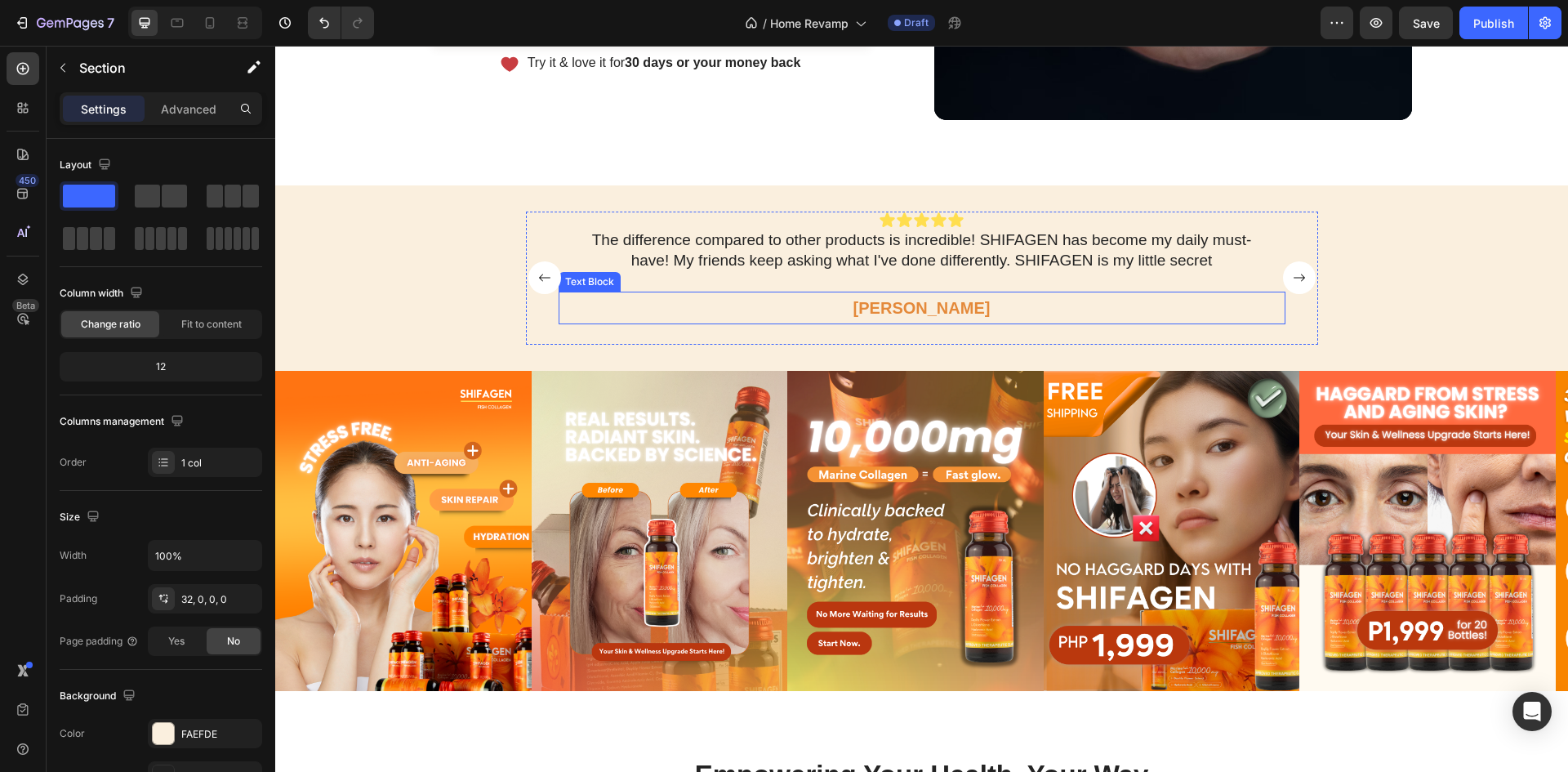
scroll to position [1061, 0]
